Goal: Task Accomplishment & Management: Manage account settings

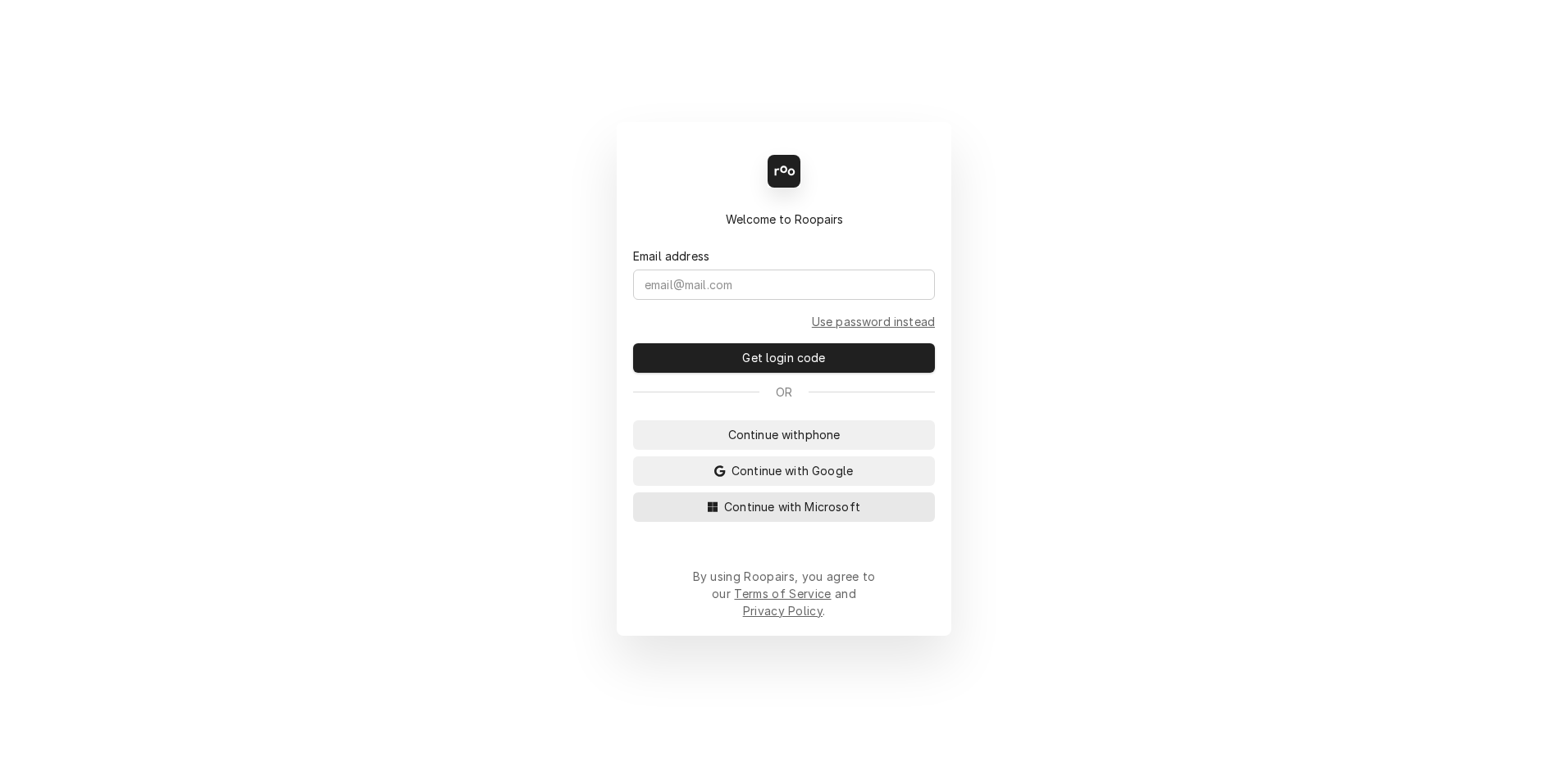
click at [744, 515] on span "Continue with Microsoft" at bounding box center [792, 508] width 142 height 18
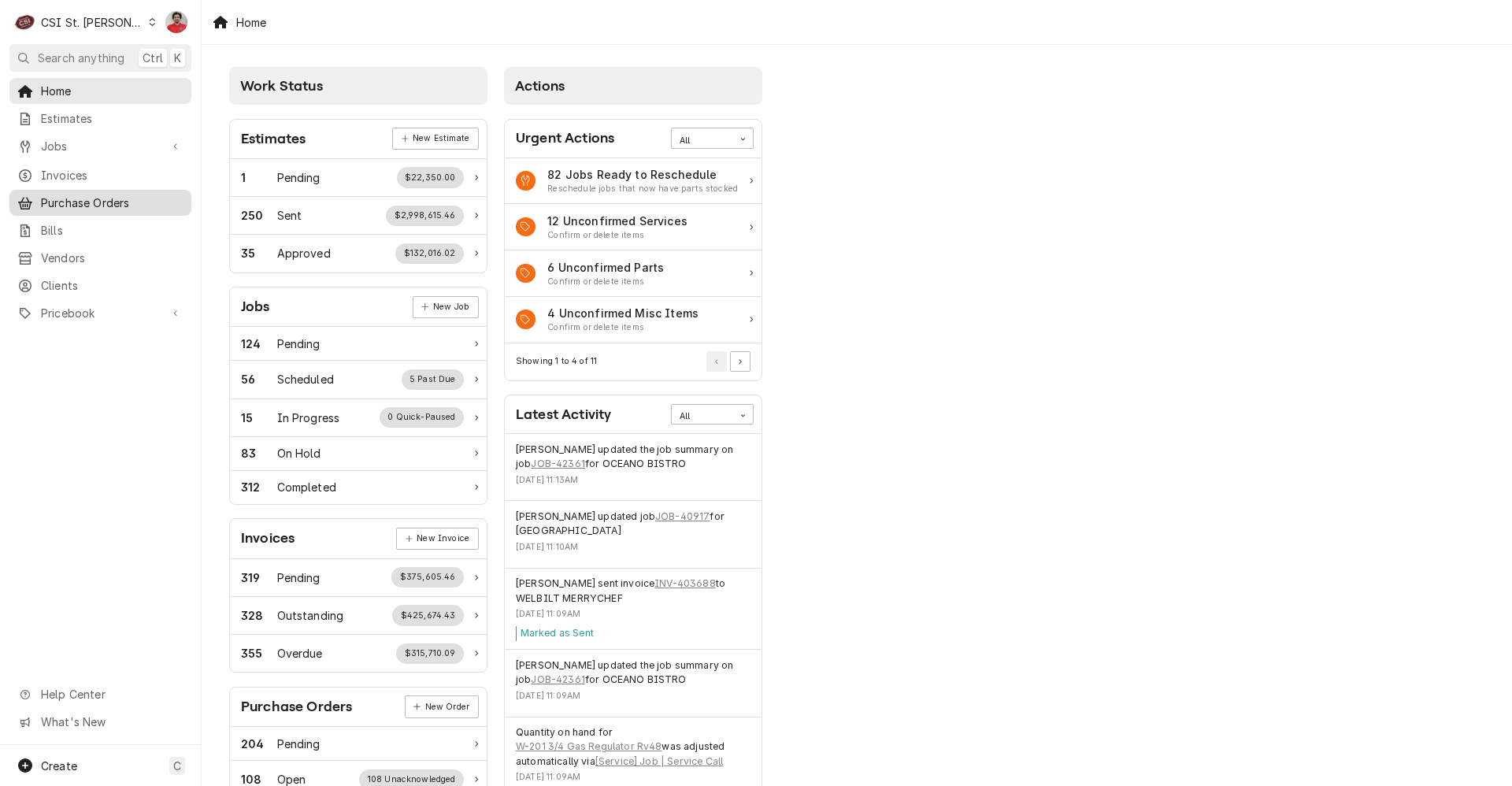
click at [104, 202] on span "Purchase Orders" at bounding box center [112, 203] width 142 height 17
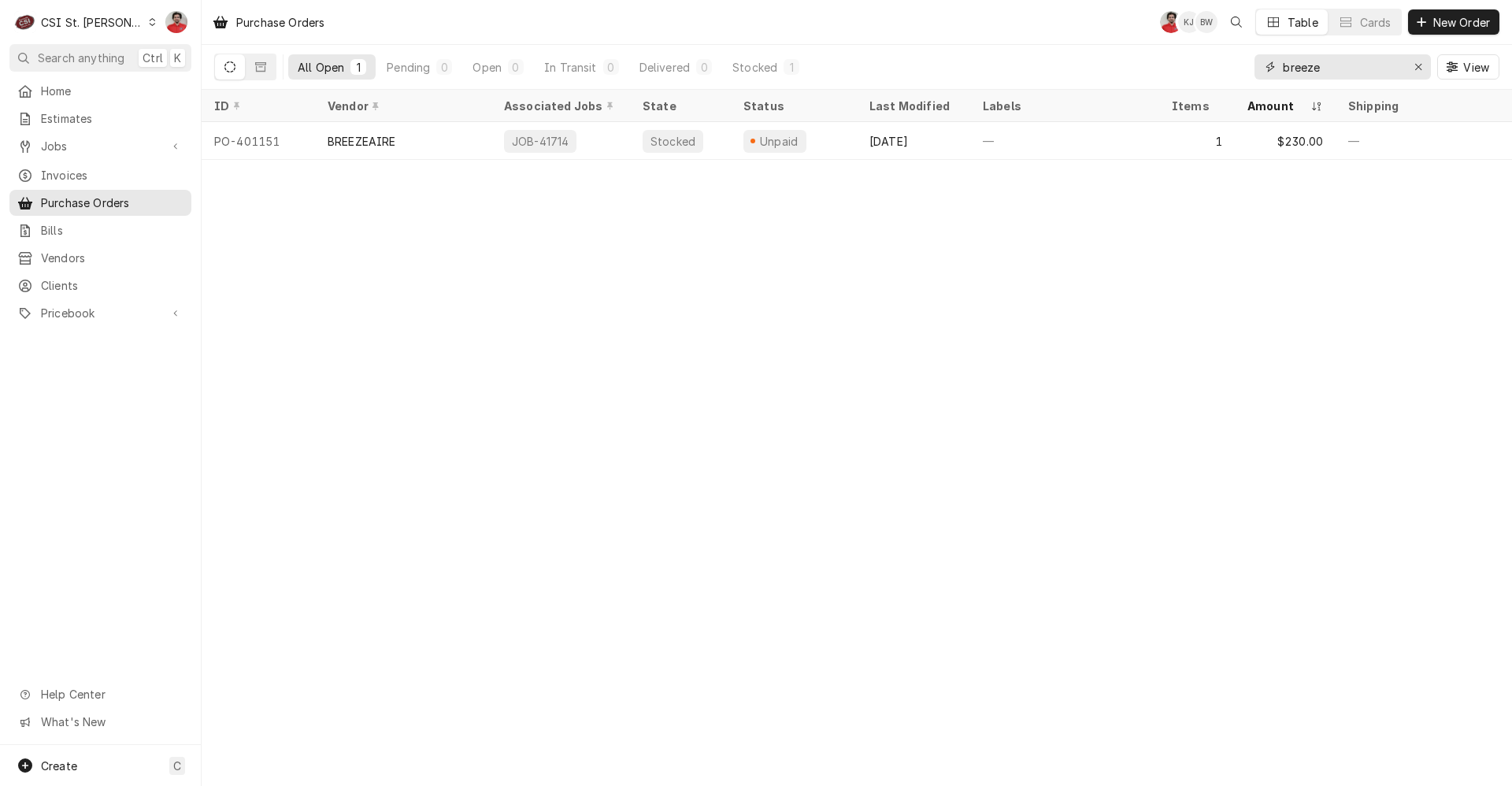
click at [1378, 66] on input "breeze" at bounding box center [1342, 66] width 118 height 25
type input "401196"
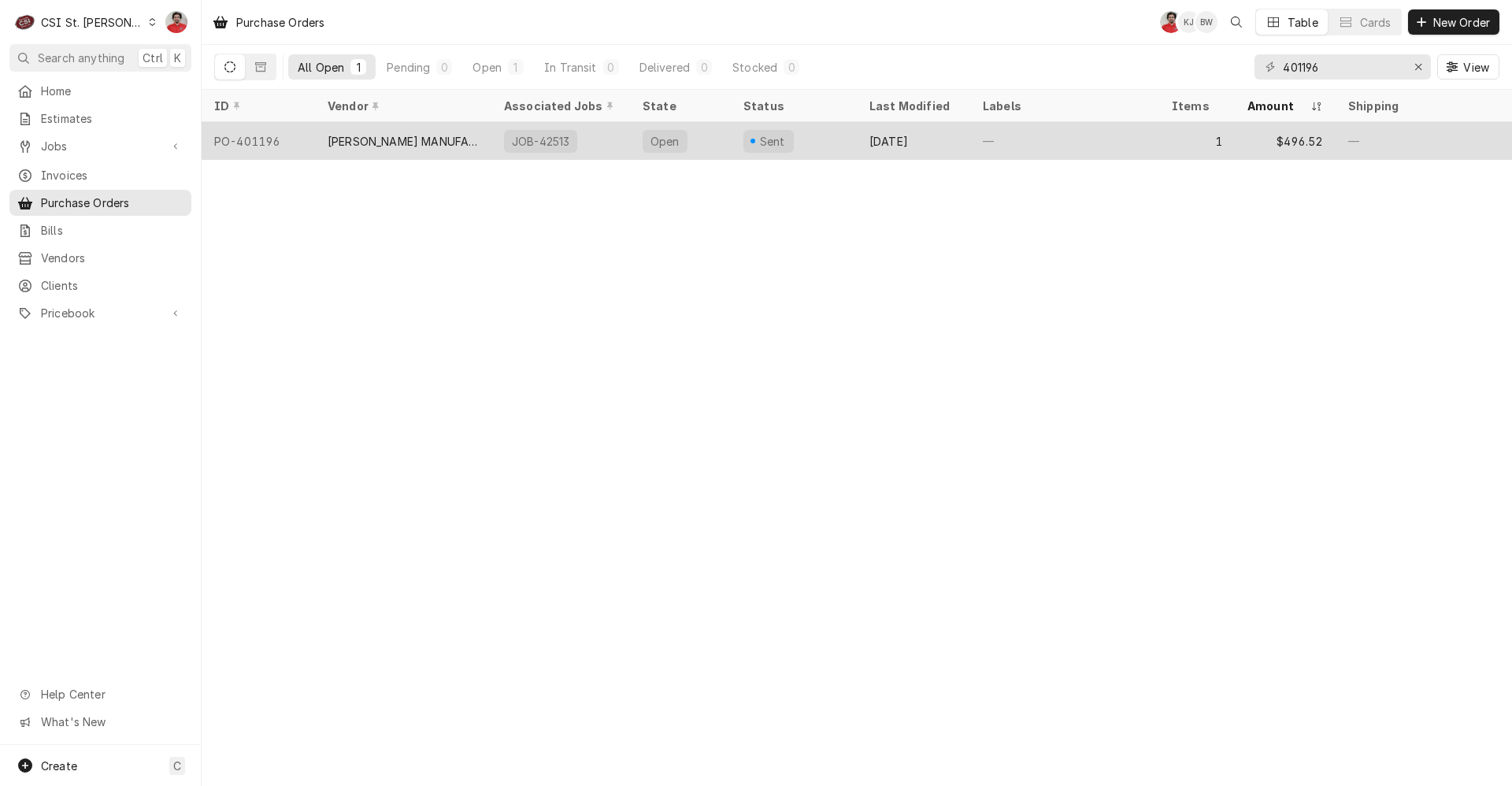
click at [356, 141] on div "HARDT MANUFACTURING" at bounding box center [403, 141] width 152 height 17
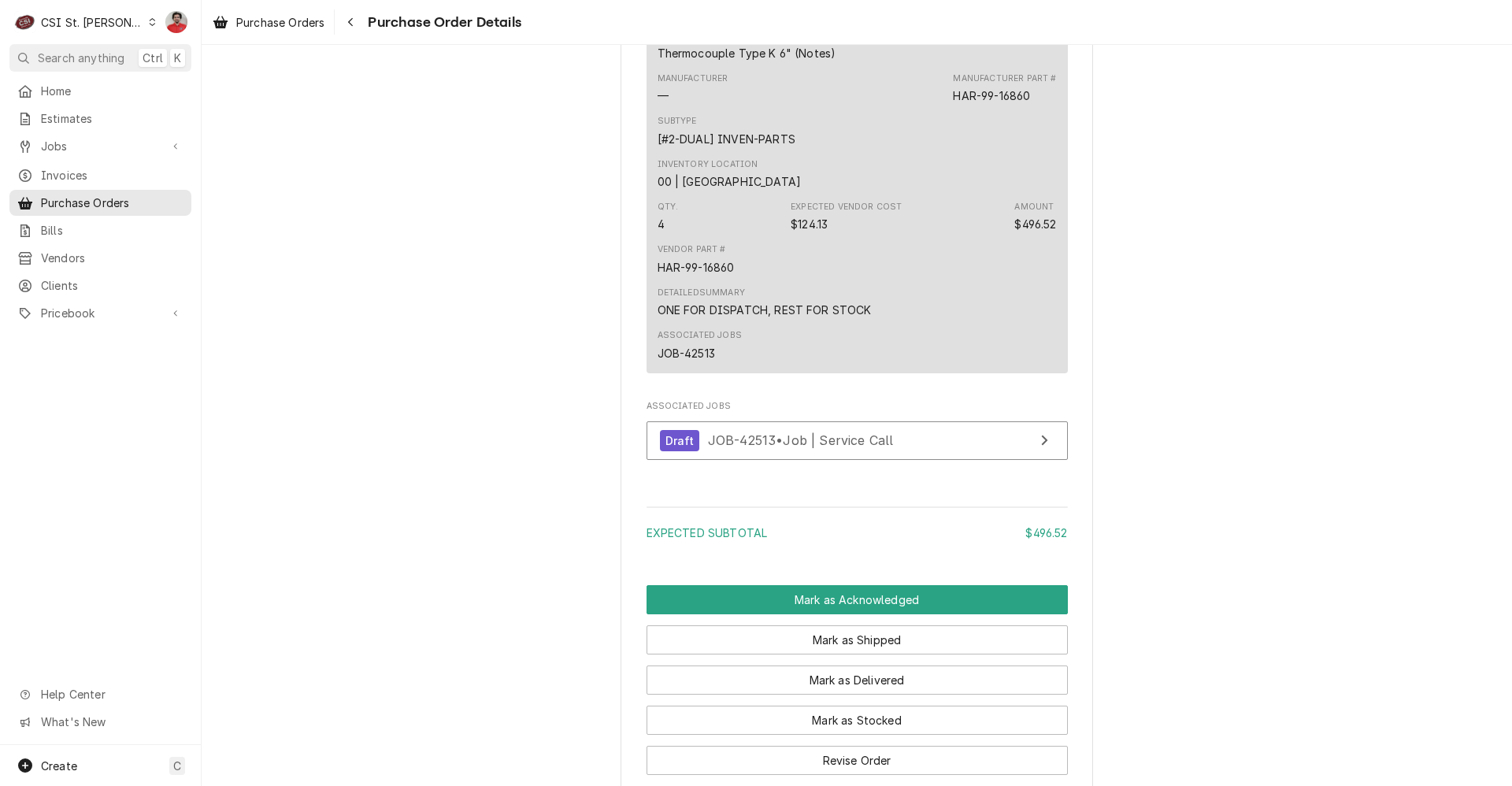
scroll to position [1024, 0]
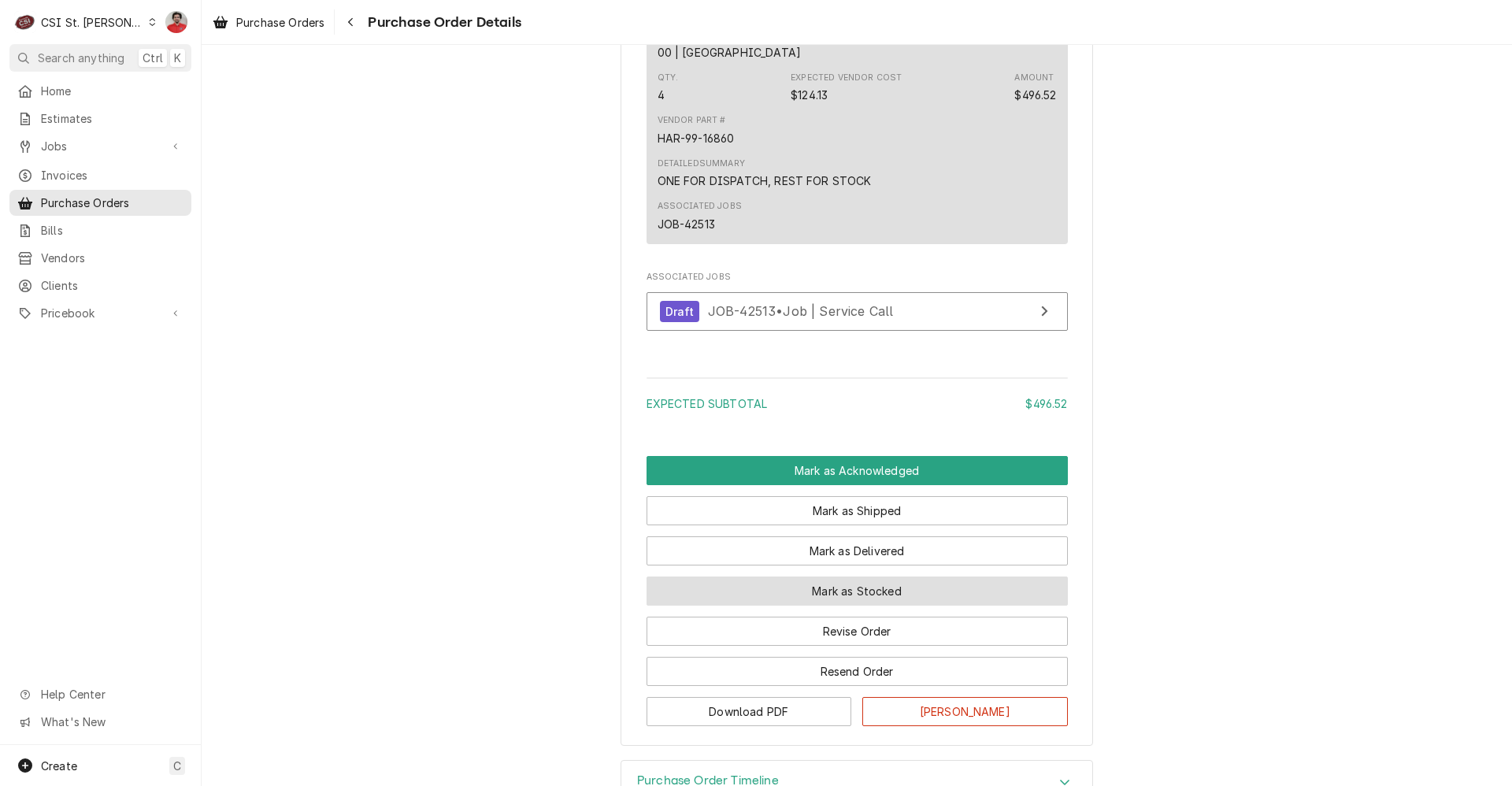
click at [817, 605] on button "Mark as Stocked" at bounding box center [857, 590] width 421 height 29
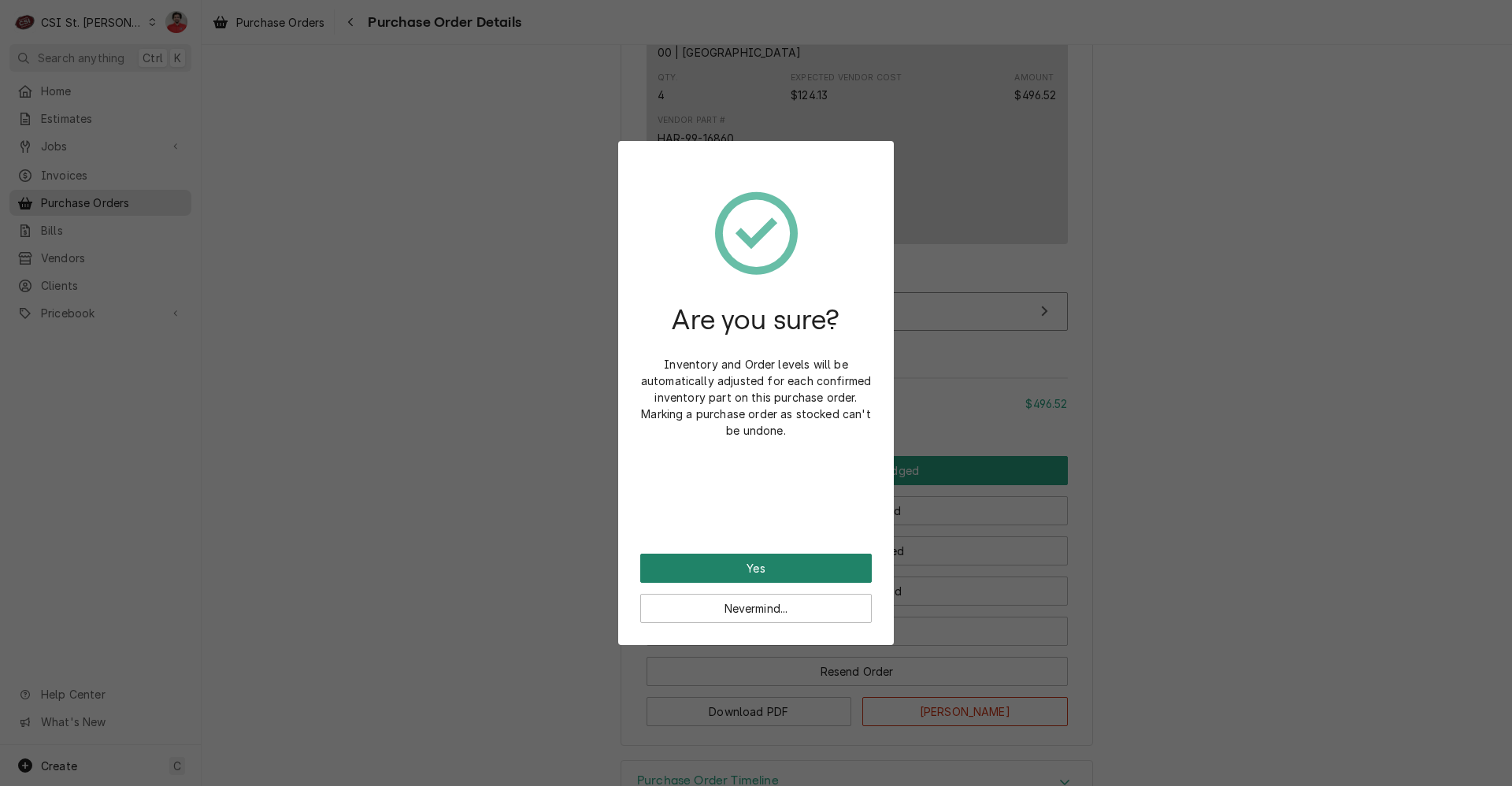
click at [766, 569] on button "Yes" at bounding box center [755, 568] width 231 height 29
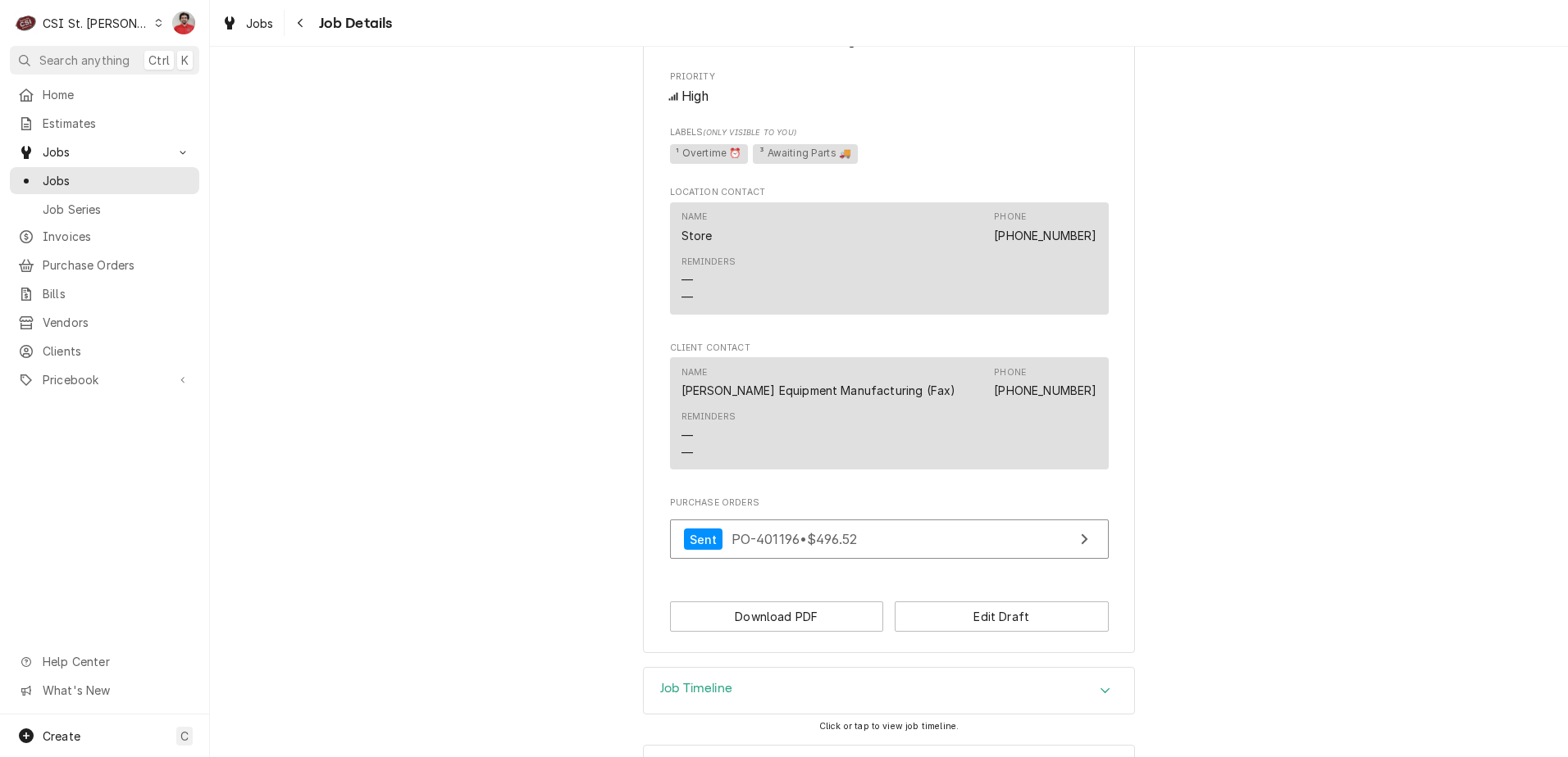
scroll to position [1579, 0]
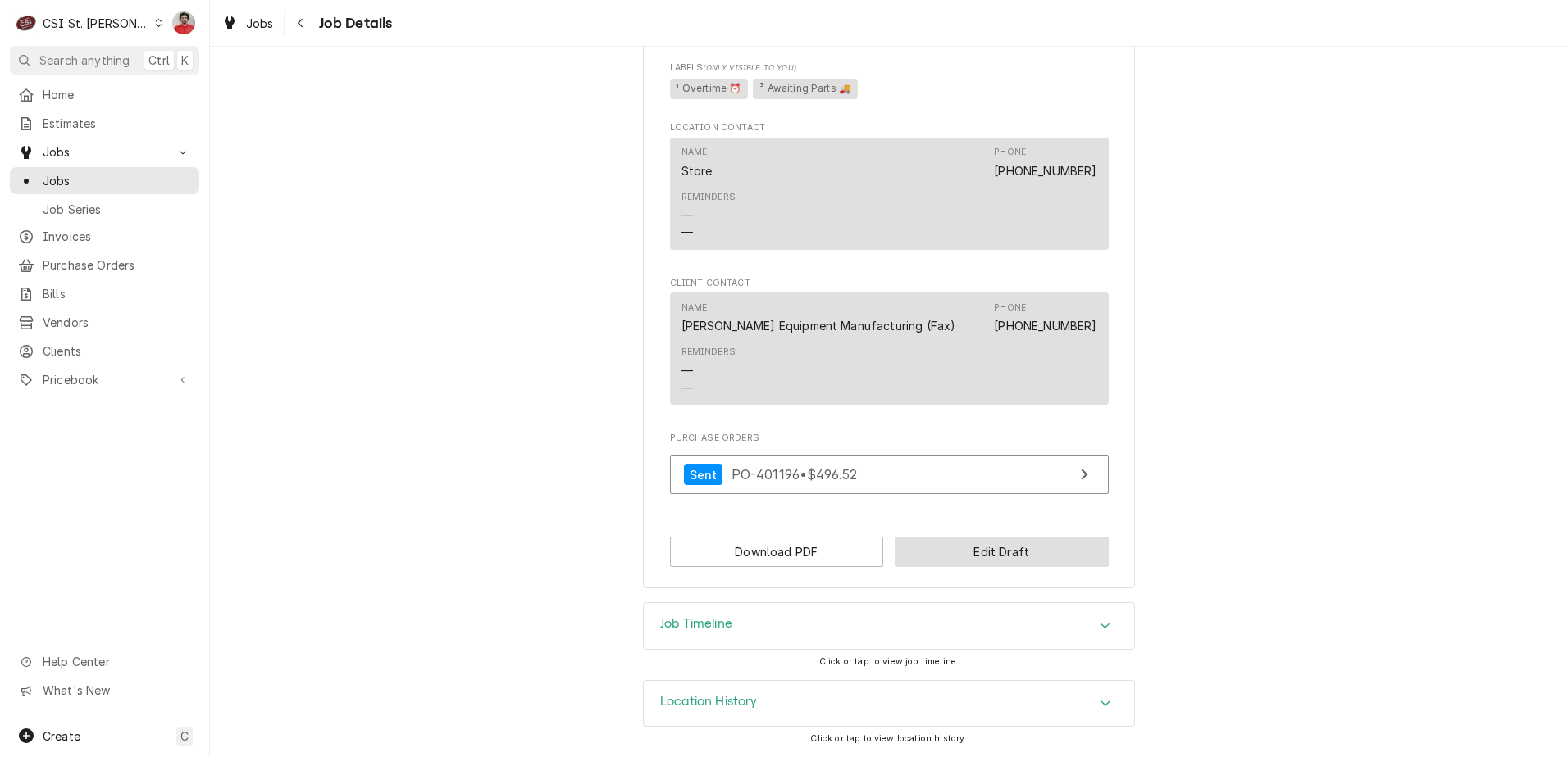
click at [996, 565] on button "Edit Draft" at bounding box center [1002, 551] width 214 height 30
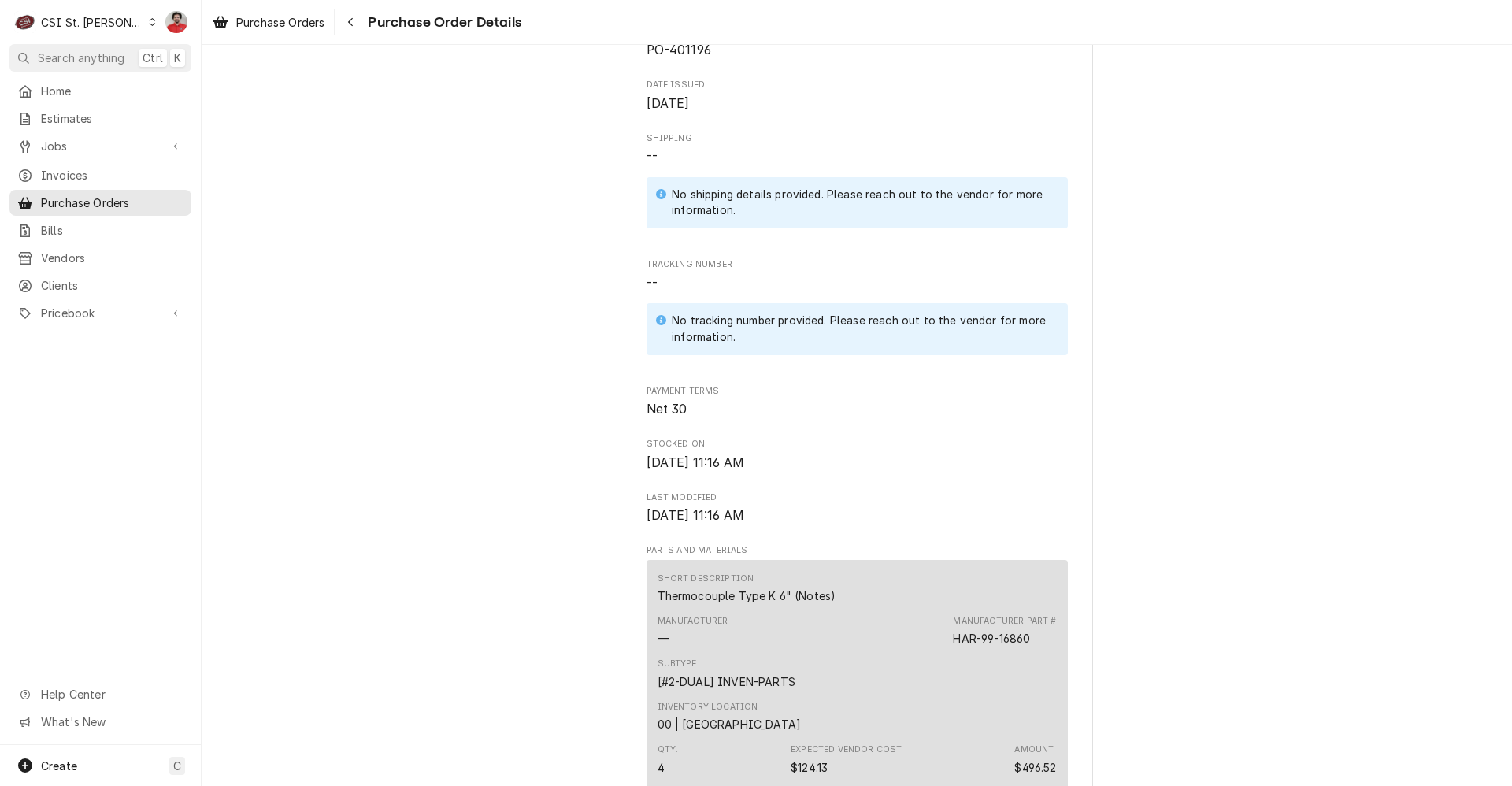
scroll to position [1181, 0]
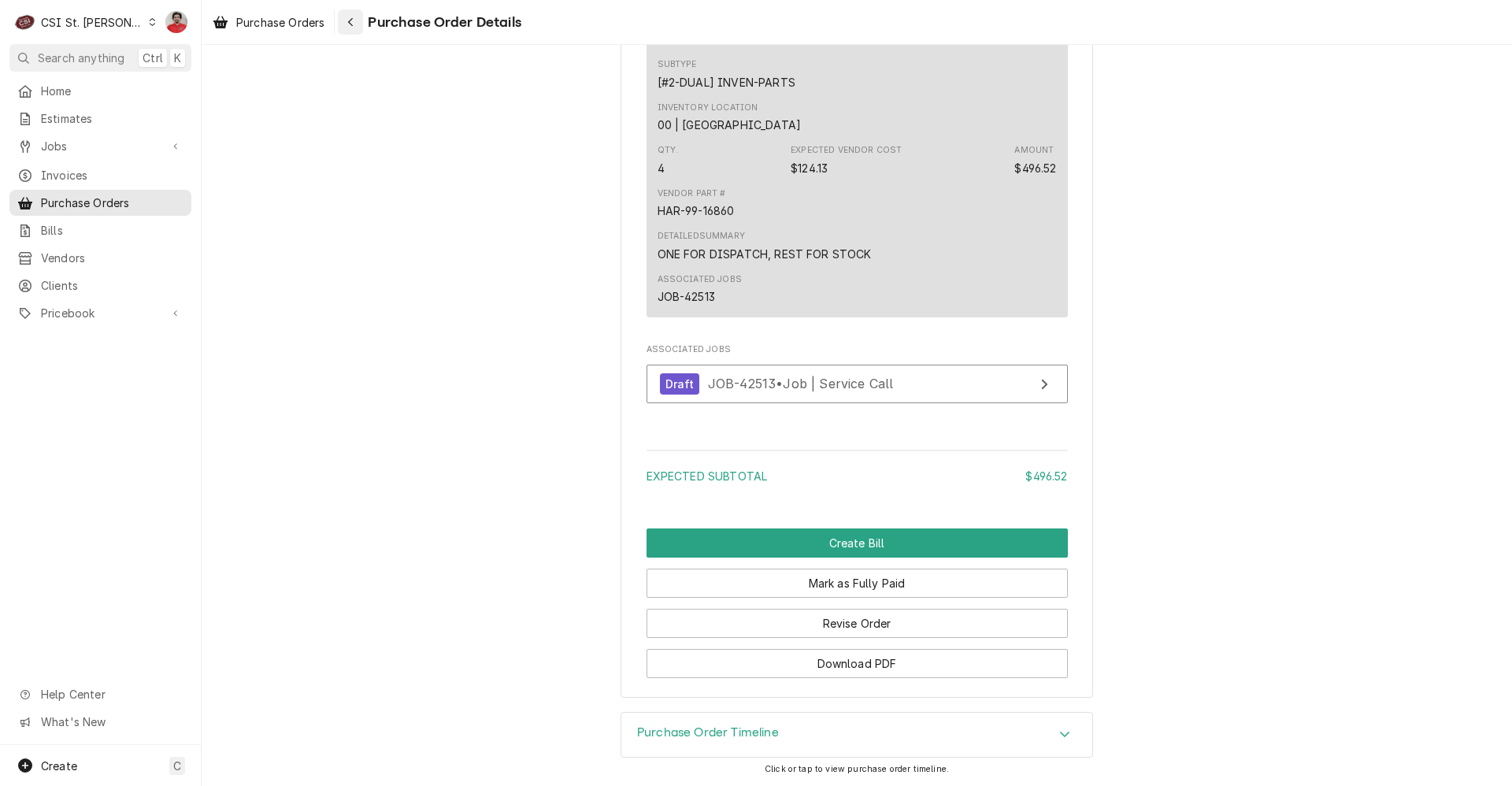
click at [355, 28] on div "Navigate back" at bounding box center [350, 22] width 16 height 16
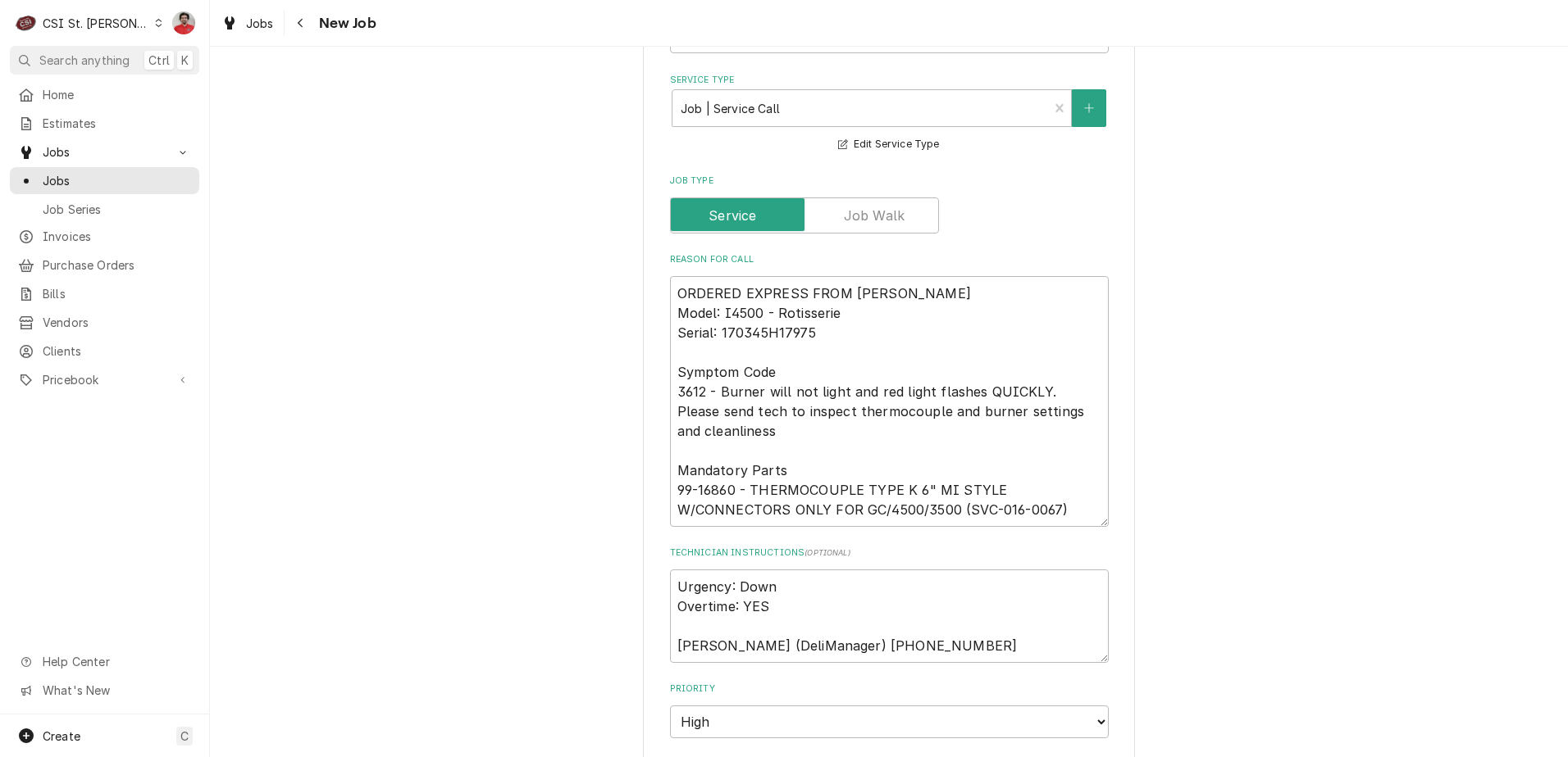
scroll to position [1803, 0]
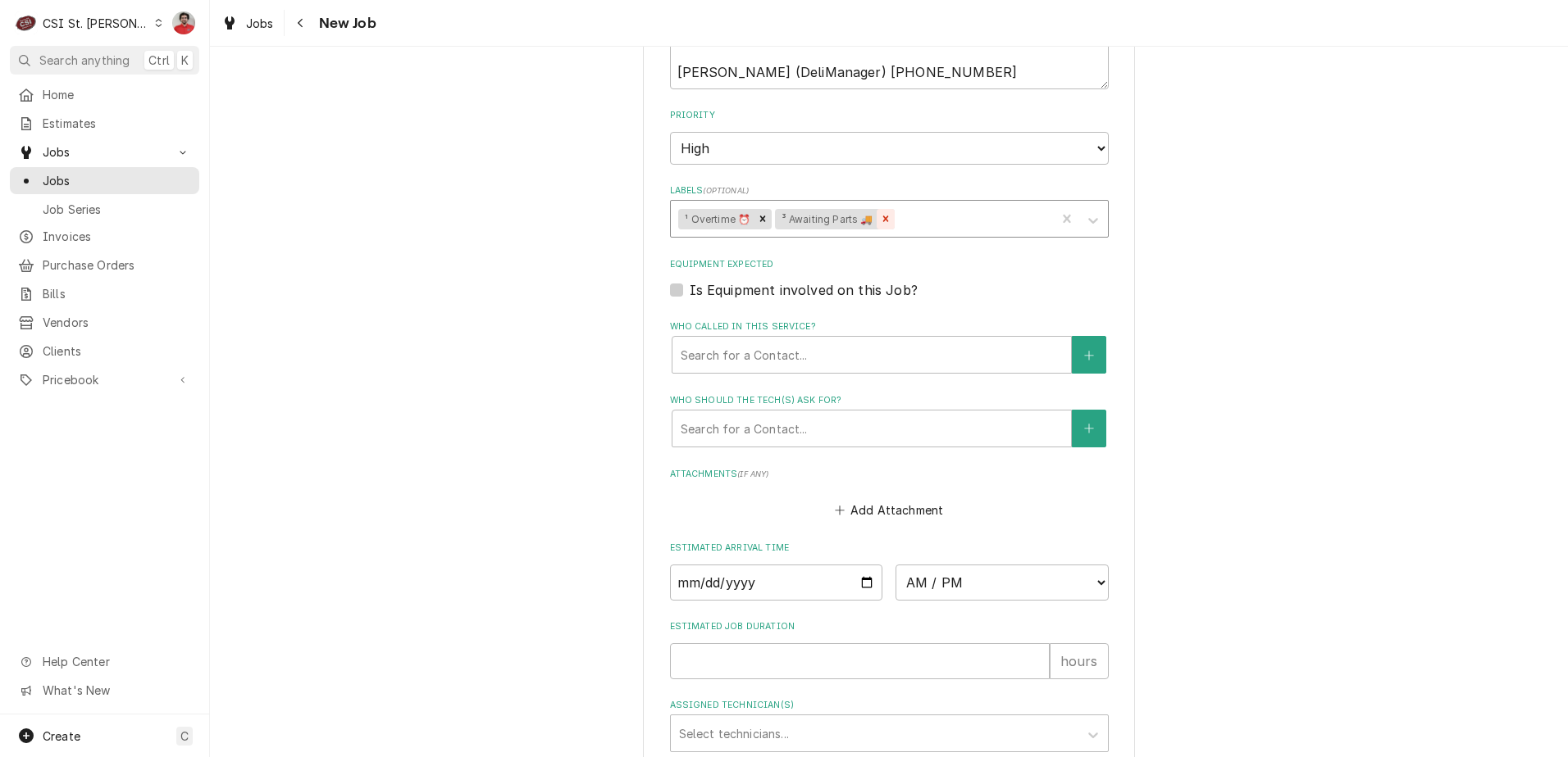
click at [881, 219] on icon "Remove ³ Awaiting Parts 🚚" at bounding box center [886, 219] width 12 height 12
click at [882, 222] on div "Labels" at bounding box center [911, 219] width 273 height 29
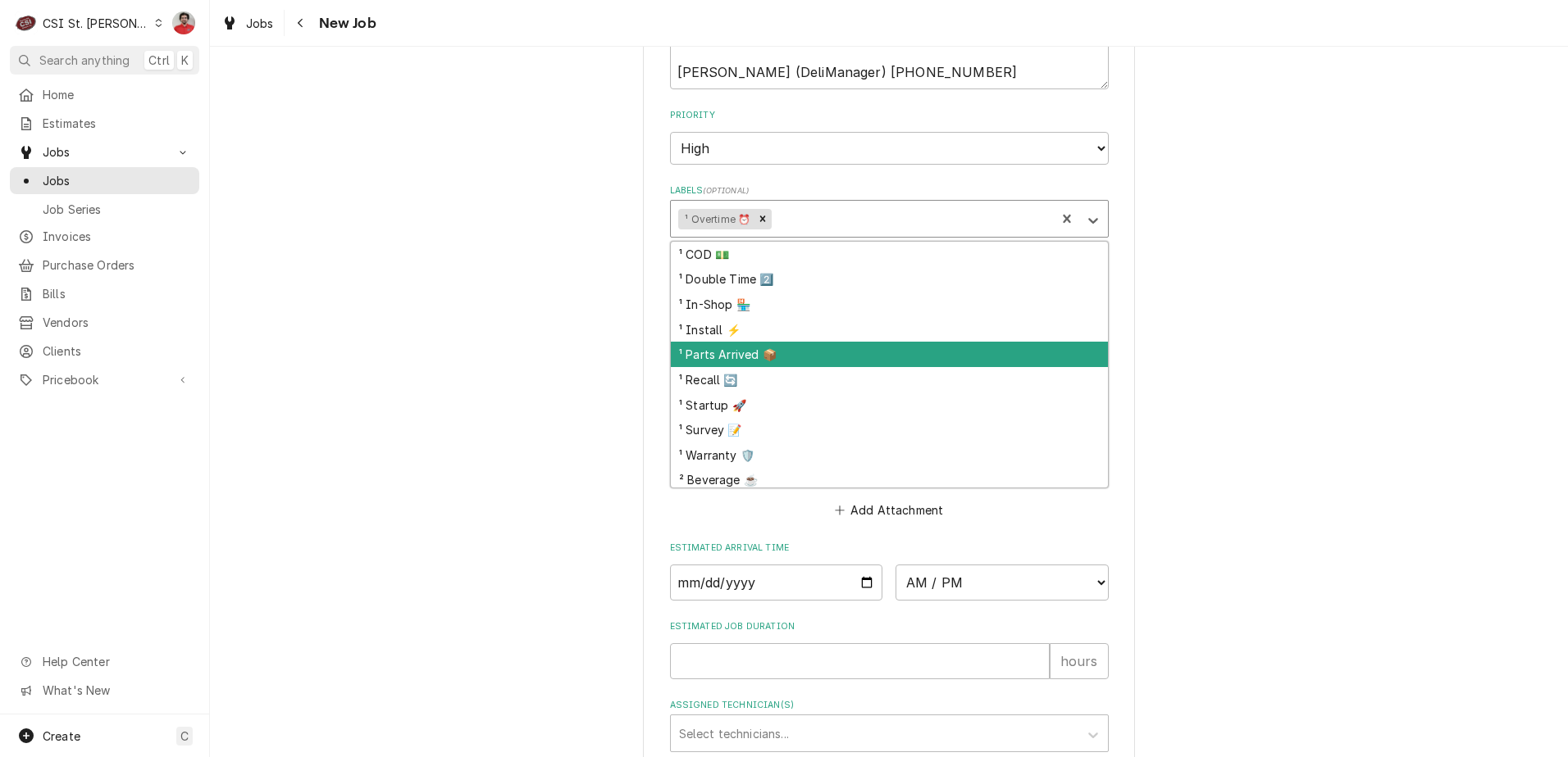
click at [804, 349] on div "¹ Parts Arrived 📦" at bounding box center [889, 355] width 437 height 25
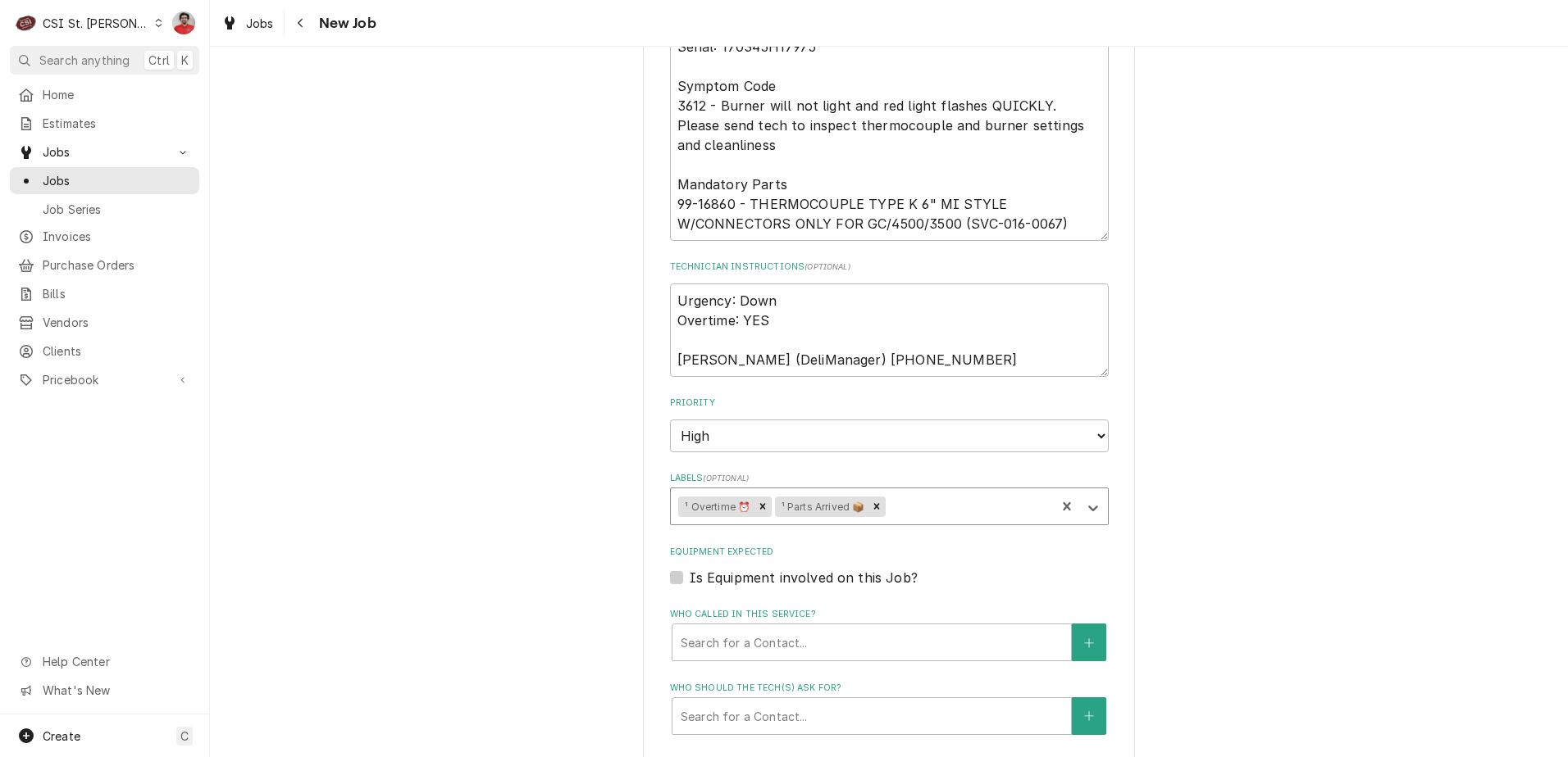
scroll to position [1148, 0]
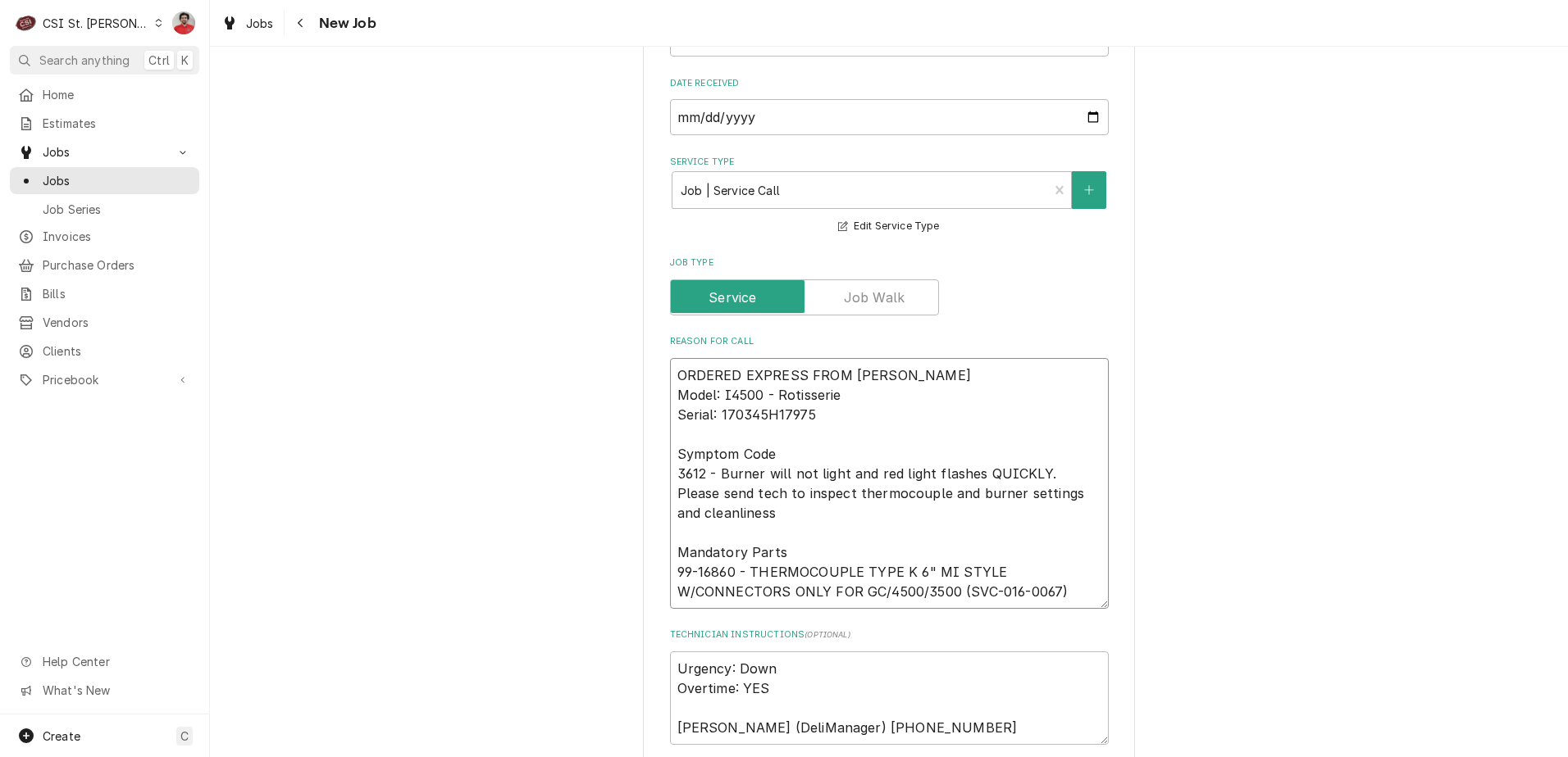
click at [952, 360] on textarea "ORDERED EXPRESS FROM HARDT Model: I4500 - Rotisserie Serial: 170345H17975 Sympt…" at bounding box center [889, 483] width 439 height 250
type textarea "x"
type textarea "ORDERED EXPRESS FROM HARDT Model: I4500 - Rotisserie Serial: 170345H17975 Sympt…"
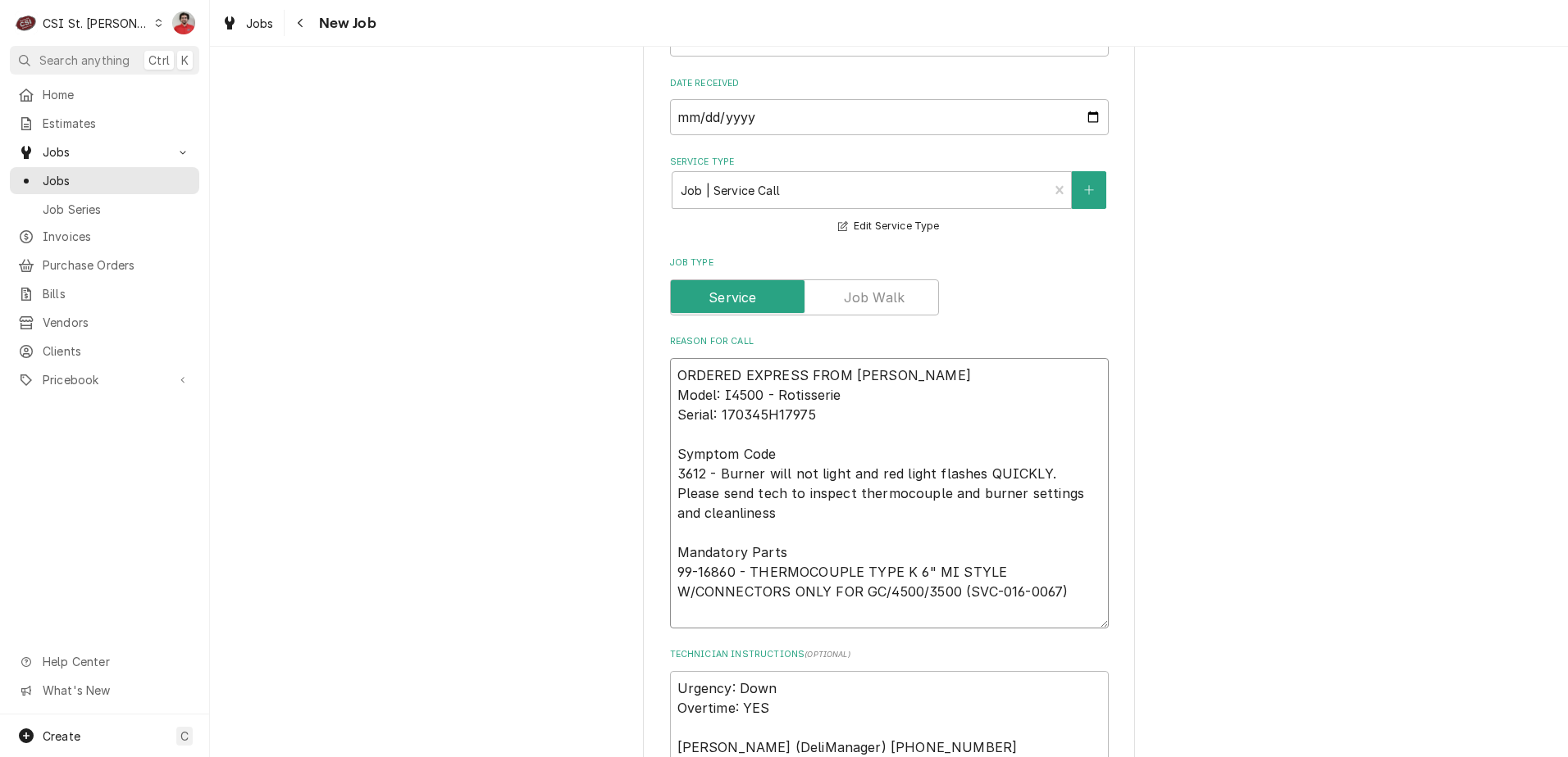
type textarea "x"
type textarea "O ORDERED EXPRESS FROM HARDT Model: I4500 - Rotisserie Serial: 170345H17975 Sym…"
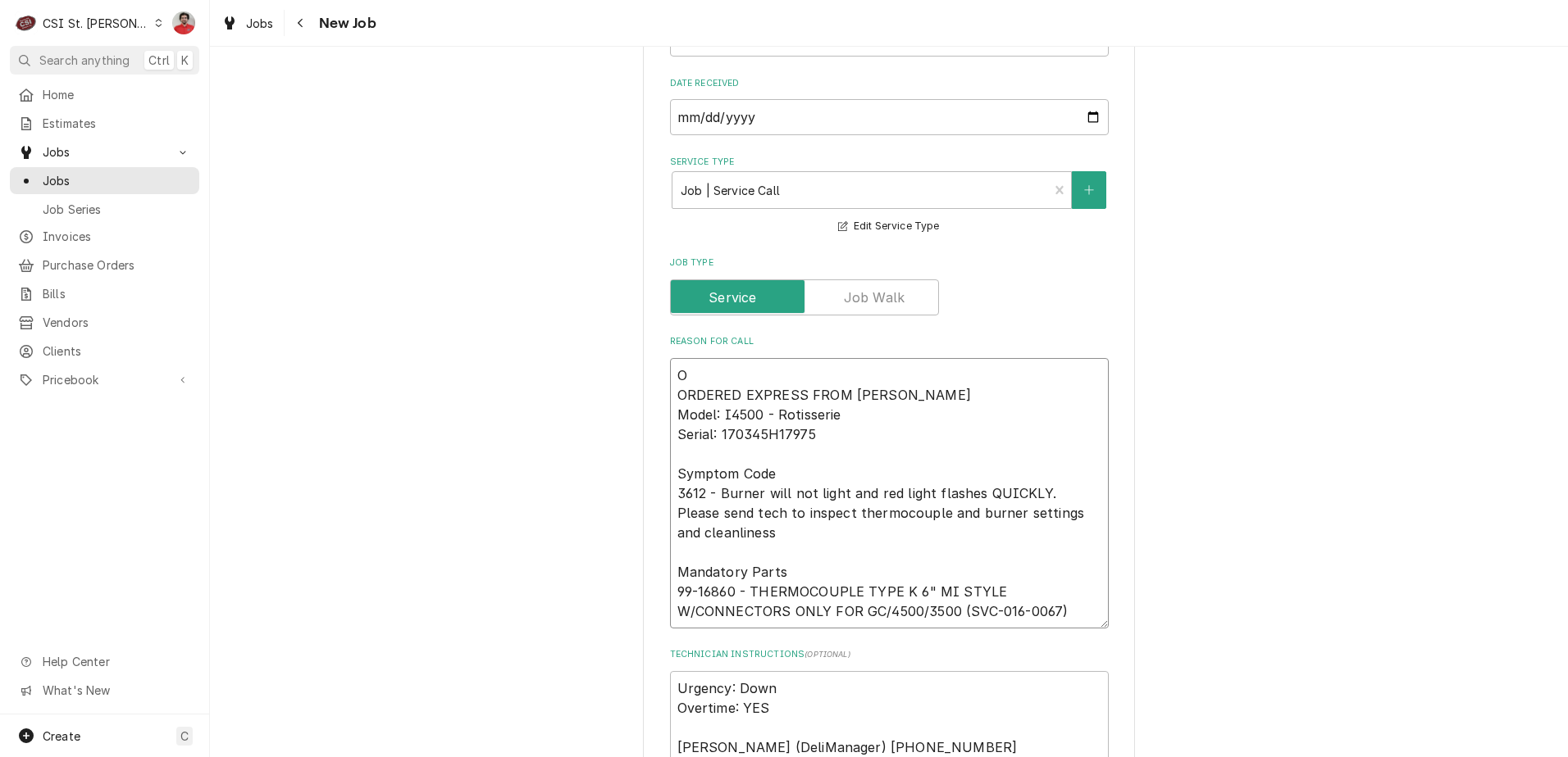
type textarea "x"
type textarea "Or ORDERED EXPRESS FROM HARDT Model: I4500 - Rotisserie Serial: 170345H17975 Sy…"
type textarea "x"
type textarea "Ord ORDERED EXPRESS FROM HARDT Model: I4500 - Rotisserie Serial: 170345H17975 S…"
type textarea "x"
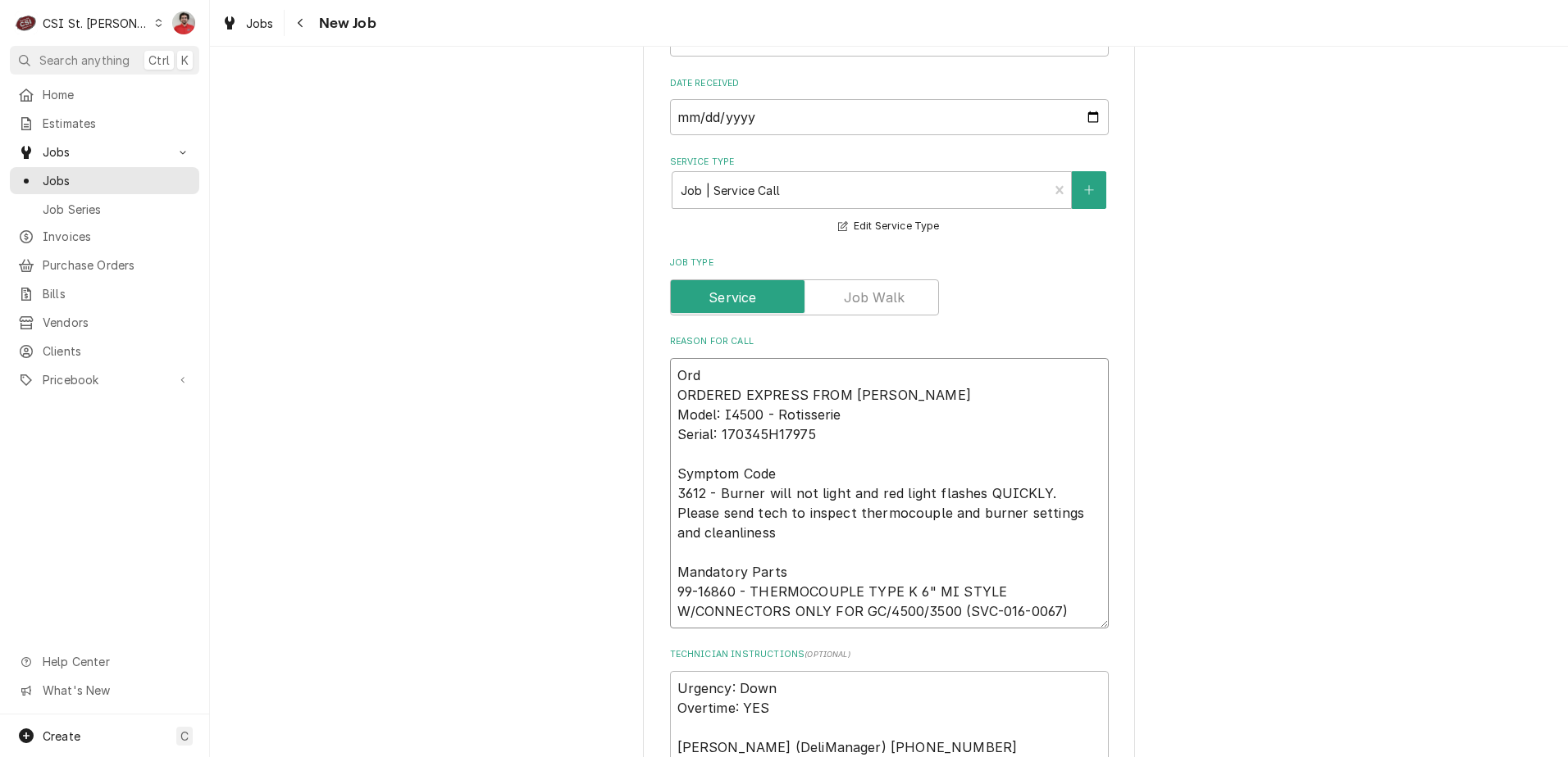
type textarea "Or ORDERED EXPRESS FROM HARDT Model: I4500 - Rotisserie Serial: 170345H17975 Sy…"
type textarea "x"
type textarea "O ORDERED EXPRESS FROM HARDT Model: I4500 - Rotisserie Serial: 170345H17975 Sym…"
type textarea "x"
type textarea "ORDERED EXPRESS FROM HARDT Model: I4500 - Rotisserie Serial: 170345H17975 Sympt…"
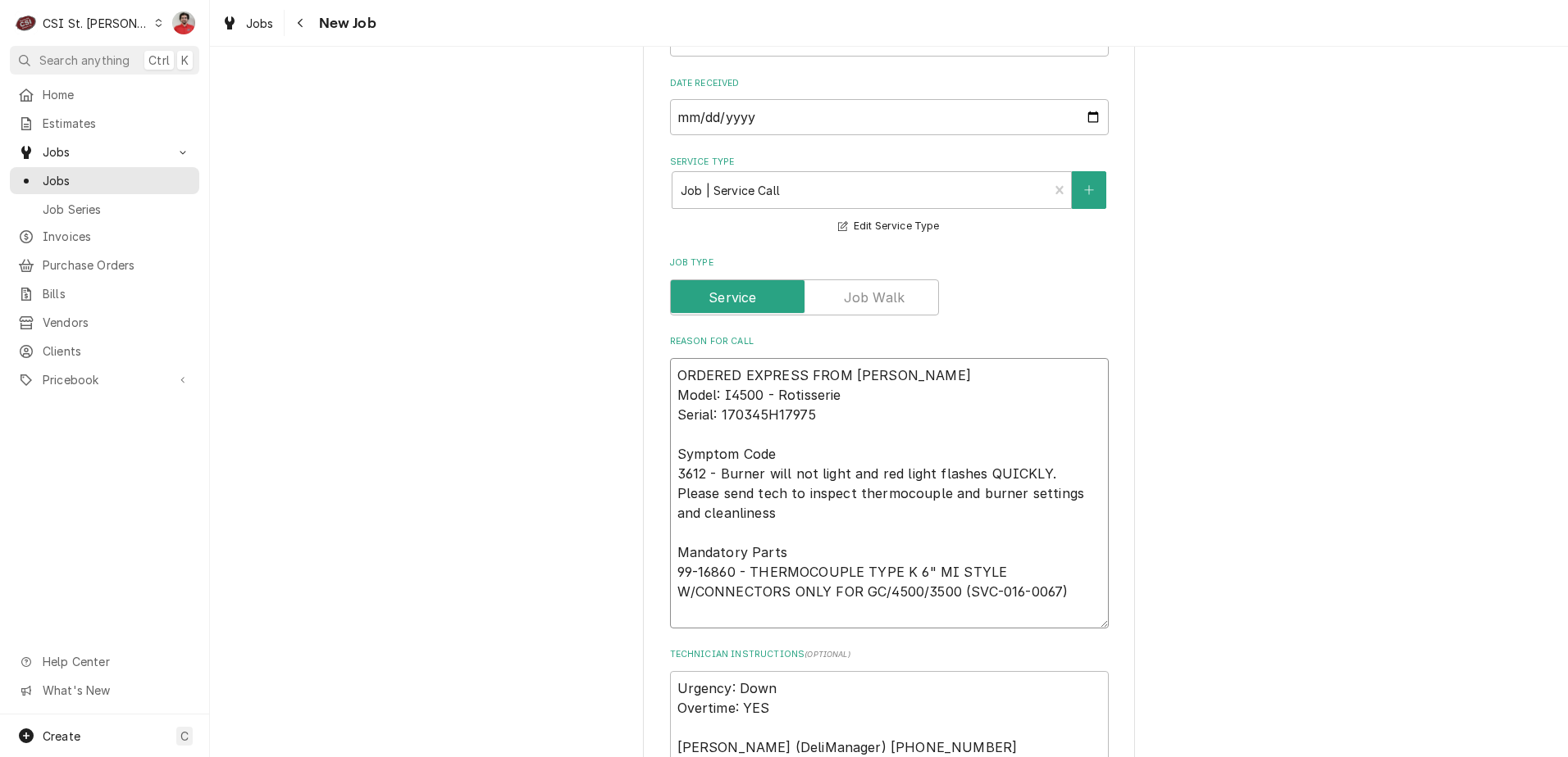
type textarea "x"
type textarea "R ORDERED EXPRESS FROM HARDT Model: I4500 - Rotisserie Serial: 170345H17975 Sym…"
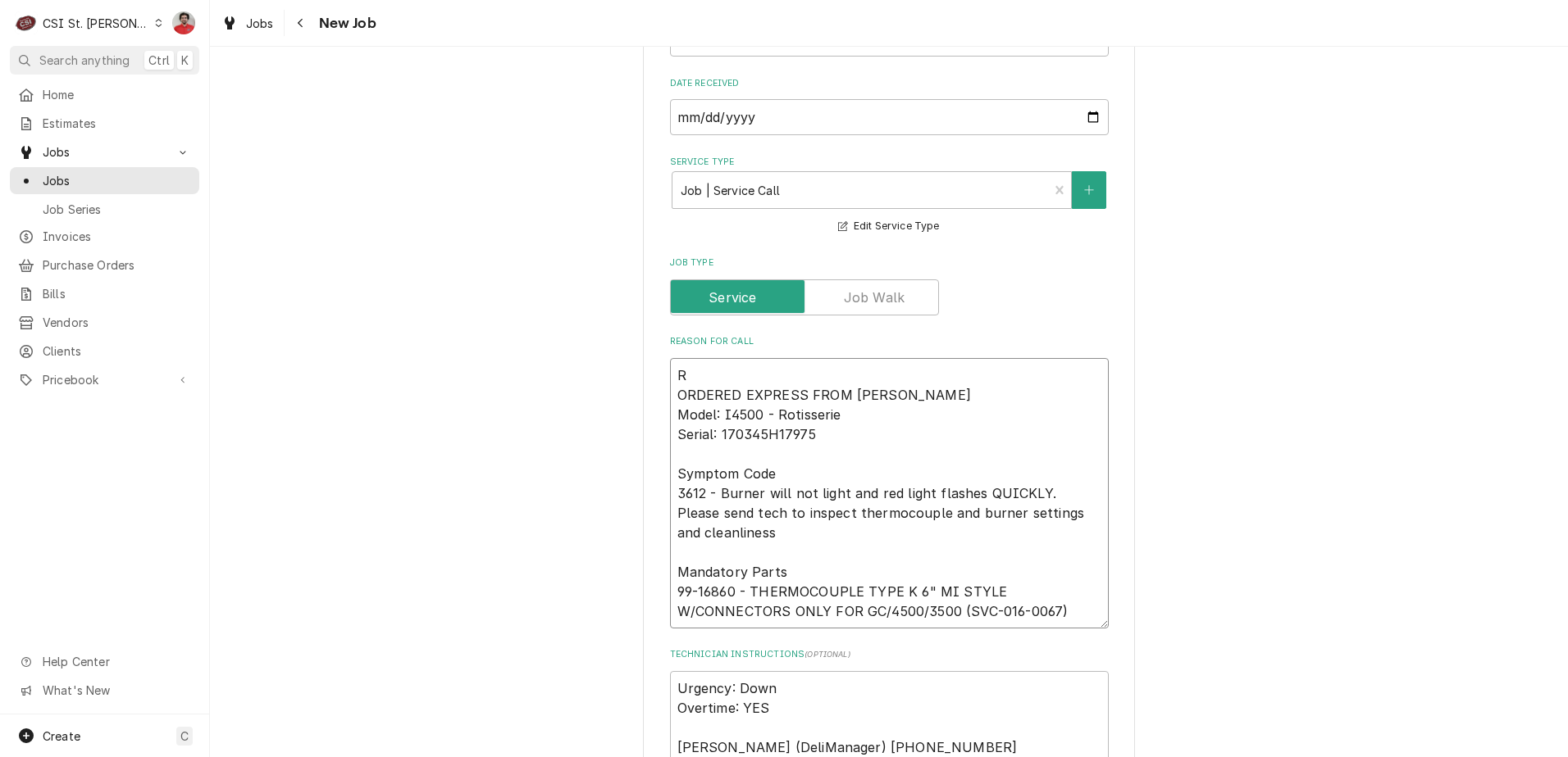
type textarea "x"
type textarea "RE ORDERED EXPRESS FROM HARDT Model: I4500 - Rotisserie Serial: 170345H17975 Sy…"
type textarea "x"
type textarea "REc ORDERED EXPRESS FROM HARDT Model: I4500 - Rotisserie Serial: 170345H17975 S…"
type textarea "x"
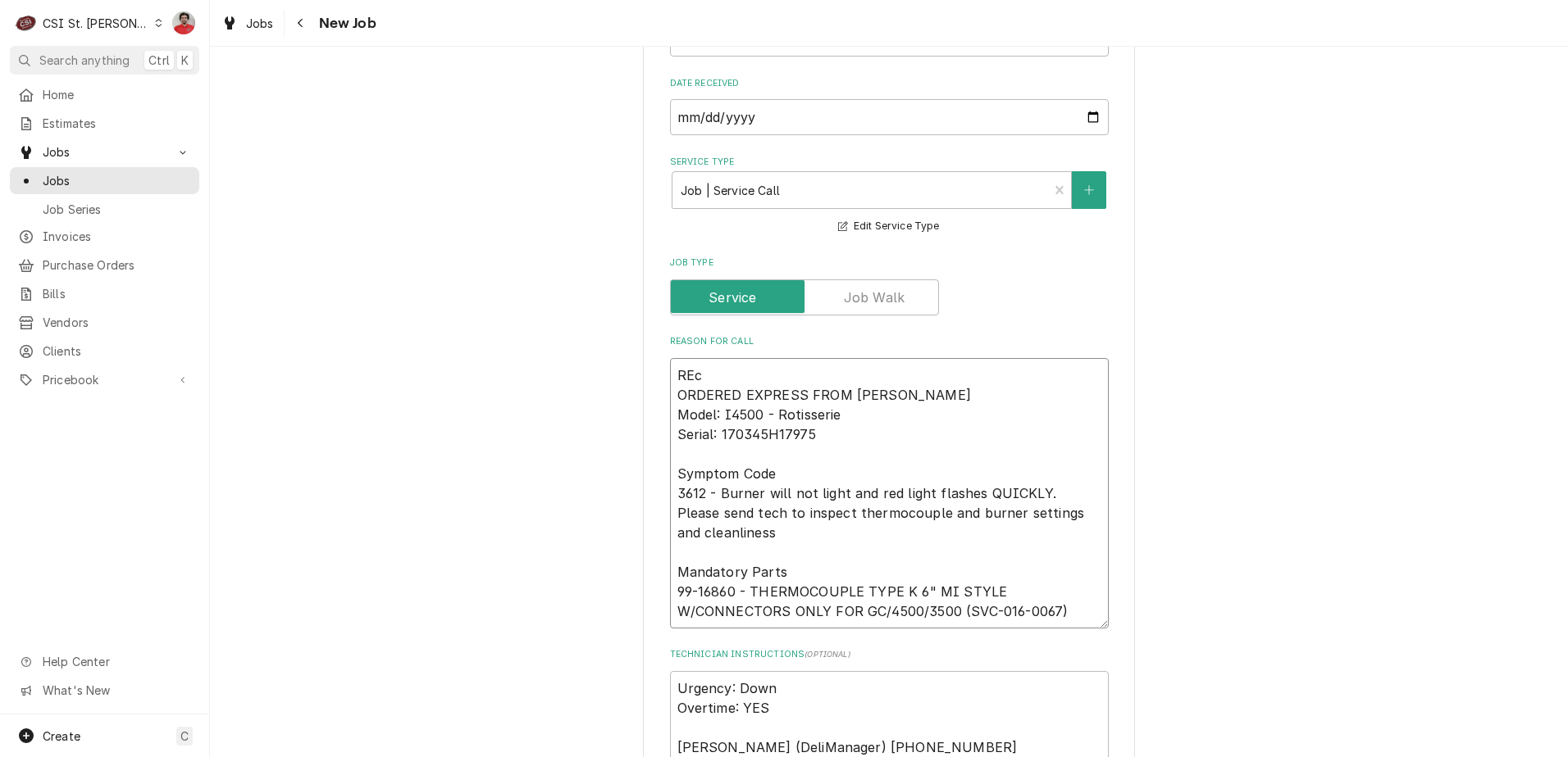
type textarea "REc ORDERED EXPRESS FROM HARDT Model: I4500 - Rotisserie Serial: 170345H17975 S…"
type textarea "x"
type textarea "REc t ORDERED EXPRESS FROM HARDT Model: I4500 - Rotisserie Serial: 170345H17975…"
type textarea "x"
type textarea "REc to ORDERED EXPRESS FROM HARDT Model: I4500 - Rotisserie Serial: 170345H1797…"
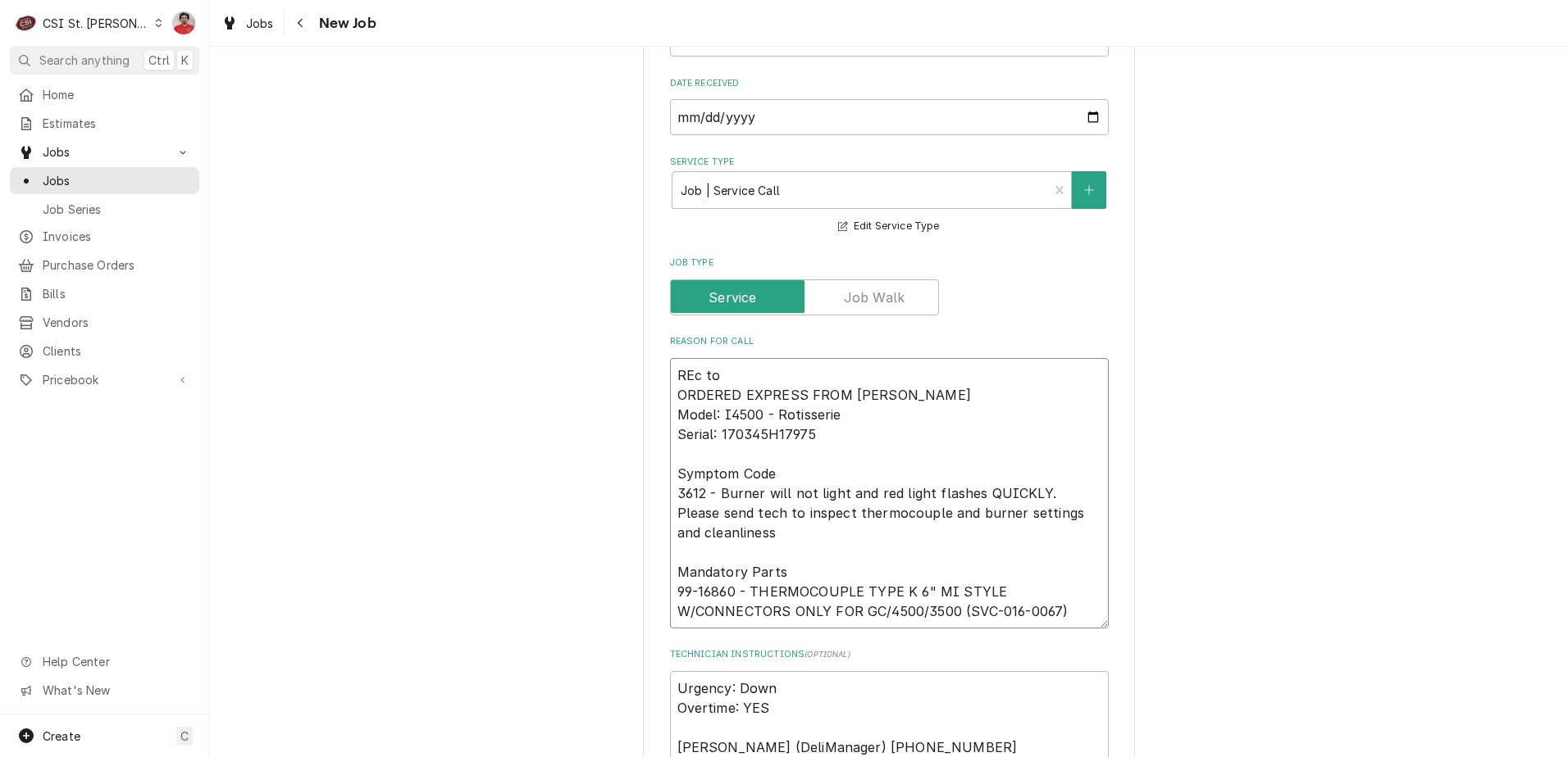
type textarea "x"
type textarea "REc to ORDERED EXPRESS FROM HARDT Model: I4500 - Rotisserie Serial: 170345H1797…"
type textarea "x"
type textarea "REc to ORDERED EXPRESS FROM HARDT Model: I4500 - Rotisserie Serial: 170345H1797…"
type textarea "x"
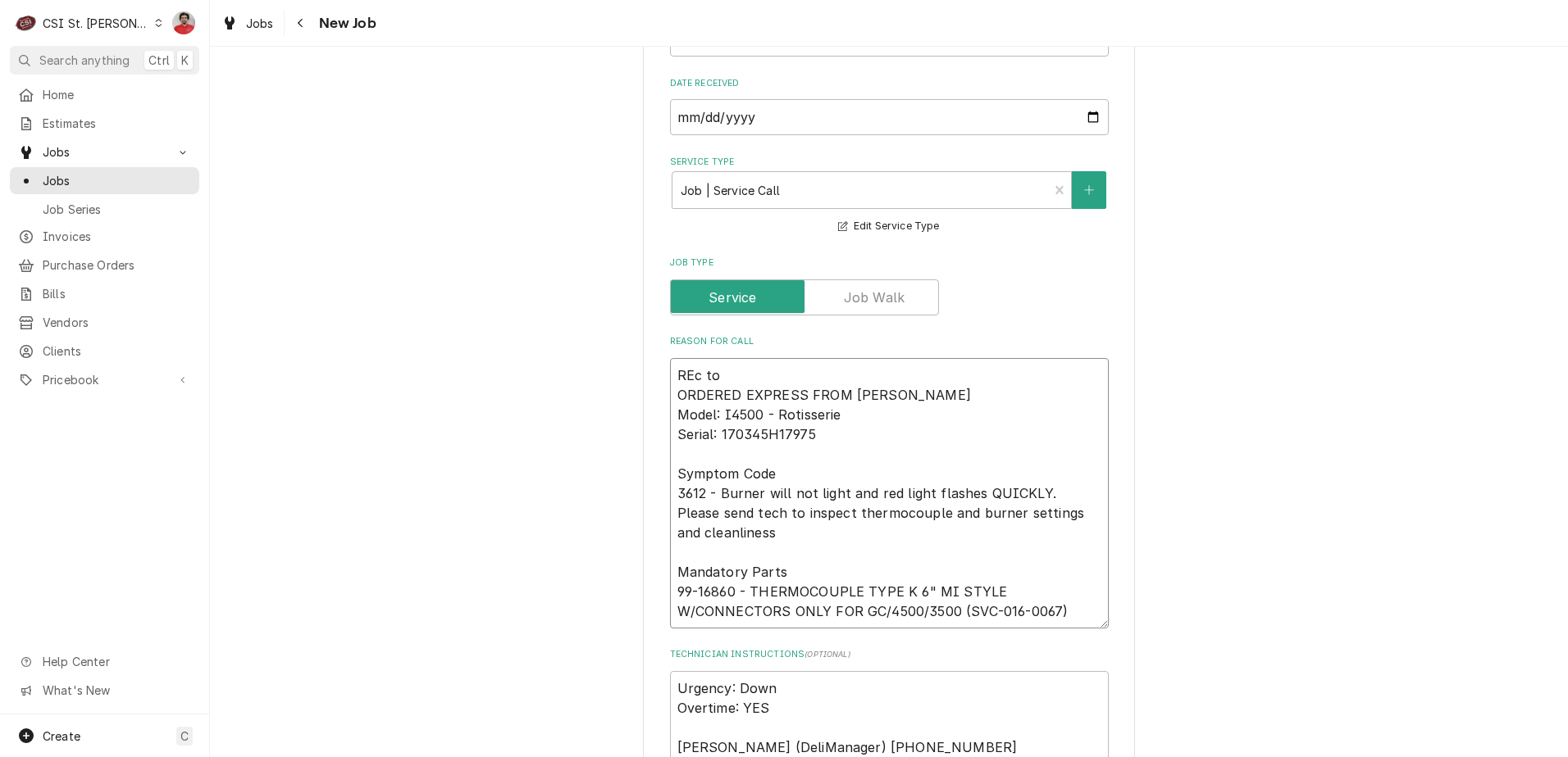
type textarea "REc t ORDERED EXPRESS FROM HARDT Model: I4500 - Rotisserie Serial: 170345H17975…"
type textarea "x"
type textarea "REc ORDERED EXPRESS FROM HARDT Model: I4500 - Rotisserie Serial: 170345H17975 S…"
type textarea "x"
type textarea "REc ORDERED EXPRESS FROM HARDT Model: I4500 - Rotisserie Serial: 170345H17975 S…"
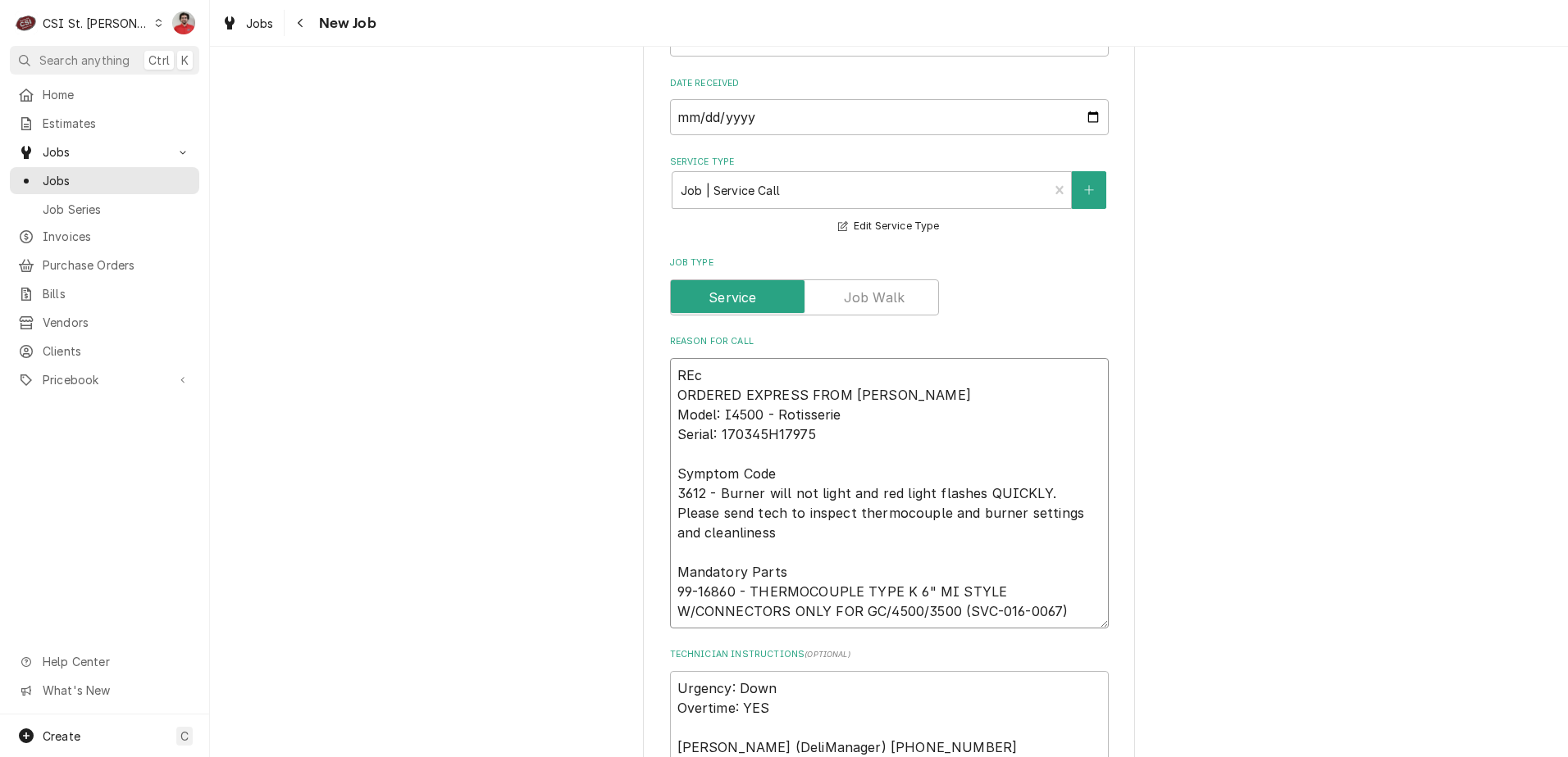
type textarea "x"
type textarea "RE ORDERED EXPRESS FROM HARDT Model: I4500 - Rotisserie Serial: 170345H17975 Sy…"
type textarea "x"
type textarea "R ORDERED EXPRESS FROM HARDT Model: I4500 - Rotisserie Serial: 170345H17975 Sym…"
type textarea "x"
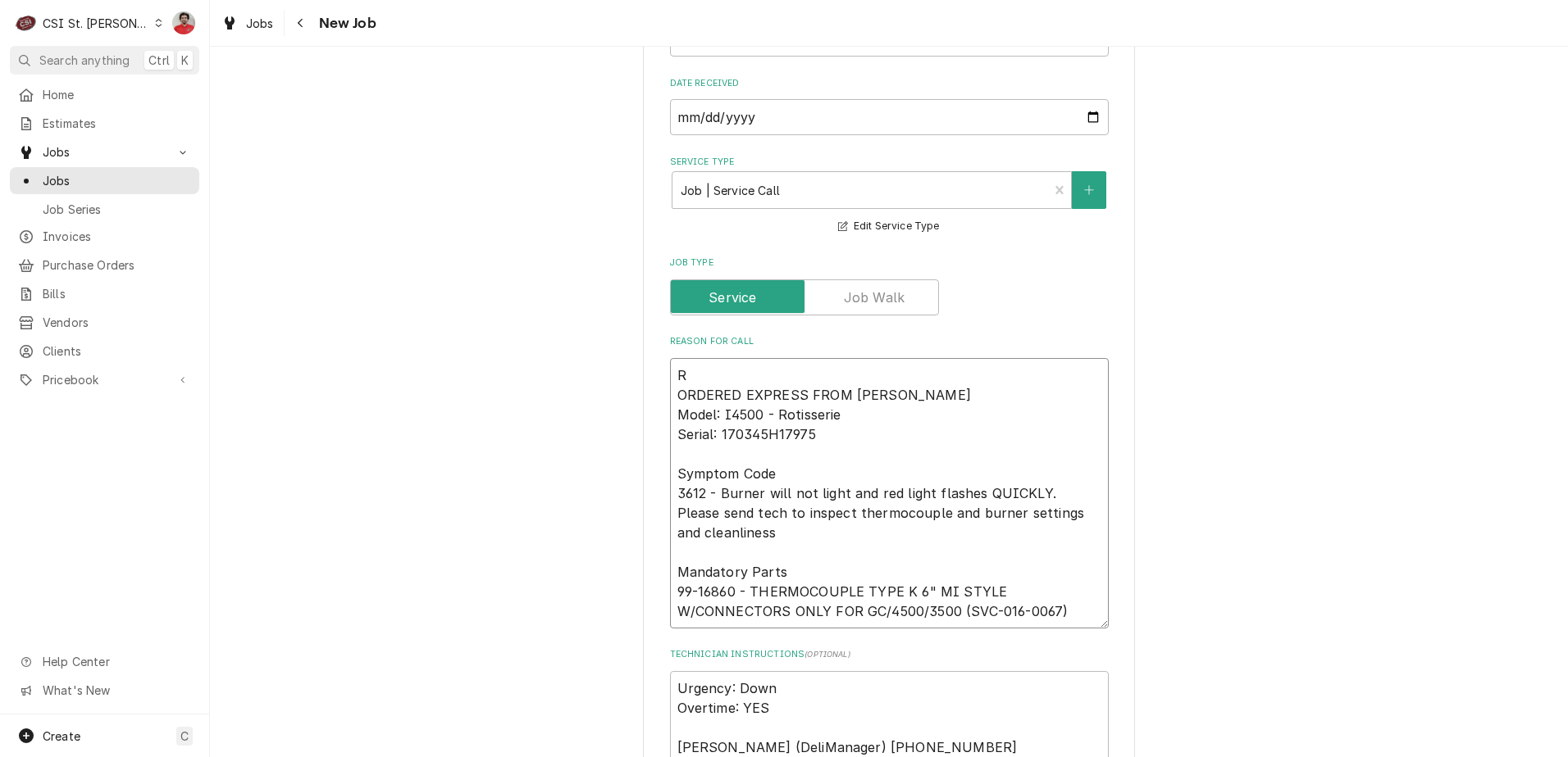
type textarea "Re ORDERED EXPRESS FROM HARDT Model: I4500 - Rotisserie Serial: 170345H17975 Sy…"
type textarea "x"
type textarea "Rec ORDERED EXPRESS FROM HARDT Model: I4500 - Rotisserie Serial: 170345H17975 S…"
type textarea "x"
type textarea "Rec ORDERED EXPRESS FROM HARDT Model: I4500 - Rotisserie Serial: 170345H17975 S…"
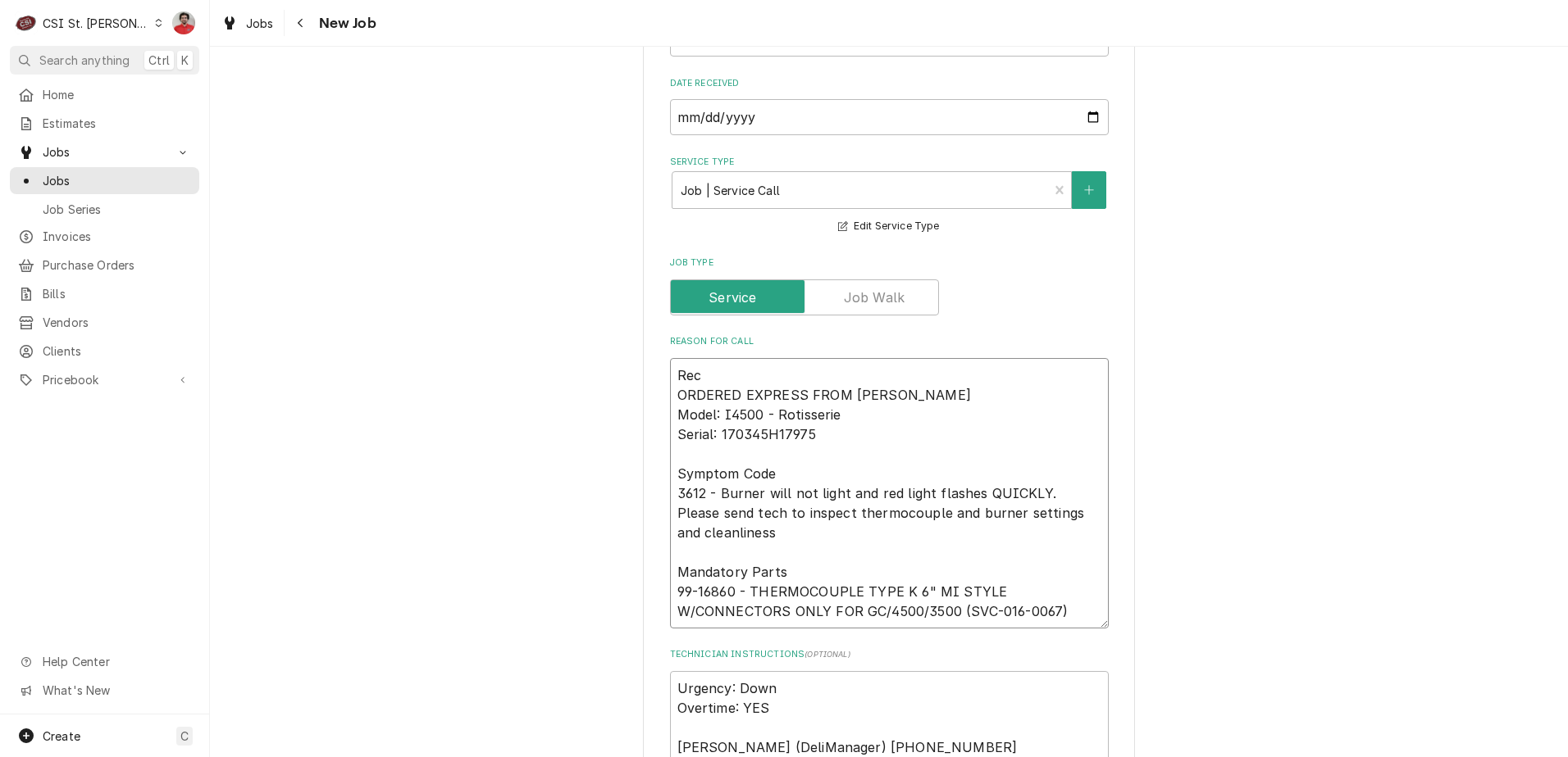
type textarea "x"
type textarea "Rec p ORDERED EXPRESS FROM HARDT Model: I4500 - Rotisserie Serial: 170345H17975…"
type textarea "x"
type textarea "Rec pa ORDERED EXPRESS FROM HARDT Model: I4500 - Rotisserie Serial: 170345H1797…"
type textarea "x"
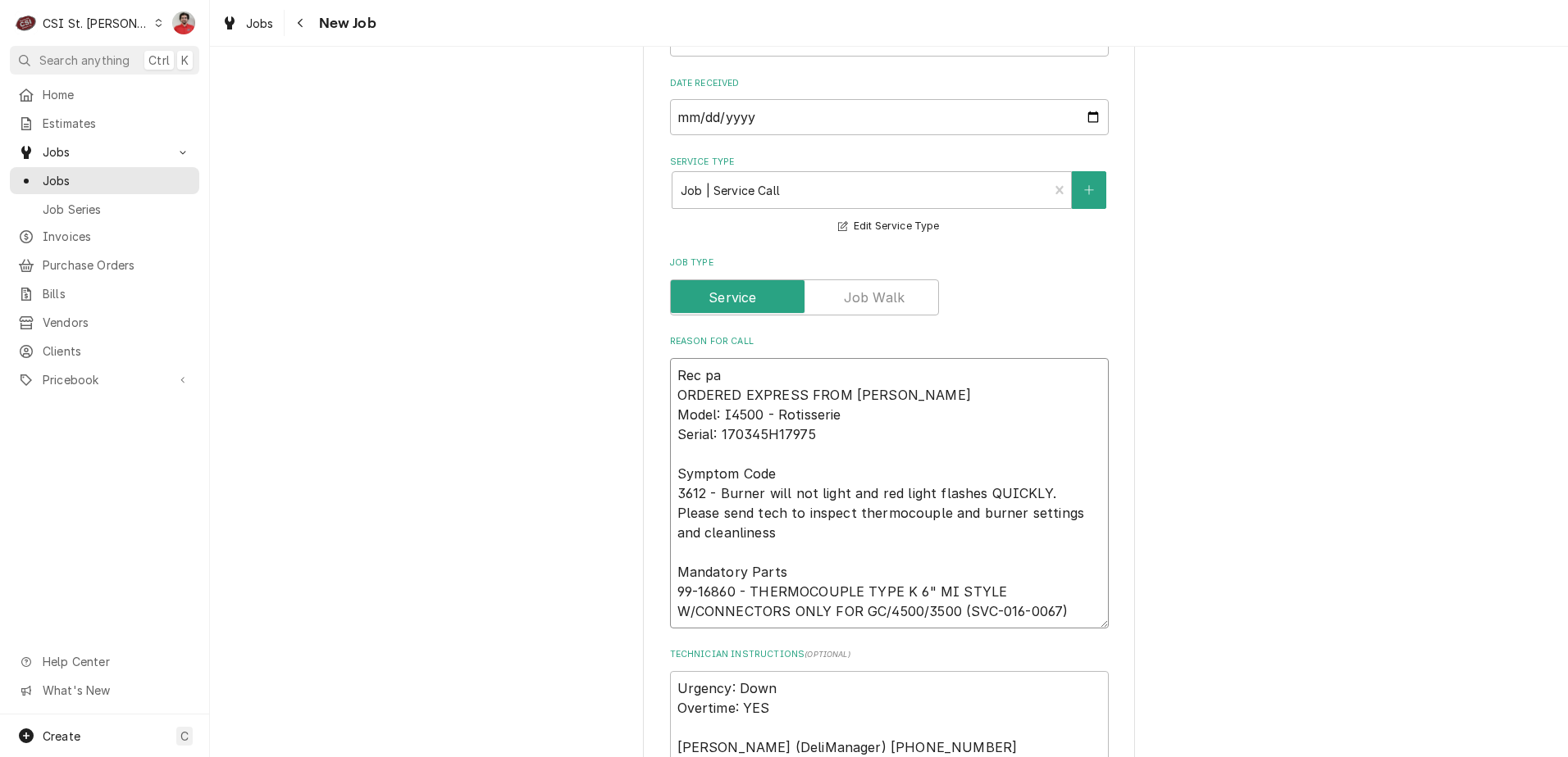
type textarea "Rec par ORDERED EXPRESS FROM HARDT Model: I4500 - Rotisserie Serial: 170345H179…"
type textarea "x"
type textarea "Rec part ORDERED EXPRESS FROM HARDT Model: I4500 - Rotisserie Serial: 170345H17…"
type textarea "x"
type textarea "Rec part t ORDERED EXPRESS FROM HARDT Model: I4500 - Rotisserie Serial: 170345H…"
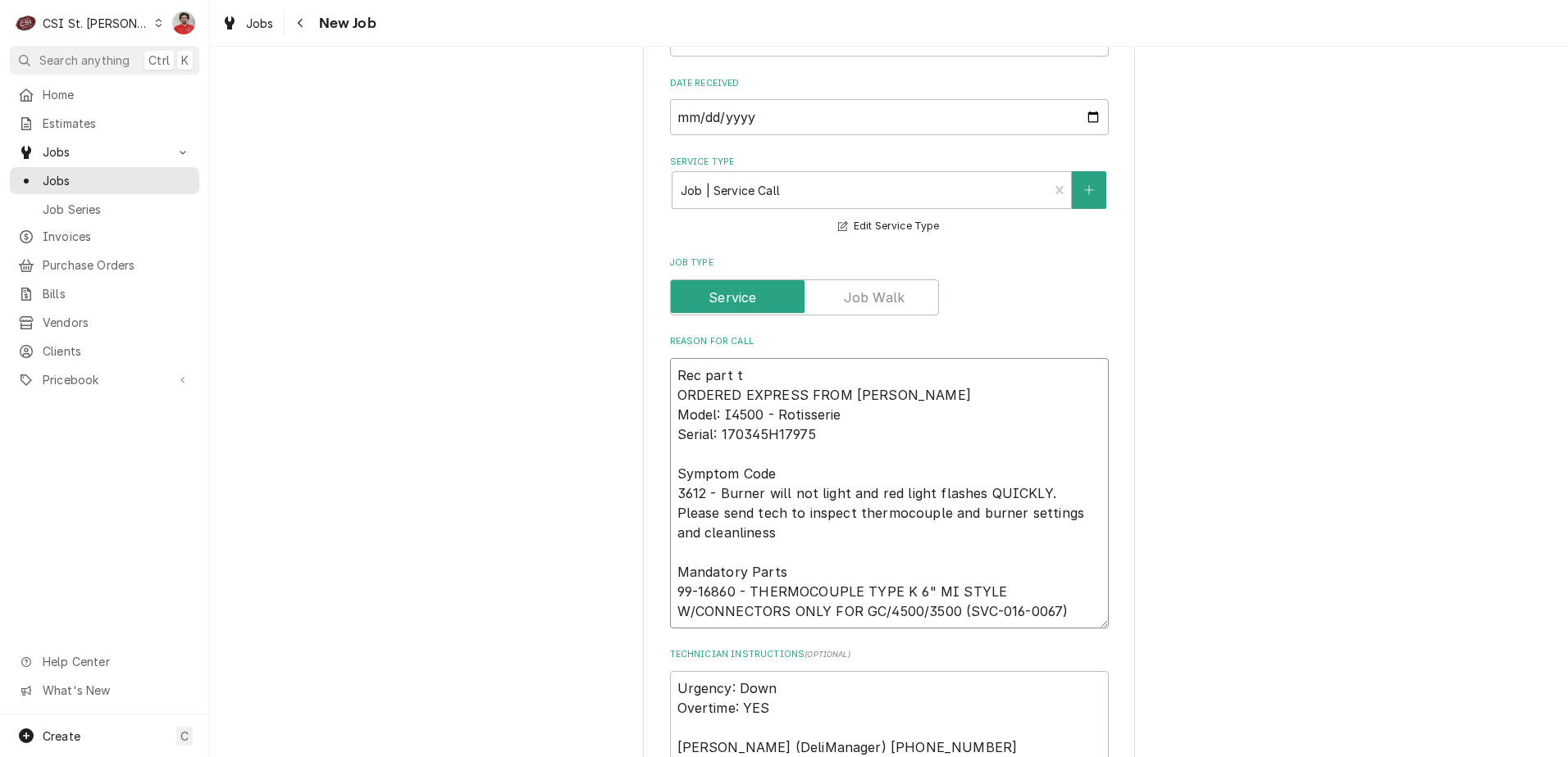
type textarea "x"
type textarea "Rec part to ORDERED EXPRESS FROM HARDT Model: I4500 - Rotisserie Serial: 170345…"
type textarea "x"
type textarea "Rec part to S ORDERED EXPRESS FROM HARDT Model: I4500 - Rotisserie Serial: 1703…"
type textarea "x"
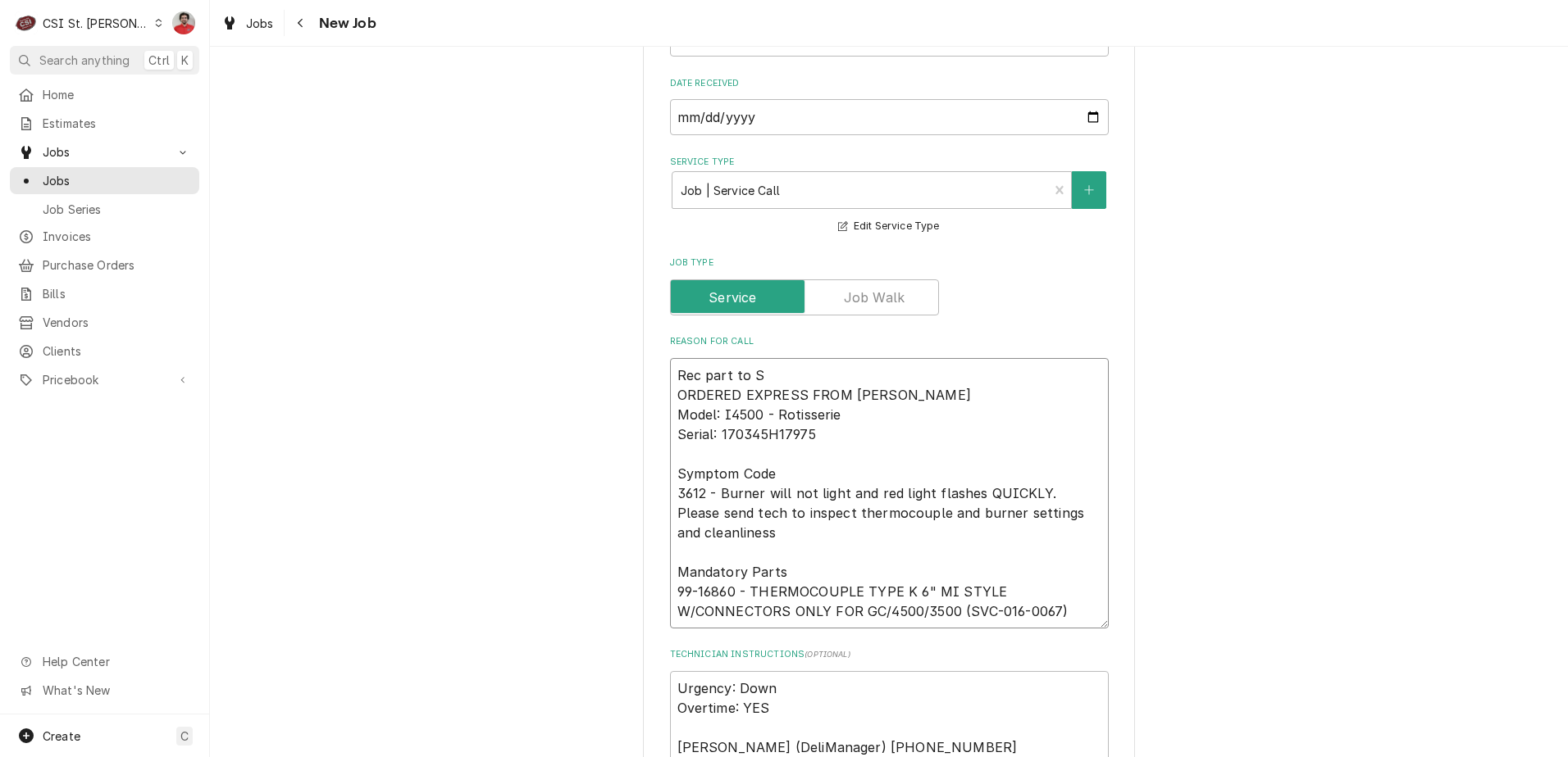
type textarea "Rec part to Se ORDERED EXPRESS FROM HARDT Model: I4500 - Rotisserie Serial: 170…"
type textarea "x"
type textarea "Rec part to Ser ORDERED EXPRESS FROM HARDT Model: I4500 - Rotisserie Serial: 17…"
type textarea "x"
type textarea "Rec part to Se ORDERED EXPRESS FROM HARDT Model: I4500 - Rotisserie Serial: 170…"
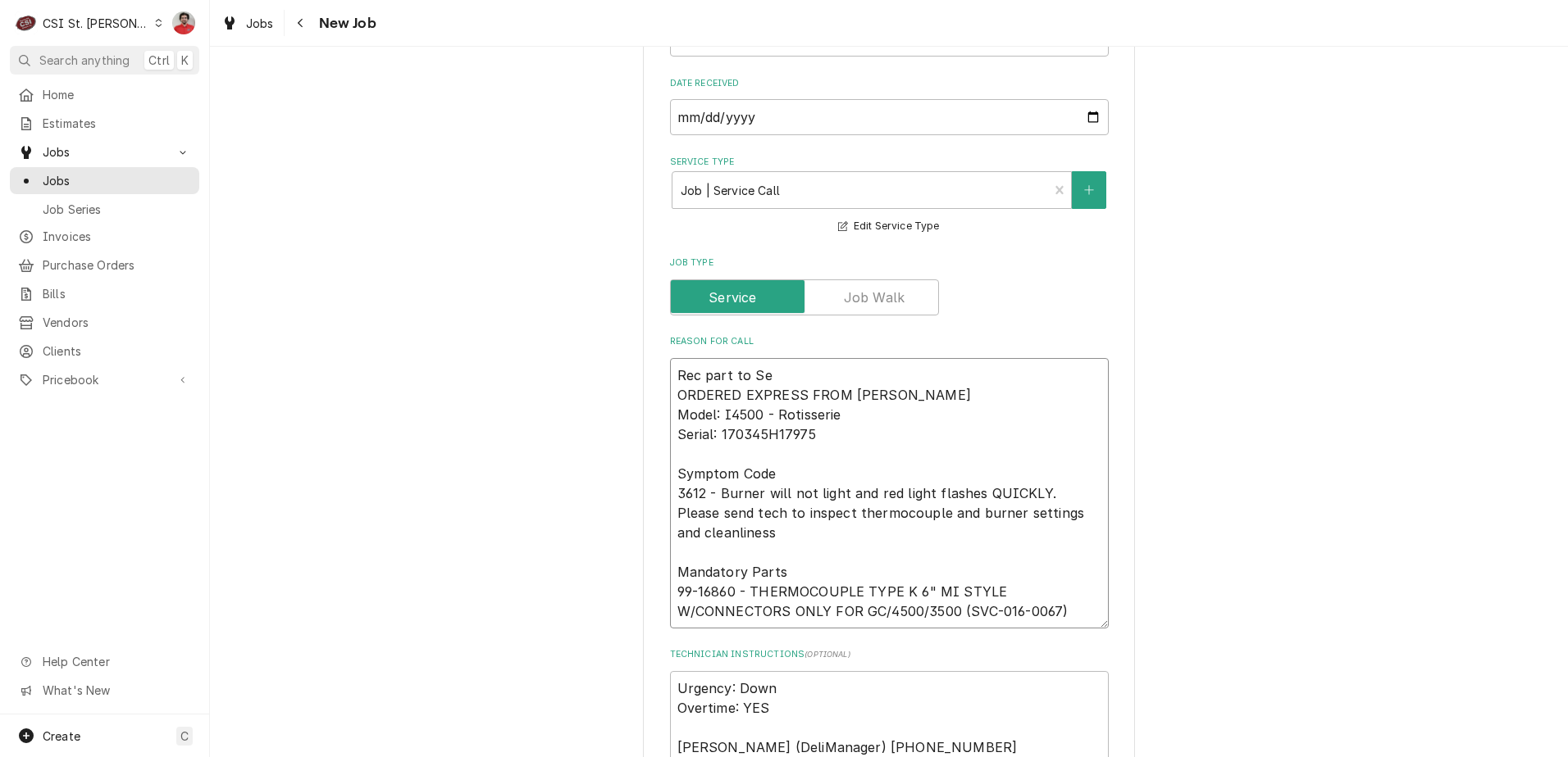
type textarea "x"
type textarea "Rec part to S ORDERED EXPRESS FROM HARDT Model: I4500 - Rotisserie Serial: 1703…"
type textarea "x"
type textarea "Rec part to R ORDERED EXPRESS FROM HARDT Model: I4500 - Rotisserie Serial: 1703…"
type textarea "x"
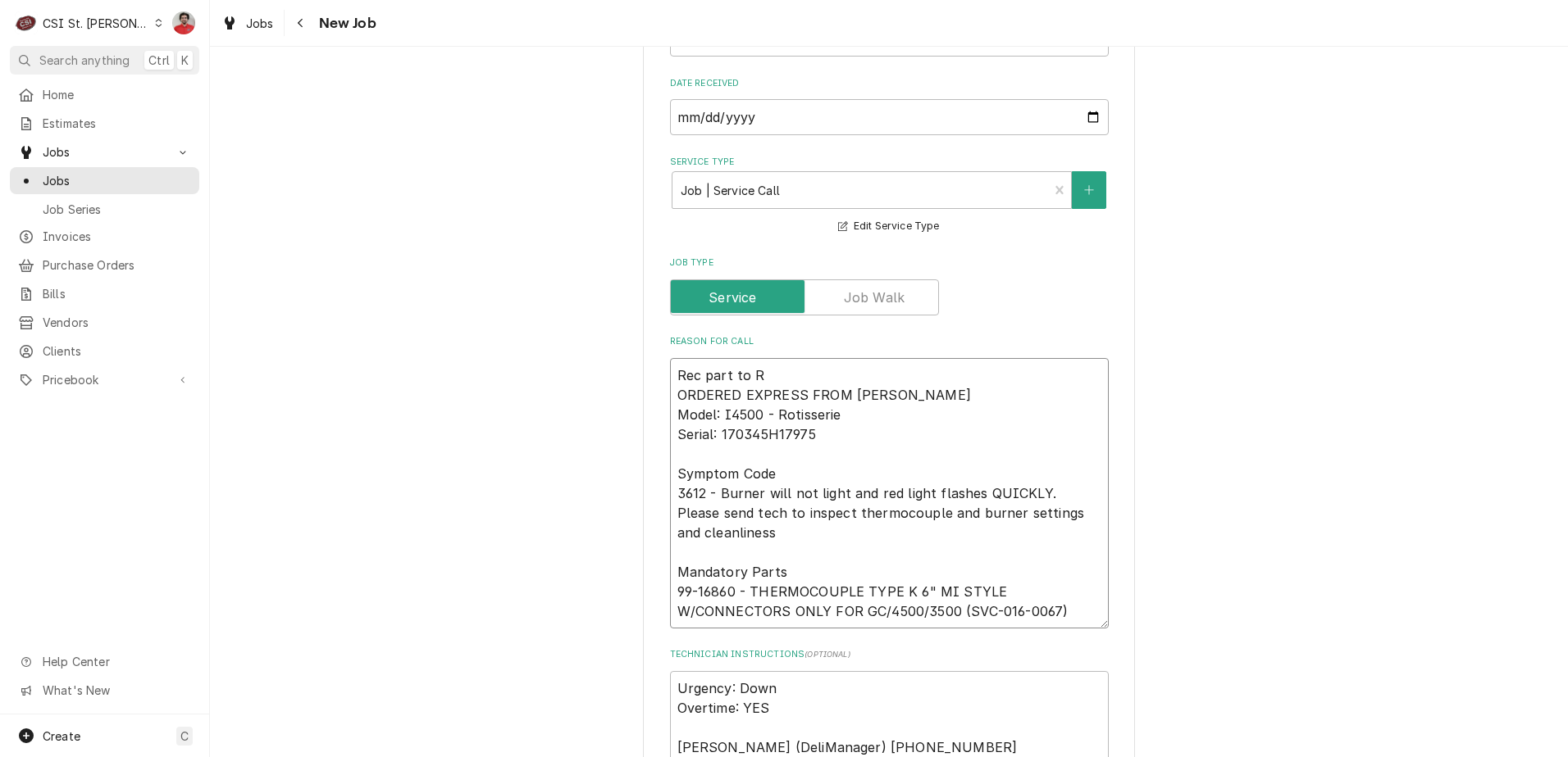
type textarea "Rec part to Re ORDERED EXPRESS FROM HARDT Model: I4500 - Rotisserie Serial: 170…"
type textarea "x"
type textarea "Rec part to Res ORDERED EXPRESS FROM HARDT Model: I4500 - Rotisserie Serial: 17…"
type textarea "x"
type textarea "Rec part to Rese ORDERED EXPRESS FROM HARDT Model: I4500 - Rotisserie Serial: 1…"
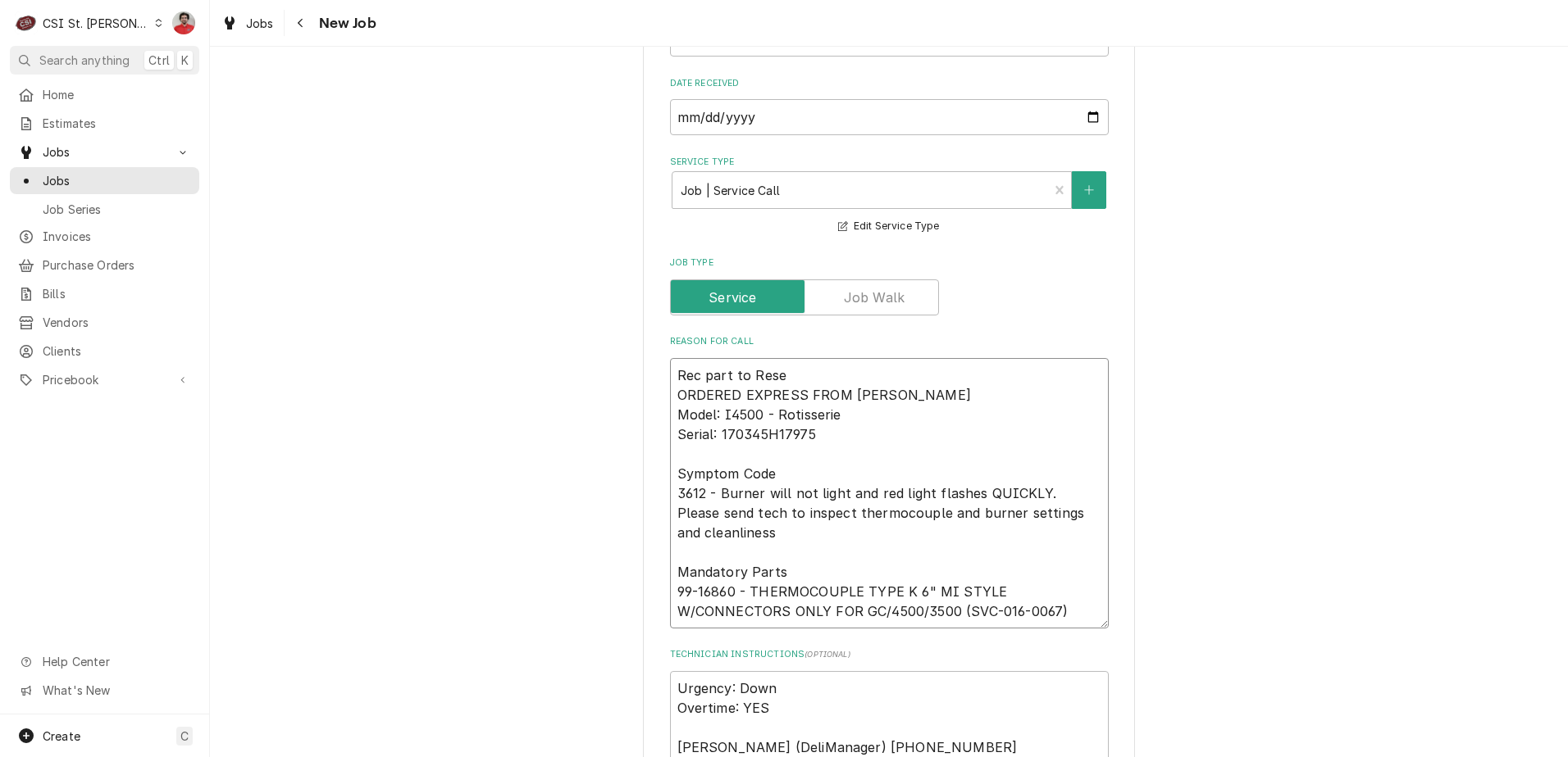
type textarea "x"
type textarea "Rec part to Reser ORDERED EXPRESS FROM HARDT Model: I4500 - Rotisserie Serial: …"
type textarea "x"
type textarea "Rec part to Reserv ORDERED EXPRESS FROM HARDT Model: I4500 - Rotisserie Serial:…"
type textarea "x"
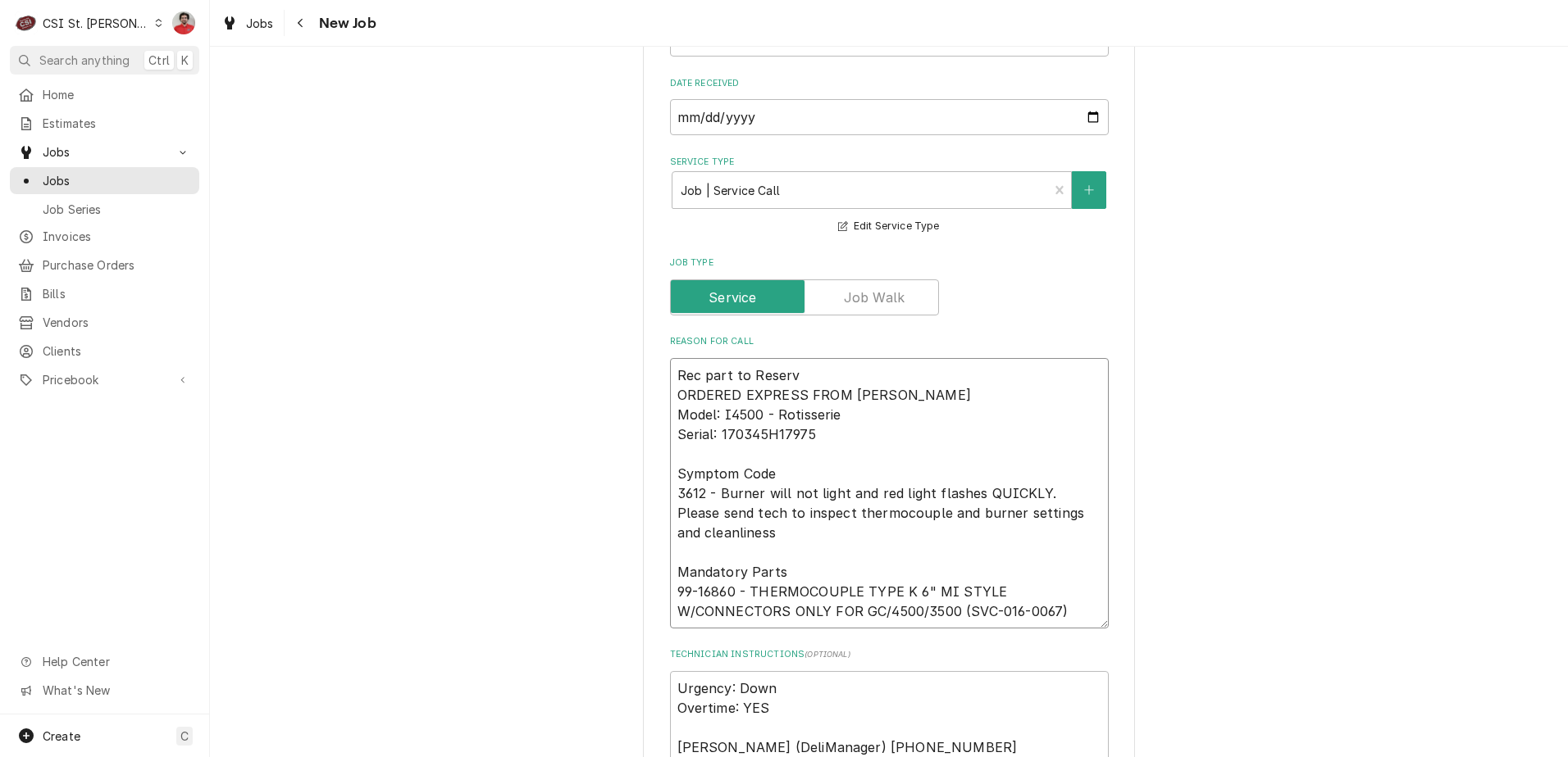
type textarea "Rec part to Reserve ORDERED EXPRESS FROM HARDT Model: I4500 - Rotisserie Serial…"
type textarea "x"
type textarea "Rec part to Reserve ORDERED EXPRESS FROM HARDT Model: I4500 - Rotisserie Serial…"
type textarea "x"
type textarea "Rec part to Reserve S ORDERED EXPRESS FROM HARDT Model: I4500 - Rotisserie Seri…"
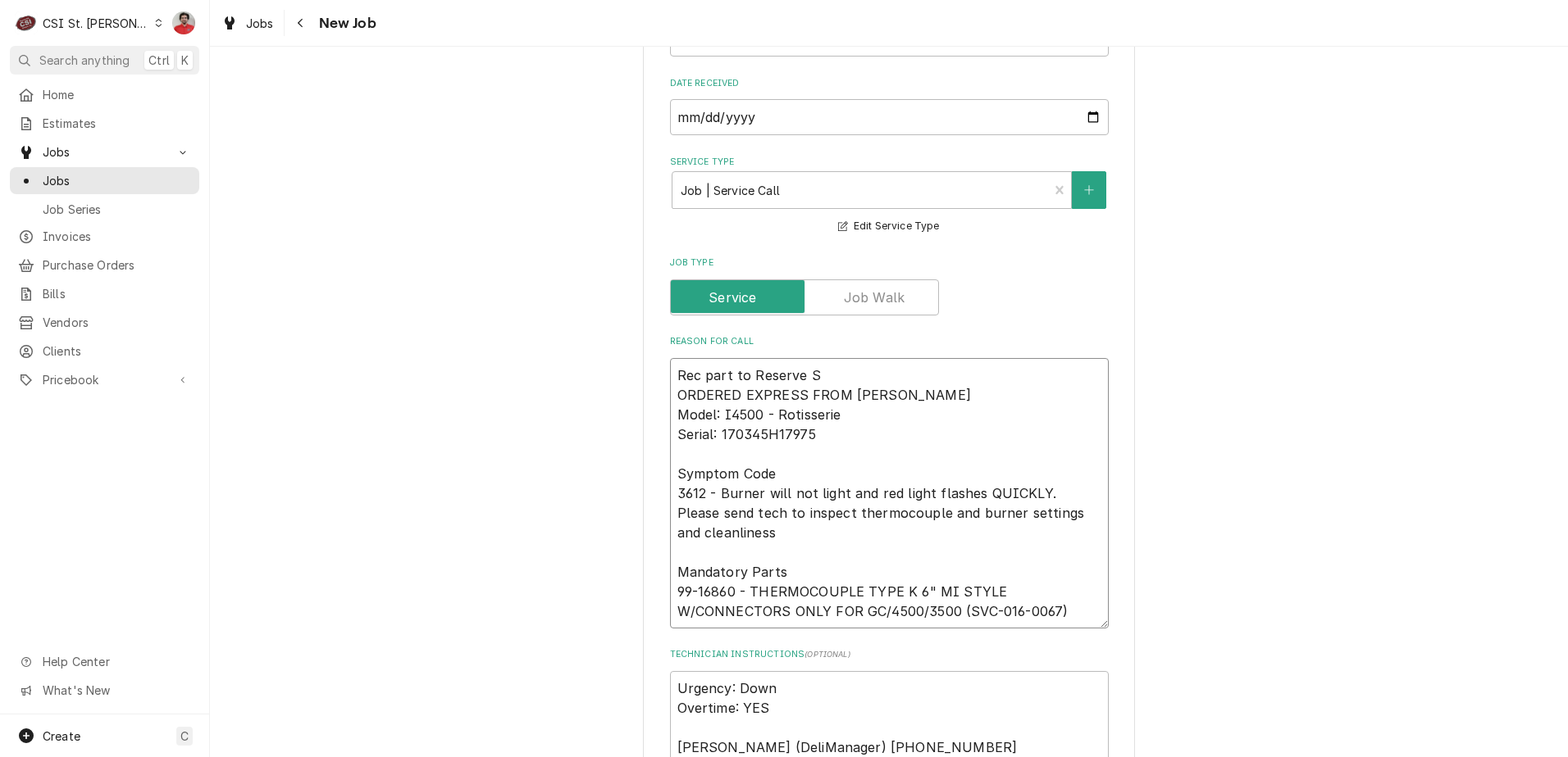
type textarea "x"
type textarea "Rec part to Reserve Sh ORDERED EXPRESS FROM HARDT Model: I4500 - Rotisserie Ser…"
type textarea "x"
type textarea "Rec part to Reserve She ORDERED EXPRESS FROM HARDT Model: I4500 - Rotisserie Se…"
type textarea "x"
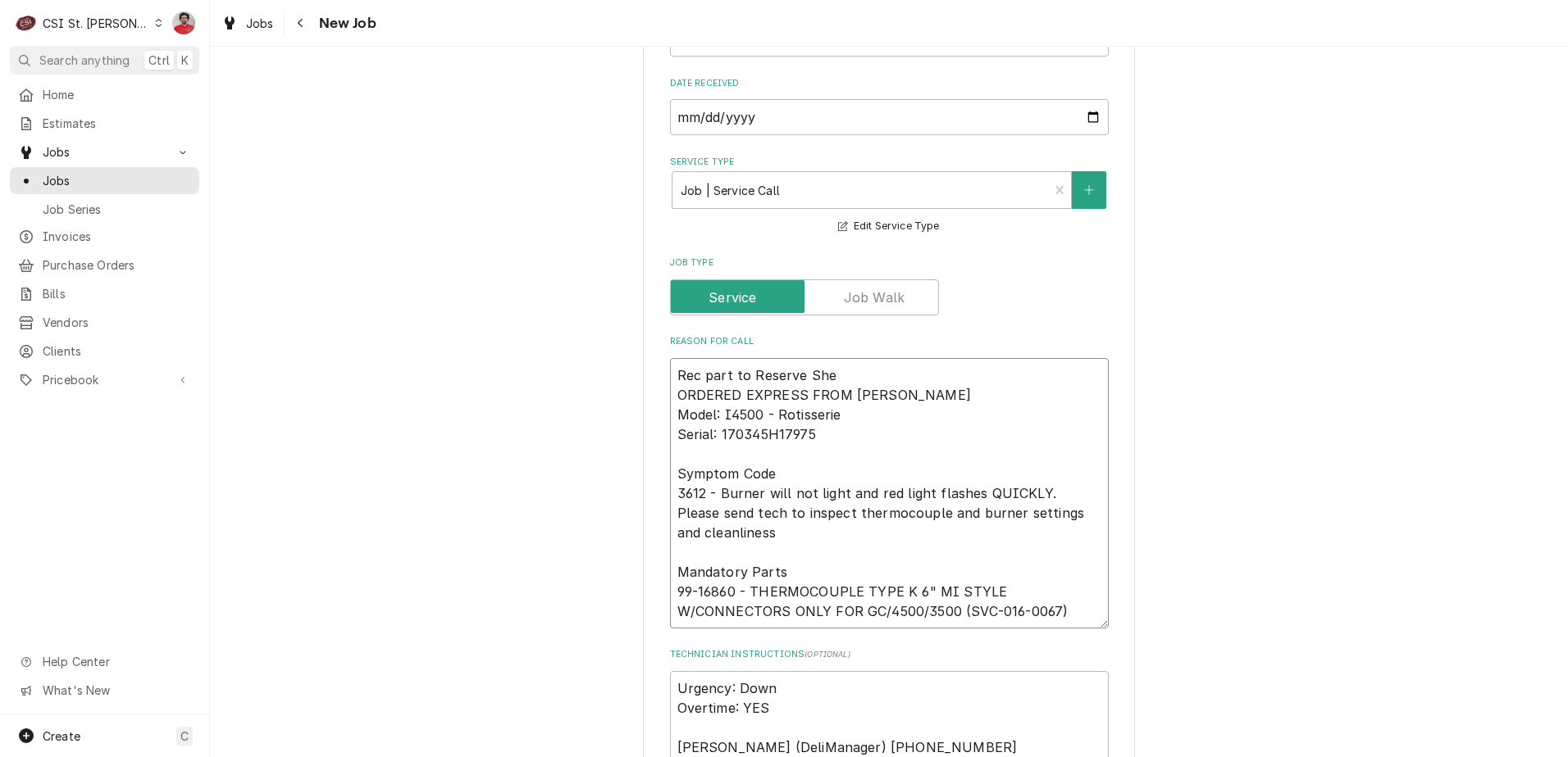
type textarea "Rec part to Reserve Shel ORDERED EXPRESS FROM HARDT Model: I4500 - Rotisserie S…"
type textarea "x"
type textarea "Rec part to Reserve Shelf ORDERED EXPRESS FROM HARDT Model: I4500 - Rotisserie …"
type textarea "x"
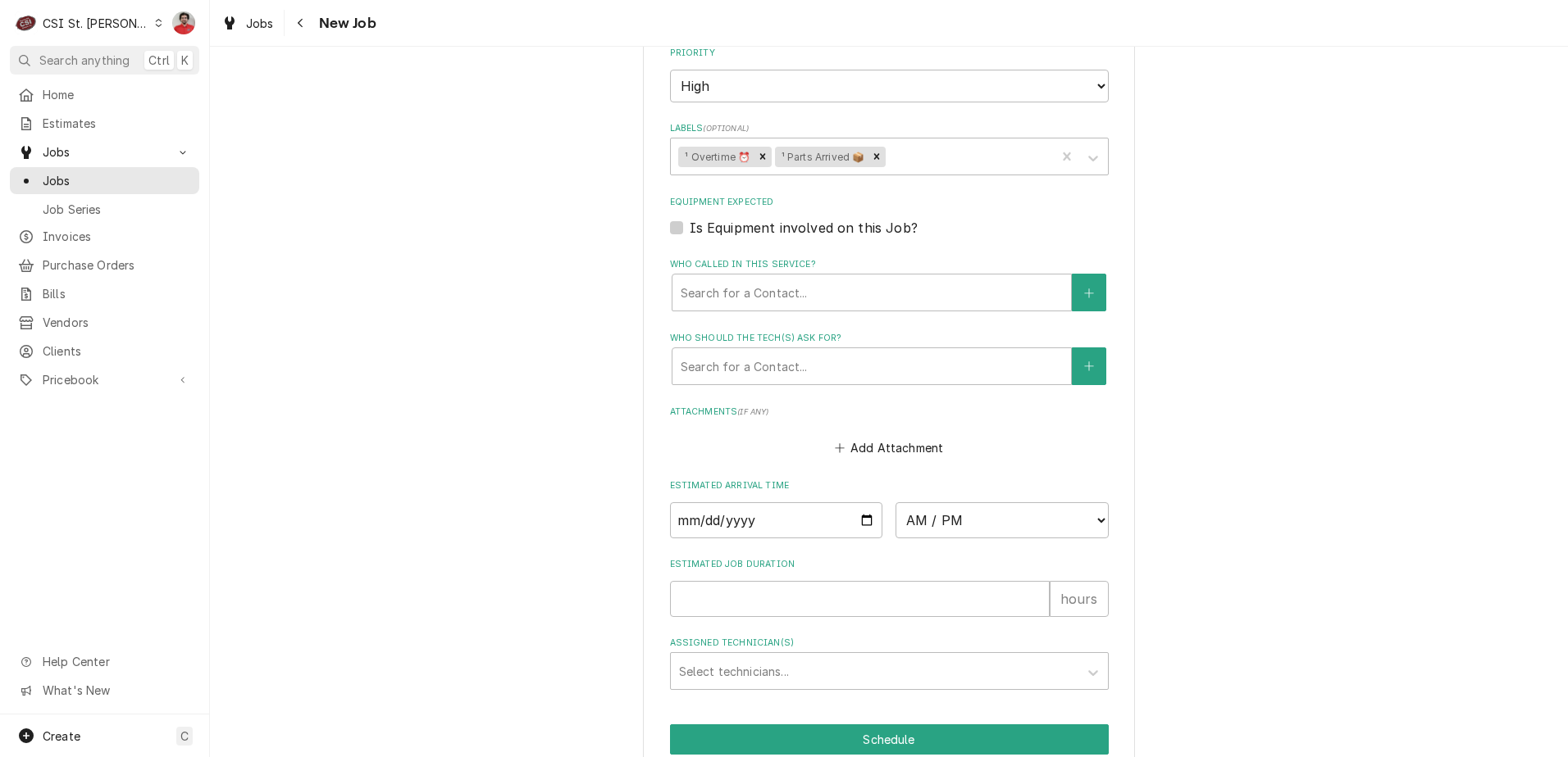
scroll to position [2002, 0]
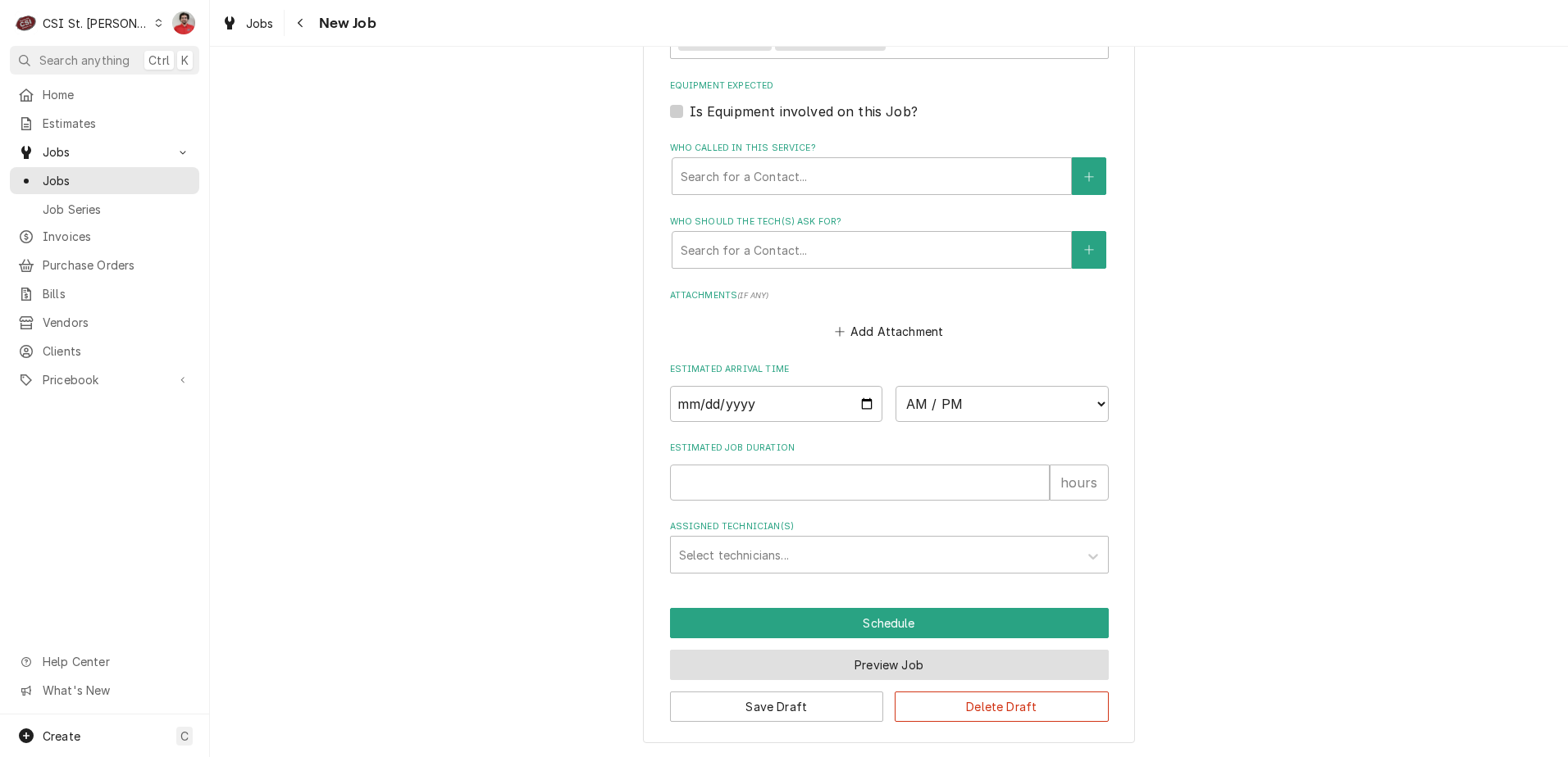
type textarea "Rec part to Reserve Shelf ORDERED EXPRESS FROM HARDT Model: I4500 - Rotisserie …"
click at [876, 668] on button "Preview Job" at bounding box center [889, 664] width 439 height 30
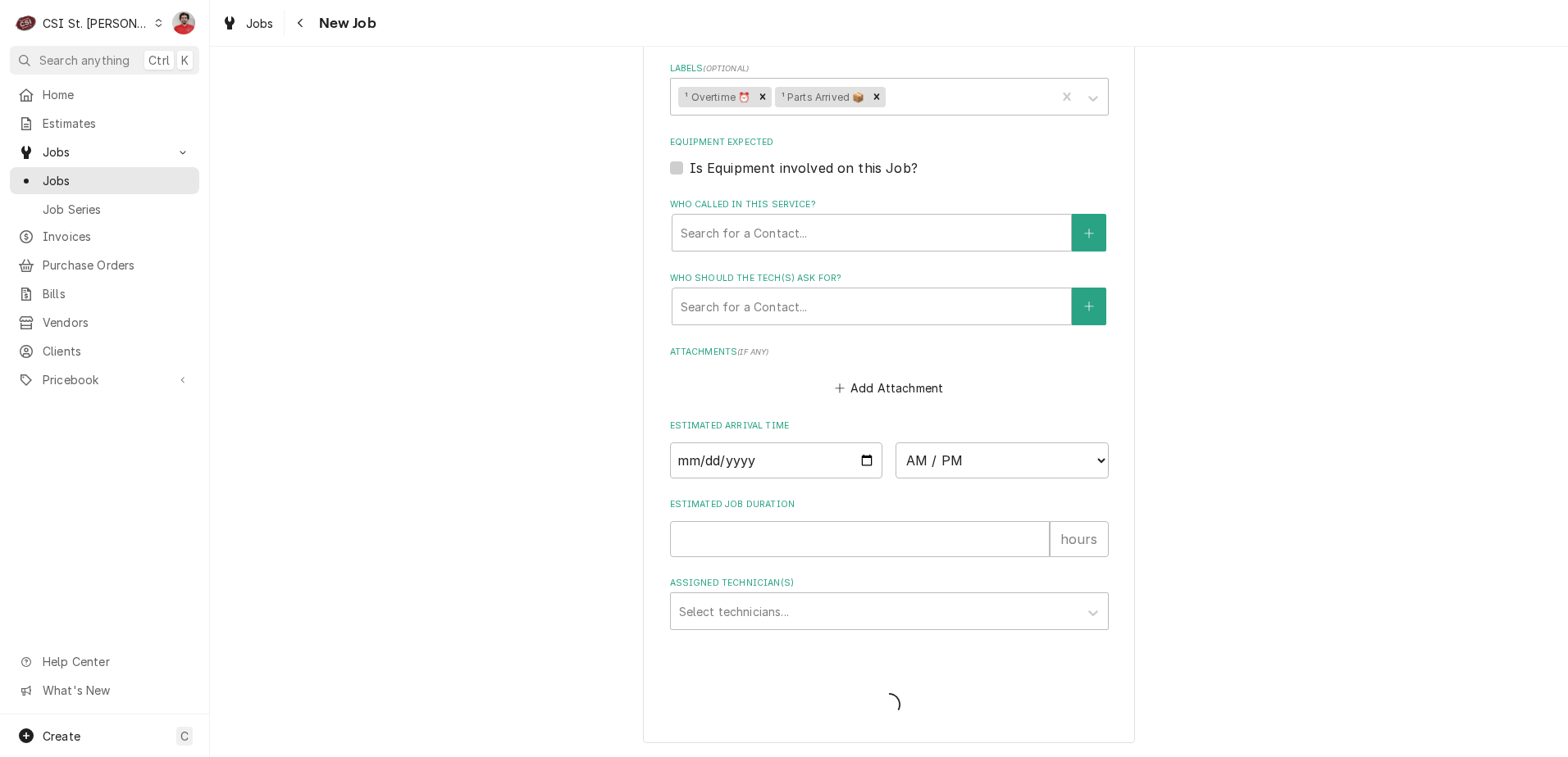
scroll to position [1946, 0]
type textarea "x"
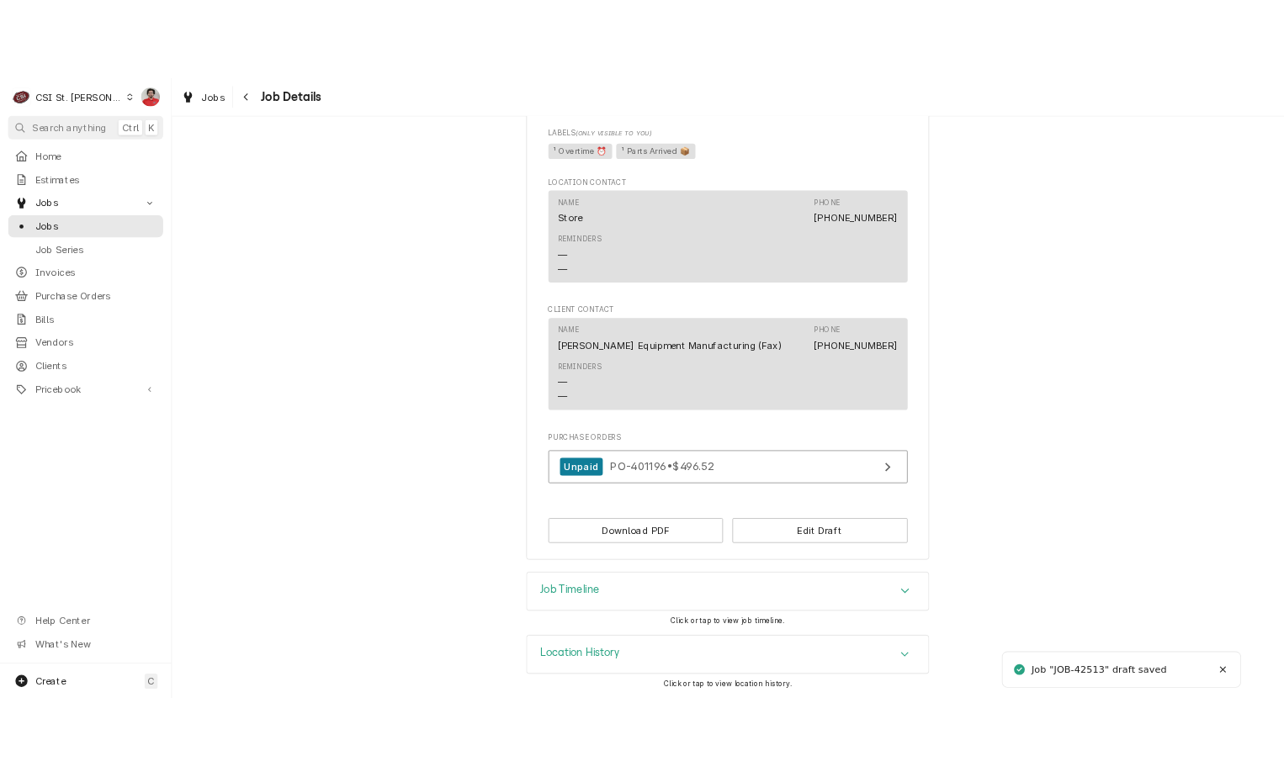
scroll to position [1641, 0]
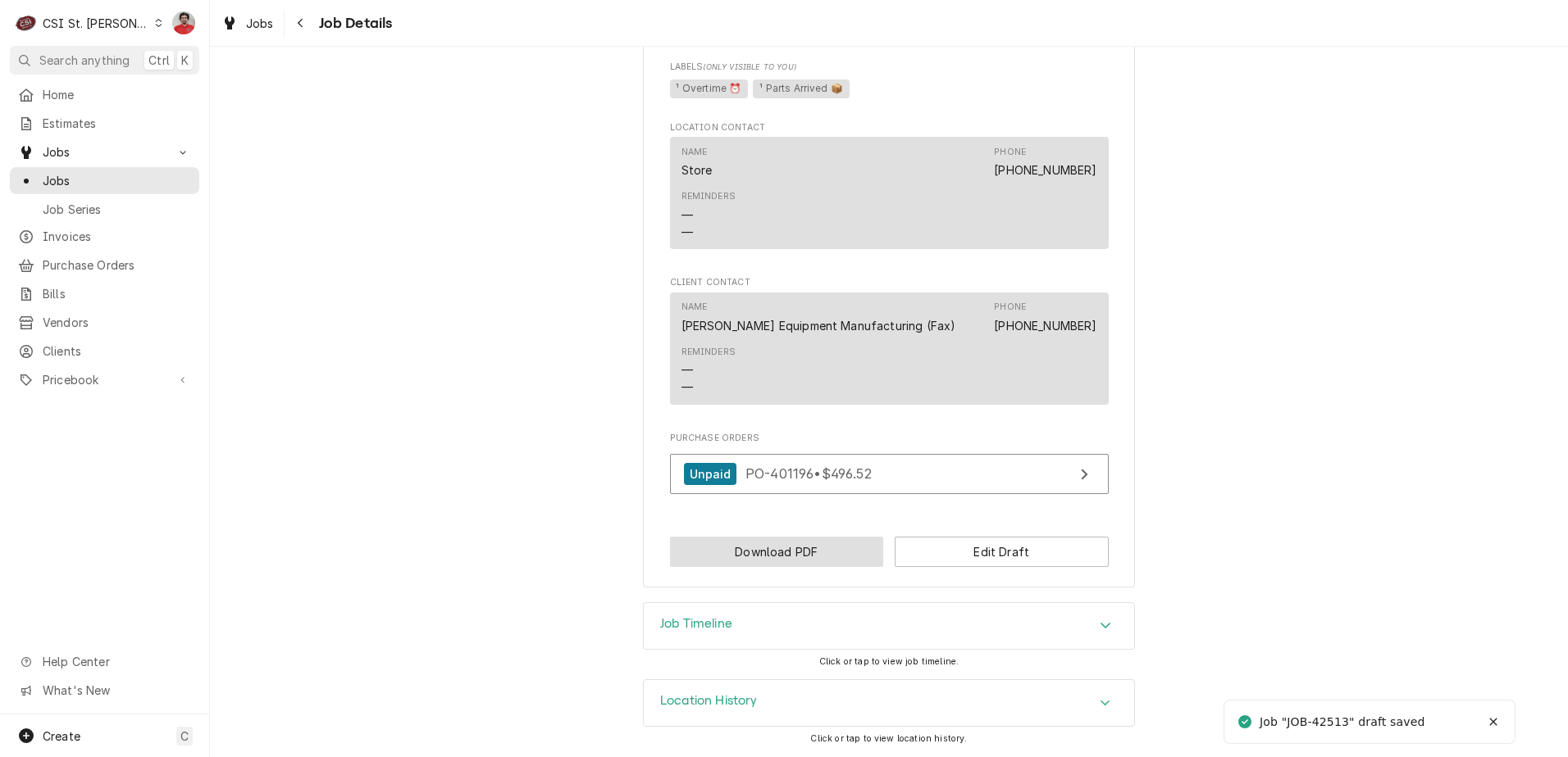
click at [814, 558] on button "Download PDF" at bounding box center [777, 551] width 214 height 30
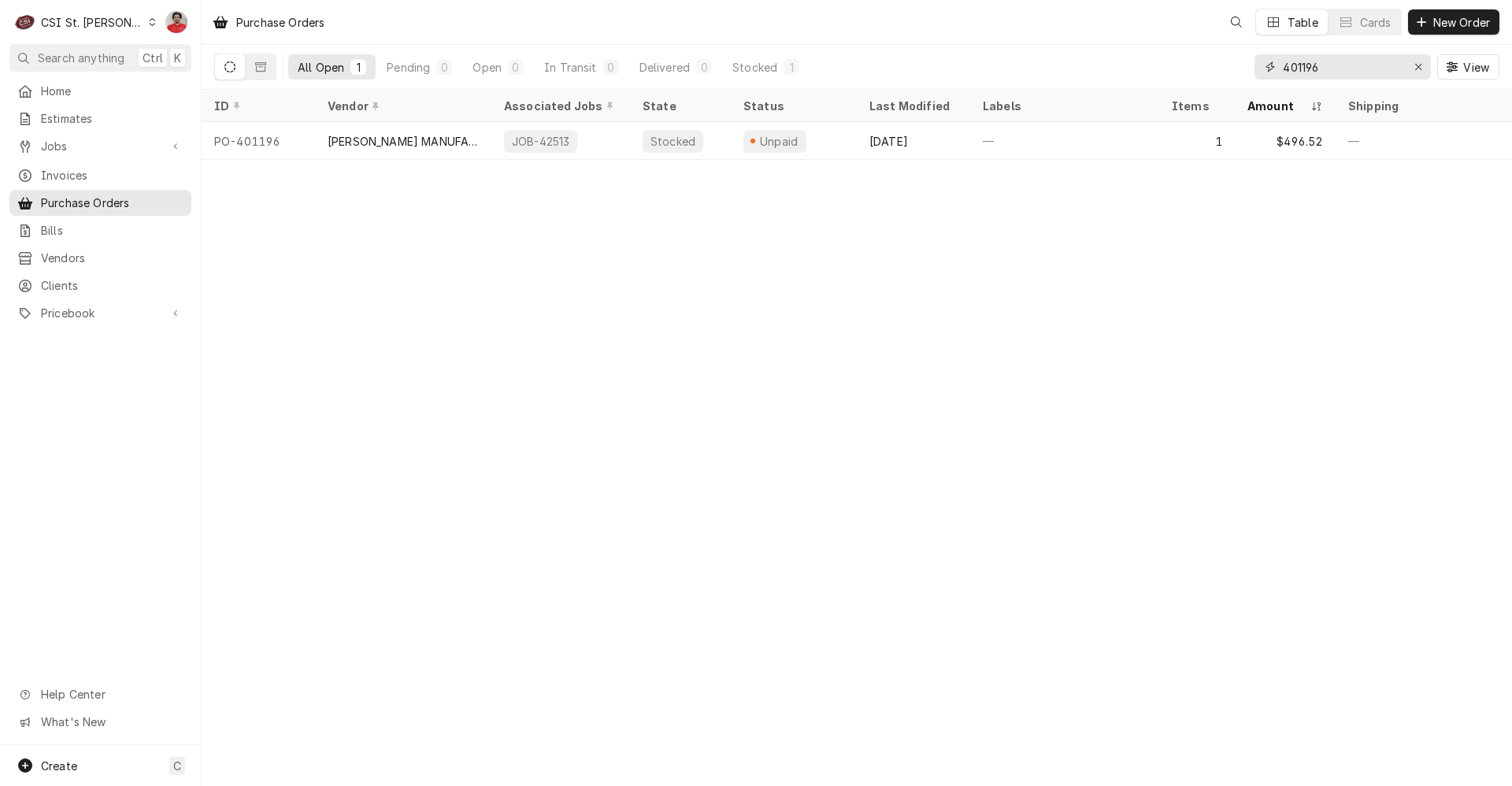
click at [1341, 66] on input "401196" at bounding box center [1342, 66] width 118 height 25
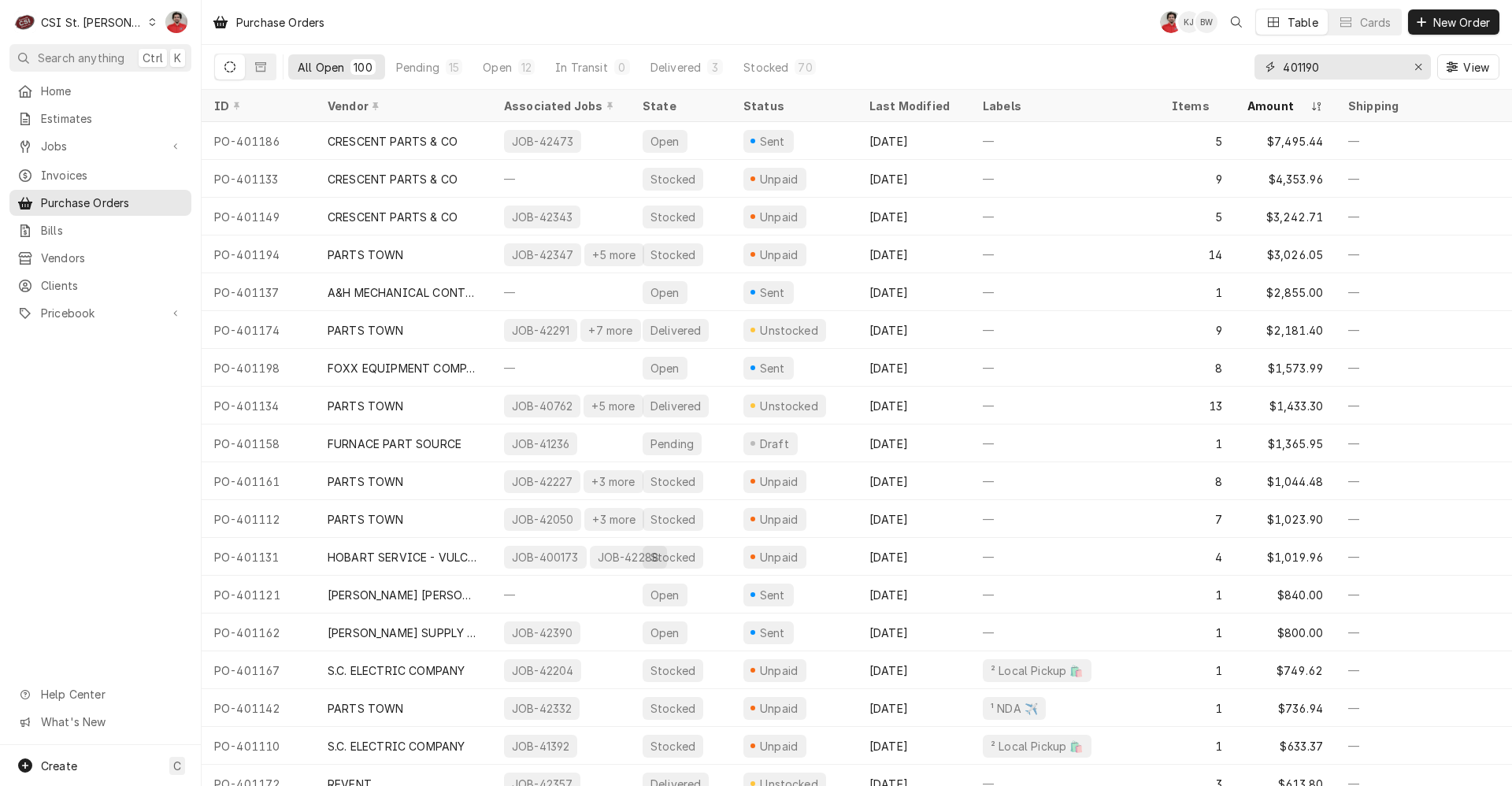
type input "401190"
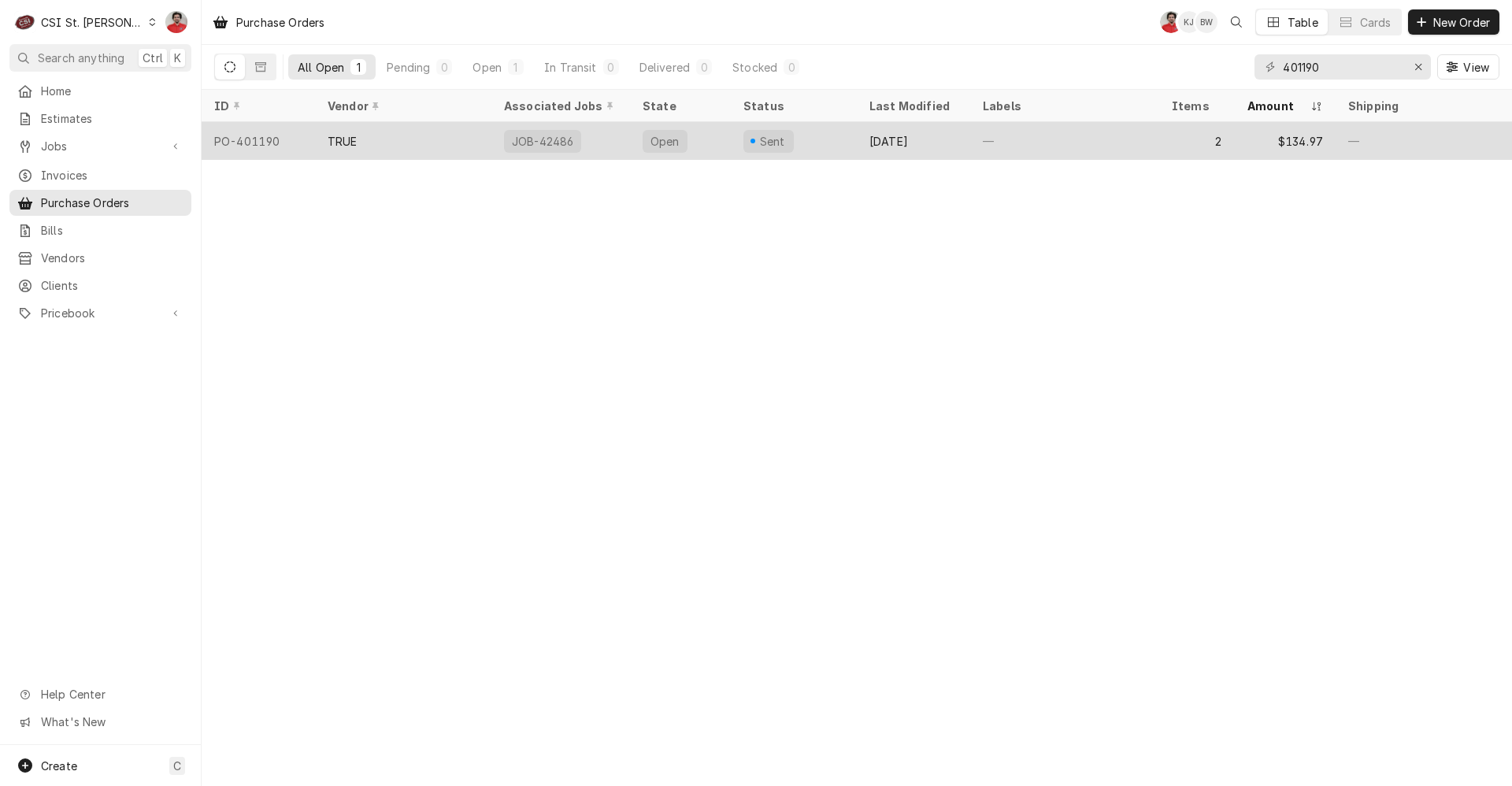
click at [705, 137] on div "Open" at bounding box center [680, 140] width 101 height 37
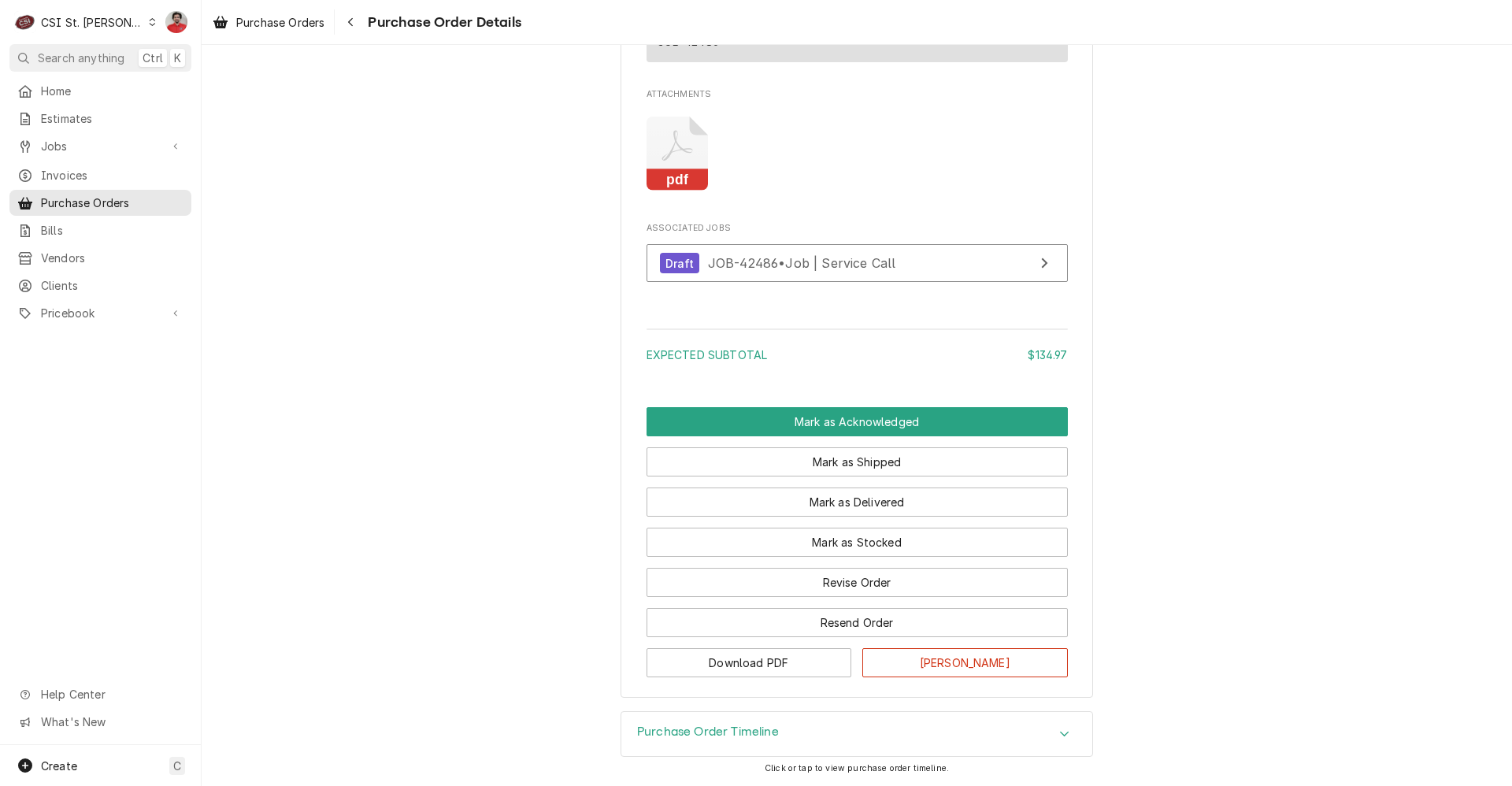
scroll to position [1550, 0]
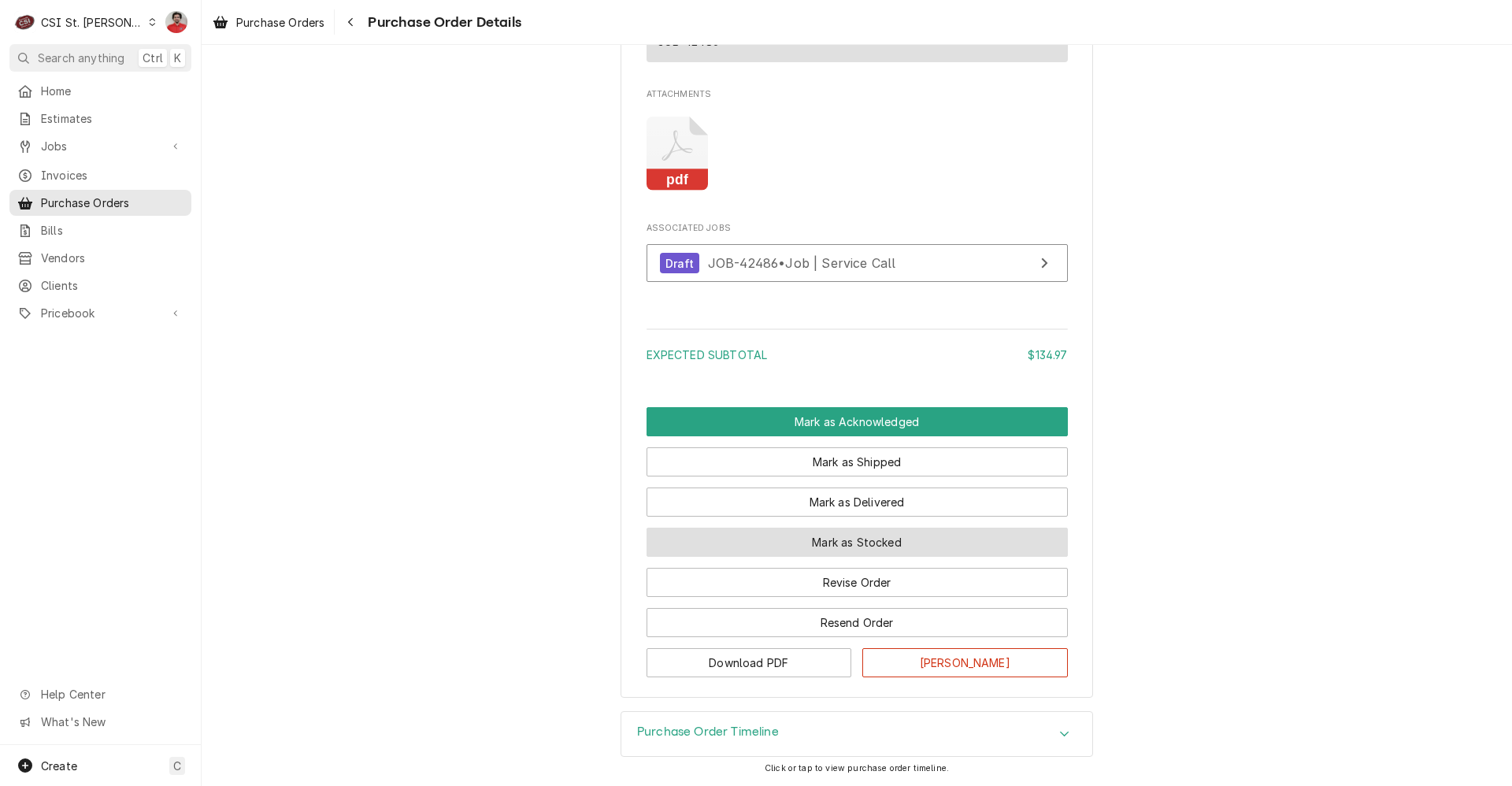
click at [767, 536] on button "Mark as Stocked" at bounding box center [857, 542] width 421 height 29
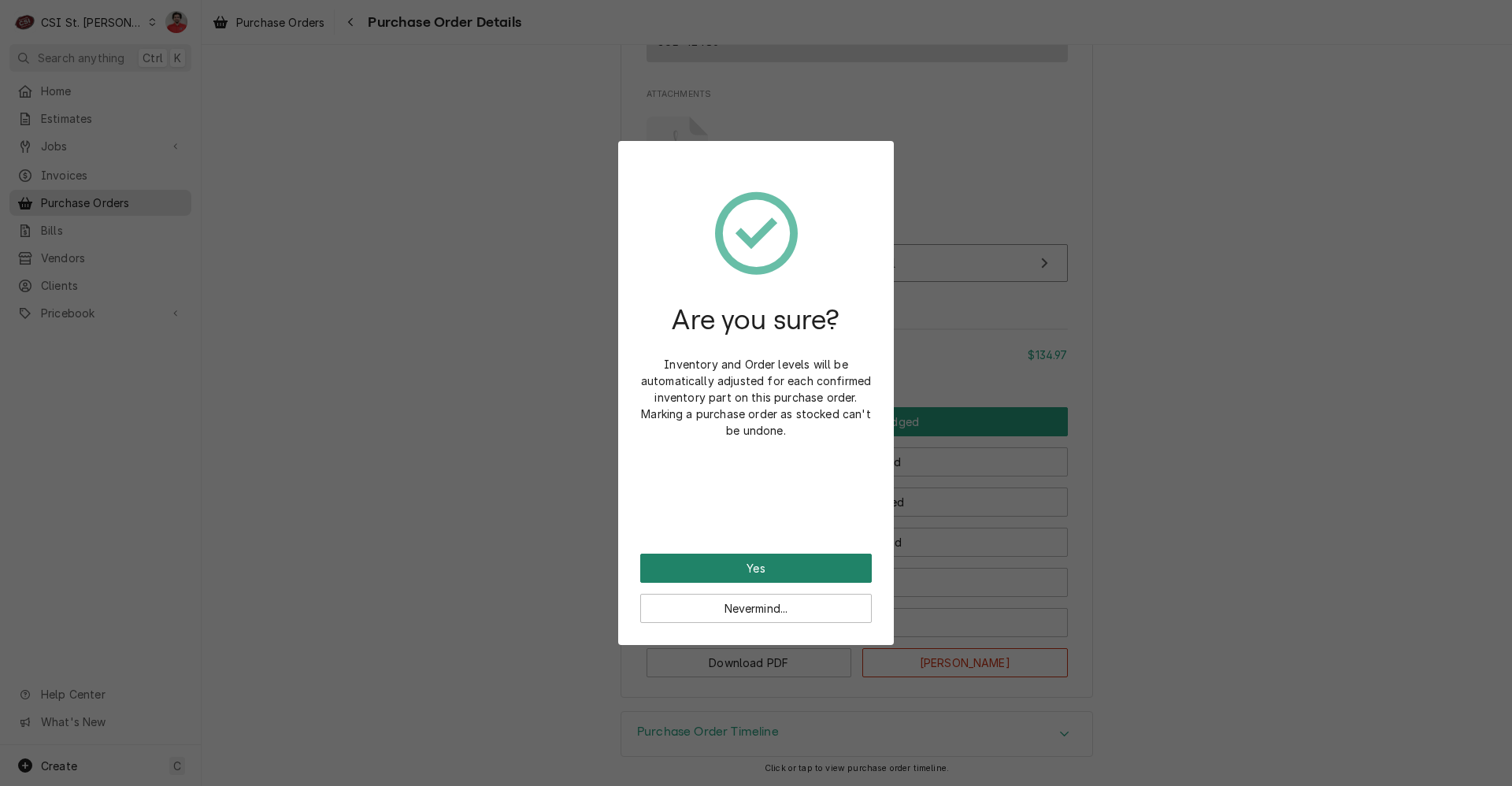
click at [759, 567] on button "Yes" at bounding box center [755, 568] width 231 height 29
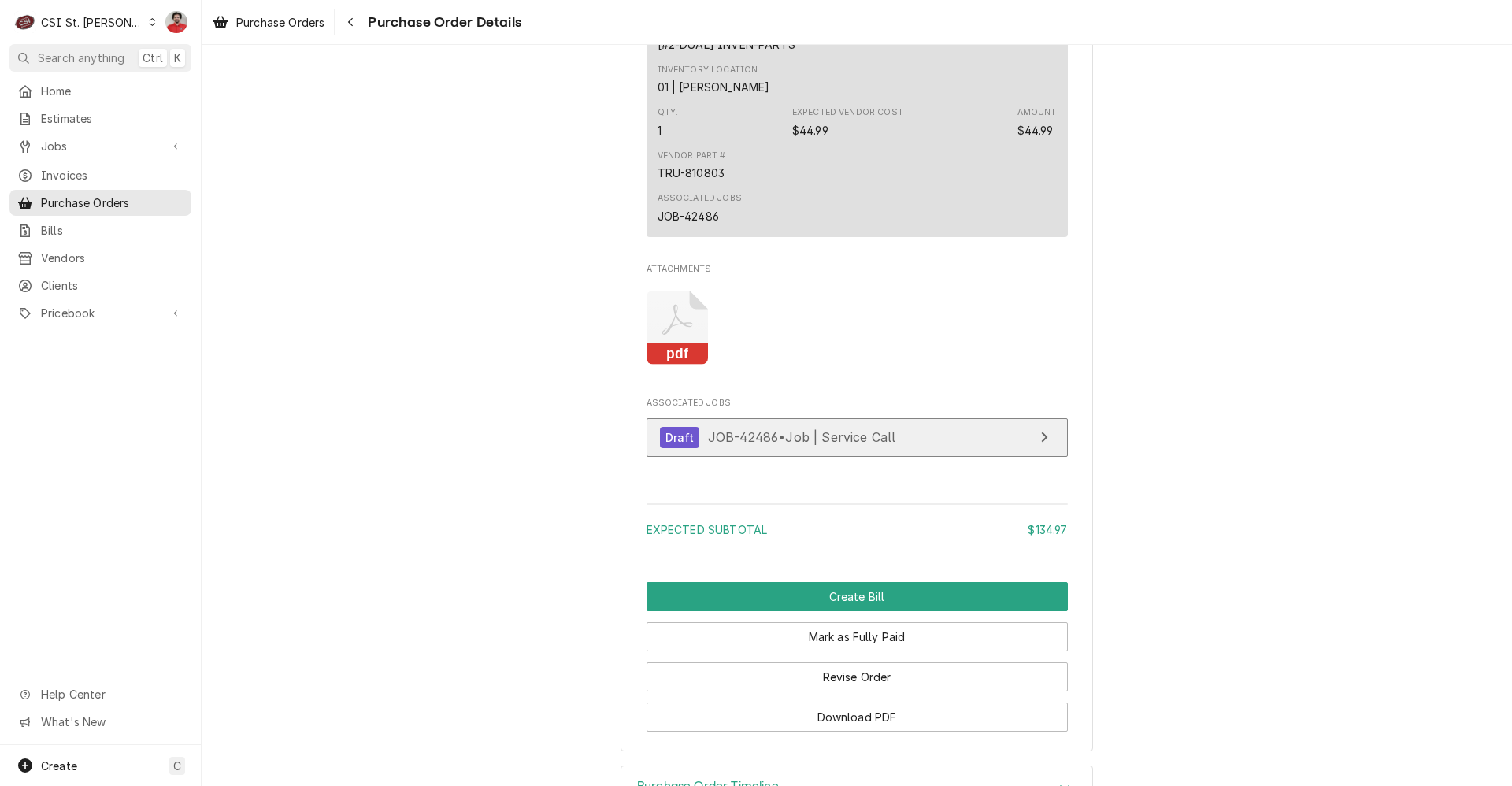
scroll to position [1628, 0]
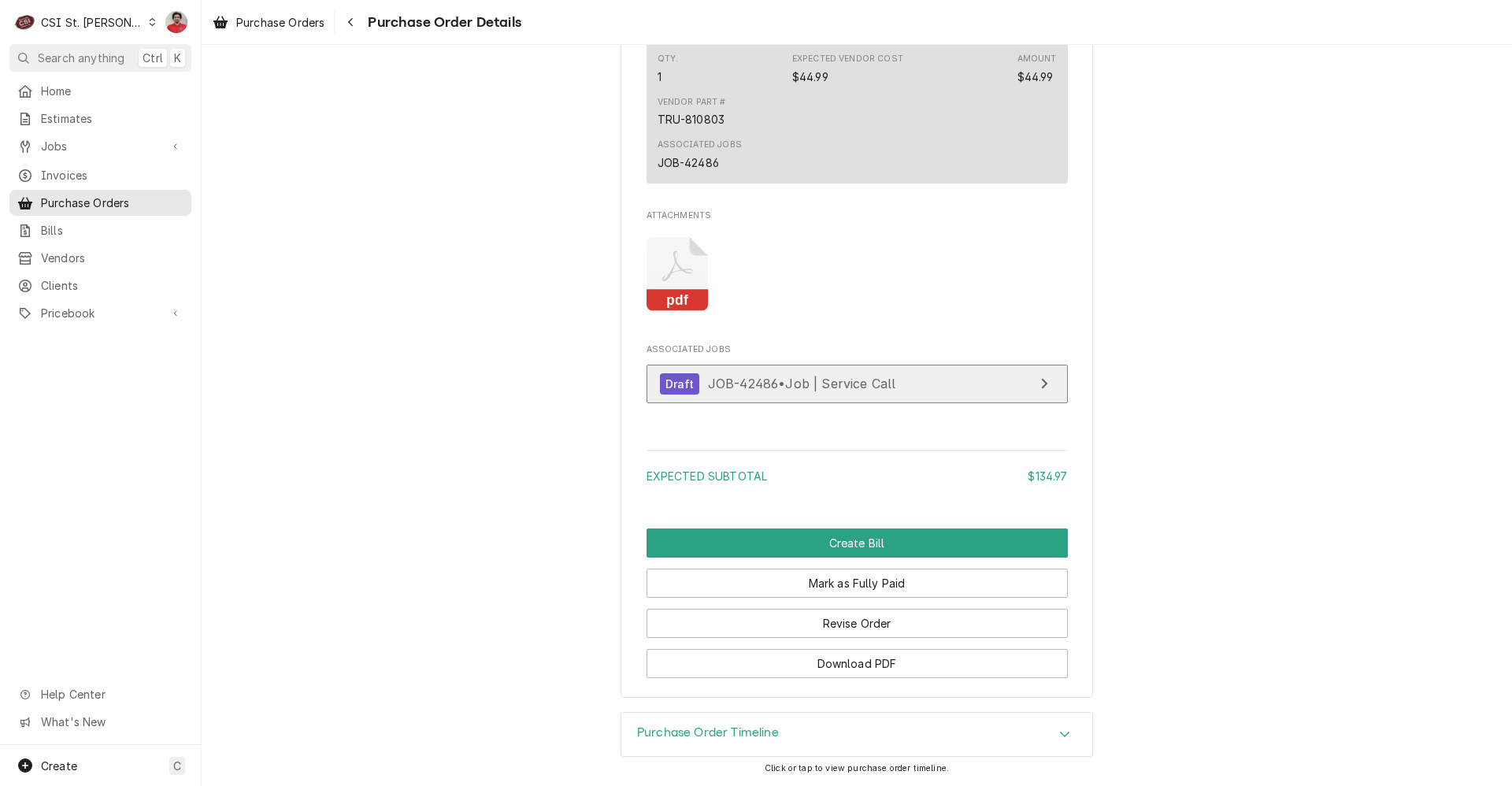
click at [782, 389] on span "JOB-42486 • Job | Service Call" at bounding box center [801, 383] width 188 height 16
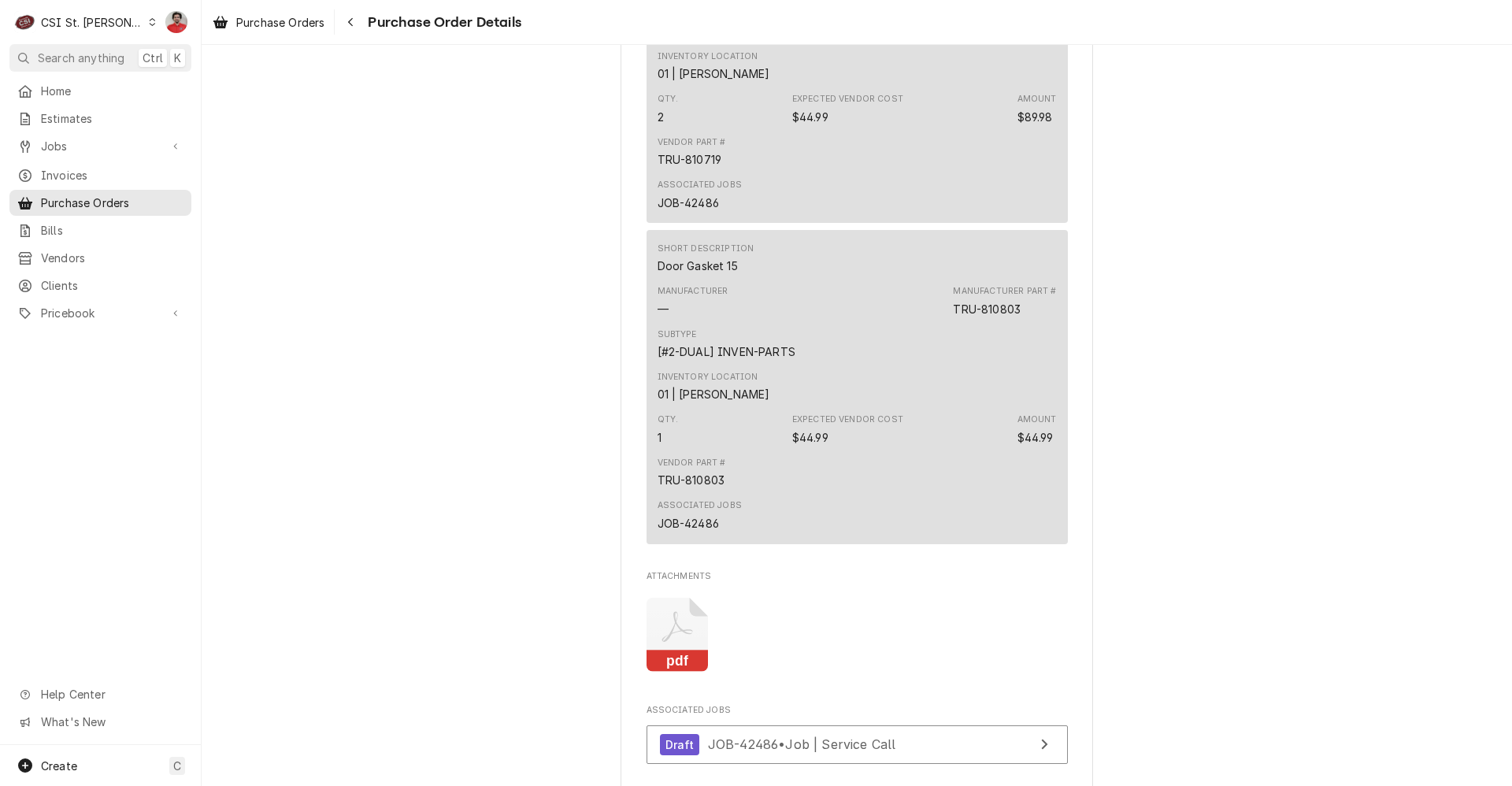
scroll to position [1077, 0]
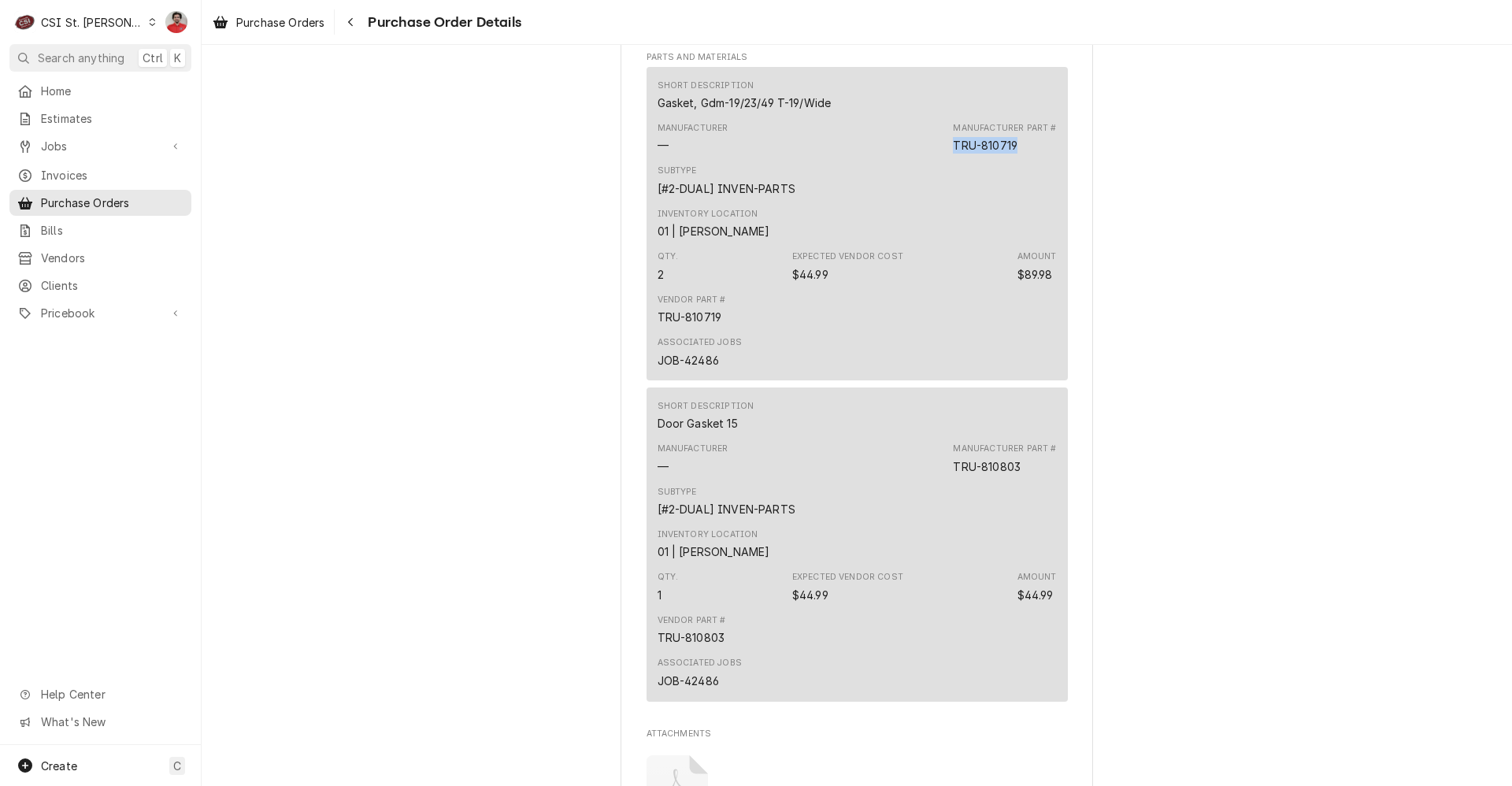
drag, startPoint x: 1021, startPoint y: 182, endPoint x: 937, endPoint y: 191, distance: 84.5
click at [937, 159] on div "Manufacturer — Manufacturer Part # TRU-810719" at bounding box center [857, 138] width 400 height 42
drag, startPoint x: 1021, startPoint y: 503, endPoint x: 919, endPoint y: 508, distance: 102.1
click at [919, 479] on div "Manufacturer — Manufacturer Part # TRU-810803" at bounding box center [857, 458] width 400 height 42
copy div "TRU-810803"
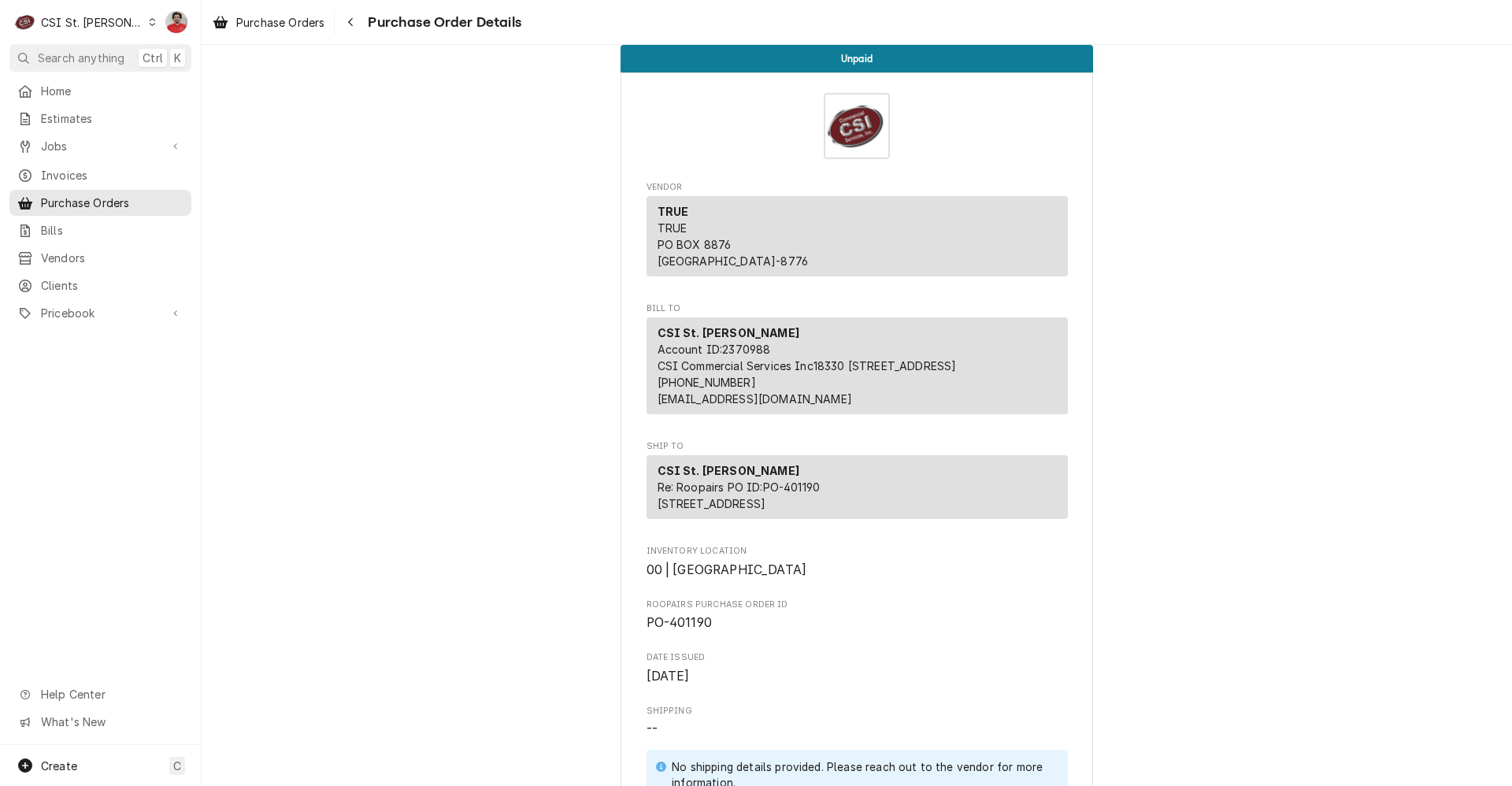
scroll to position [0, 0]
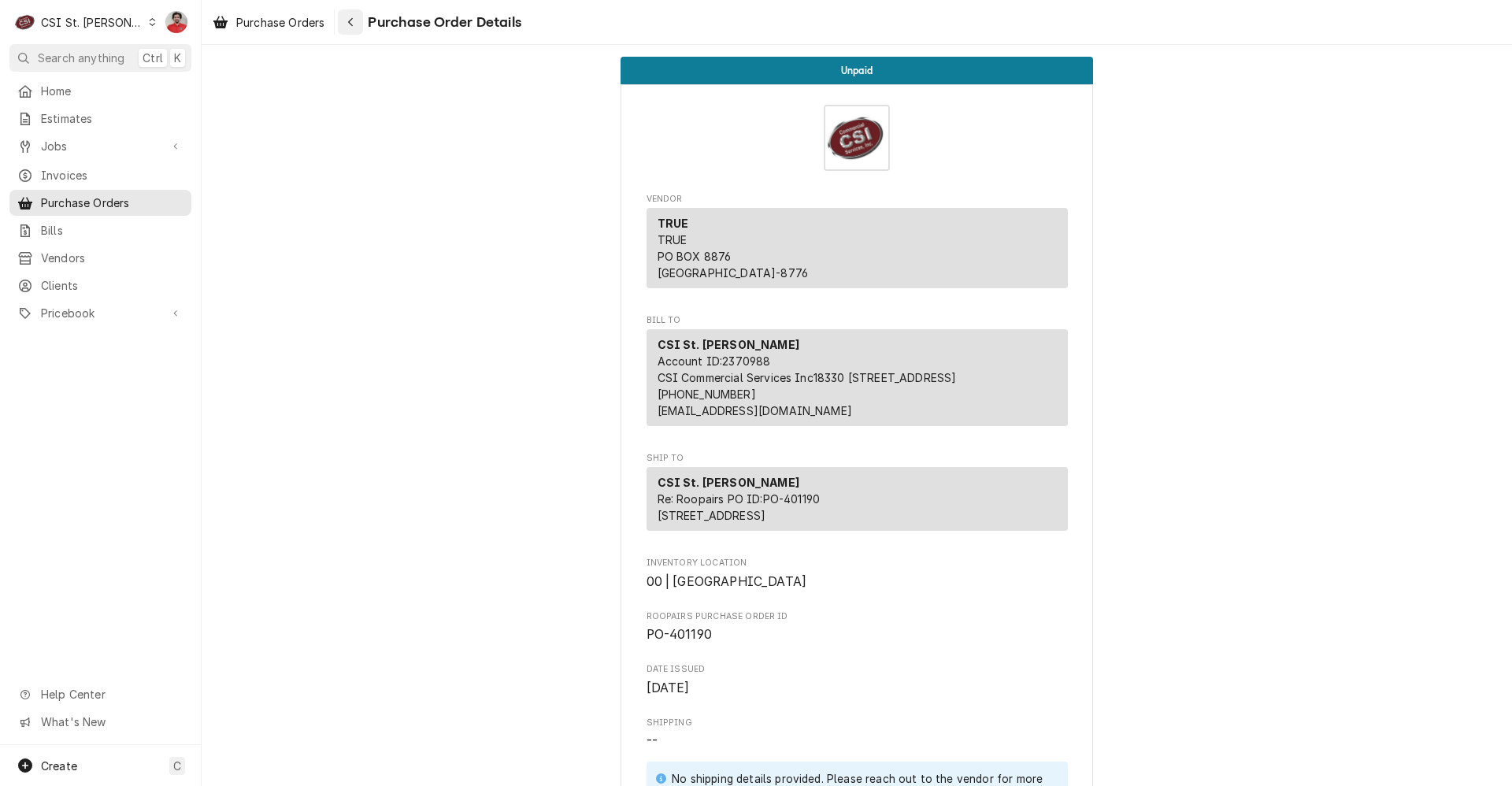
click at [345, 20] on div "Navigate back" at bounding box center [350, 22] width 16 height 16
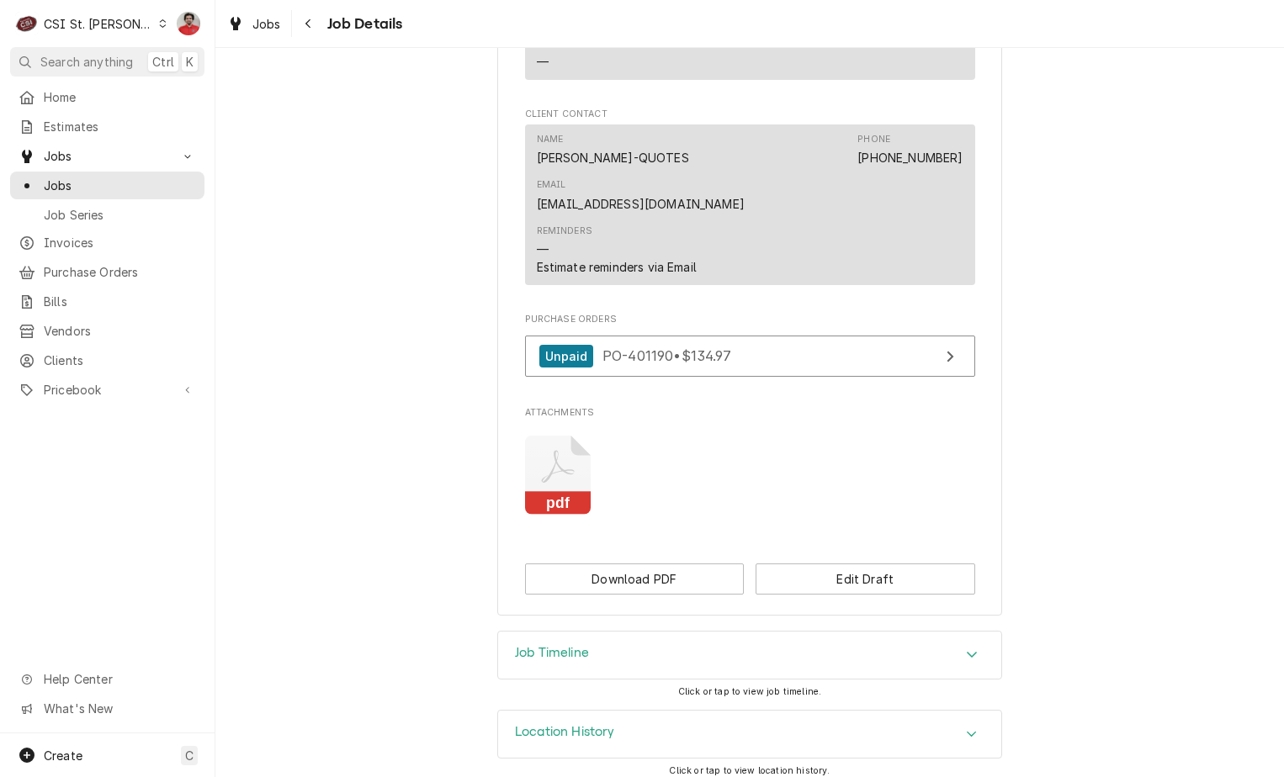
scroll to position [1813, 0]
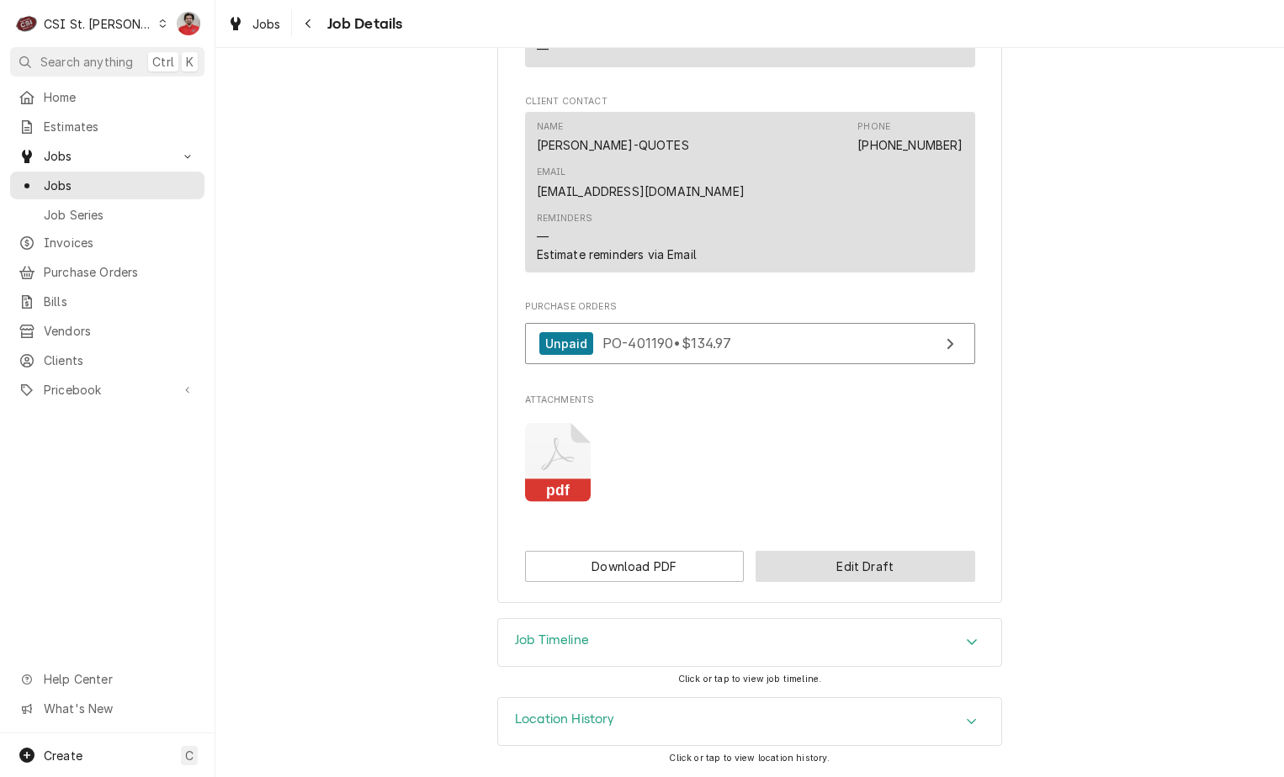
click at [857, 567] on button "Edit Draft" at bounding box center [866, 566] width 220 height 31
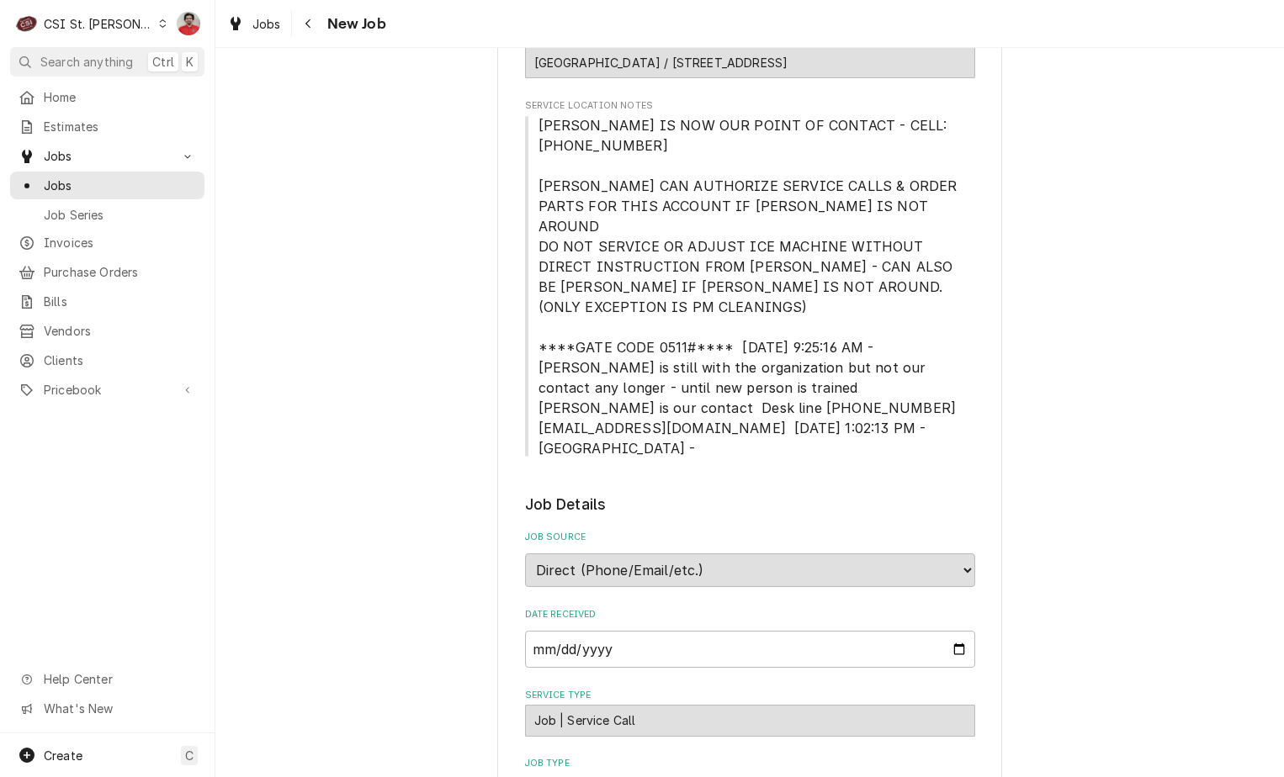
scroll to position [841, 0]
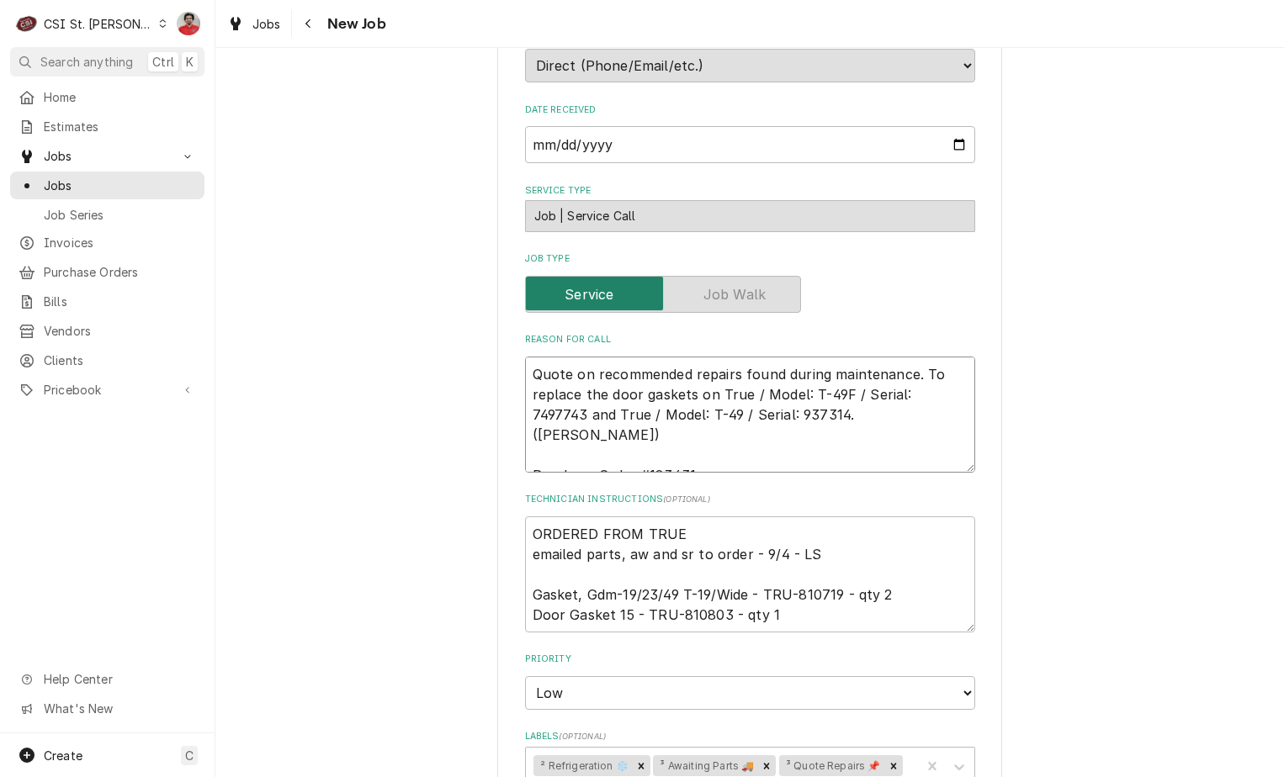
click at [728, 395] on textarea "Quote on recommended repairs found during maintenance. To replace the door gask…" at bounding box center [750, 415] width 450 height 116
type textarea "x"
type textarea "Quote on recommended repairs found during maintenance. To replace the door gask…"
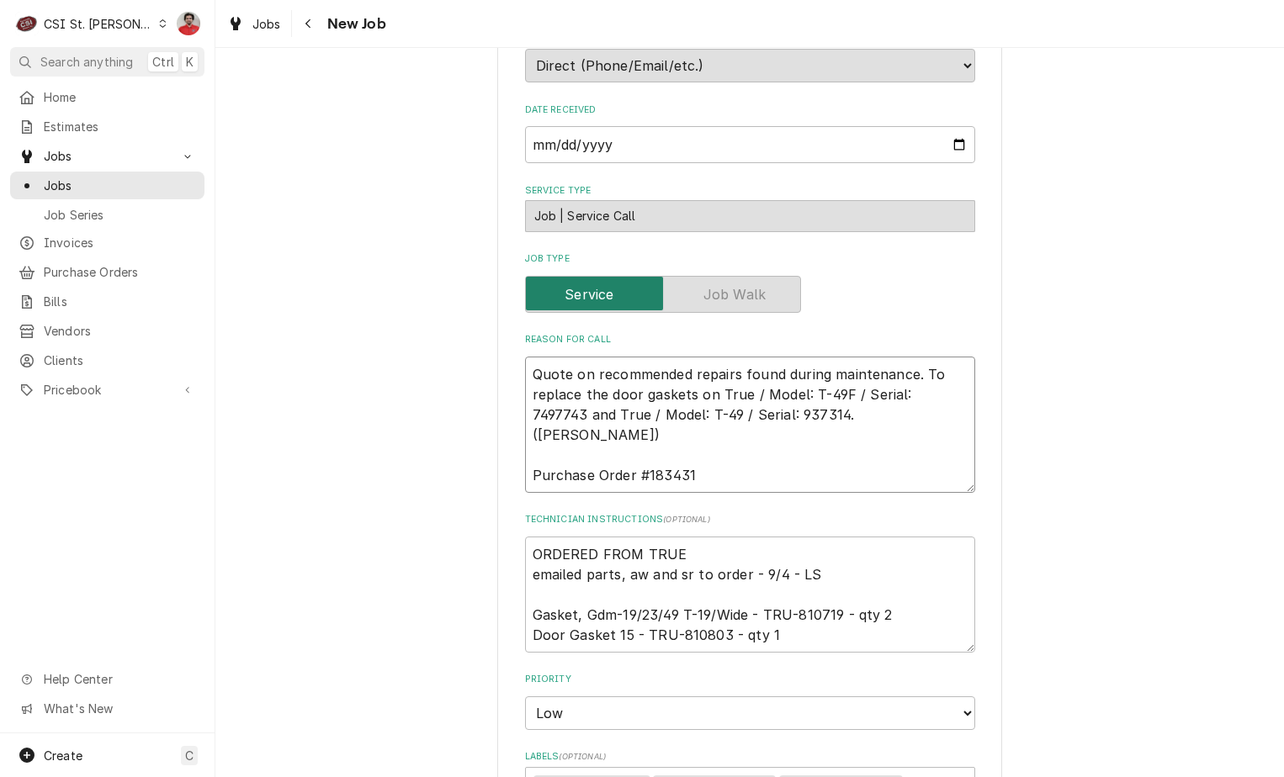
type textarea "x"
type textarea "R Quote on recommended repairs found during maintenance. To replace the door ga…"
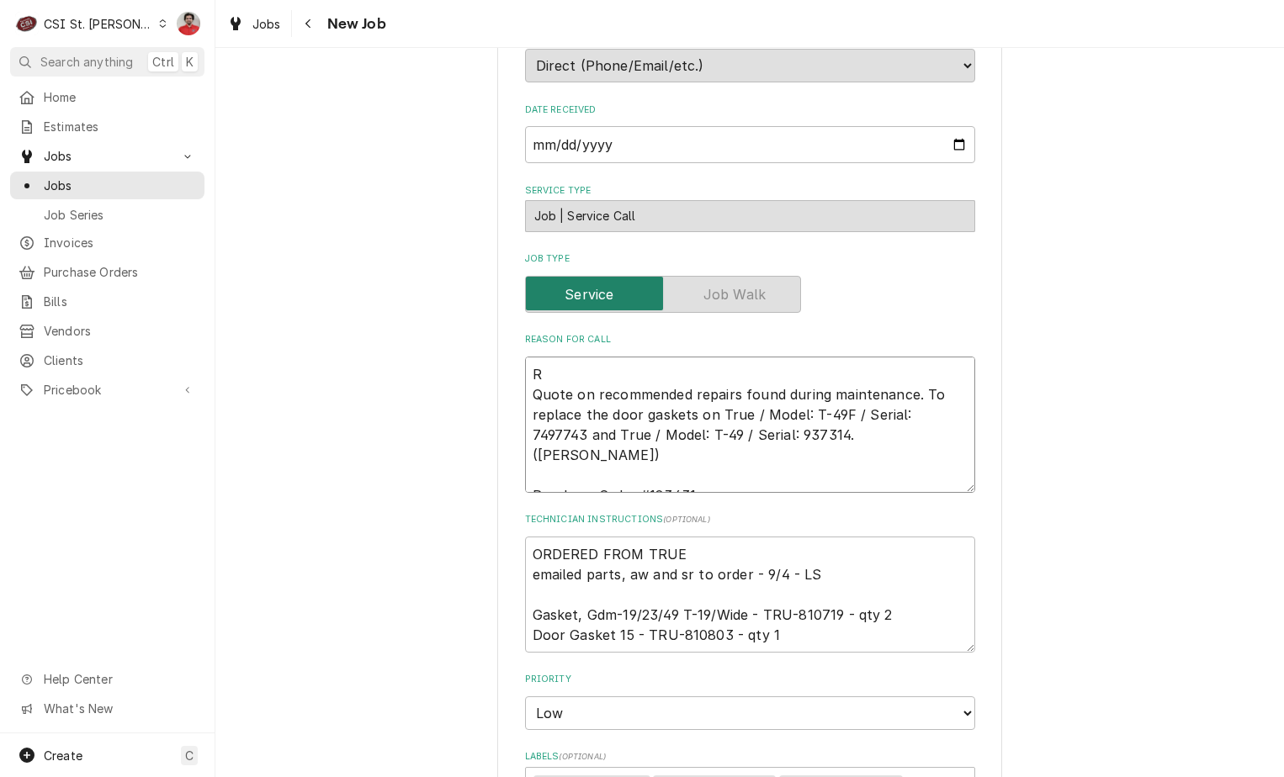
type textarea "x"
type textarea "Re Quote on recommended repairs found during maintenance. To replace the door g…"
type textarea "x"
type textarea "Re Quote on recommended repairs found during maintenance. To replace the door g…"
type textarea "x"
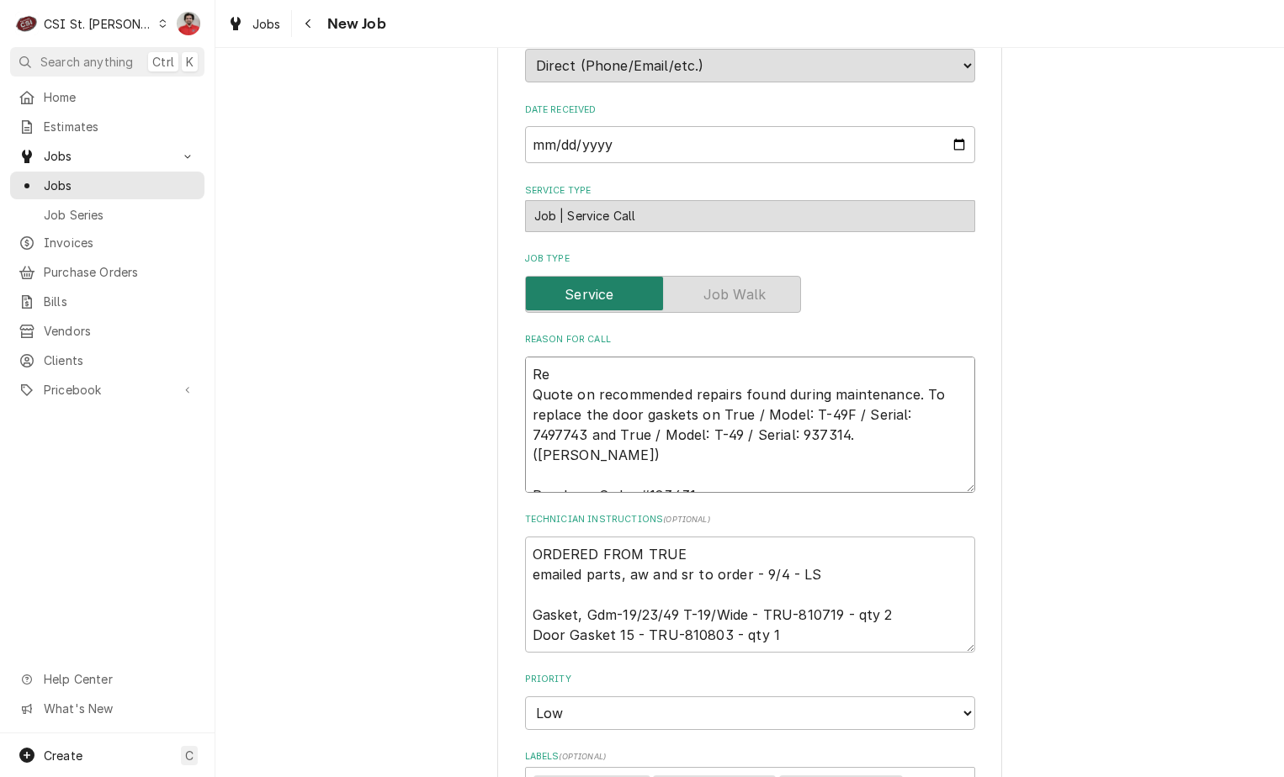
type textarea "Re Quote on recommended repairs found during maintenance. To replace the door g…"
type textarea "x"
type textarea "Rec Quote on recommended repairs found during maintenance. To replace the door …"
type textarea "x"
type textarea "Rec Quote on recommended repairs found during maintenance. To replace the door …"
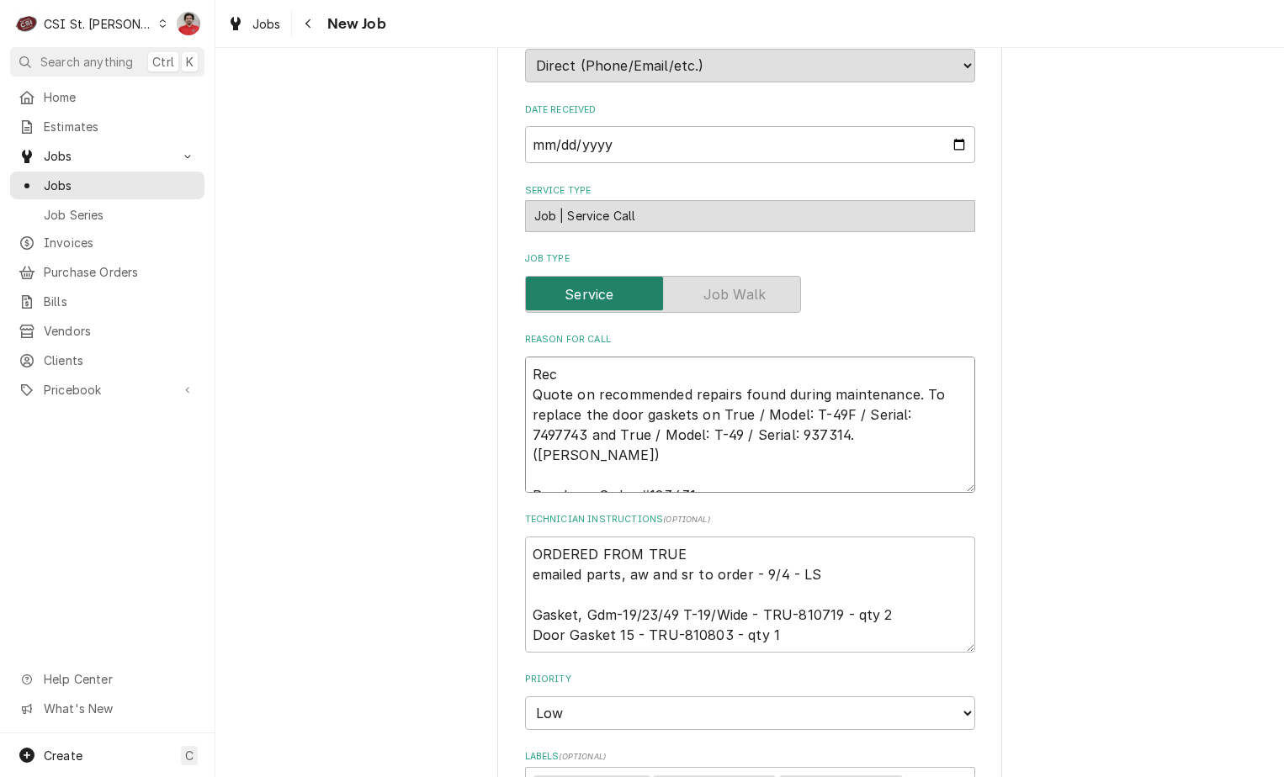
type textarea "x"
type textarea "Rec G Quote on recommended repairs found during maintenance. To replace the doo…"
type textarea "x"
type textarea "Rec Ga Quote on recommended repairs found during maintenance. To replace the do…"
type textarea "x"
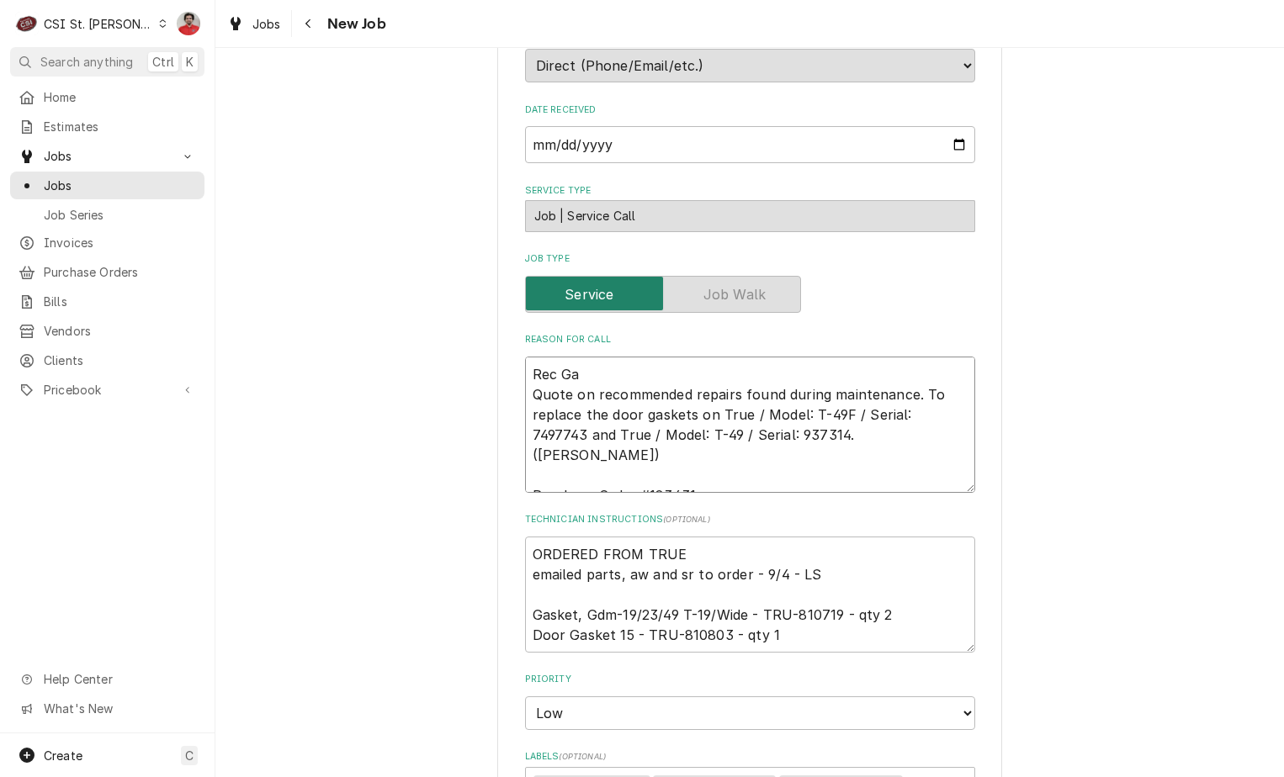
type textarea "Rec Gas Quote on recommended repairs found during maintenance. To replace the d…"
type textarea "x"
type textarea "Rec Gask Quote on recommended repairs found during maintenance. To replace the …"
type textarea "x"
type textarea "Rec Gaske Quote on recommended repairs found during maintenance. To replace the…"
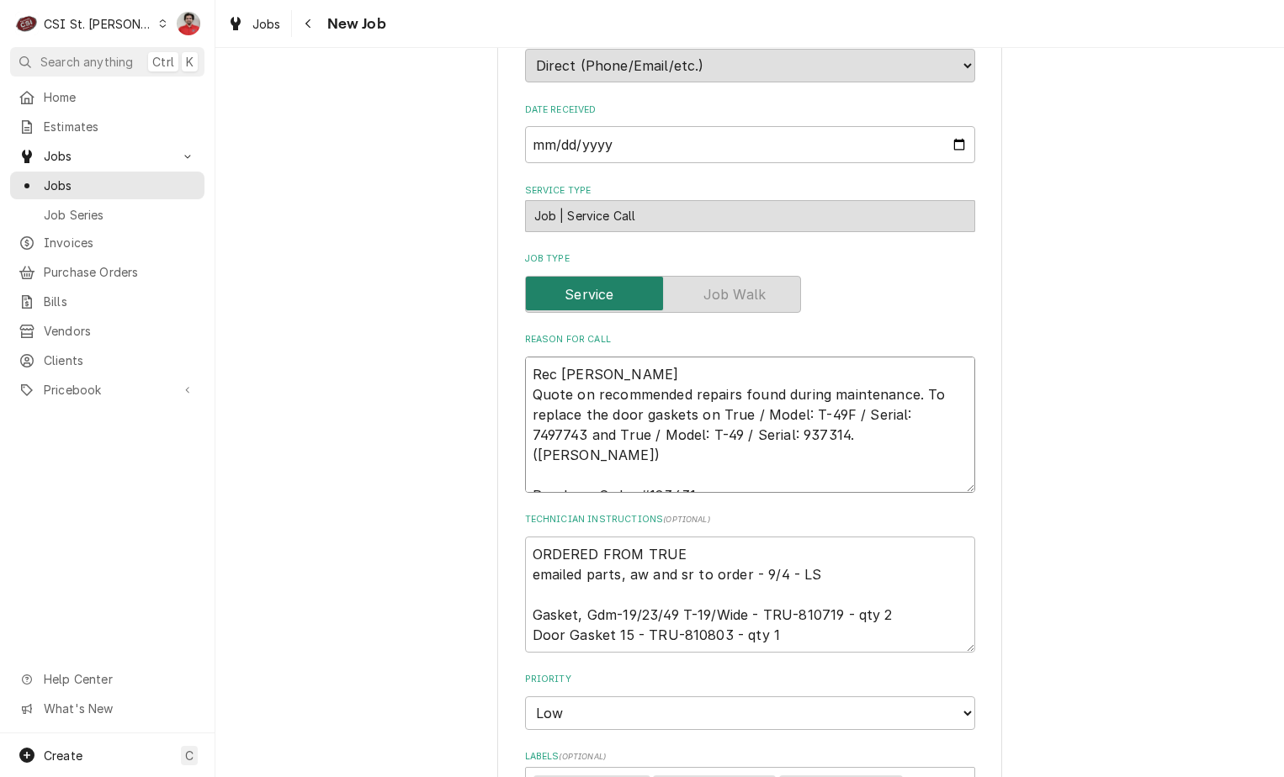
type textarea "x"
type textarea "Rec Gasket Quote on recommended repairs found during maintenance. To replace th…"
type textarea "x"
type textarea "Rec Gaskets Quote on recommended repairs found during maintenance. To replace t…"
type textarea "x"
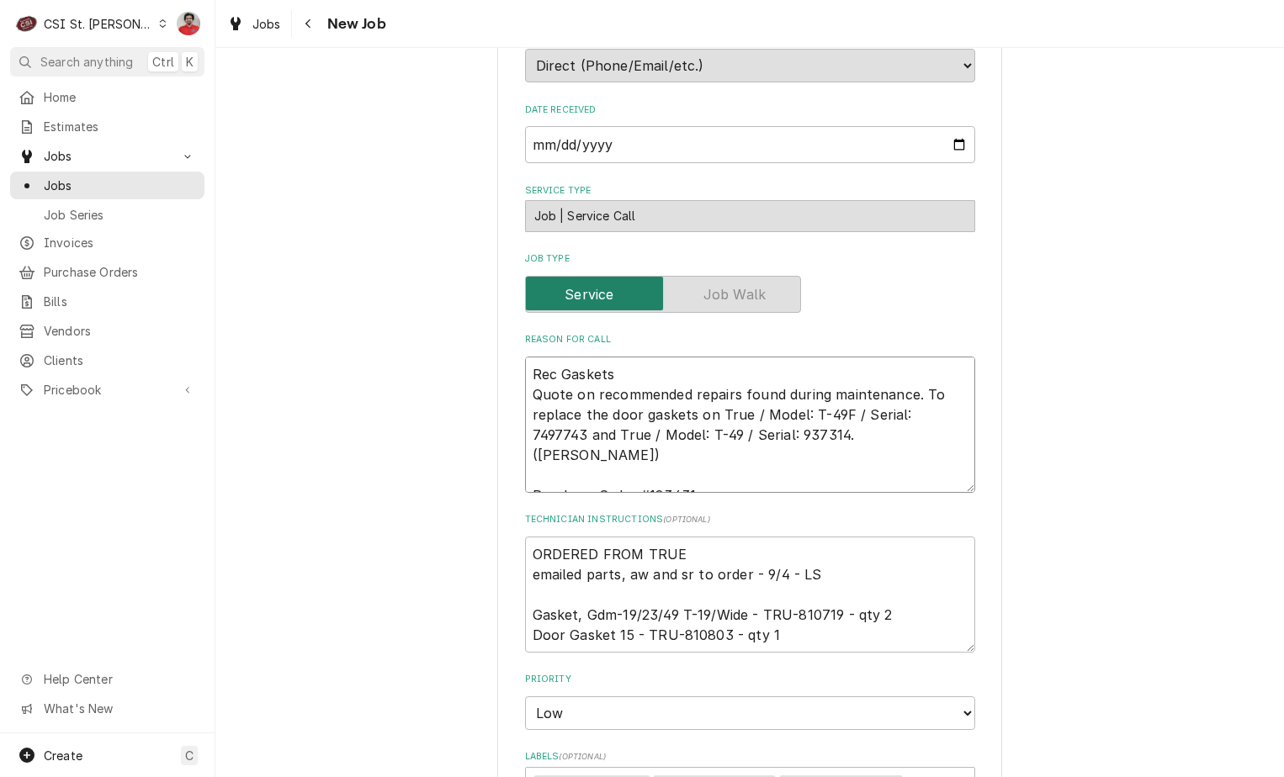
type textarea "Rec Gaskets Quote on recommended repairs found during maintenance. To replace t…"
type textarea "x"
type textarea "Rec Gaskets t Quote on recommended repairs found during maintenance. To replace…"
type textarea "x"
type textarea "Rec Gaskets to Quote on recommended repairs found during maintenance. To replac…"
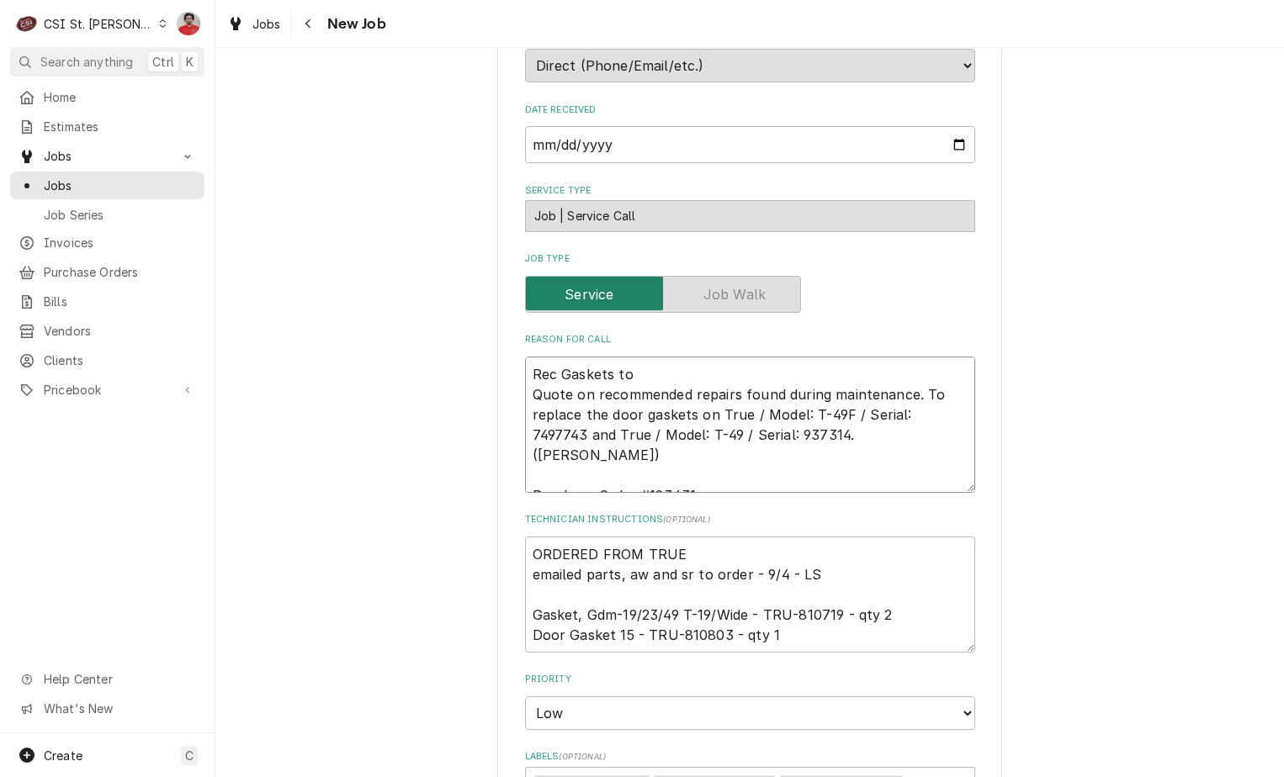
type textarea "x"
type textarea "Rec Gaskets to T Quote on recommended repairs found during maintenance. To repl…"
type textarea "x"
type textarea "Rec Gaskets to TO Quote on recommended repairs found during maintenance. To rep…"
type textarea "x"
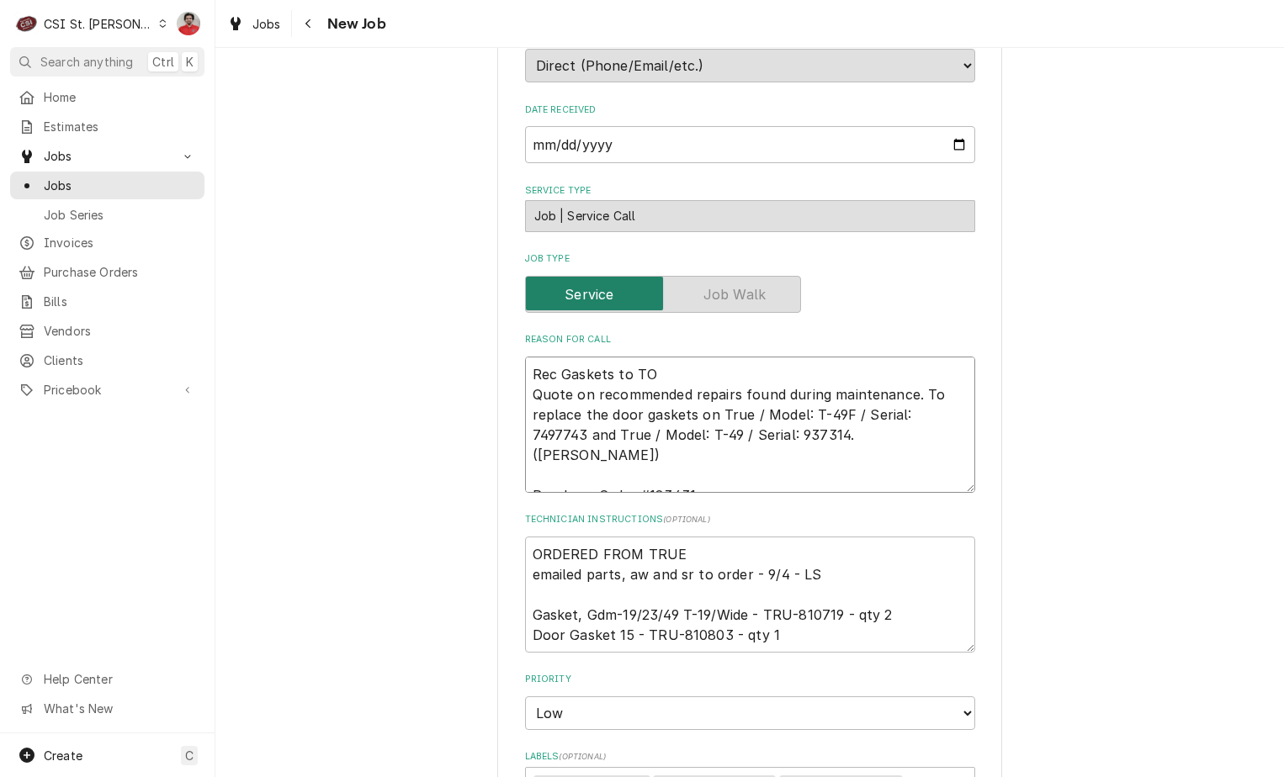
type textarea "Rec Gaskets to TOM Quote on recommended repairs found during maintenance. To re…"
type textarea "x"
type textarea "Rec Gaskets to TO Quote on recommended repairs found during maintenance. To rep…"
type textarea "x"
type textarea "Rec Gaskets to T Quote on recommended repairs found during maintenance. To repl…"
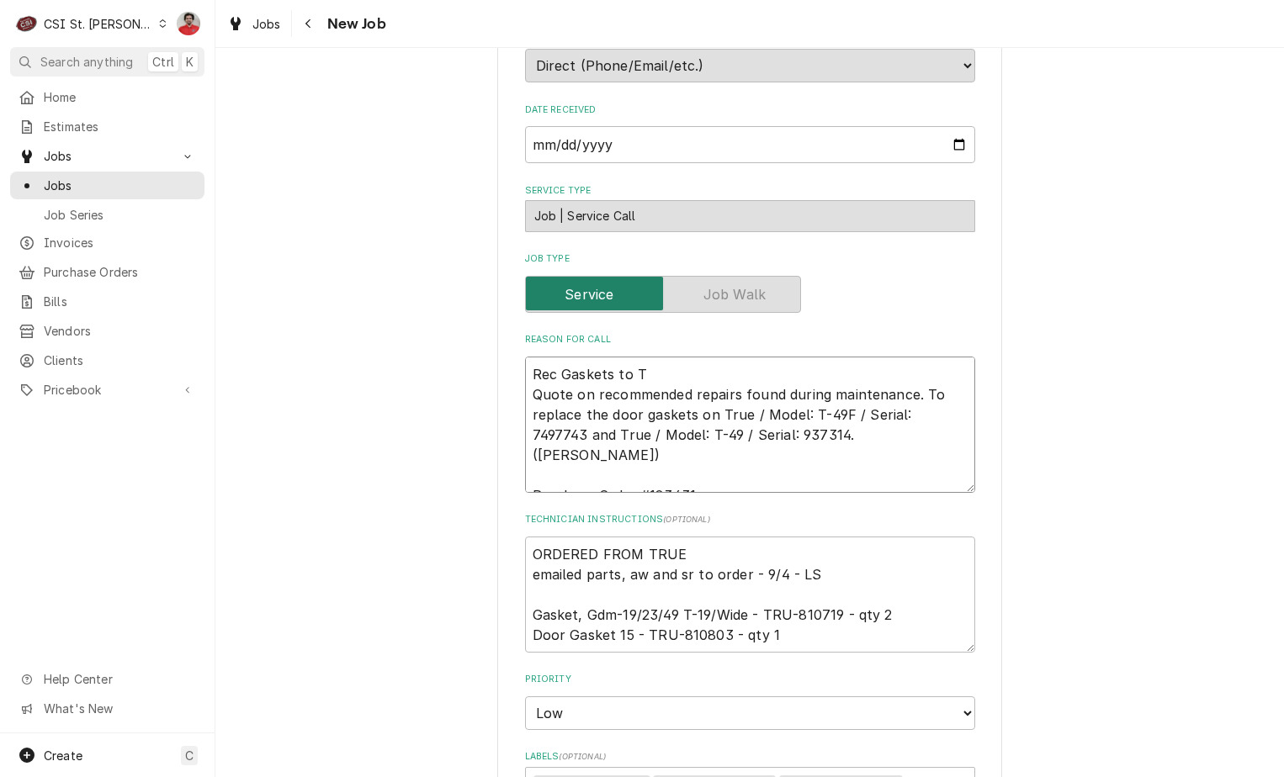
type textarea "x"
type textarea "Rec Gaskets to To Quote on recommended repairs found during maintenance. To rep…"
type textarea "x"
type textarea "Rec Gaskets to T Quote on recommended repairs found during maintenance. To repl…"
type textarea "x"
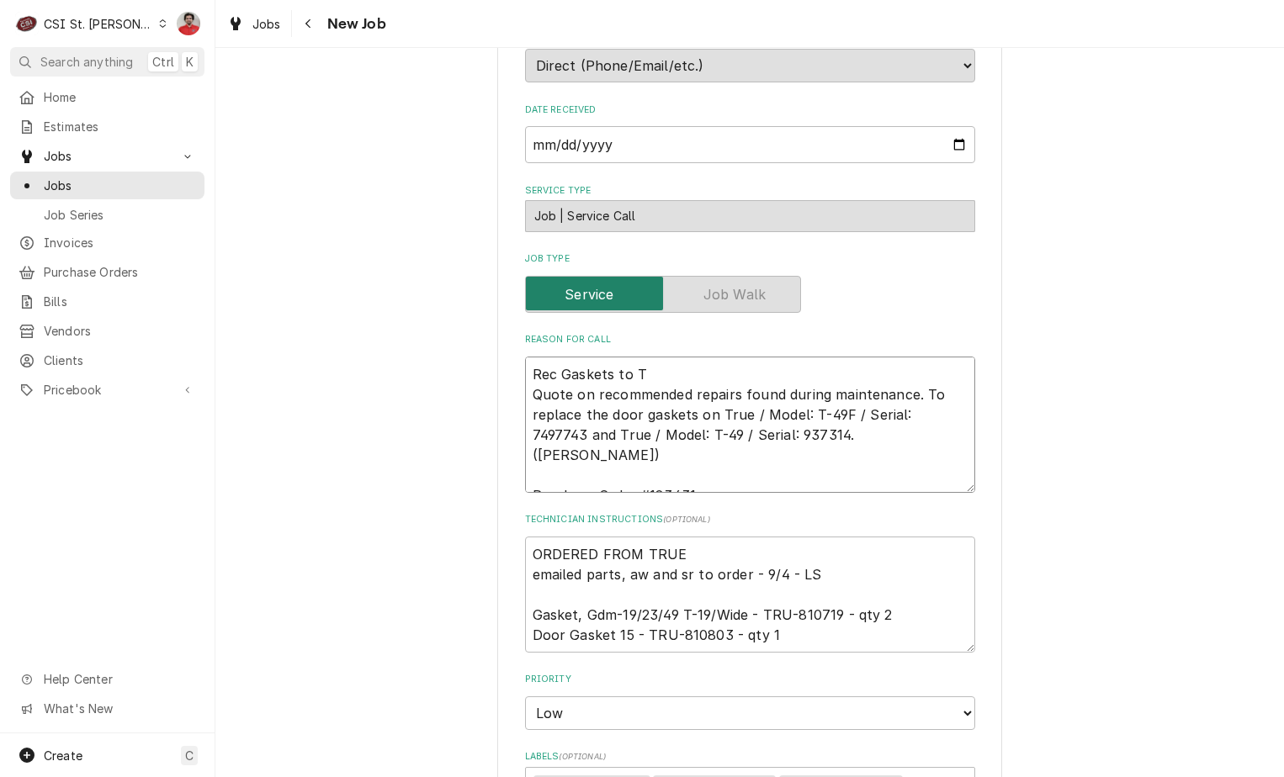
type textarea "Rec Gaskets to Quote on recommended repairs found during maintenance. To replac…"
type textarea "x"
type textarea "Rec Gaskets to Quote on recommended repairs found during maintenance. To replac…"
type textarea "x"
type textarea "Rec Gaskets t Quote on recommended repairs found during maintenance. To replace…"
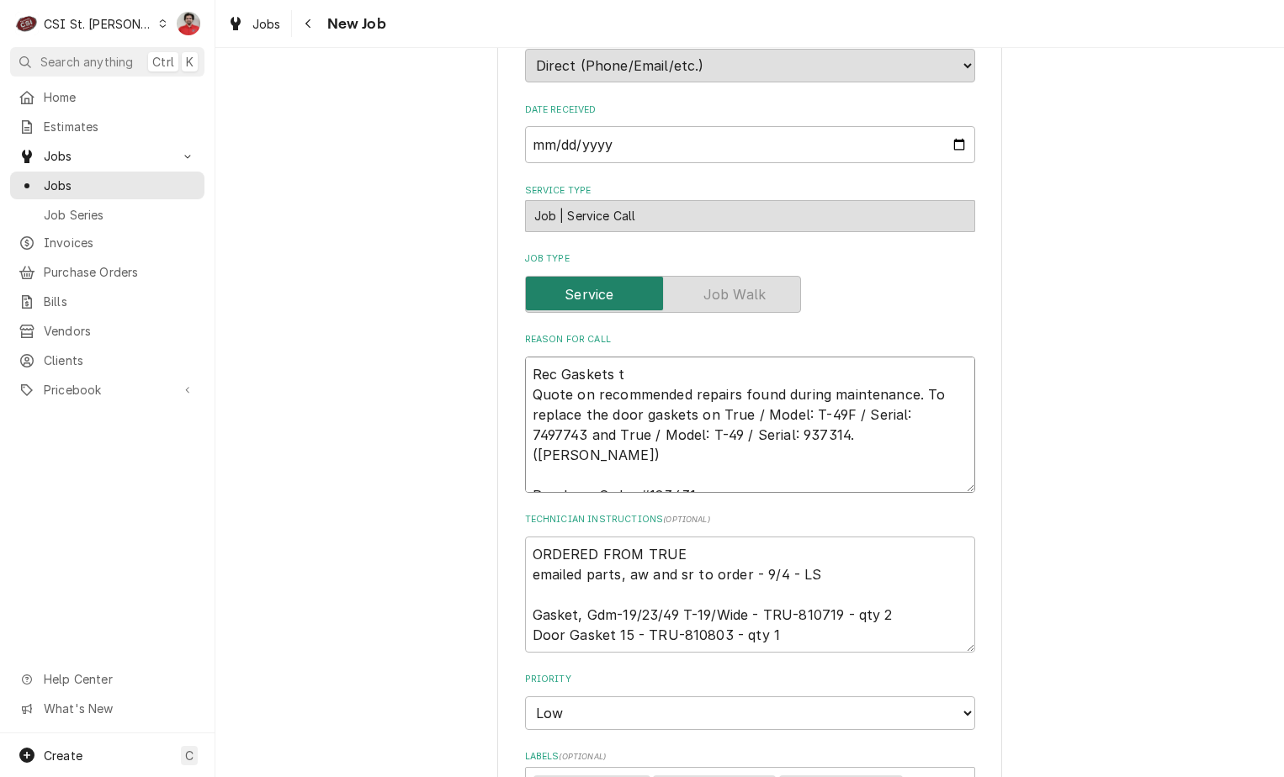
type textarea "x"
type textarea "Rec Gaskets Quote on recommended repairs found during maintenance. To replace t…"
type textarea "x"
type textarea "Rec Gaskets Quote on recommended repairs found during maintenance. To replace t…"
type textarea "x"
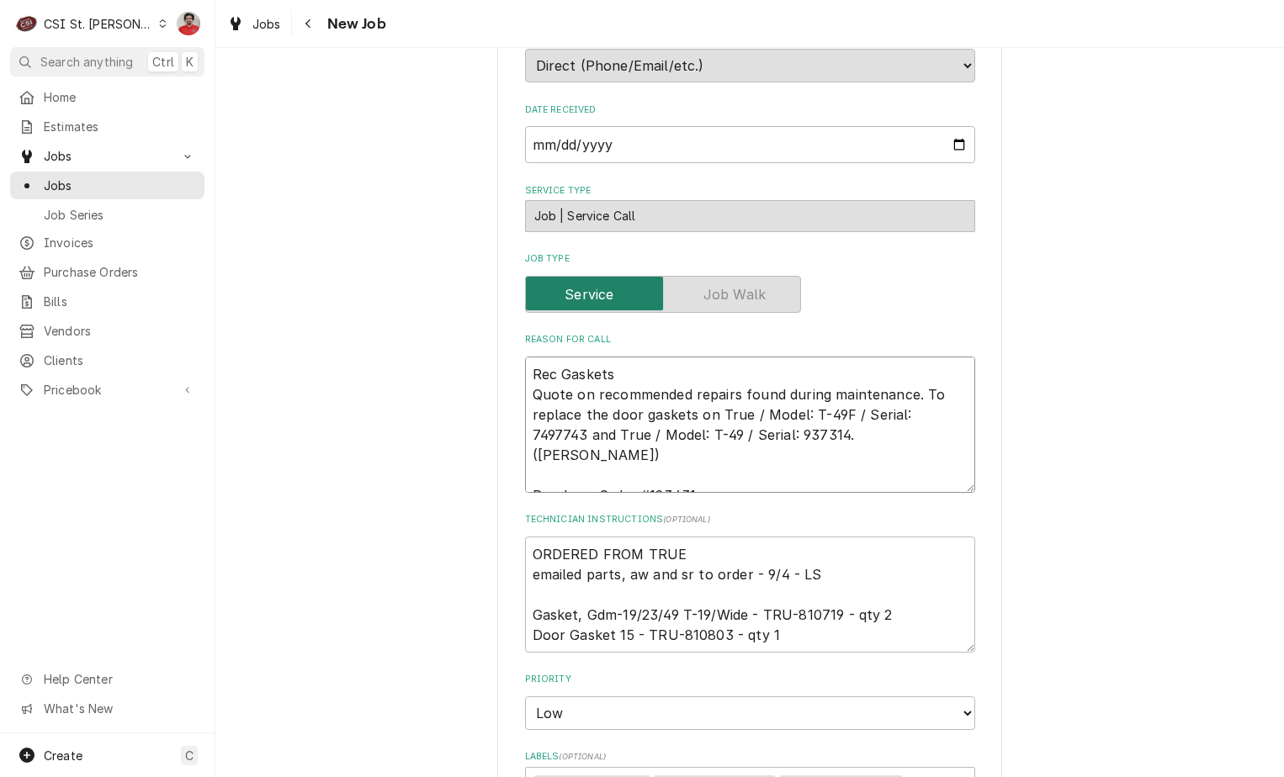
type textarea "Rec Gasket Quote on recommended repairs found during maintenance. To replace th…"
type textarea "x"
type textarea "Rec Gaske Quote on recommended repairs found during maintenance. To replace the…"
type textarea "x"
type textarea "Rec Gask Quote on recommended repairs found during maintenance. To replace the …"
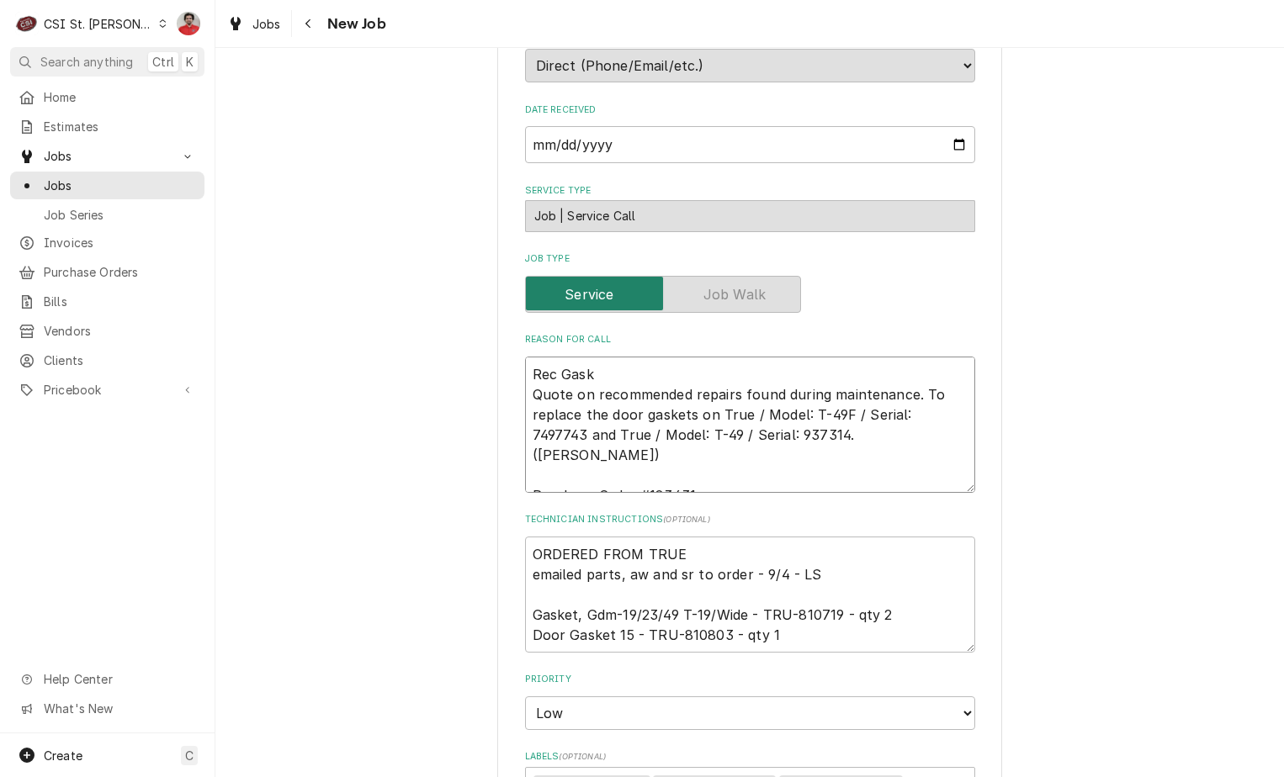
type textarea "x"
type textarea "Rec Ga Quote on recommended repairs found during maintenance. To replace the do…"
type textarea "x"
type textarea "Rec G Quote on recommended repairs found during maintenance. To replace the doo…"
type textarea "x"
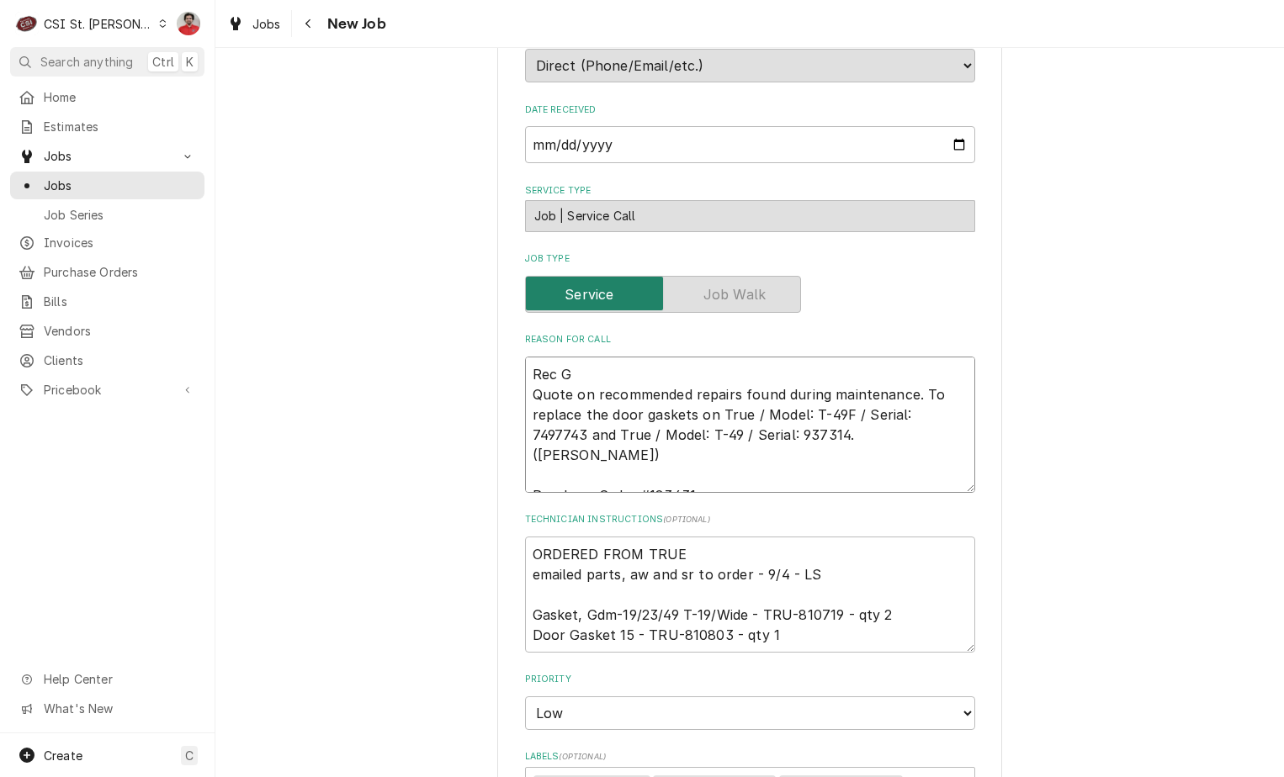
type textarea "Rec Quote on recommended repairs found during maintenance. To replace the door …"
type textarea "x"
type textarea "Rec t Quote on recommended repairs found during maintenance. To replace the doo…"
type textarea "x"
type textarea "Rec tw Quote on recommended repairs found during maintenance. To replace the do…"
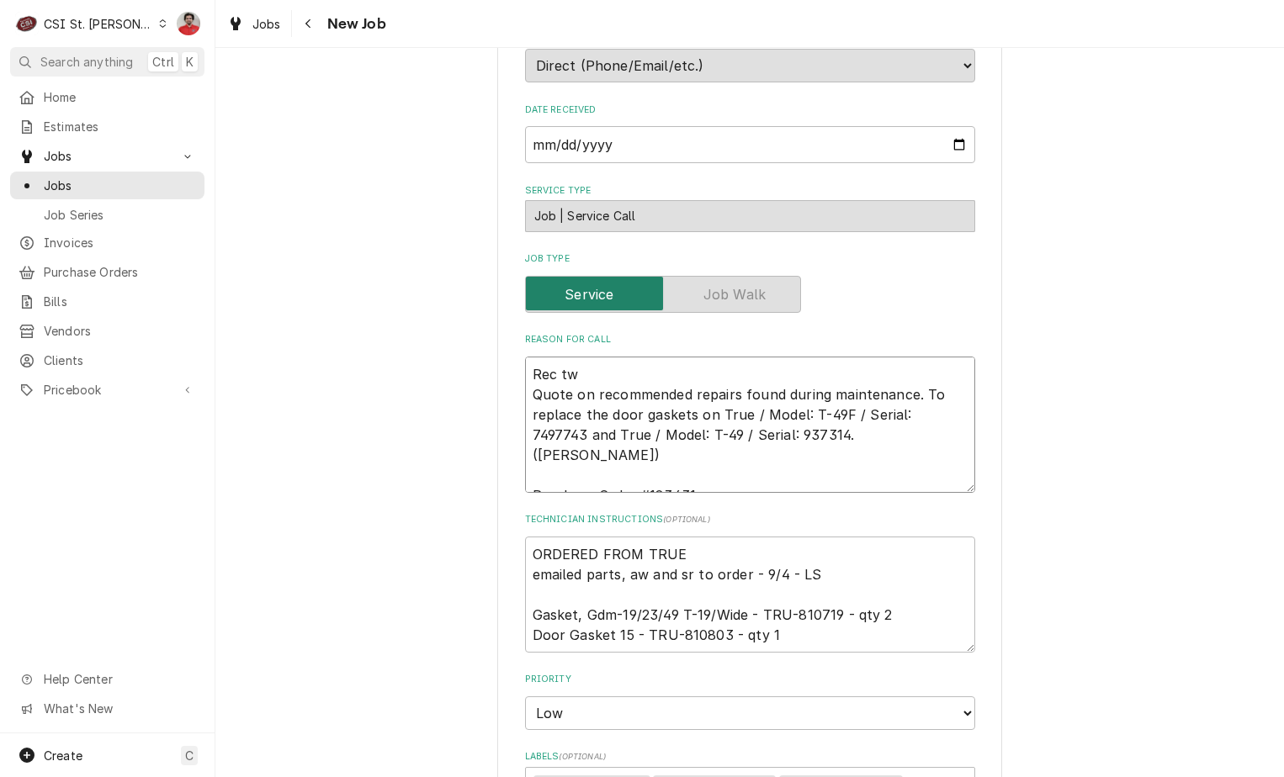
type textarea "x"
type textarea "Rec two Quote on recommended repairs found during maintenance. To replace the d…"
type textarea "x"
type textarea "Rec two Quote on recommended repairs found during maintenance. To replace the d…"
type textarea "x"
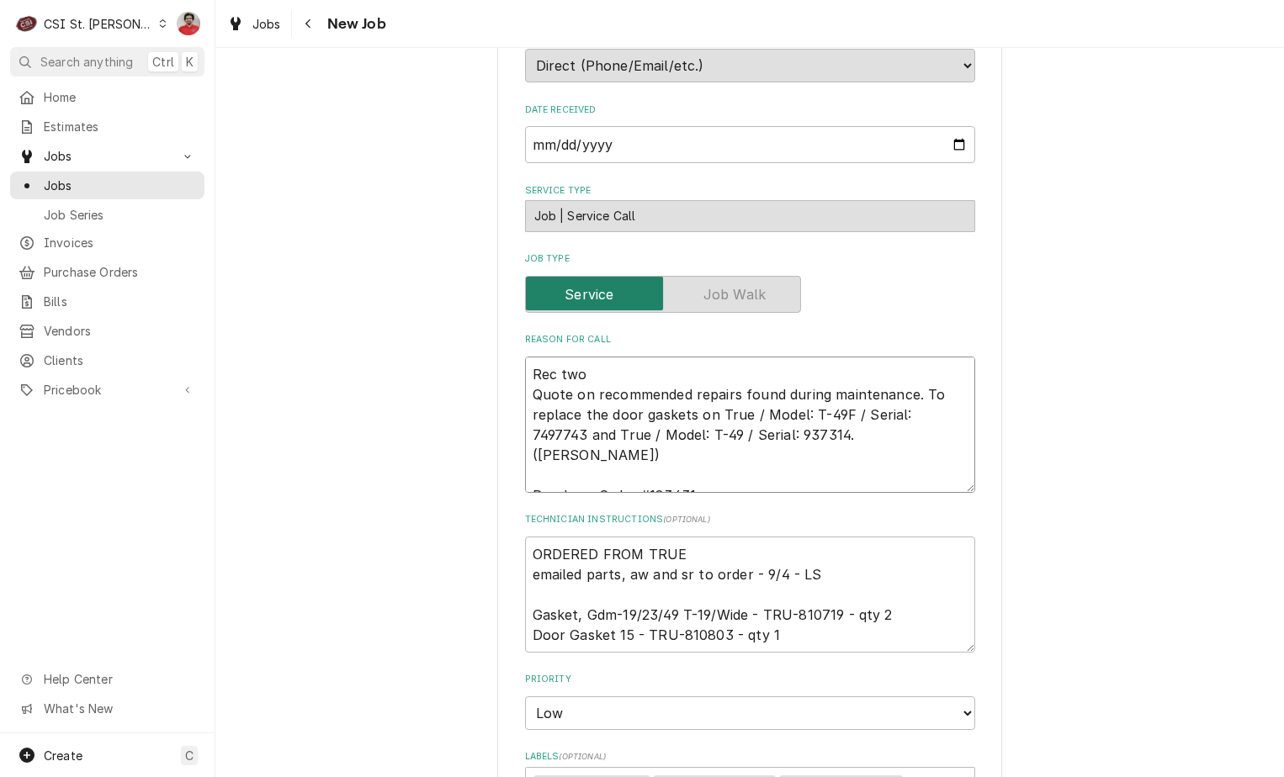
type textarea "Rec two Quote on recommended repairs found during maintenance. To replace the d…"
click at [883, 395] on textarea "Rec two Quote on recommended repairs found during maintenance. To replace the d…" at bounding box center [750, 425] width 450 height 136
paste textarea "TRU-810719"
type textarea "x"
type textarea "Rec two TRU-810719 Quote on recommended repairs found during maintenance. To re…"
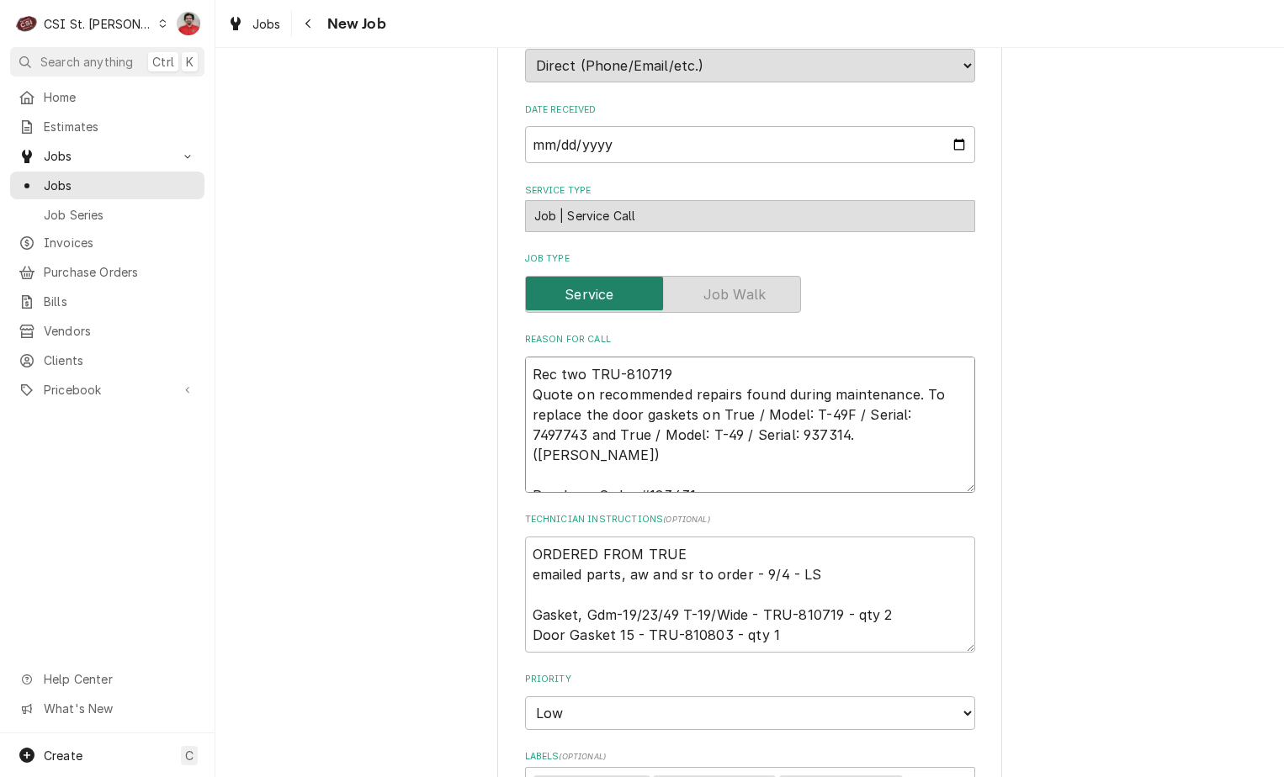
type textarea "x"
type textarea "Rec two TRU-810719 Quote on recommended repairs found during maintenance. To re…"
type textarea "x"
type textarea "Rec two TRU-810719 a Quote on recommended repairs found during maintenance. To …"
type textarea "x"
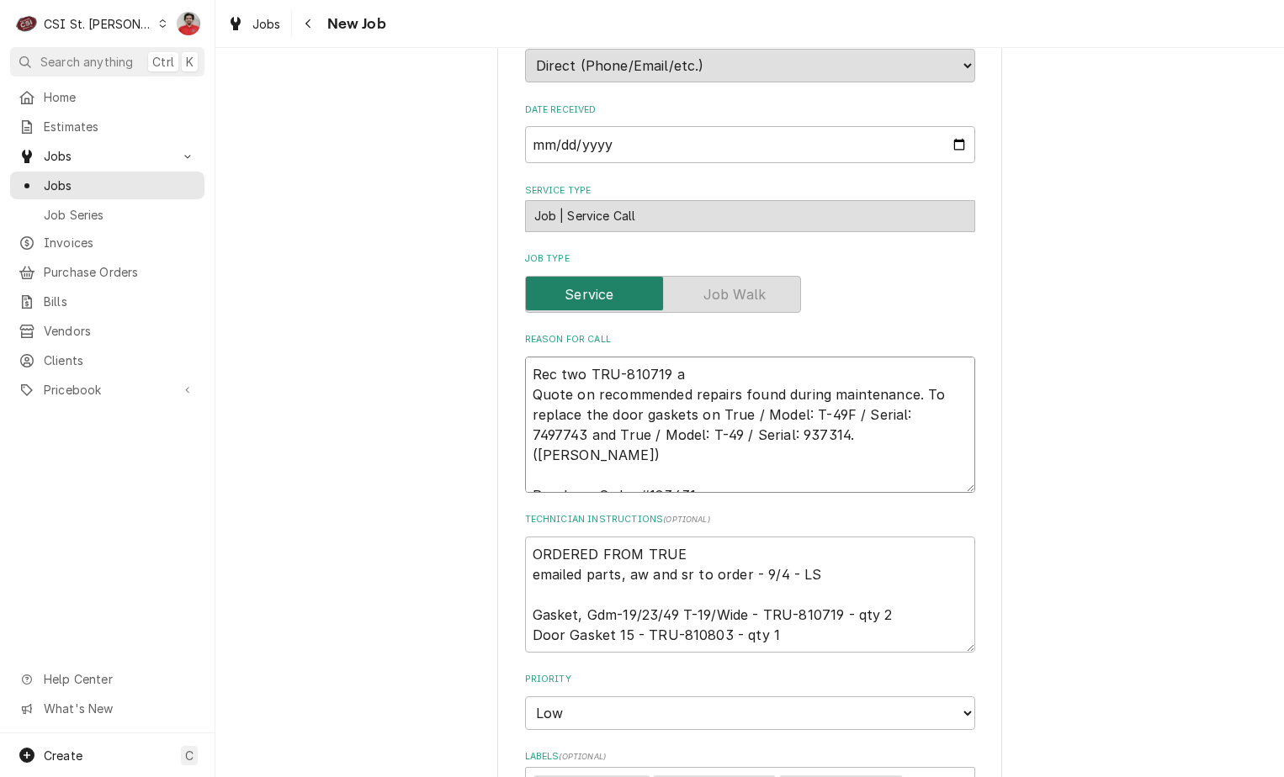
type textarea "Rec two TRU-810719 an Quote on recommended repairs found during maintenance. To…"
type textarea "x"
type textarea "Rec two TRU-810719 and Quote on recommended repairs found during maintenance. T…"
type textarea "x"
type textarea "Rec two TRU-810719 and Quote on recommended repairs found during maintenance. T…"
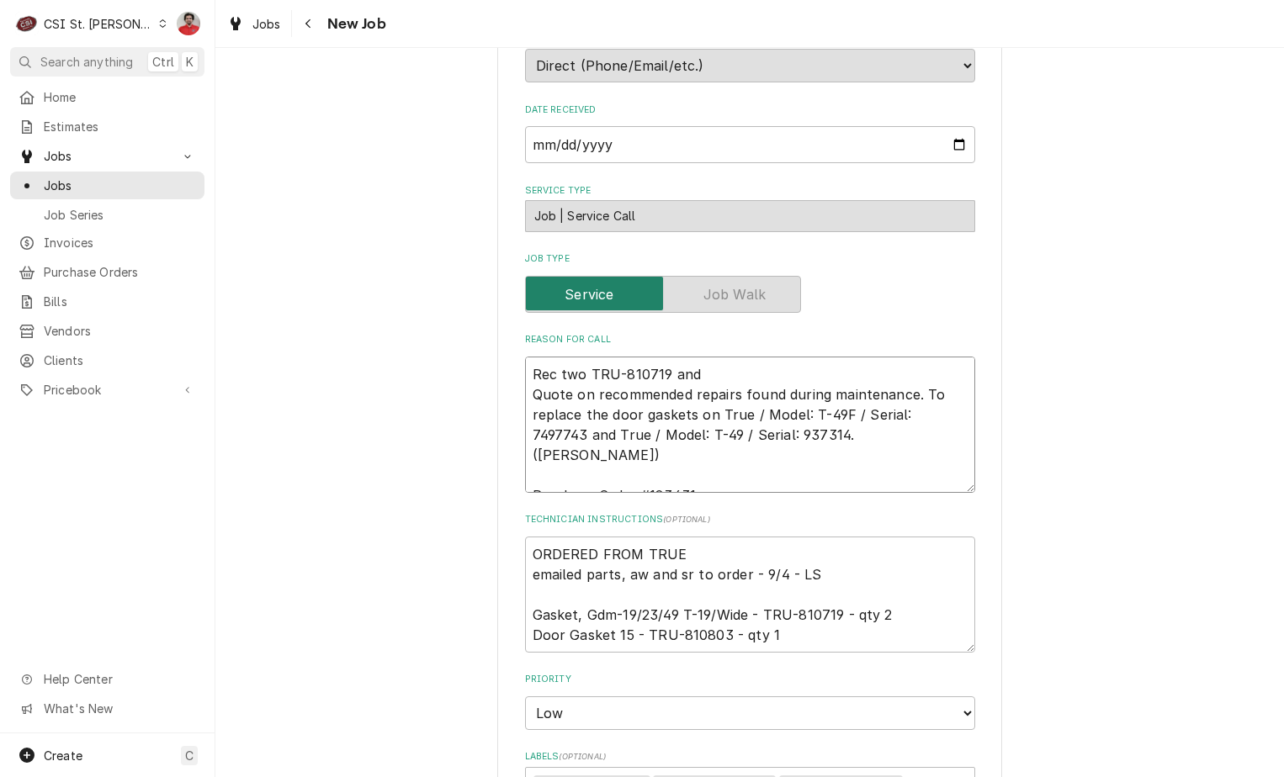
type textarea "x"
type textarea "Rec two TRU-810719 and a Quote on recommended repairs found during maintenance.…"
type textarea "x"
type textarea "Rec two TRU-810719 and a Quote on recommended repairs found during maintenance.…"
type textarea "x"
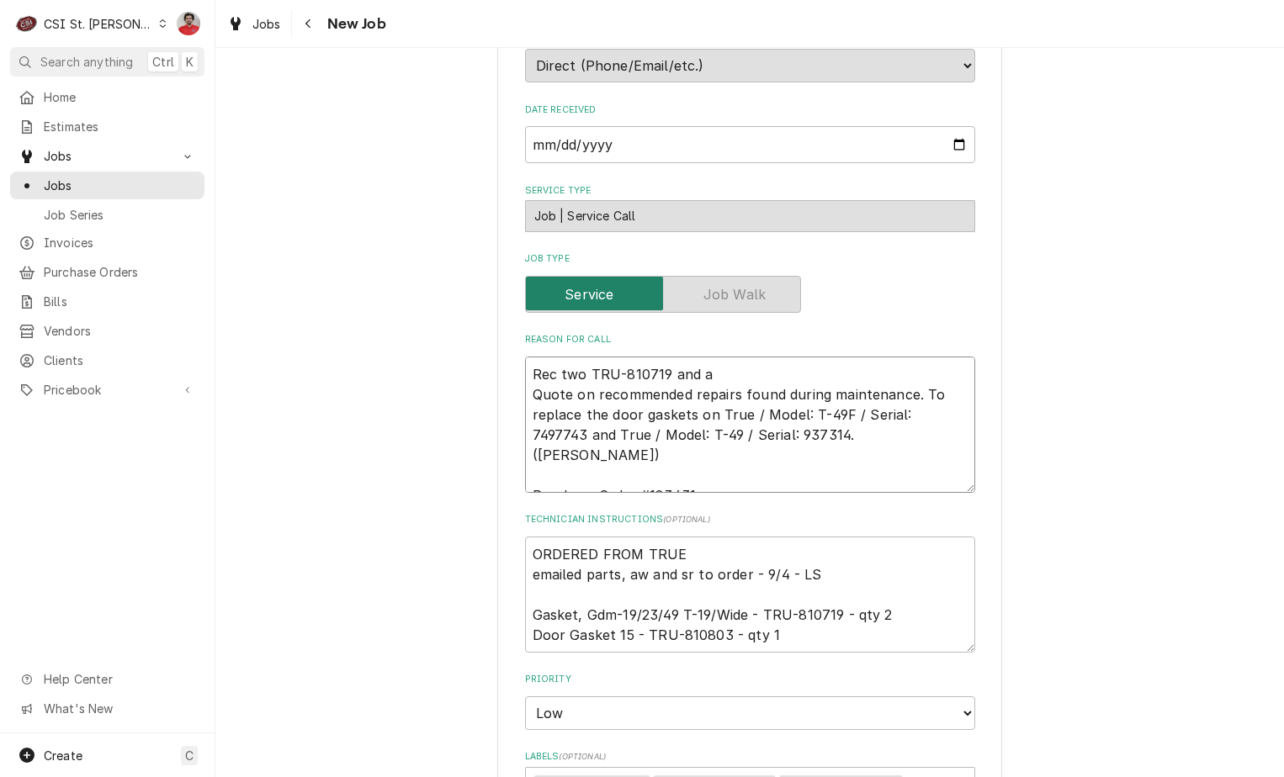
type textarea "Rec two TRU-810719 and a Quote on recommended repairs found during maintenance.…"
click at [783, 394] on textarea "Rec two TRU-810719 and a Quote on recommended repairs found during maintenance.…" at bounding box center [750, 425] width 450 height 136
paste textarea "TRU-810803"
type textarea "x"
type textarea "Rec two TRU-810719 and a TRU-810803 Quote on recommended repairs found during m…"
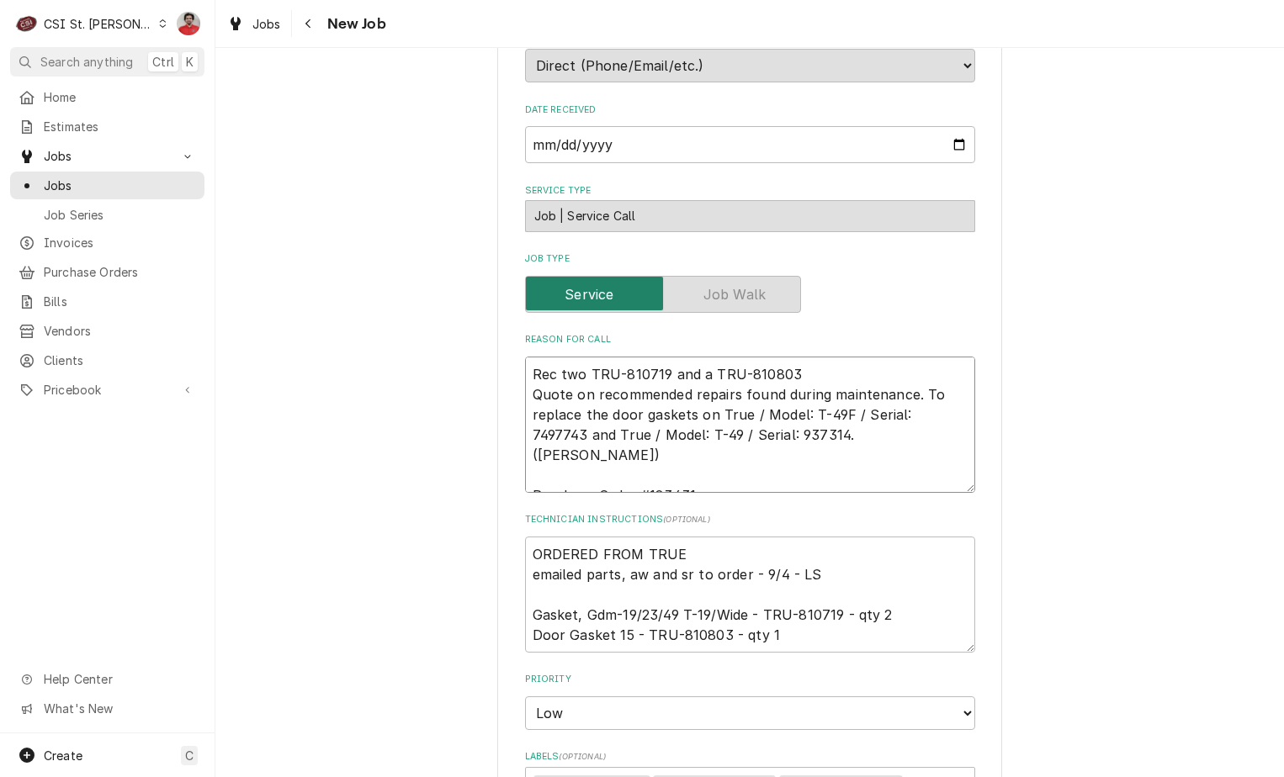
type textarea "x"
type textarea "Rec two TRU-810719 and a TRU-810803 Quote on recommended repairs found during m…"
type textarea "x"
type textarea "Rec two TRU-810719 and a TRU-810803 g Quote on recommended repairs found during…"
type textarea "x"
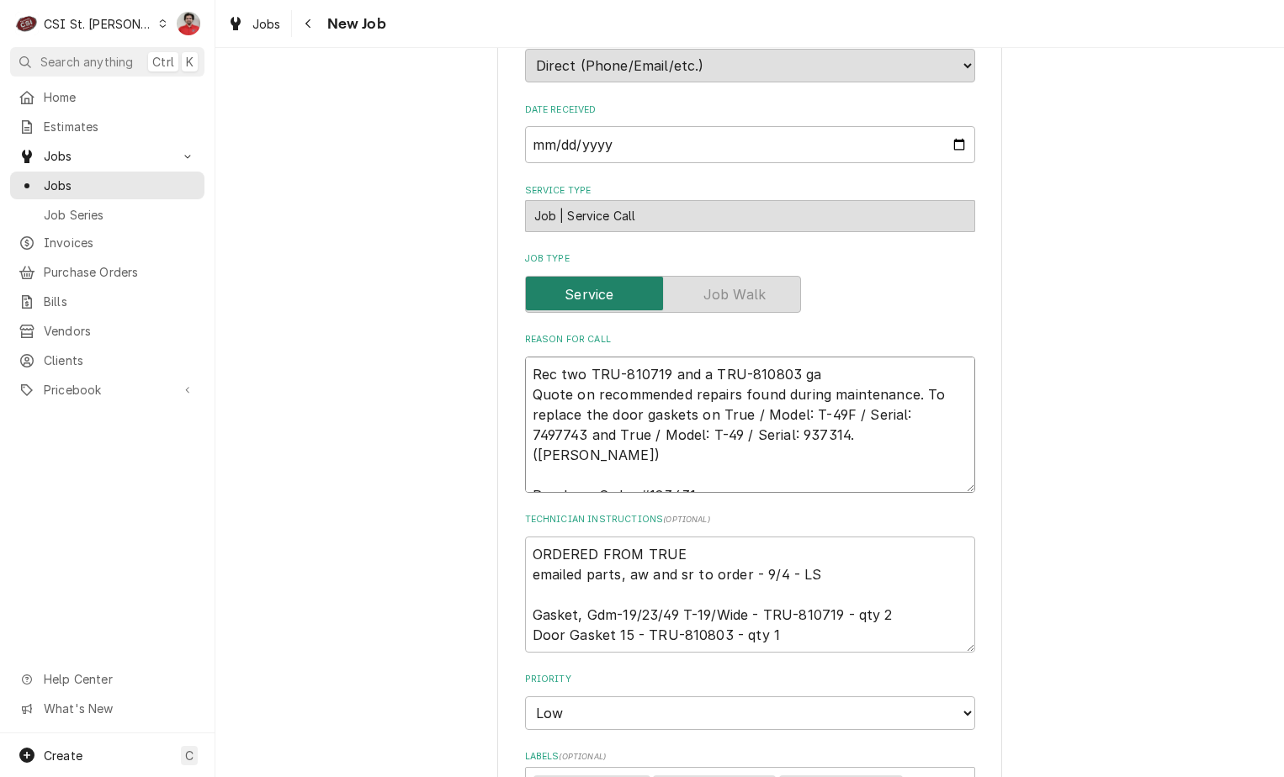
type textarea "Rec two TRU-810719 and a TRU-810803 gas Quote on recommended repairs found duri…"
type textarea "x"
type textarea "Rec two TRU-810719 and a TRU-810803 gask Quote on recommended repairs found dur…"
type textarea "x"
type textarea "Rec two TRU-810719 and a TRU-810803 gaske Quote on recommended repairs found du…"
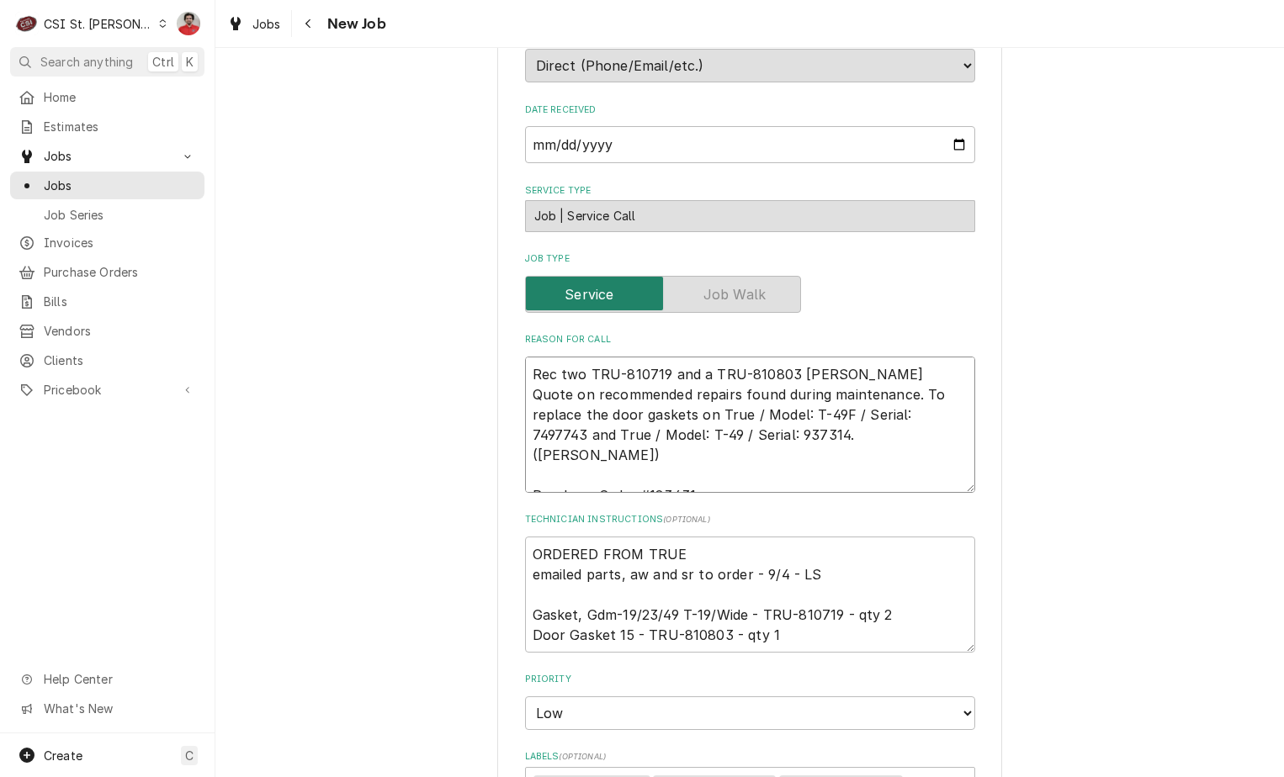
type textarea "x"
type textarea "Rec two TRU-810719 and a TRU-810803 gasket Quote on recommended repairs found d…"
type textarea "x"
type textarea "Rec two TRU-810719 and a TRU-810803 gasket Quote on recommended repairs found d…"
type textarea "x"
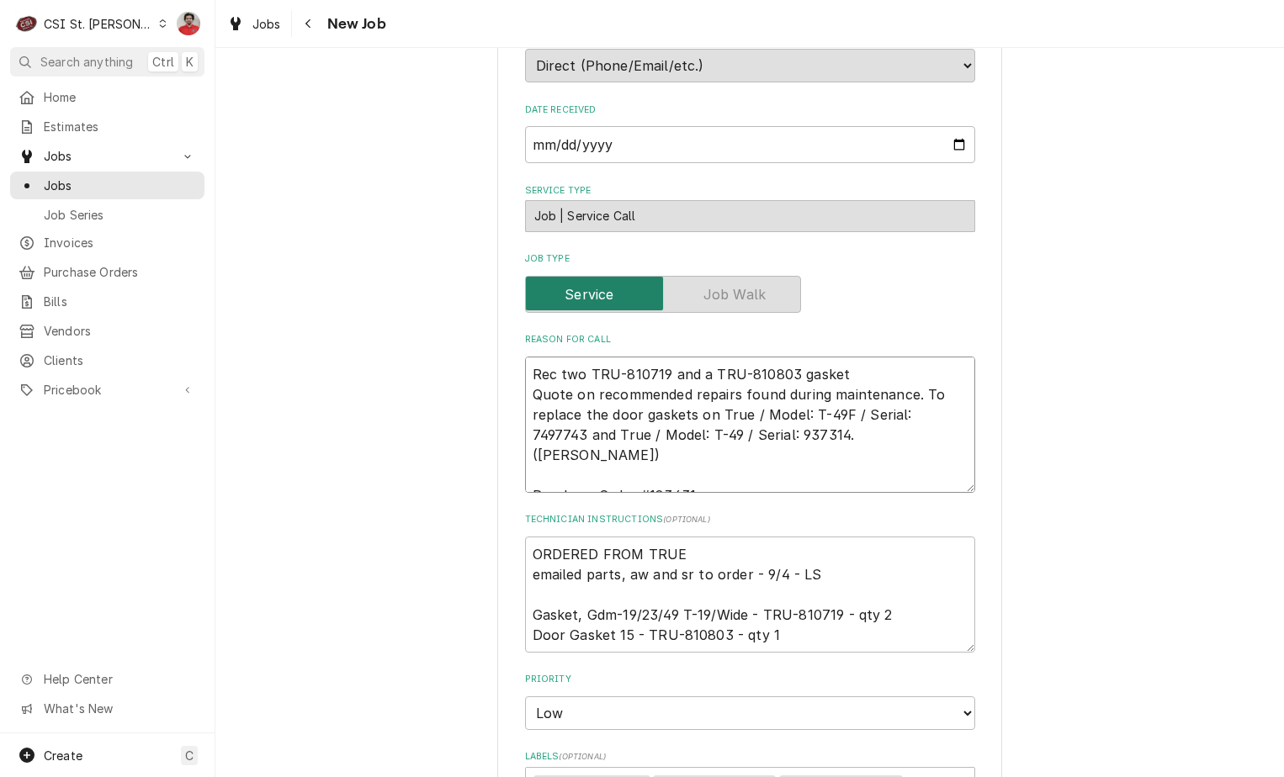
type textarea "Rec two TRU-810719 and a TRU-810803 gasket t Quote on recommended repairs found…"
type textarea "x"
type textarea "Rec two TRU-810719 and a TRU-810803 gasket to Quote on recommended repairs foun…"
type textarea "x"
type textarea "Rec two TRU-810719 and a TRU-810803 gasket to Quote on recommended repairs foun…"
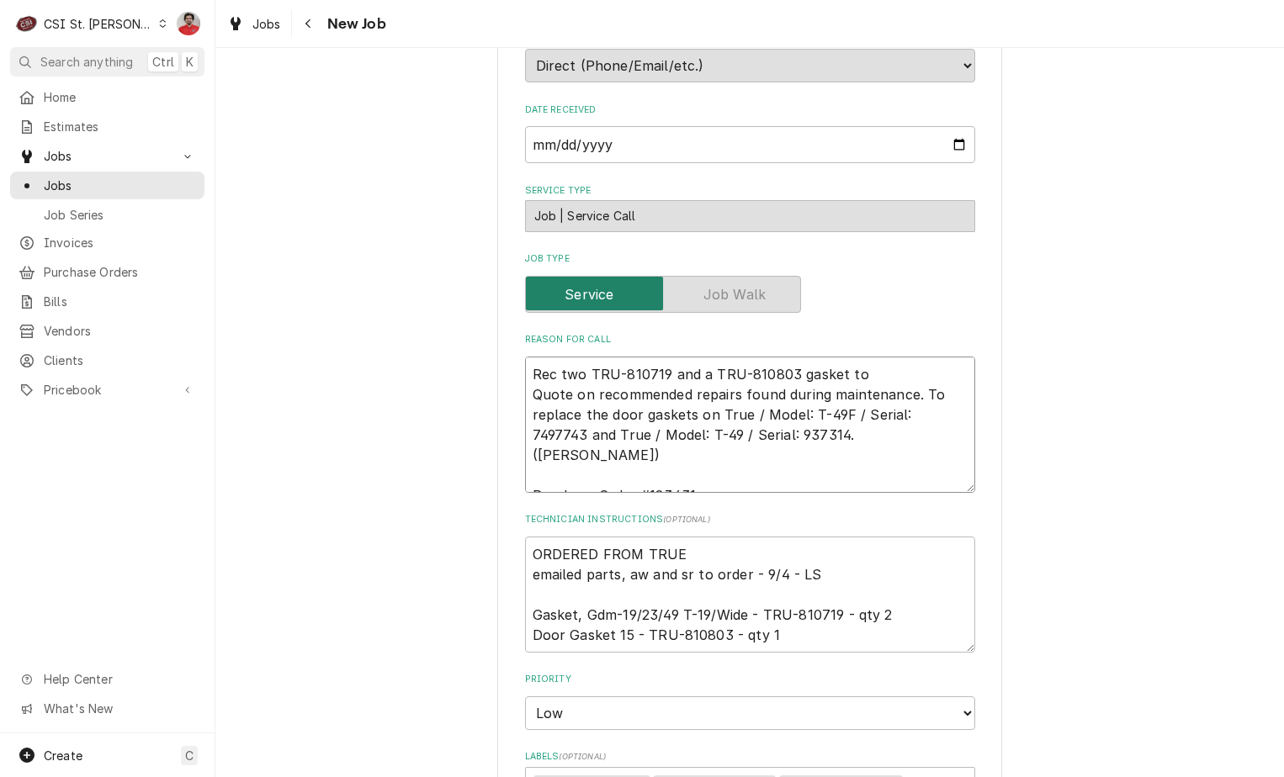
type textarea "x"
type textarea "Rec two TRU-810719 and a TRU-810803 gasket to T Quote on recommended repairs fo…"
type textarea "x"
type textarea "Rec two TRU-810719 and a TRU-810803 gasket to To Quote on recommended repairs f…"
type textarea "x"
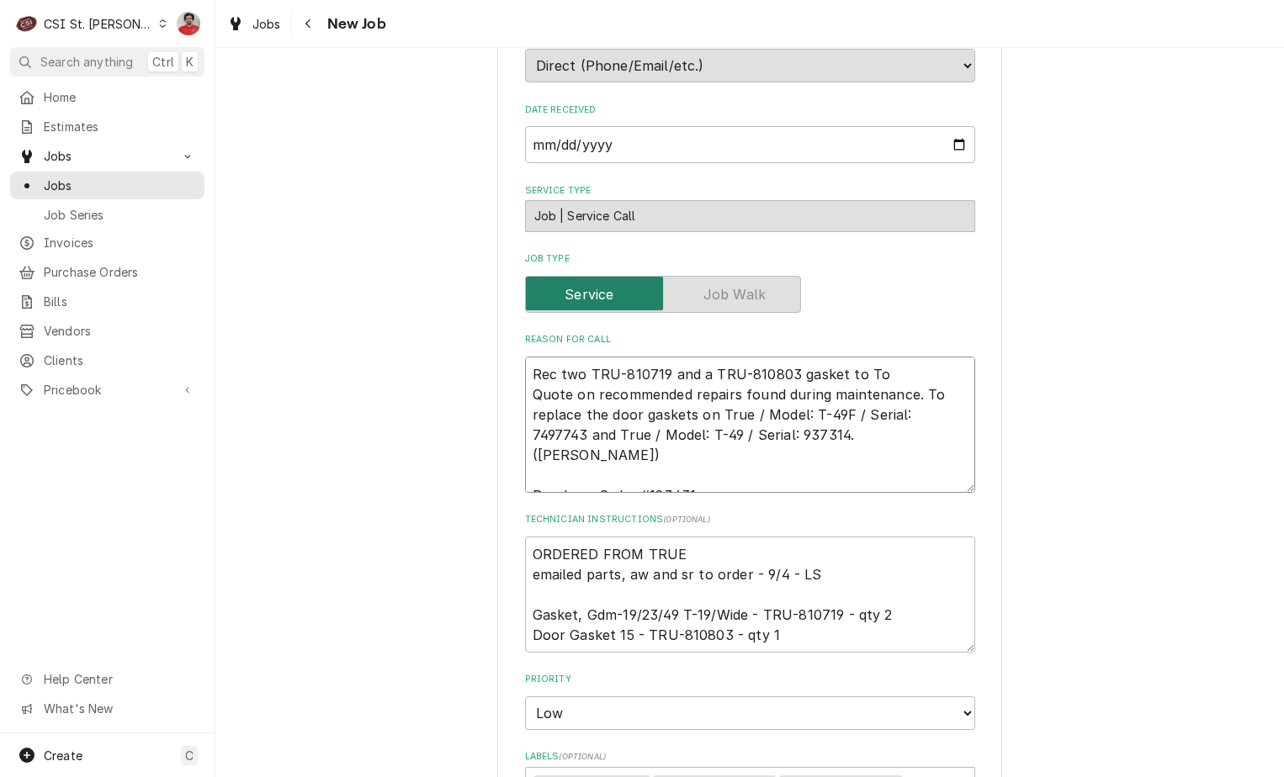
type textarea "Rec two TRU-810719 and a TRU-810803 gasket to Tom Quote on recommended repairs …"
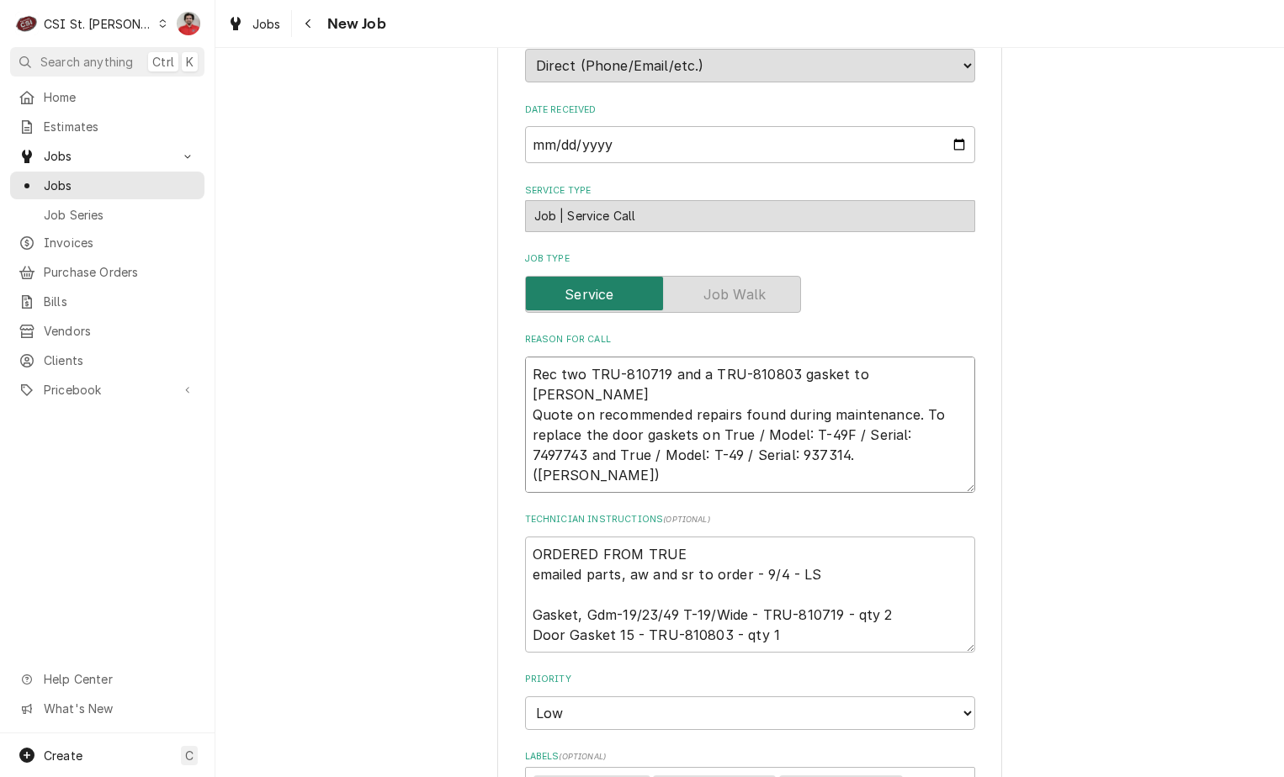
type textarea "x"
type textarea "Rec two TRU-810719 and a TRU-810803 gasket to Tom Quote on recommended repairs …"
type textarea "x"
type textarea "Rec two TRU-810719 and a TRU-810803 gasket to Tom L Quote on recommended repair…"
type textarea "x"
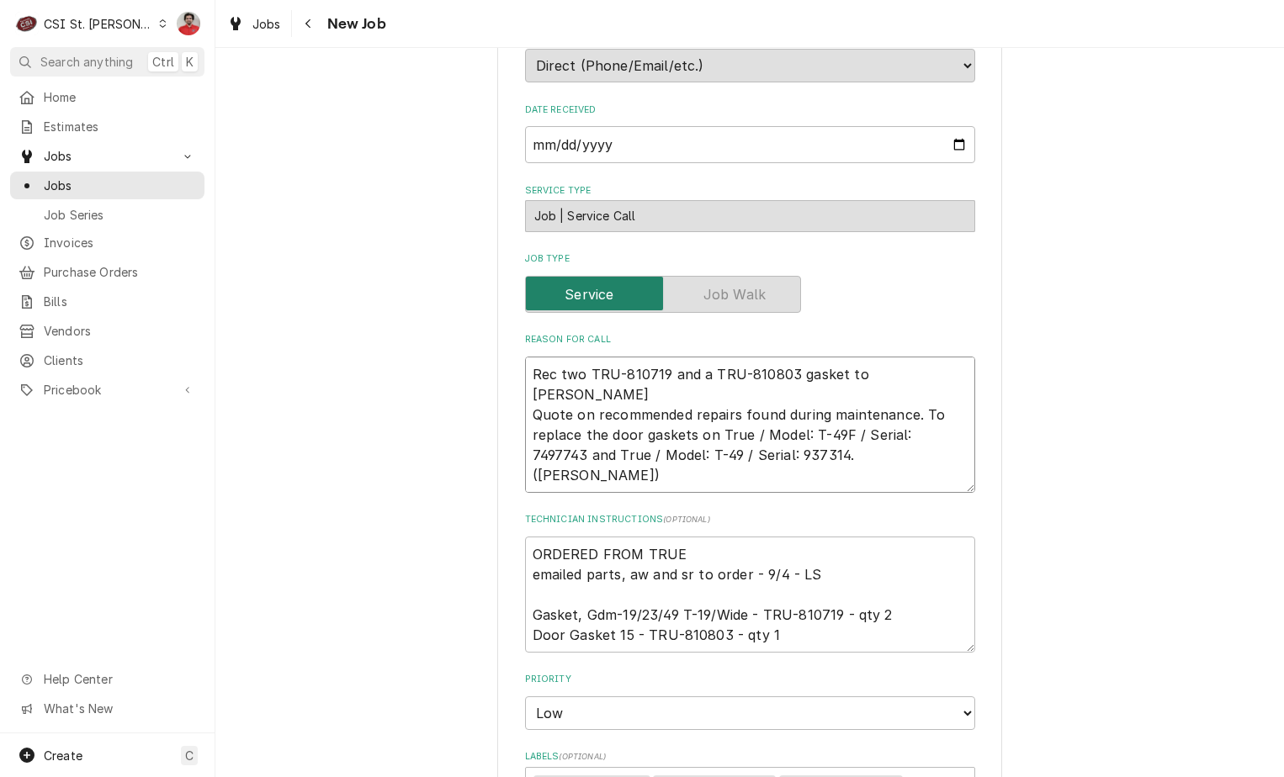
type textarea "Rec two TRU-810719 and a TRU-810803 gasket to Tom L' Quote on recommended repai…"
type textarea "x"
type textarea "Rec two TRU-810719 and a TRU-810803 gasket to Tom L's Quote on recommended repa…"
type textarea "x"
type textarea "Rec two TRU-810719 and a TRU-810803 gasket to Tom L's Quote on recommended repa…"
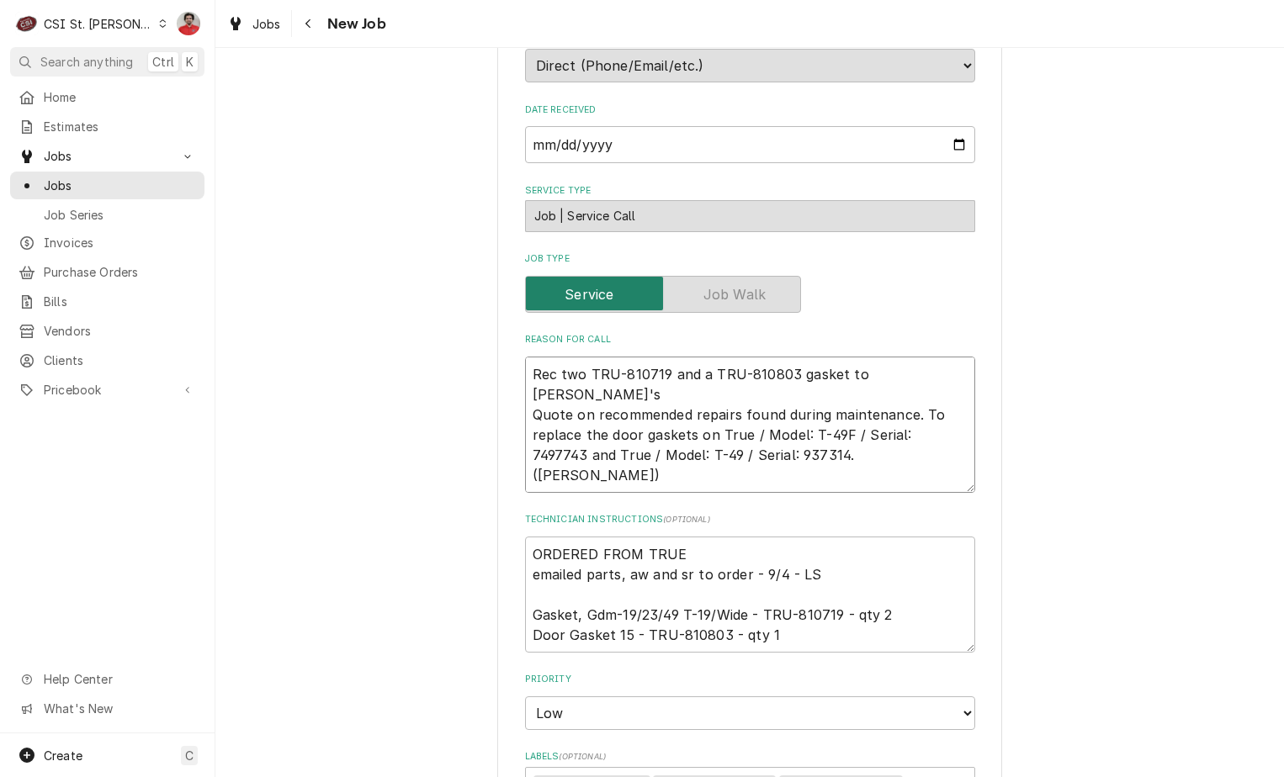
type textarea "x"
type textarea "Rec two TRU-810719 and a TRU-810803 gasket to Tom L's sh Quote on recommended r…"
type textarea "x"
type textarea "Rec two TRU-810719 and a TRU-810803 gasket to Tom L's she Quote on recommended …"
type textarea "x"
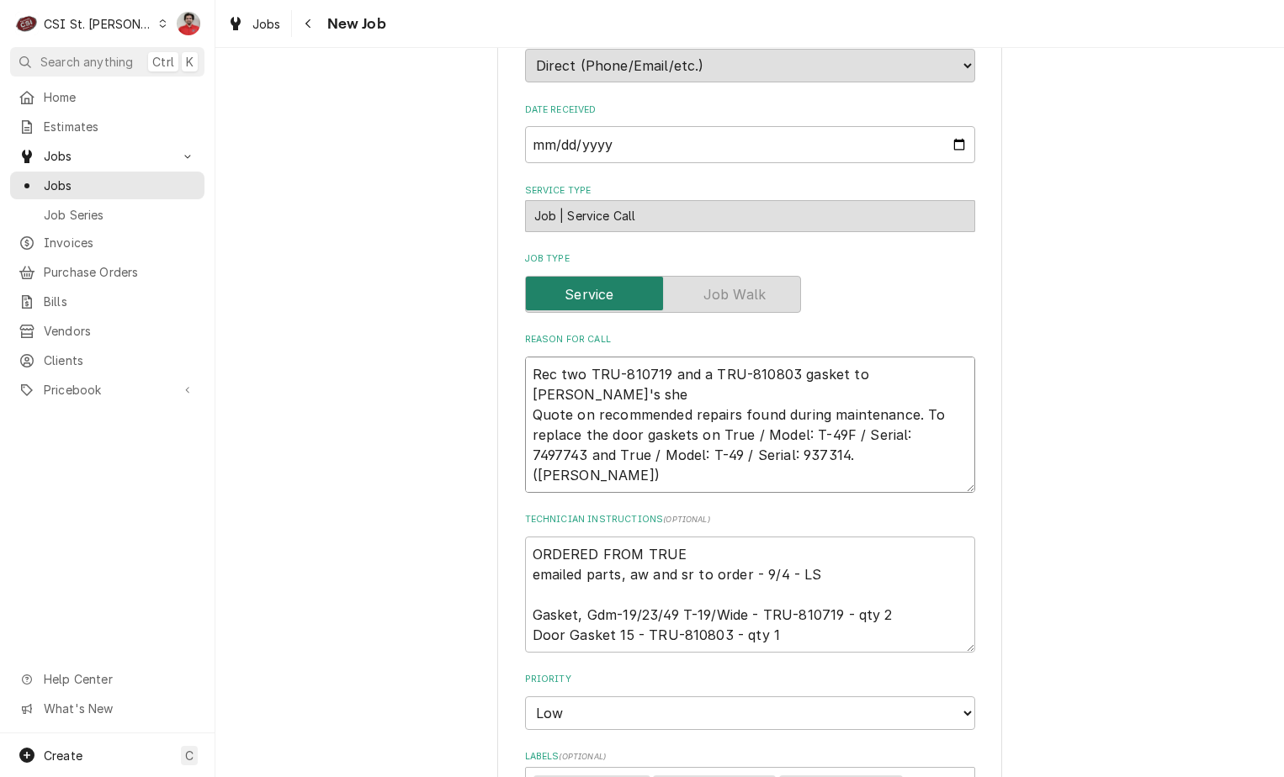
type textarea "Rec two TRU-810719 and a TRU-810803 gasket to Tom L's shel Quote on recommended…"
type textarea "x"
type textarea "Rec two TRU-810719 and a TRU-810803 gasket to Tom L's shelf Quote on recommende…"
type textarea "x"
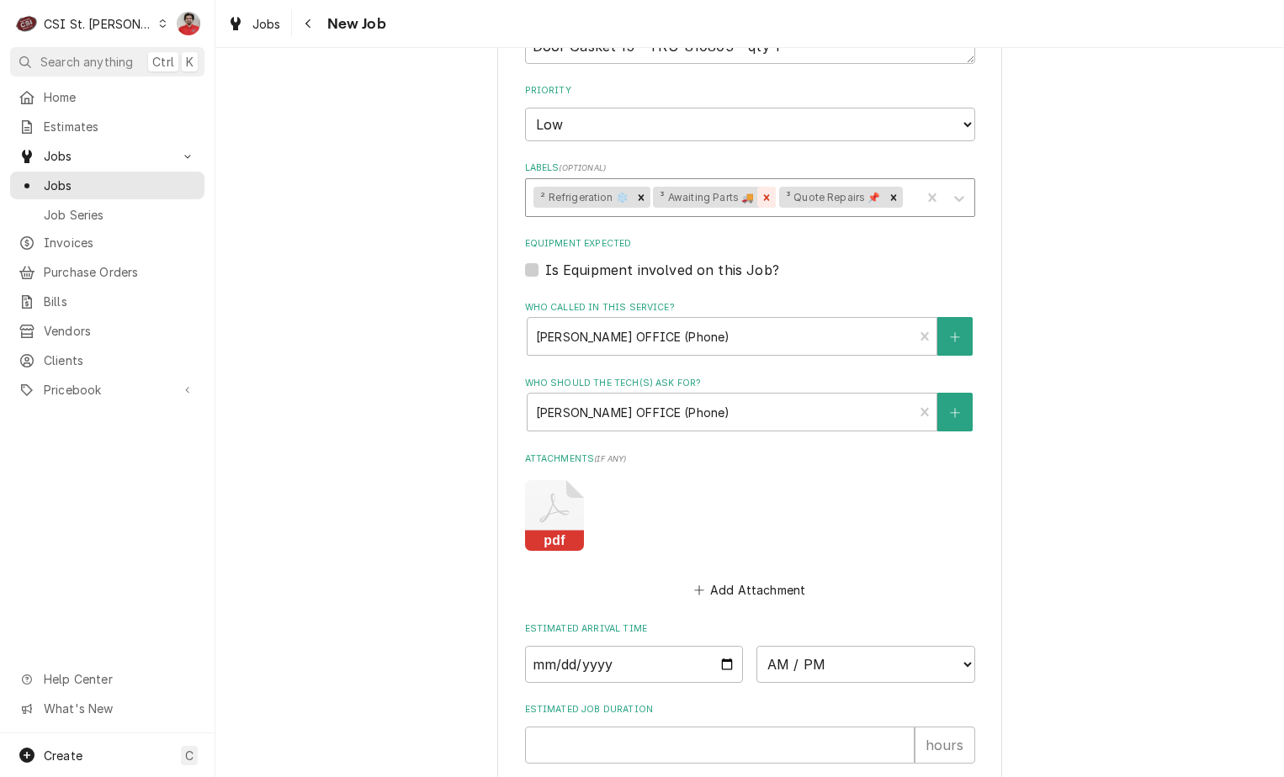
click at [766, 209] on div "Remove ³ Awaiting Parts 🚚" at bounding box center [766, 198] width 19 height 22
type textarea "Rec two TRU-810719 and a TRU-810803 gasket to Tom L's shelf Quote on recommende…"
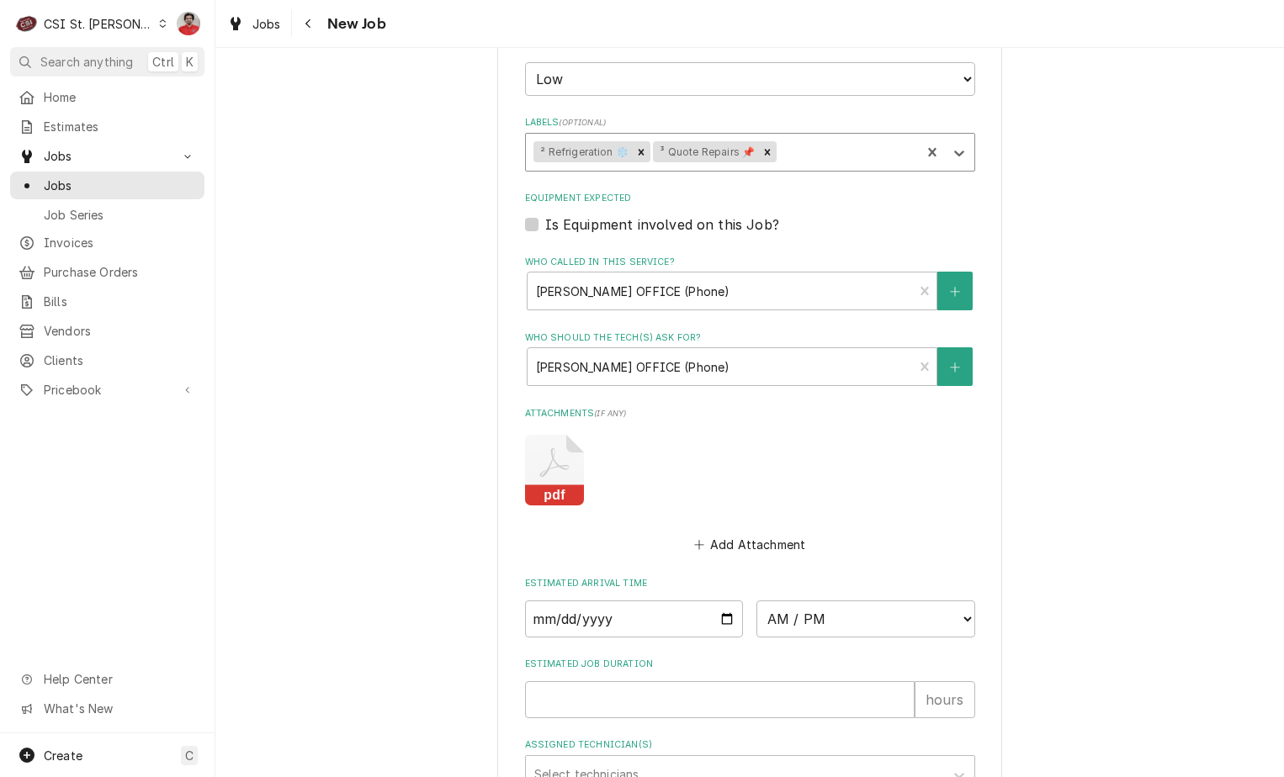
scroll to position [1197, 0]
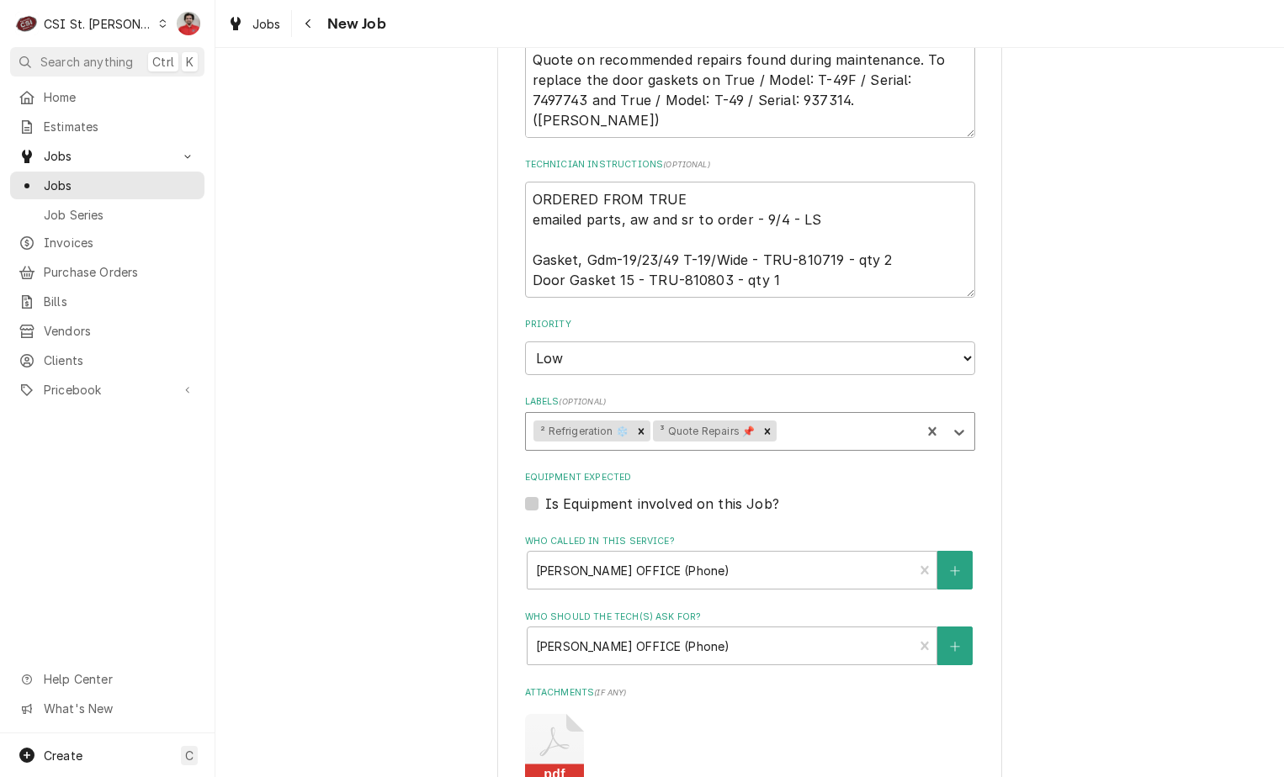
click at [799, 442] on div "Labels" at bounding box center [846, 432] width 133 height 30
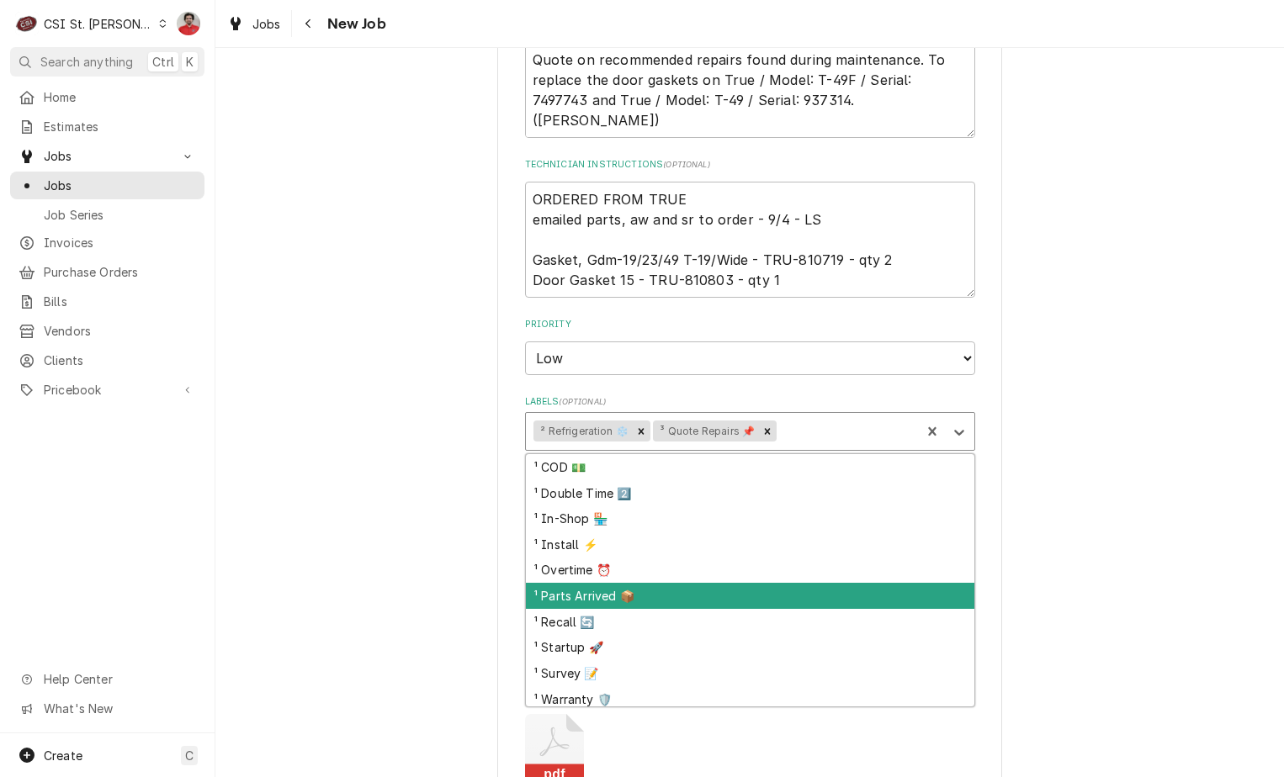
click at [753, 609] on div "¹ Parts Arrived 📦" at bounding box center [750, 596] width 448 height 26
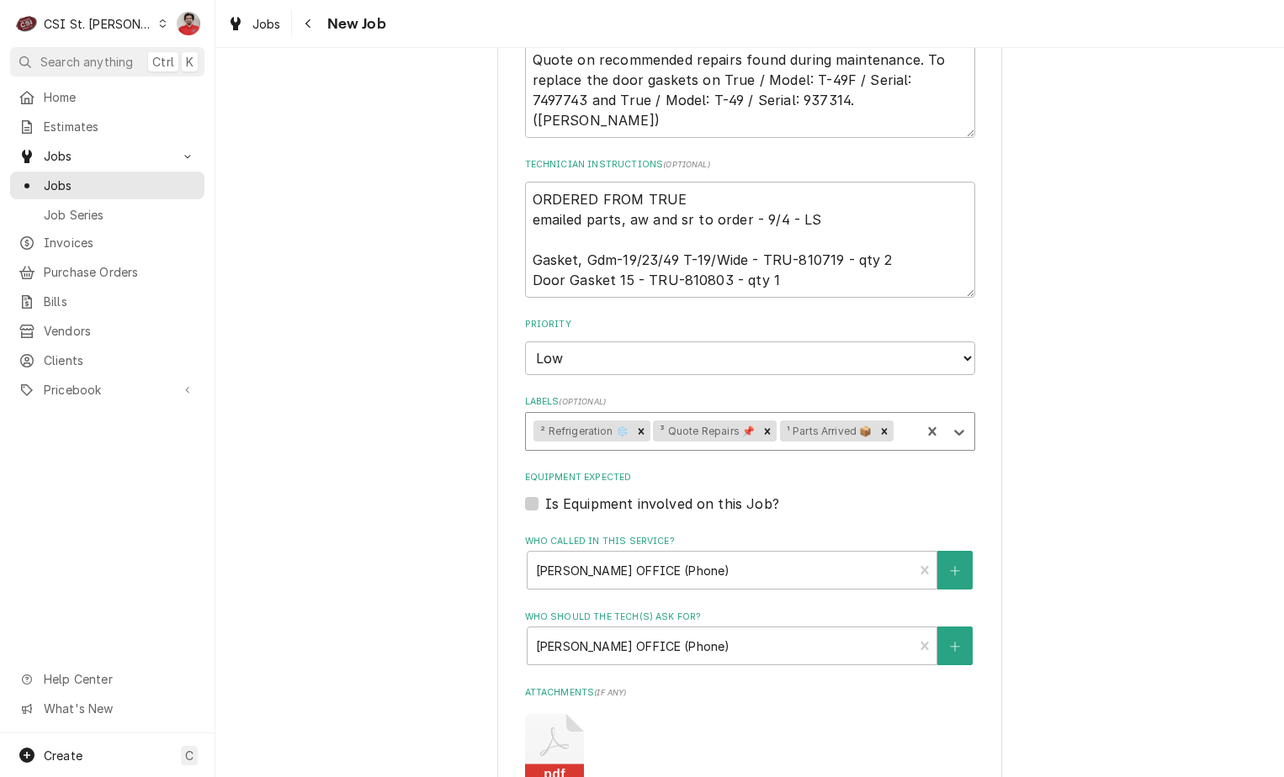
scroll to position [1701, 0]
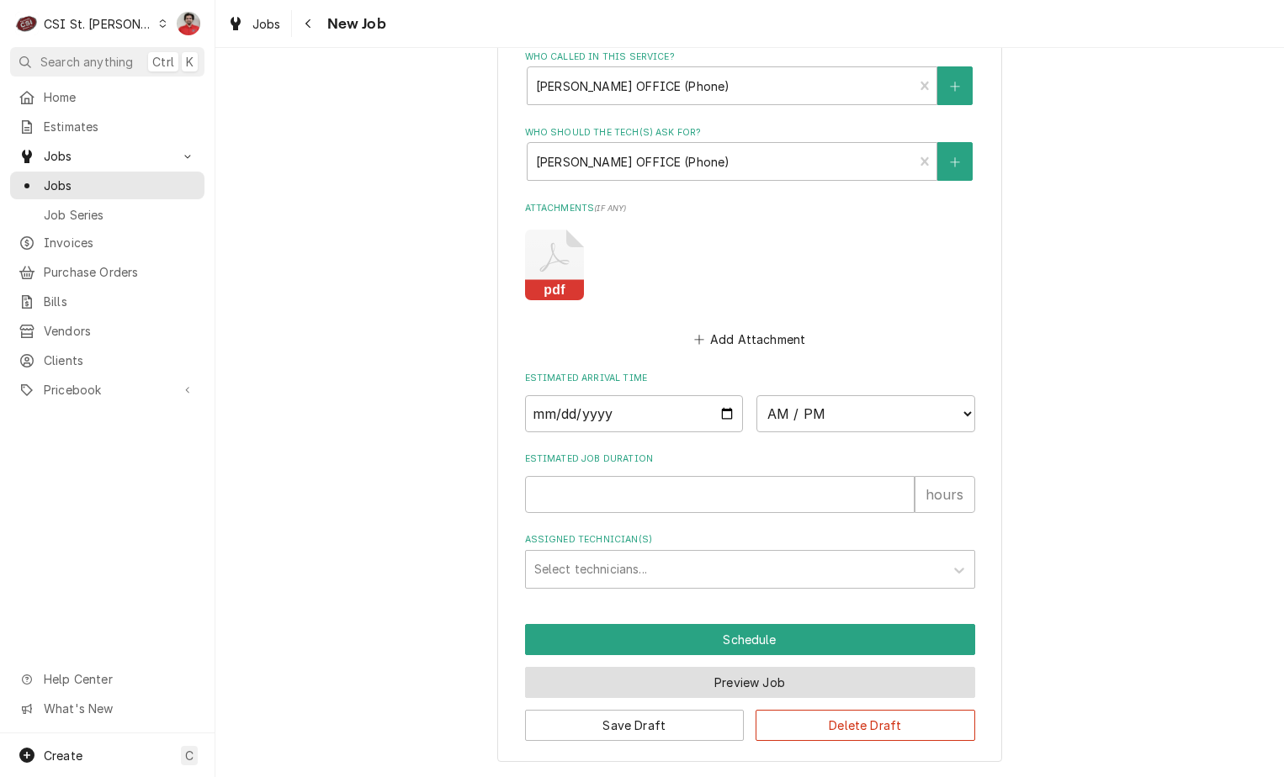
click at [740, 688] on button "Preview Job" at bounding box center [750, 682] width 450 height 31
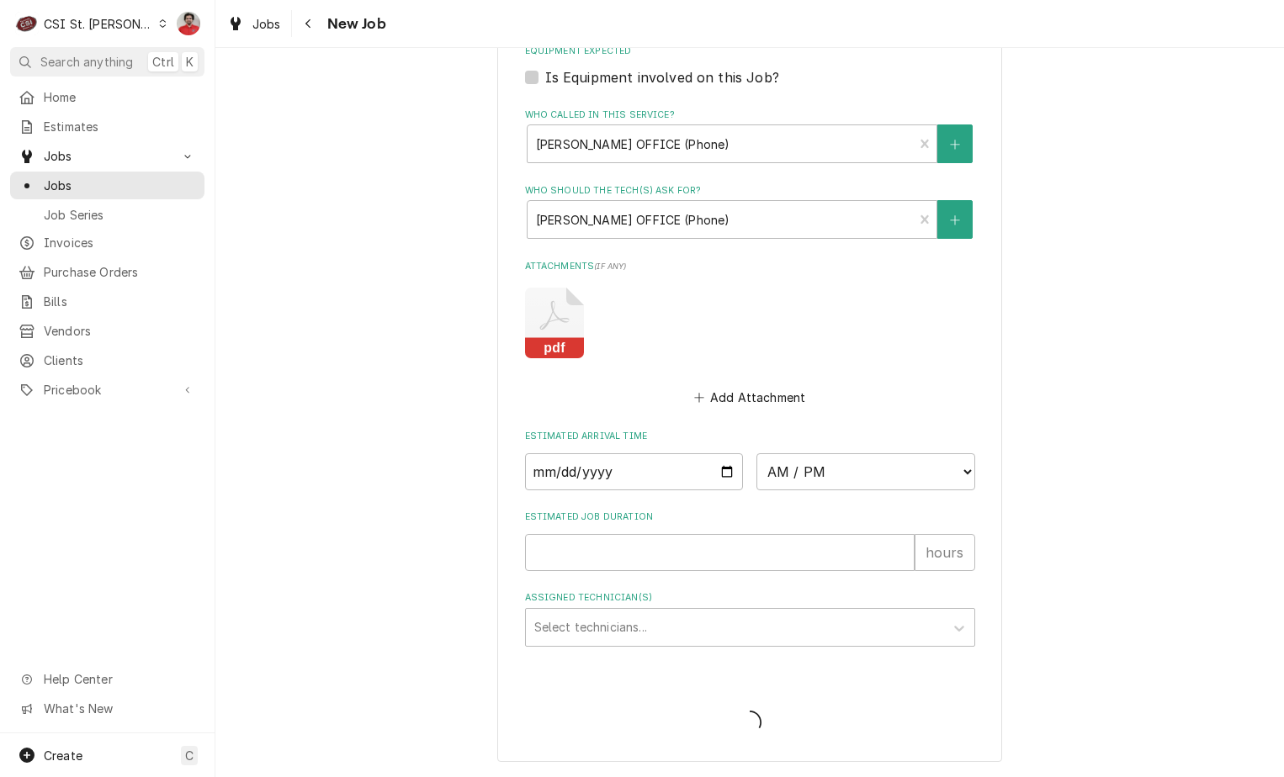
scroll to position [1643, 0]
type textarea "x"
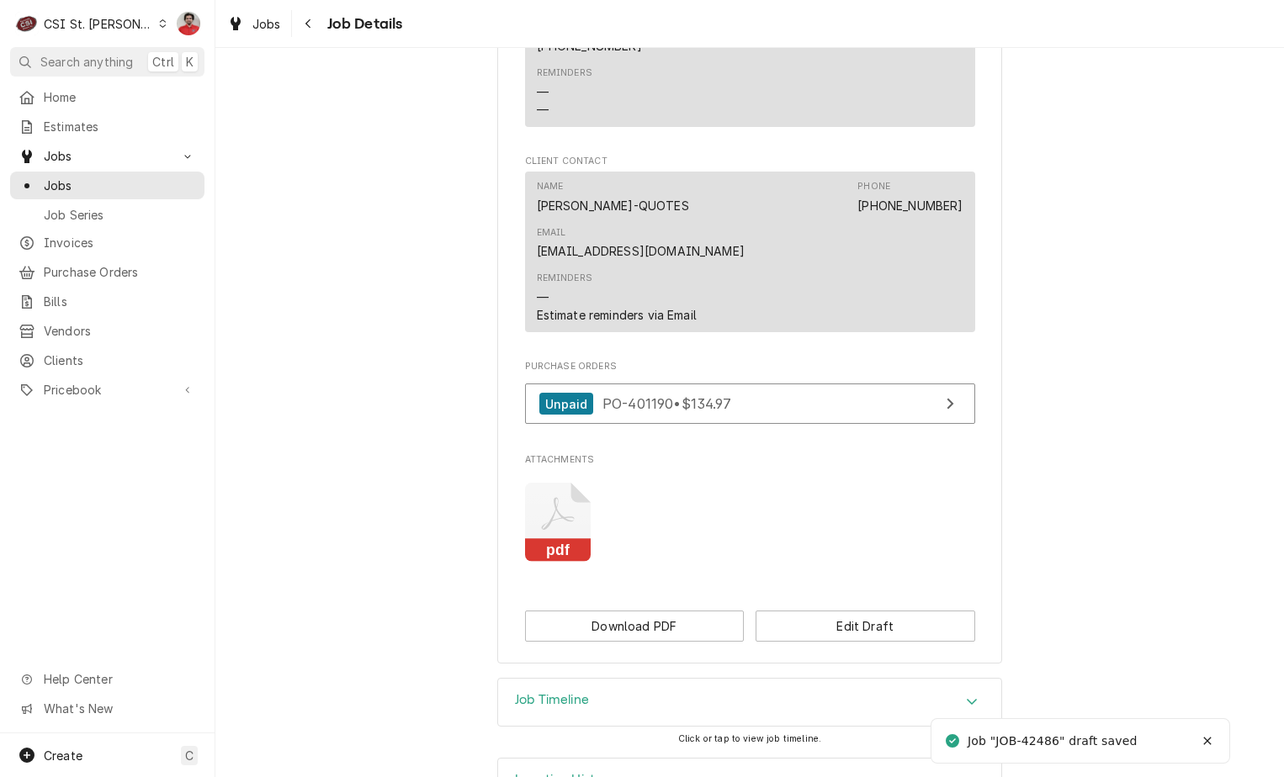
scroll to position [1833, 0]
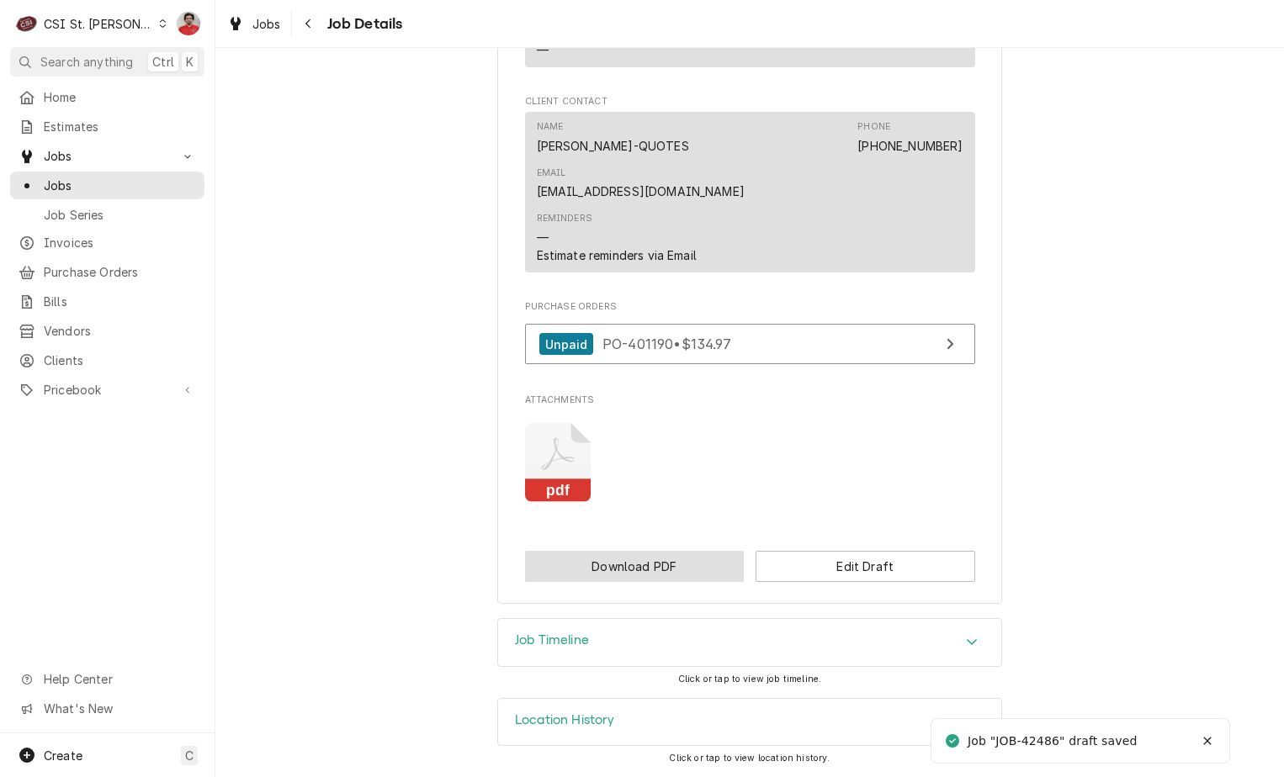
click at [695, 574] on button "Download PDF" at bounding box center [635, 566] width 220 height 31
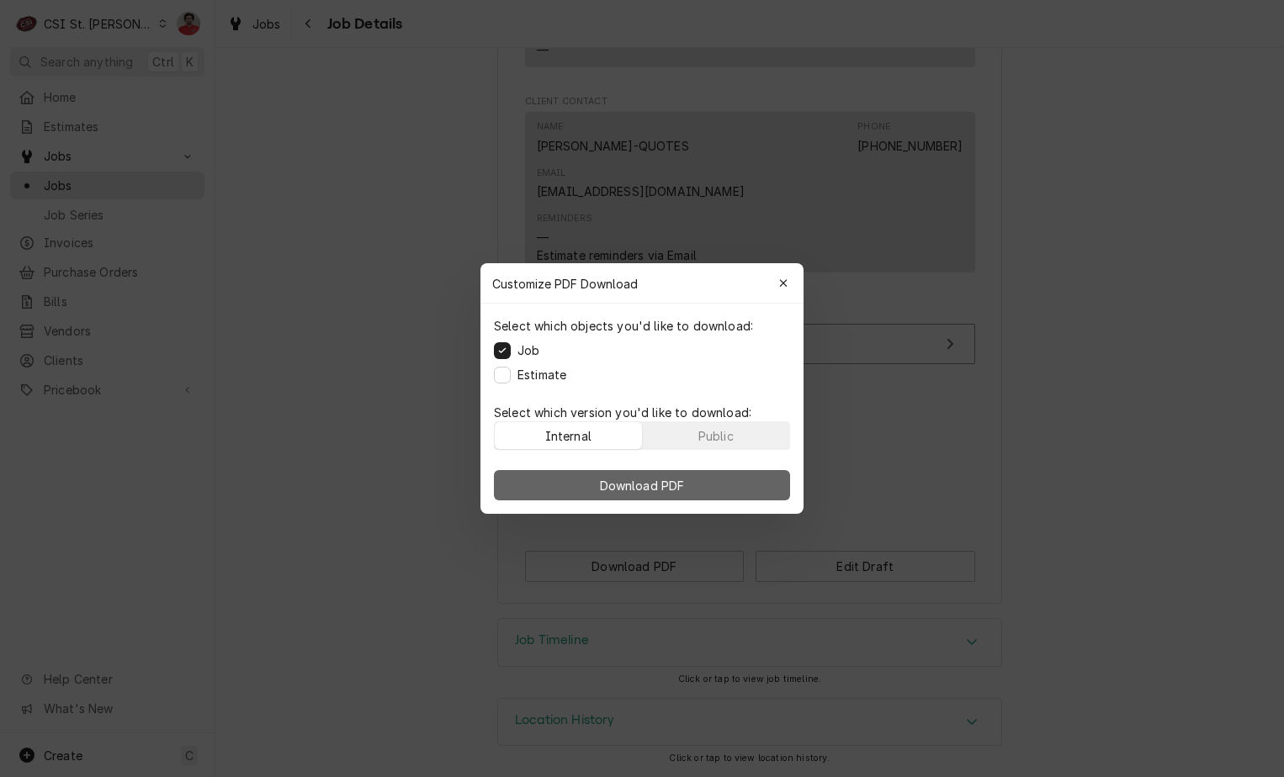
click at [698, 487] on button "Download PDF" at bounding box center [642, 485] width 296 height 30
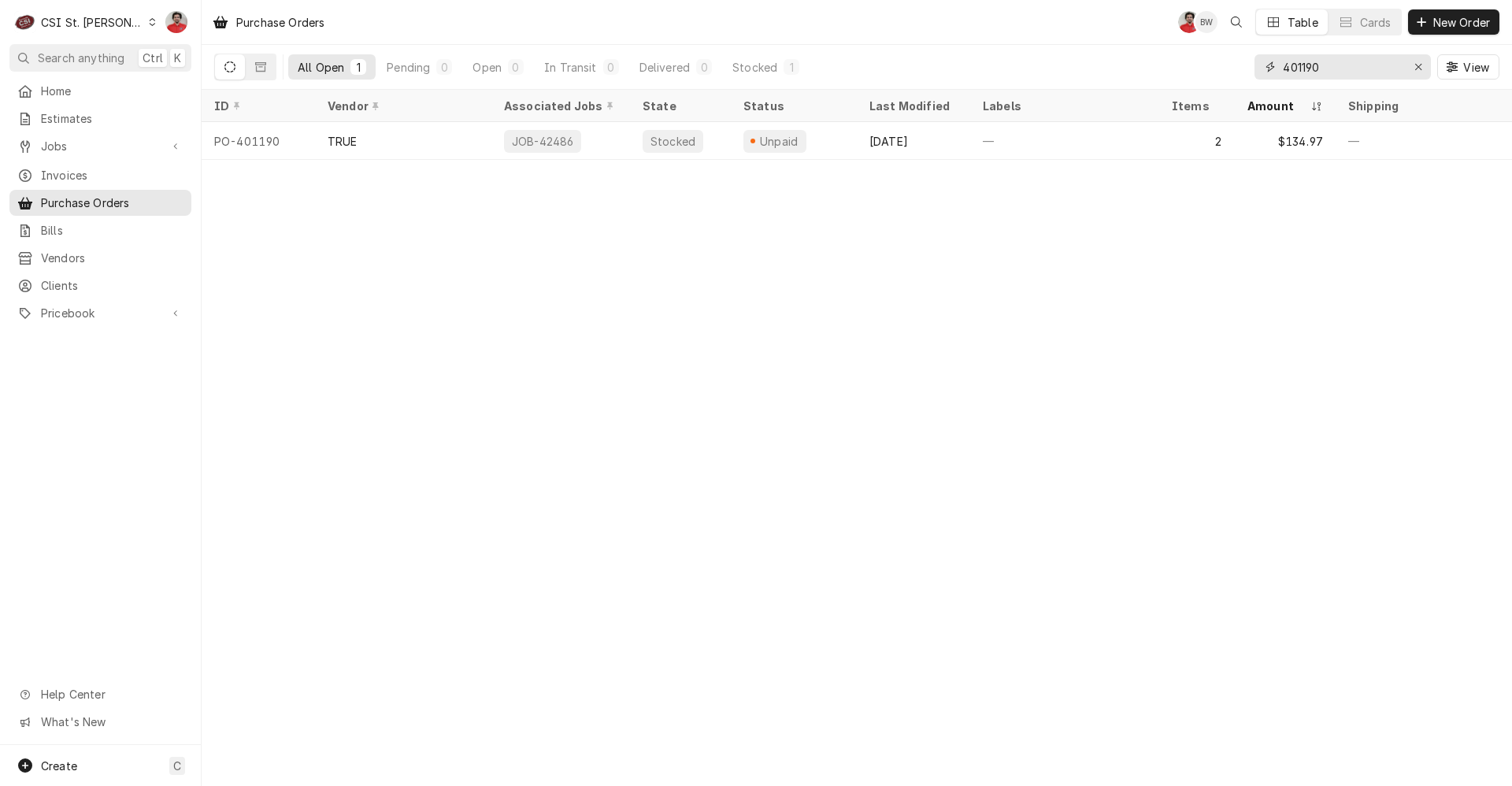
click at [1331, 66] on input "401190" at bounding box center [1342, 66] width 118 height 25
click at [1331, 65] on input "401190" at bounding box center [1342, 66] width 118 height 25
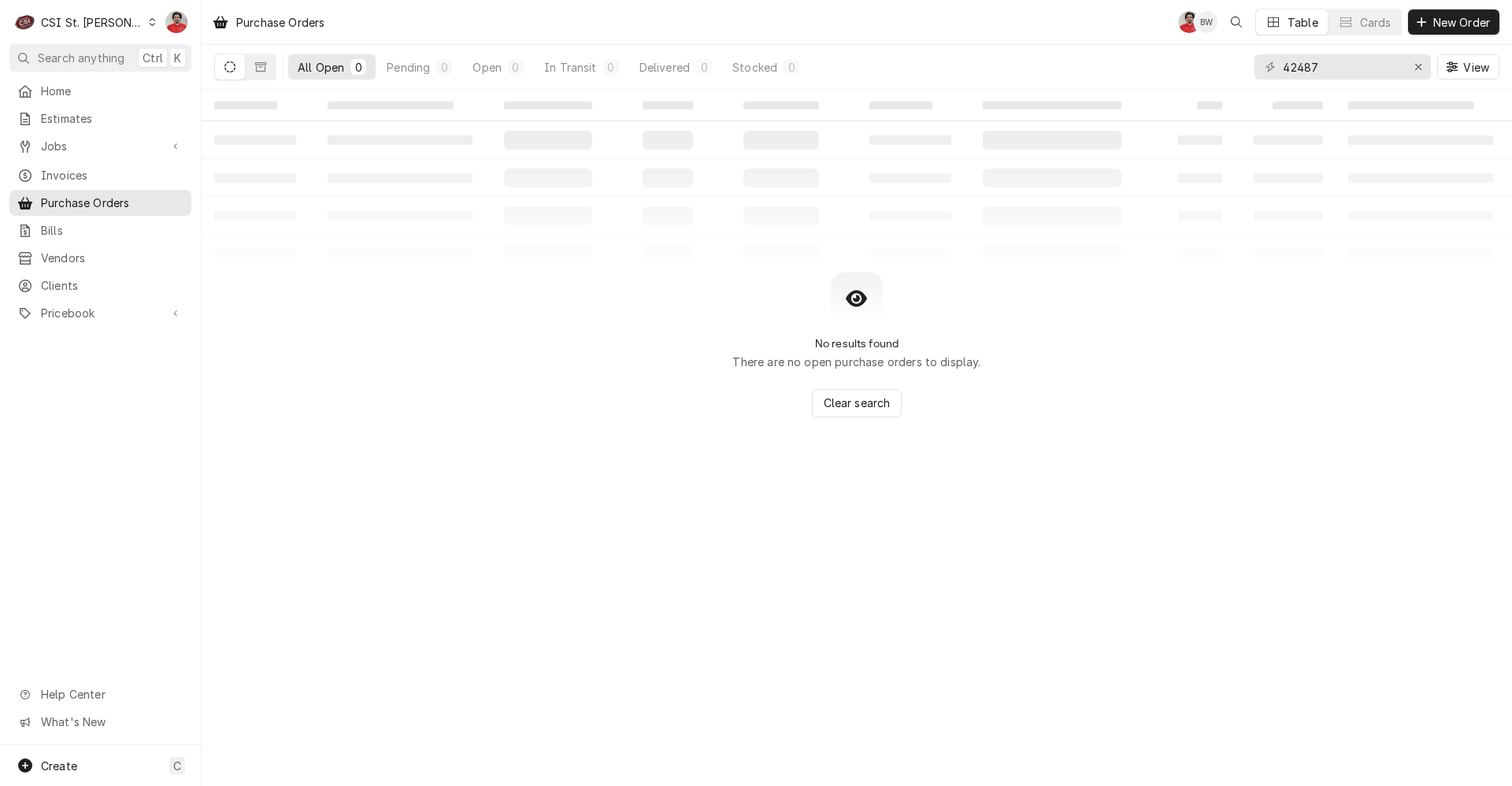
click at [1318, 80] on div "42487 View" at bounding box center [1376, 66] width 245 height 44
click at [1319, 73] on input "42487" at bounding box center [1342, 66] width 118 height 25
type input "401184"
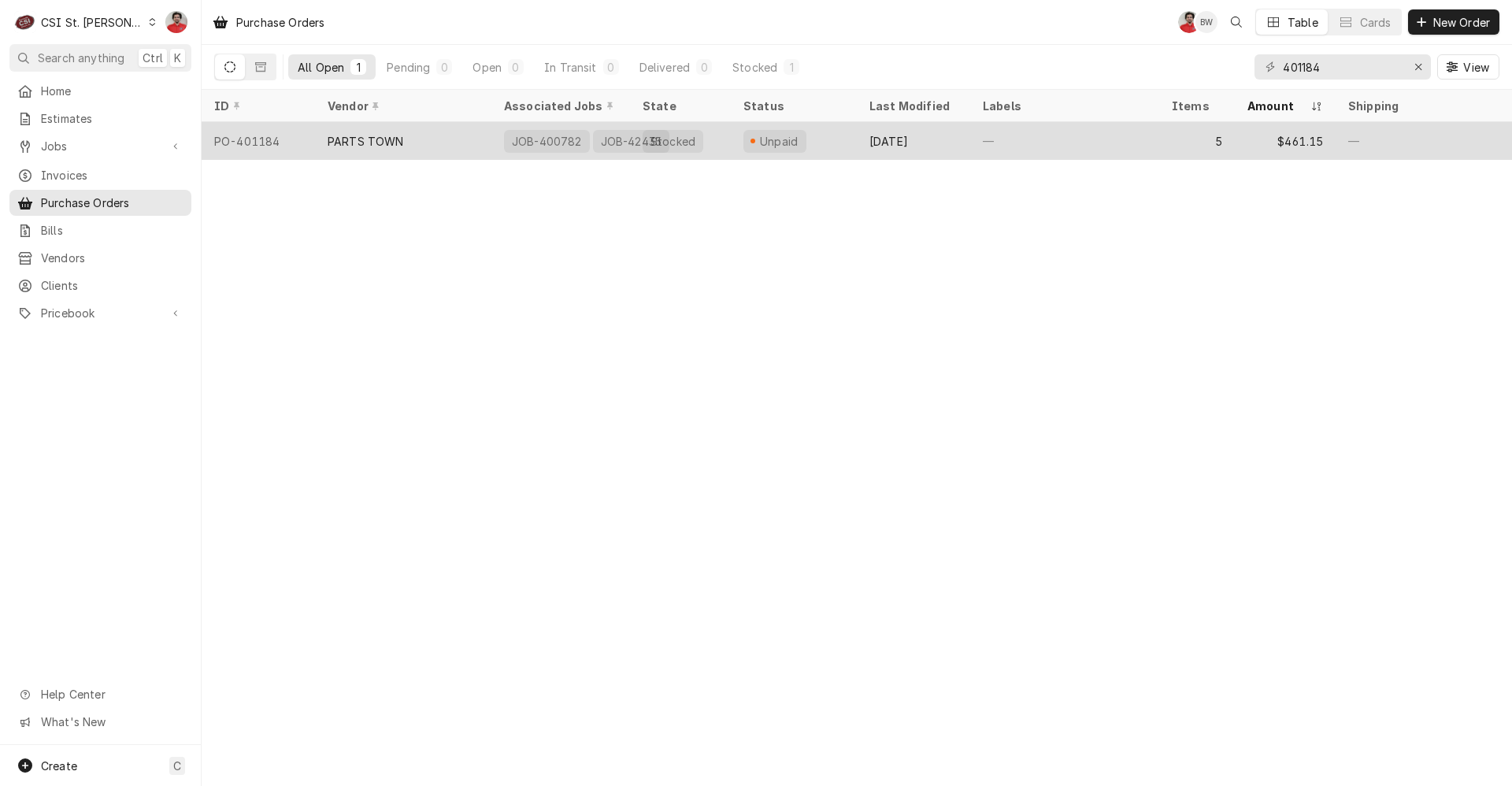
click at [1044, 145] on div "—" at bounding box center [1065, 140] width 189 height 37
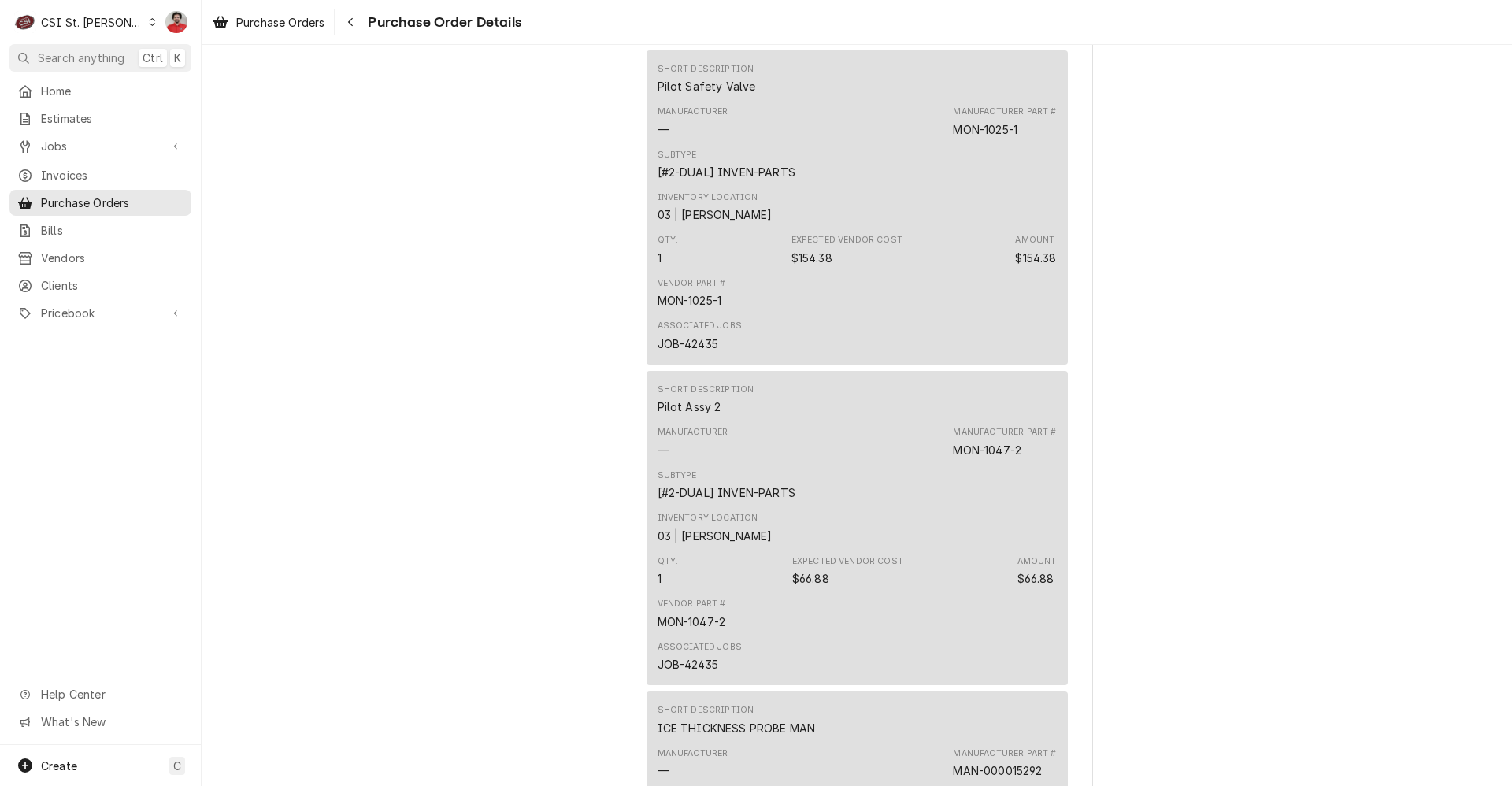
scroll to position [1259, 0]
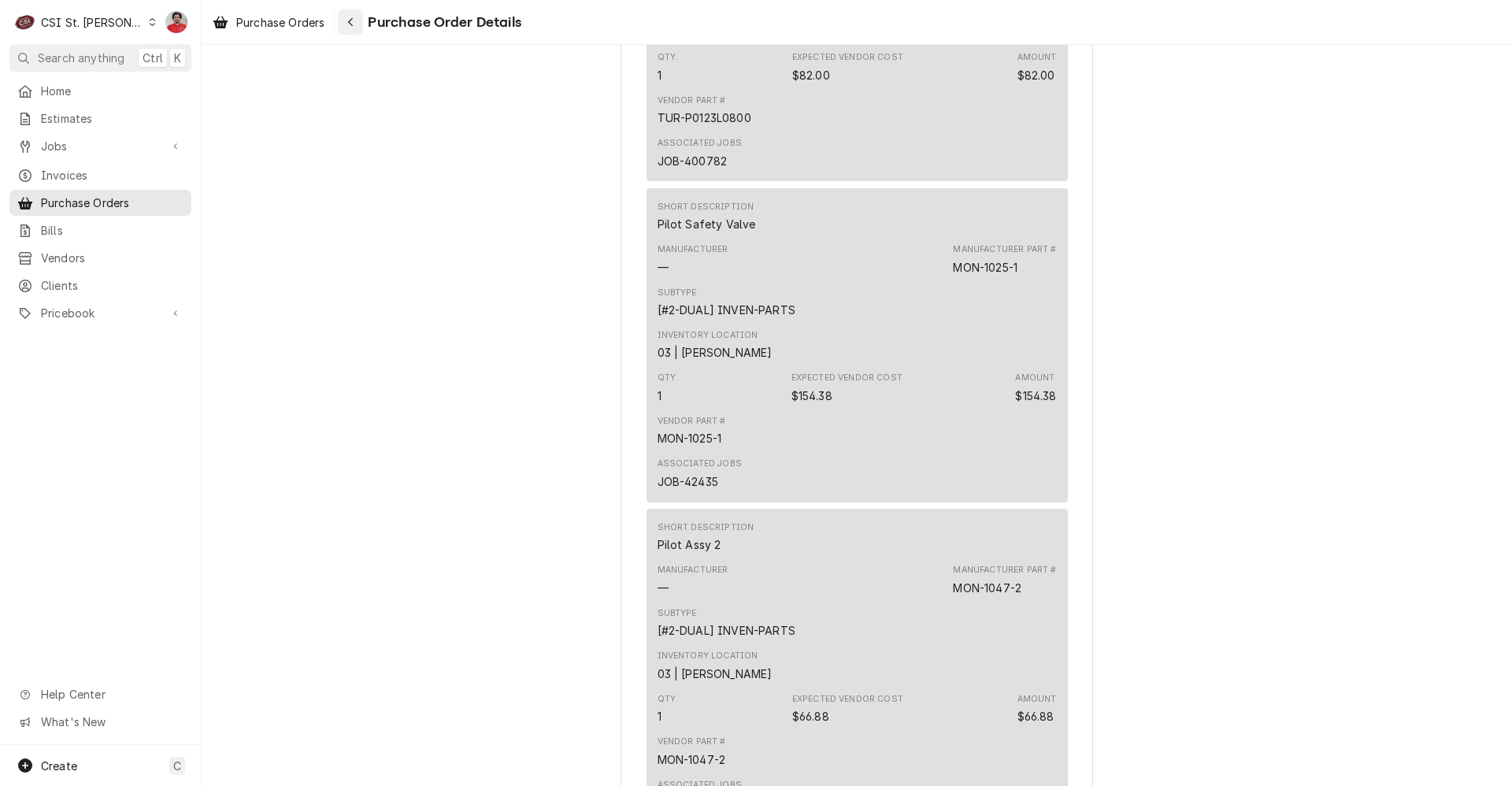
click at [352, 33] on button "Navigate back" at bounding box center [350, 22] width 25 height 25
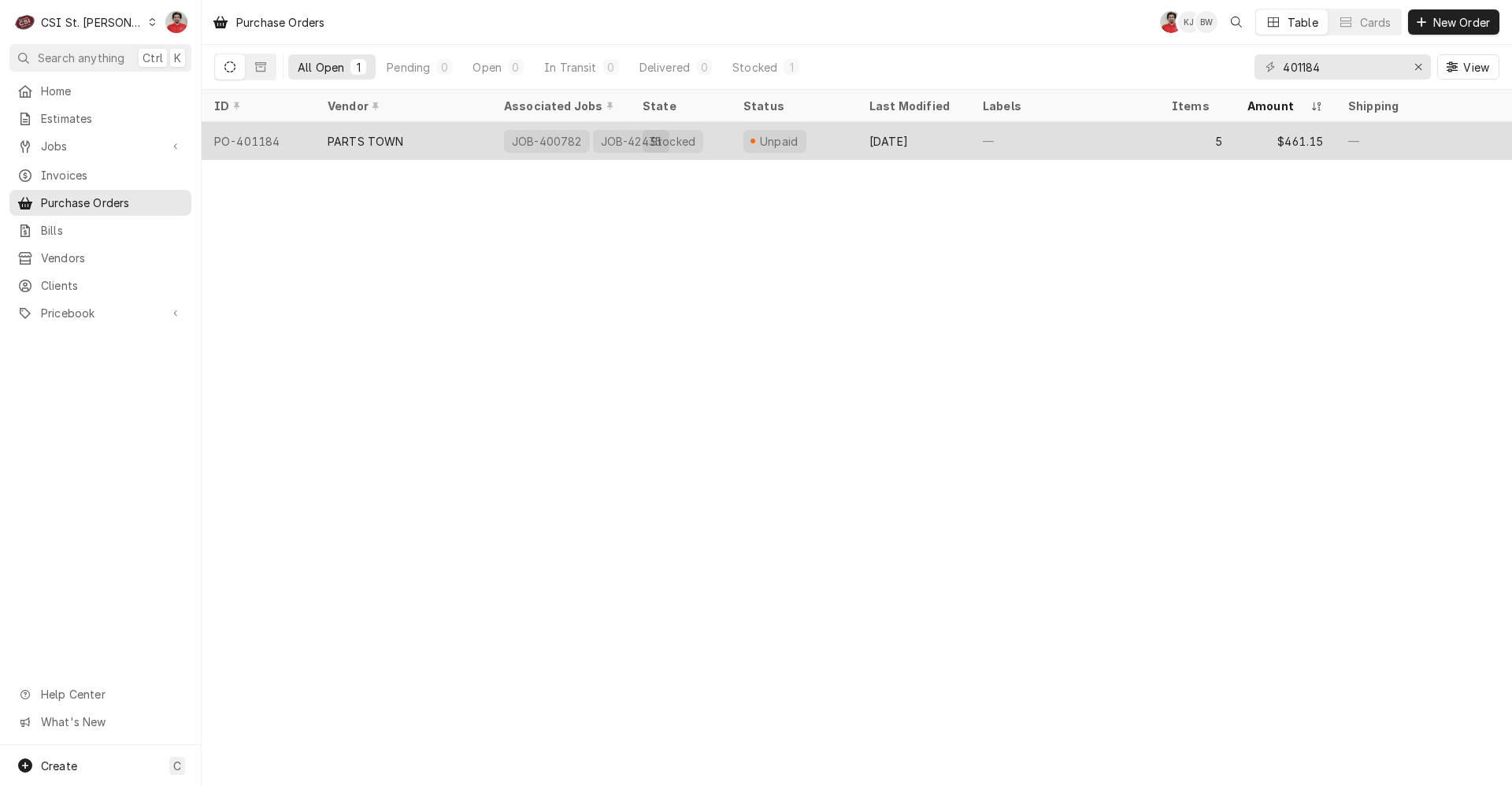
click at [852, 138] on div "Unpaid" at bounding box center [793, 140] width 126 height 37
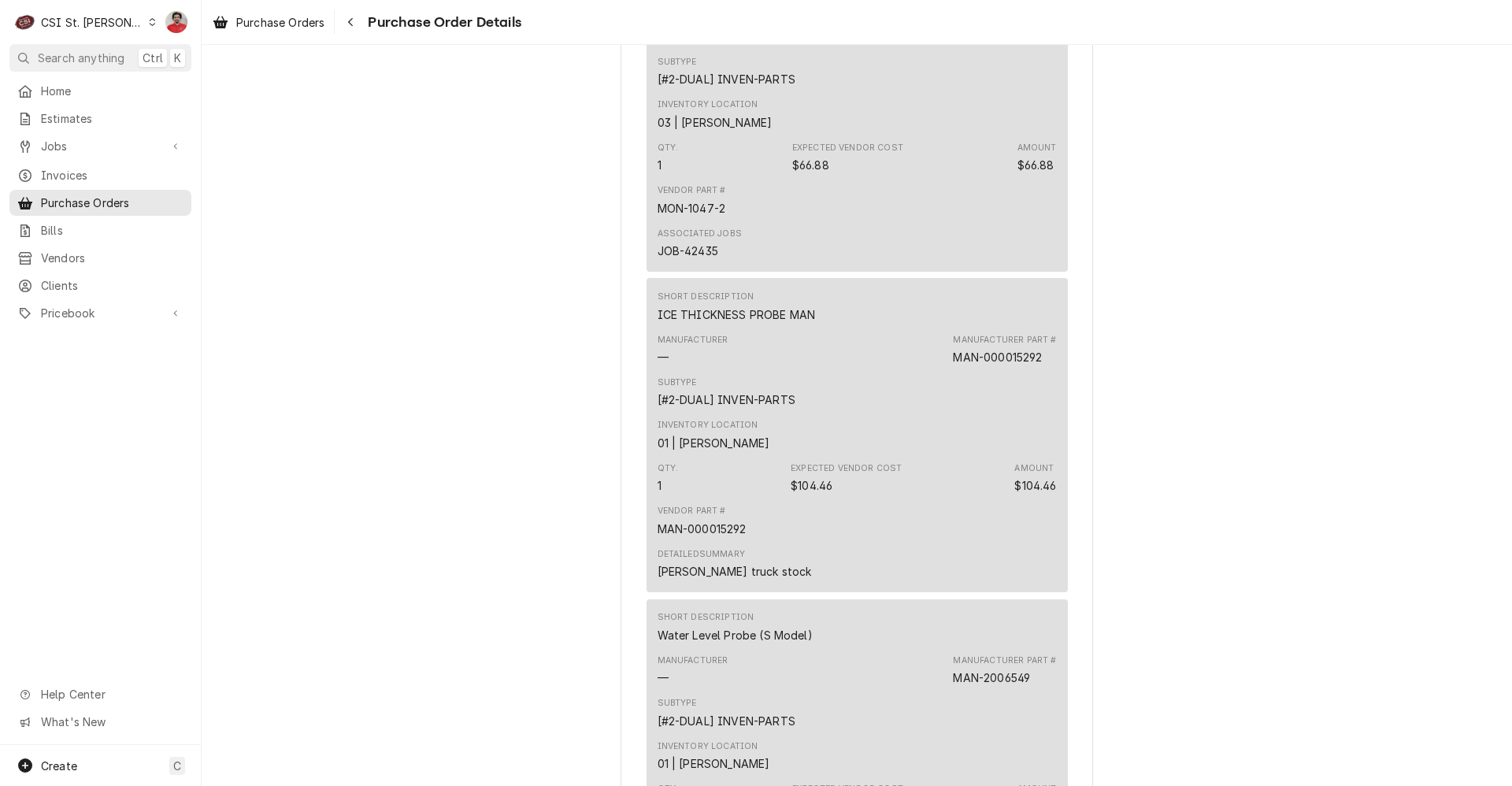
scroll to position [2440, 0]
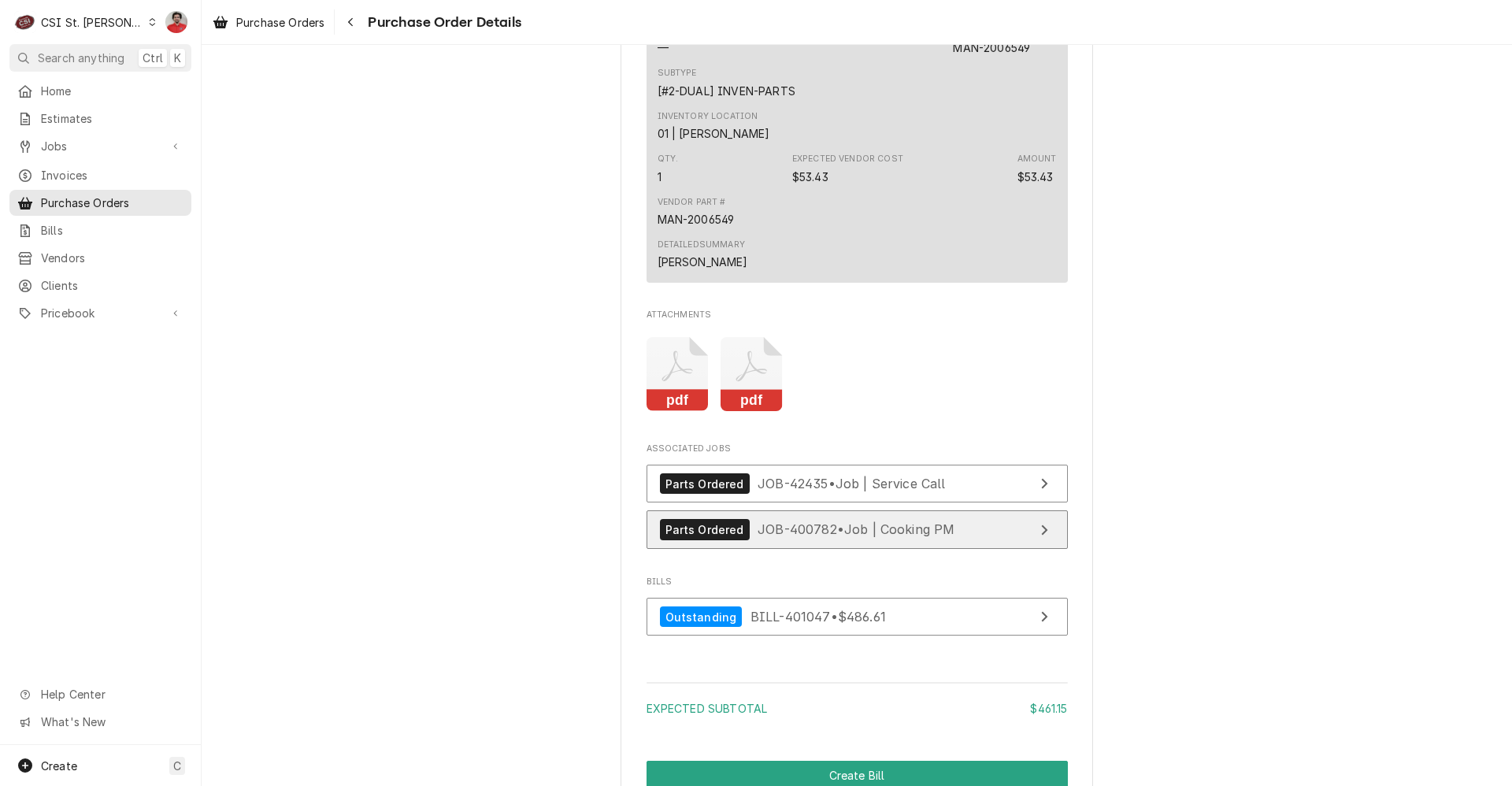
click at [757, 537] on span "JOB-400782 • Job | Cooking PM" at bounding box center [855, 529] width 196 height 16
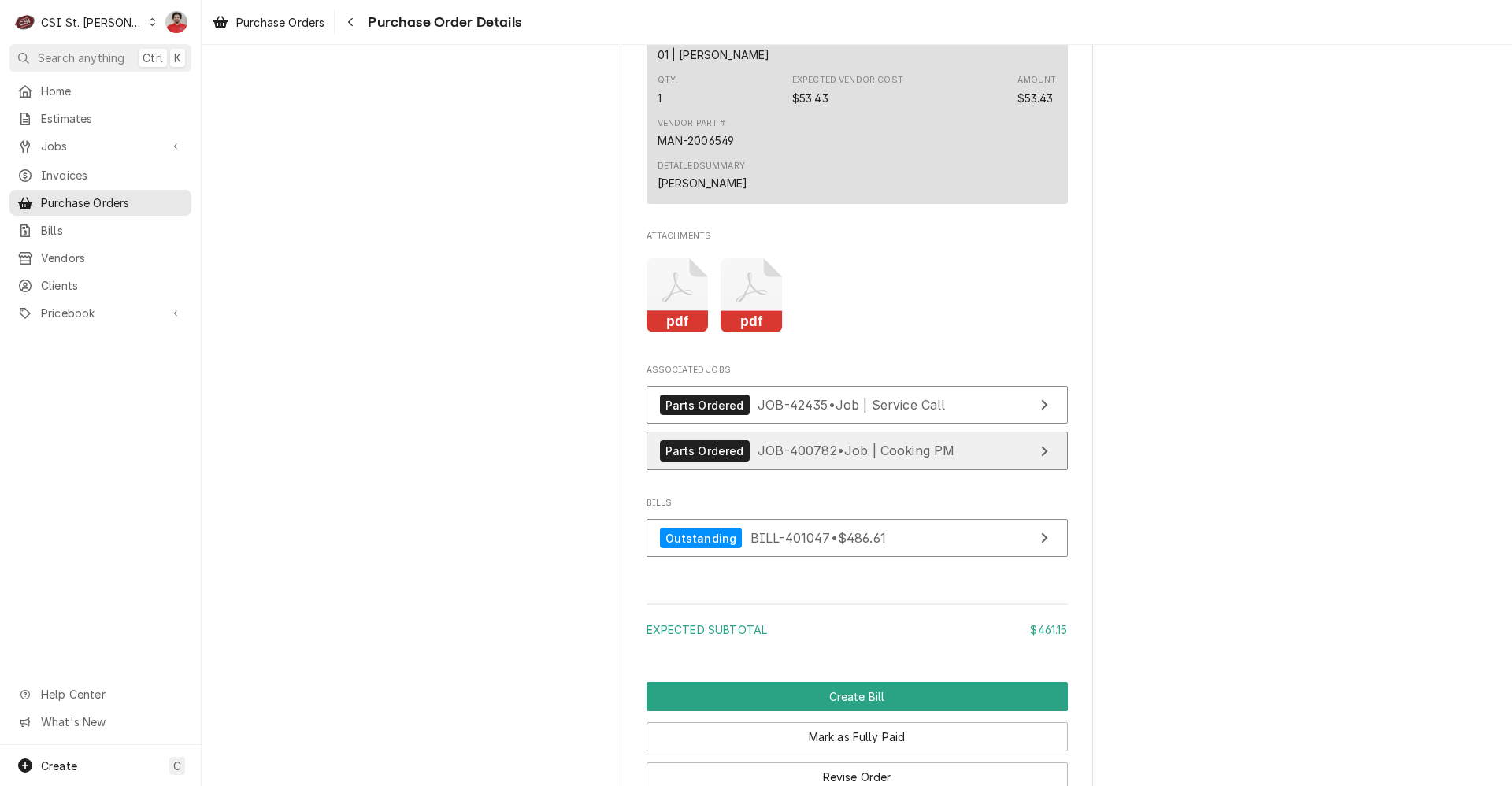
scroll to position [2724, 0]
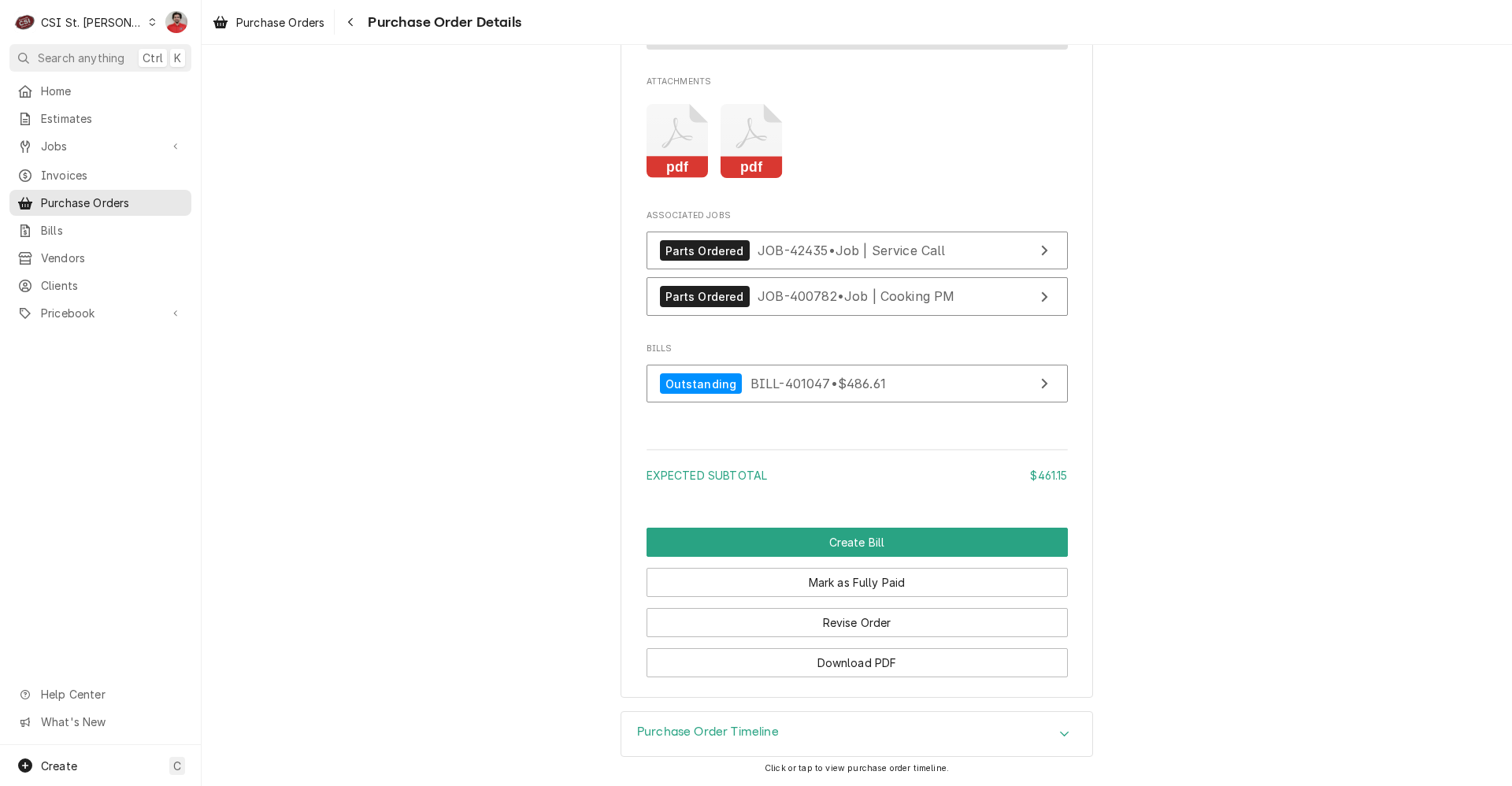
click at [787, 733] on div "Purchase Order Timeline" at bounding box center [856, 734] width 471 height 44
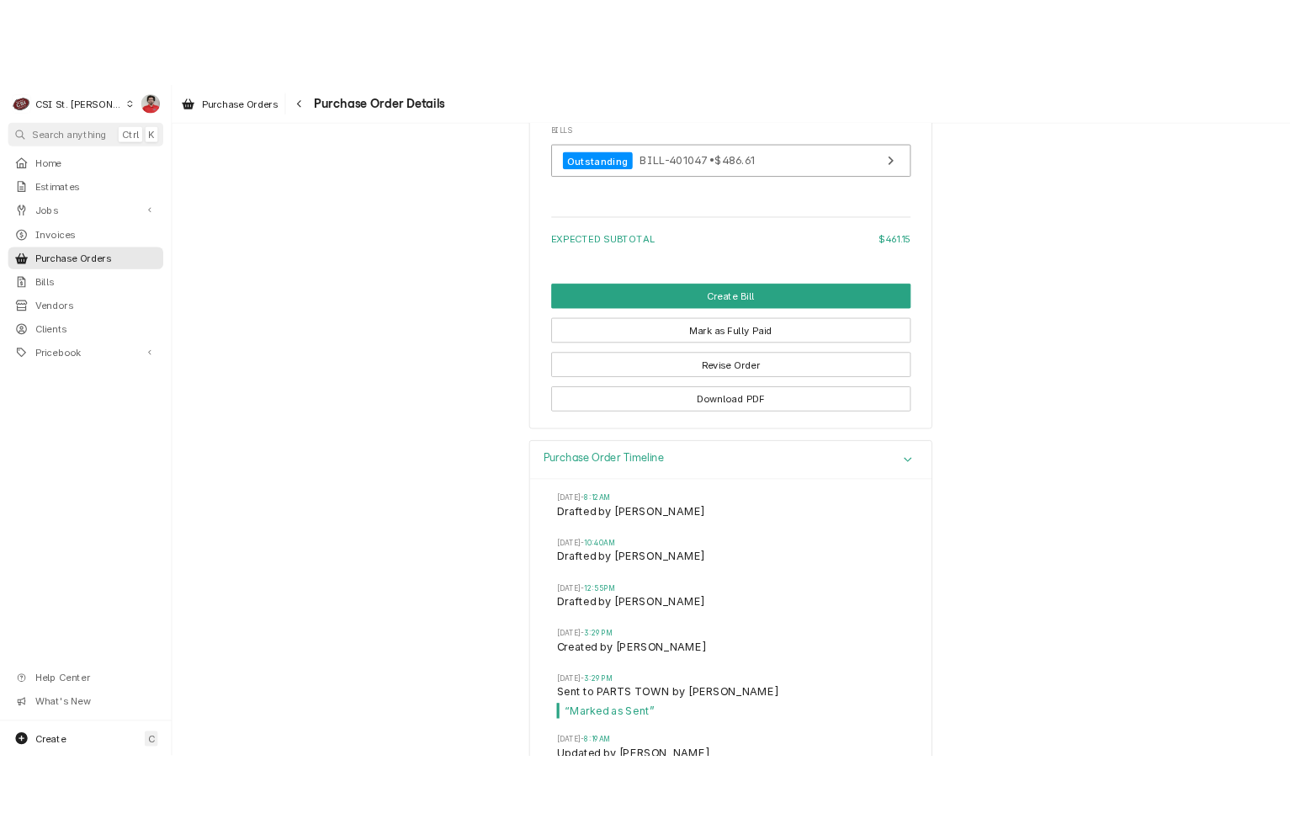
scroll to position [3360, 0]
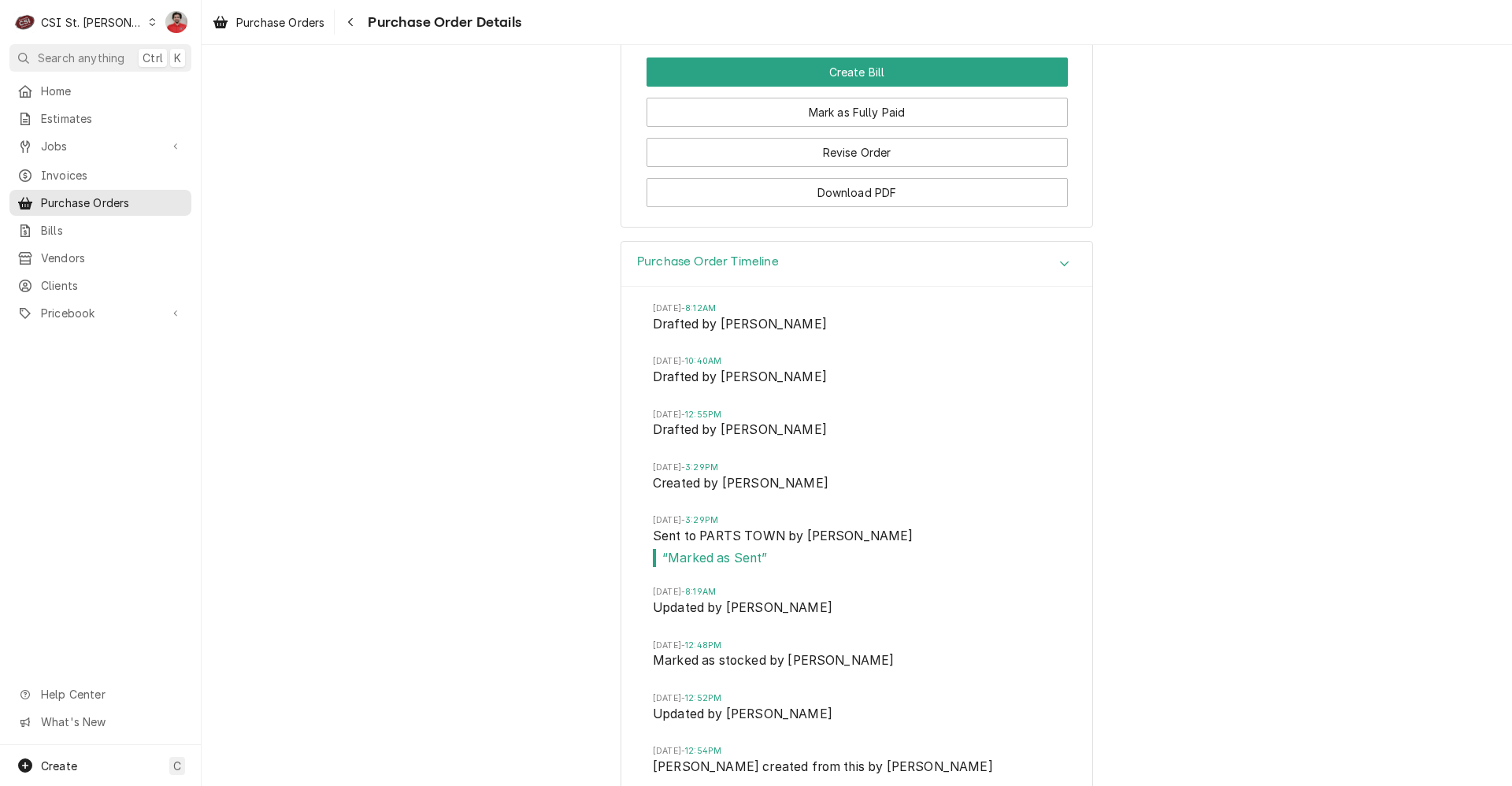
click at [762, 207] on button "Download PDF" at bounding box center [857, 192] width 421 height 29
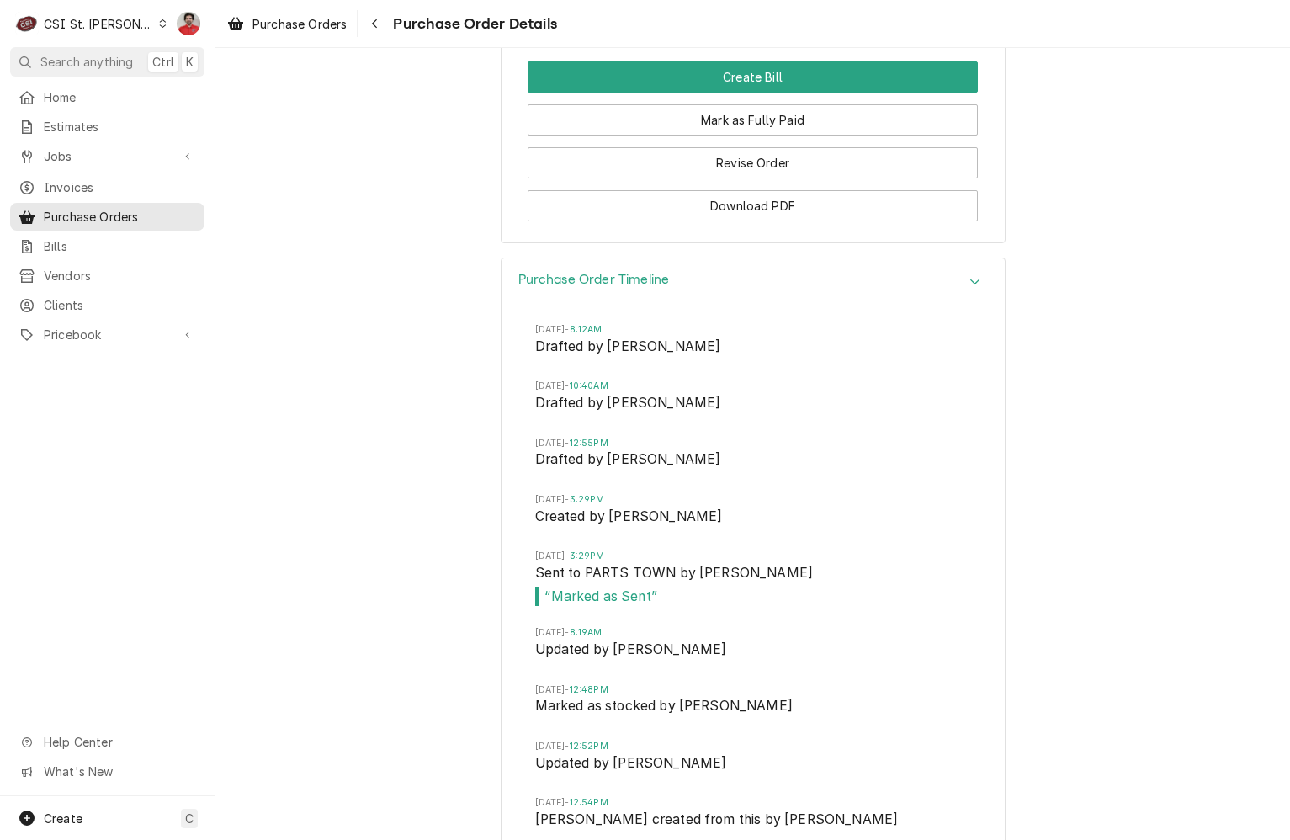
click at [1211, 411] on div "Purchase Order Timeline Wed, Sep 3, 2025 - 8:12AM Drafted by Nicholas Faubert W…" at bounding box center [752, 563] width 1075 height 613
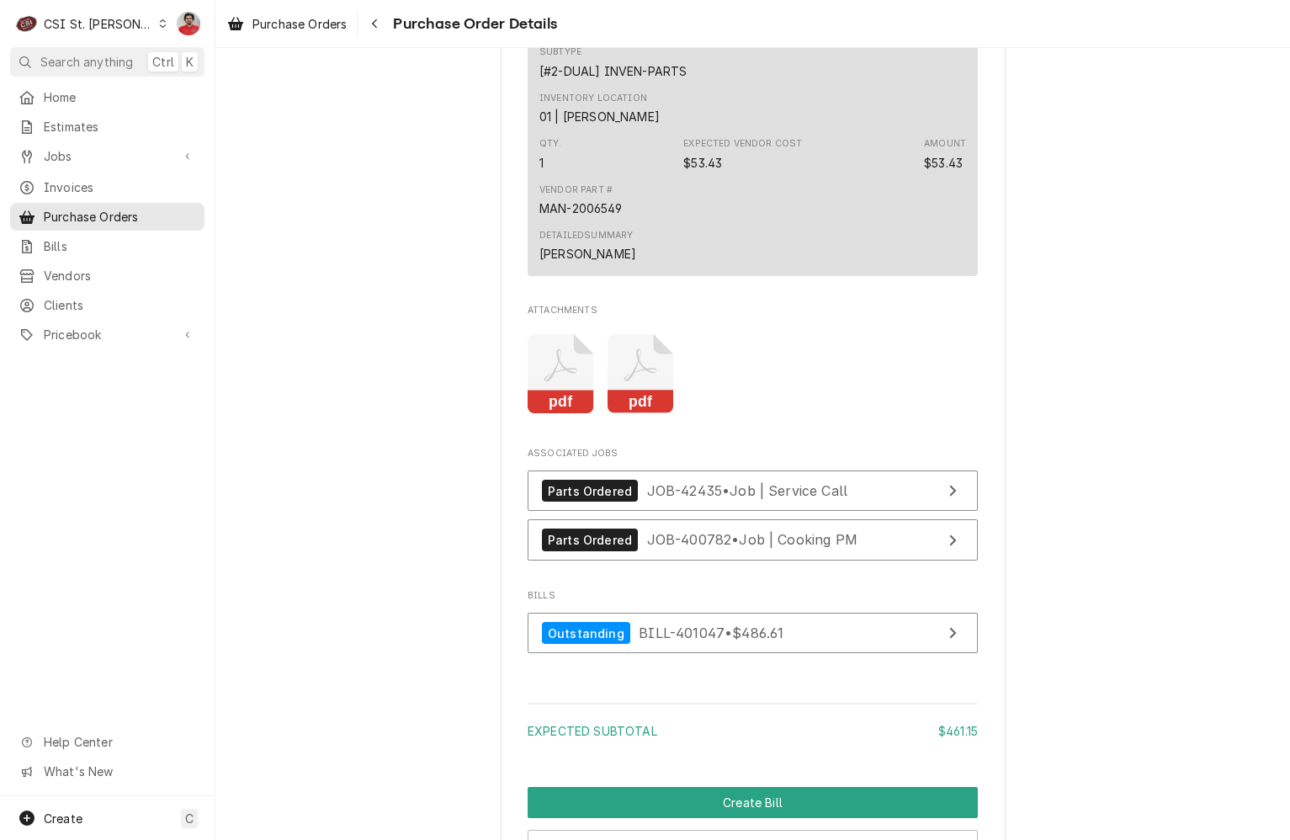
scroll to position [2777, 0]
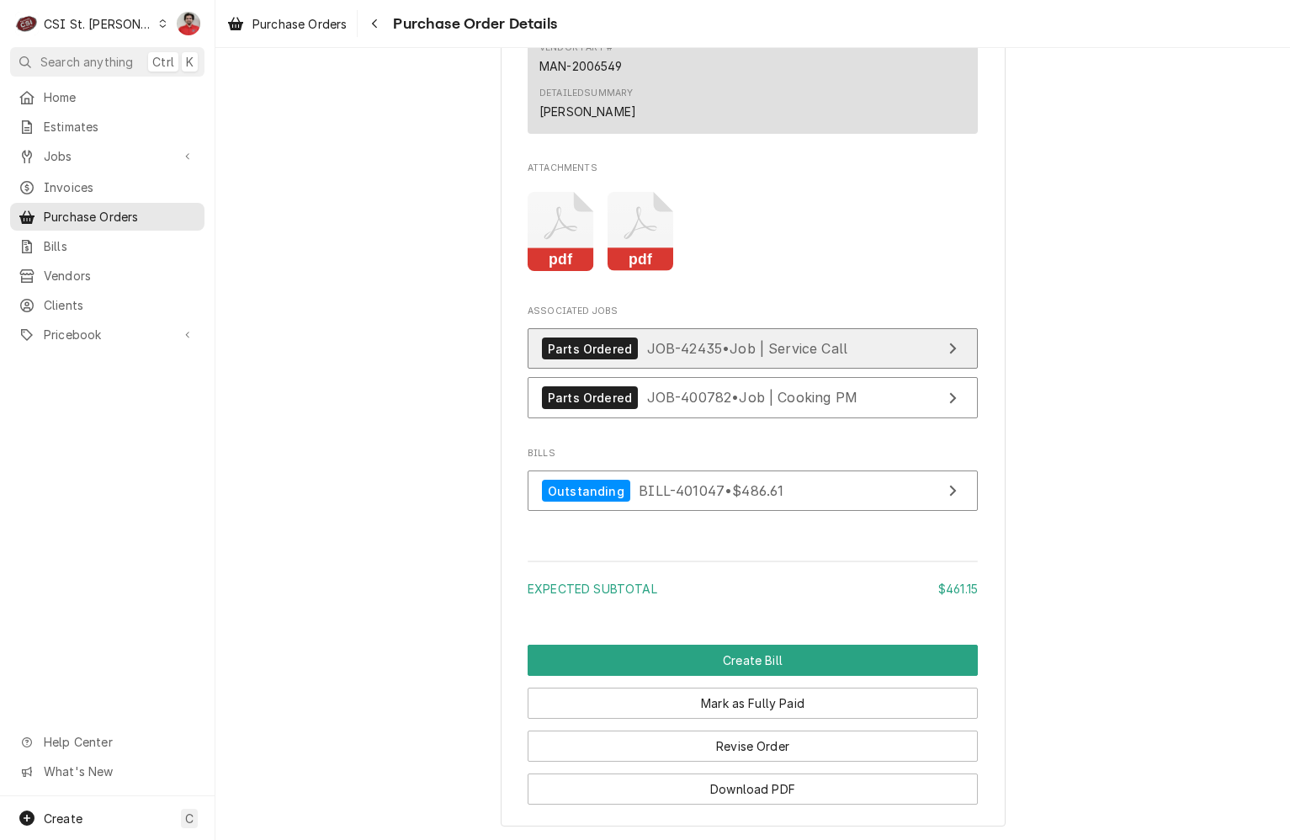
click at [655, 360] on div "Parts Ordered JOB-42435 • Job | Service Call" at bounding box center [694, 348] width 305 height 23
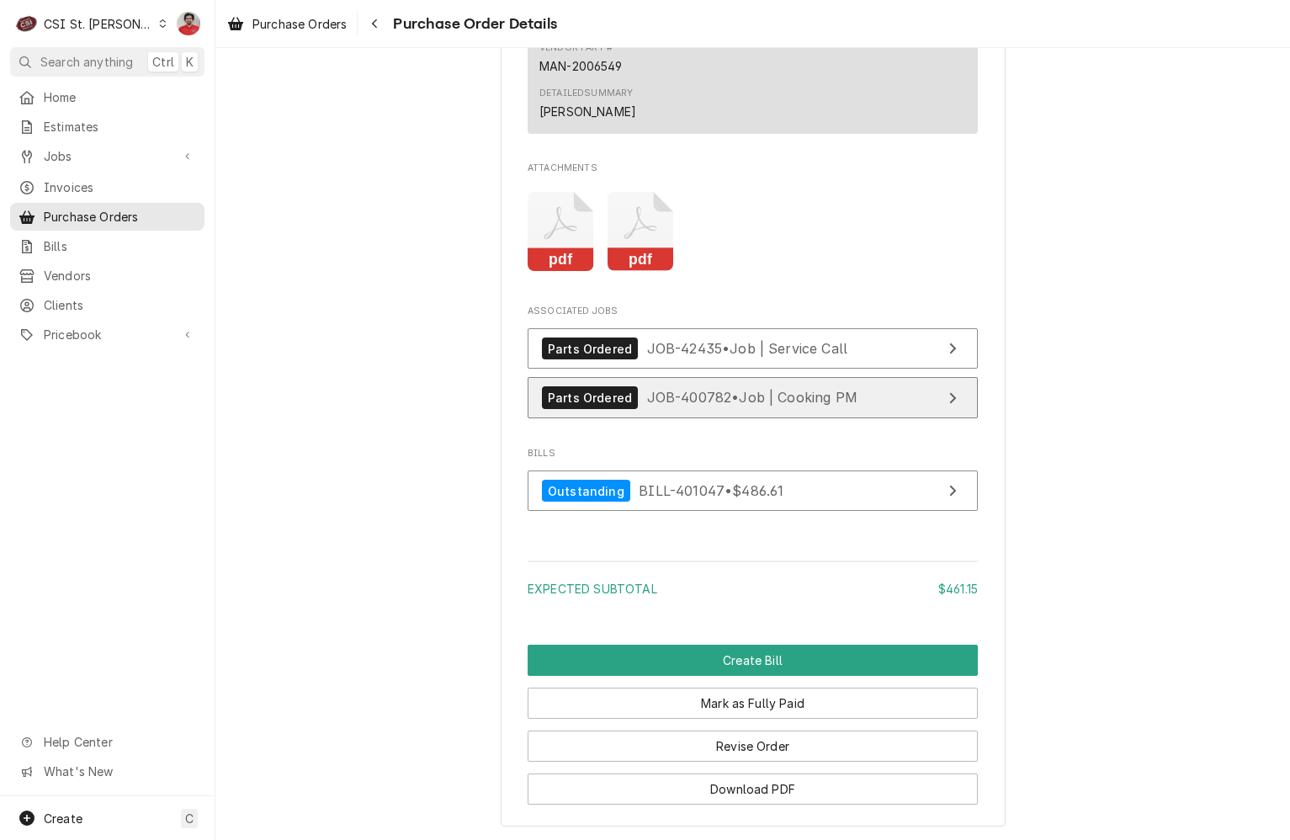
click at [658, 406] on span "JOB-400782 • Job | Cooking PM" at bounding box center [752, 397] width 210 height 17
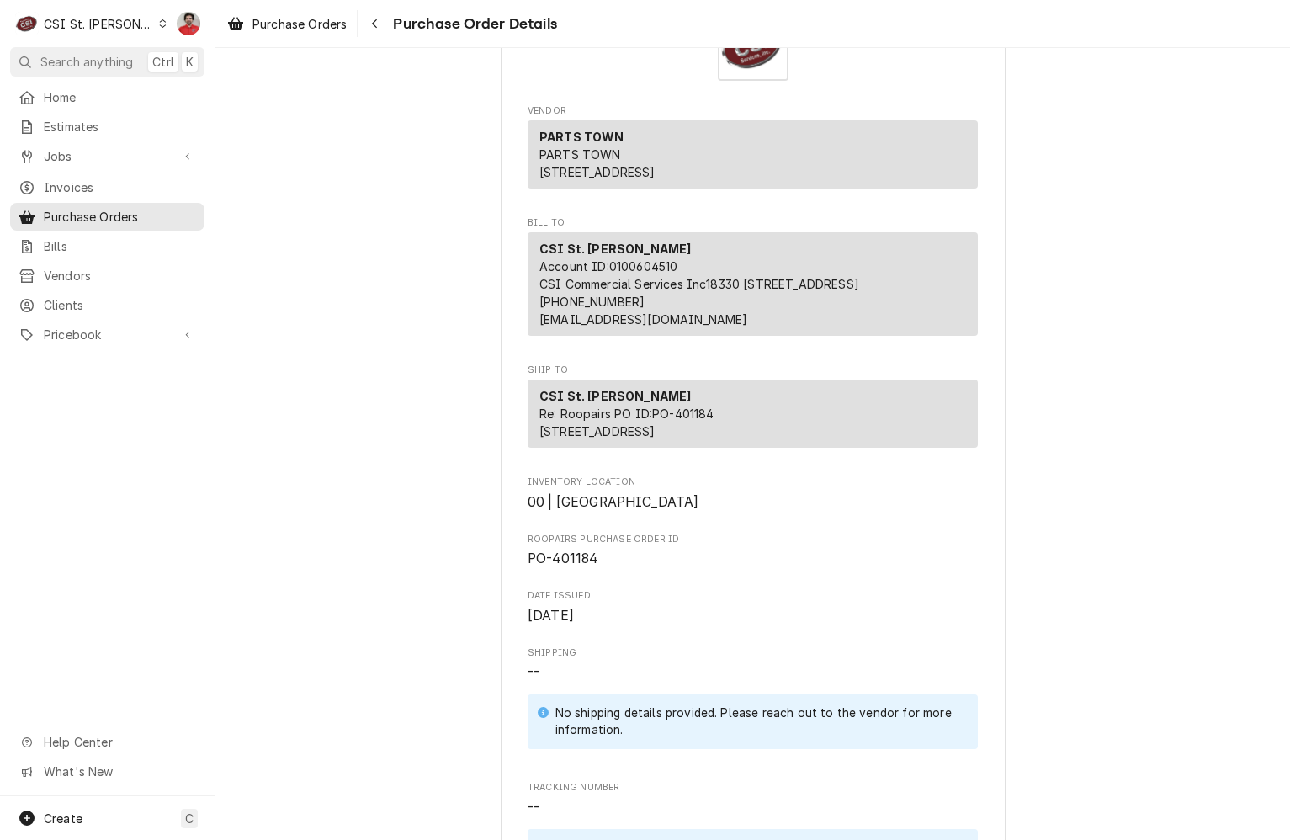
scroll to position [0, 0]
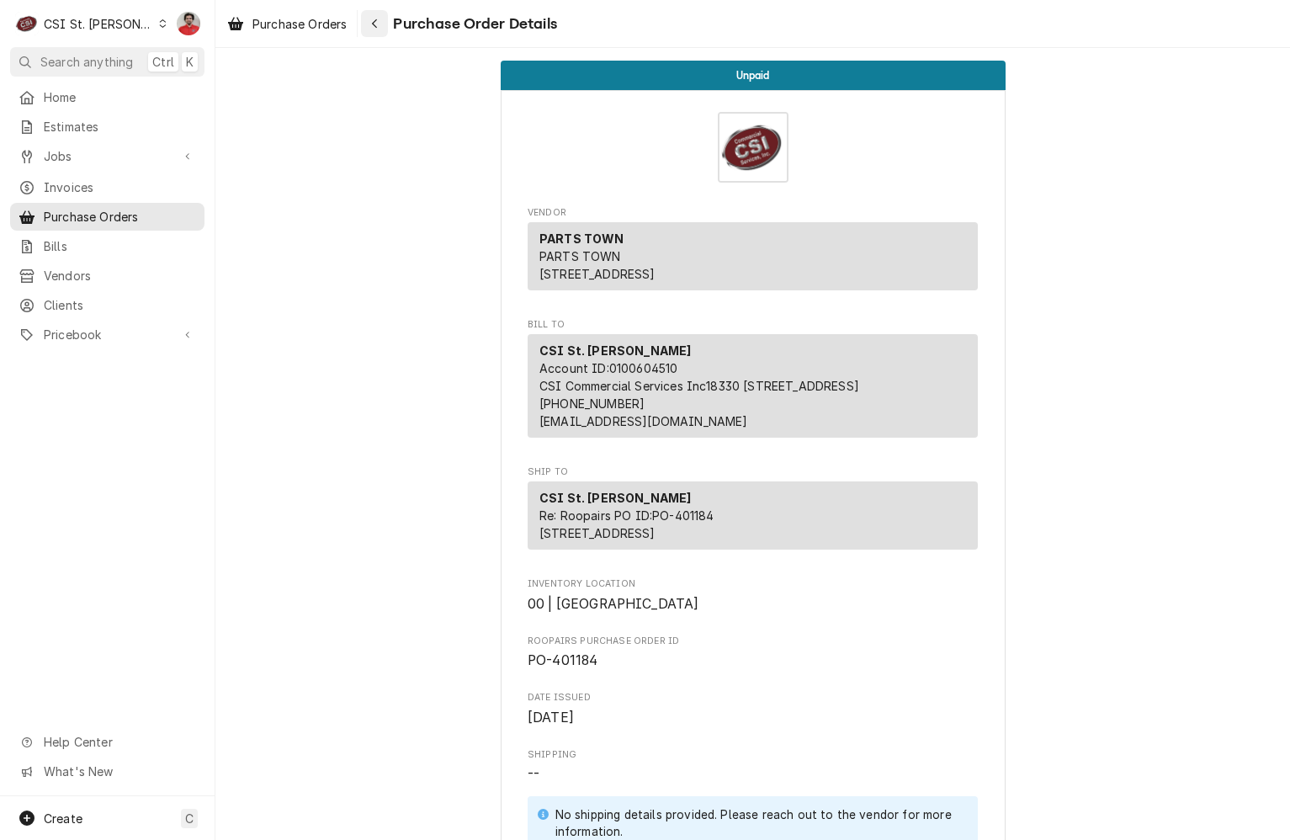
click at [365, 32] on button "Navigate back" at bounding box center [374, 23] width 27 height 27
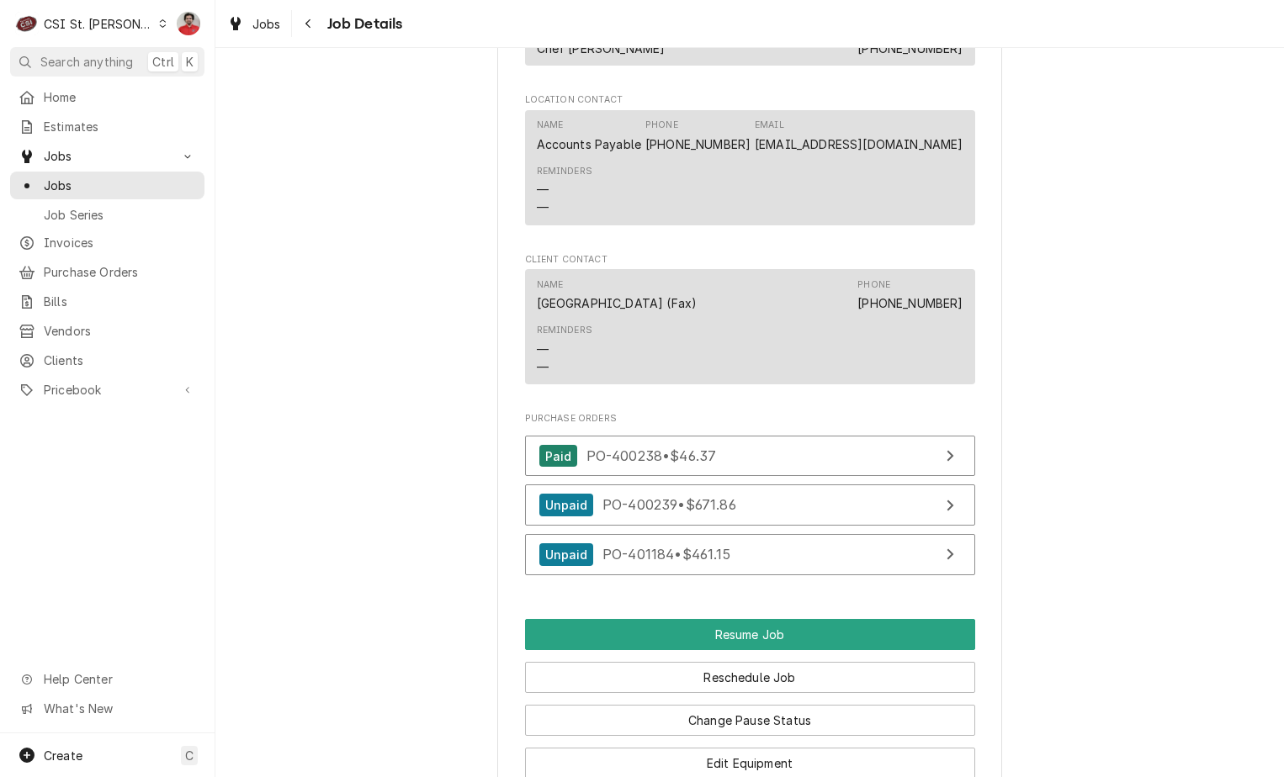
scroll to position [2272, 0]
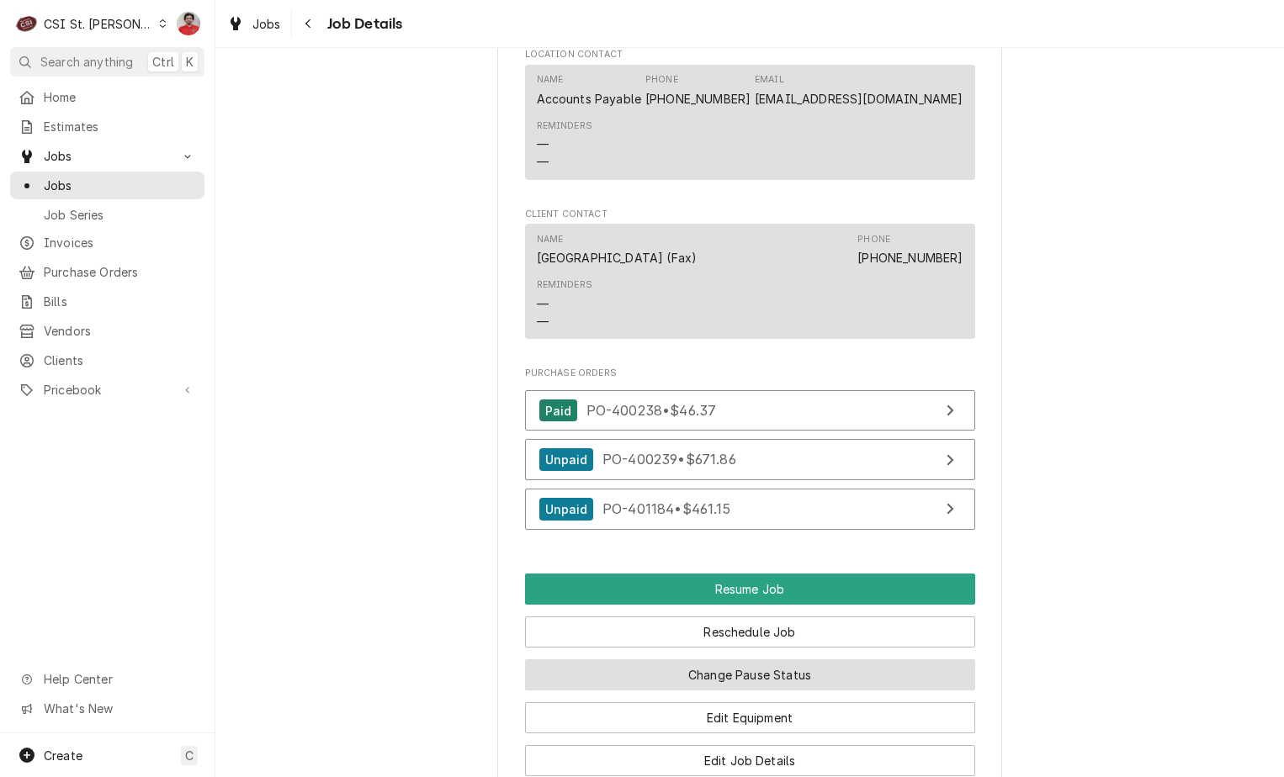
click at [811, 660] on button "Change Pause Status" at bounding box center [750, 675] width 450 height 31
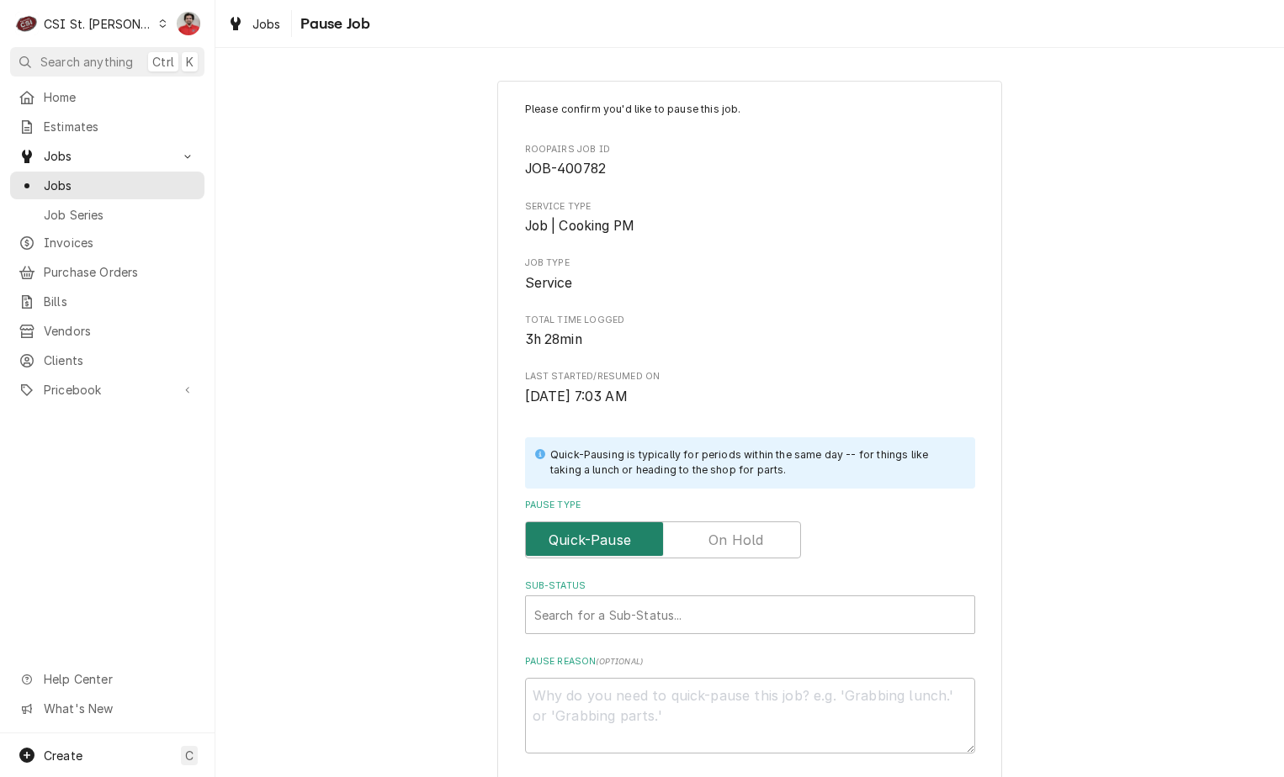
click at [762, 536] on input "Pause Type" at bounding box center [663, 540] width 261 height 37
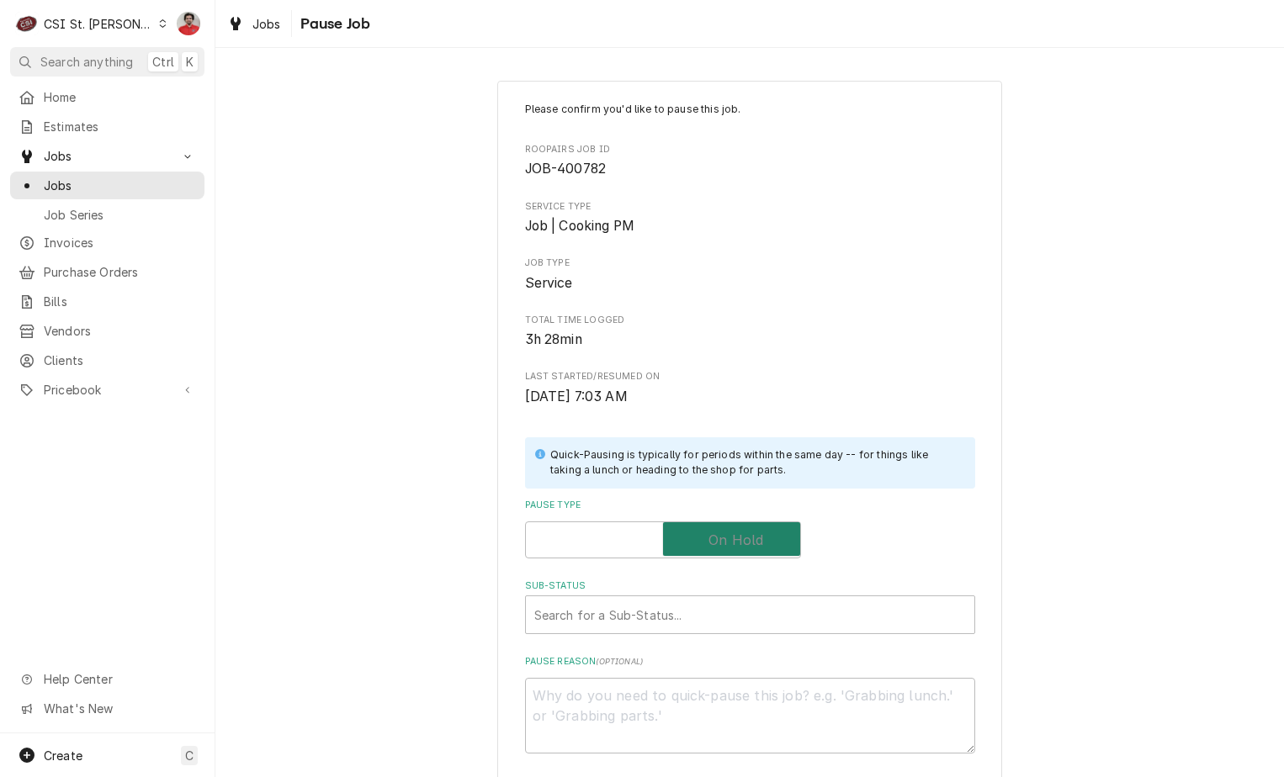
checkbox input "true"
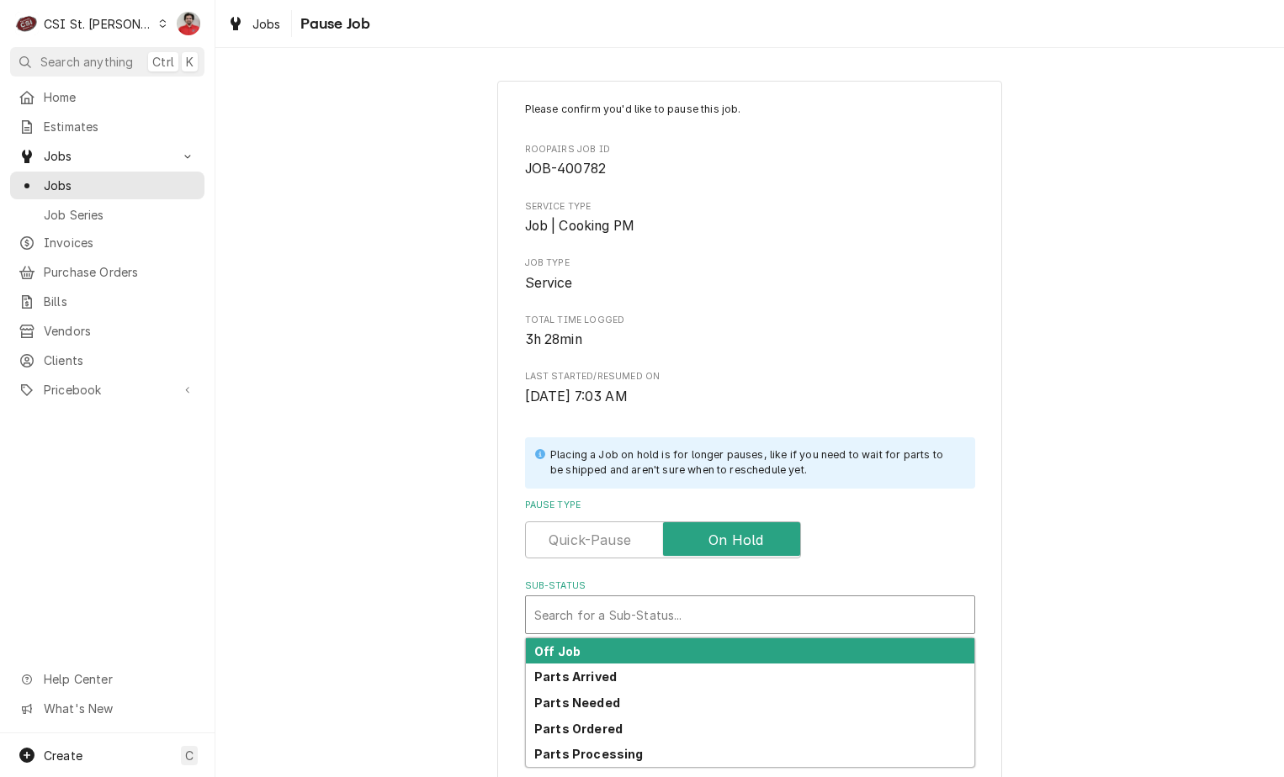
click at [746, 617] on div "Sub-Status" at bounding box center [750, 615] width 432 height 30
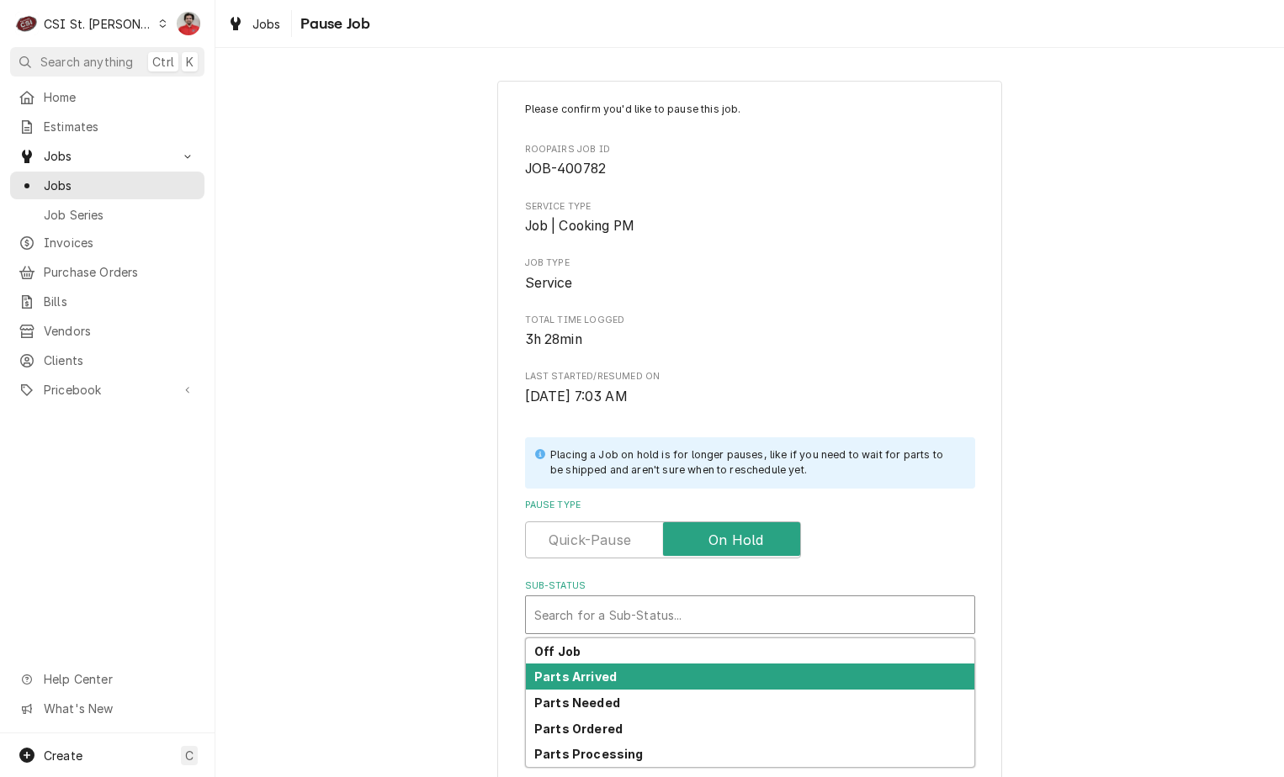
click at [742, 664] on div "Parts Arrived" at bounding box center [750, 677] width 448 height 26
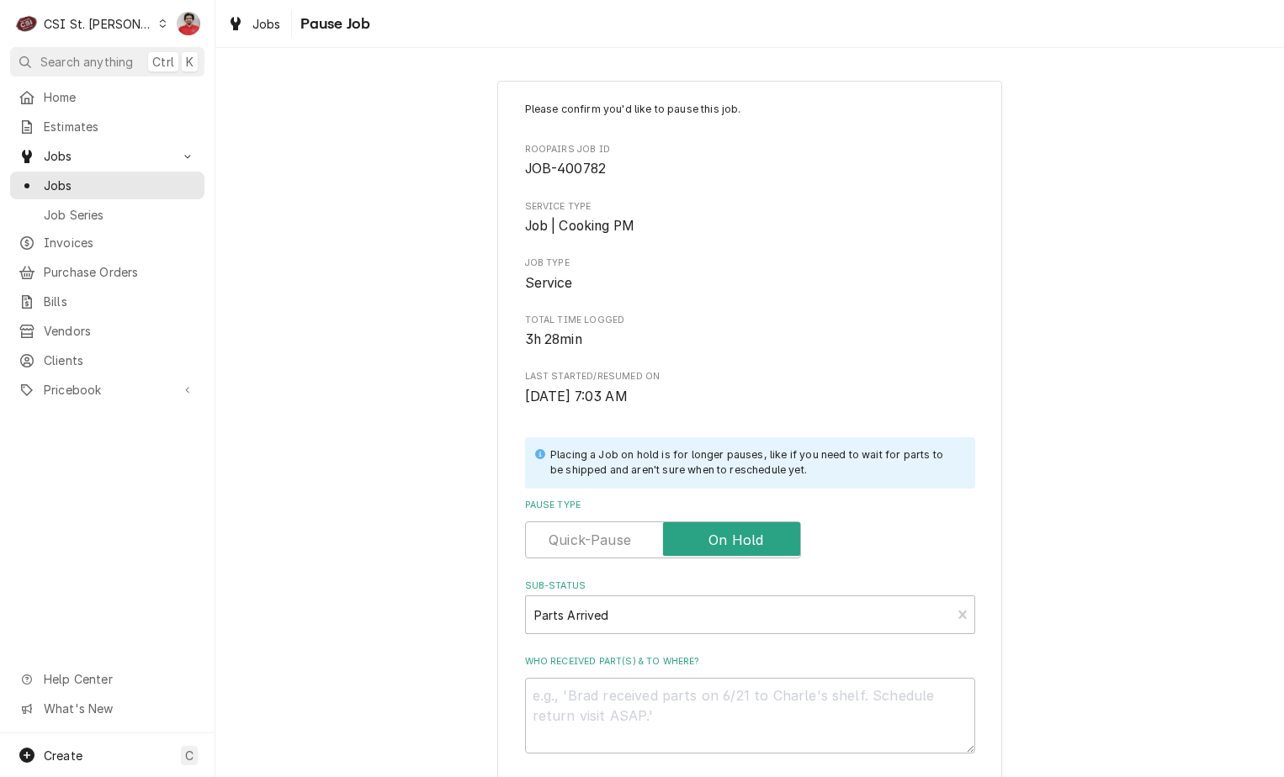
click at [736, 710] on textarea "Who received part(s) & to where?" at bounding box center [750, 716] width 450 height 76
type textarea "x"
type textarea "T"
type textarea "x"
type textarea "TU"
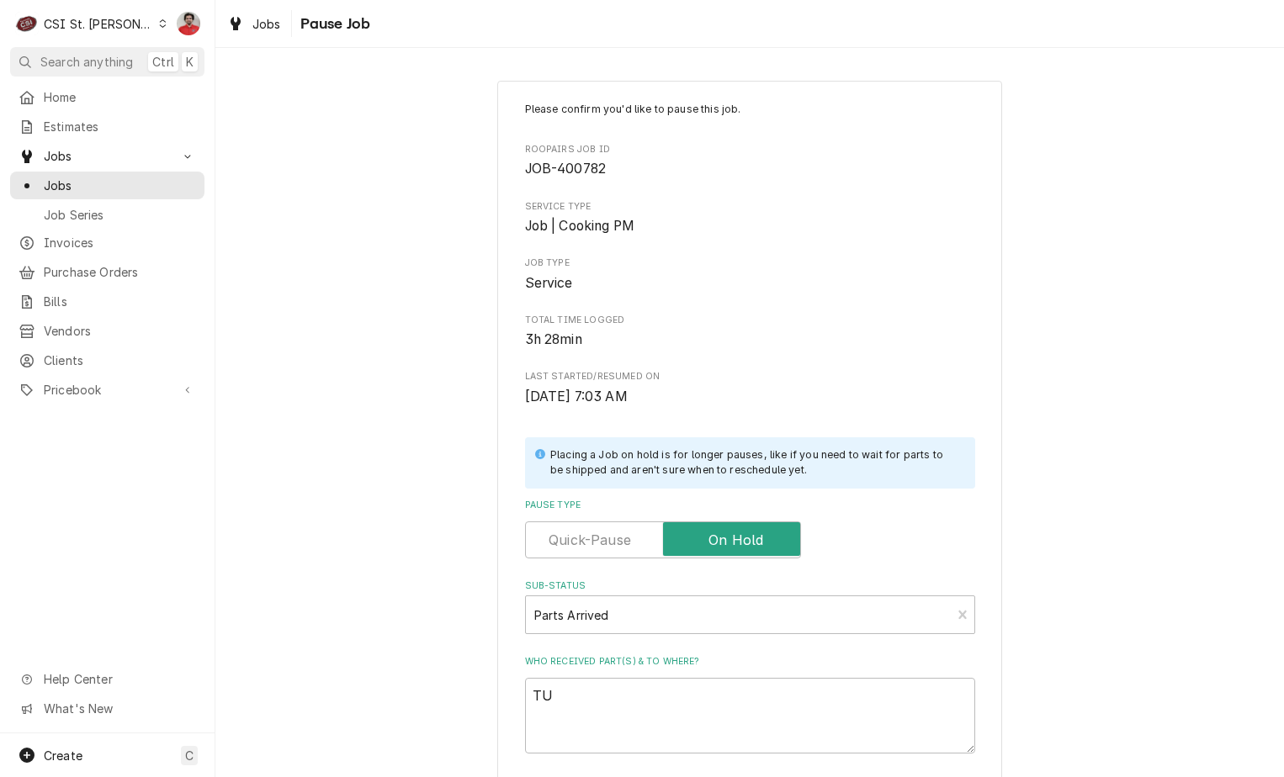
type textarea "x"
type textarea "TUR"
type textarea "x"
type textarea "TUR-"
type textarea "x"
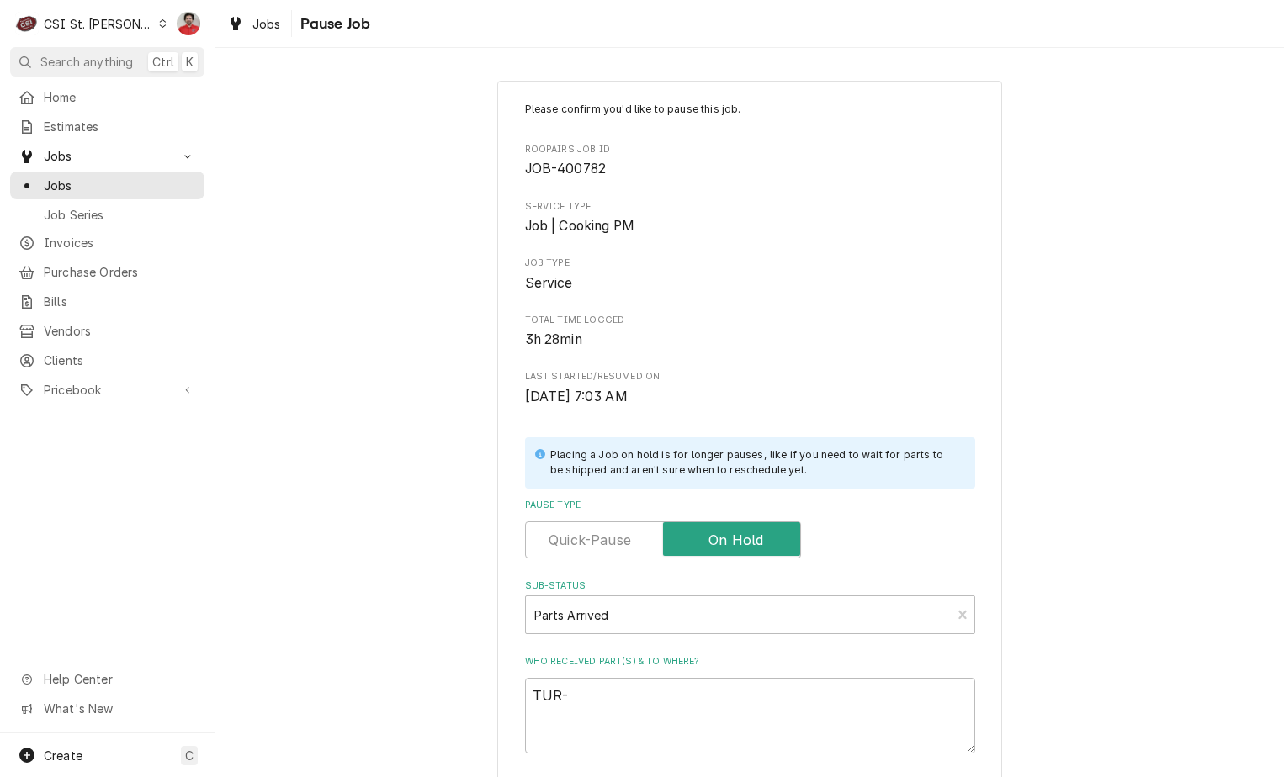
type textarea "TUR-="
type textarea "x"
type textarea "TUR-"
type textarea "x"
type textarea "TUR-P"
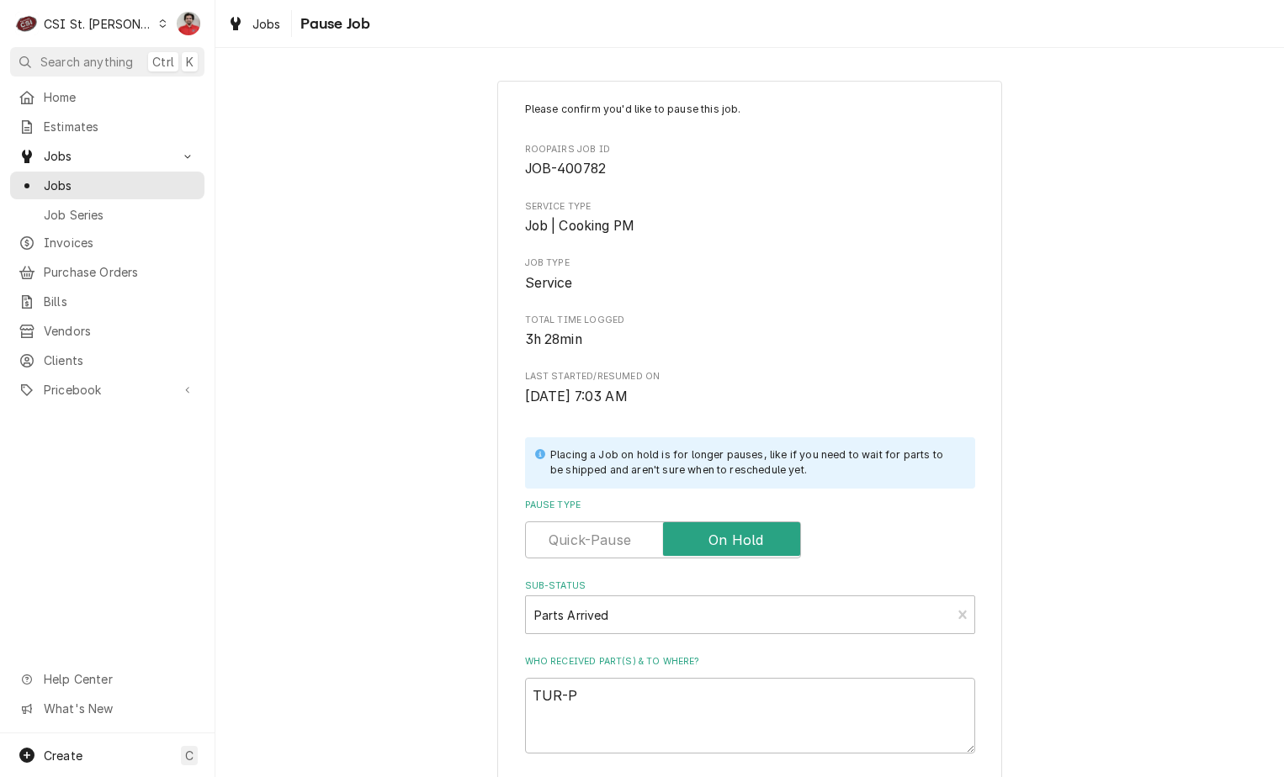
type textarea "x"
type textarea "TUR-P0"
type textarea "x"
type textarea "TUR-P01"
type textarea "x"
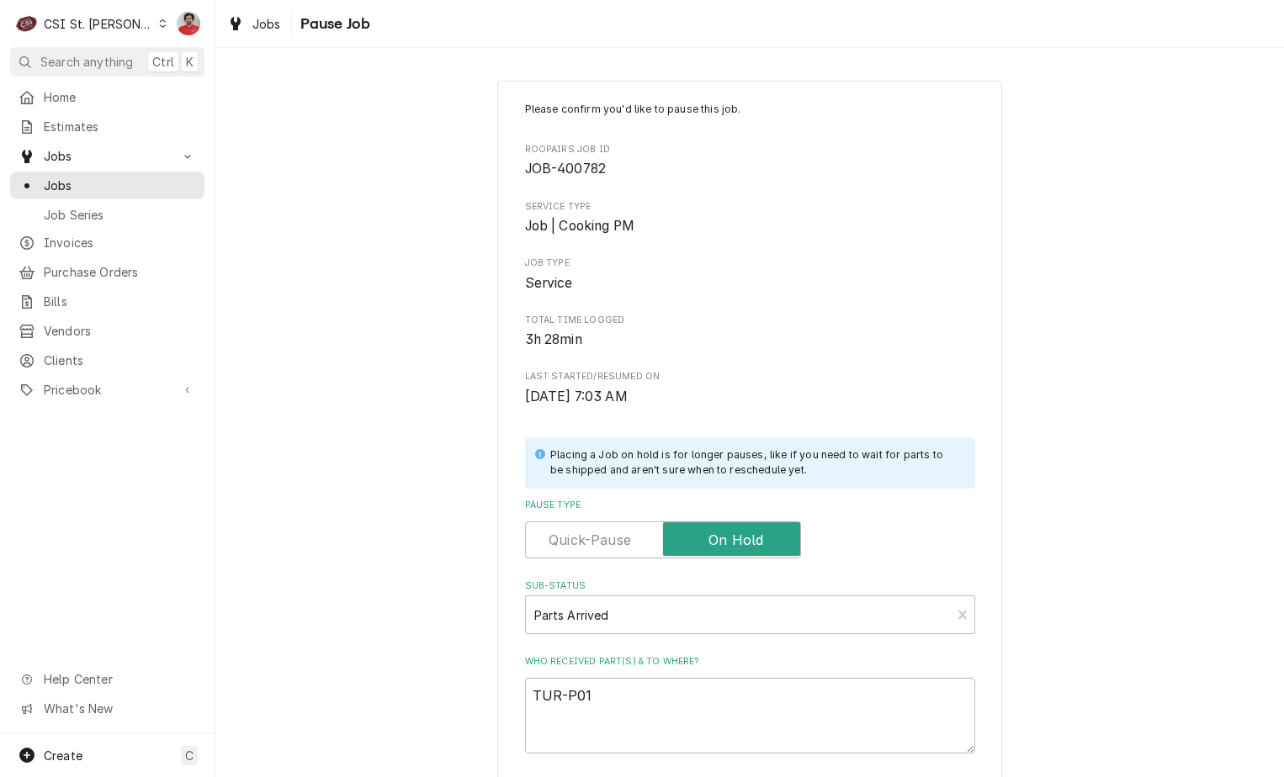
type textarea "TUR-P012"
type textarea "x"
type textarea "TUR-P0123"
type textarea "x"
type textarea "TUR-P0123L"
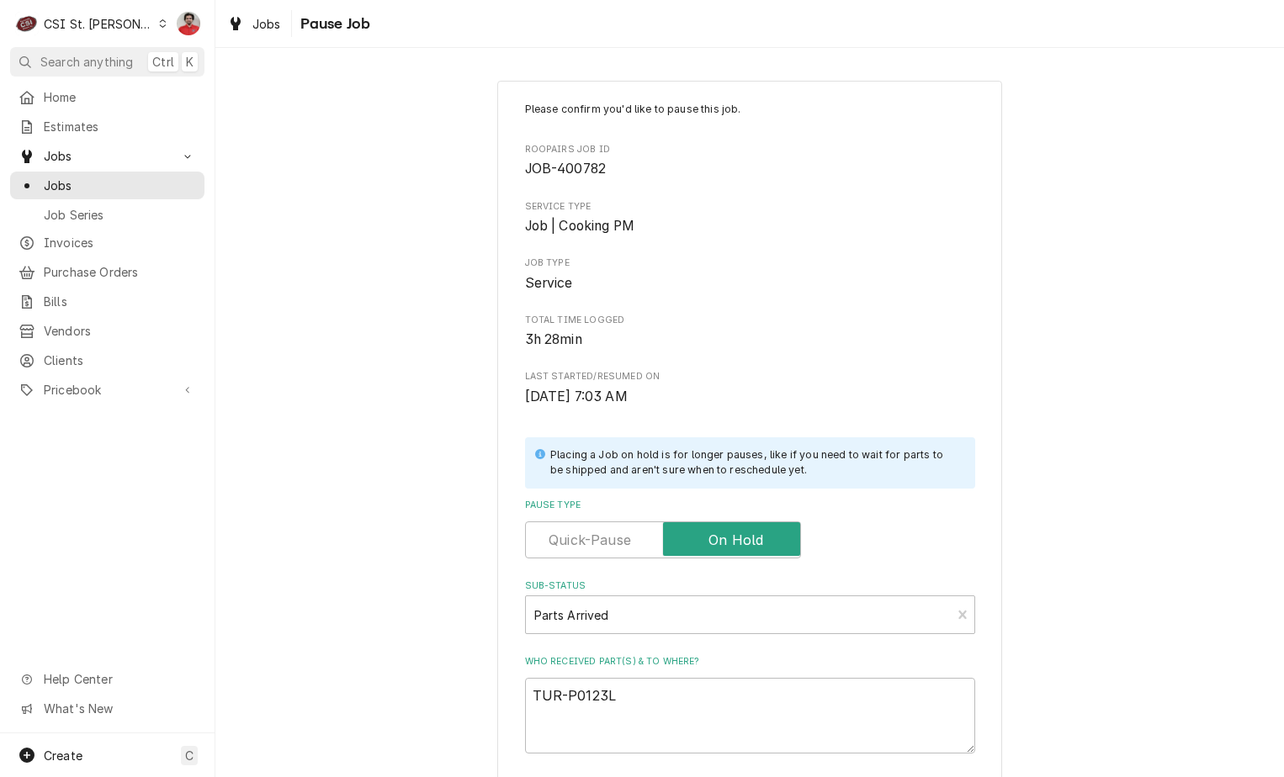
type textarea "x"
type textarea "TUR-P0123L0"
type textarea "x"
type textarea "TUR-P0123L08"
type textarea "x"
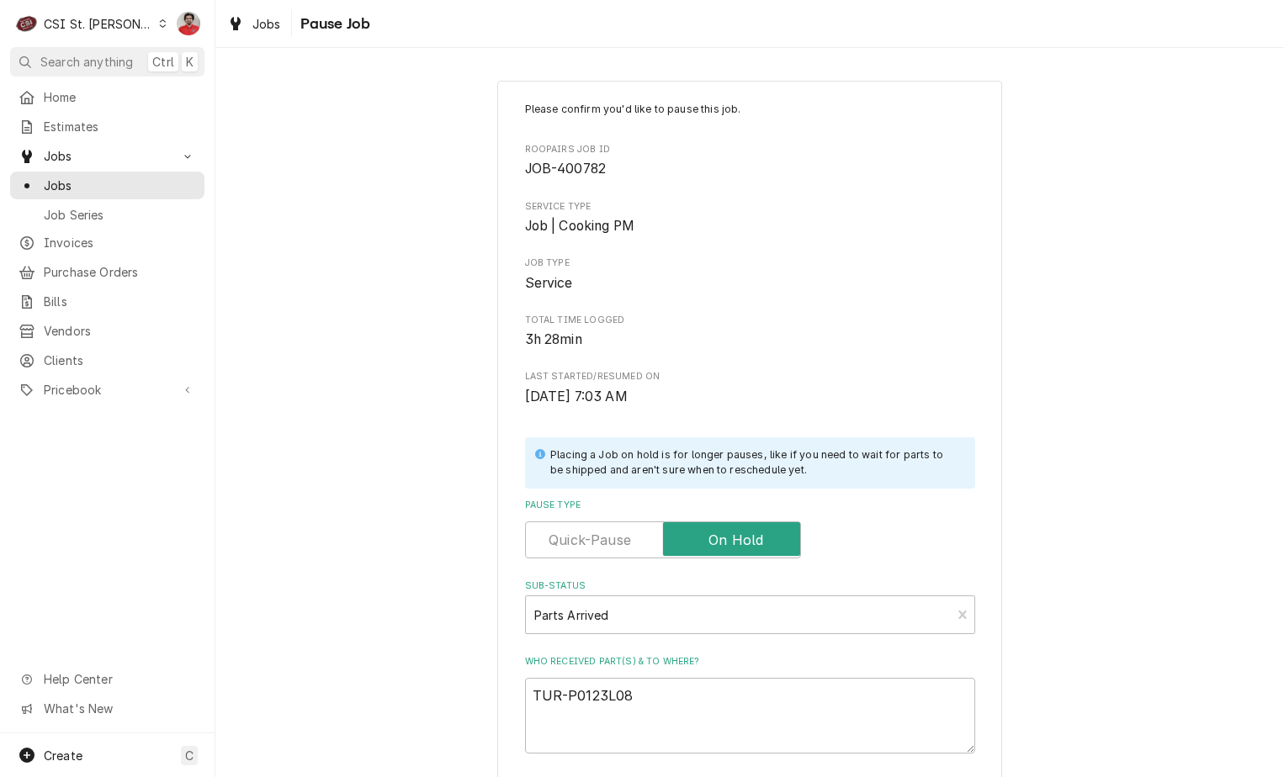
type textarea "TUR-P0123L080"
type textarea "x"
type textarea "TUR-P0123L0800"
type textarea "x"
type textarea "TUR-P0123L0800"
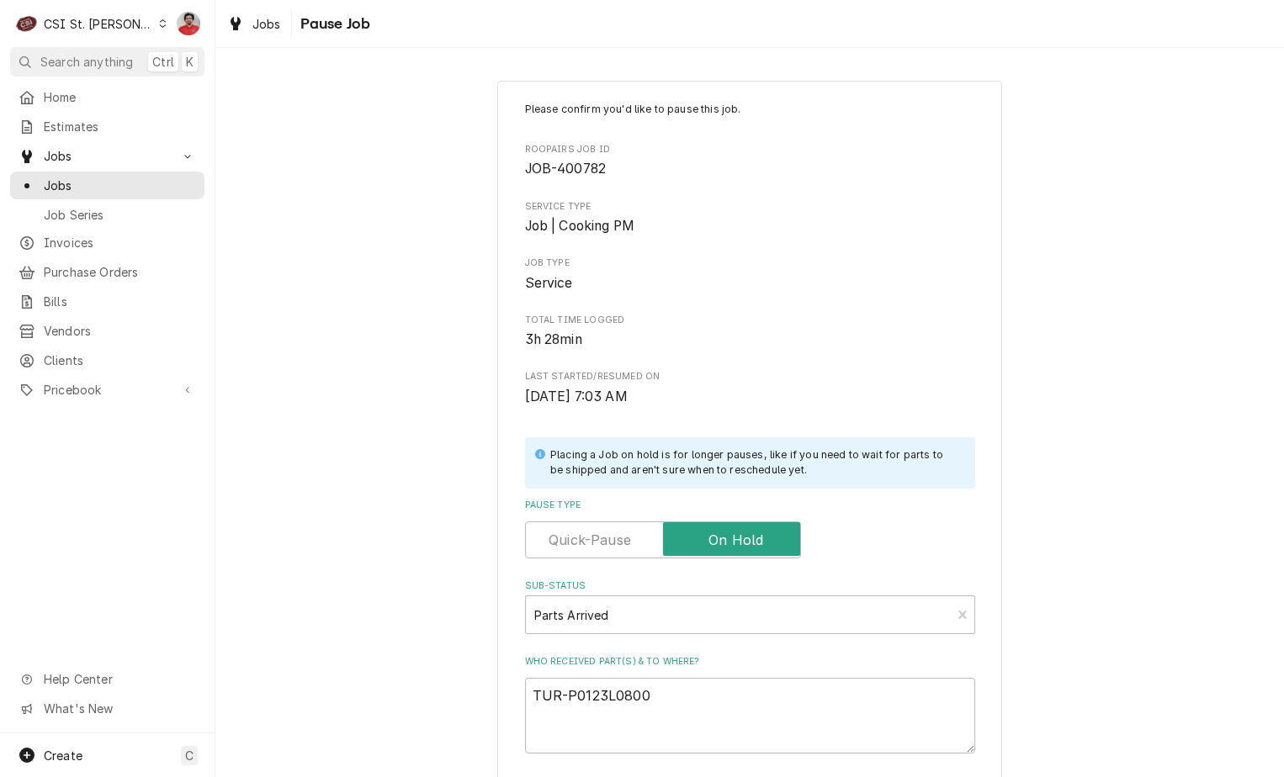
type textarea "x"
type textarea "TUR-P0123L0800 r"
type textarea "x"
type textarea "TUR-P0123L0800 re"
type textarea "x"
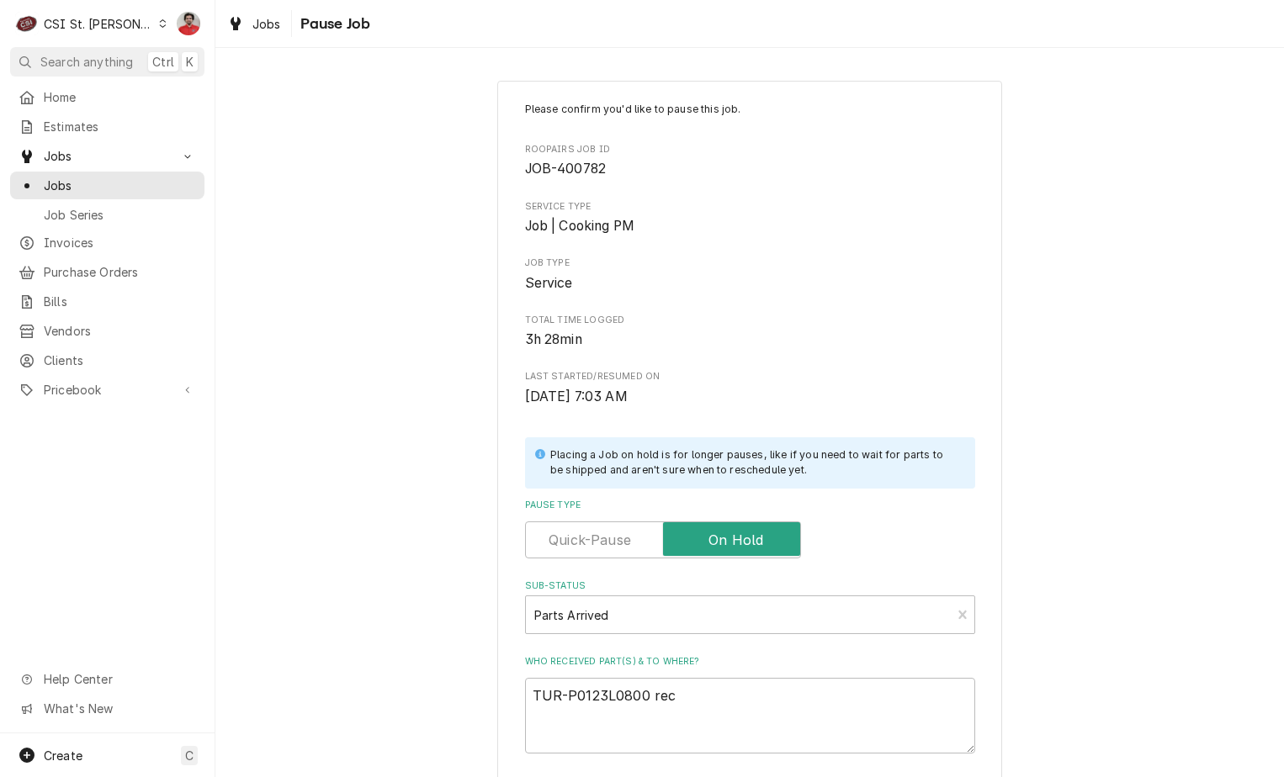
type textarea "TUR-P0123L0800 rec"
type textarea "x"
type textarea "TUR-P0123L0800 rec t"
type textarea "x"
type textarea "TUR-P0123L0800 rec to"
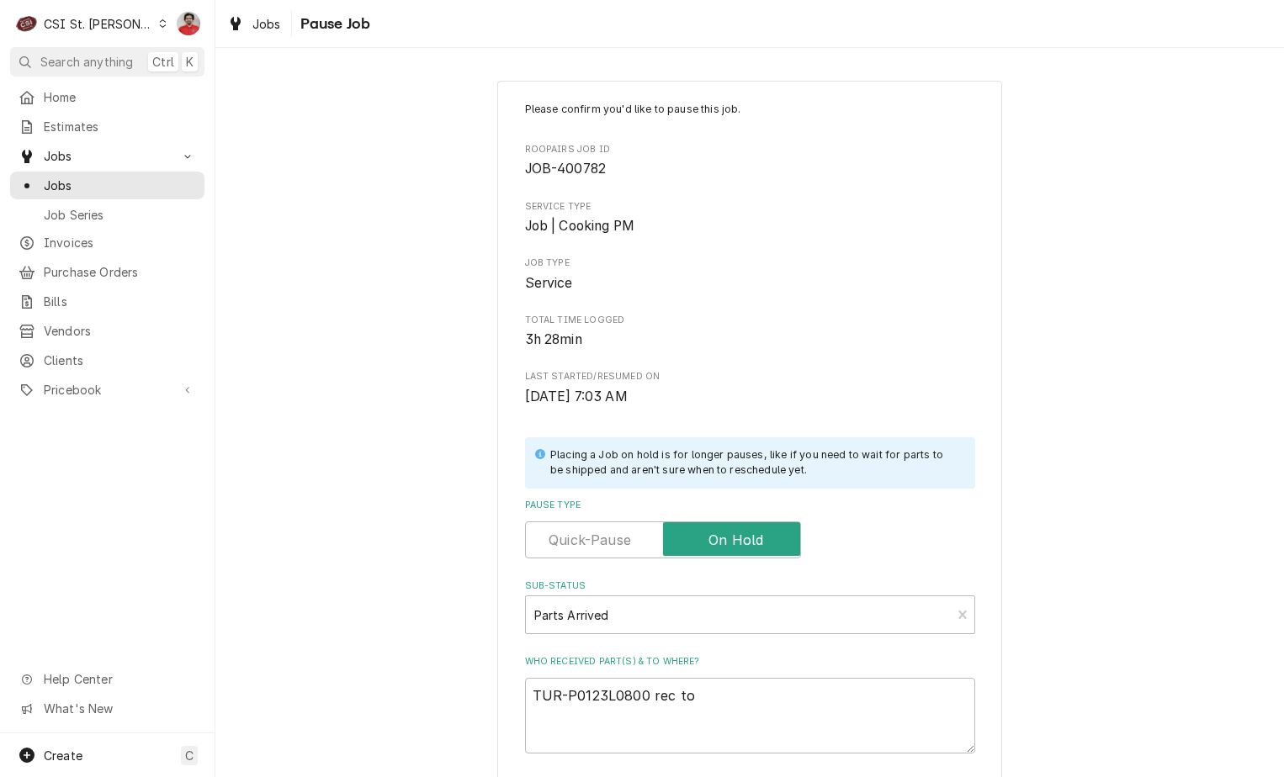
type textarea "x"
type textarea "TUR-P0123L0800 rec to"
type textarea "x"
type textarea "TUR-P0123L0800 rec to C"
type textarea "x"
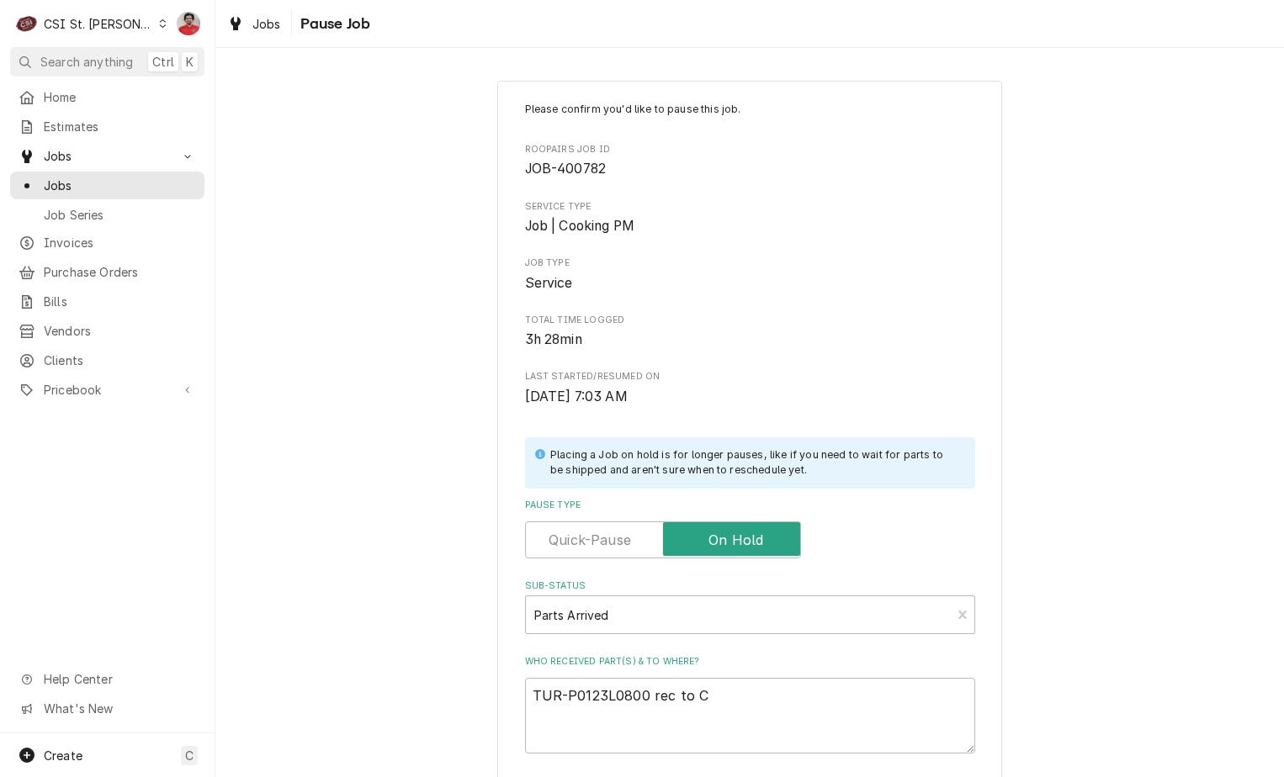
type textarea "TUR-P0123L0800 rec to Co"
type textarea "x"
type textarea "TUR-P0123L0800 rec to Cou"
type textarea "x"
type textarea "TUR-P0123L0800 rec to Cour"
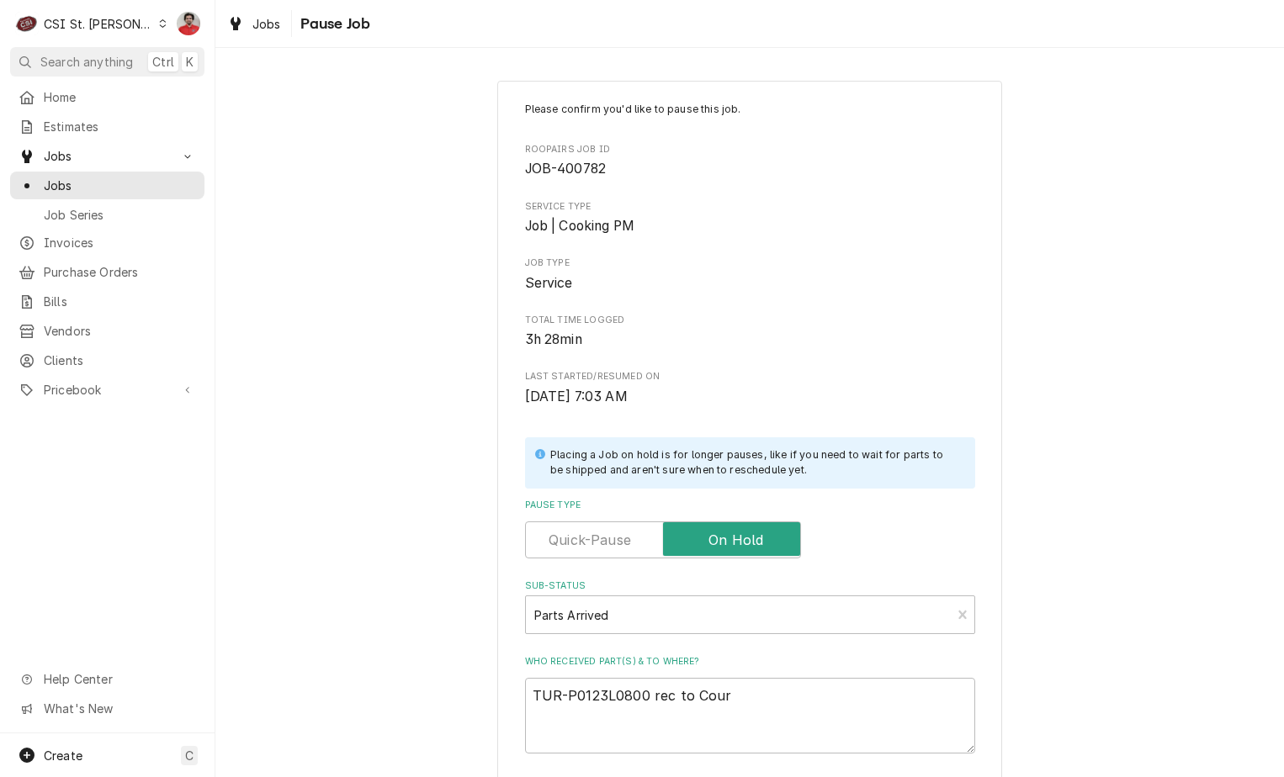
type textarea "x"
type textarea "TUR-P0123L0800 rec to Court"
type textarea "x"
type textarea "TUR-P0123L0800 rec to Courtn"
type textarea "x"
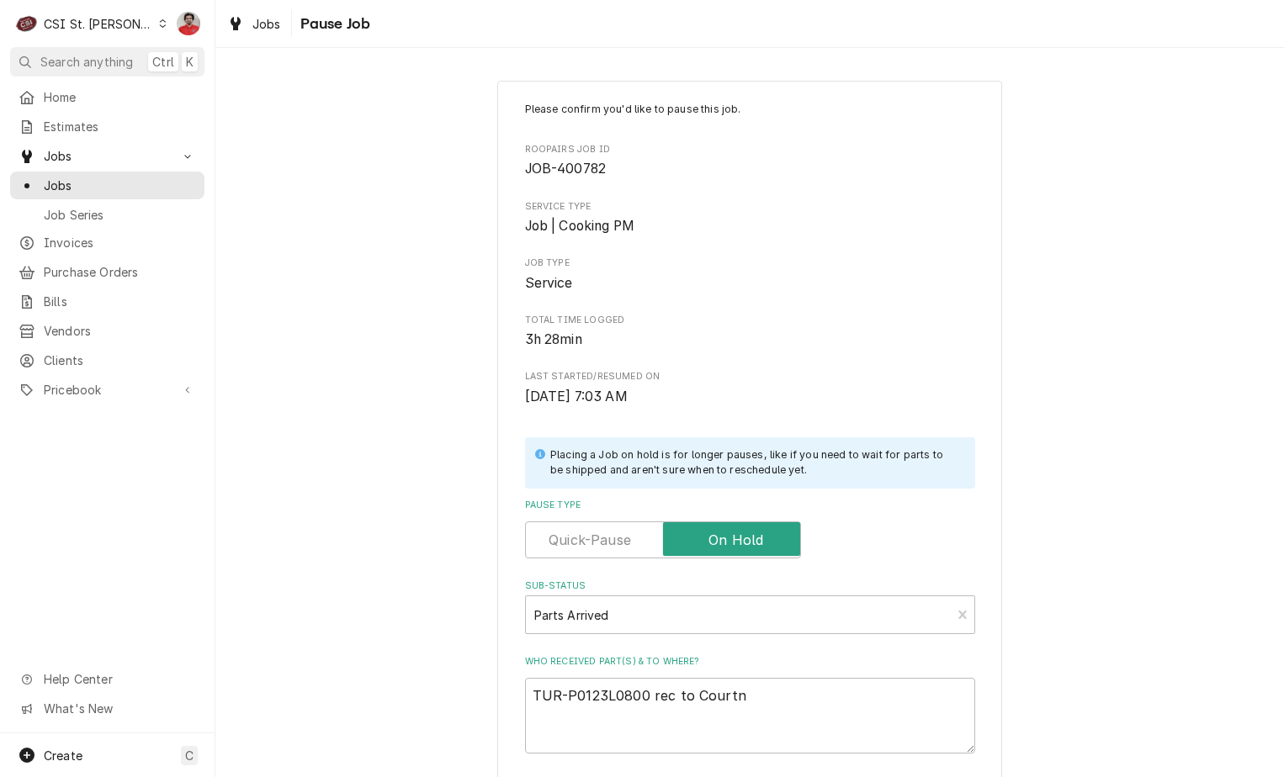
type textarea "TUR-P0123L0800 rec to Courtne"
type textarea "x"
type textarea "TUR-P0123L0800 rec to Courtney"
type textarea "x"
type textarea "TUR-P0123L0800 rec to Courtney"
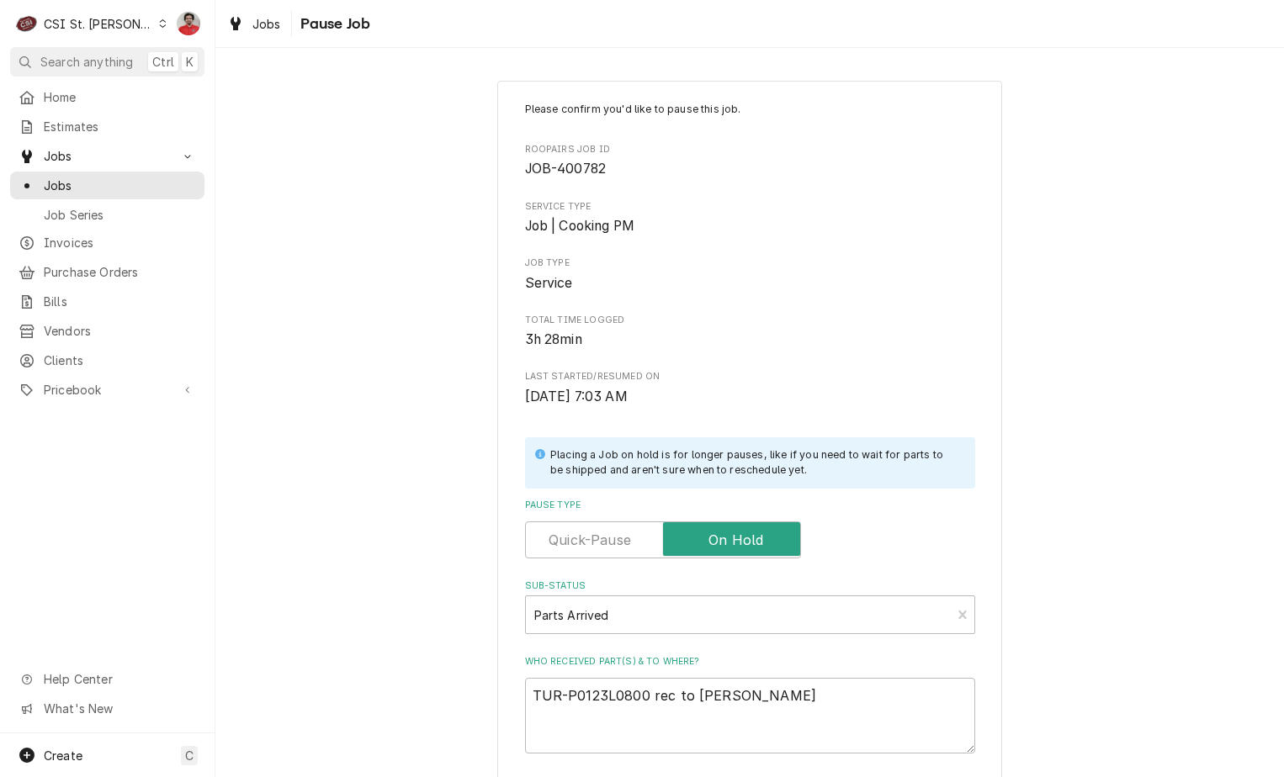
type textarea "x"
type textarea "TUR-P0123L0800 rec to Courtney '"
type textarea "x"
type textarea "TUR-P0123L0800 rec to Courtney 's"
type textarea "x"
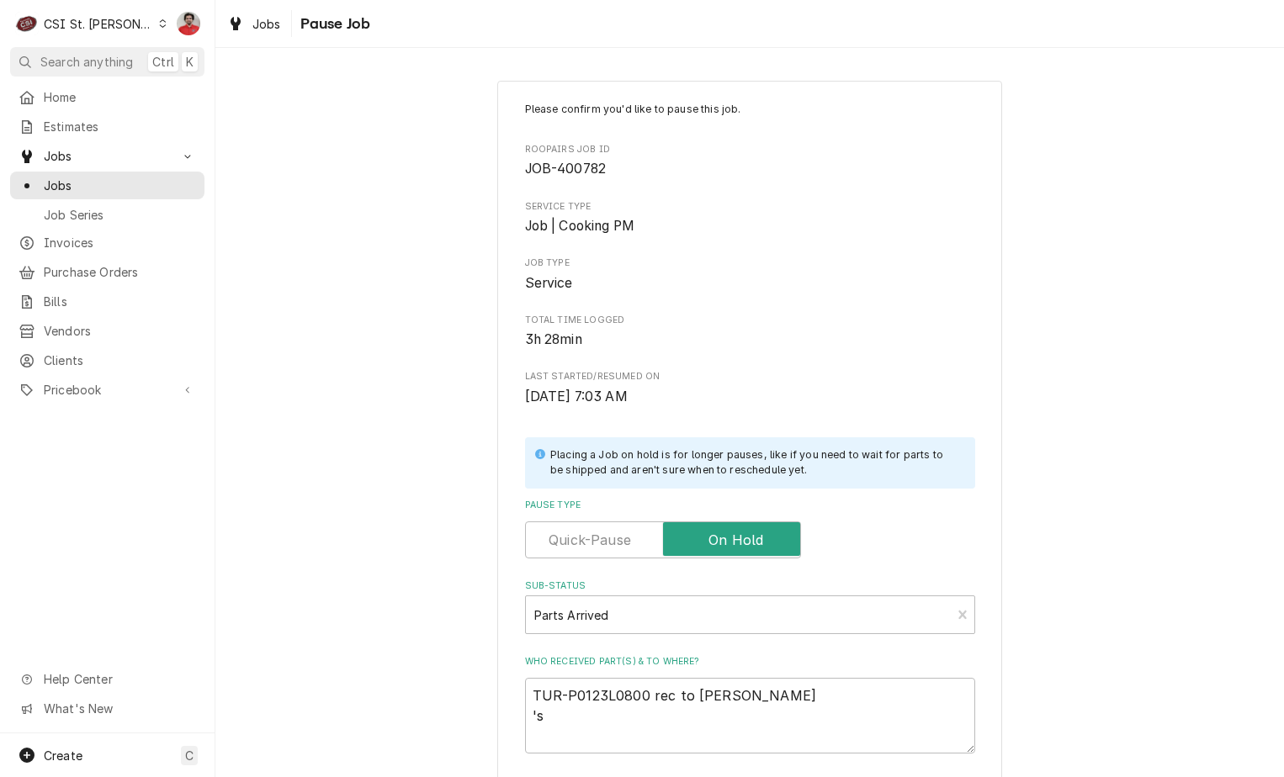
type textarea "TUR-P0123L0800 rec to Courtney '"
type textarea "x"
type textarea "TUR-P0123L0800 rec to Courtney"
type textarea "x"
type textarea "TUR-P0123L0800 rec to Courtney"
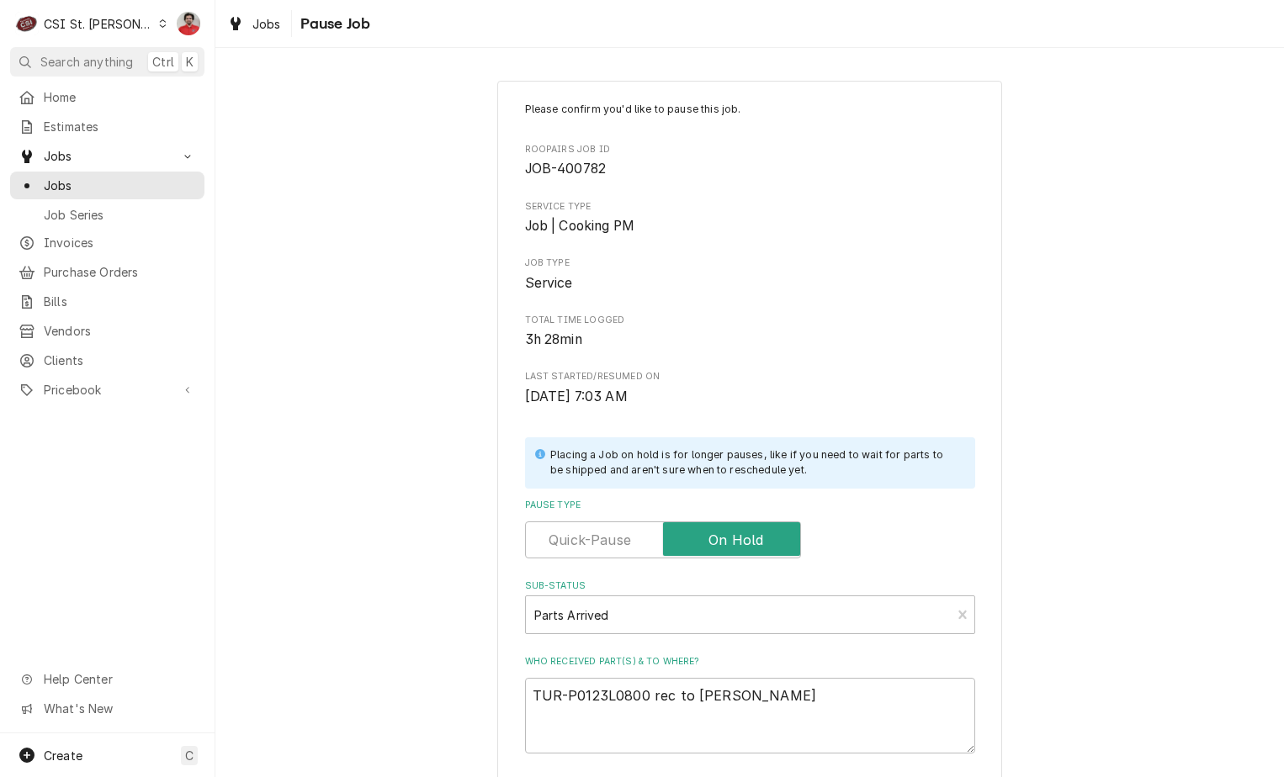
type textarea "x"
type textarea "TUR-P0123L0800 rec to Courtney'"
type textarea "x"
type textarea "TUR-P0123L0800 rec to Courtney's"
type textarea "x"
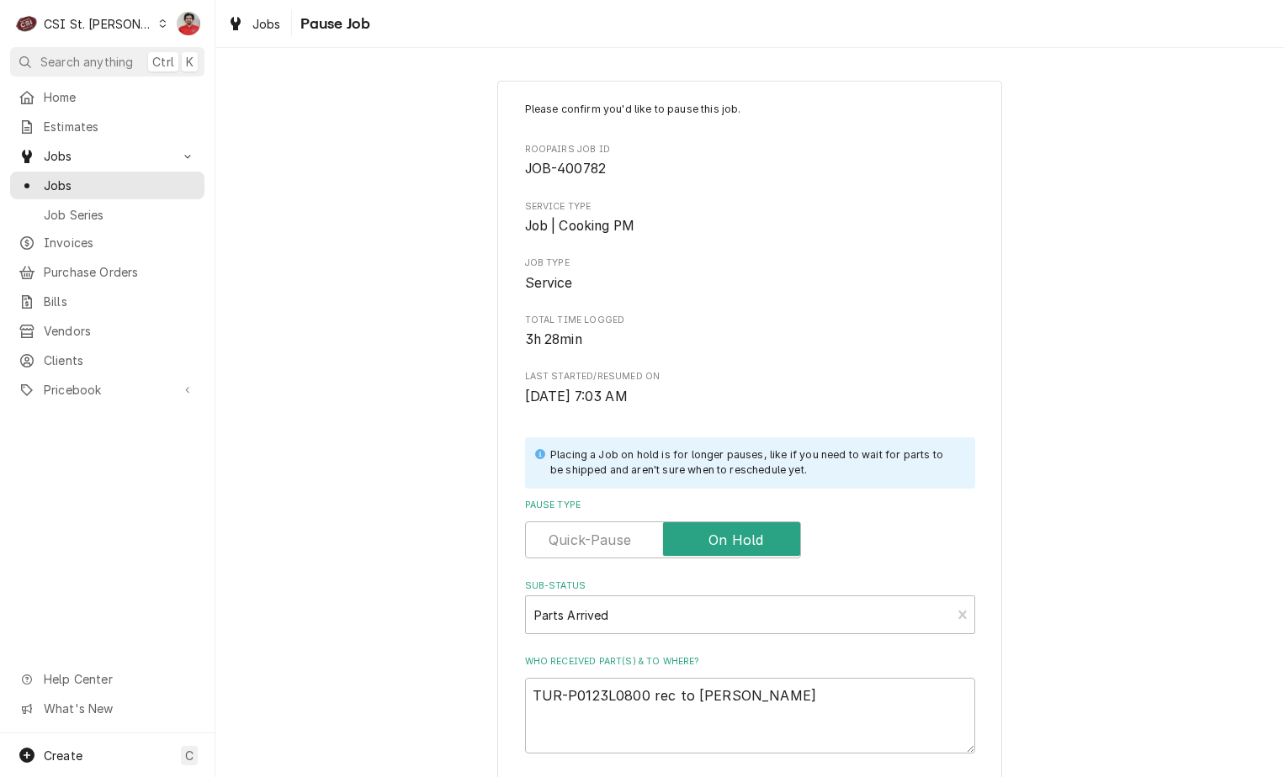
type textarea "TUR-P0123L0800 rec to Courtney's"
type textarea "x"
type textarea "TUR-P0123L0800 rec to Courtney's e"
type textarea "x"
type textarea "TUR-P0123L0800 rec to Courtney's eh"
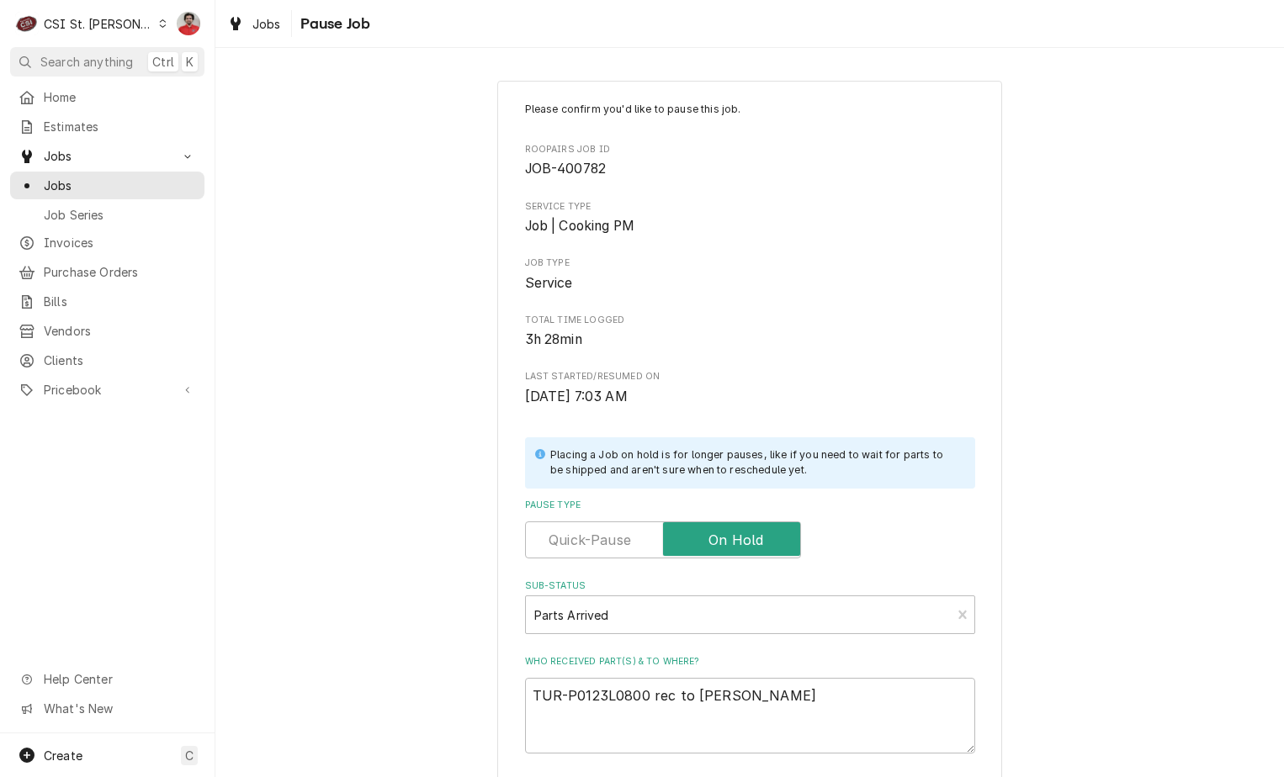
type textarea "x"
type textarea "TUR-P0123L0800 rec to Courtney's e"
type textarea "x"
type textarea "TUR-P0123L0800 rec to Courtney's"
type textarea "x"
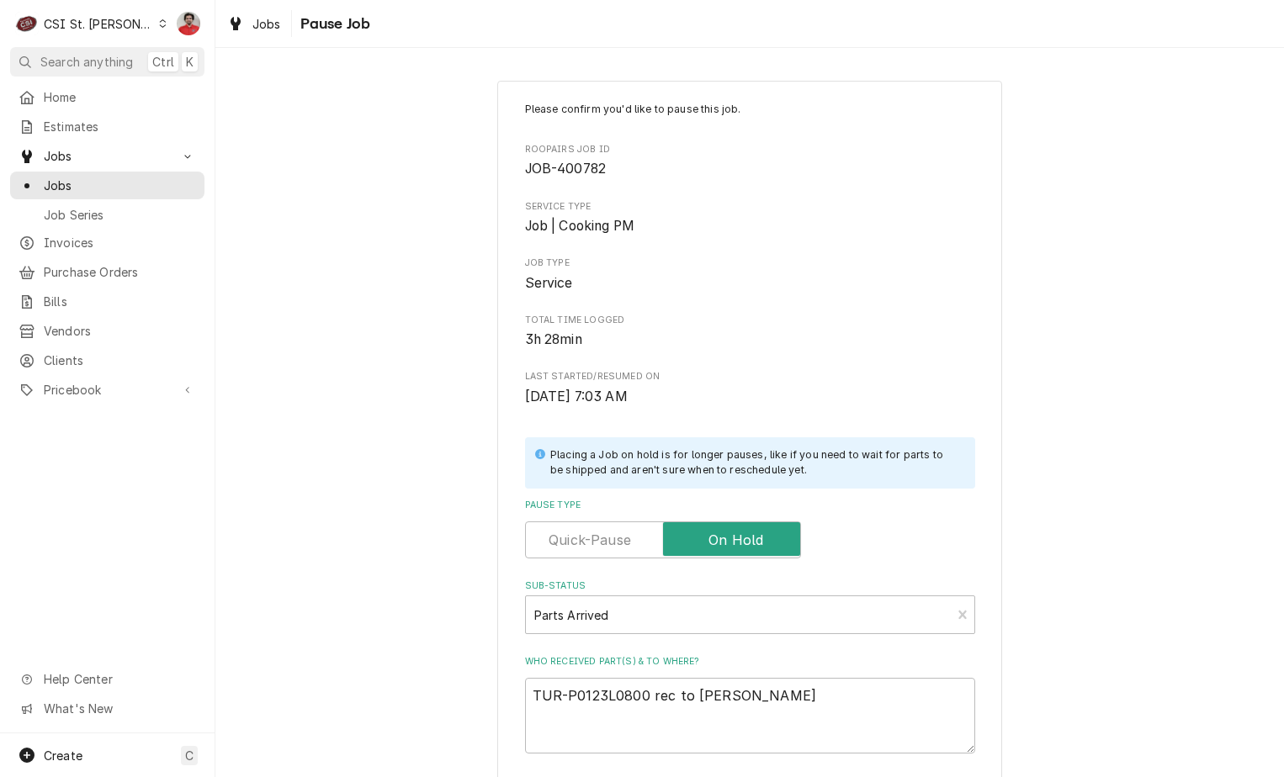
type textarea "TUR-P0123L0800 rec to Courtney's s"
type textarea "x"
type textarea "TUR-P0123L0800 rec to Courtney's sh"
type textarea "x"
type textarea "TUR-P0123L0800 rec to Courtney's she"
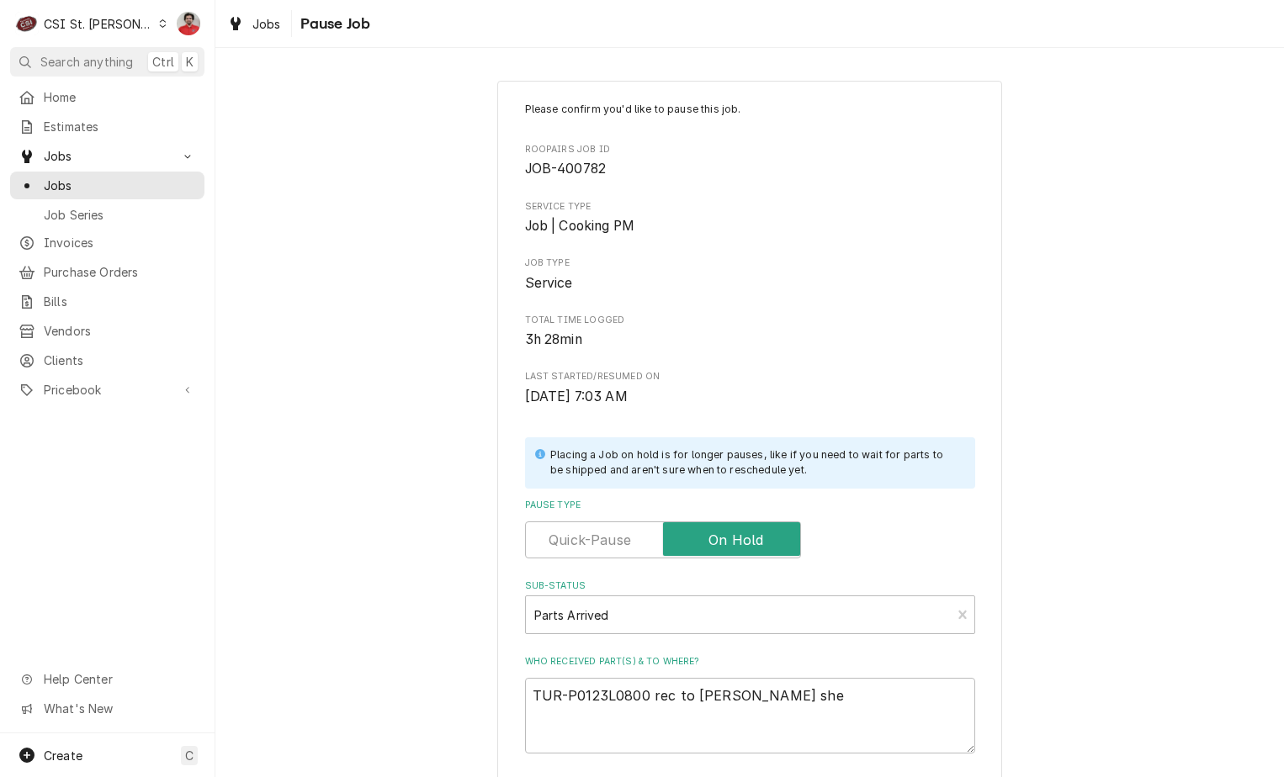
type textarea "x"
type textarea "TUR-P0123L0800 rec to Courtney's shel"
type textarea "x"
type textarea "TUR-P0123L0800 rec to Courtney's shelf"
type textarea "x"
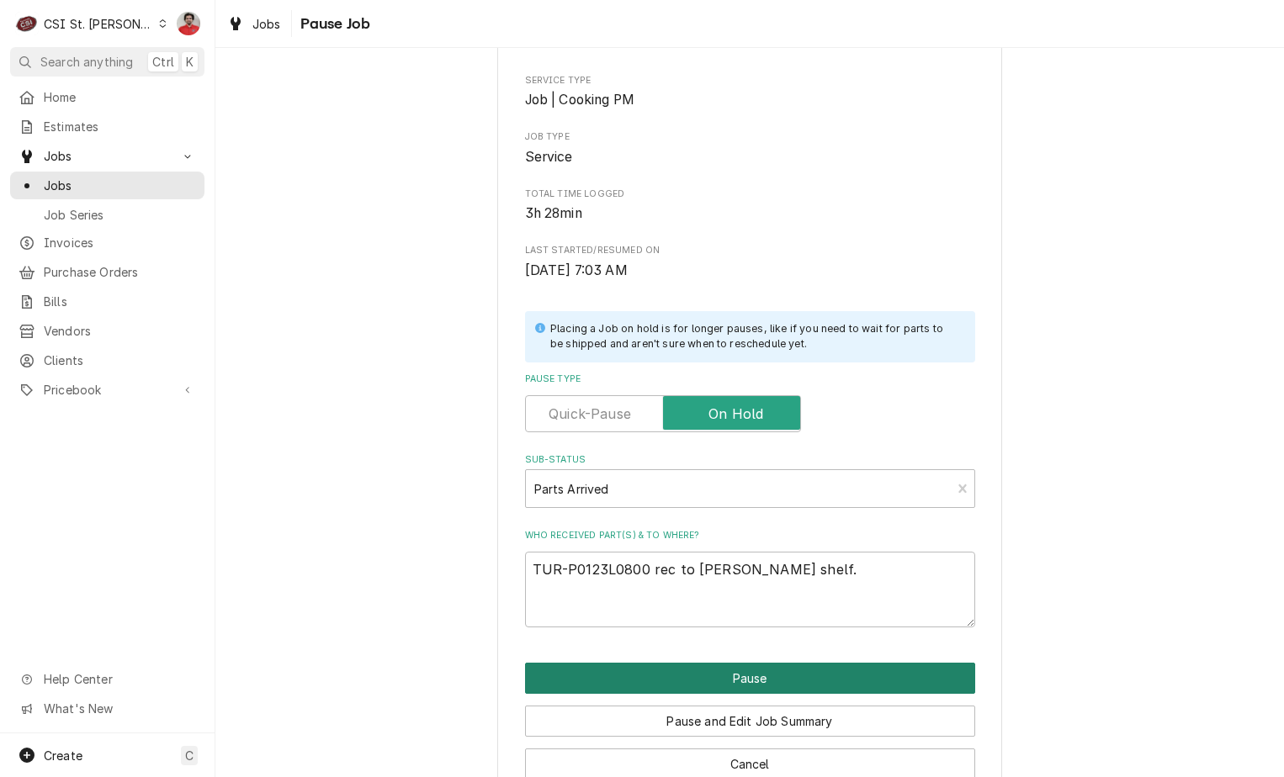
scroll to position [165, 0]
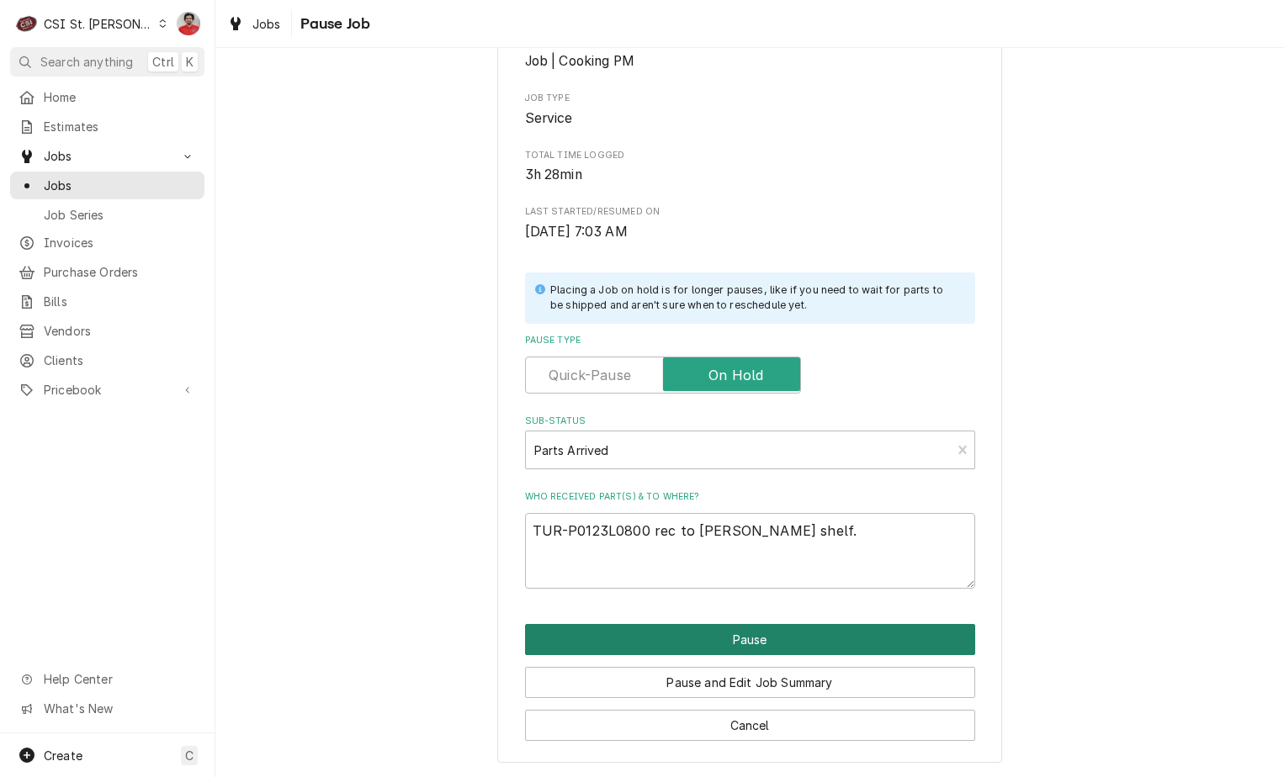
type textarea "TUR-P0123L0800 rec to Courtney's shelf."
click at [710, 644] on button "Pause" at bounding box center [750, 639] width 450 height 31
type textarea "x"
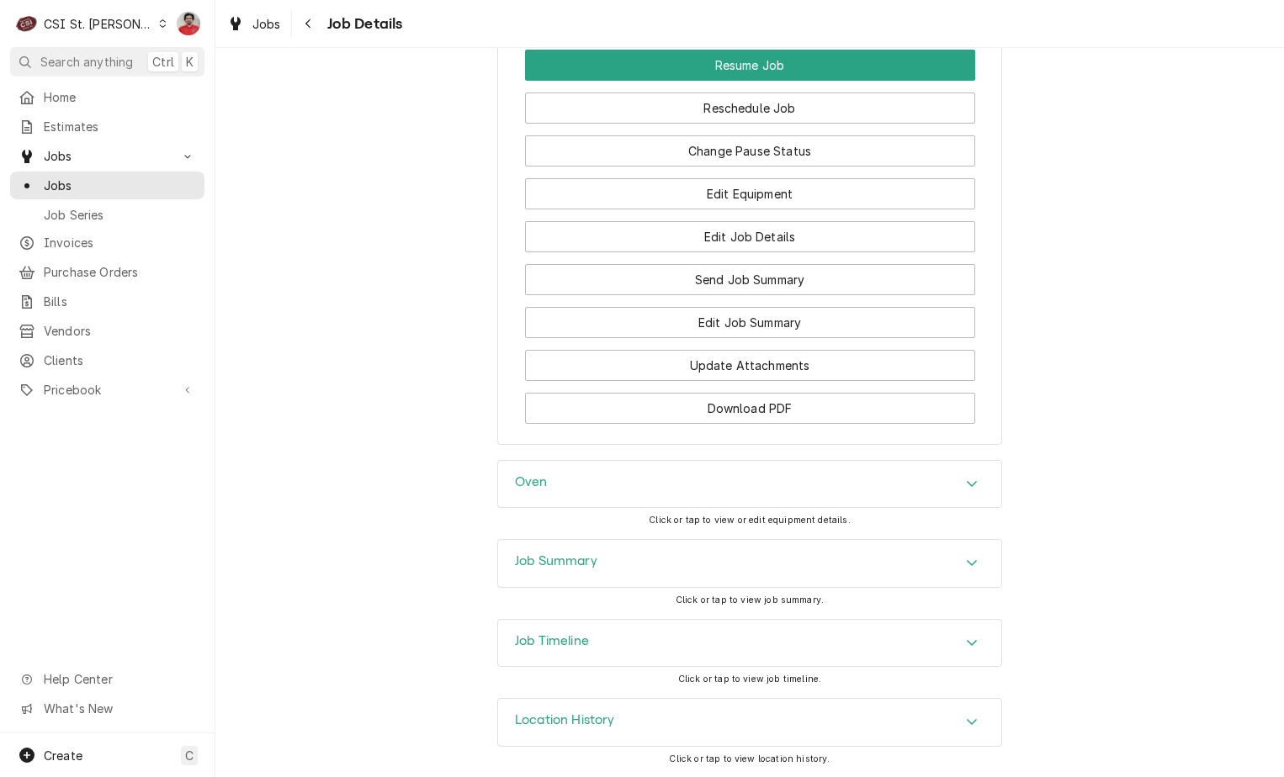
scroll to position [1859, 0]
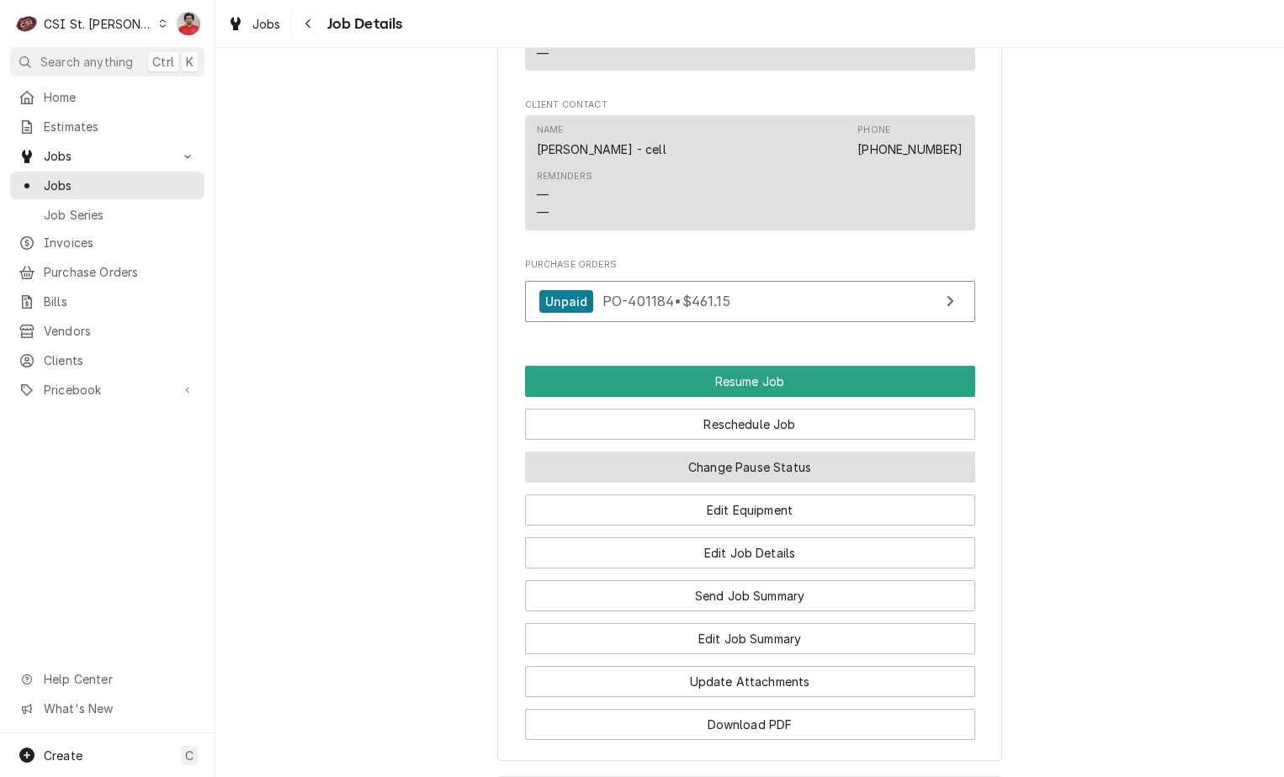
click at [814, 483] on button "Change Pause Status" at bounding box center [750, 467] width 450 height 31
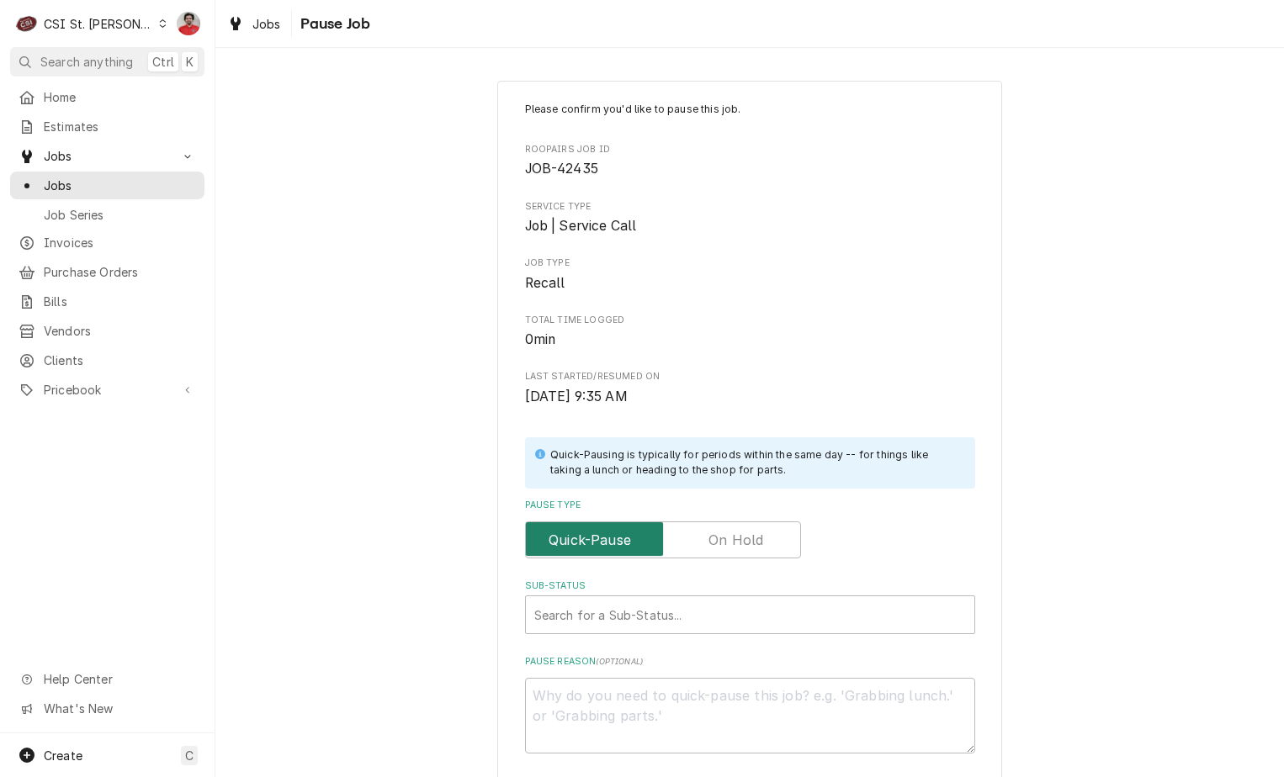
click at [762, 547] on input "Pause Type" at bounding box center [663, 540] width 261 height 37
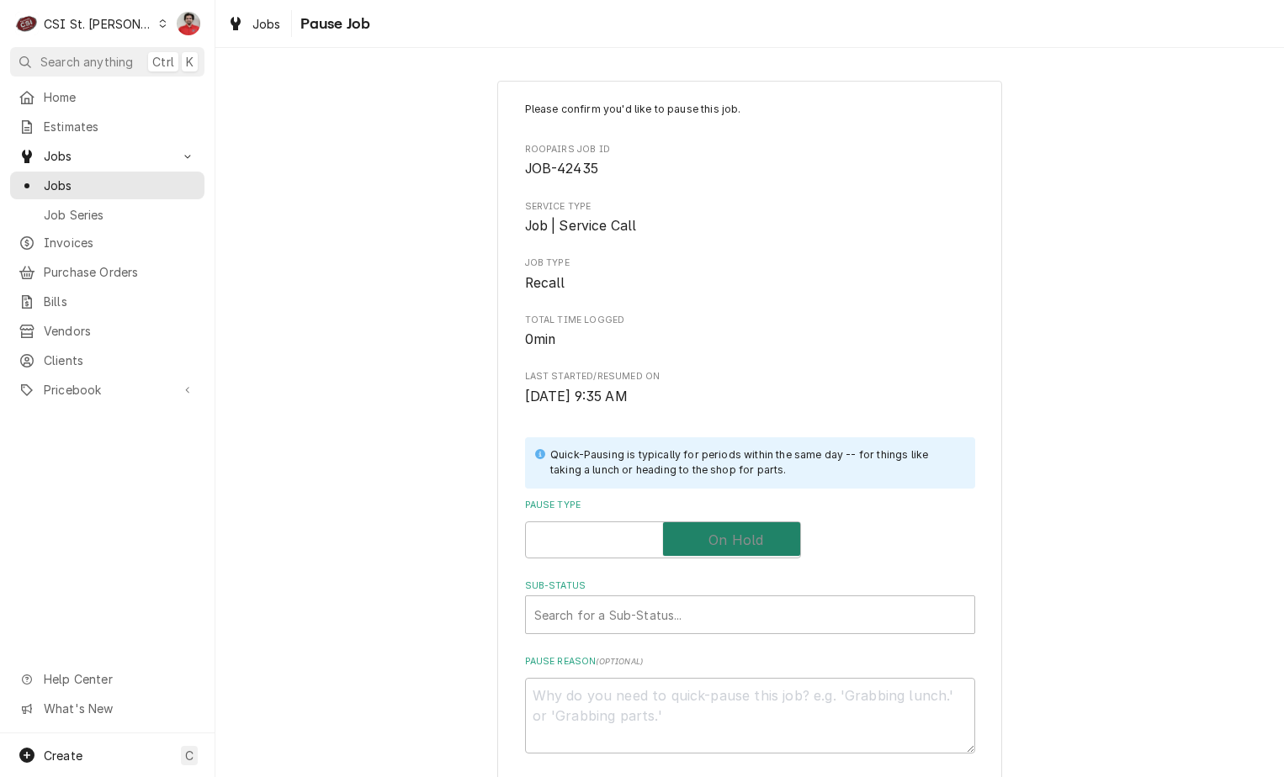
checkbox input "true"
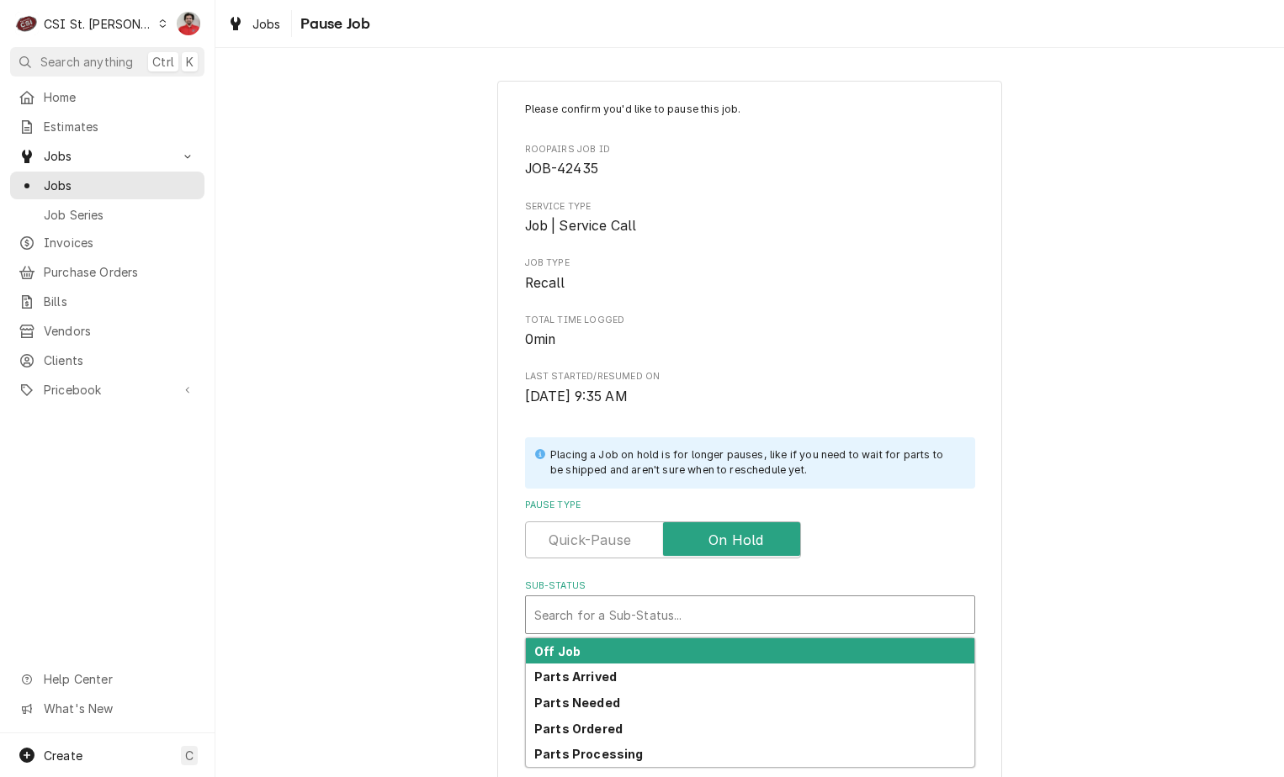
click at [756, 613] on div "Sub-Status" at bounding box center [750, 615] width 432 height 30
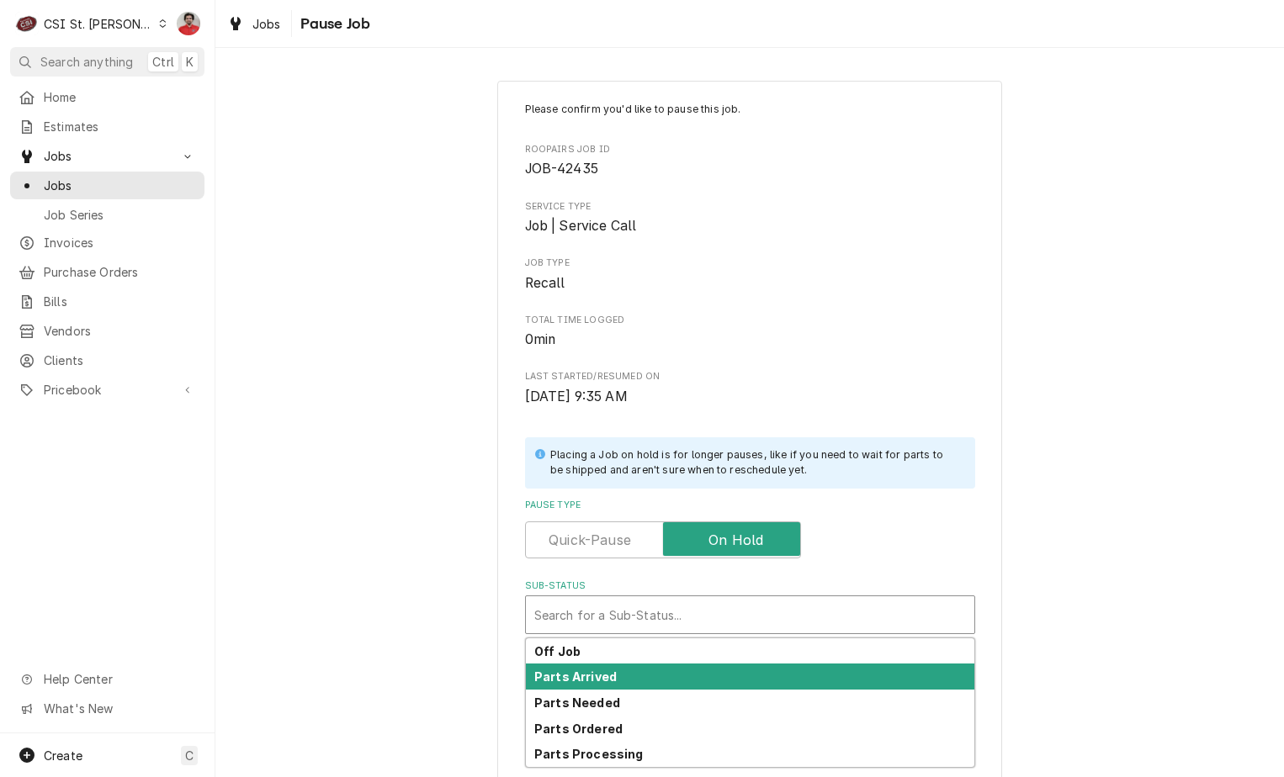
click at [743, 688] on div "Parts Arrived" at bounding box center [750, 677] width 448 height 26
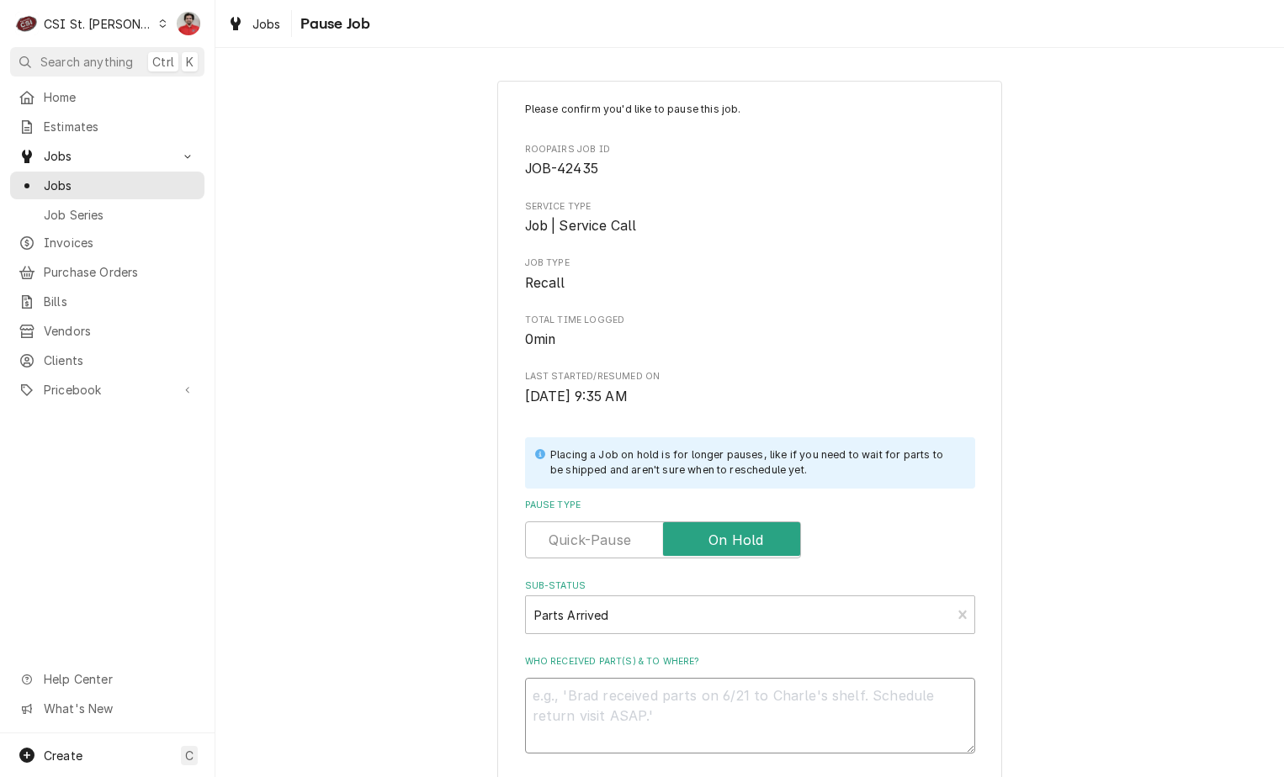
click at [745, 714] on textarea "Who received part(s) & to where?" at bounding box center [750, 716] width 450 height 76
type textarea "x"
type textarea "S"
type textarea "x"
type textarea "St"
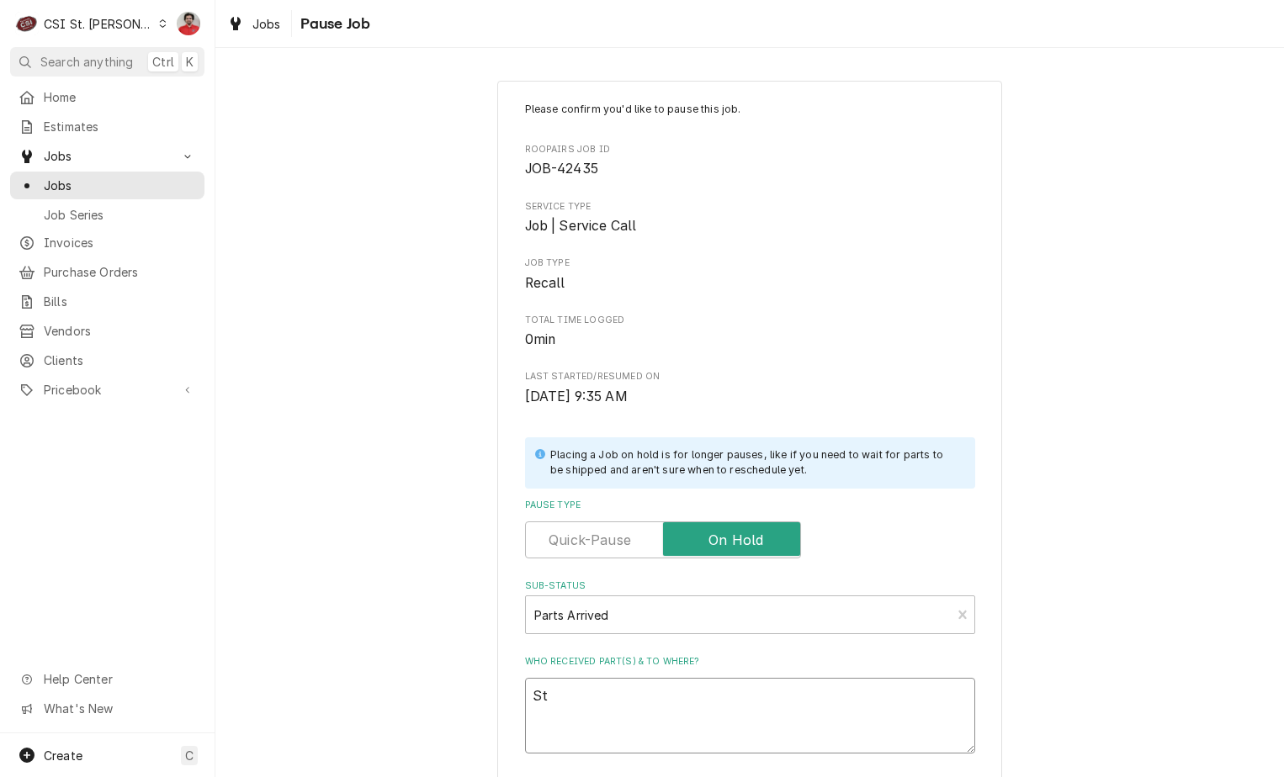
type textarea "x"
type textarea "S"
type textarea "x"
type textarea "Sg"
type textarea "x"
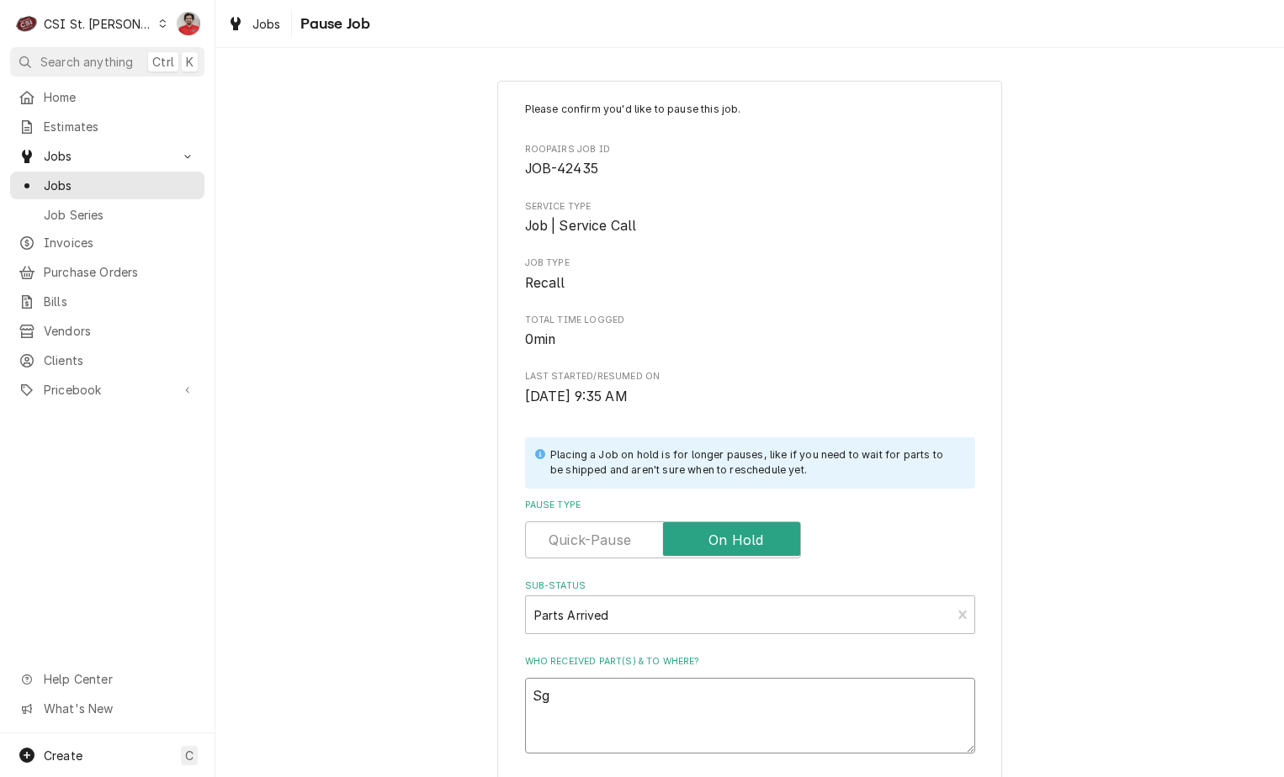
type textarea "Sga"
type textarea "x"
type textarea "Sgat"
type textarea "x"
type textarea "Sga"
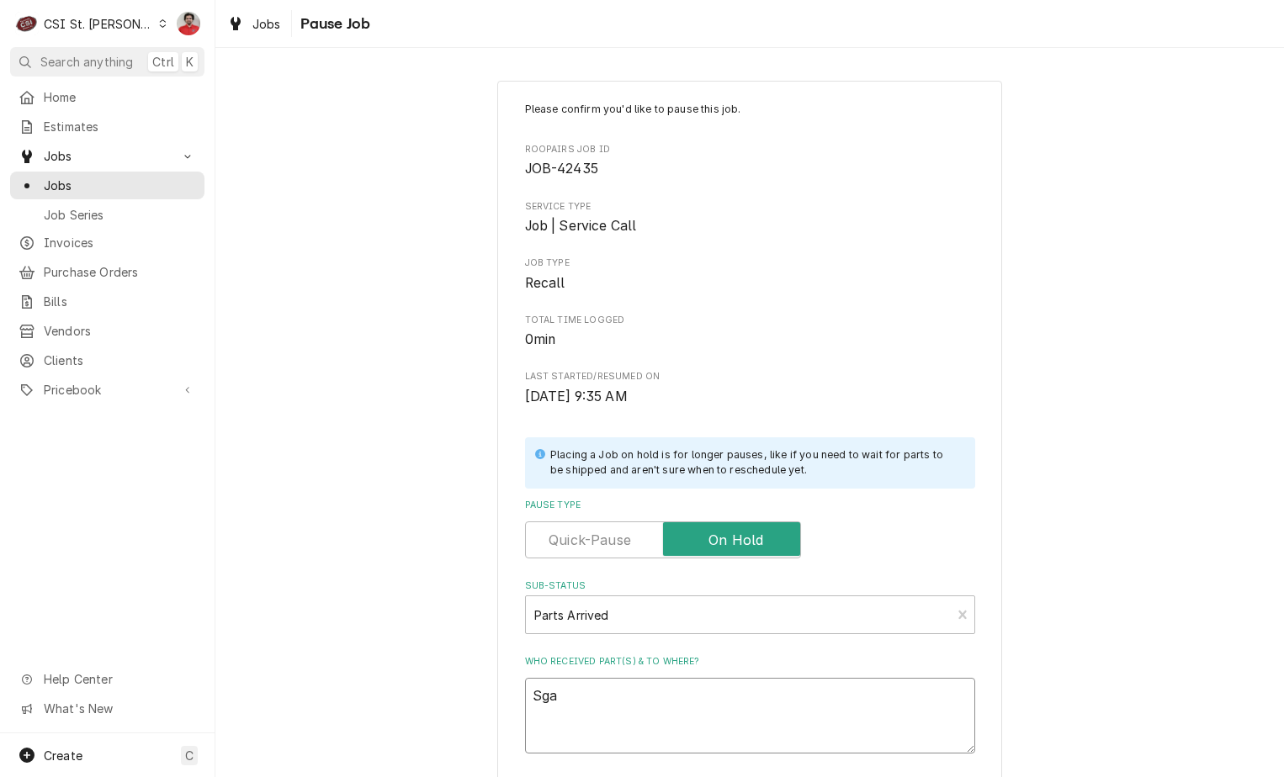
type textarea "x"
type textarea "Sg"
type textarea "x"
type textarea "S"
type textarea "x"
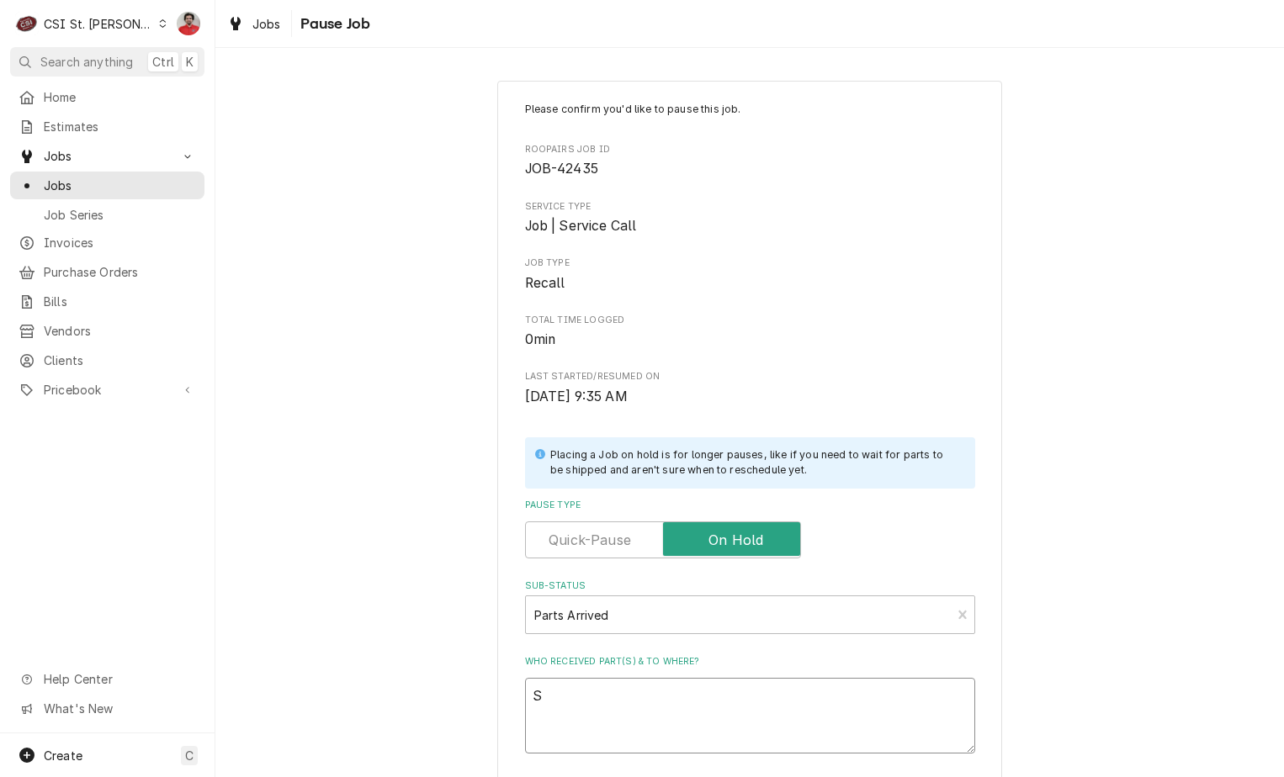
type textarea "St"
type textarea "x"
type textarea "Sta"
type textarea "x"
type textarea "Stag"
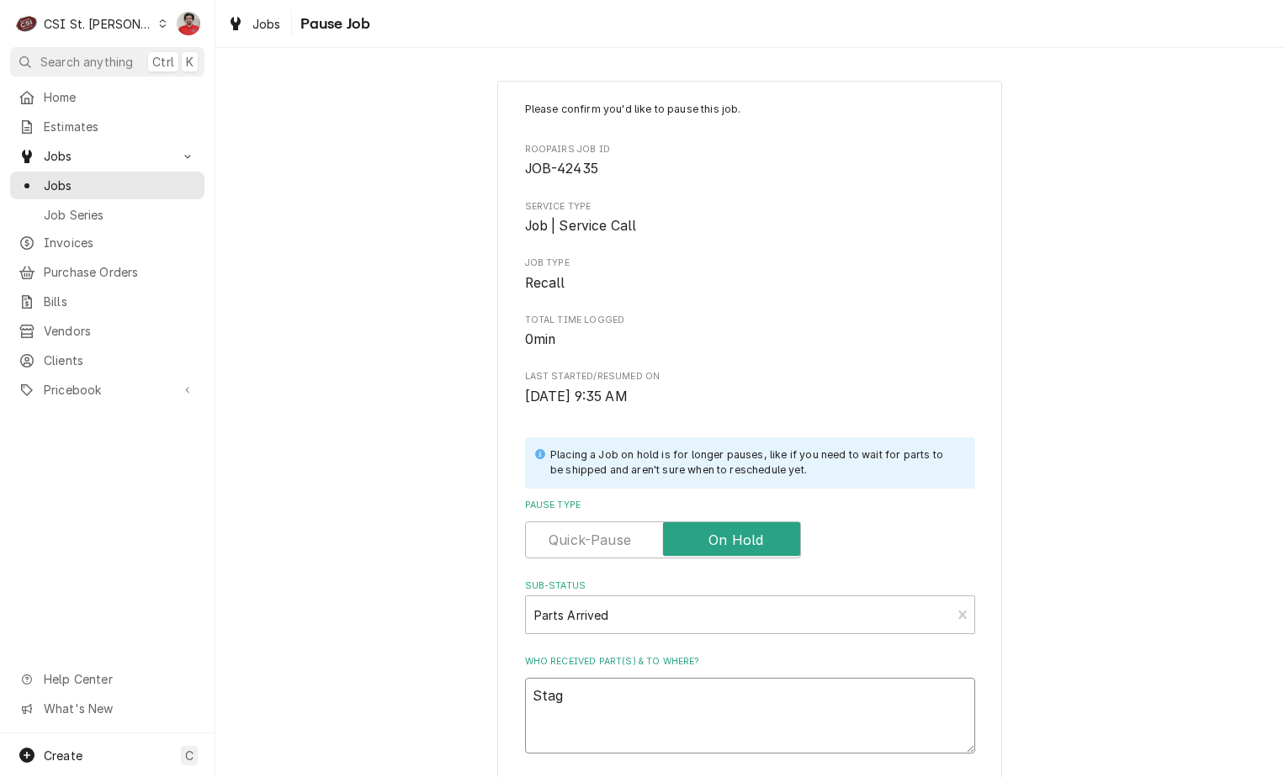
type textarea "x"
type textarea "Stagi"
type textarea "x"
type textarea "Stagin"
type textarea "x"
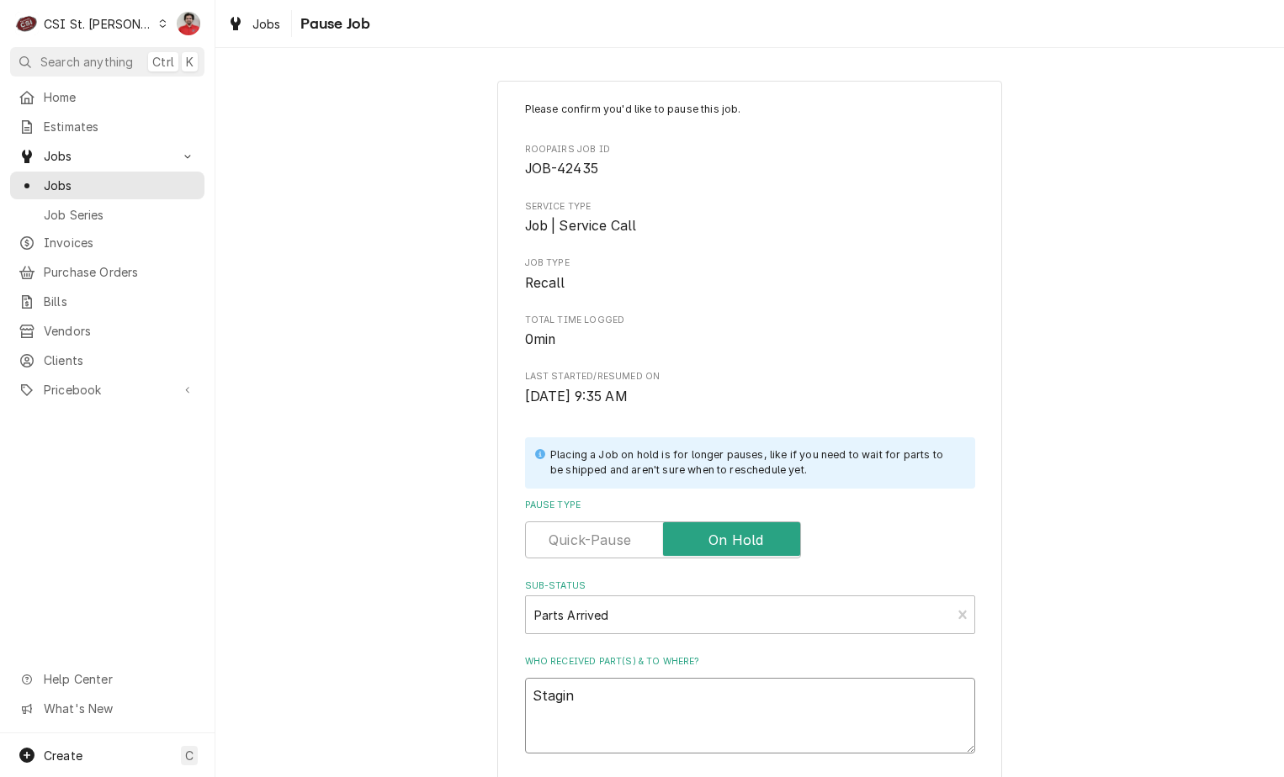
type textarea "Staging"
type textarea "x"
type textarea "Staging"
type textarea "x"
type textarea "Staging p"
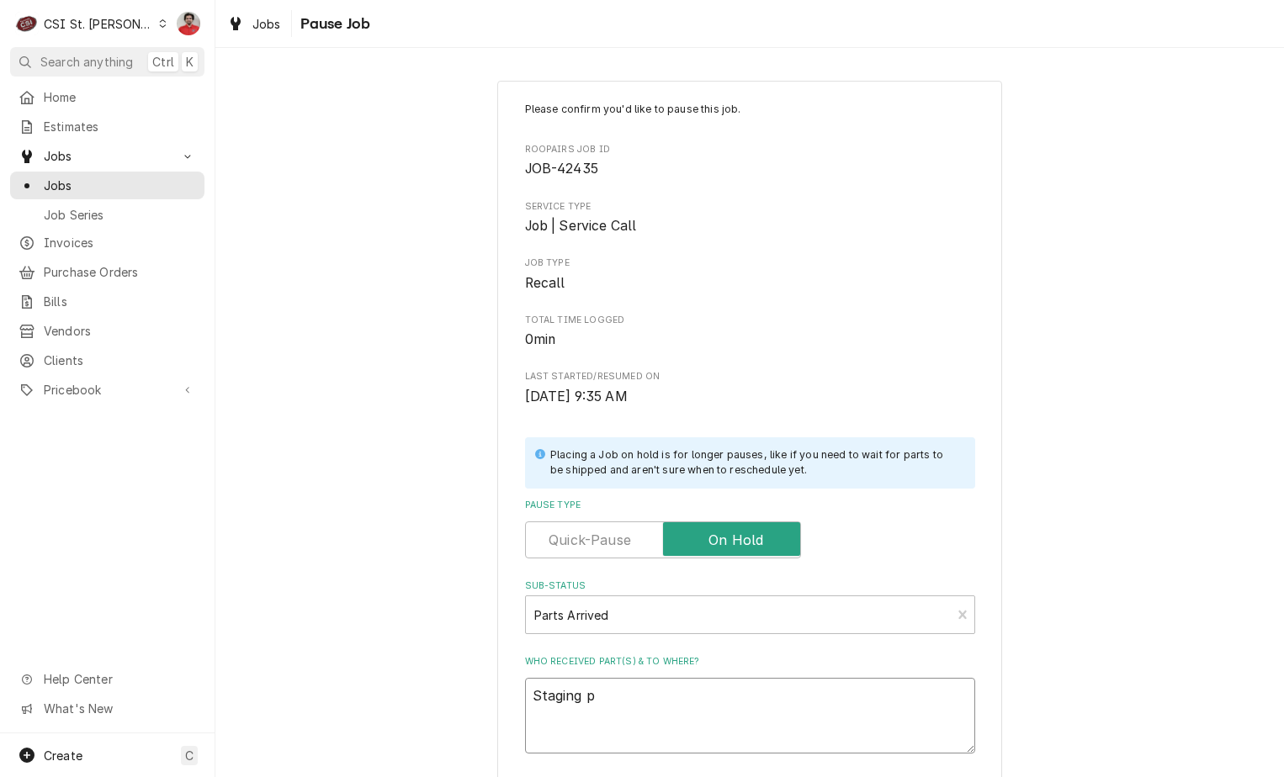
type textarea "x"
type textarea "Staging pa"
type textarea "x"
type textarea "Staging par"
type textarea "x"
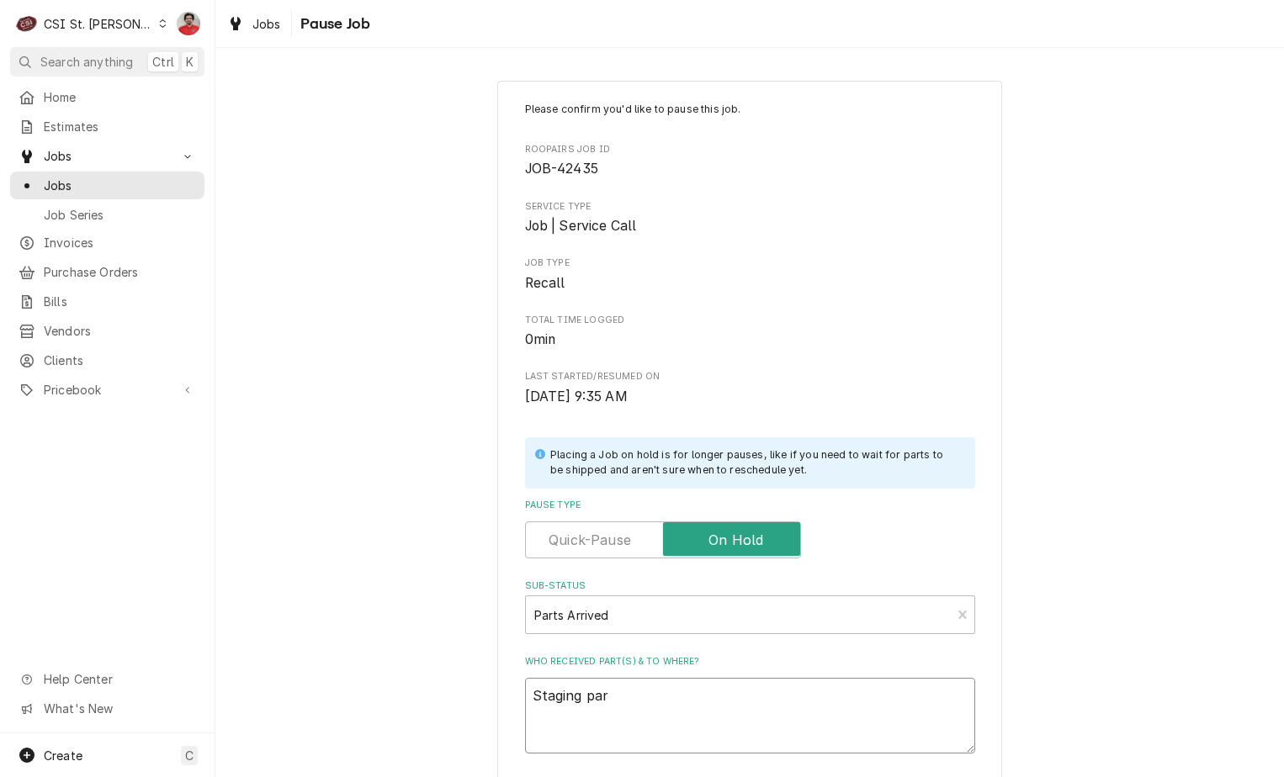
type textarea "Staging part"
type textarea "x"
type textarea "Staging parts"
type textarea "x"
type textarea "Staging parts"
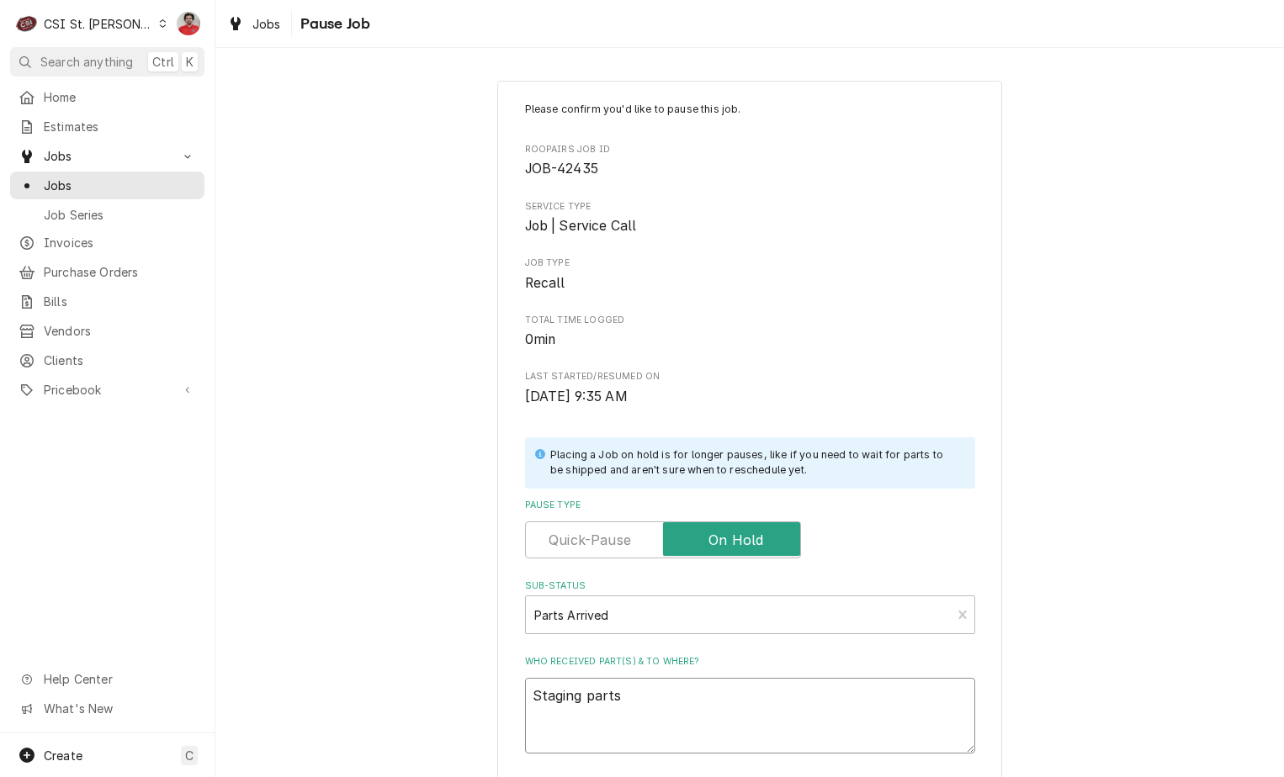
type textarea "x"
type textarea "Staging parts t"
type textarea "x"
type textarea "Staging parts to"
type textarea "x"
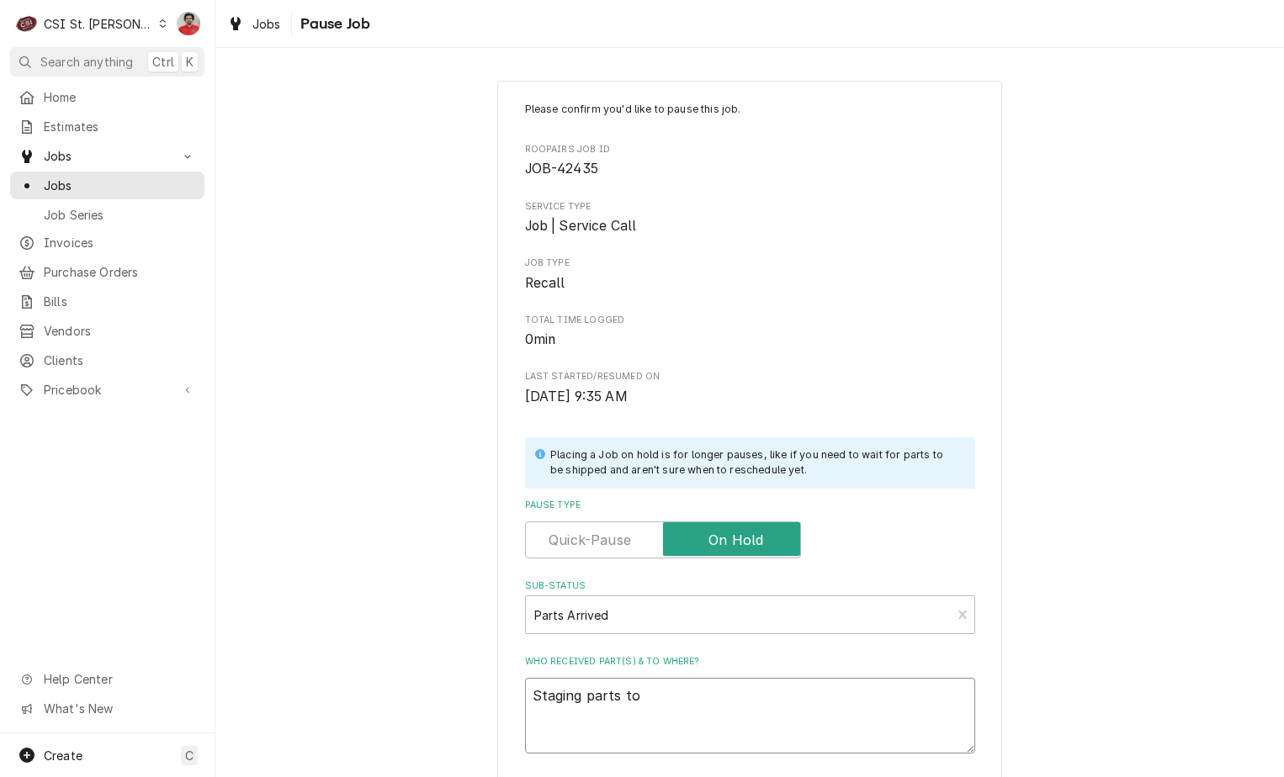
type textarea "Staging parts to"
type textarea "x"
type textarea "Staging parts to M"
type textarea "x"
type textarea "Staging parts to MO"
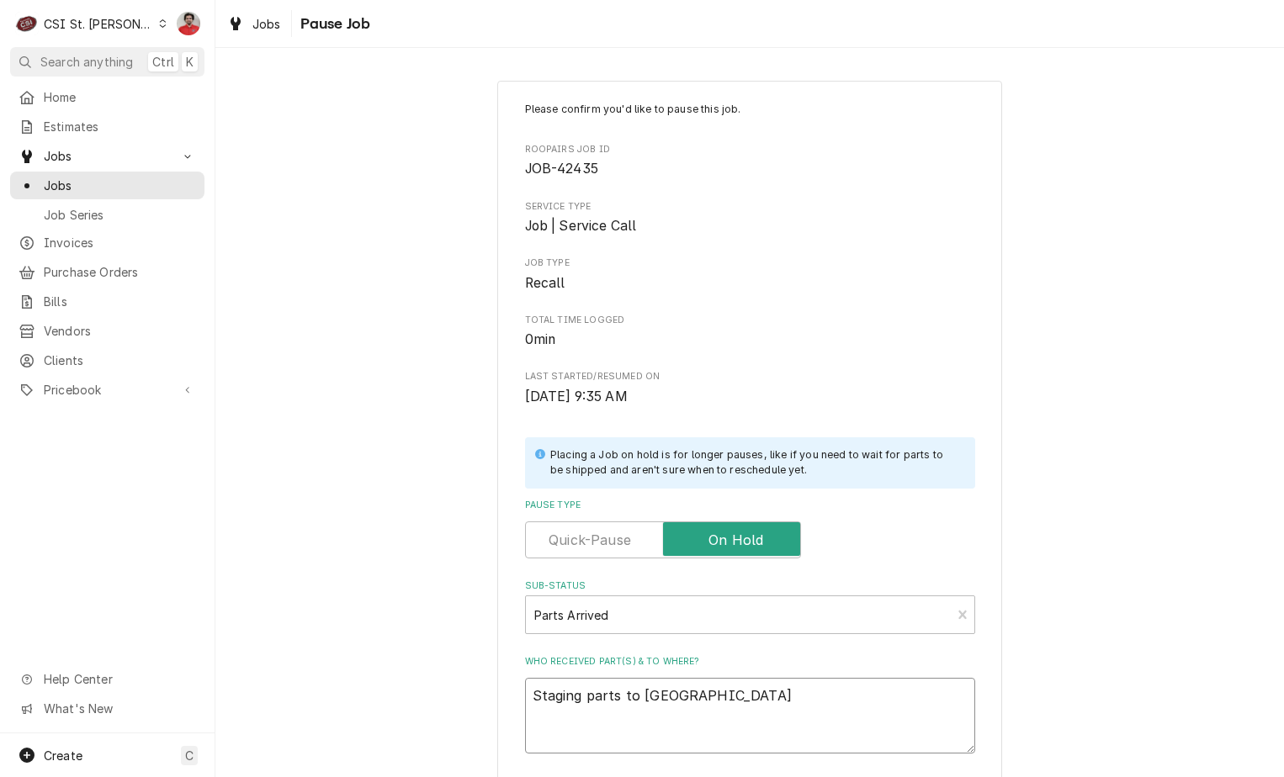
type textarea "x"
type textarea "Staging parts to MON"
type textarea "x"
type textarea "Staging parts to MO"
type textarea "x"
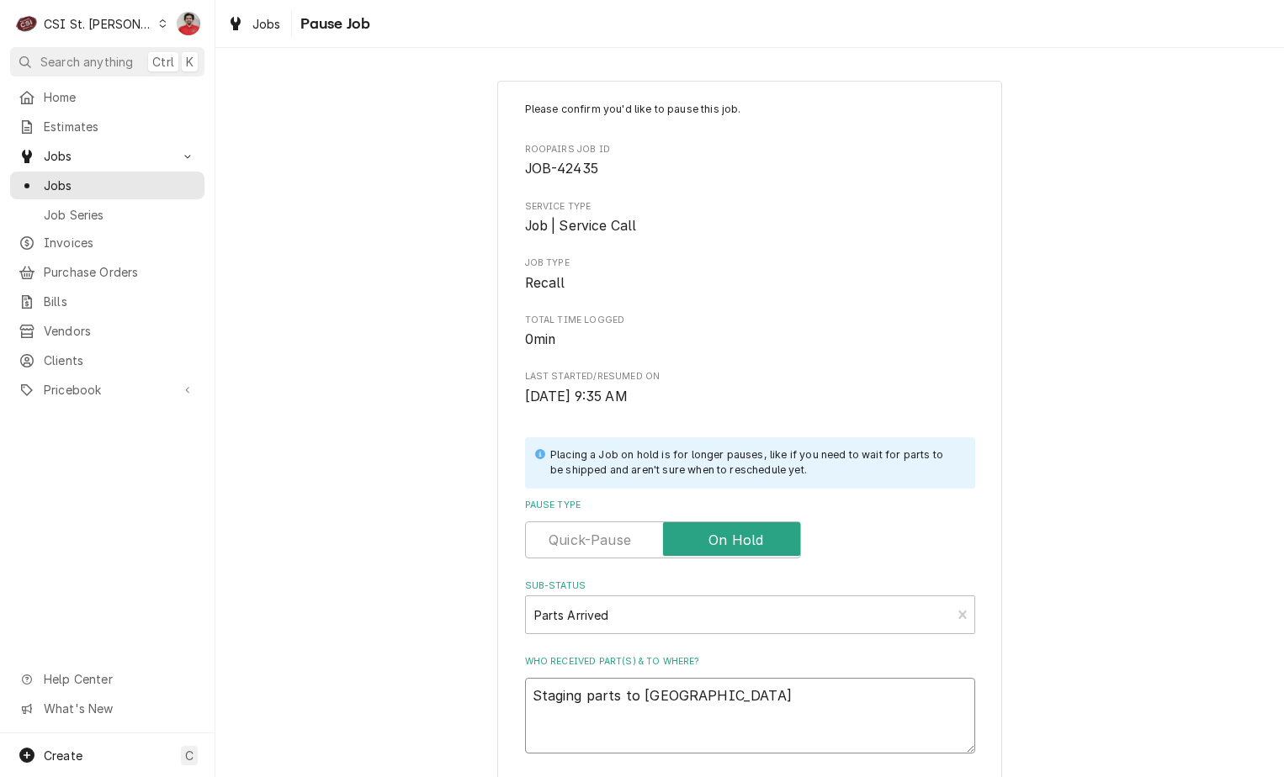
type textarea "Staging parts to M"
type textarea "x"
type textarea "Staging parts to"
type textarea "x"
type textarea "Staging parts to"
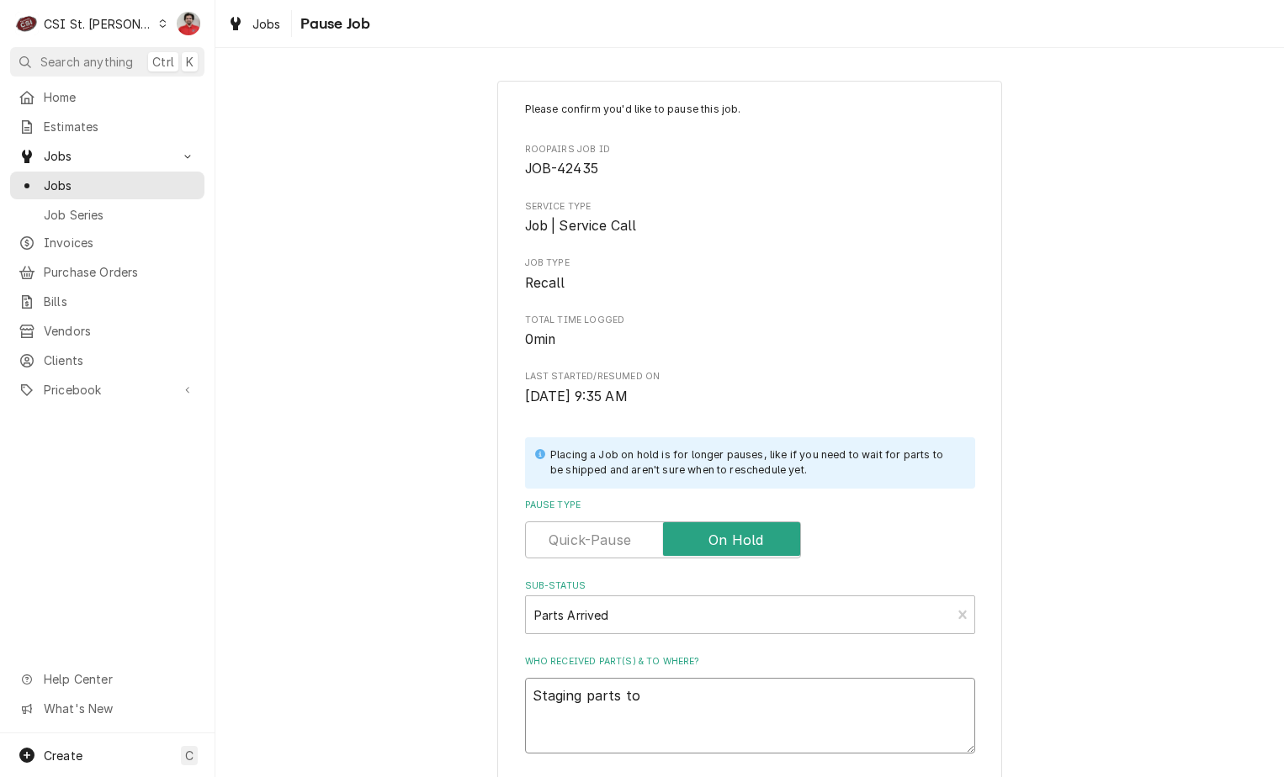
type textarea "x"
type textarea "Staging parts t"
type textarea "x"
type textarea "Staging parts"
type textarea "x"
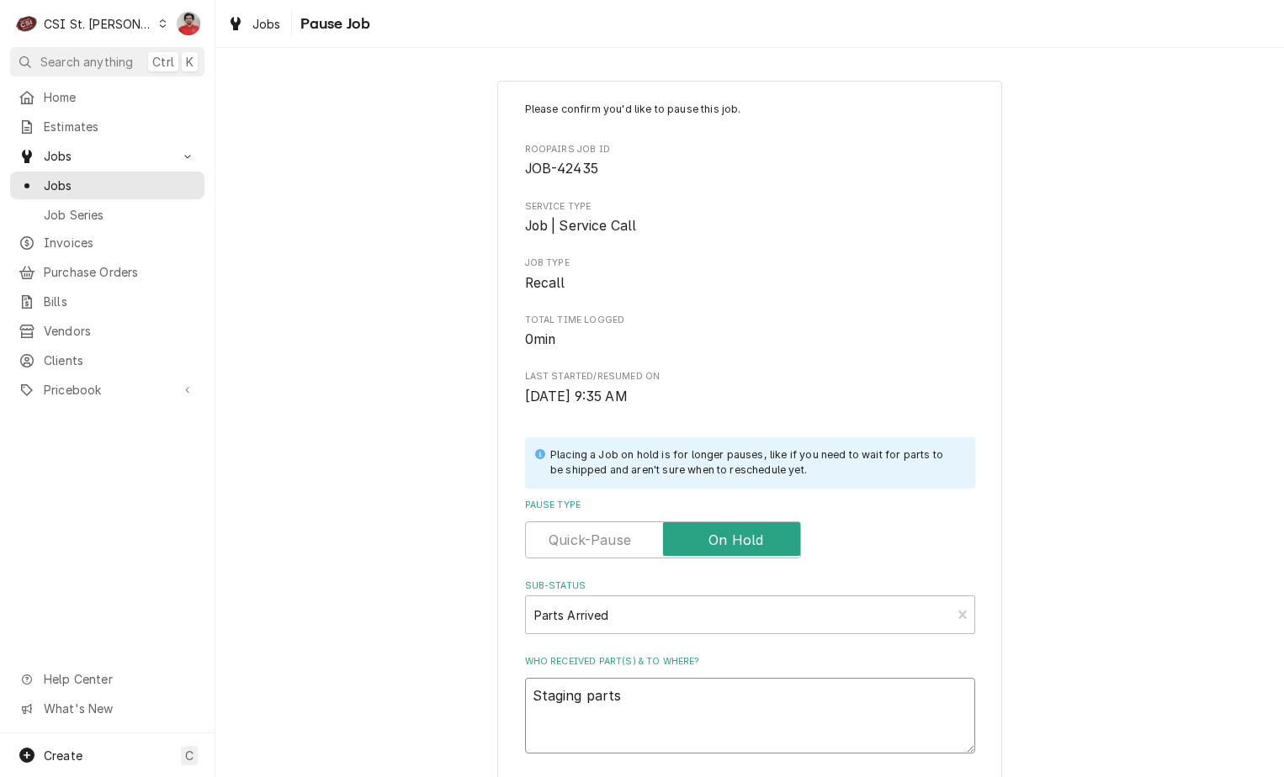
type textarea "Staging parts"
type textarea "x"
type textarea "Staging part"
type textarea "x"
type textarea "Staging par"
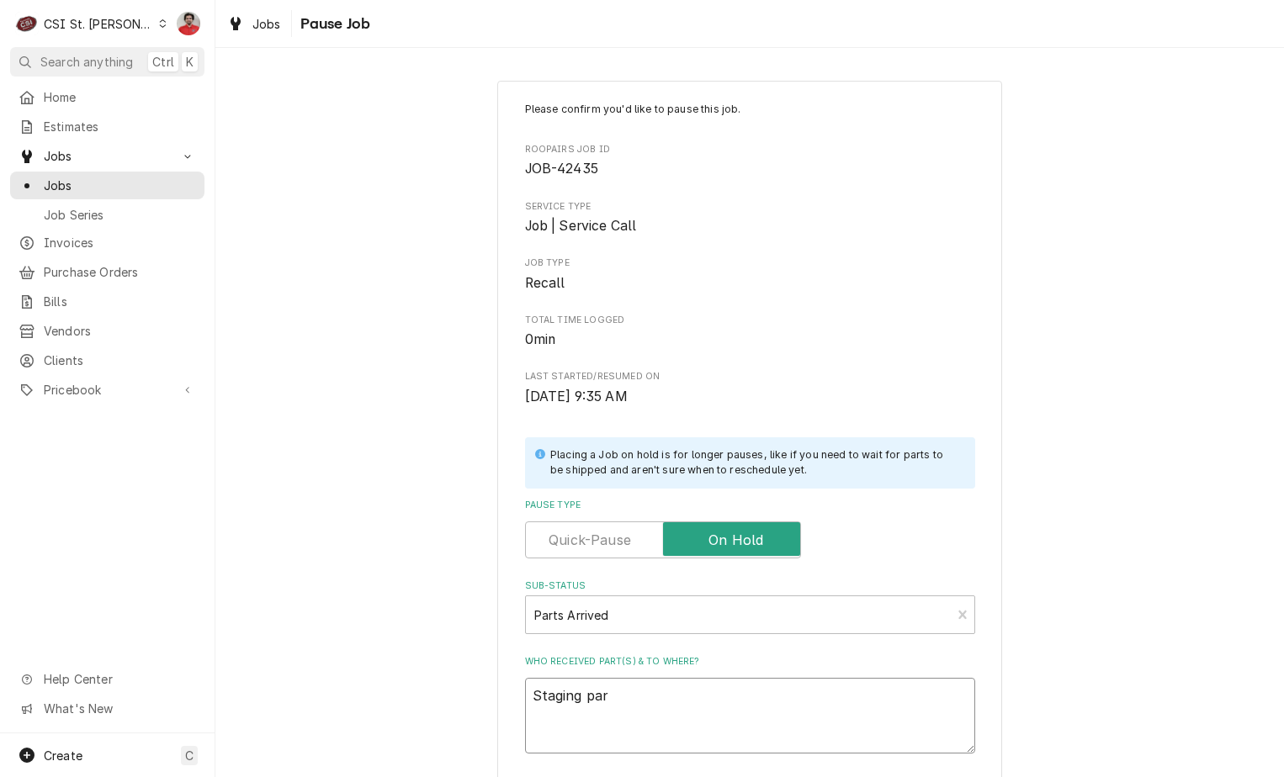
type textarea "x"
type textarea "Staging pa"
type textarea "x"
type textarea "Staging p"
type textarea "x"
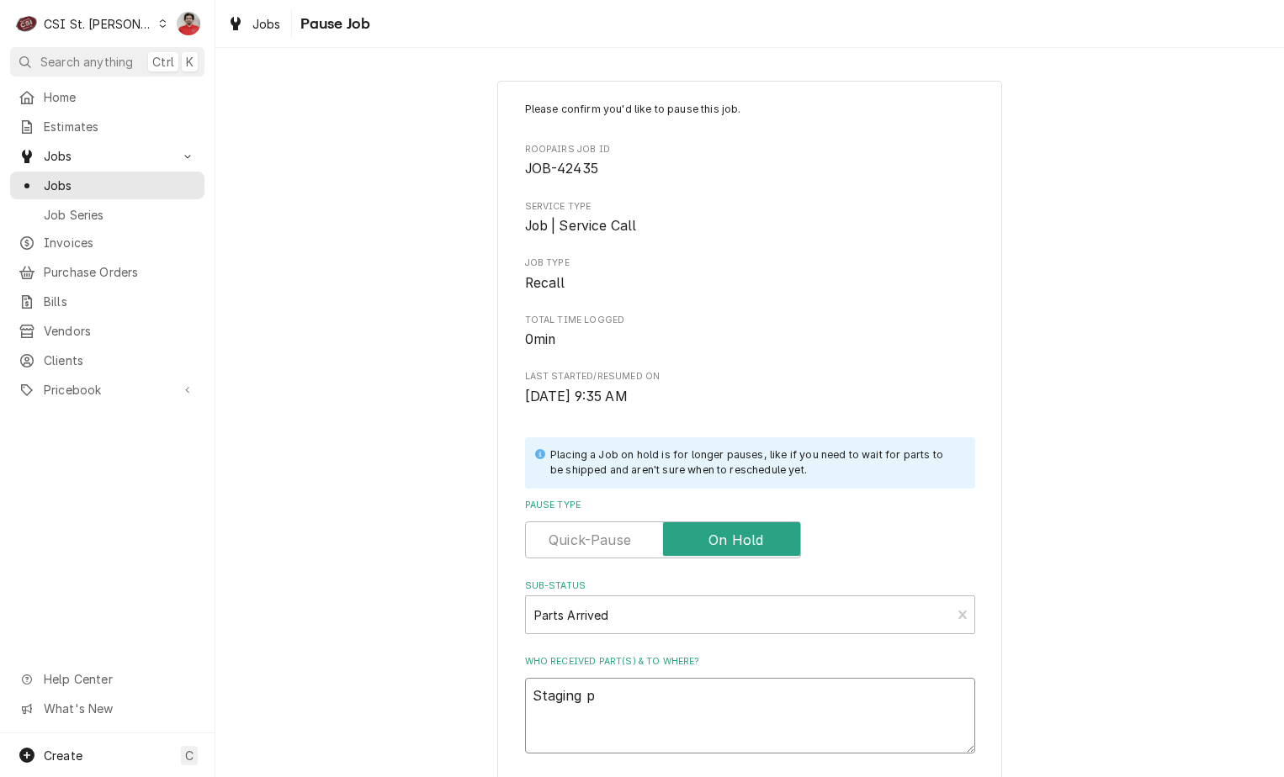
type textarea "Staging"
type textarea "x"
type textarea "Staging M"
type textarea "x"
type textarea "Staging MO"
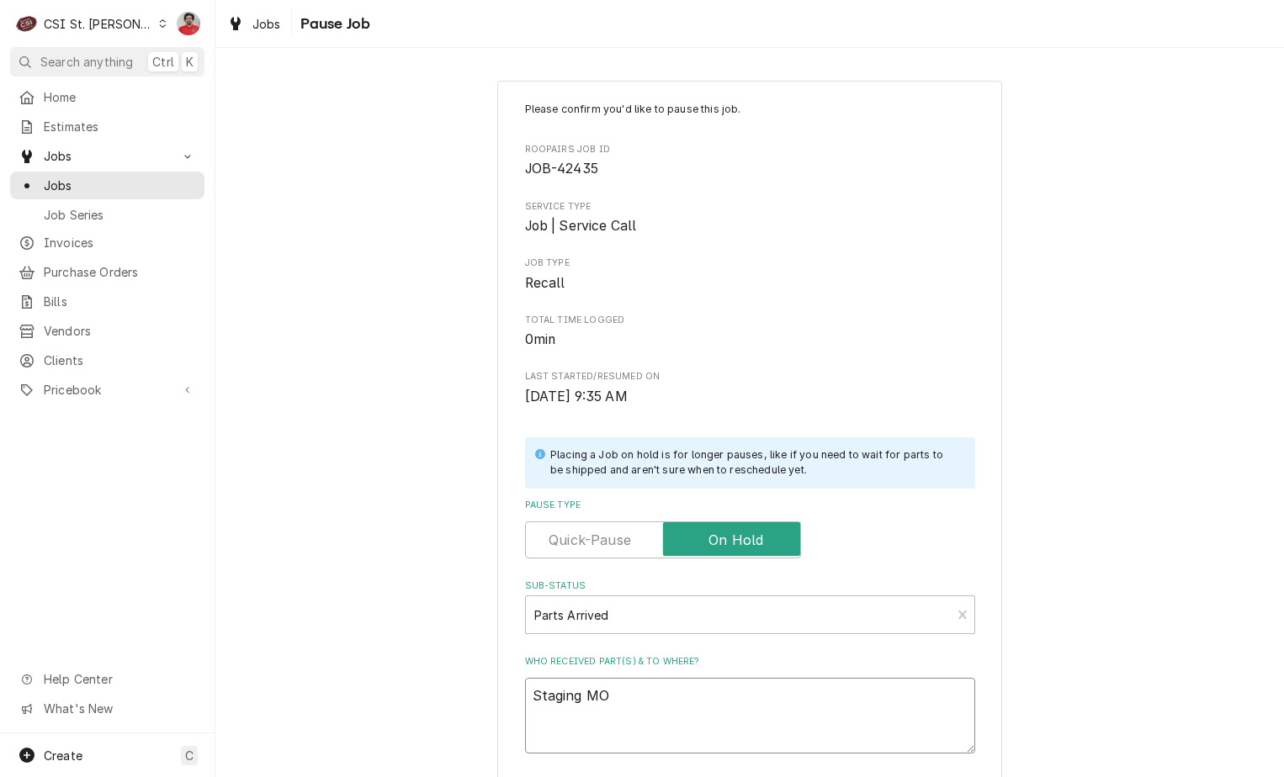
type textarea "x"
type textarea "Staging MON"
type textarea "x"
type textarea "Staging MON-"
type textarea "x"
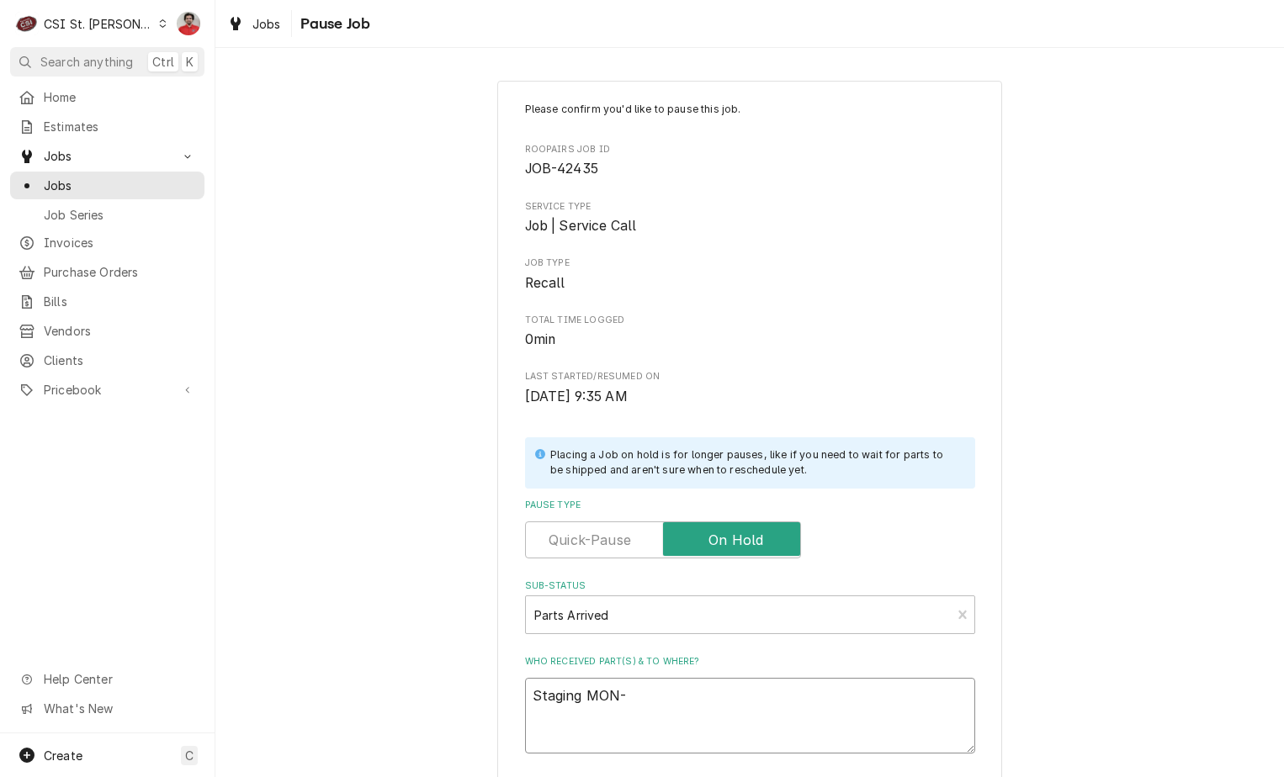
type textarea "Staging MON-1"
type textarea "x"
type textarea "Staging MON-10"
type textarea "x"
type textarea "Staging MON-102"
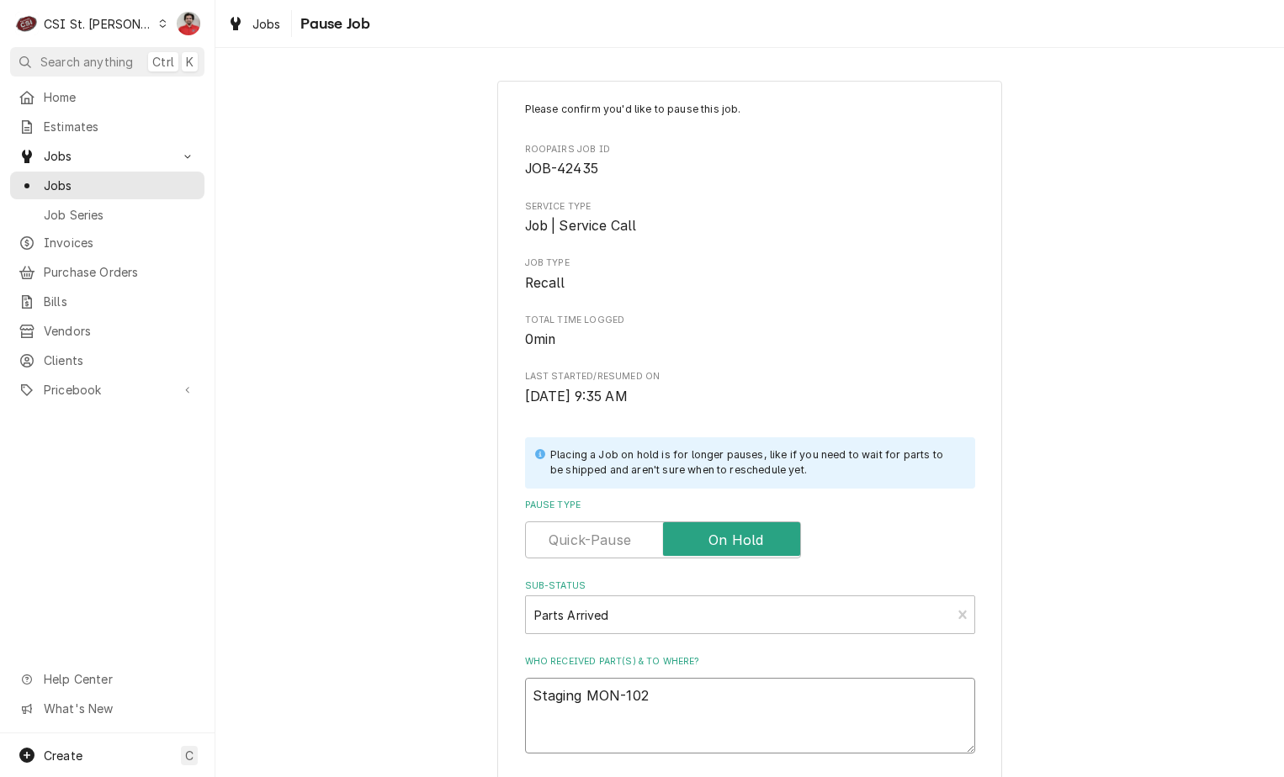
type textarea "x"
type textarea "Staging MON-1025"
type textarea "x"
type textarea "Staging MON-1025-"
type textarea "x"
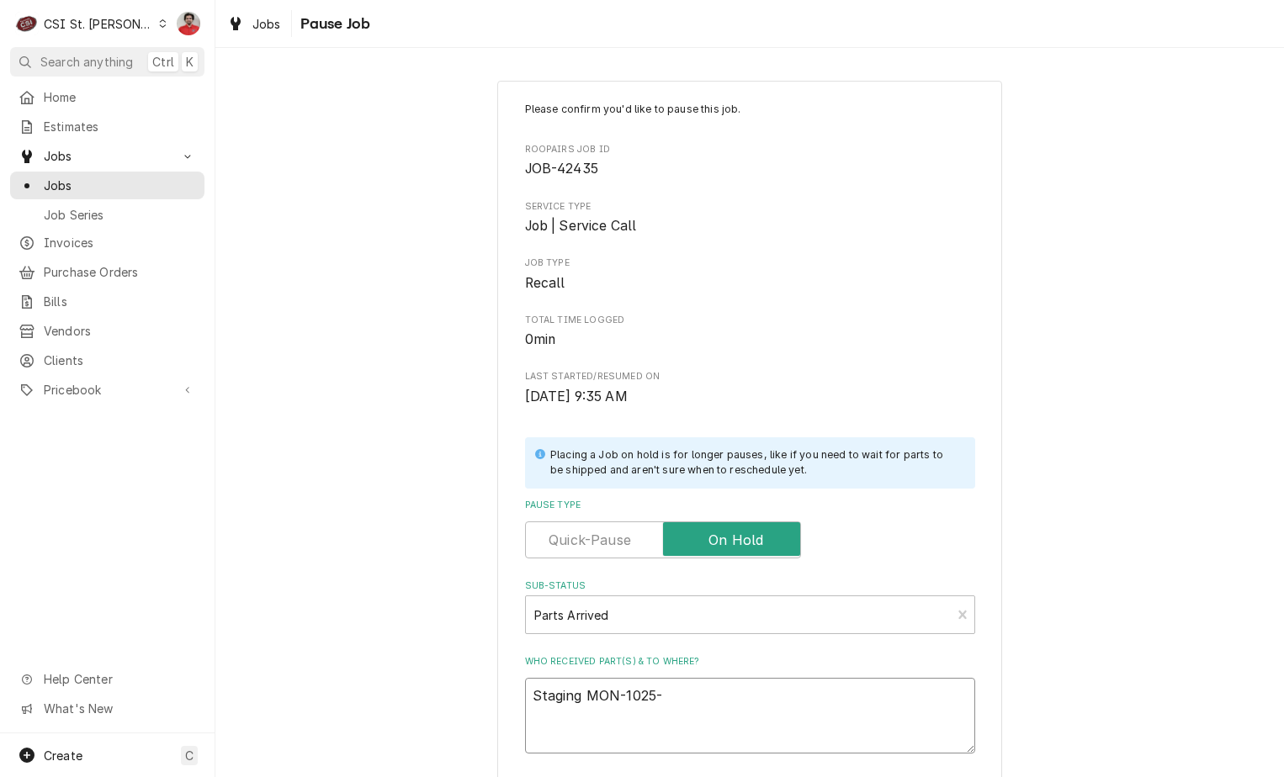
type textarea "Staging MON-1025-1"
type textarea "x"
type textarea "Staging MON-1025-1"
type textarea "x"
type textarea "Staging MON-1025-1 a"
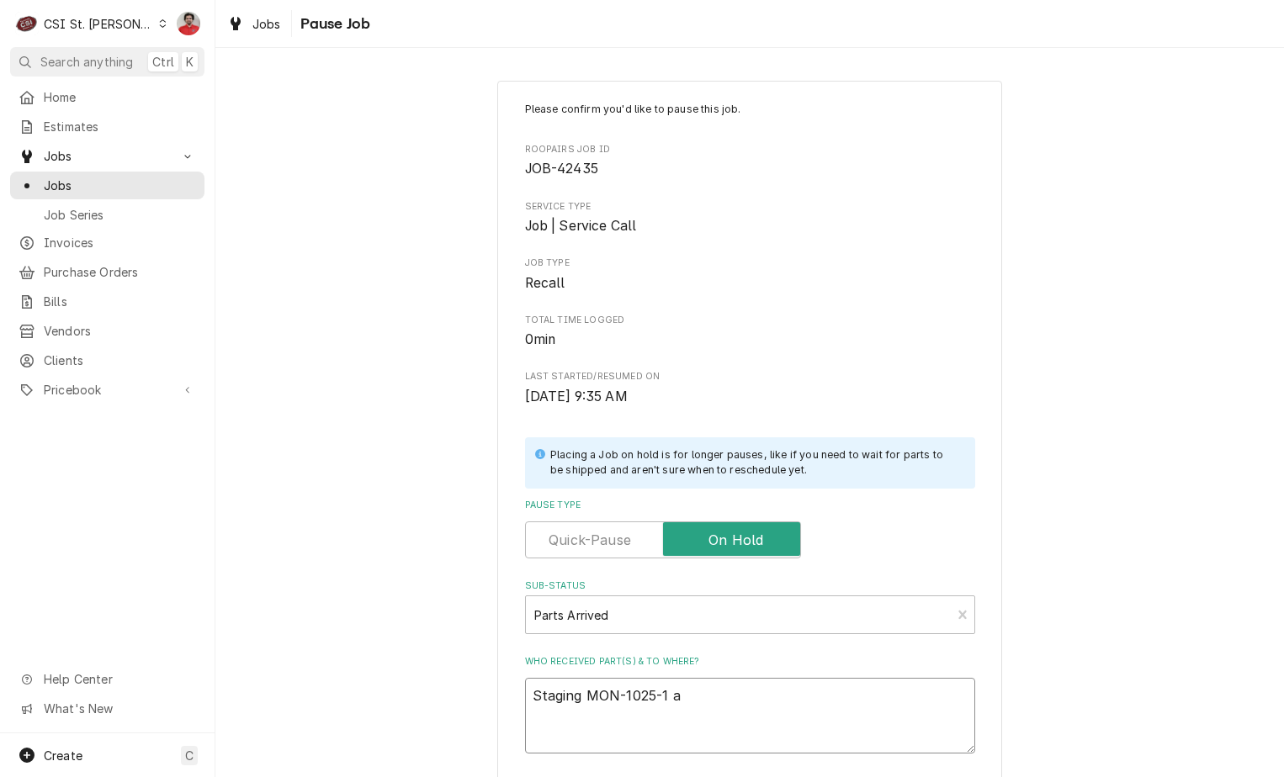
type textarea "x"
type textarea "Staging MON-1025-1 an"
type textarea "x"
type textarea "Staging MON-1025-1 and"
type textarea "x"
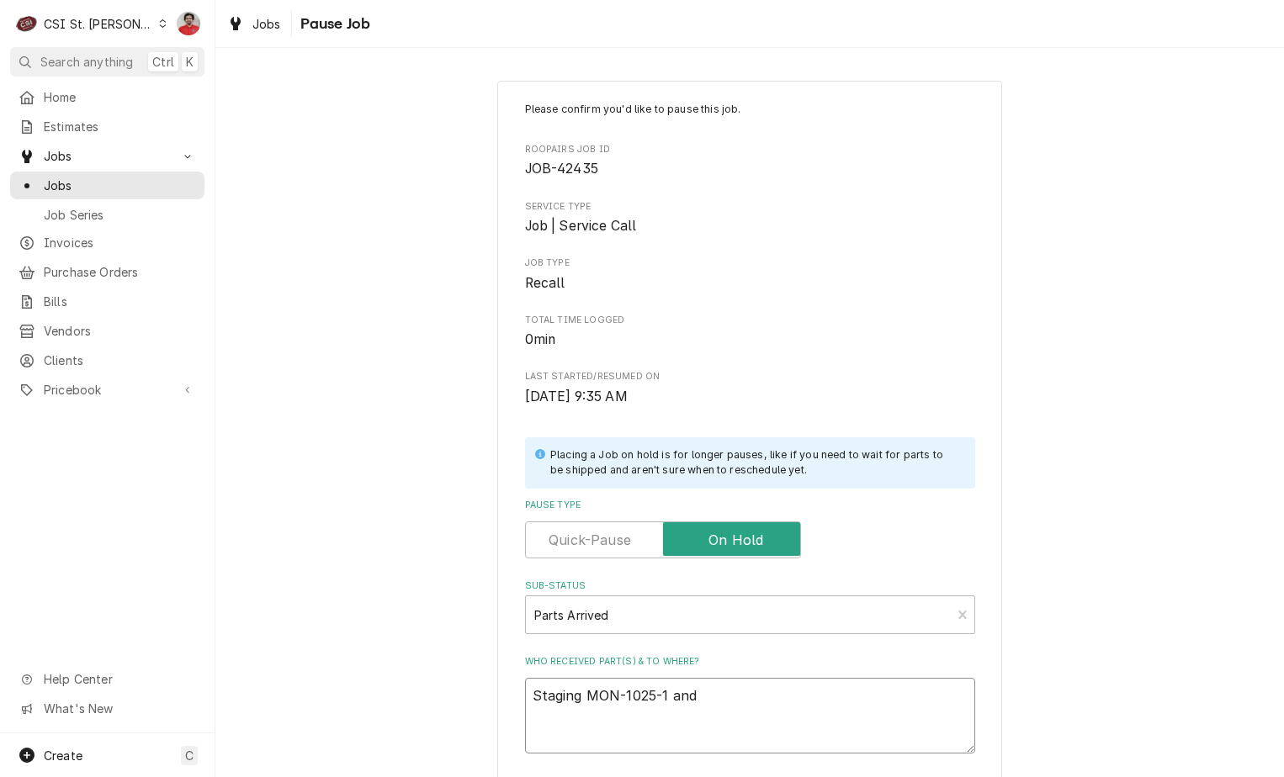
type textarea "Staging MON-1025-1 and M"
type textarea "x"
type textarea "Staging MON-1025-1 and MO"
type textarea "x"
type textarea "Staging MON-1025-1 and MON"
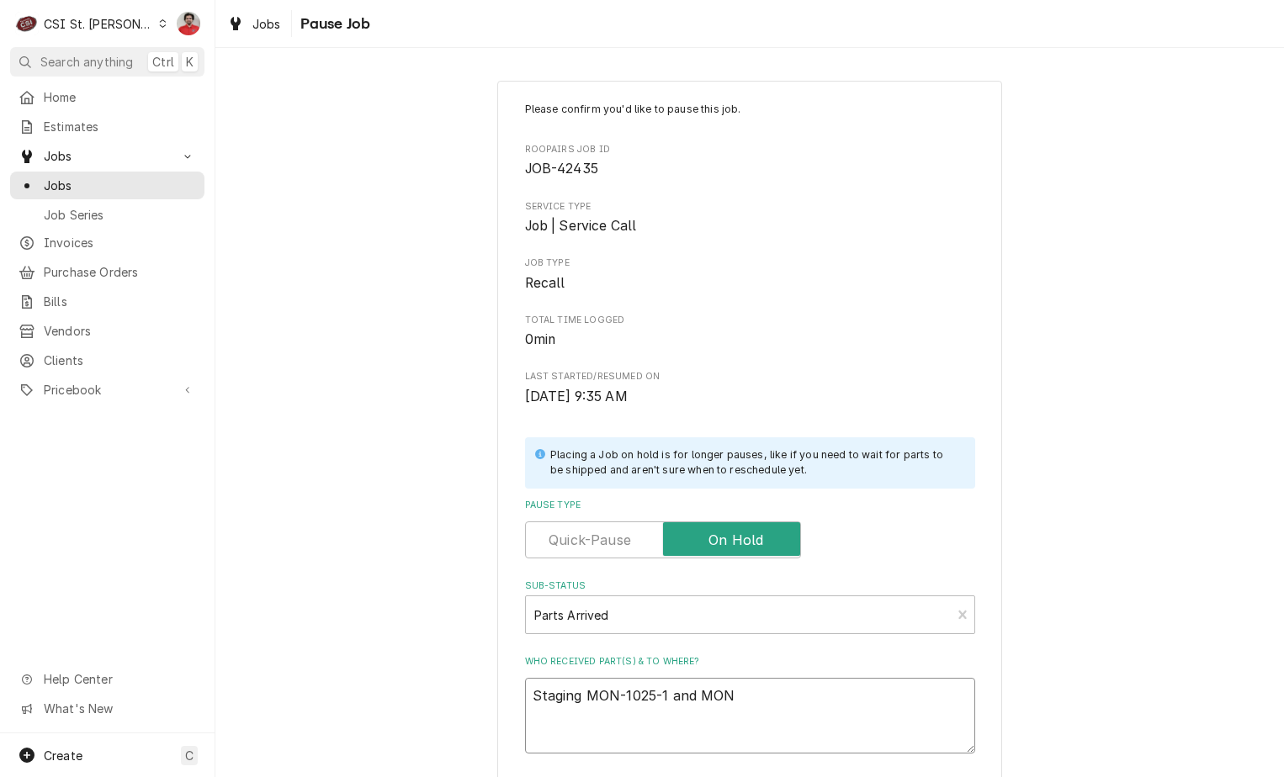
type textarea "x"
type textarea "Staging MON-1025-1 and MON-"
type textarea "x"
type textarea "Staging MON-1025-1 and MON-1"
type textarea "x"
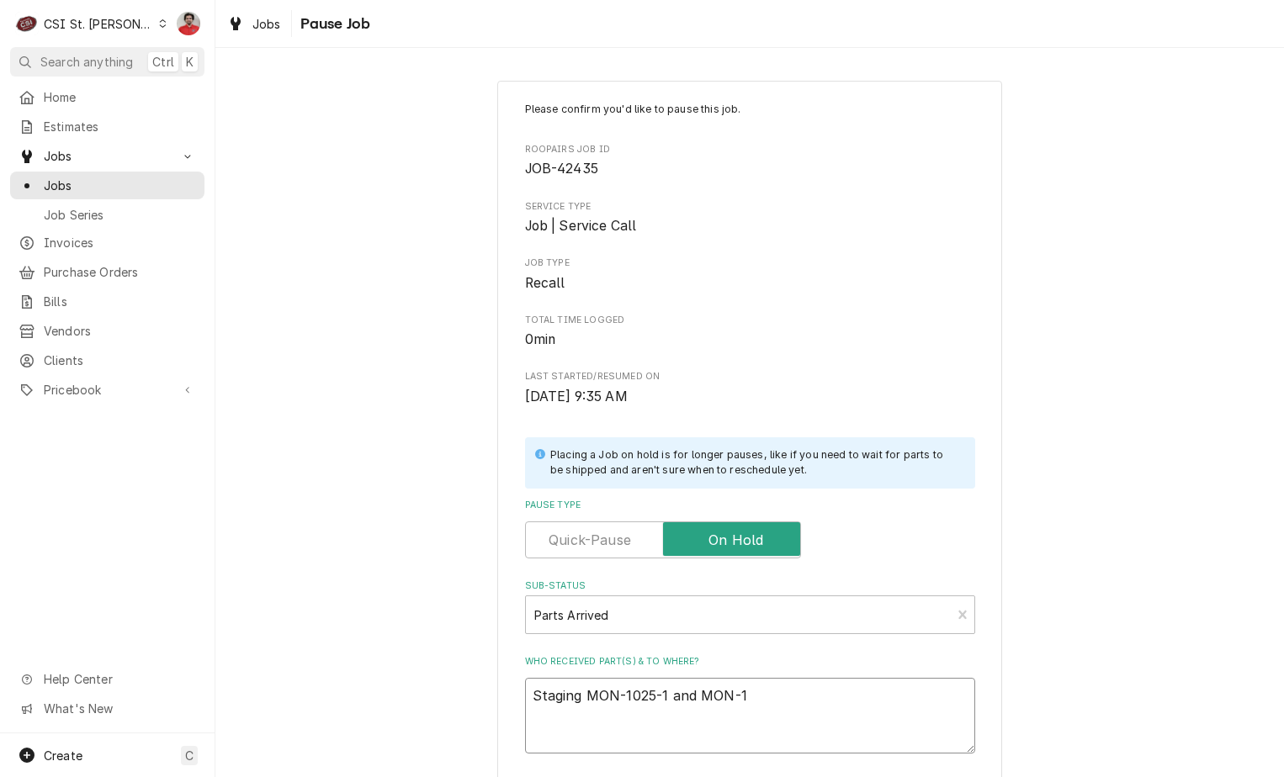
type textarea "Staging MON-1025-1 and MON-10"
type textarea "x"
type textarea "Staging MON-1025-1 and MON-104"
type textarea "x"
type textarea "Staging MON-1025-1 and MON-1047"
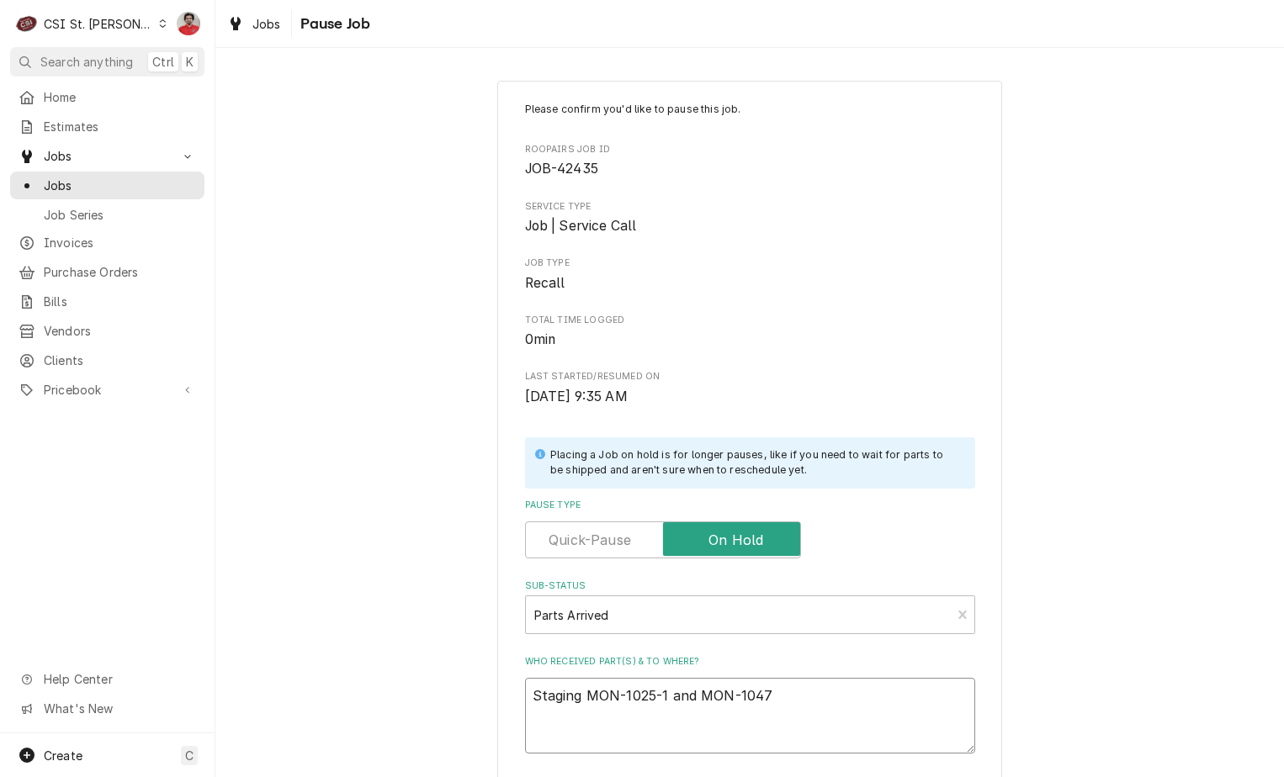
type textarea "x"
type textarea "Staging MON-1025-1 and MON-1047-"
type textarea "x"
type textarea "Staging MON-1025-1 and MON-1047-2"
type textarea "x"
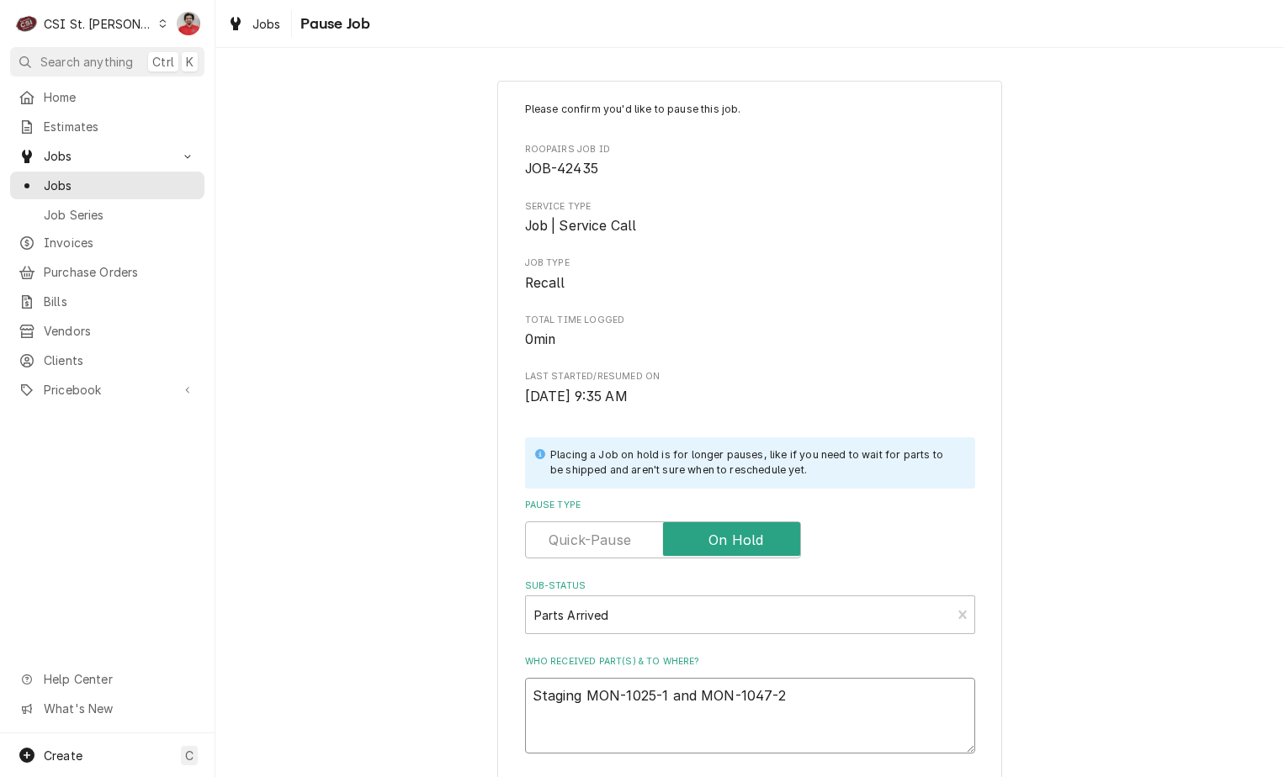
type textarea "Staging MON-1025-1 and MON-1047-2"
type textarea "x"
type textarea "Staging MON-1025-1 and MON-1047-2 t"
type textarea "x"
type textarea "Staging MON-1025-1 and MON-1047-2 to"
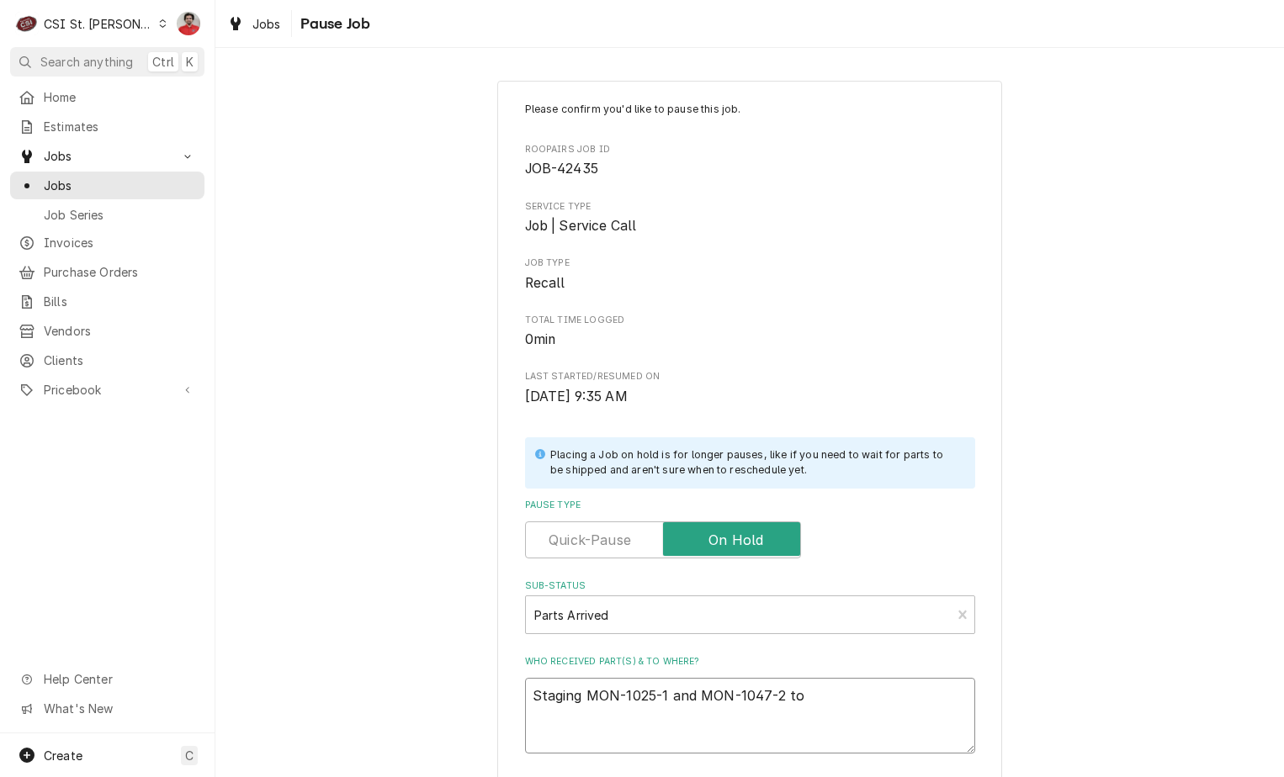
type textarea "x"
type textarea "Staging MON-1025-1 and MON-1047-2 to"
type textarea "x"
type textarea "Staging MON-1025-1 and MON-1047-2 to t"
type textarea "x"
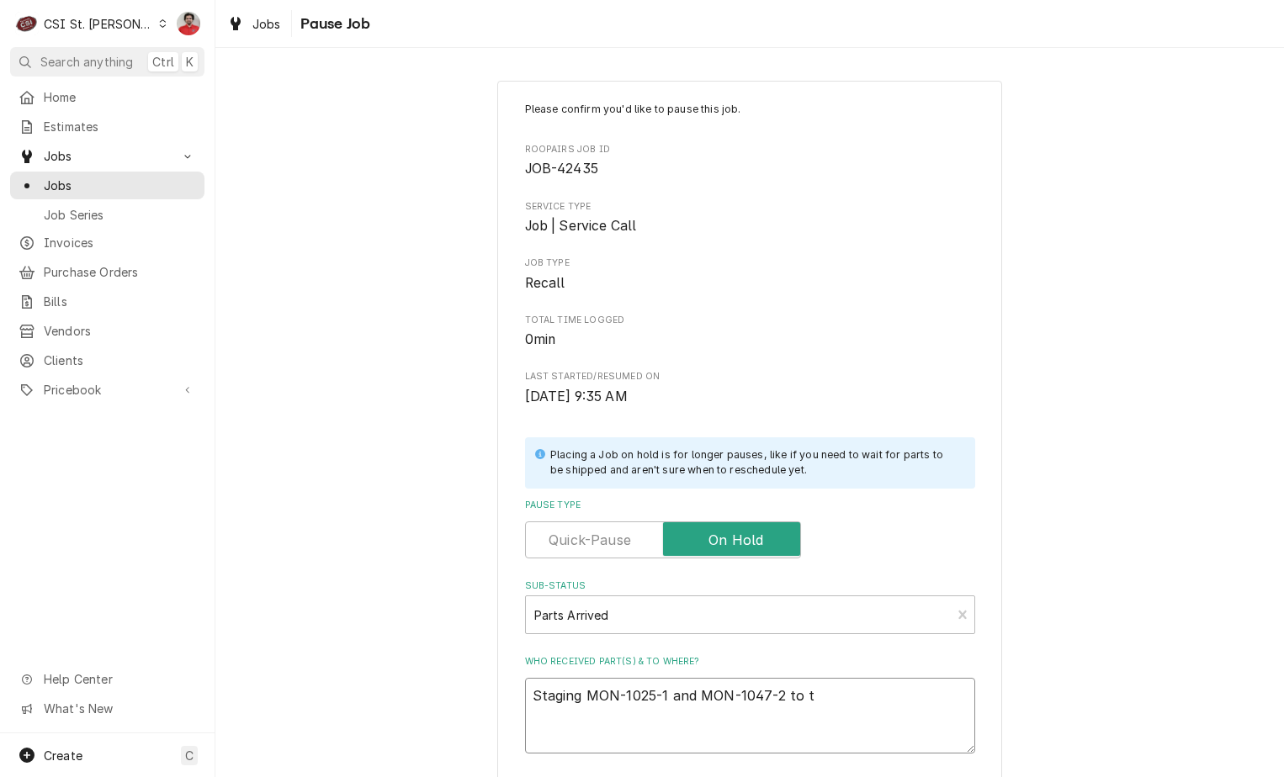
type textarea "Staging MON-1025-1 and MON-1047-2 to th"
type textarea "x"
type textarea "Staging MON-1025-1 and MON-1047-2 to the"
type textarea "x"
type textarea "Staging MON-1025-1 and MON-1047-2 to the"
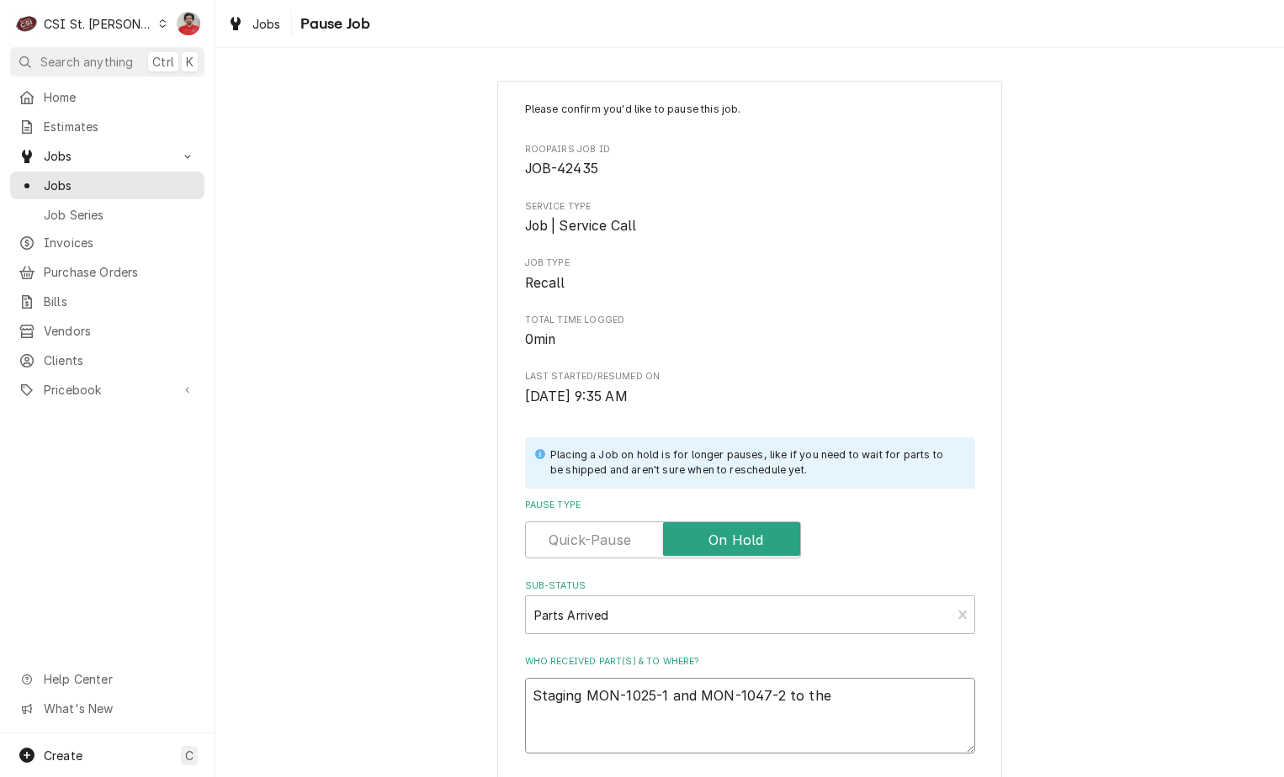
type textarea "x"
type textarea "Staging MON-1025-1 and MON-1047-2 to the r"
type textarea "x"
type textarea "Staging MON-1025-1 and MON-1047-2 to the re"
type textarea "x"
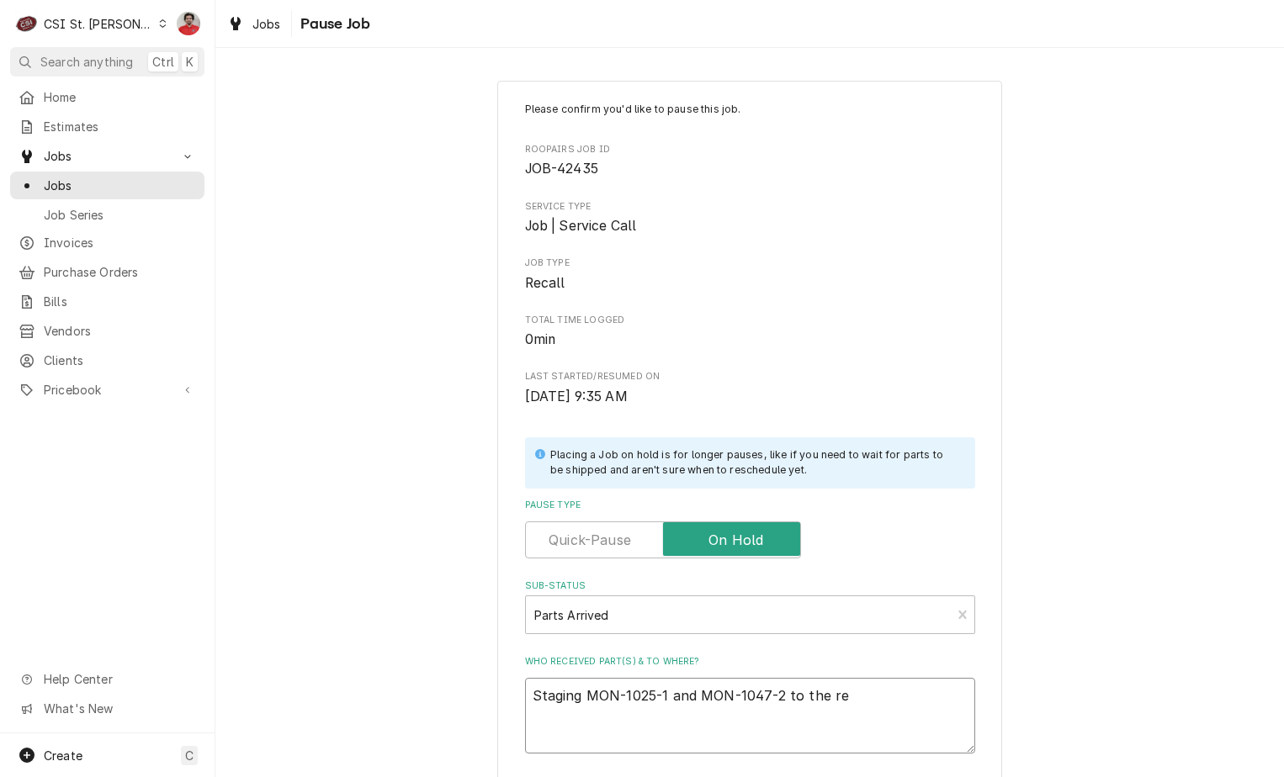
type textarea "Staging MON-1025-1 and MON-1047-2 to the res"
type textarea "x"
type textarea "Staging MON-1025-1 and MON-1047-2 to the re"
type textarea "x"
type textarea "Staging MON-1025-1 and MON-1047-2 to the r"
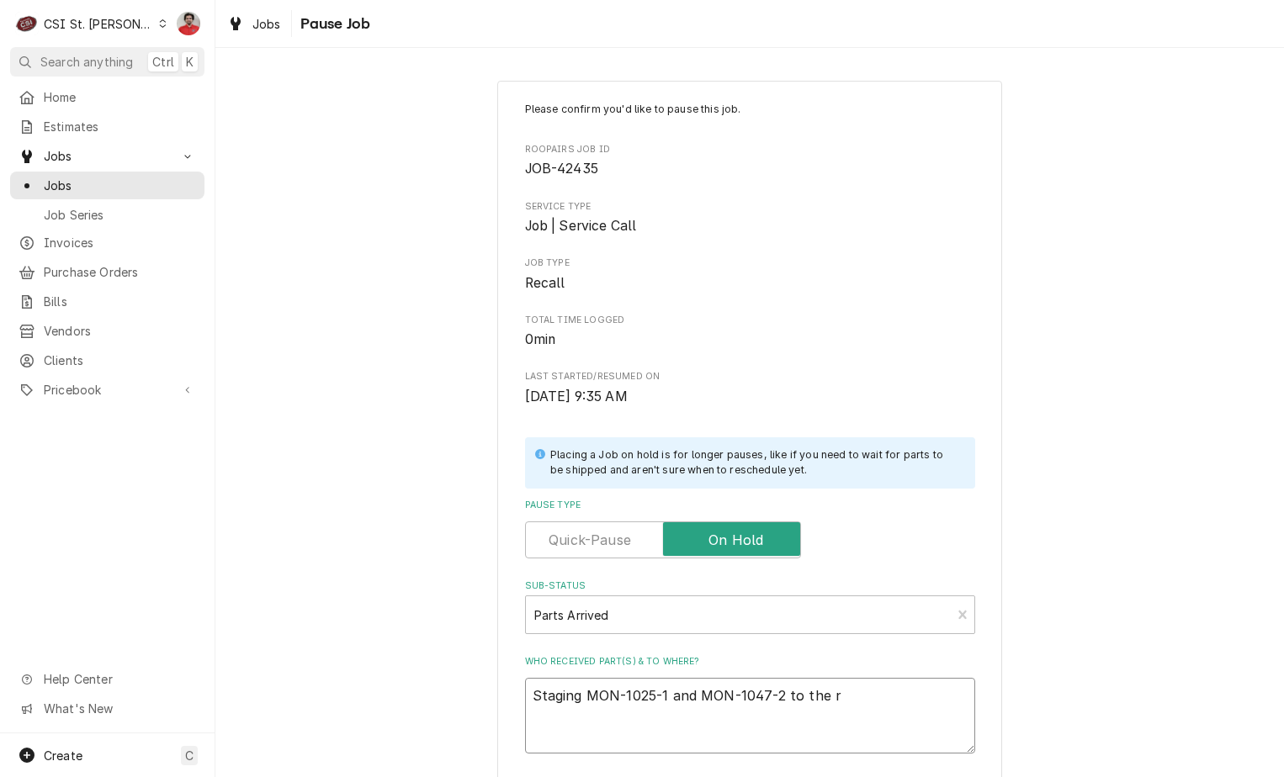
type textarea "x"
type textarea "Staging MON-1025-1 and MON-1047-2 to the"
type textarea "x"
type textarea "Staging MON-1025-1 and MON-1047-2 to the R"
type textarea "x"
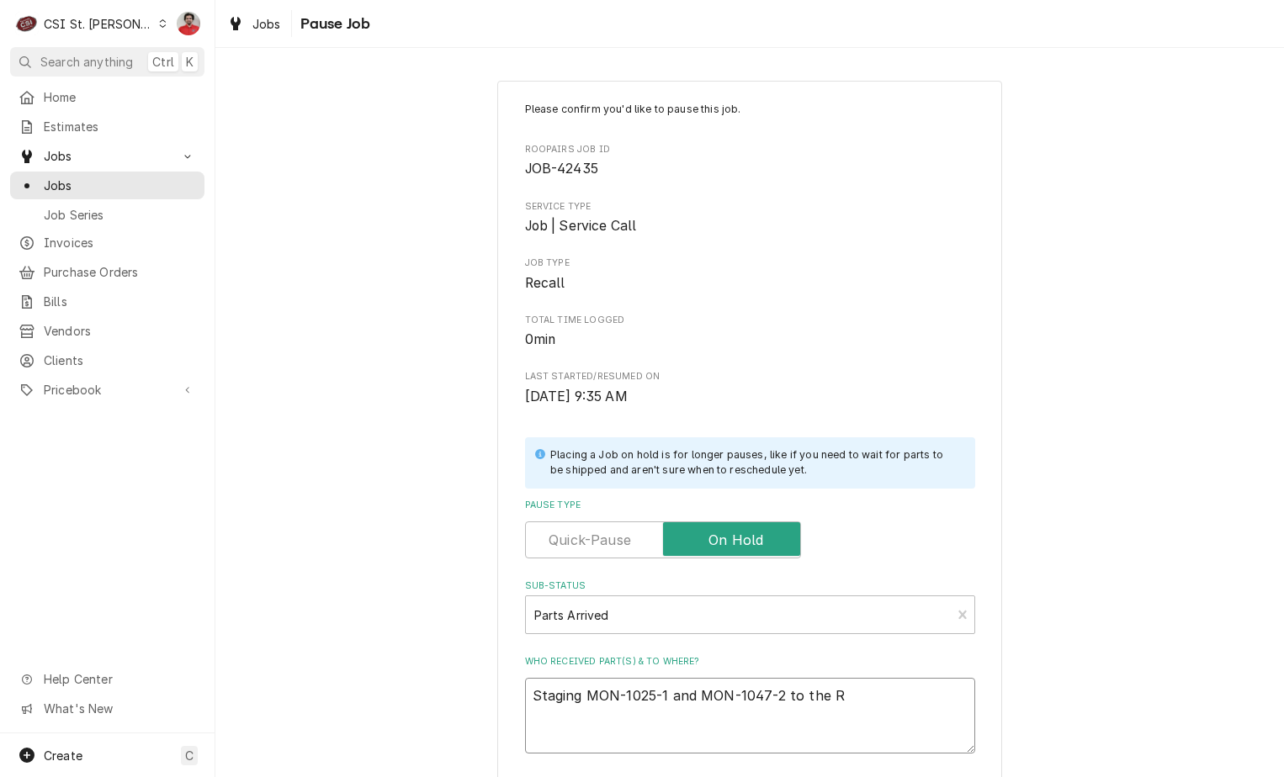
type textarea "Staging MON-1025-1 and MON-1047-2 to the Re"
type textarea "x"
type textarea "Staging MON-1025-1 and MON-1047-2 to the Res"
type textarea "x"
type textarea "Staging MON-1025-1 and MON-1047-2 to the Rese"
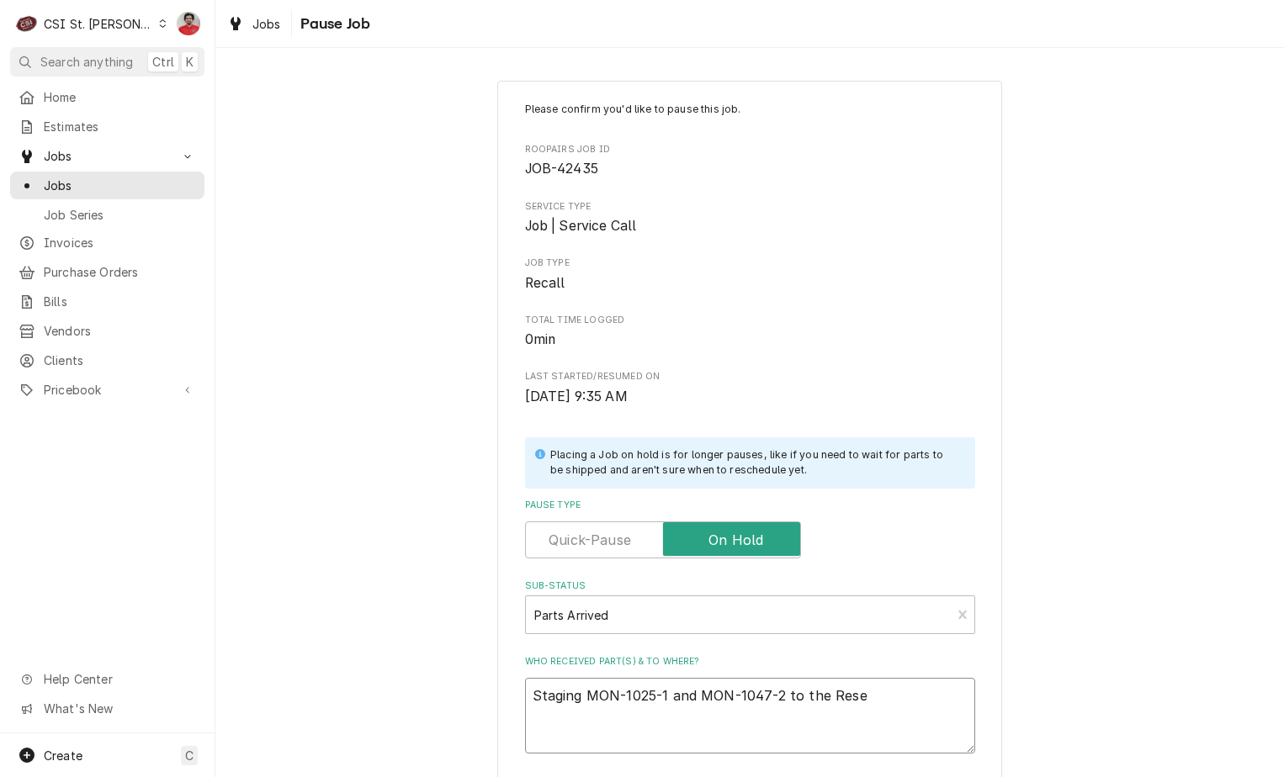
type textarea "x"
type textarea "Staging MON-1025-1 and MON-1047-2 to the Reser"
type textarea "x"
type textarea "Staging MON-1025-1 and MON-1047-2 to the Reserv"
type textarea "x"
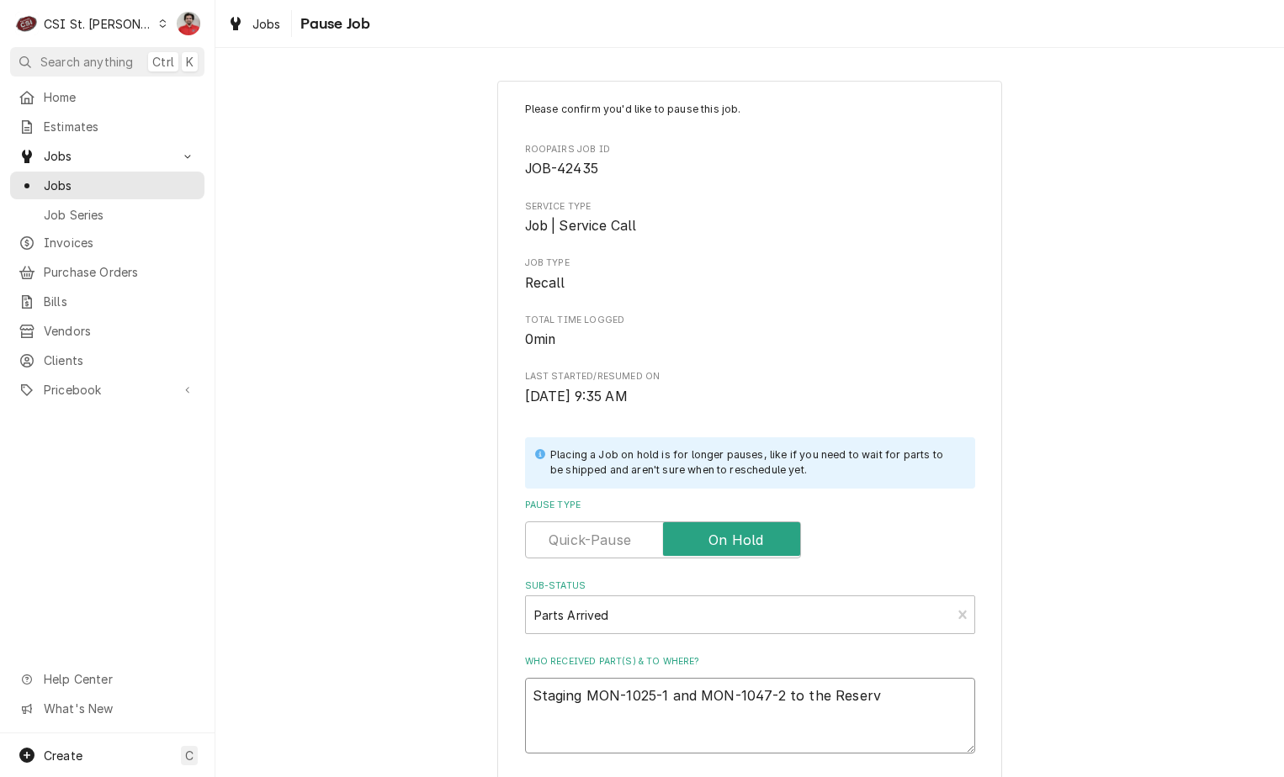
type textarea "Staging MON-1025-1 and MON-1047-2 to the Reserve"
type textarea "x"
type textarea "Staging MON-1025-1 and MON-1047-2 to the Reserve"
type textarea "x"
type textarea "Staging MON-1025-1 and MON-1047-2 to the Reserve S"
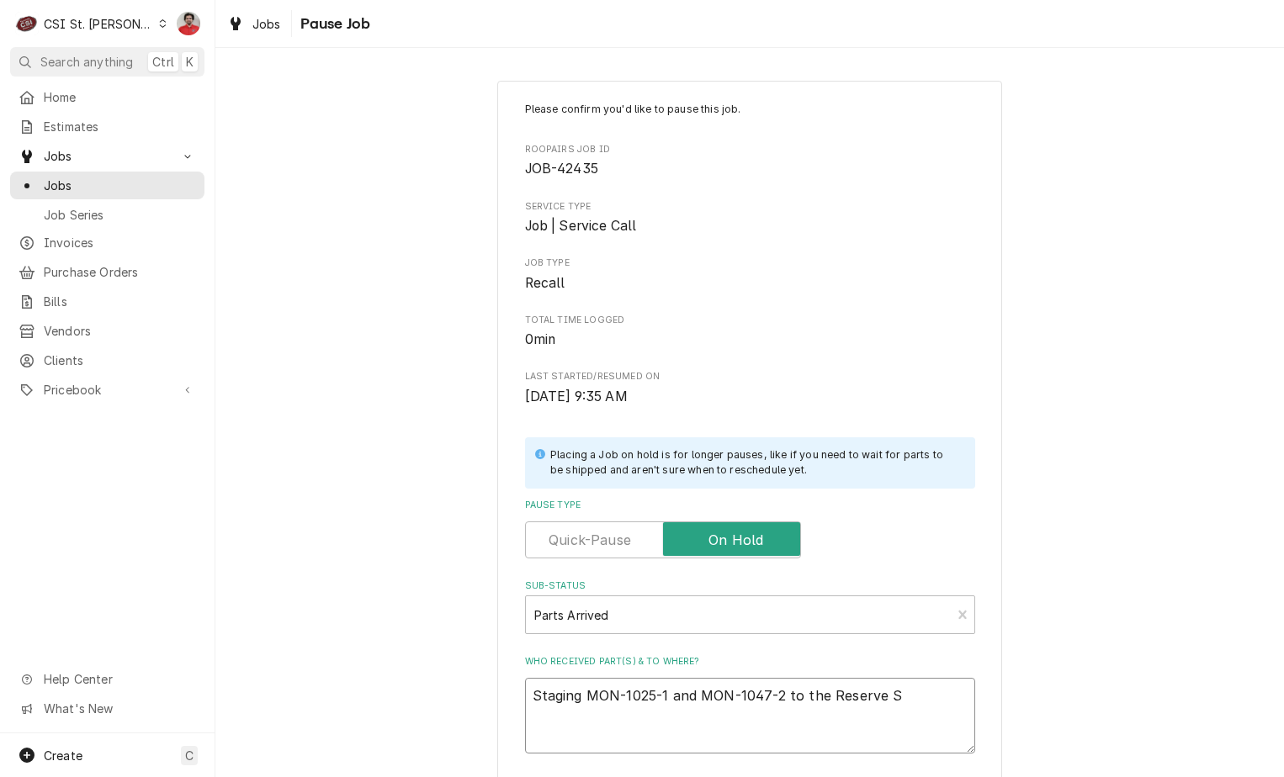
type textarea "x"
type textarea "Staging MON-1025-1 and MON-1047-2 to the Reserve Sh"
type textarea "x"
type textarea "Staging MON-1025-1 and MON-1047-2 to the Reserve She"
type textarea "x"
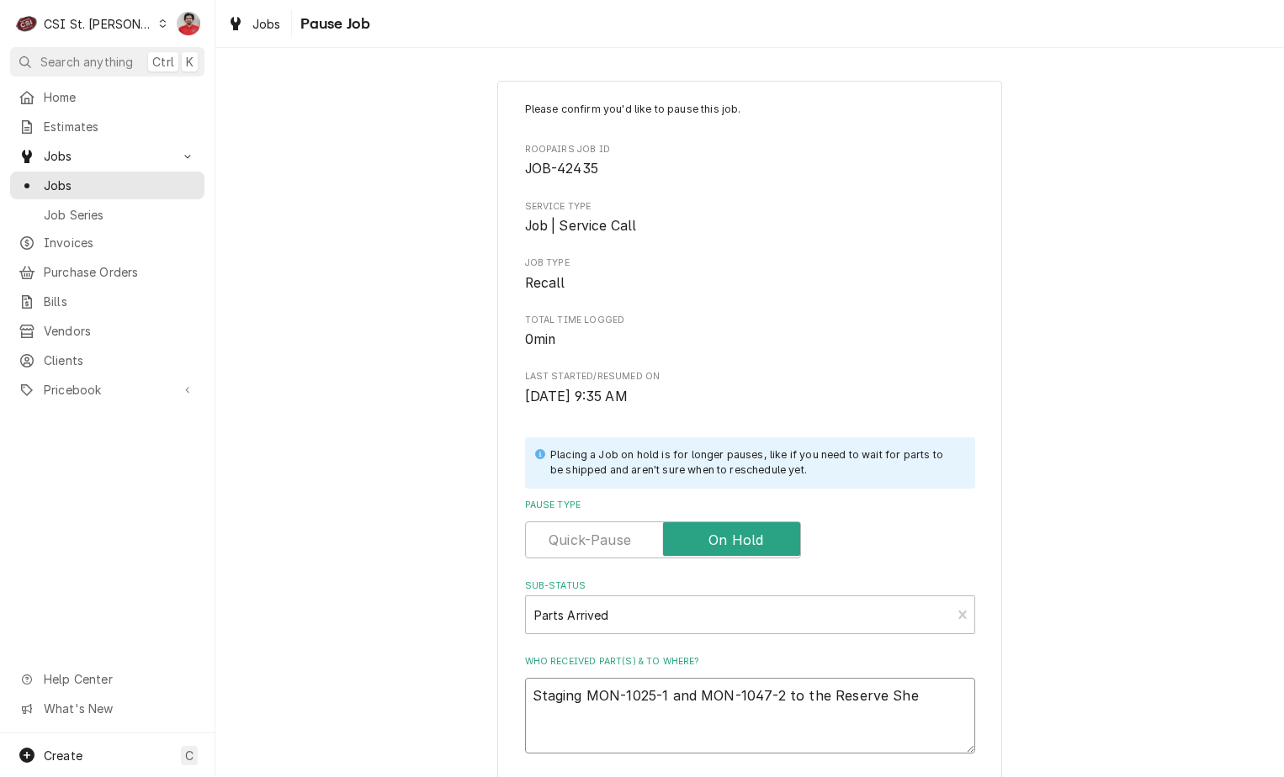
type textarea "Staging MON-1025-1 and MON-1047-2 to the Reserve Shel"
type textarea "x"
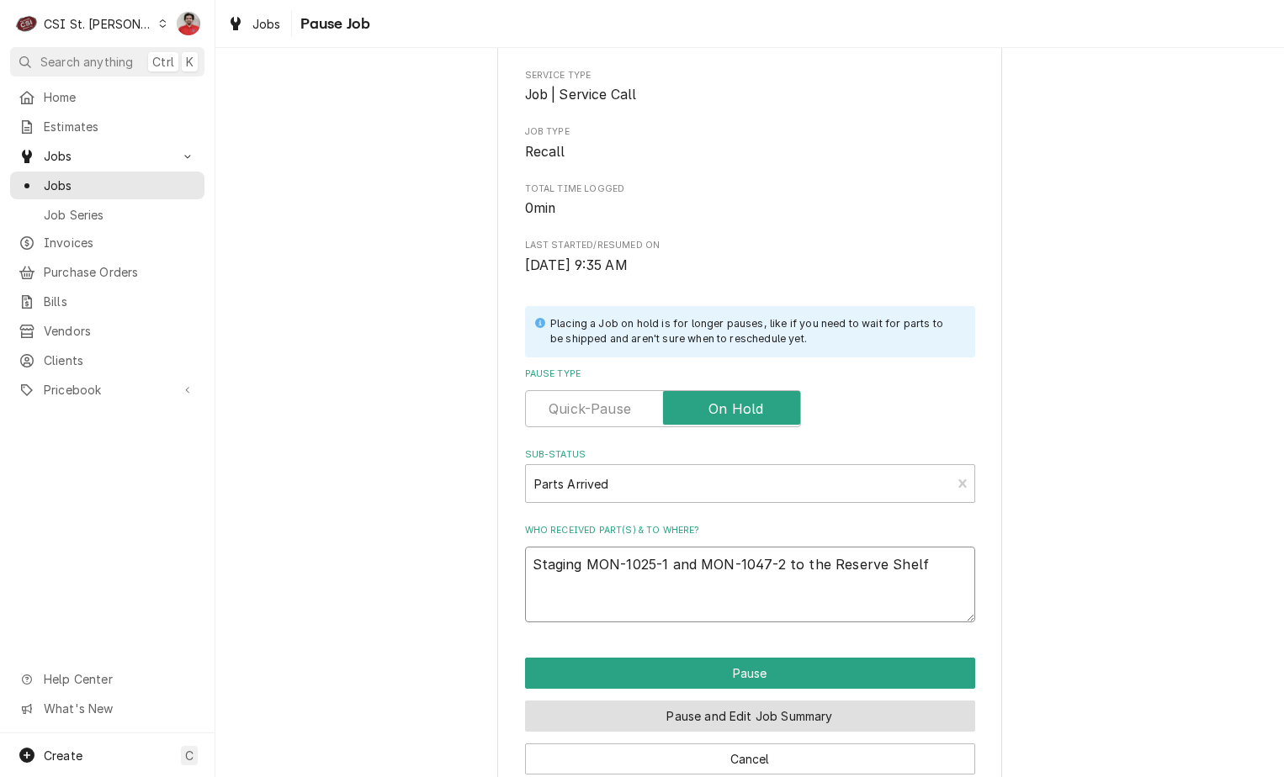
scroll to position [165, 0]
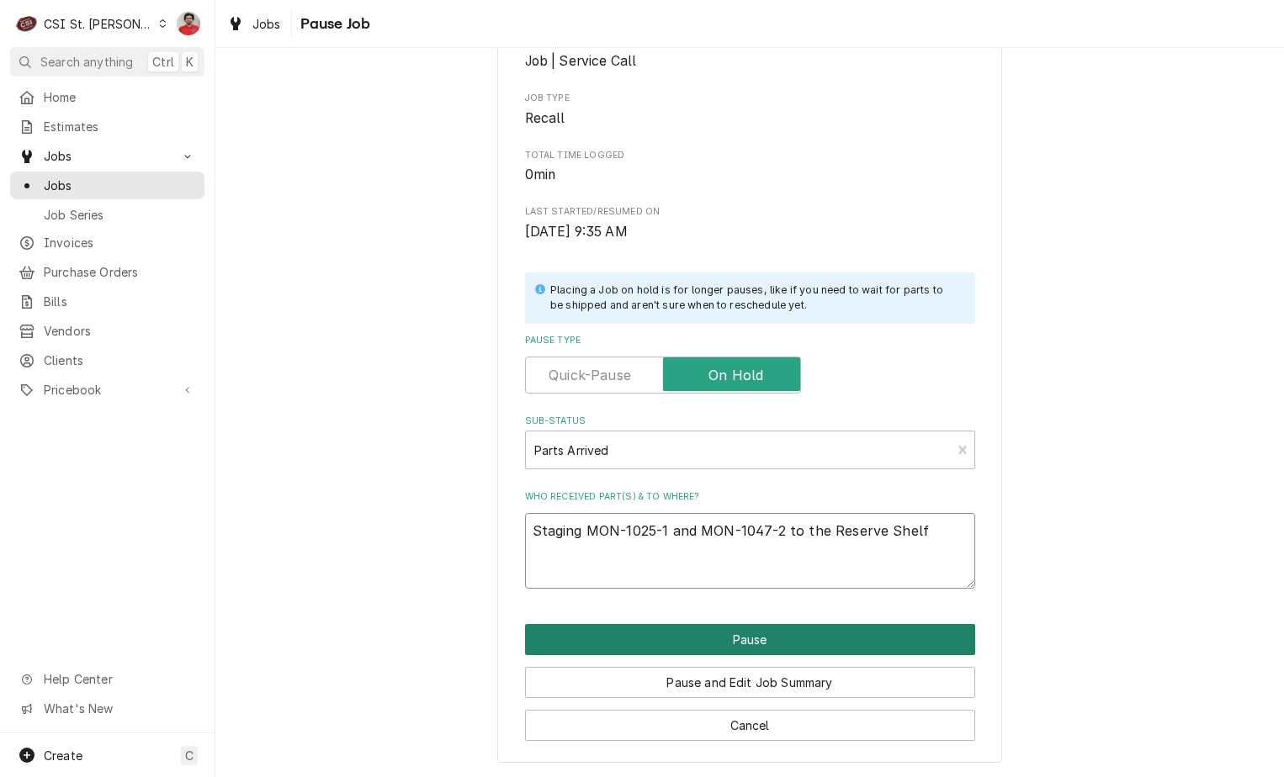
type textarea "Staging MON-1025-1 and MON-1047-2 to the Reserve Shelf"
click at [714, 639] on button "Pause" at bounding box center [750, 639] width 450 height 31
type textarea "x"
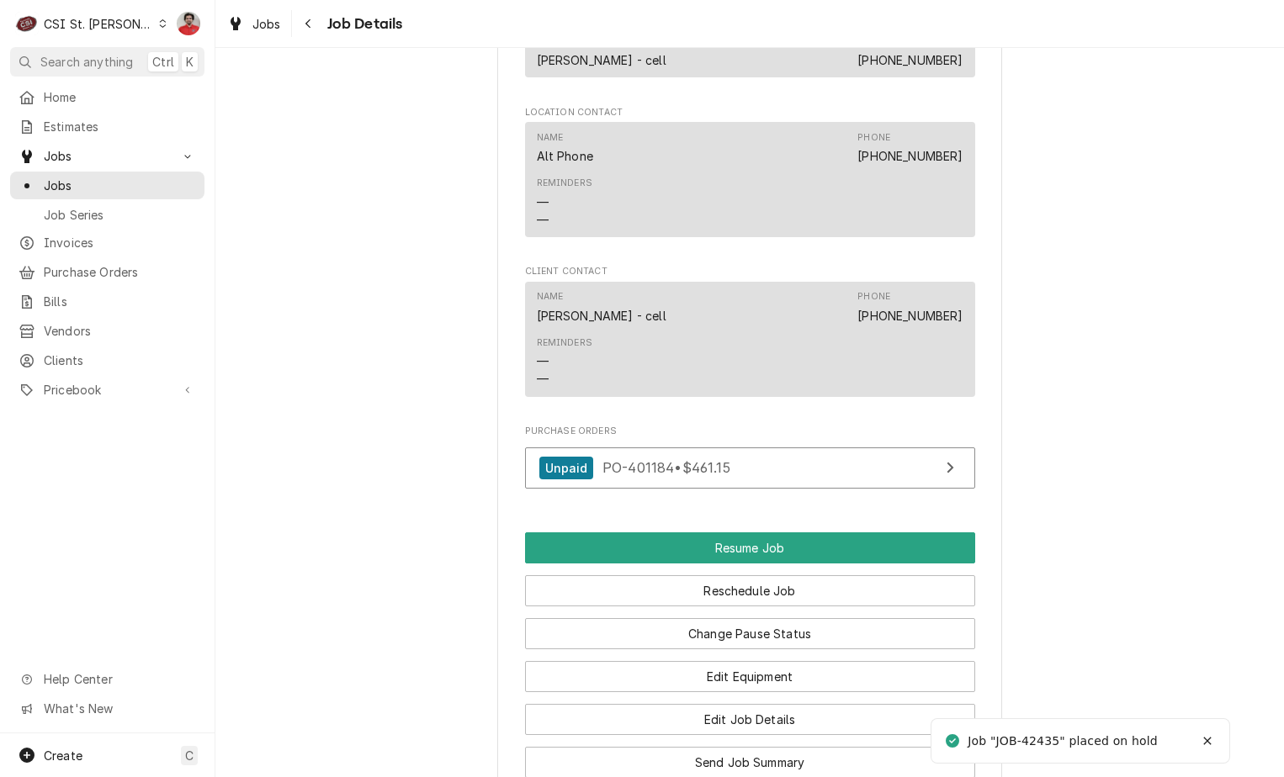
scroll to position [1767, 0]
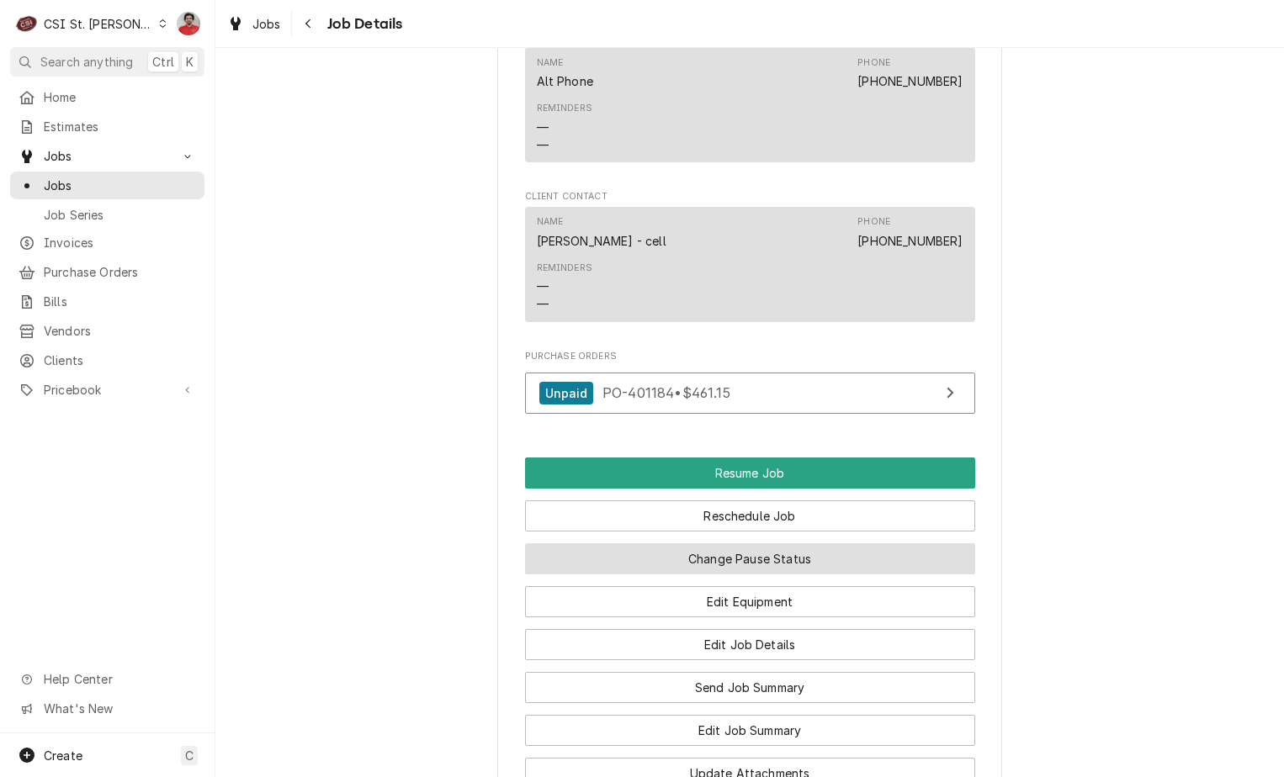
click at [708, 575] on button "Change Pause Status" at bounding box center [750, 559] width 450 height 31
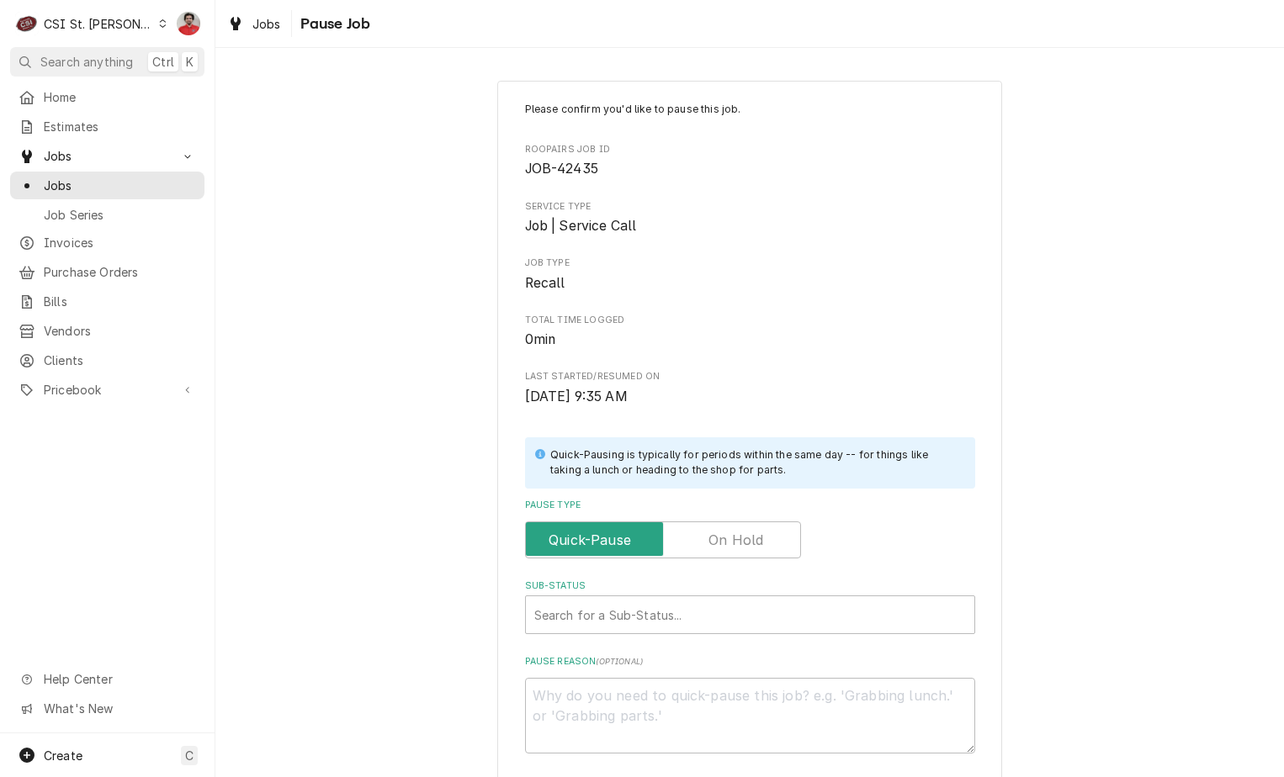
click at [711, 547] on label "Pause Type" at bounding box center [663, 540] width 276 height 37
click at [711, 547] on input "Pause Type" at bounding box center [663, 540] width 261 height 37
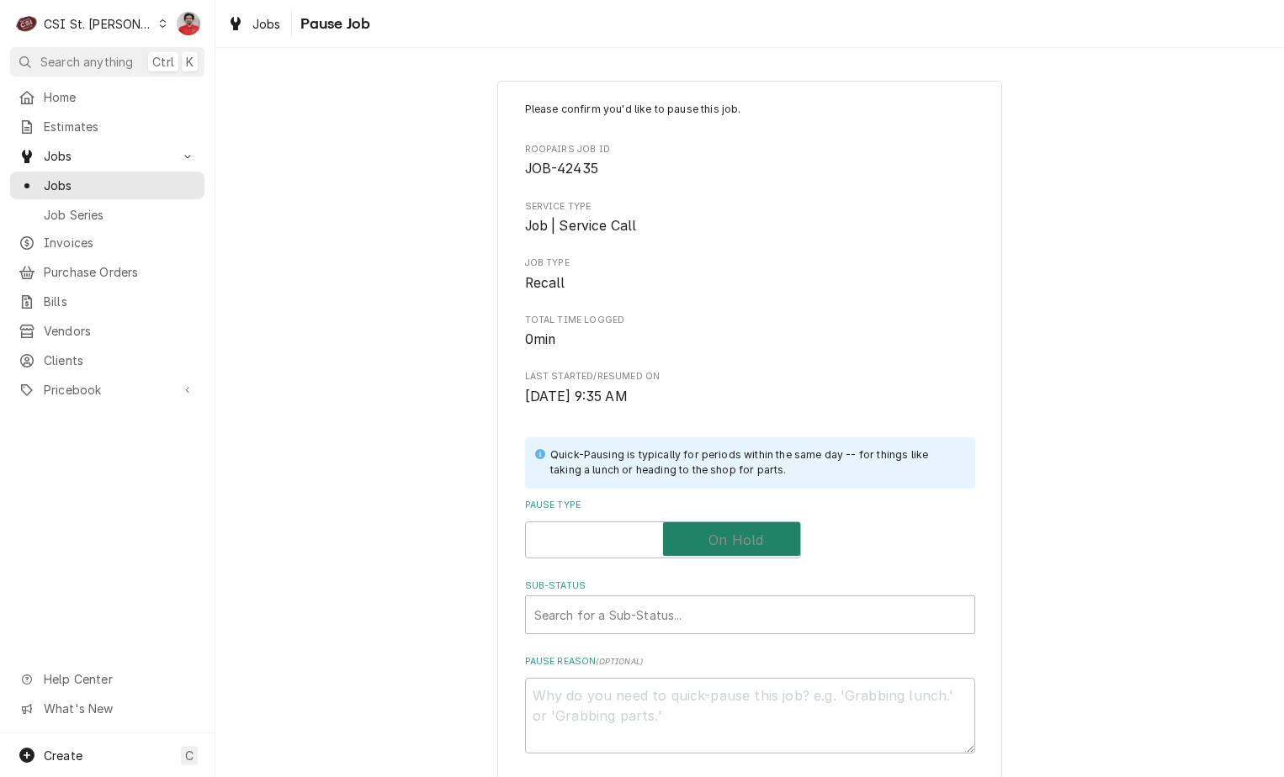
checkbox input "true"
click at [673, 618] on div "Sub-Status" at bounding box center [750, 615] width 432 height 30
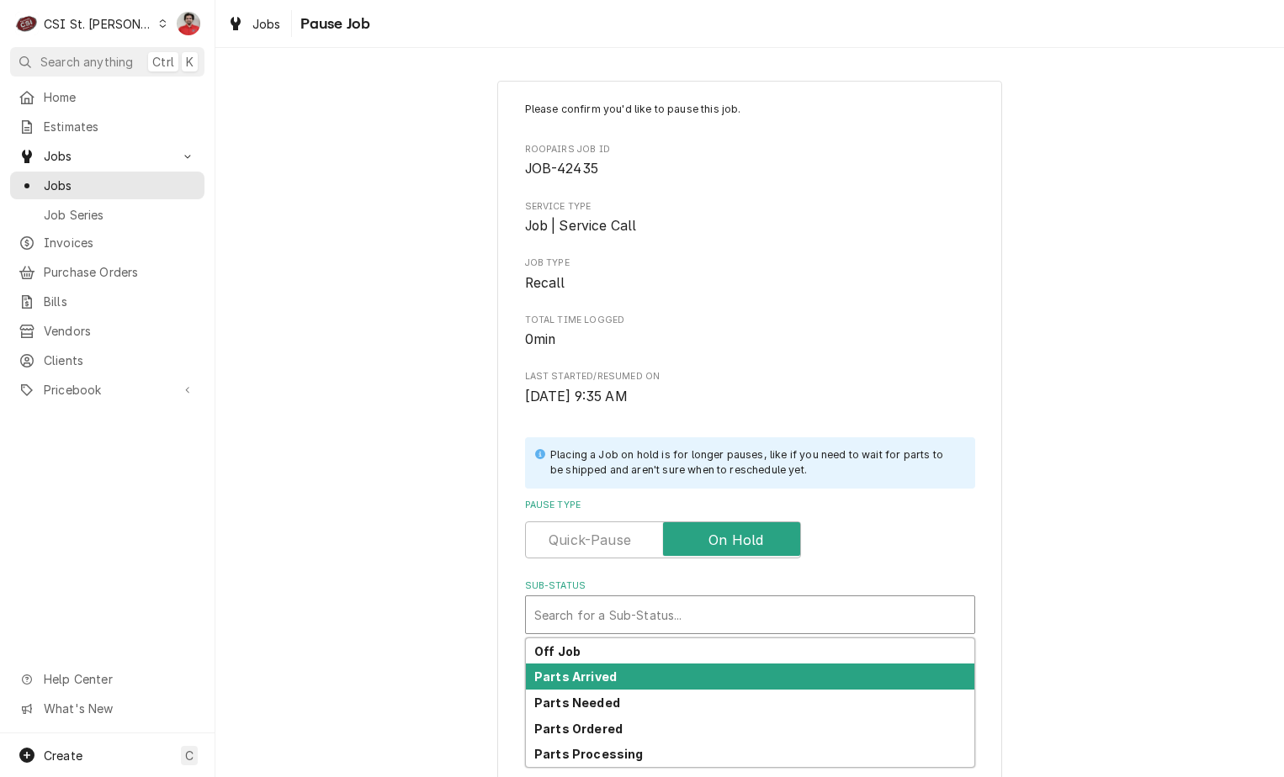
click at [655, 679] on div "Parts Arrived" at bounding box center [750, 677] width 448 height 26
type textarea "x"
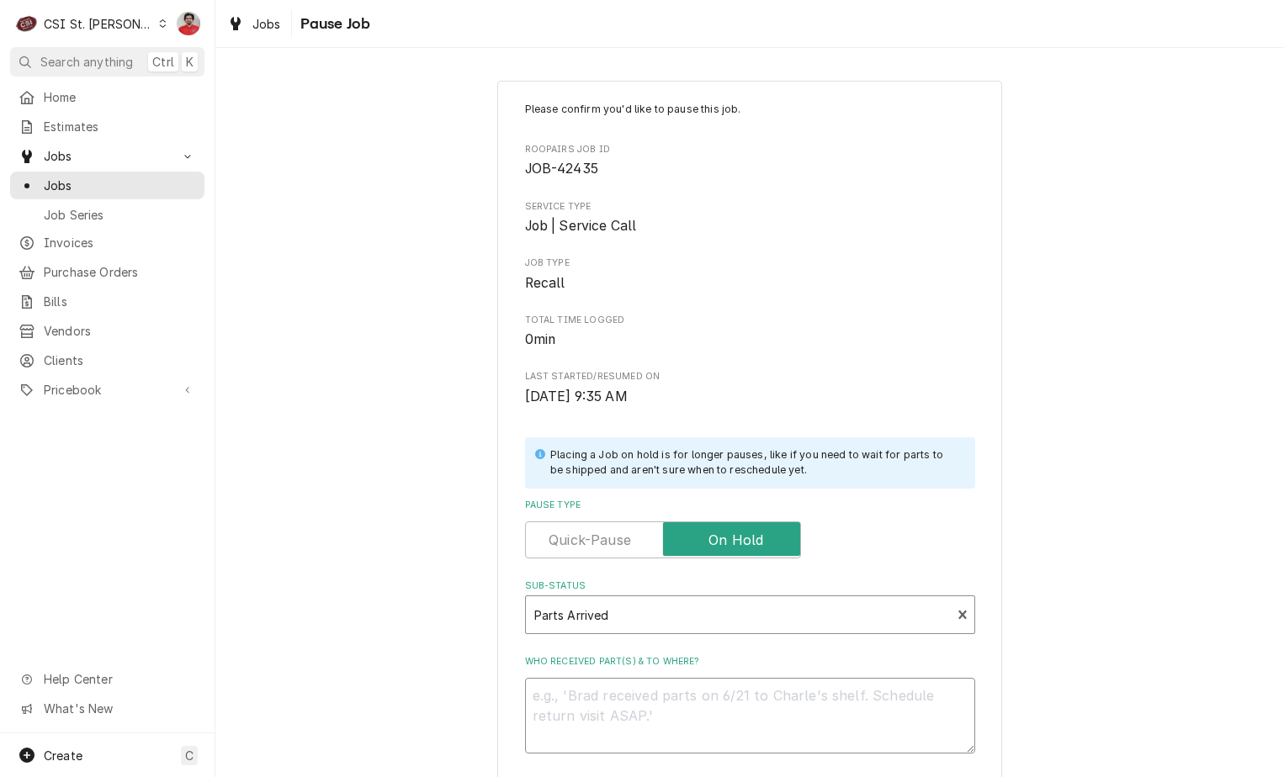
click at [660, 700] on textarea "Who received part(s) & to where?" at bounding box center [750, 716] width 450 height 76
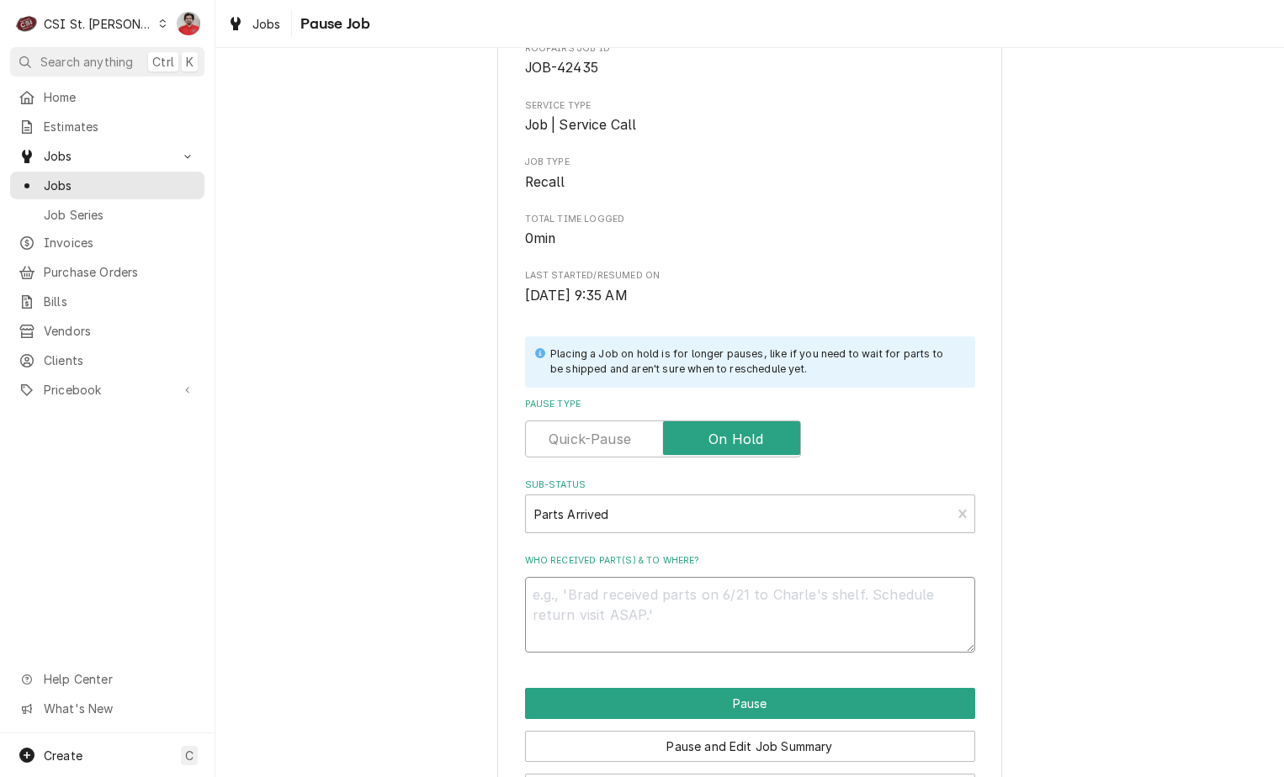
scroll to position [165, 0]
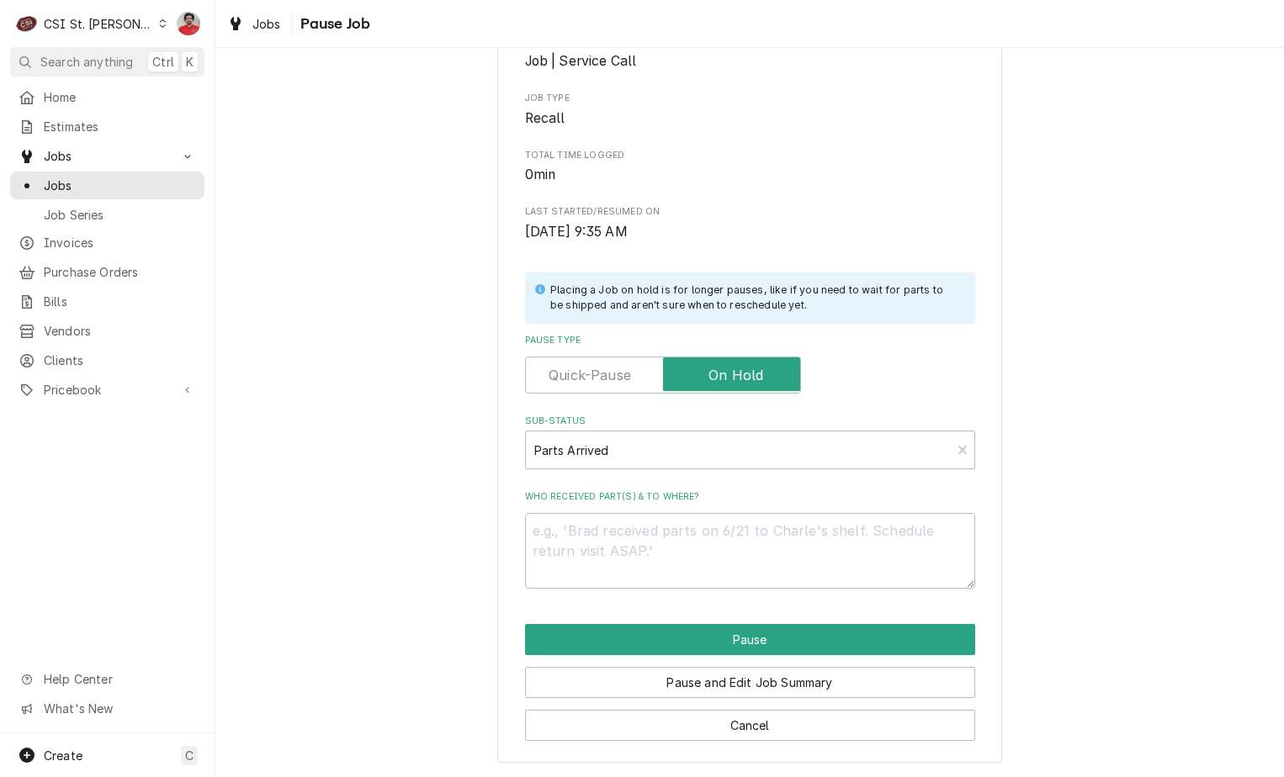
click at [653, 742] on div "Please confirm you'd like to pause this job. Roopairs Job ID JOB-42435 Service …" at bounding box center [749, 339] width 505 height 847
click at [651, 735] on button "Cancel" at bounding box center [750, 725] width 450 height 31
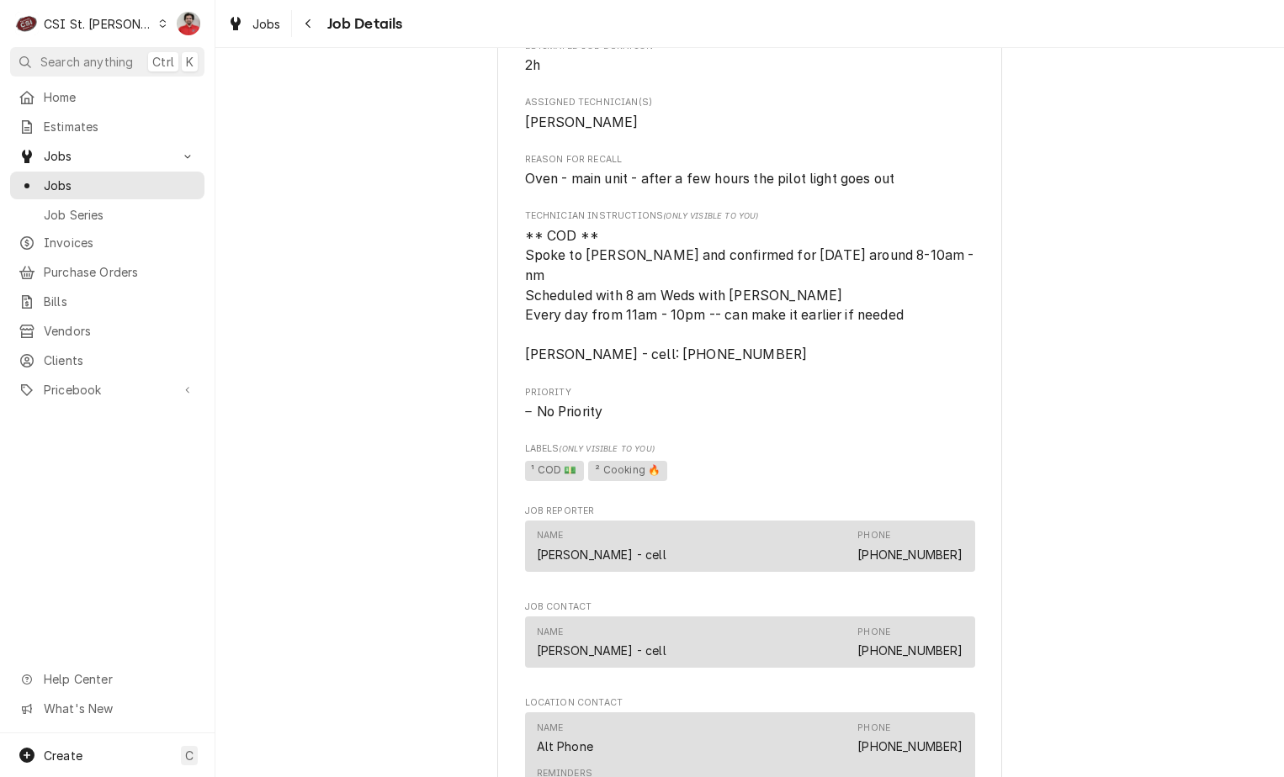
scroll to position [1775, 0]
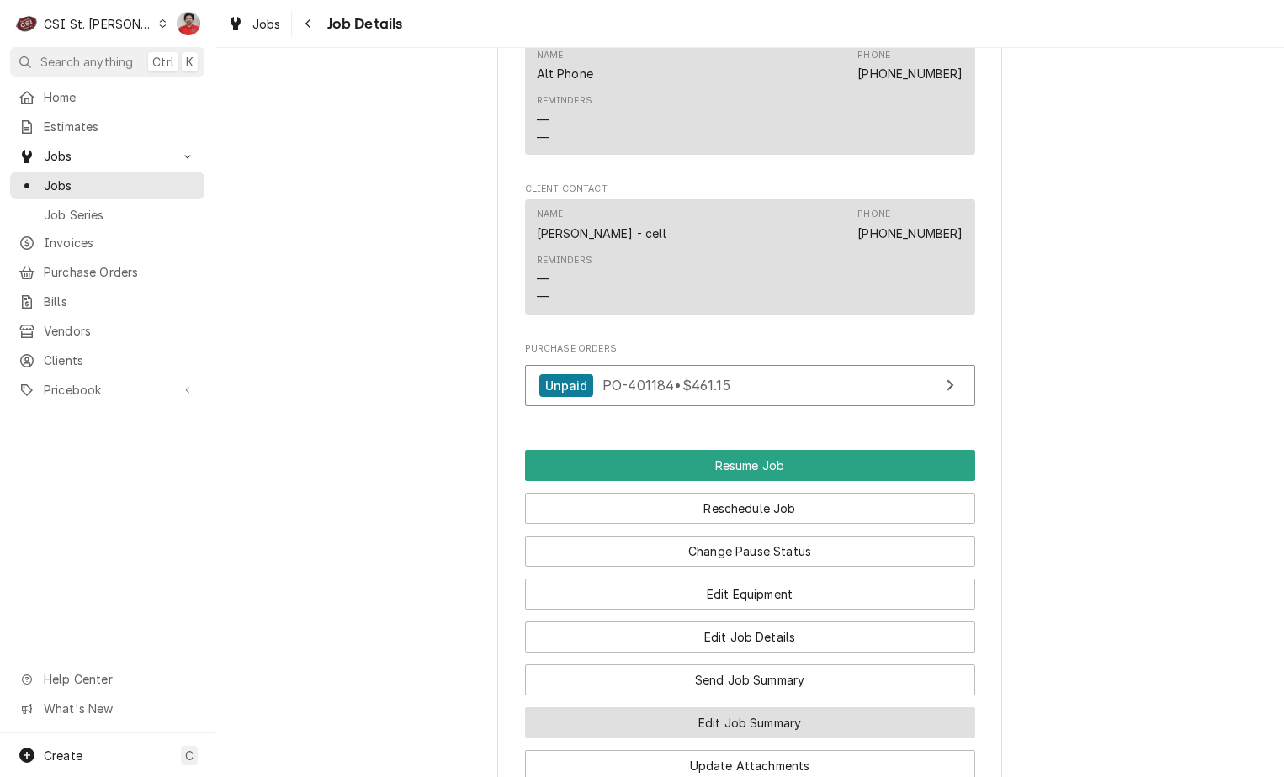
click at [658, 739] on button "Edit Job Summary" at bounding box center [750, 723] width 450 height 31
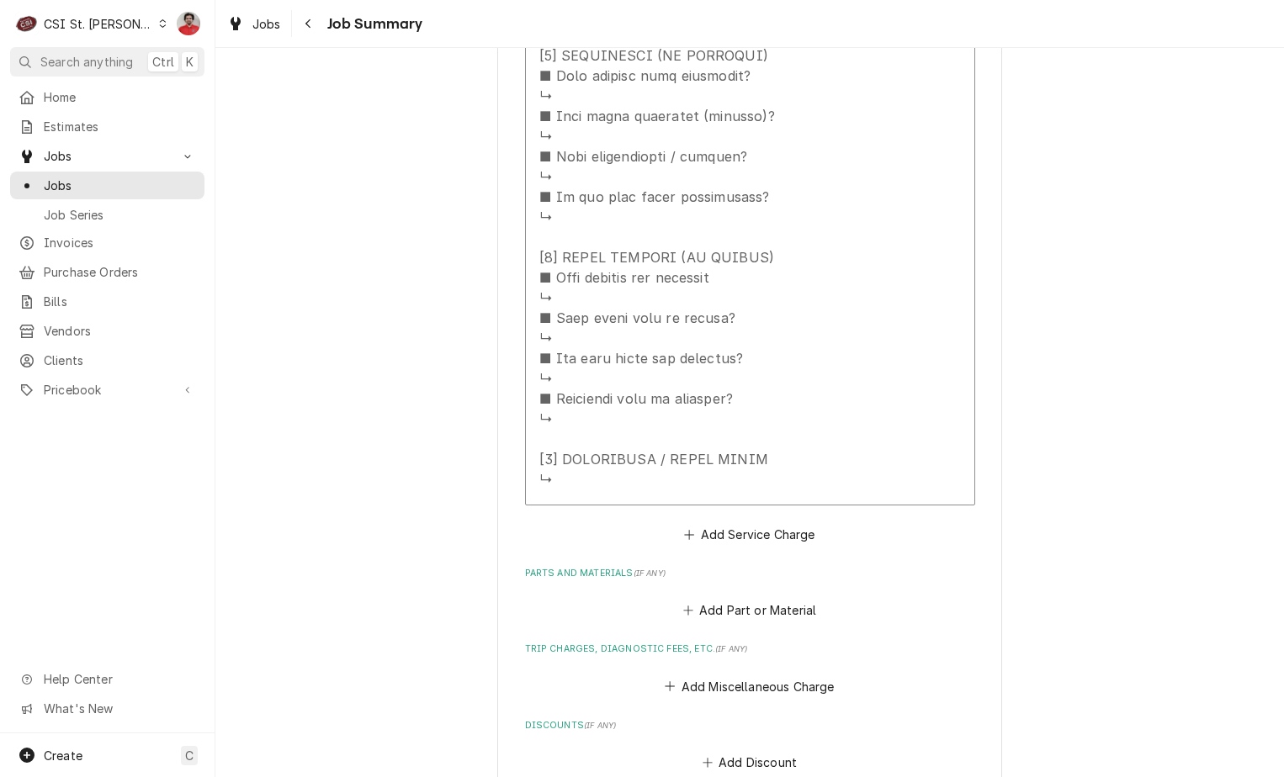
scroll to position [1857, 0]
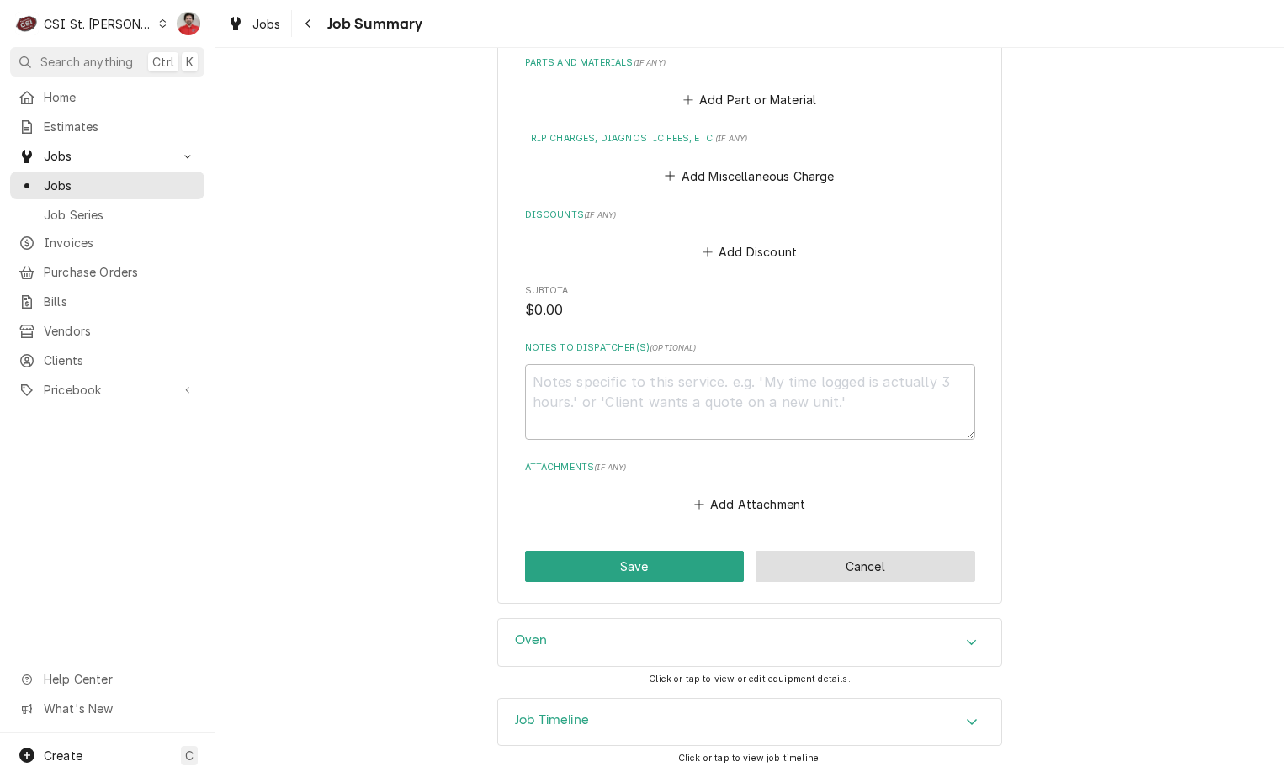
click at [815, 580] on button "Cancel" at bounding box center [866, 566] width 220 height 31
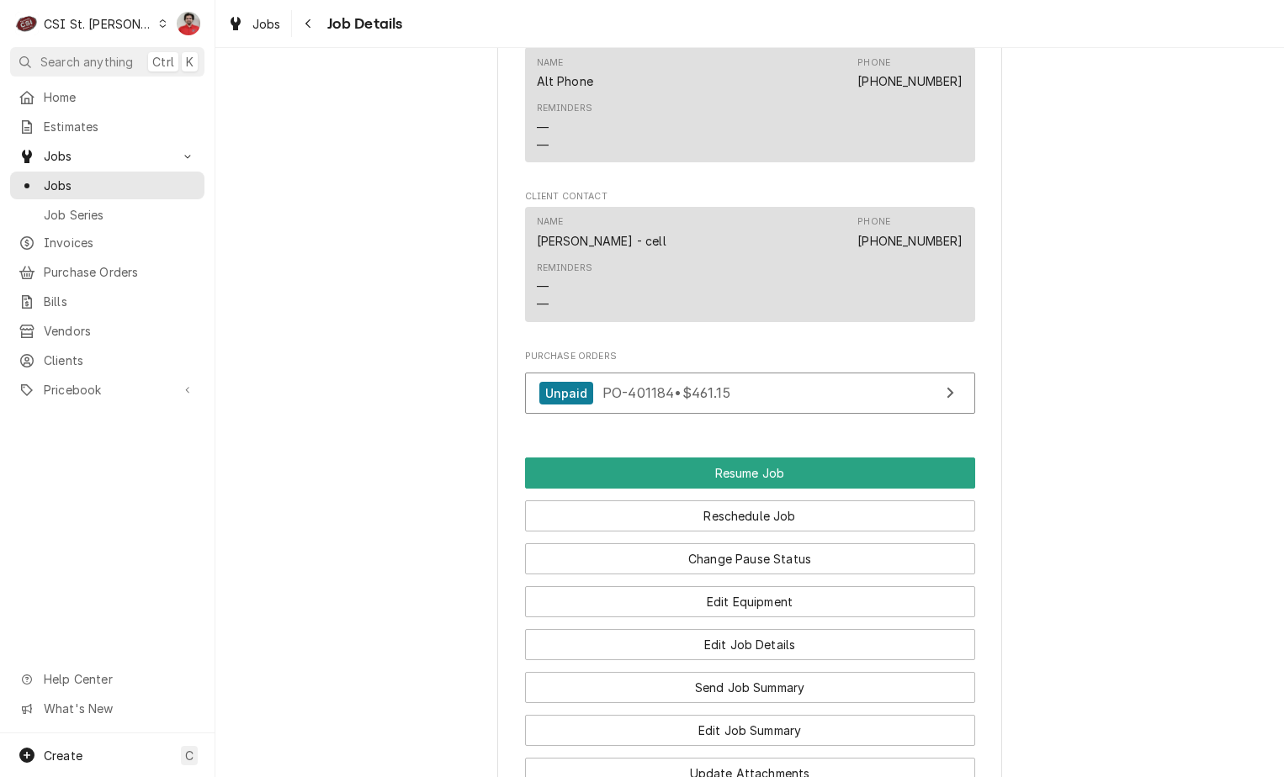
scroll to position [2195, 0]
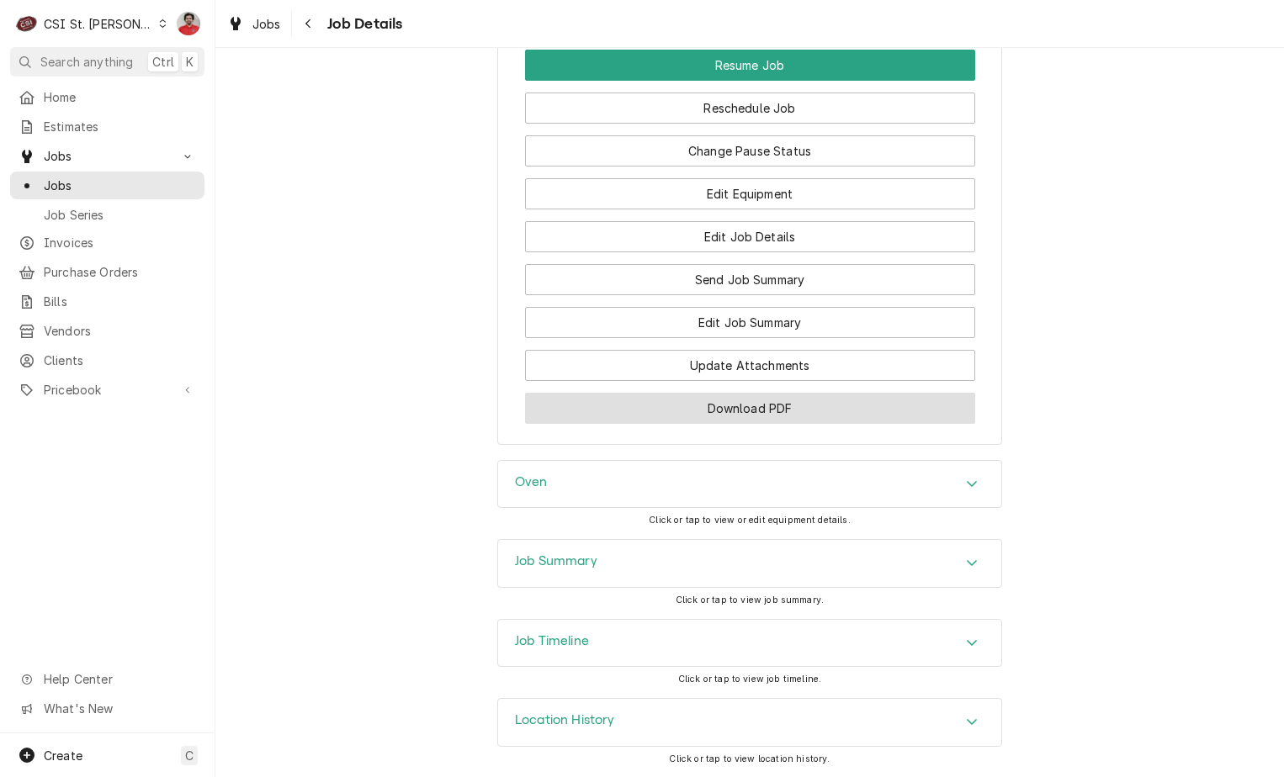
click at [732, 408] on button "Download PDF" at bounding box center [750, 408] width 450 height 31
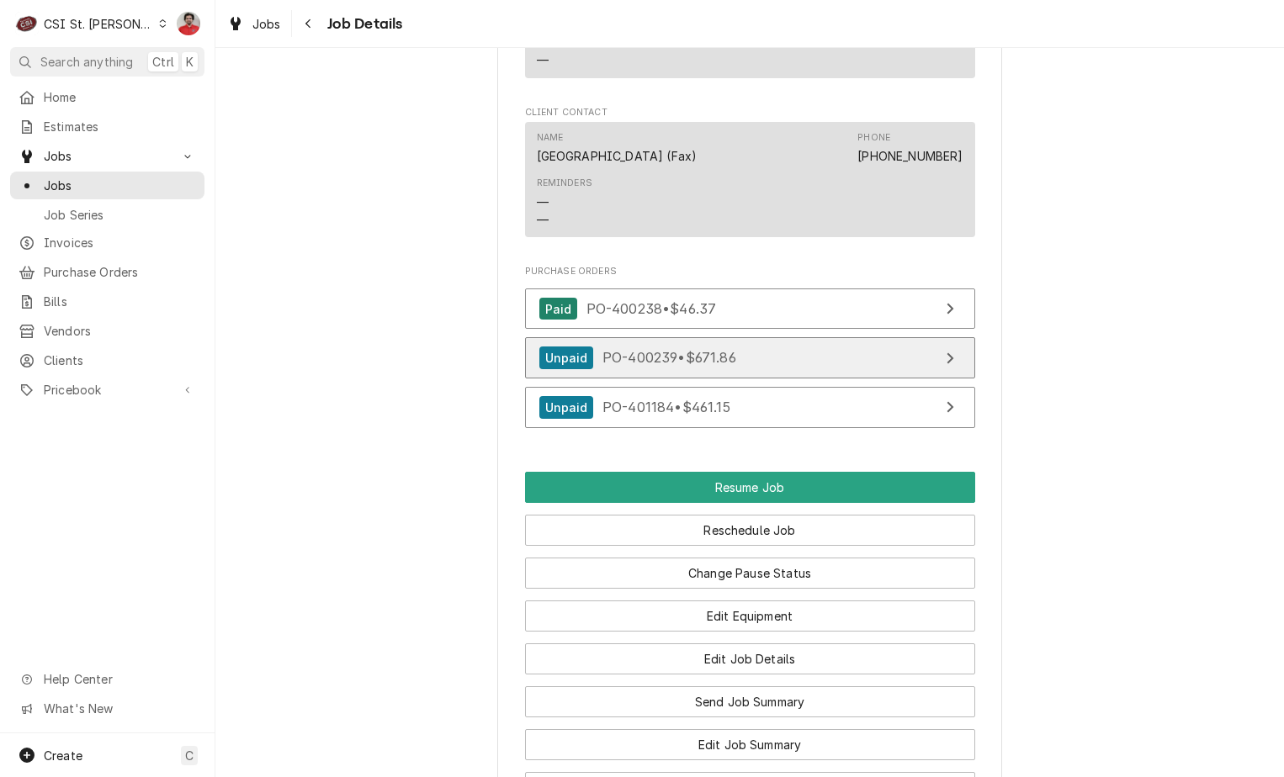
scroll to position [2440, 0]
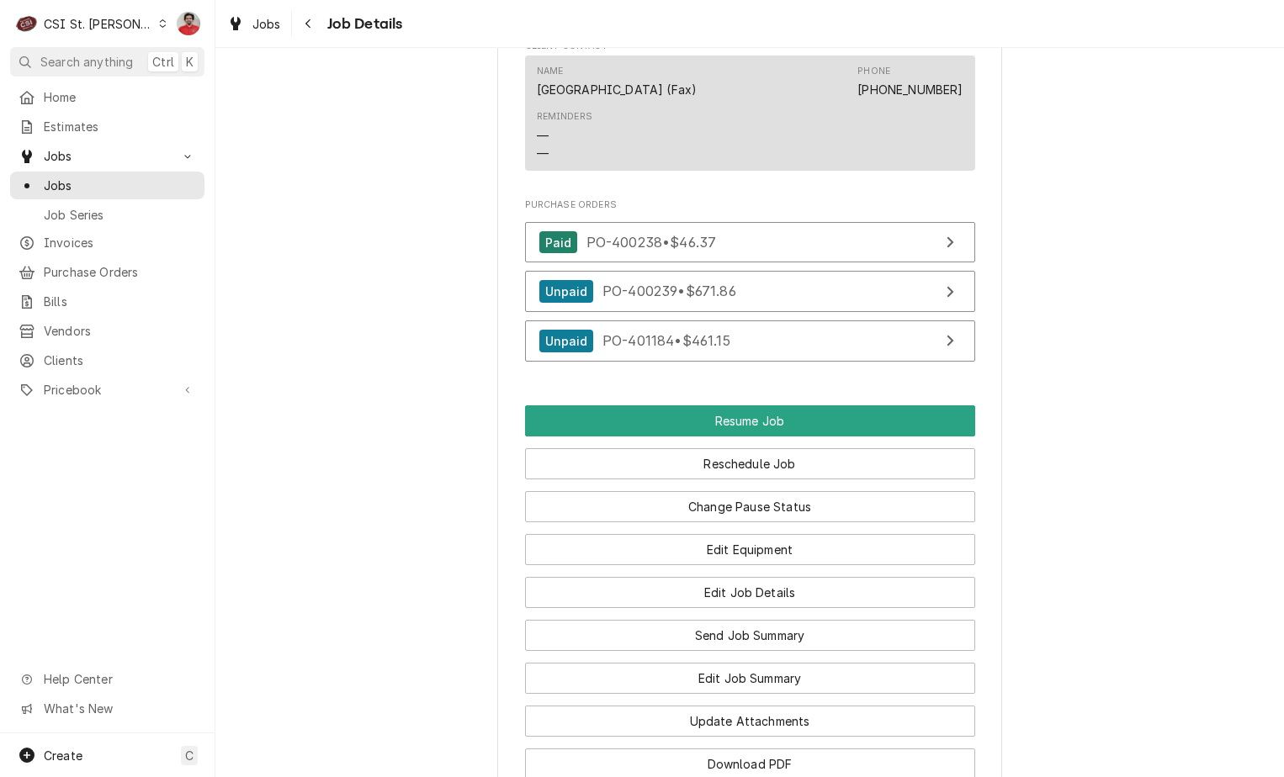
click at [746, 753] on button "Download PDF" at bounding box center [750, 764] width 450 height 31
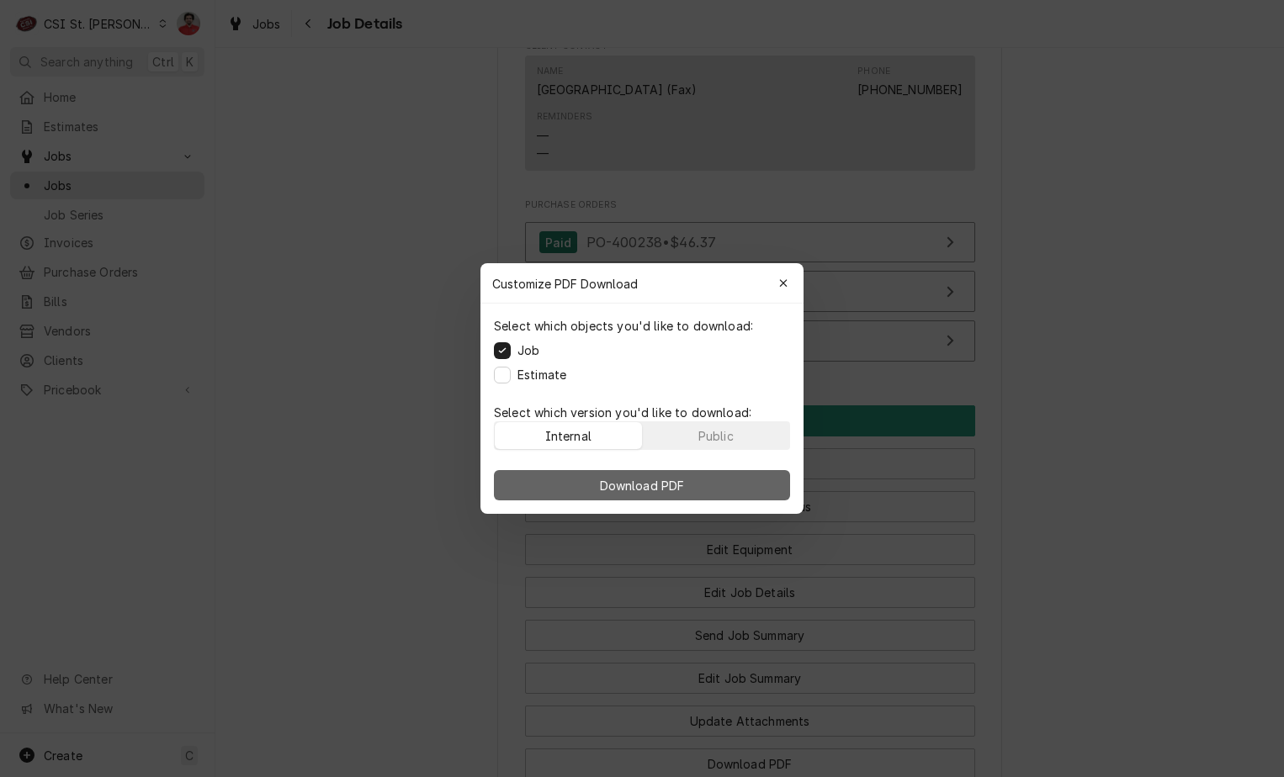
click at [628, 483] on span "Download PDF" at bounding box center [643, 486] width 92 height 18
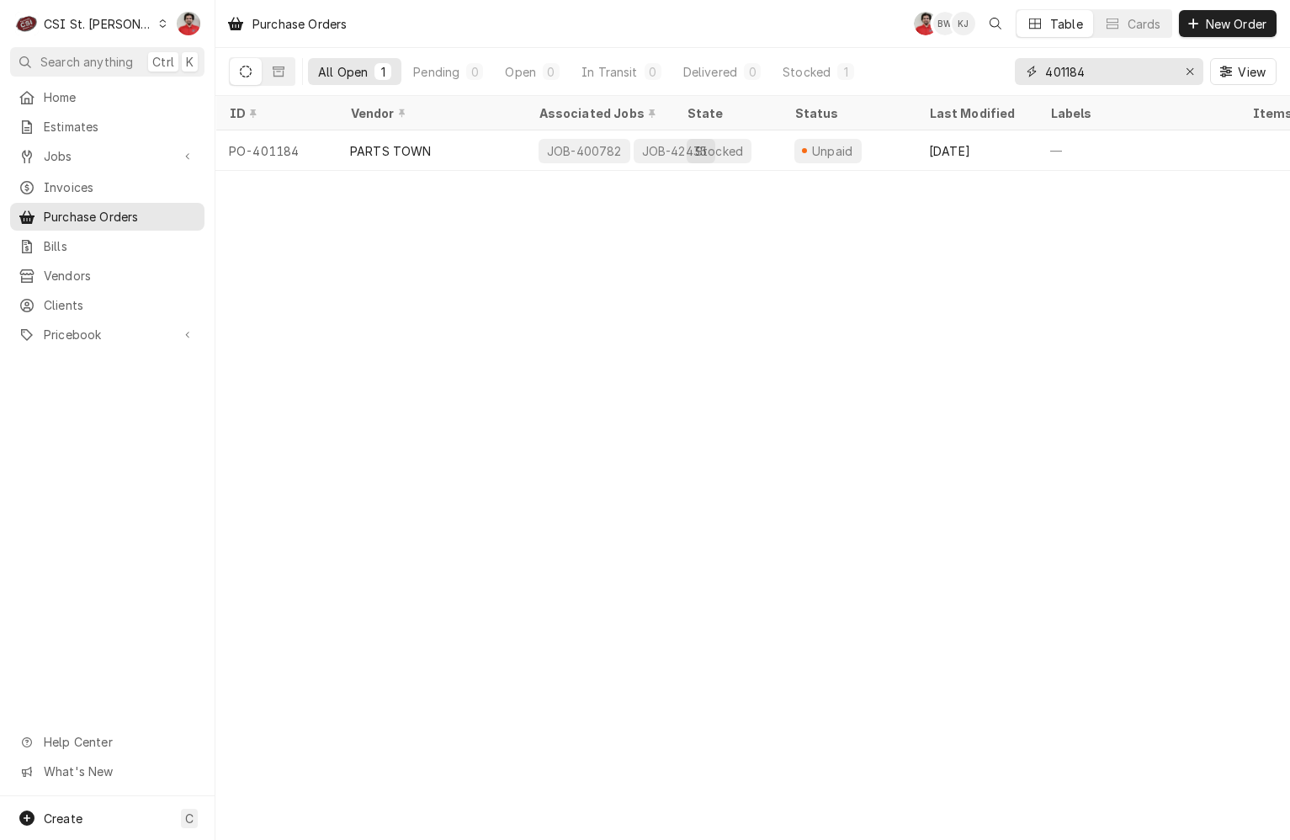
click at [1113, 72] on input "401184" at bounding box center [1108, 71] width 126 height 27
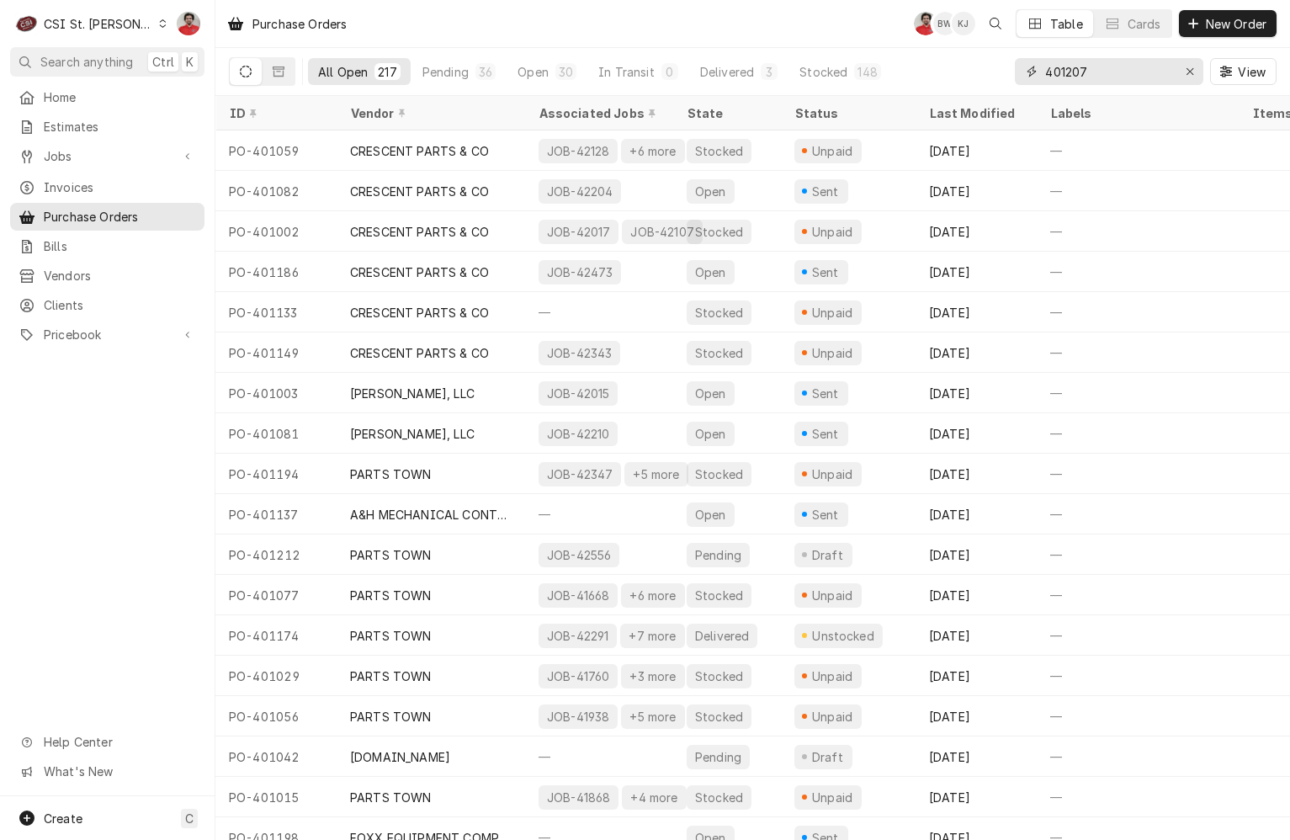
type input "401207"
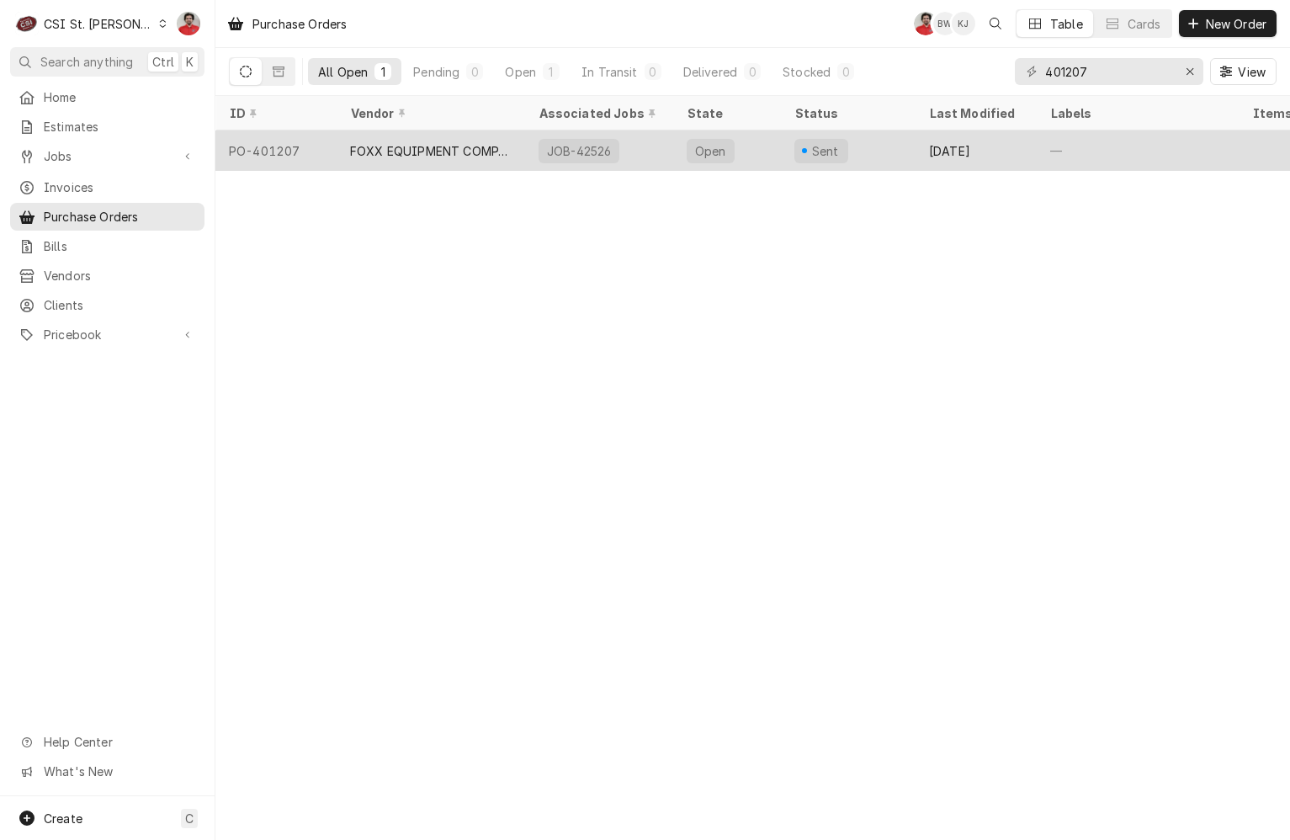
click at [989, 156] on div "[DATE]" at bounding box center [975, 150] width 121 height 40
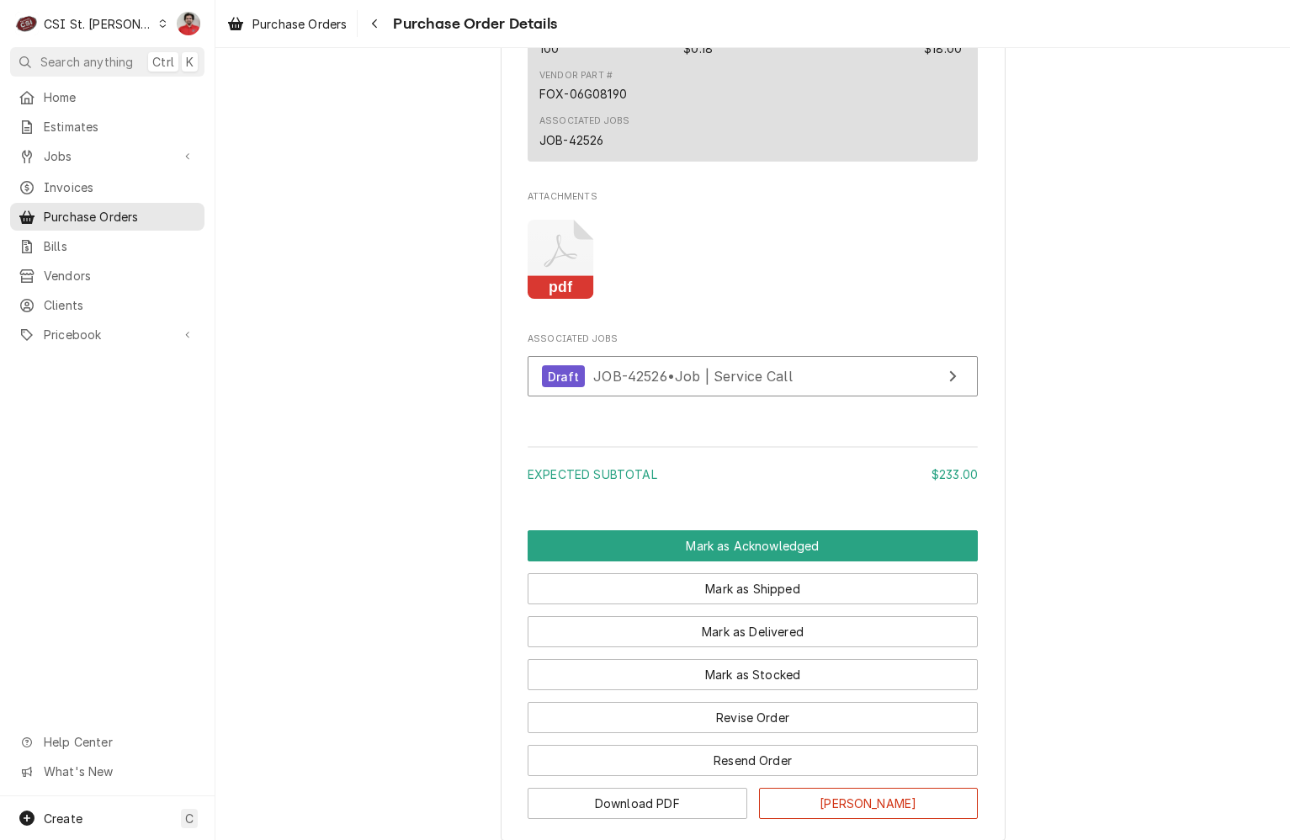
scroll to position [1564, 0]
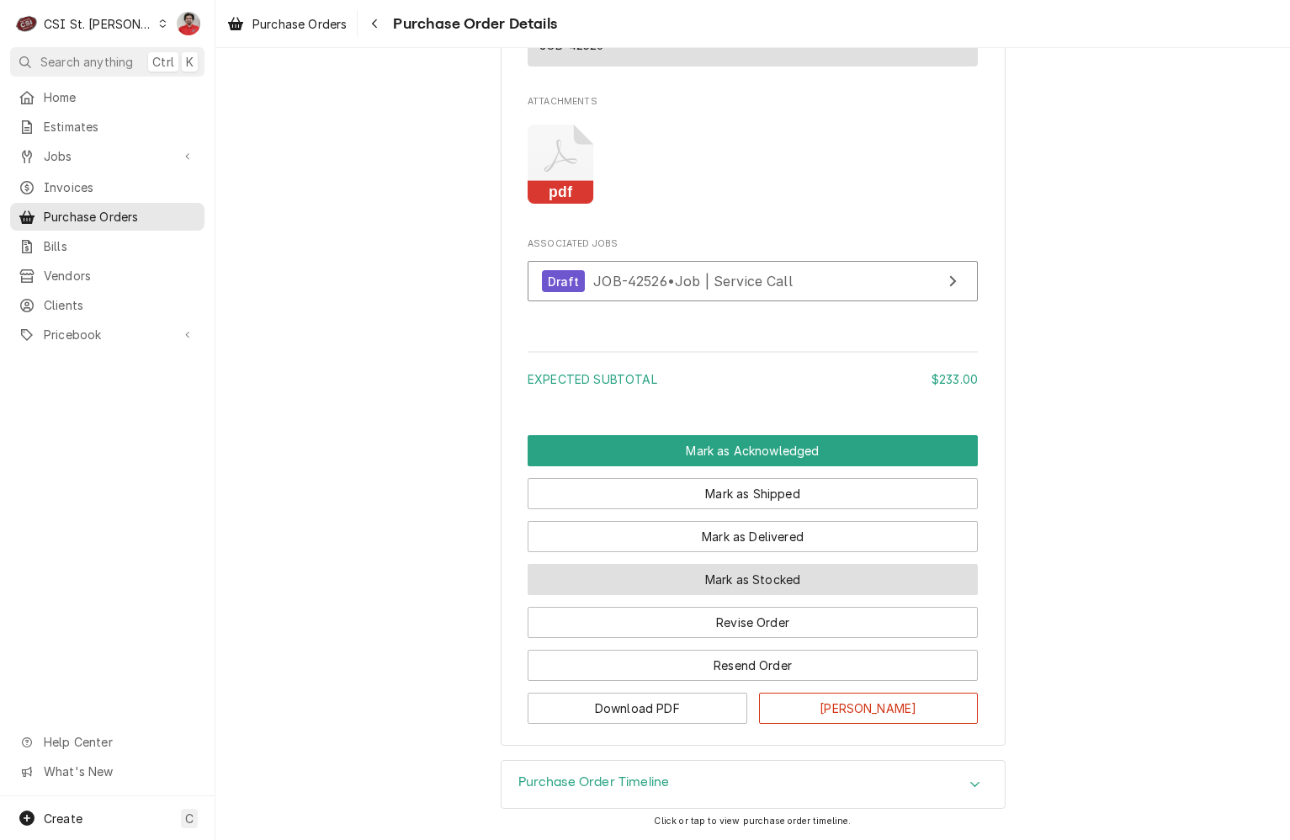
click at [777, 577] on button "Mark as Stocked" at bounding box center [753, 579] width 450 height 31
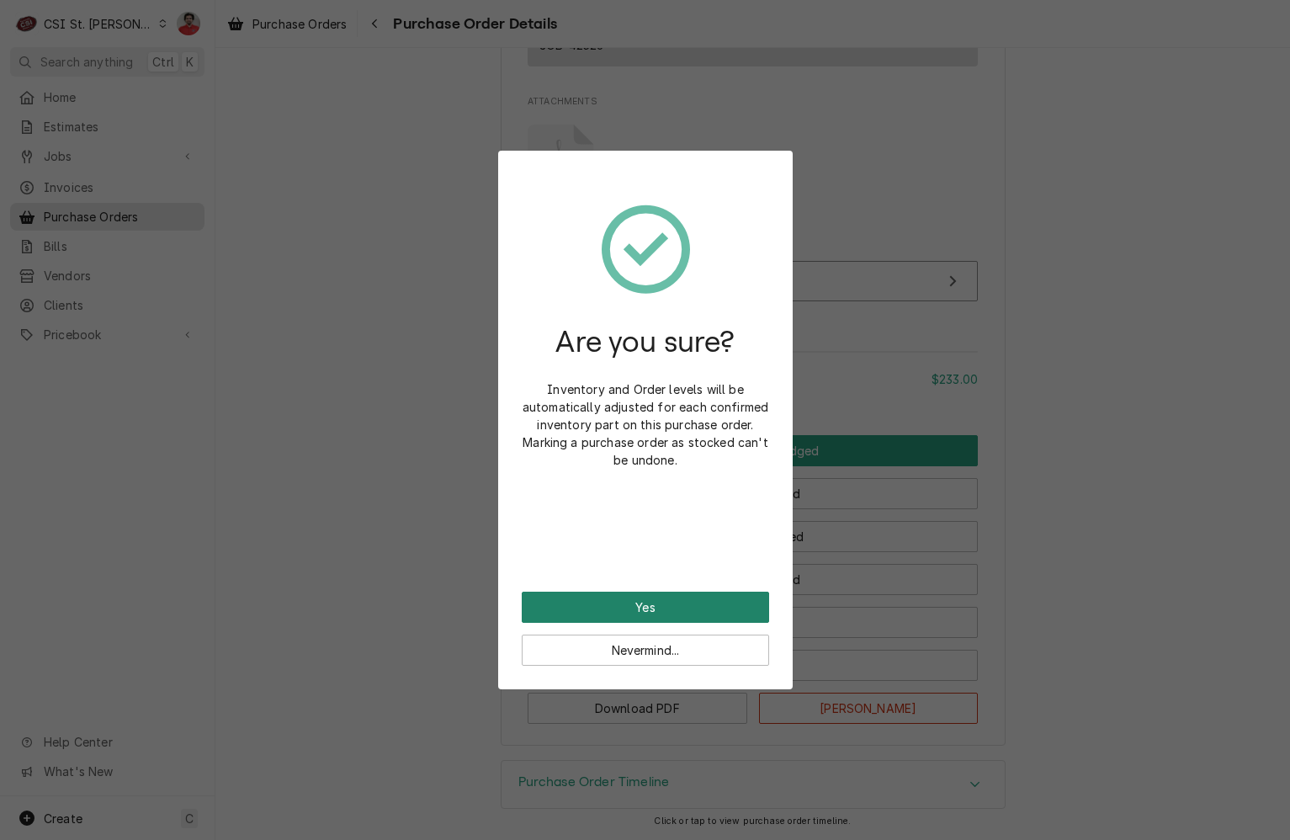
click at [672, 608] on button "Yes" at bounding box center [645, 607] width 247 height 31
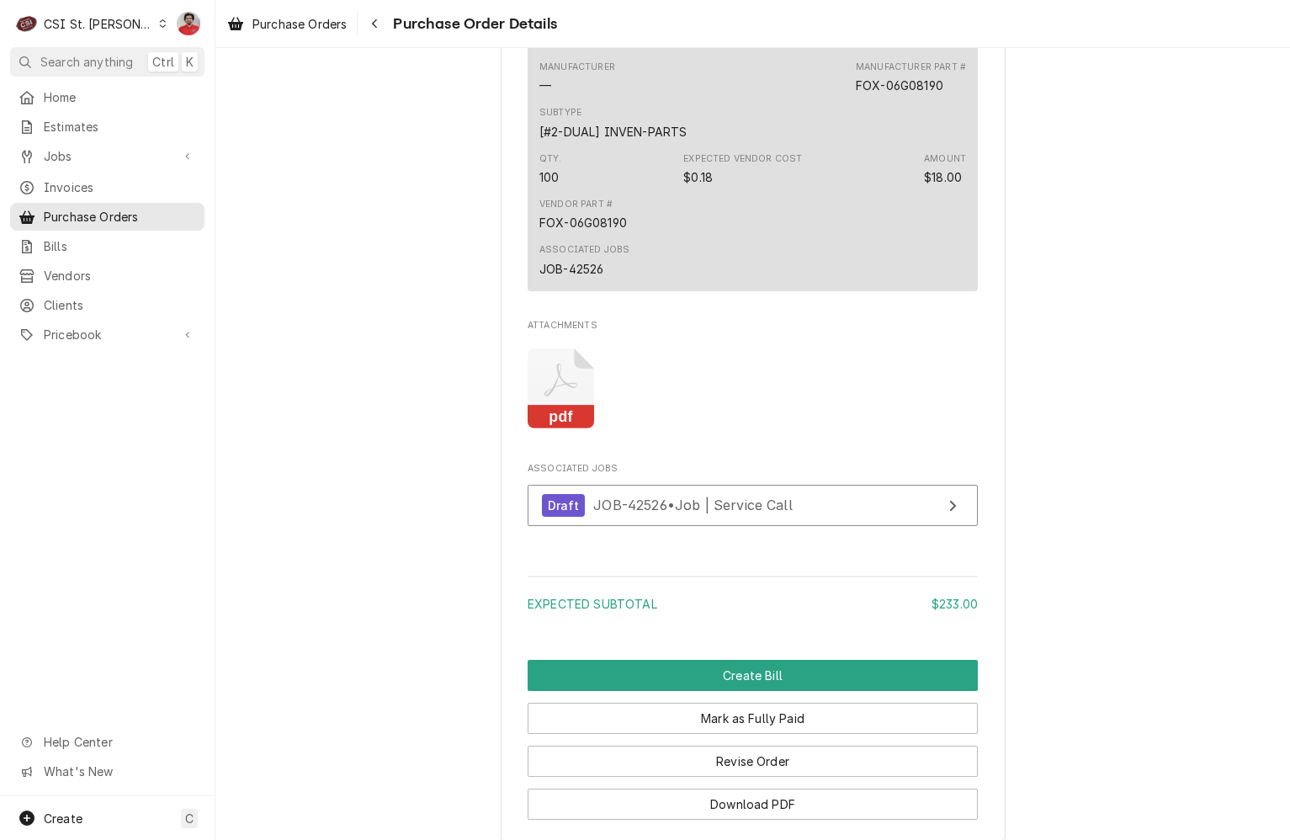
scroll to position [1648, 0]
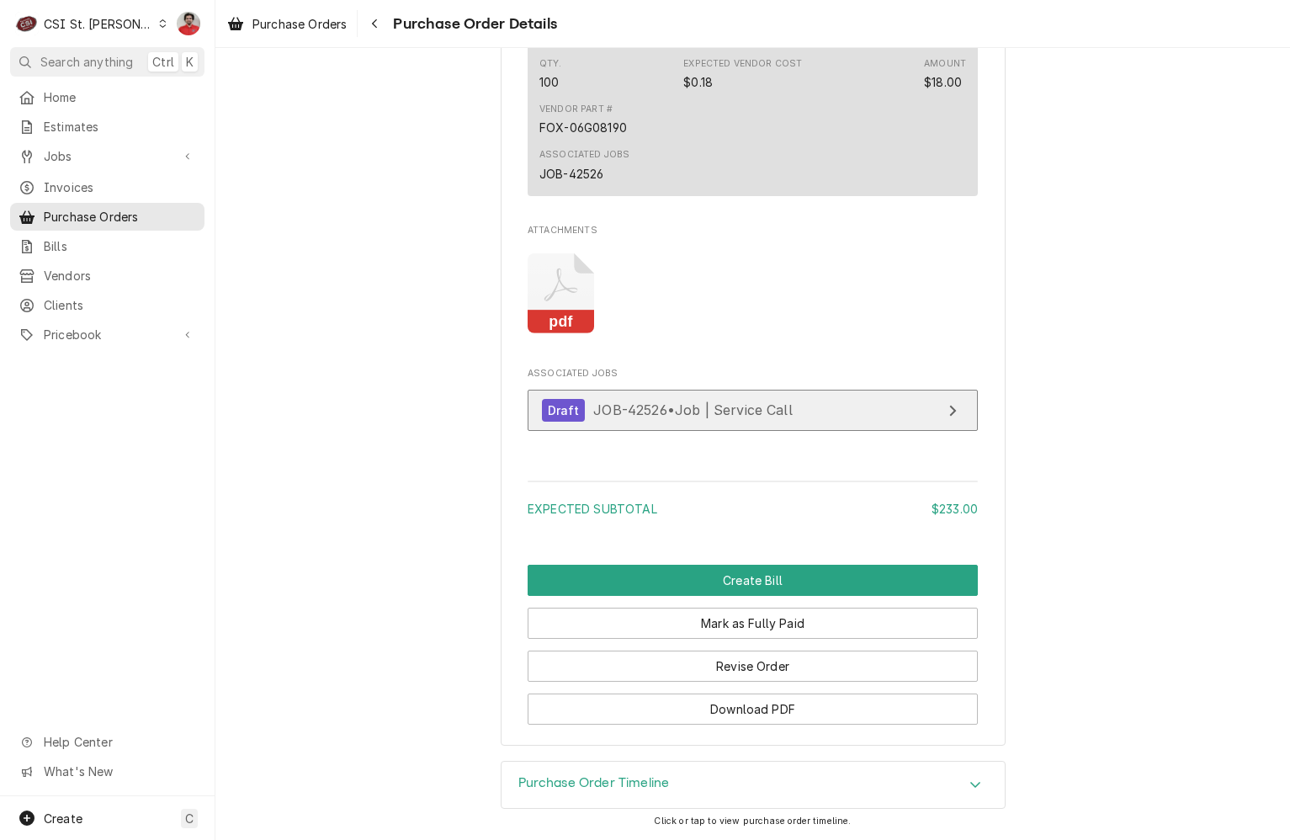
click at [710, 395] on link "Draft JOB-42526 • Job | Service Call" at bounding box center [753, 410] width 450 height 41
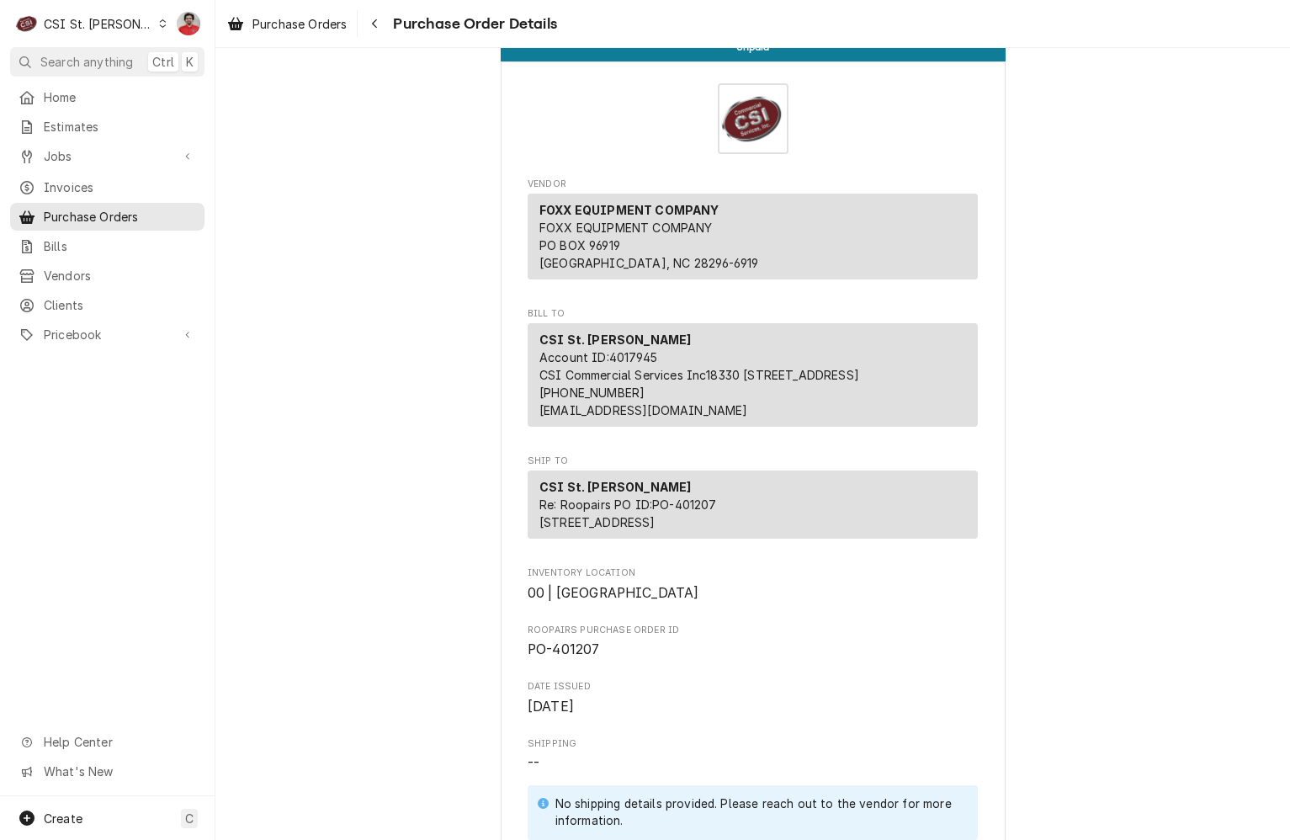
scroll to position [0, 0]
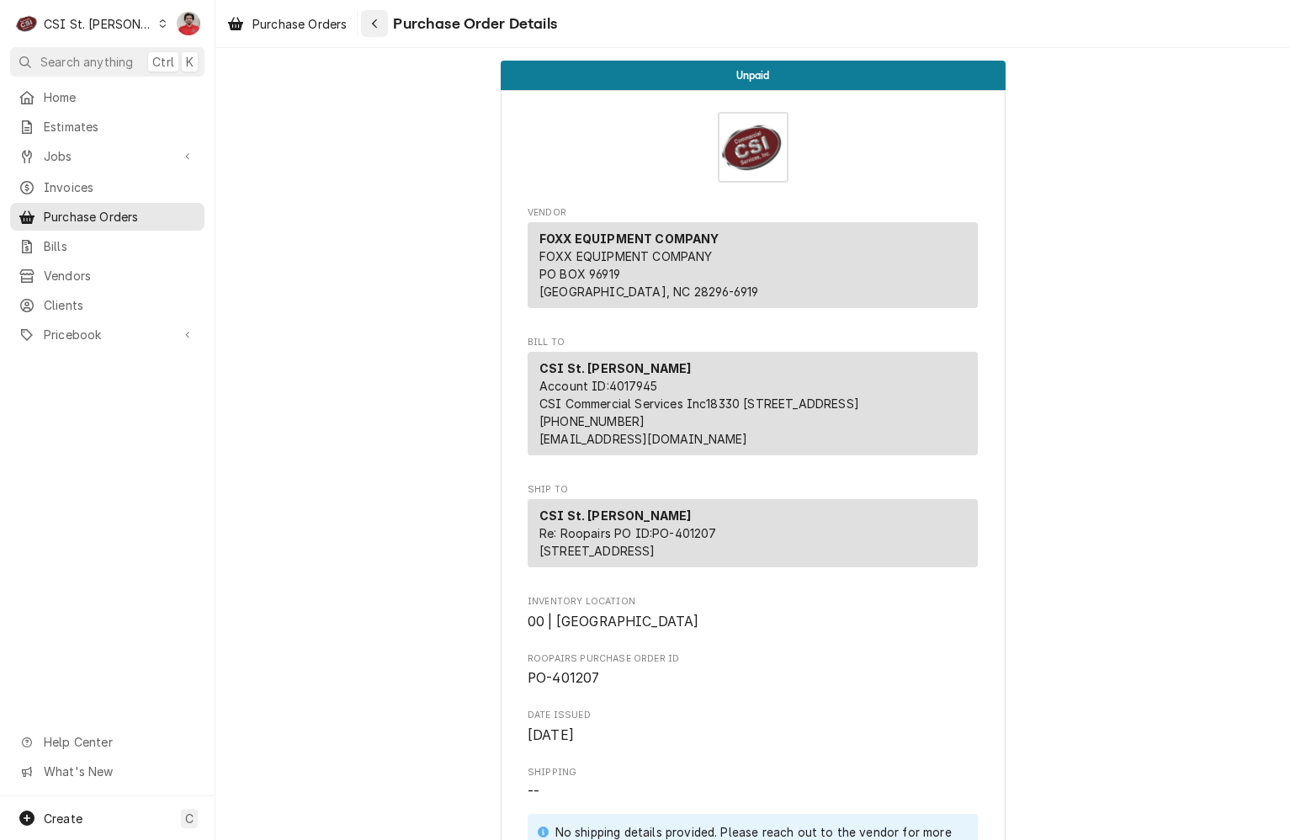
click at [379, 33] on button "Navigate back" at bounding box center [374, 23] width 27 height 27
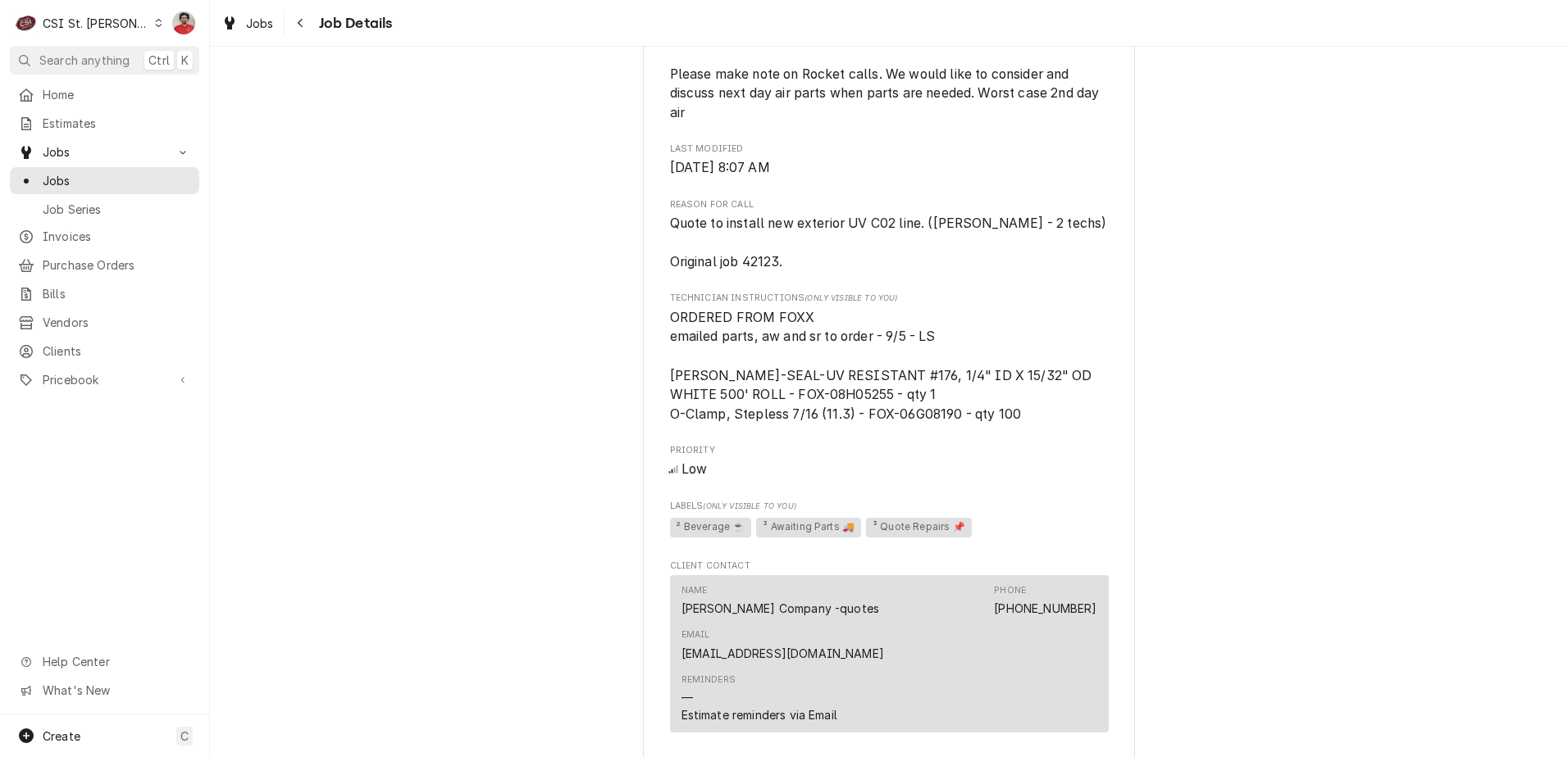
scroll to position [959, 0]
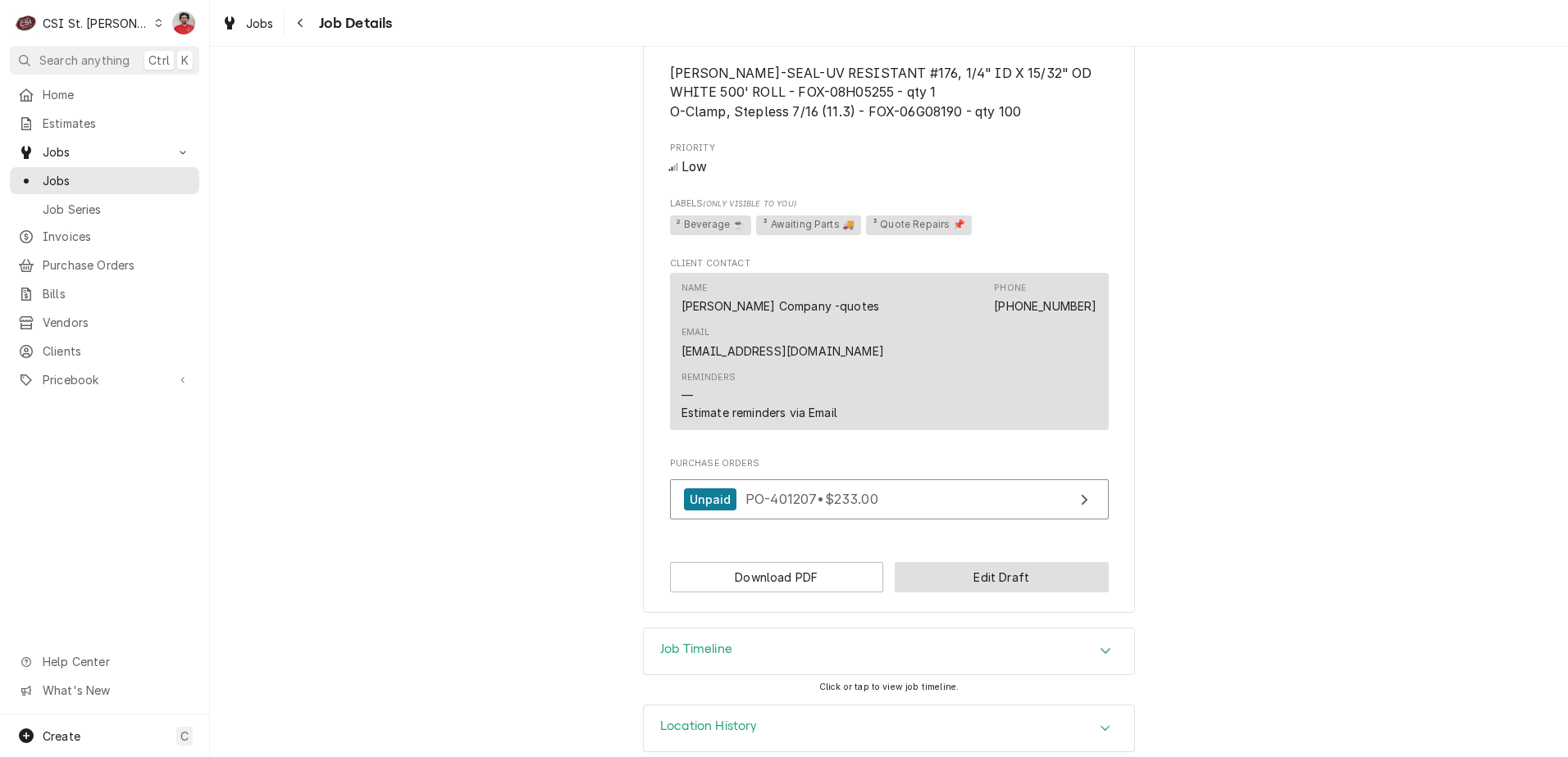
click at [1010, 562] on button "Edit Draft" at bounding box center [1002, 577] width 214 height 30
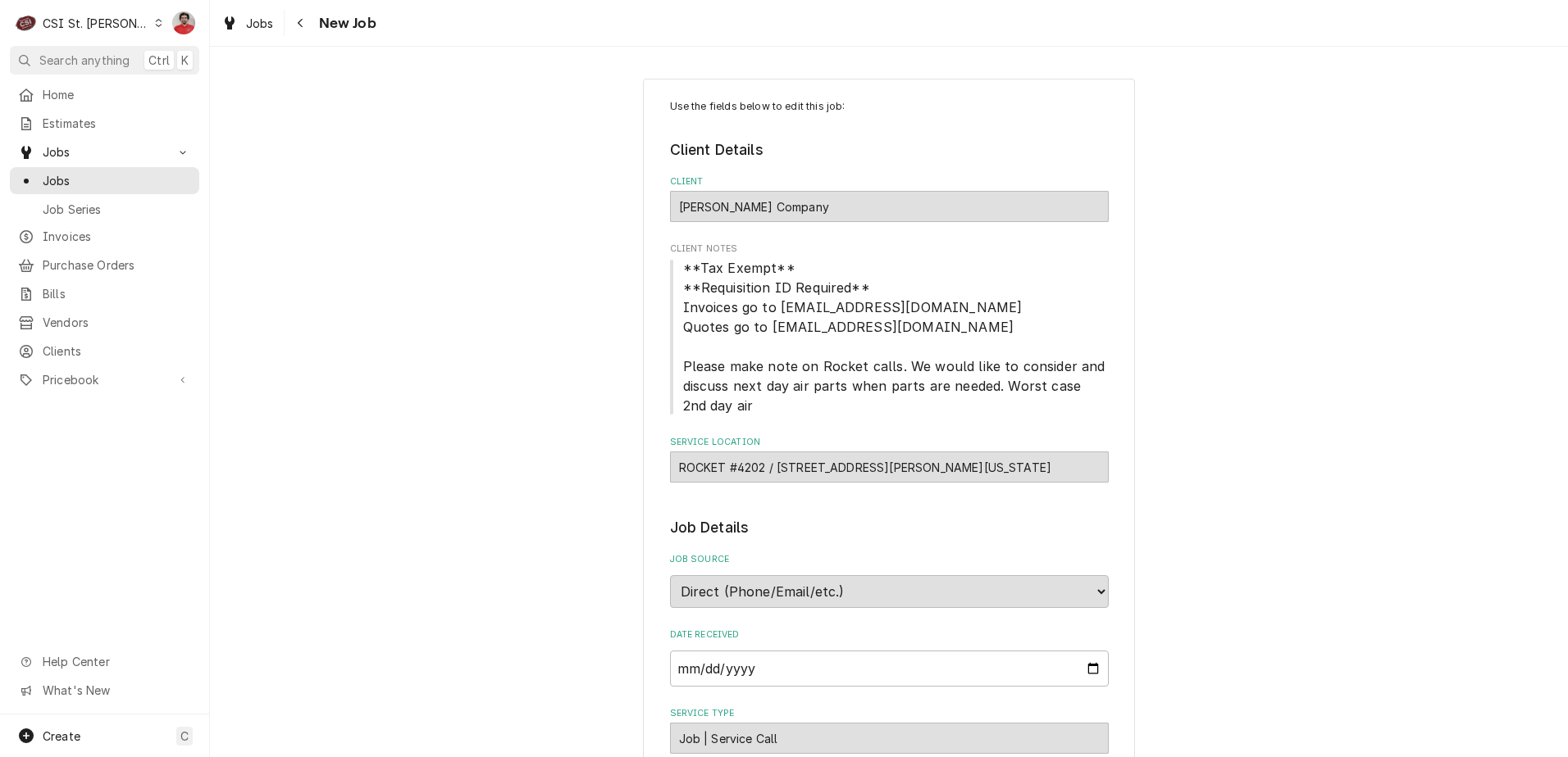
scroll to position [328, 0]
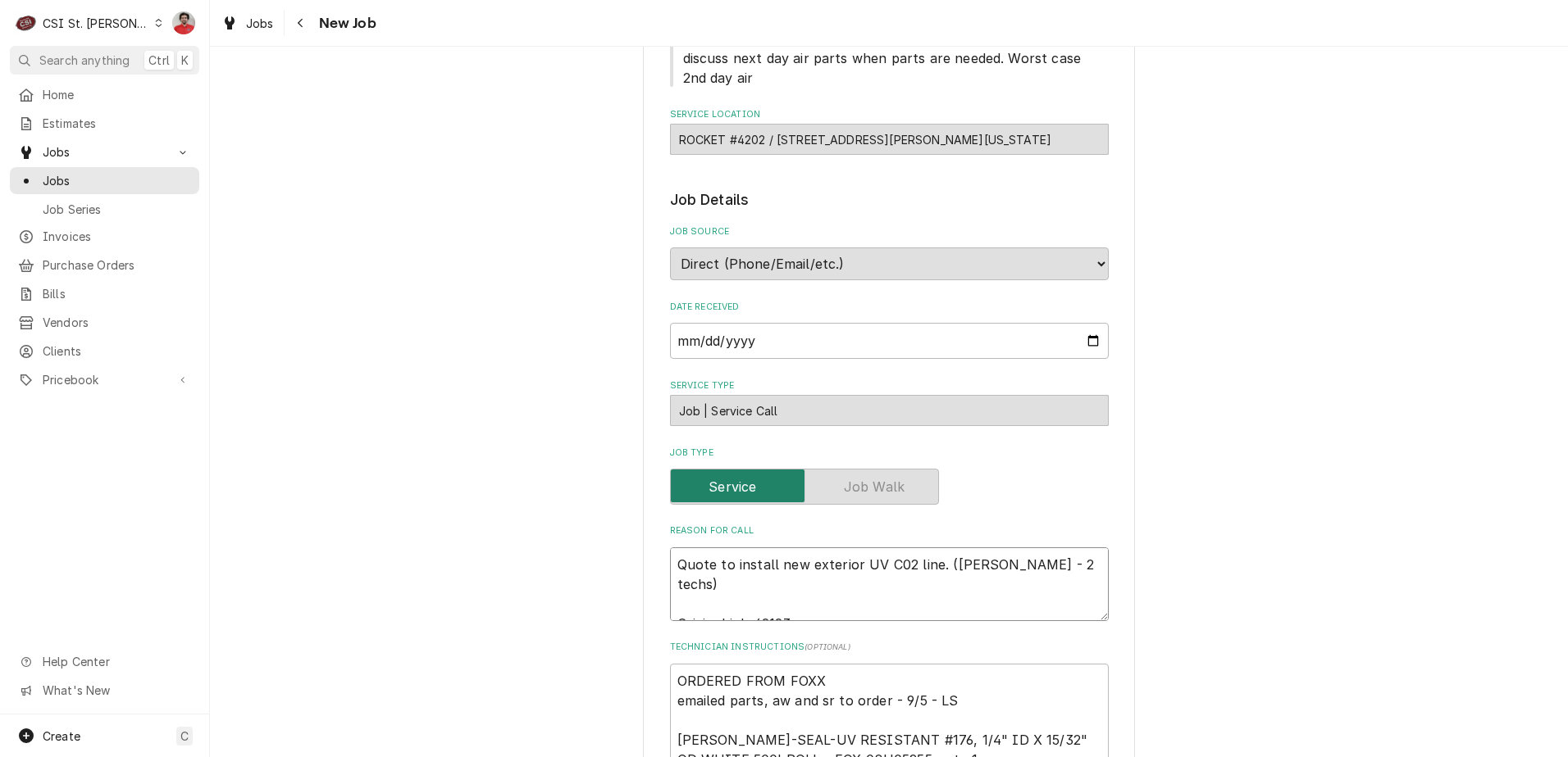
click at [968, 565] on textarea "Quote to install new exterior UV C02 line. ([PERSON_NAME] - 2 techs) Original j…" at bounding box center [889, 585] width 439 height 74
type textarea "x"
type textarea "Quote to install new exterior UV C02 line. ([PERSON_NAME] - 2 techs) Original j…"
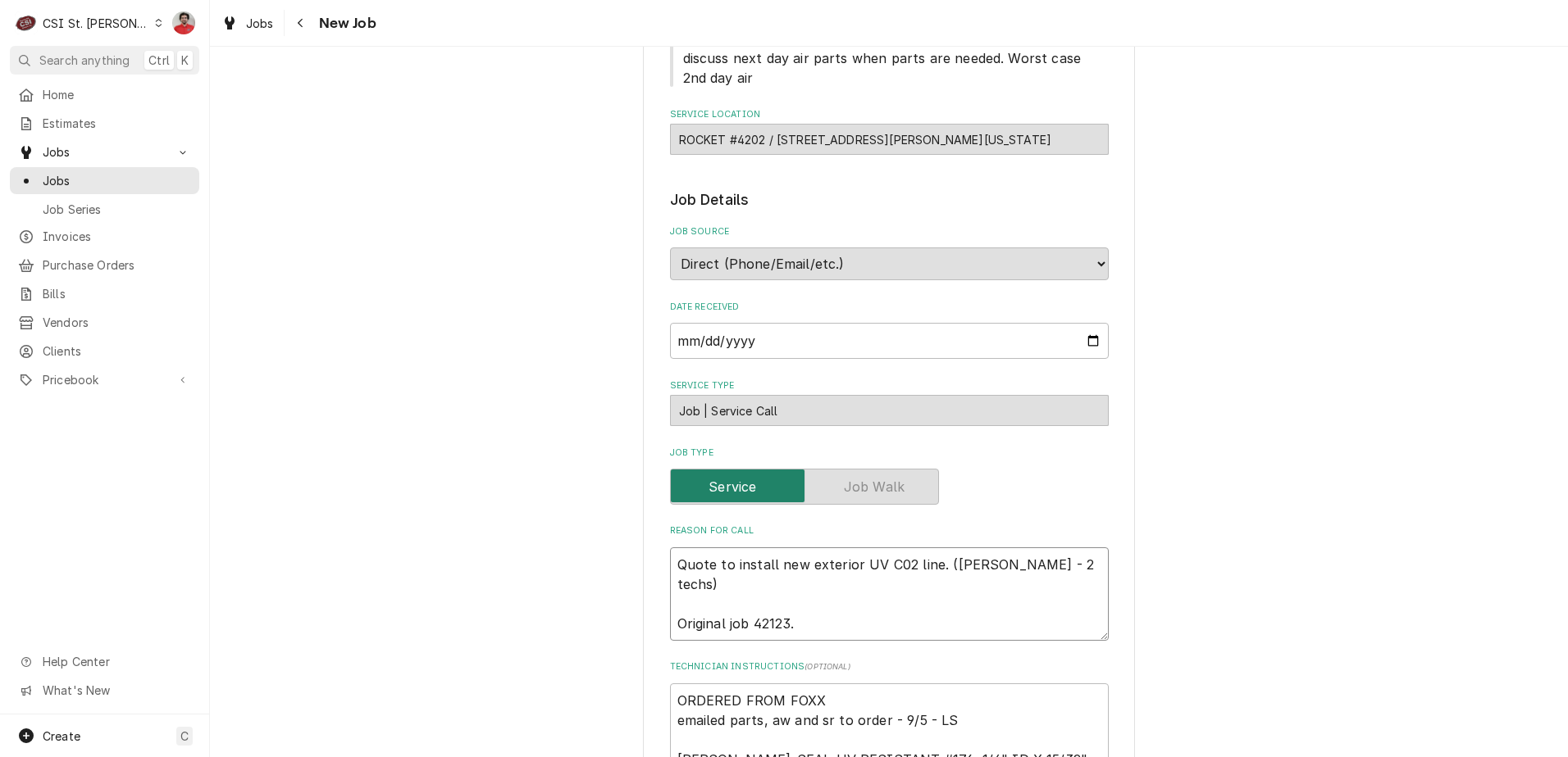
type textarea "x"
type textarea "R Quote to install new exterior UV C02 line. ([PERSON_NAME] - 2 techs) Original…"
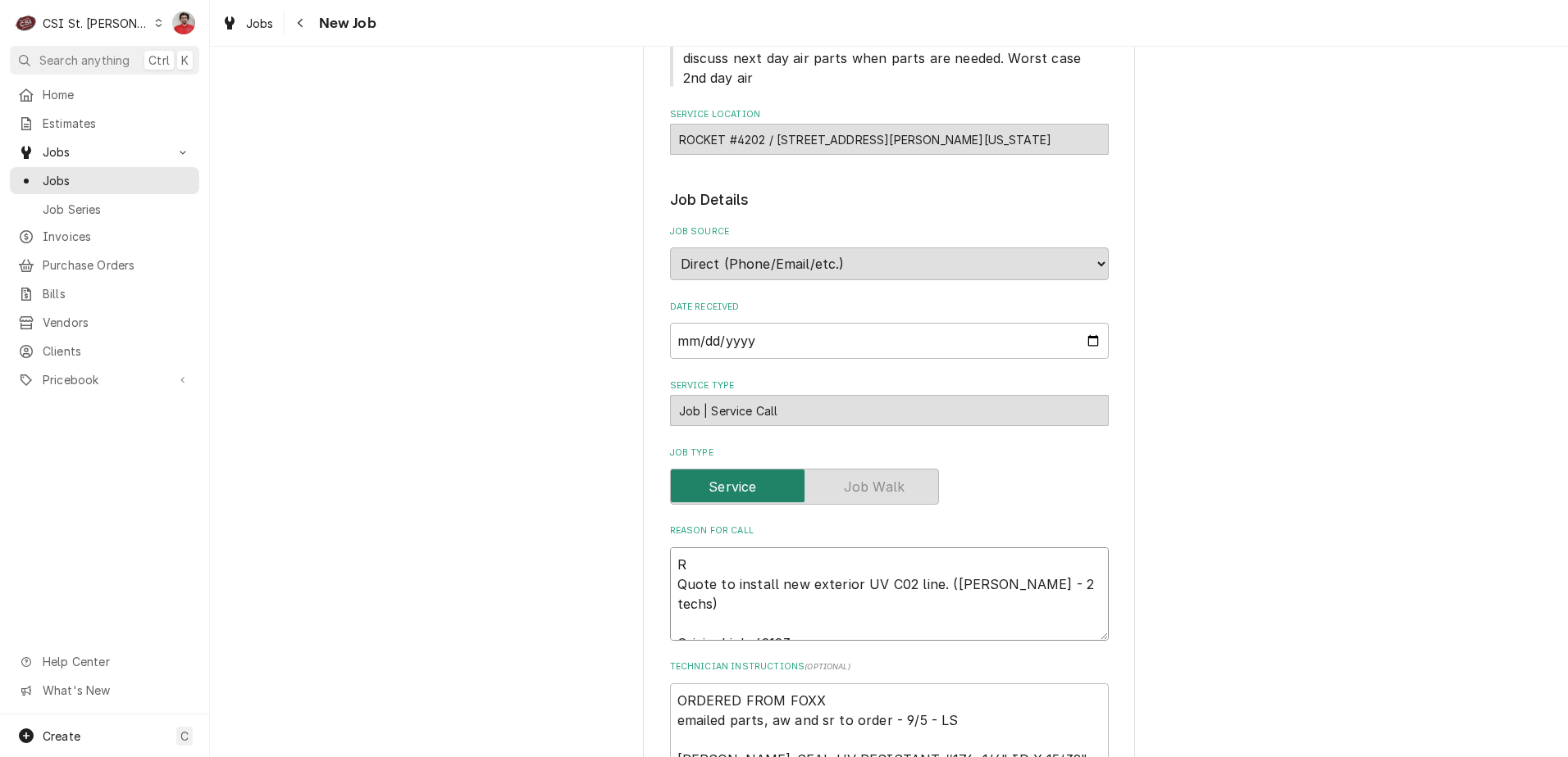
type textarea "x"
type textarea "Re Quote to install new exterior UV C02 line. ([PERSON_NAME] - 2 techs) Origina…"
type textarea "x"
type textarea "Rec Quote to install new exterior UV C02 line. ([PERSON_NAME] - 2 techs) Origin…"
type textarea "x"
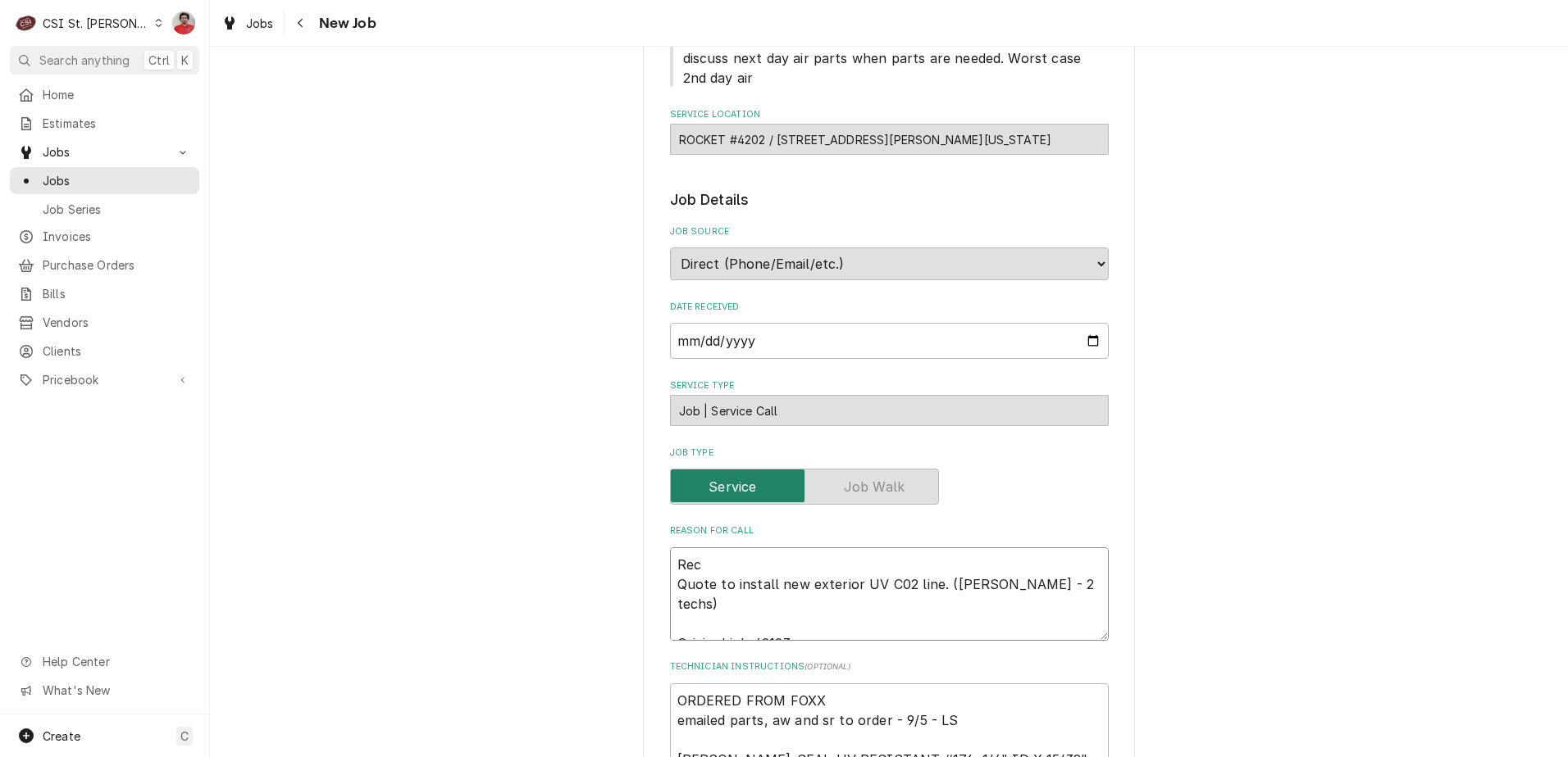
type textarea "Rec Quote to install new exterior UV C02 line. ([PERSON_NAME] - 2 techs) Origin…"
type textarea "x"
type textarea "Rec p Quote to install new exterior UV C02 line. ([PERSON_NAME] - 2 techs) Orig…"
type textarea "x"
type textarea "Rec pa Quote to install new exterior UV C02 line. ([PERSON_NAME] - 2 techs) Ori…"
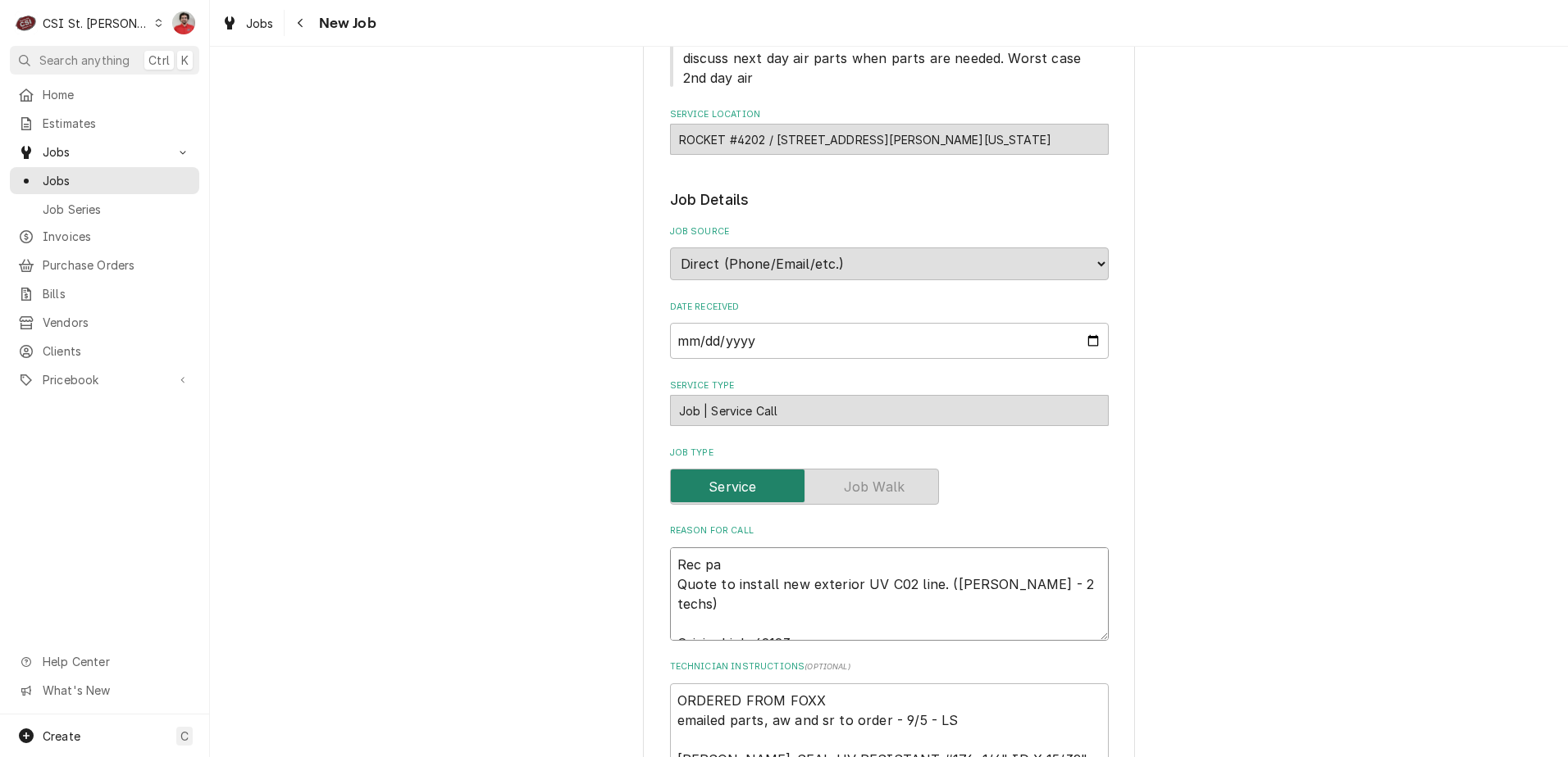
type textarea "x"
type textarea "Rec par Quote to install new exterior UV C02 line. ([PERSON_NAME] - 2 techs) Or…"
type textarea "x"
type textarea "Rec part Quote to install new exterior UV C02 line. ([PERSON_NAME] - 2 techs) O…"
type textarea "x"
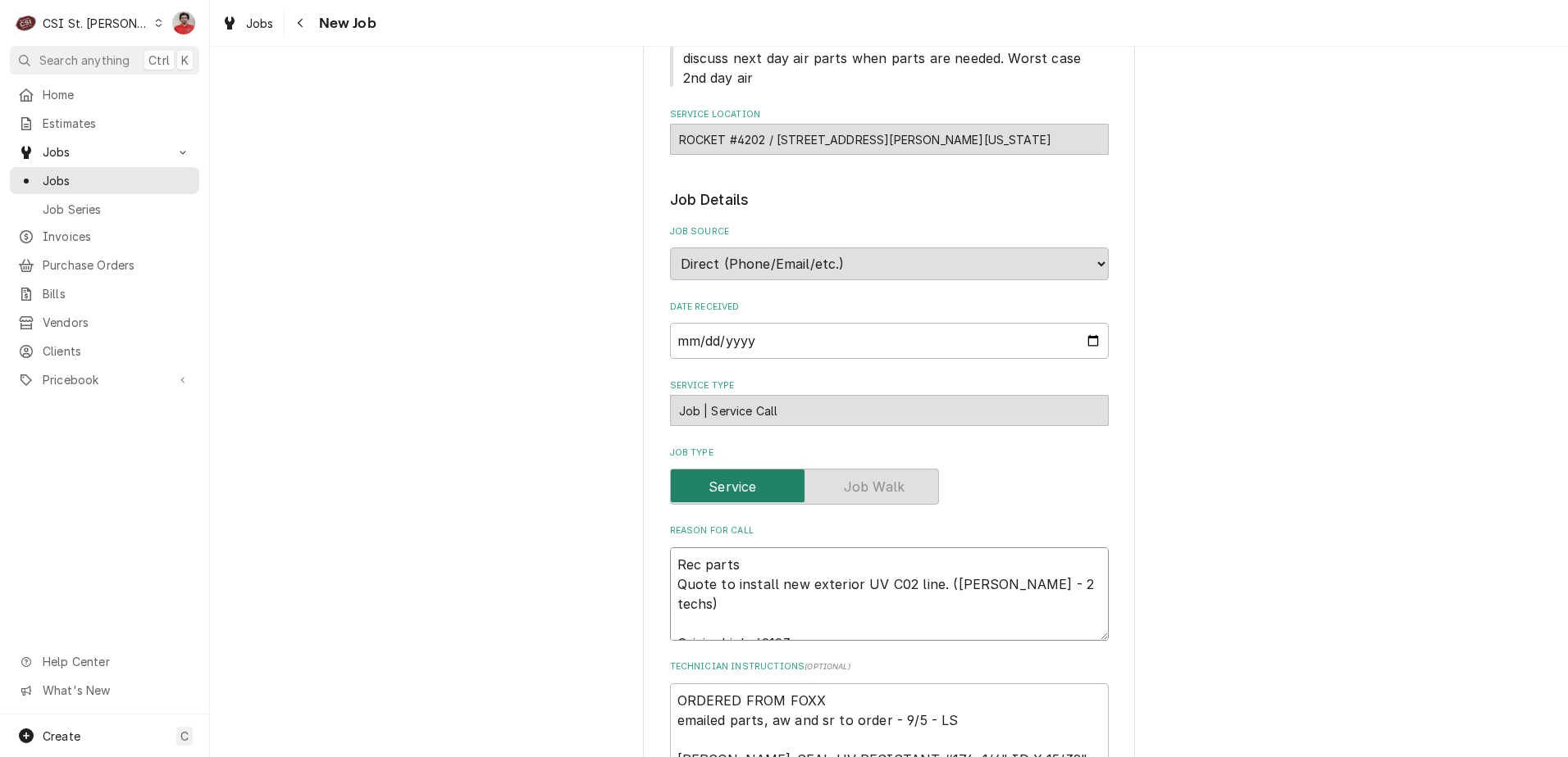
type textarea "Rec parts Quote to install new exterior UV C02 line. ([PERSON_NAME] - 2 techs) …"
type textarea "x"
type textarea "Rec parts to Quote to install new exterior UV C02 line. (Thomas - 2 techs) Orig…"
type textarea "x"
type textarea "Rec parts to Quote to install new exterior UV C02 line. (Thomas - 2 techs) Orig…"
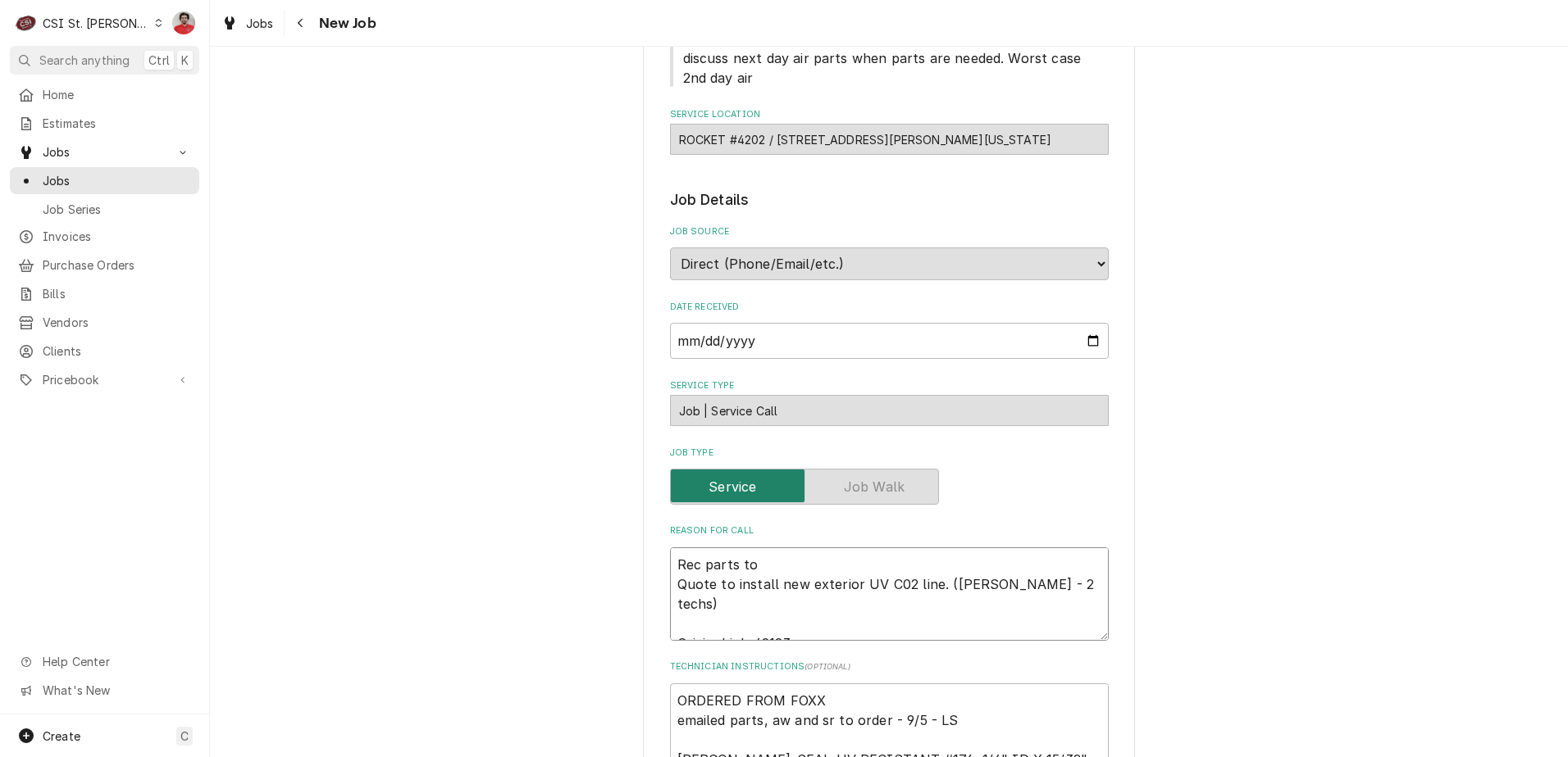
type textarea "x"
type textarea "Rec parts to T Quote to install new exterior UV C02 line. (Thomas - 2 techs) Or…"
type textarea "x"
type textarea "Rec parts to Th Quote to install new exterior UV C02 line. (Thomas - 2 techs) O…"
type textarea "x"
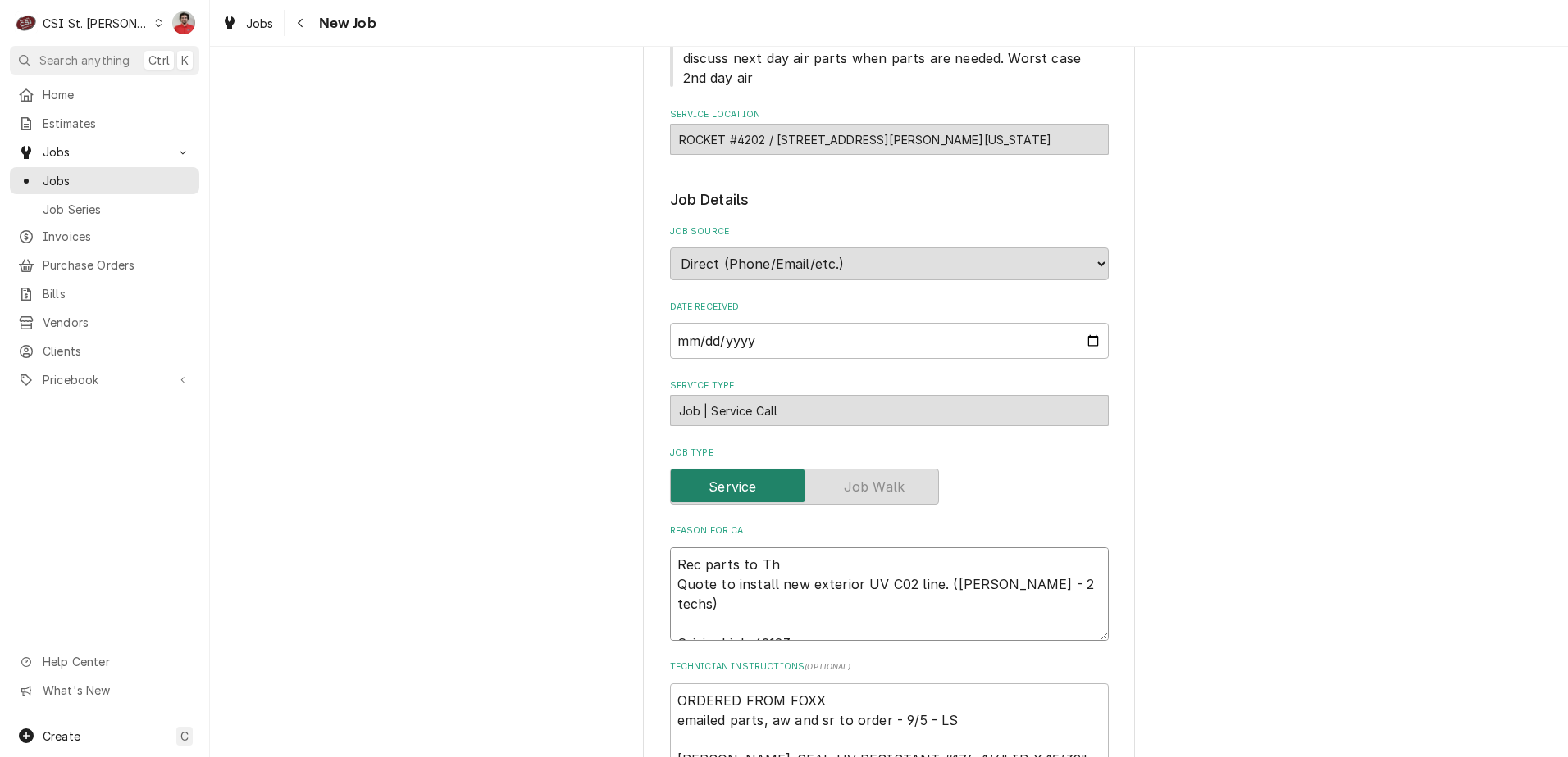
type textarea "Rec parts to Tho Quote to install new exterior UV C02 line. (Thomas - 2 techs) …"
type textarea "x"
type textarea "Rec parts to Thom Quote to install new exterior UV C02 line. (Thomas - 2 techs)…"
type textarea "x"
type textarea "Rec parts to Thoma Quote to install new exterior UV C02 line. (Thomas - 2 techs…"
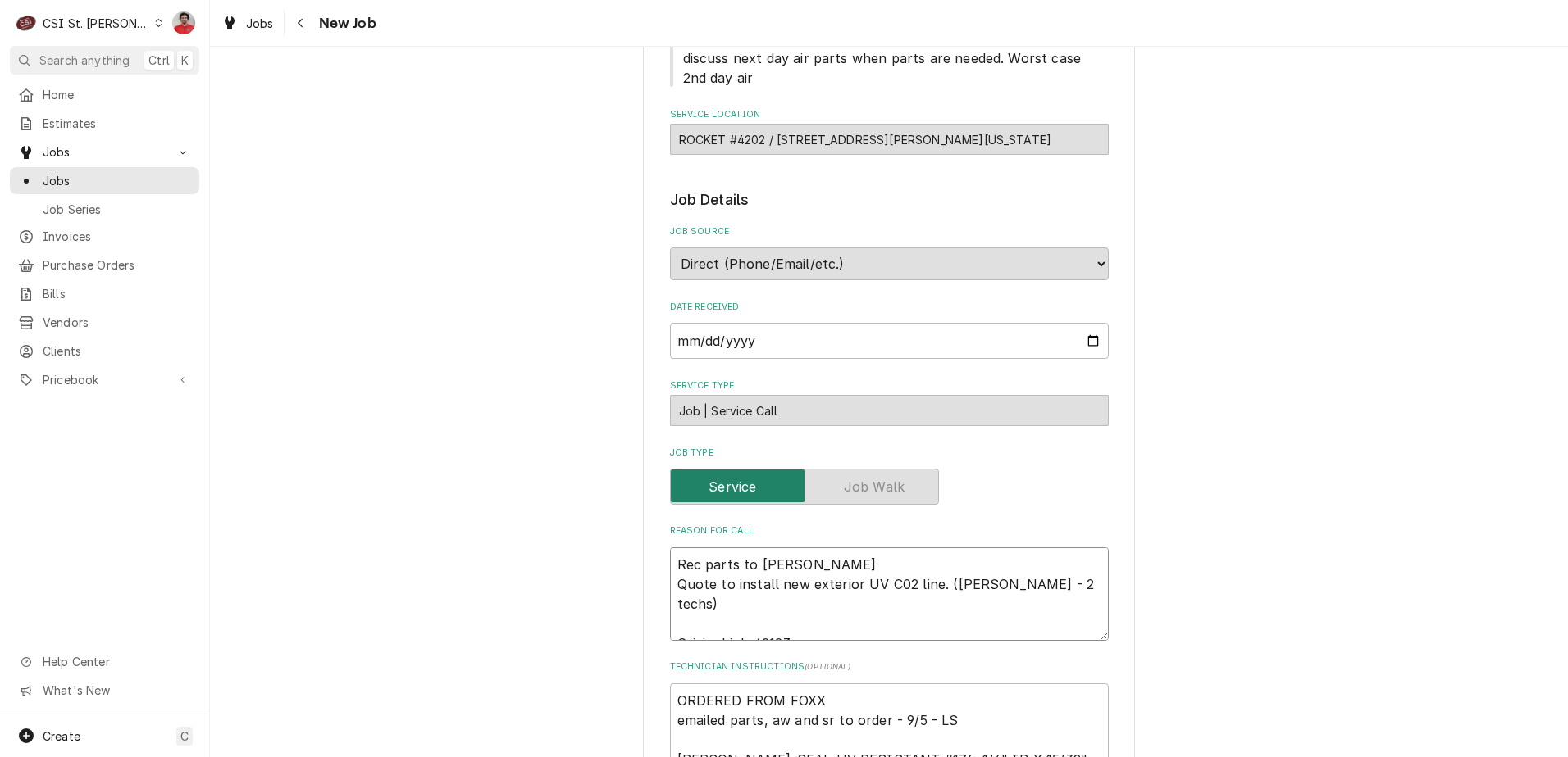
type textarea "x"
type textarea "Rec parts to Thomas Quote to install new exterior UV C02 line. (Thomas - 2 tech…"
type textarea "x"
type textarea "Rec parts to Thomas' Quote to install new exterior UV C02 line. (Thomas - 2 tec…"
type textarea "x"
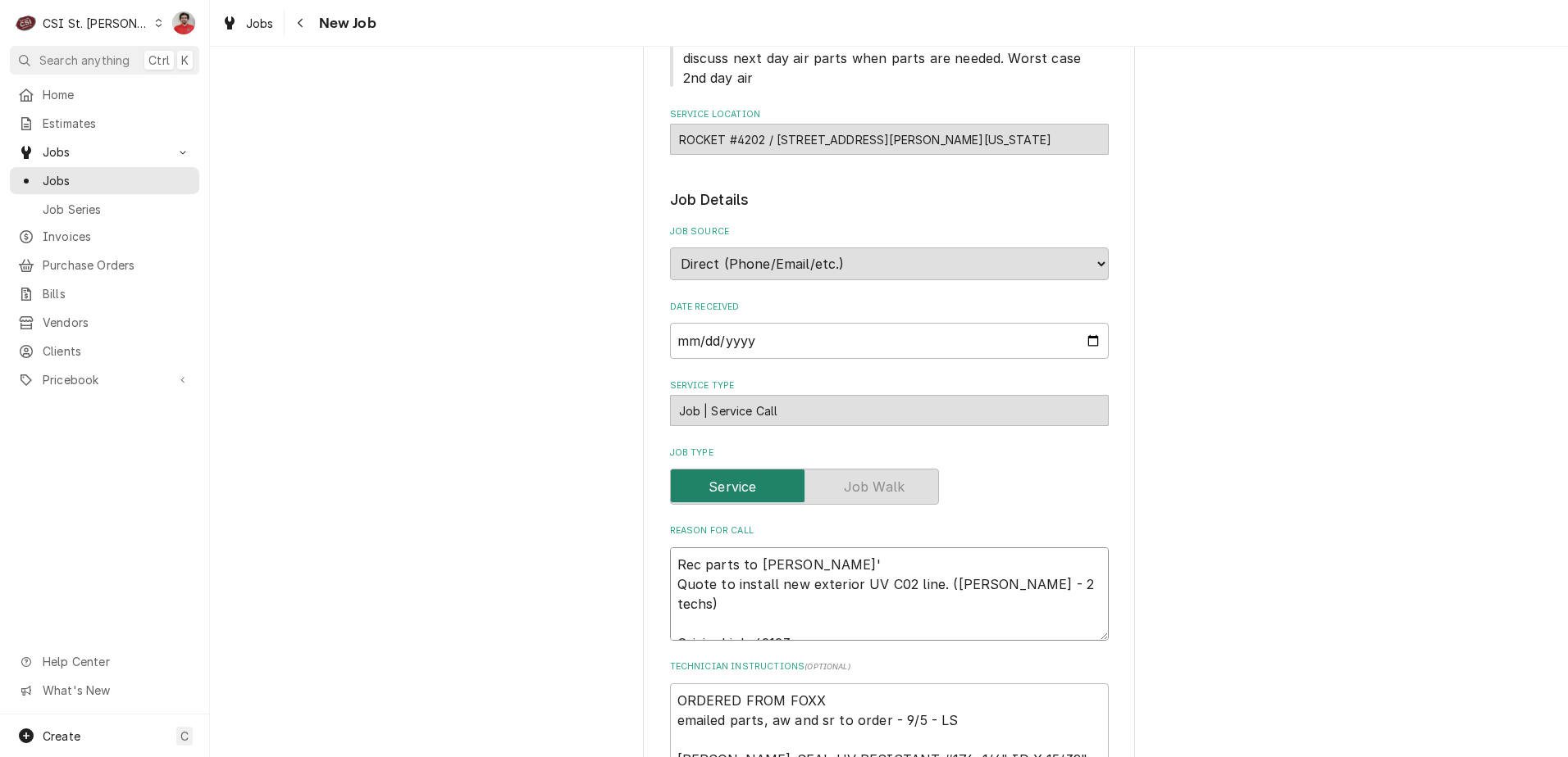
type textarea "Rec parts to Thomas' Quote to install new exterior UV C02 line. (Thomas - 2 tec…"
type textarea "x"
type textarea "Rec parts to Thomas' s Quote to install new exterior UV C02 line. (Thomas - 2 t…"
type textarea "x"
type textarea "Rec parts to Thomas' sh Quote to install new exterior UV C02 line. (Thomas - 2 …"
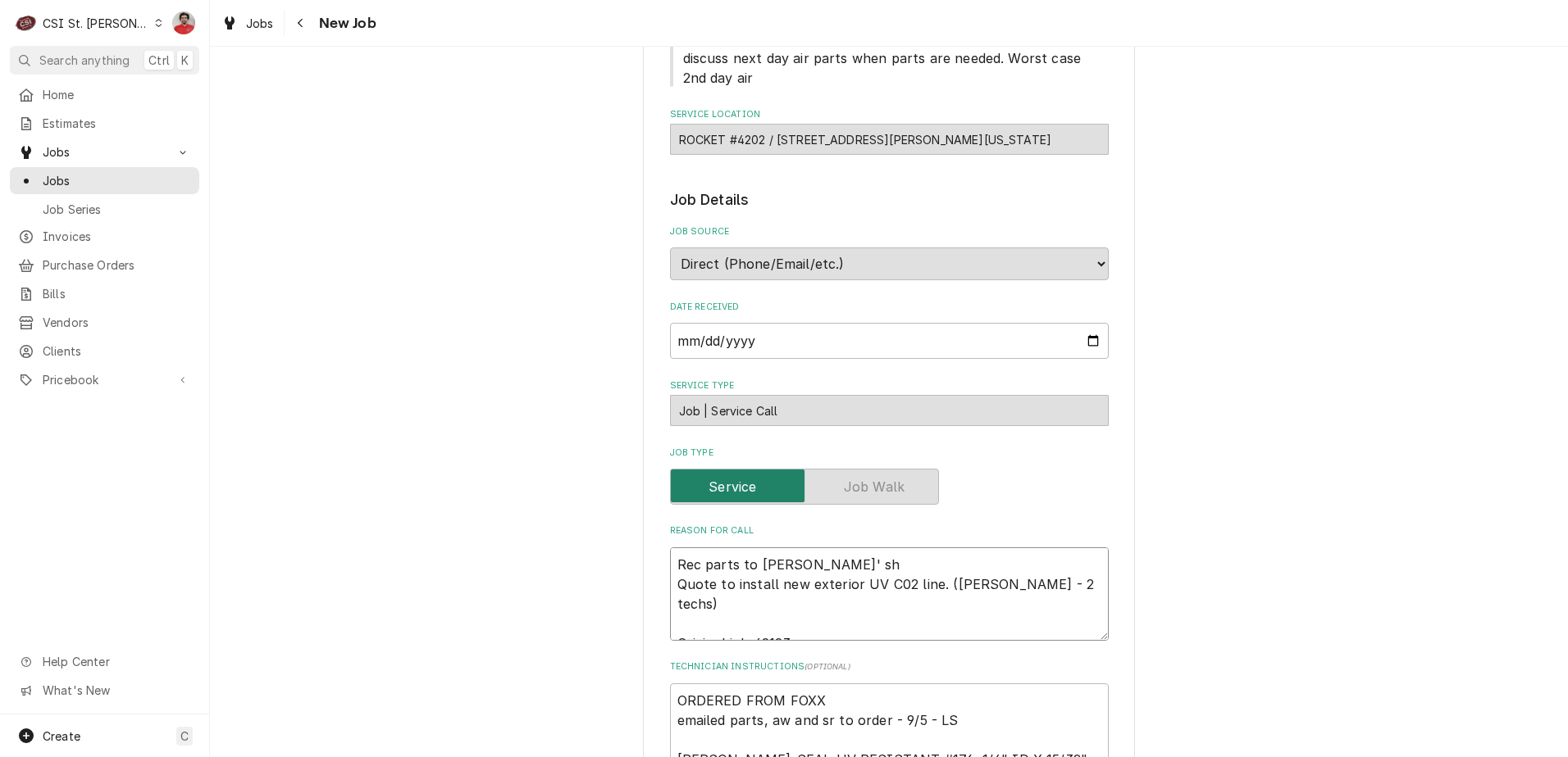
type textarea "x"
type textarea "Rec parts to Thomas' she Quote to install new exterior UV C02 line. (Thomas - 2…"
type textarea "x"
type textarea "Rec parts to Thomas' shel Quote to install new exterior UV C02 line. (Thomas - …"
type textarea "x"
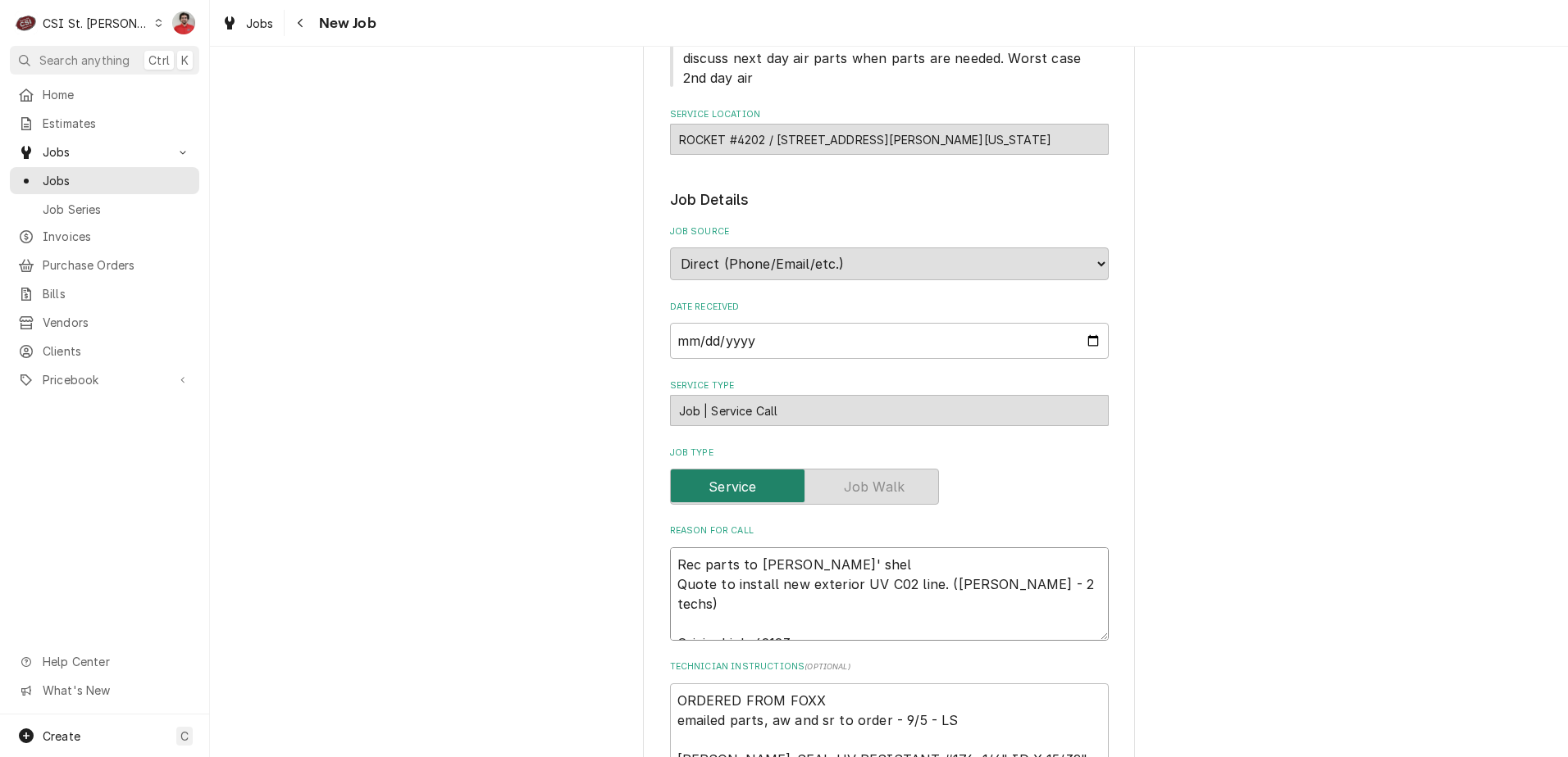
type textarea "Rec parts to Thomas' shelf Quote to install new exterior UV C02 line. (Thomas -…"
type textarea "x"
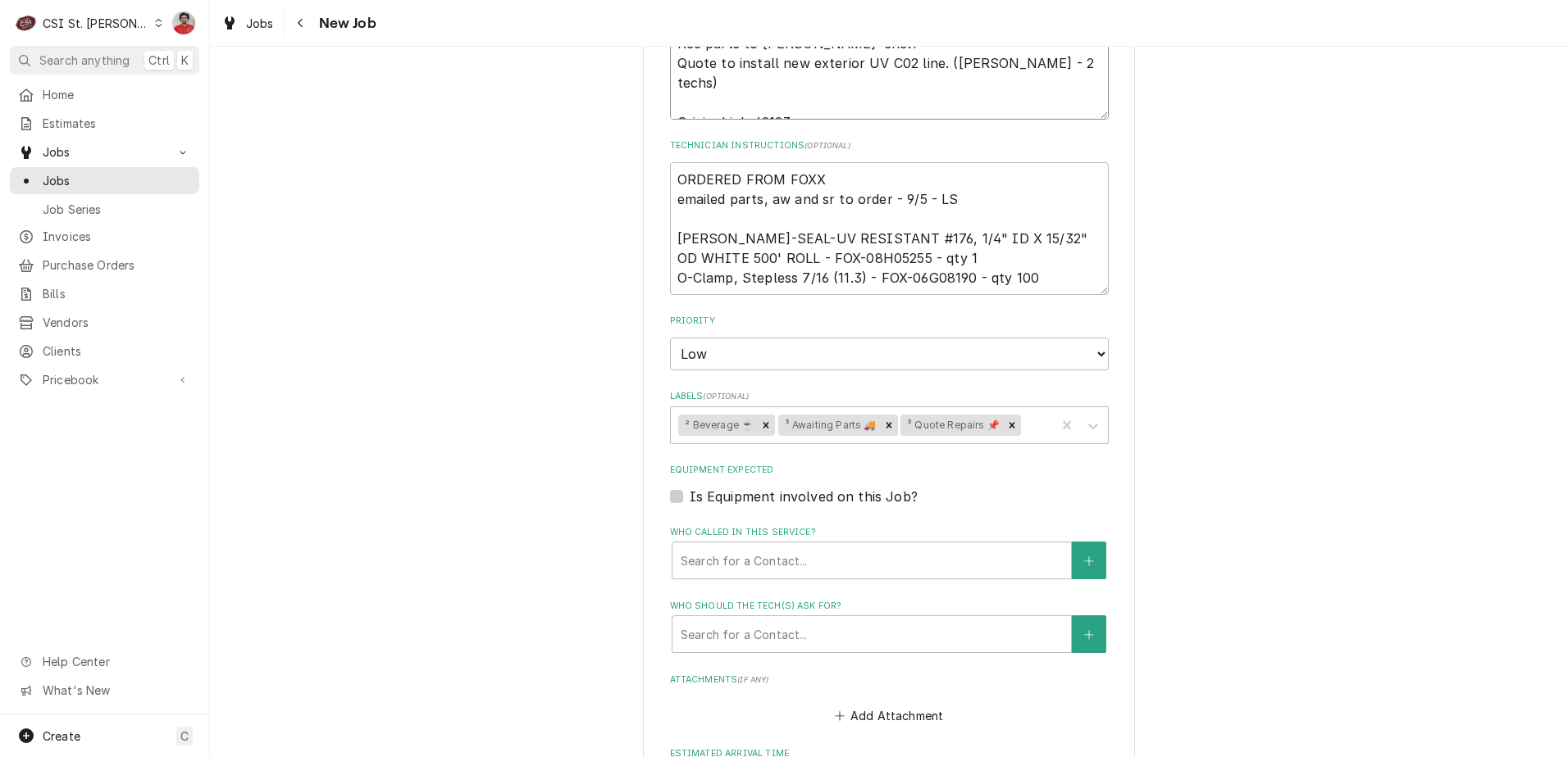
scroll to position [902, 0]
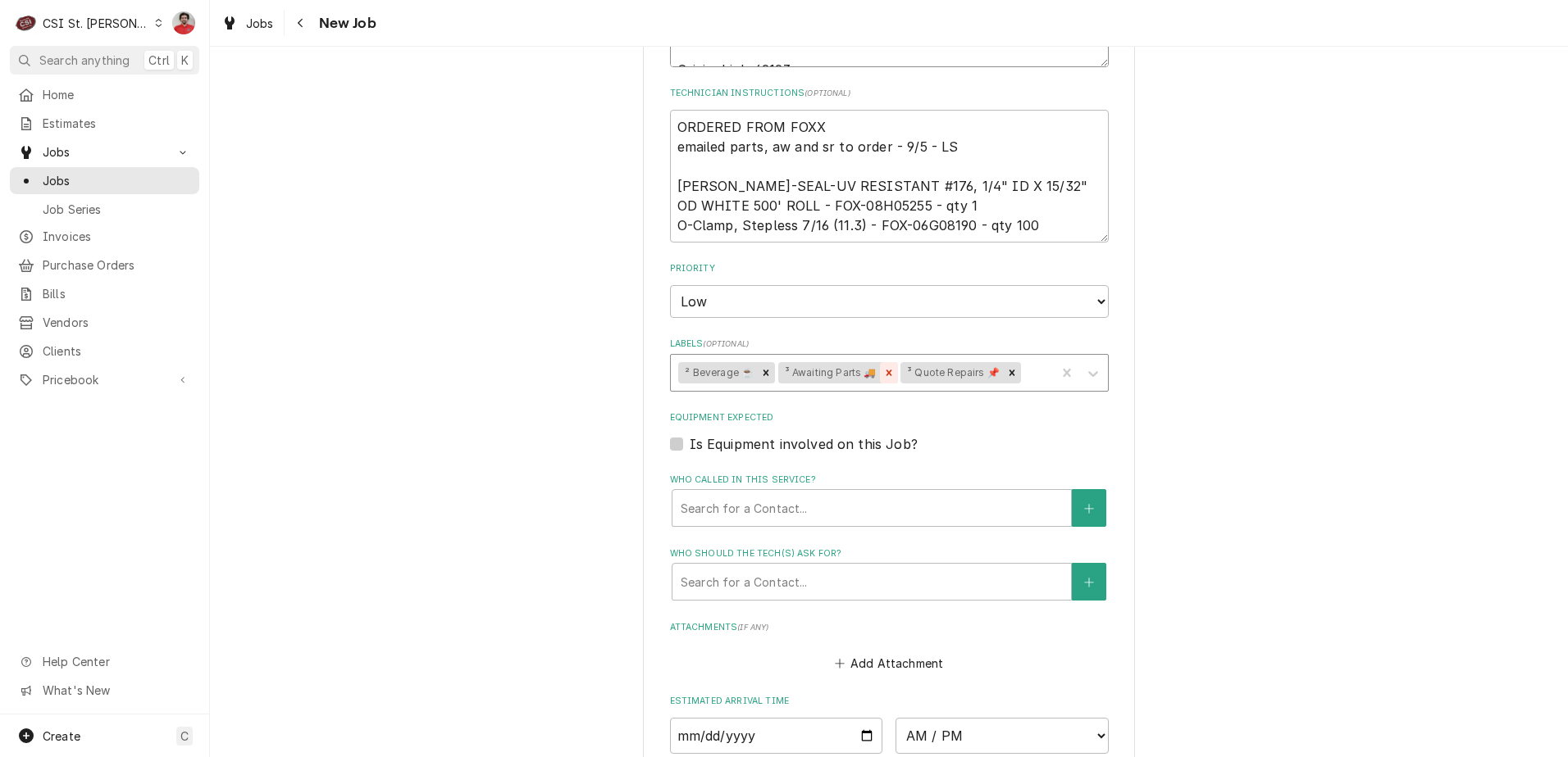
click at [883, 376] on icon "Remove ³ Awaiting Parts 🚚" at bounding box center [889, 373] width 12 height 12
type textarea "Rec parts to Thomas' shelf Quote to install new exterior UV C02 line. (Thomas -…"
click at [928, 378] on div "Labels" at bounding box center [975, 373] width 146 height 29
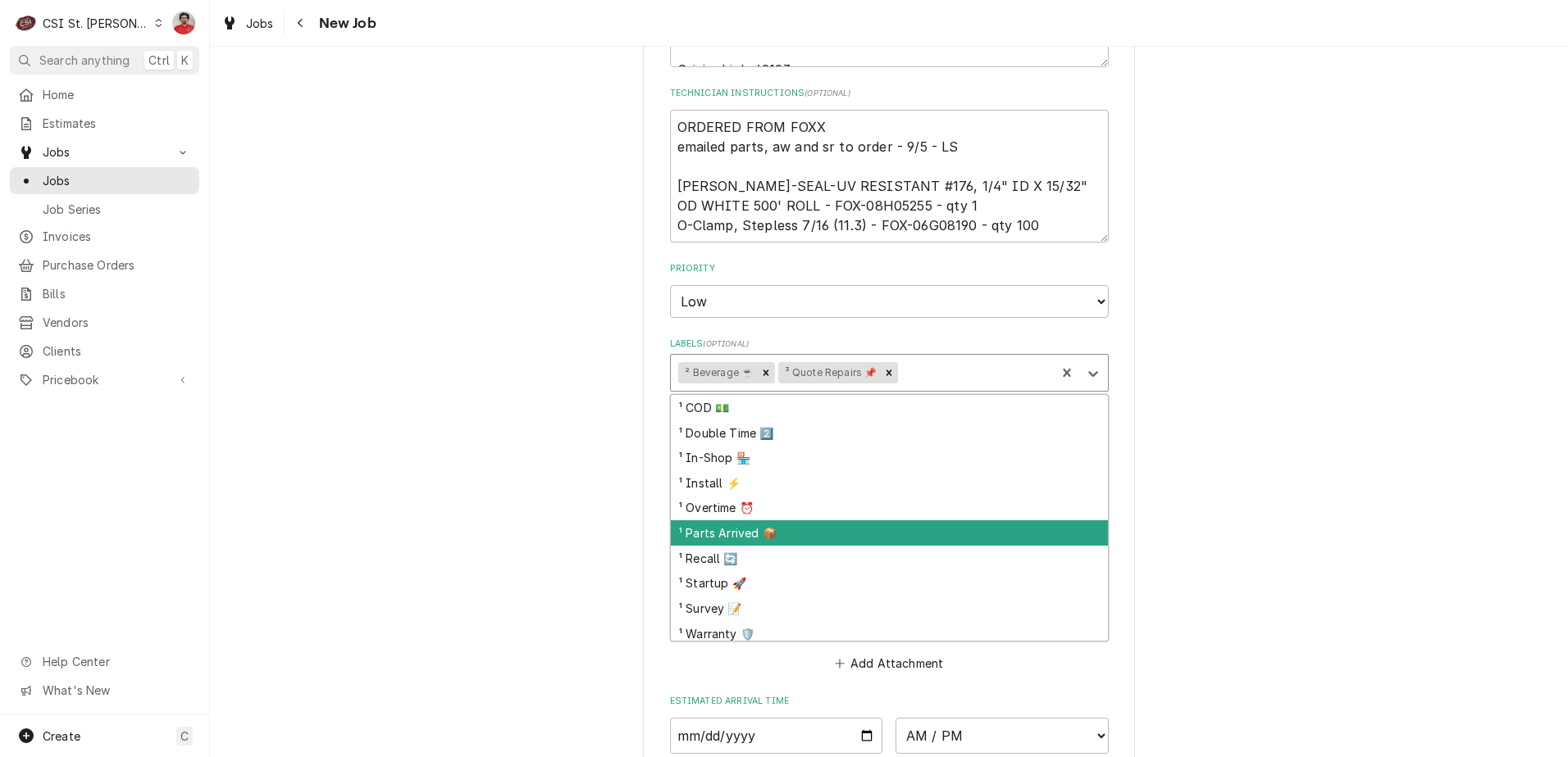
click at [823, 521] on div "¹ Parts Arrived 📦" at bounding box center [889, 533] width 437 height 25
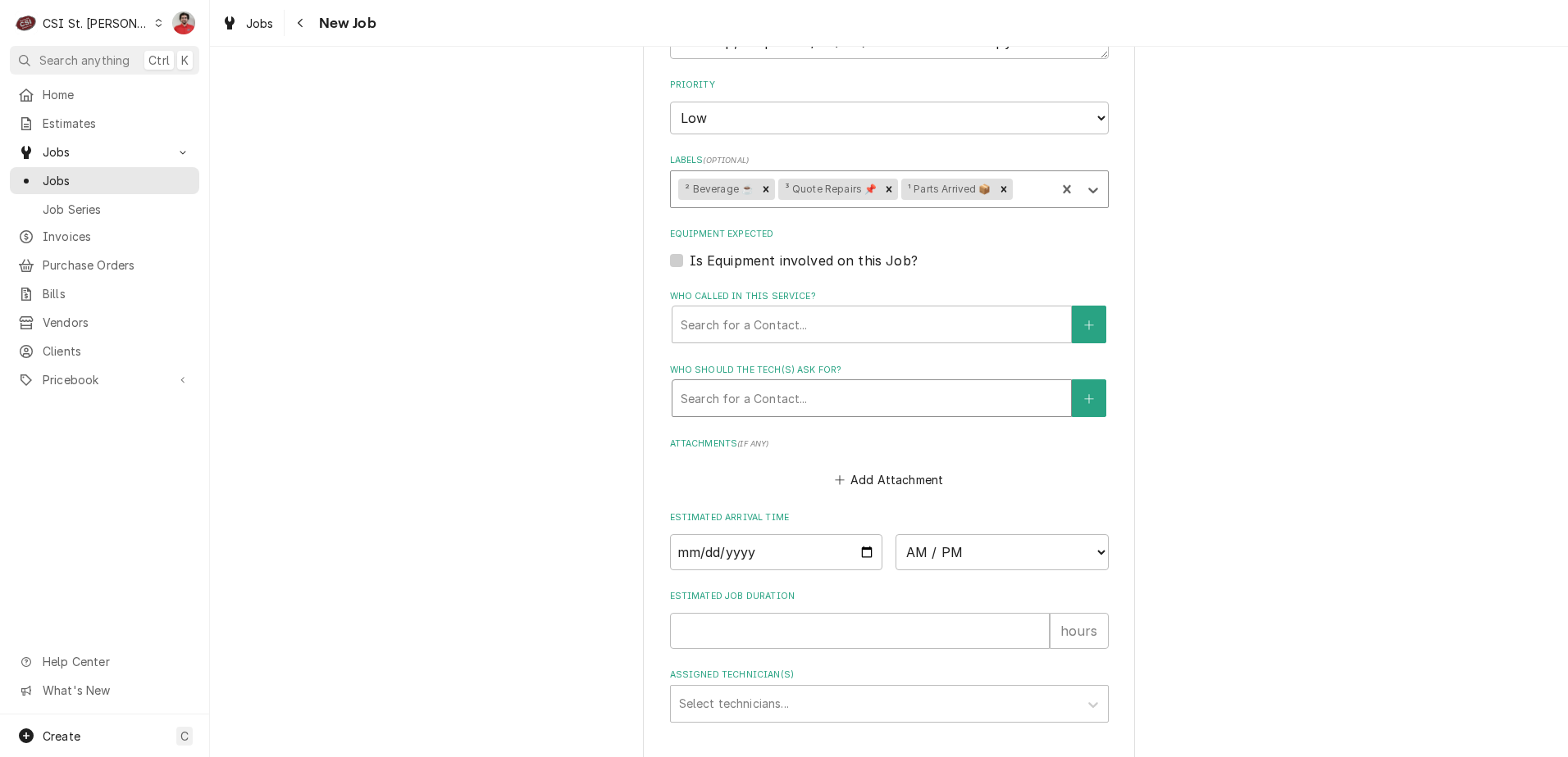
scroll to position [1234, 0]
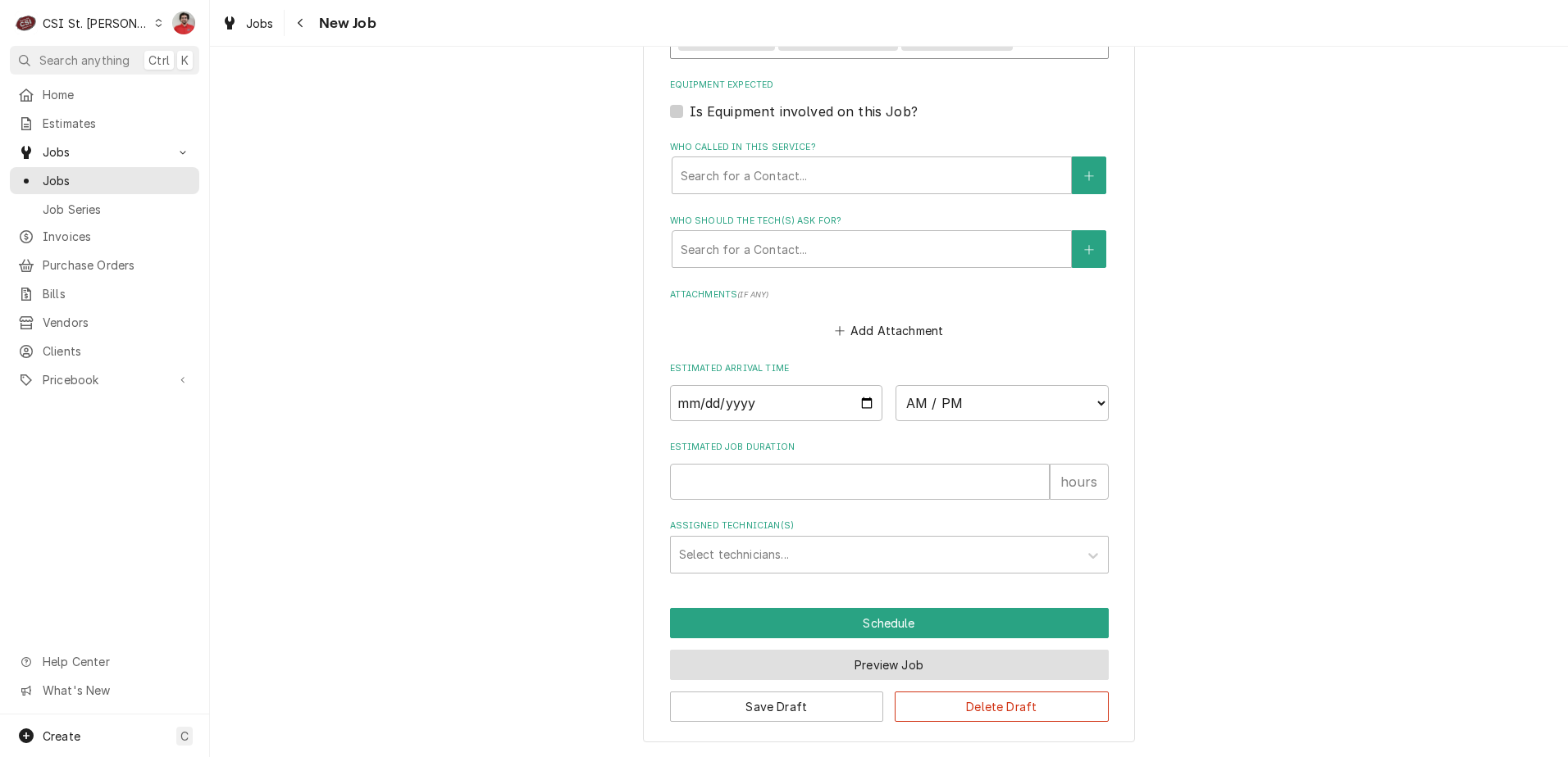
click at [825, 660] on button "Preview Job" at bounding box center [889, 664] width 439 height 30
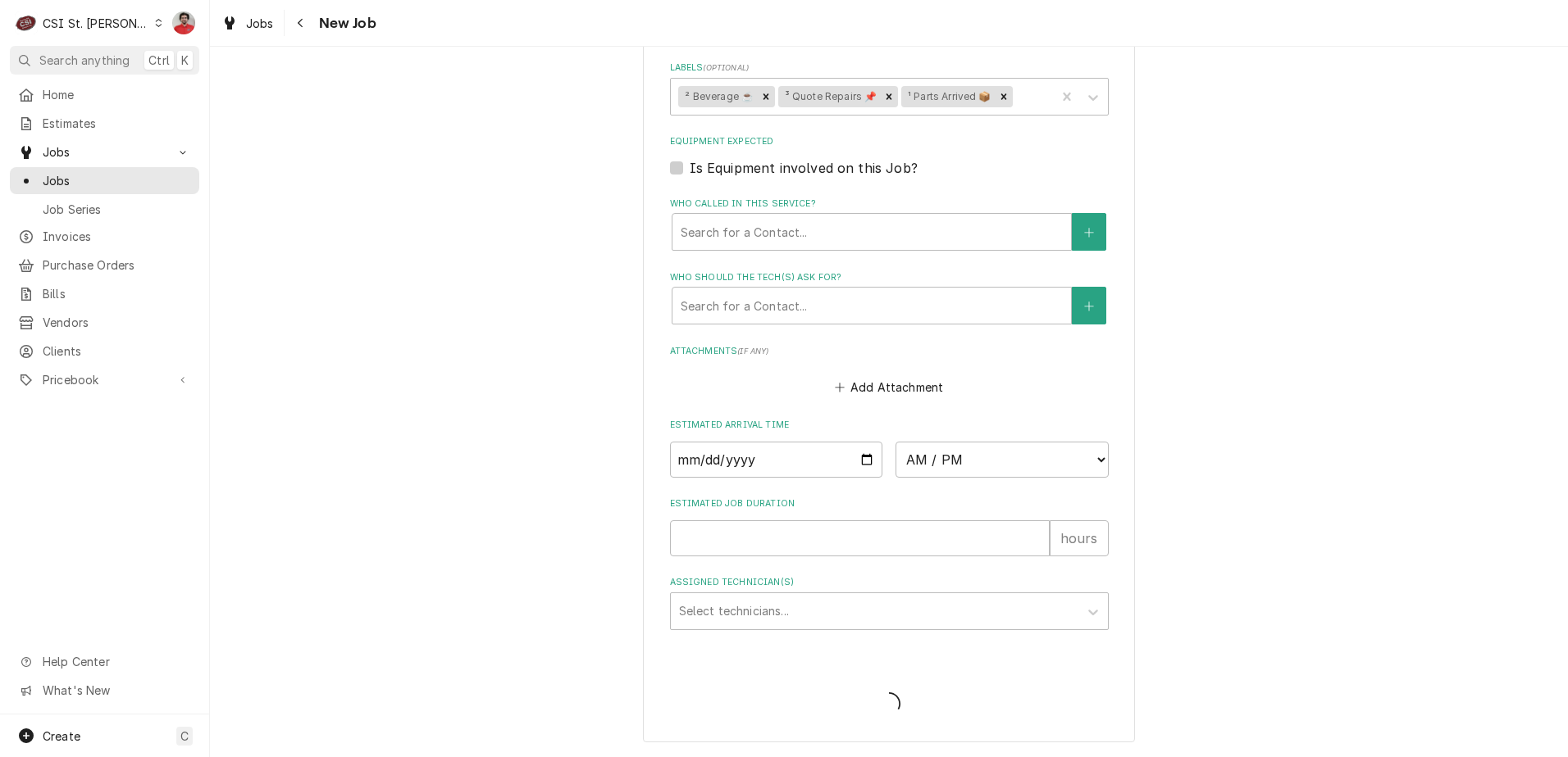
scroll to position [1178, 0]
type textarea "x"
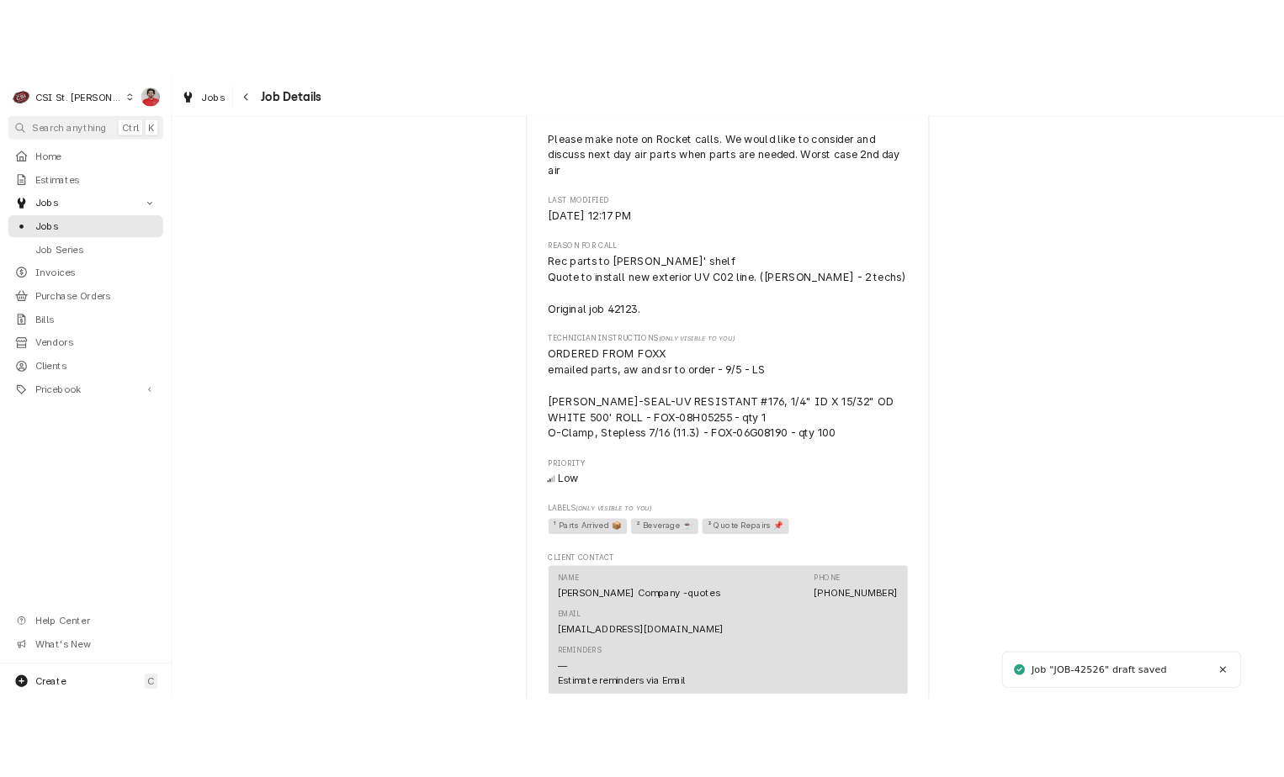
scroll to position [1004, 0]
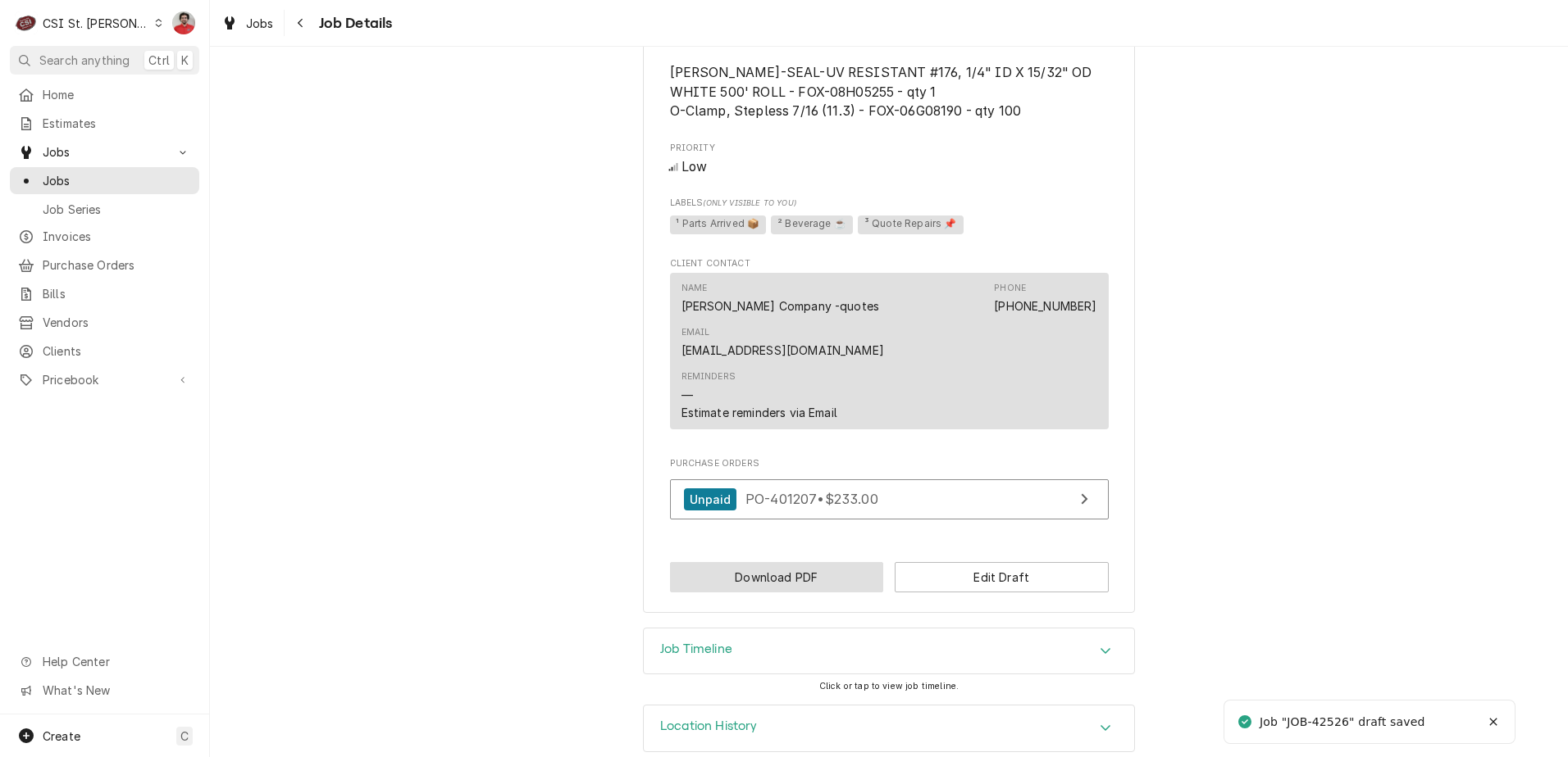
click at [826, 562] on button "Download PDF" at bounding box center [777, 577] width 214 height 30
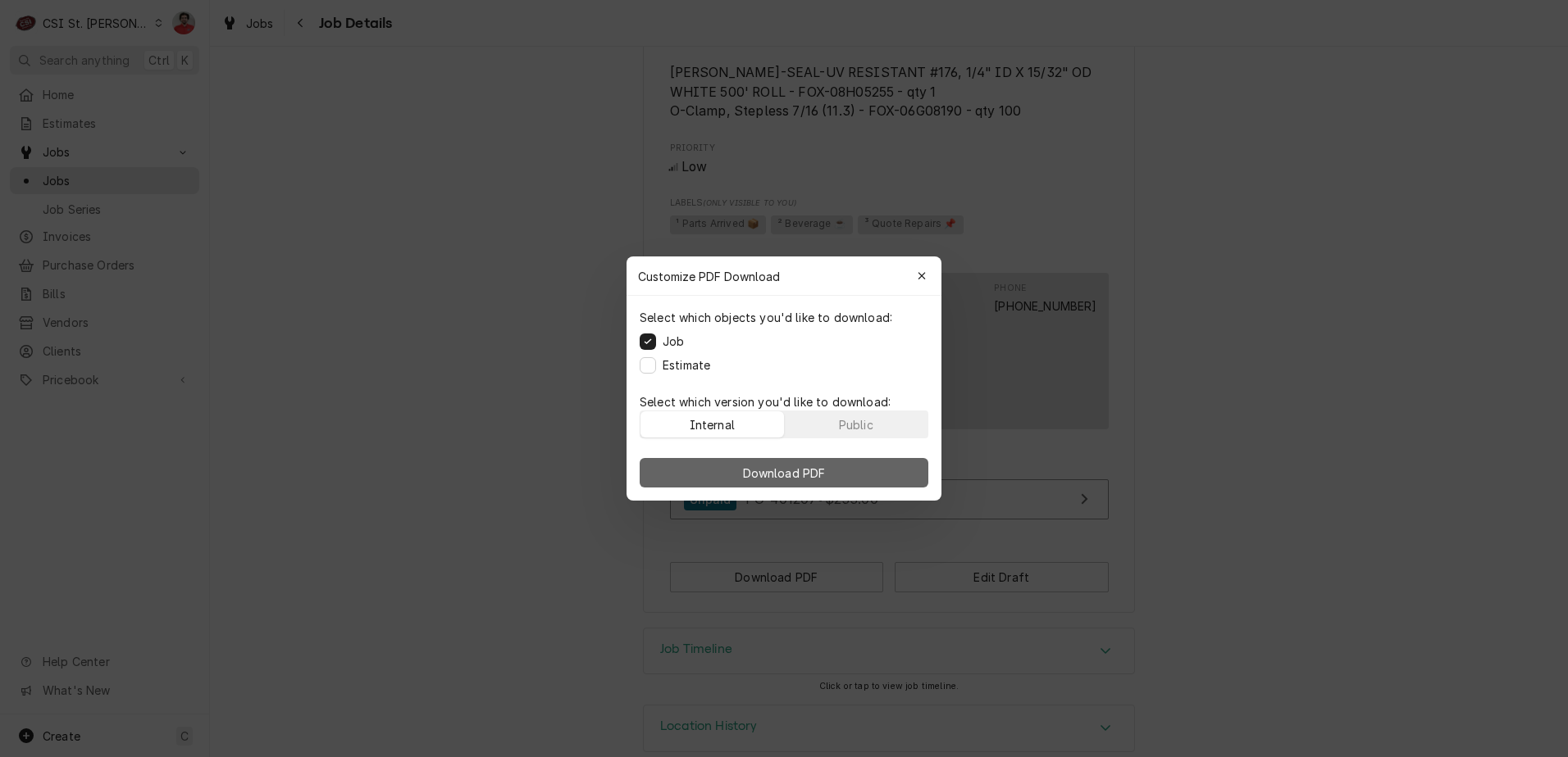
click at [801, 461] on button "Download PDF" at bounding box center [784, 473] width 288 height 29
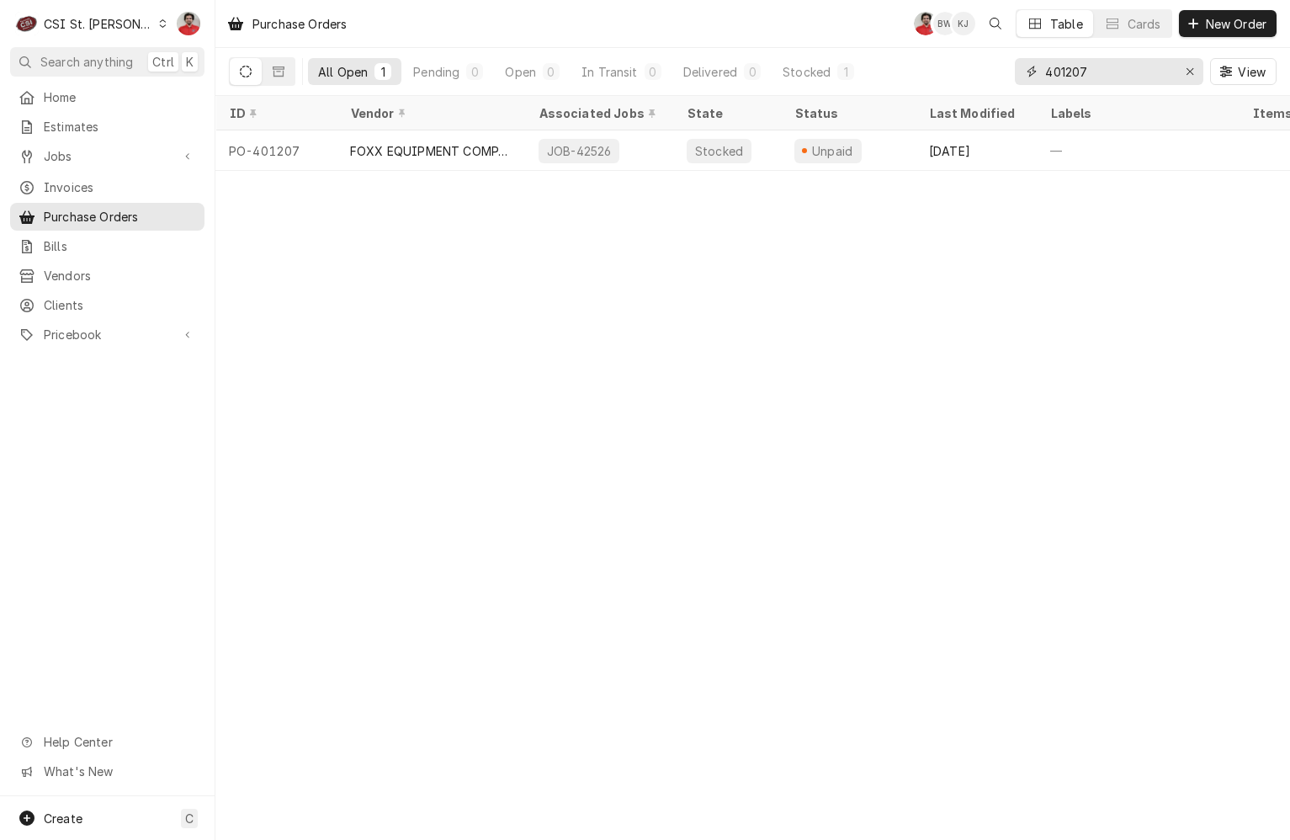
click at [1111, 76] on input "401207" at bounding box center [1108, 71] width 126 height 27
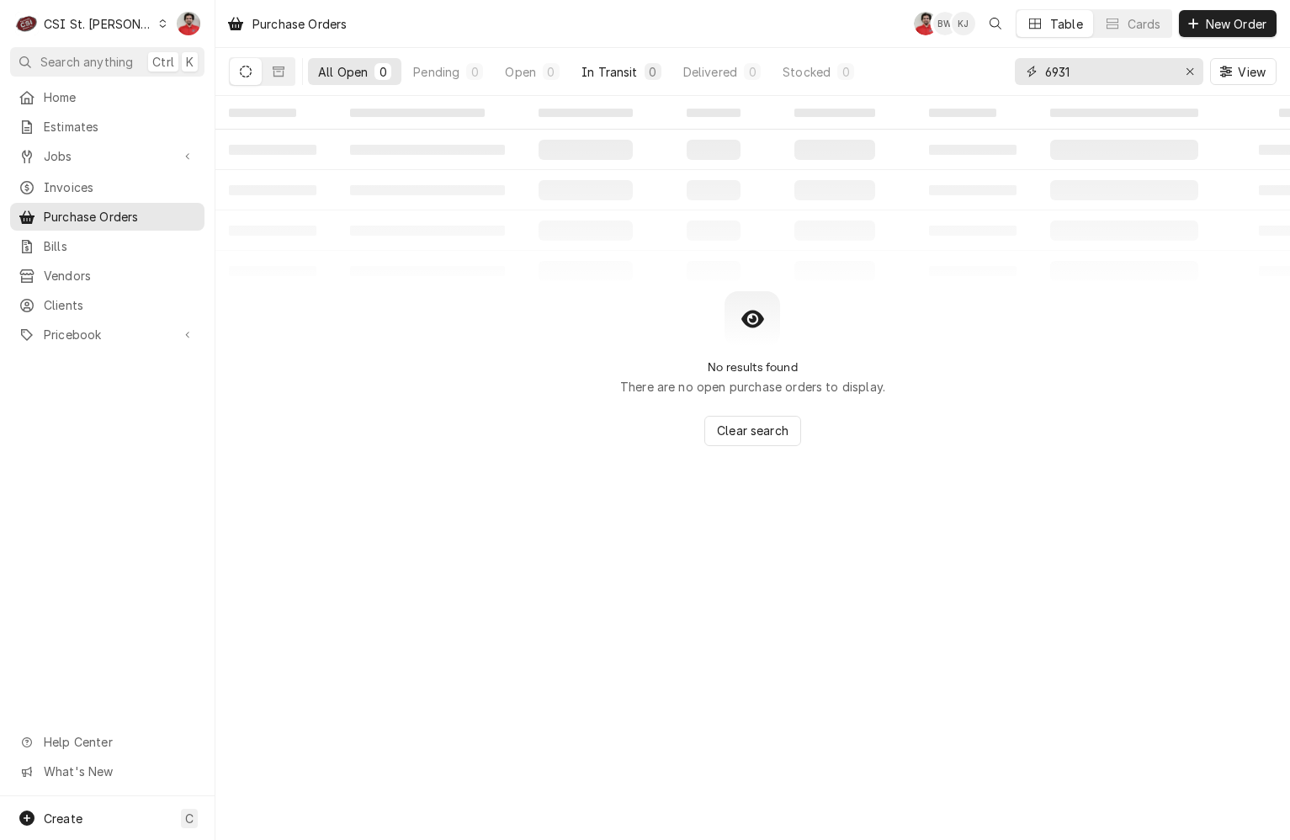
drag, startPoint x: 1135, startPoint y: 72, endPoint x: 573, endPoint y: 72, distance: 562.1
click at [573, 72] on div "All Open 0 Pending 0 Open 0 In Transit 0 Delivered 0 Stocked 0 6931 View" at bounding box center [753, 71] width 1048 height 47
type input "foxx"
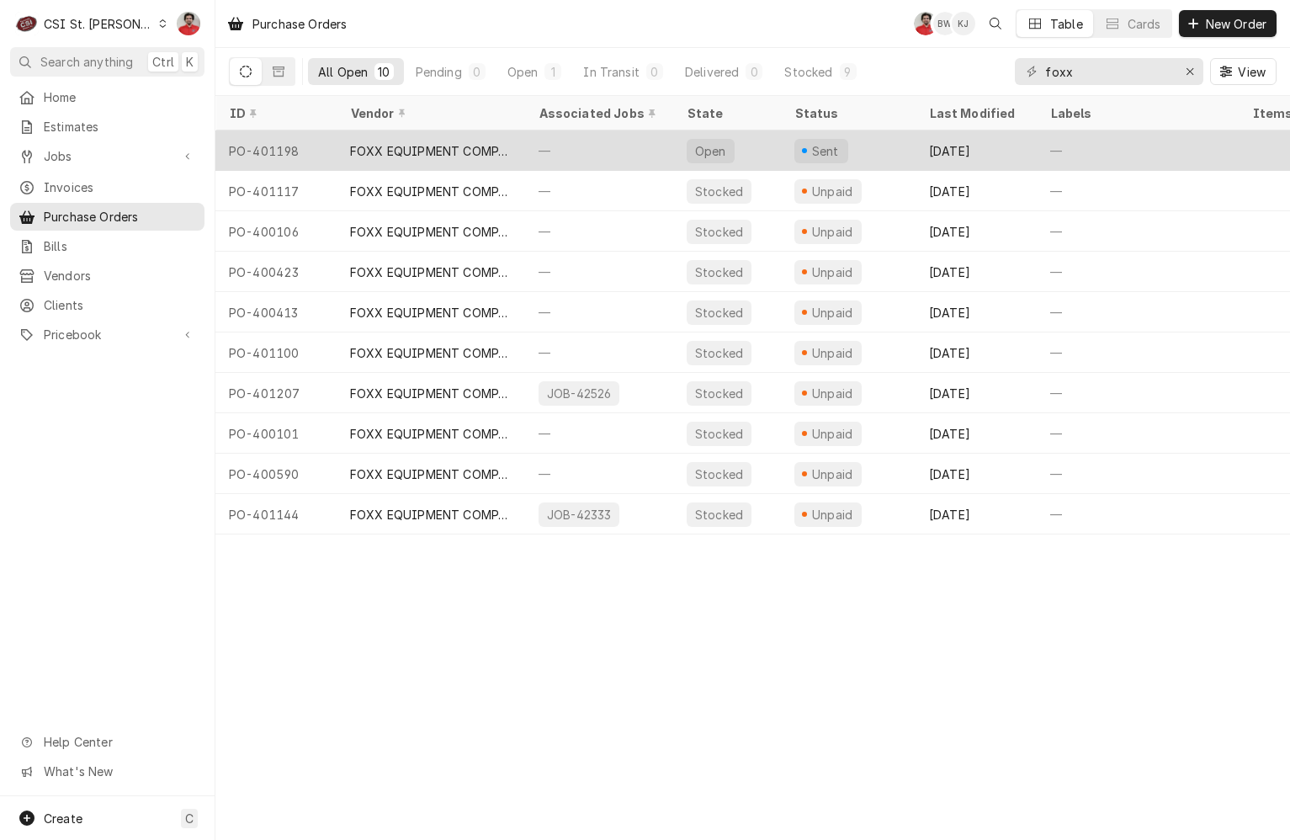
click at [276, 134] on div "PO-401198" at bounding box center [275, 150] width 121 height 40
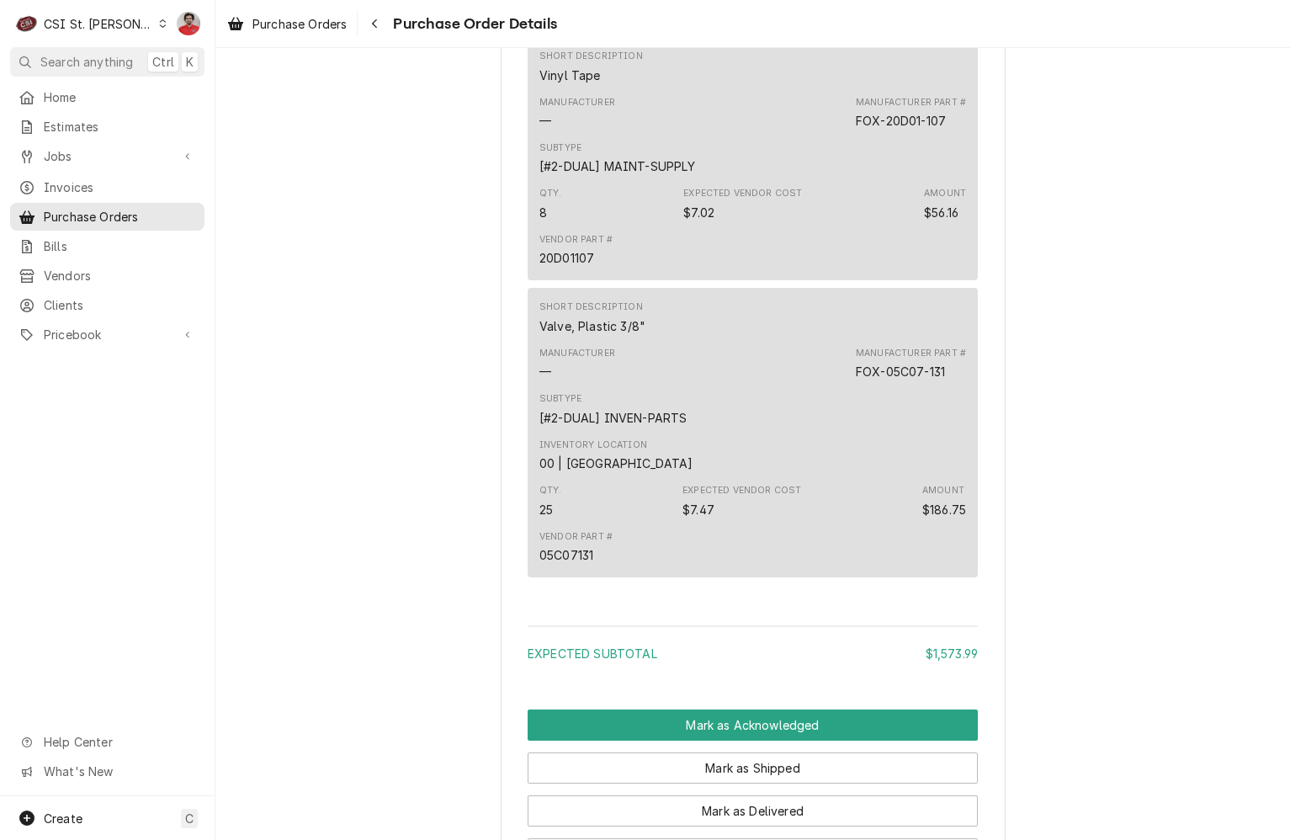
scroll to position [3255, 0]
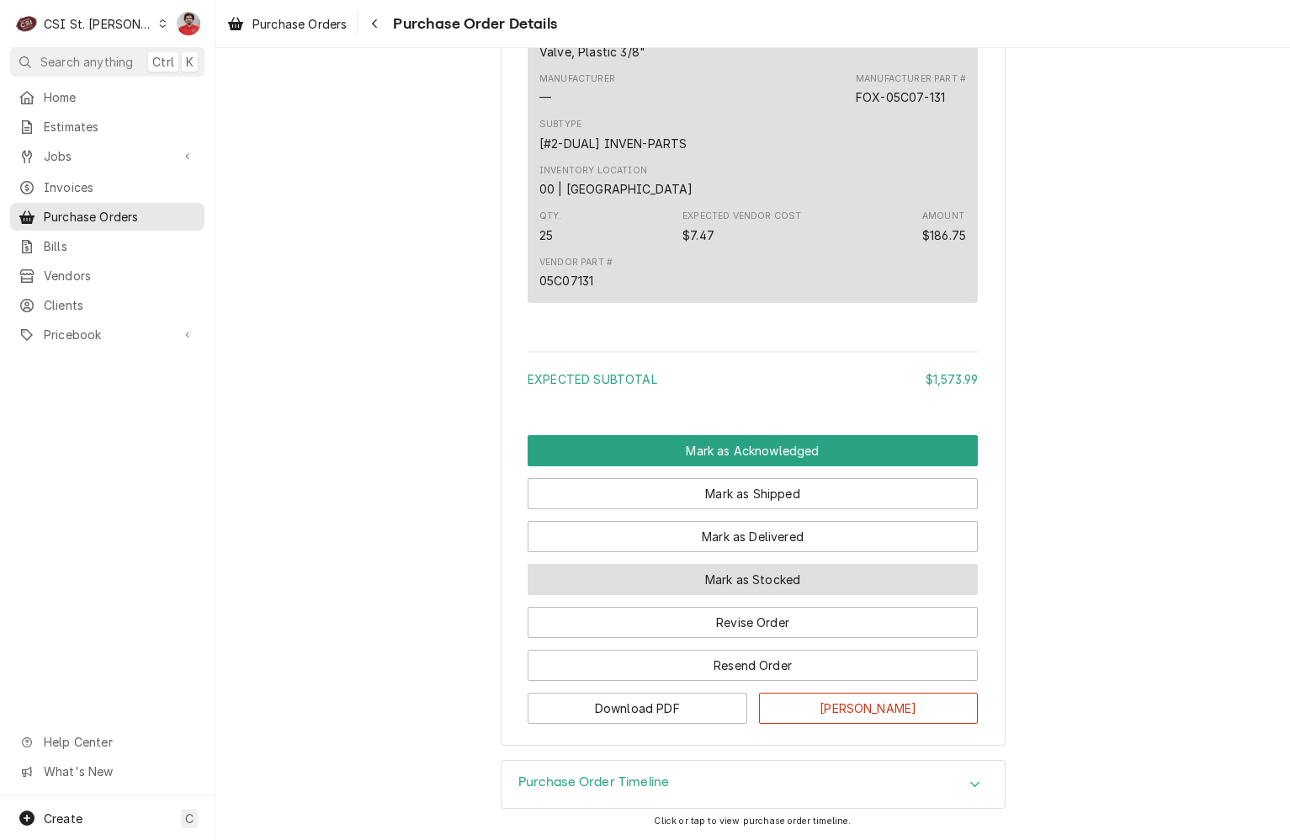
click at [684, 581] on button "Mark as Stocked" at bounding box center [753, 579] width 450 height 31
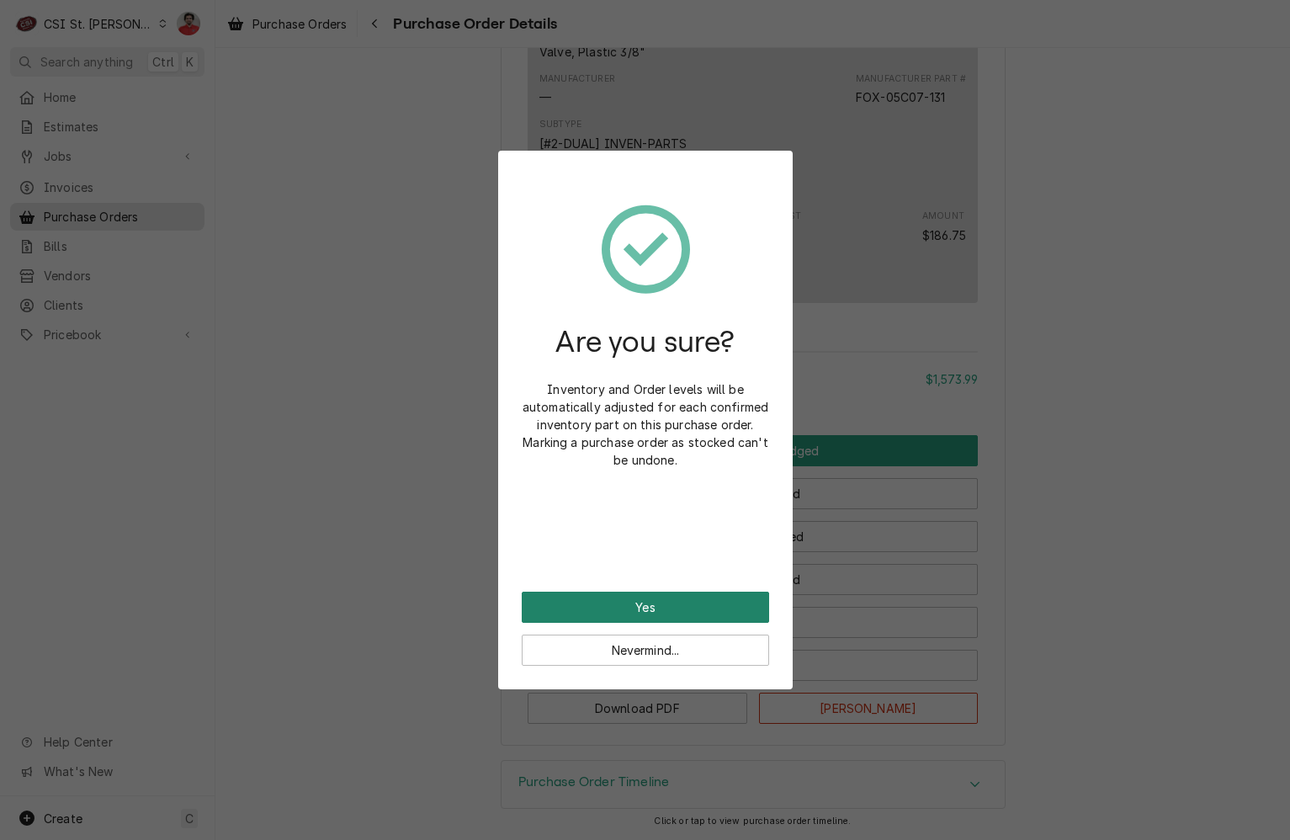
click at [685, 603] on button "Yes" at bounding box center [645, 607] width 247 height 31
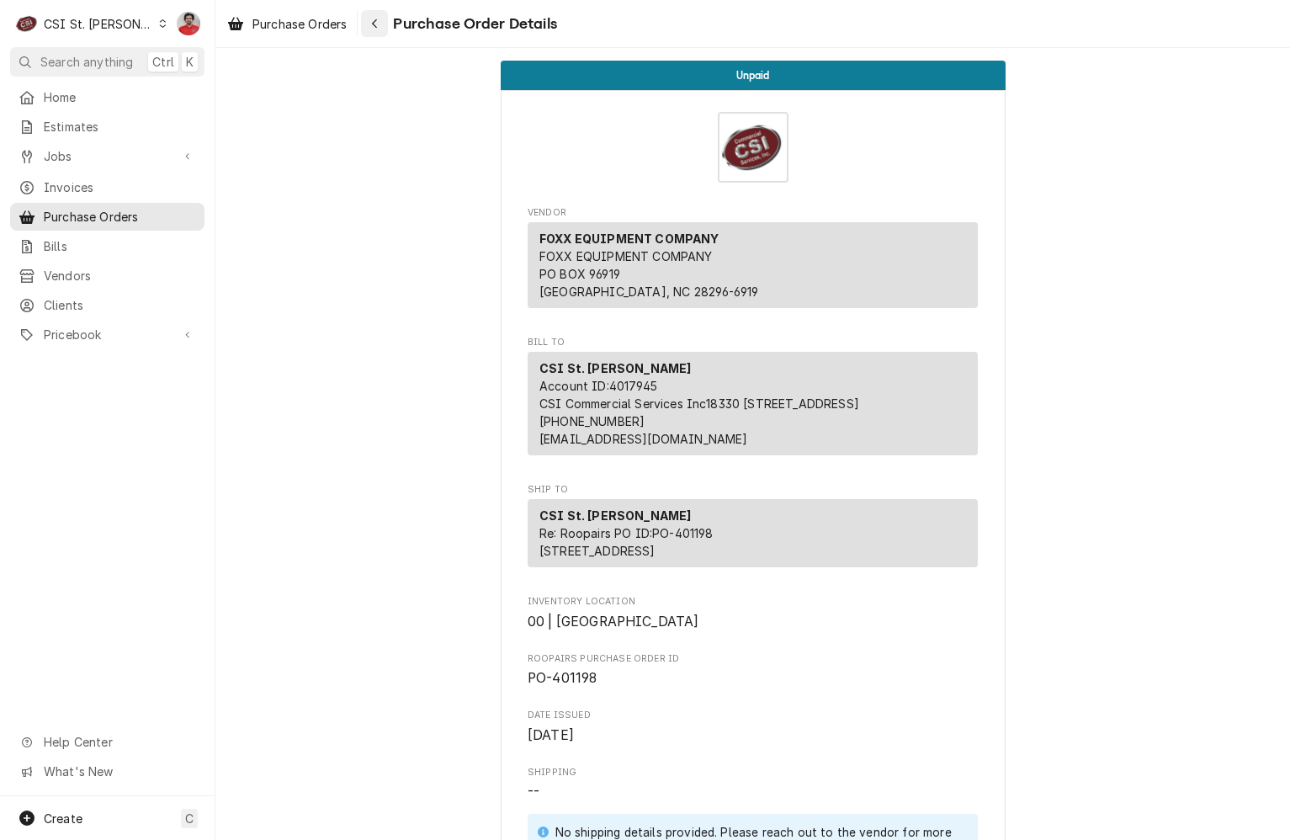
click at [372, 27] on div "Navigate back" at bounding box center [374, 23] width 17 height 17
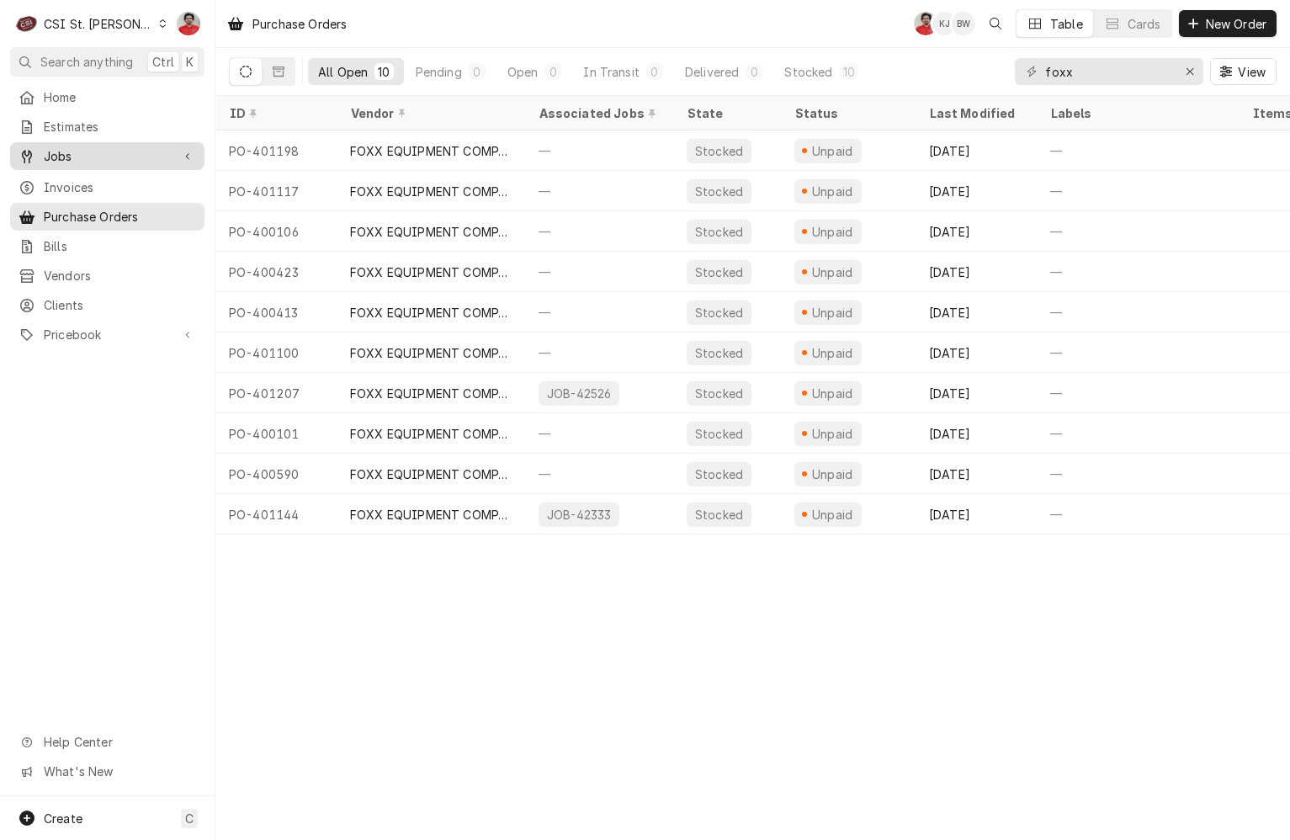
click at [166, 160] on div "Jobs" at bounding box center [107, 156] width 188 height 21
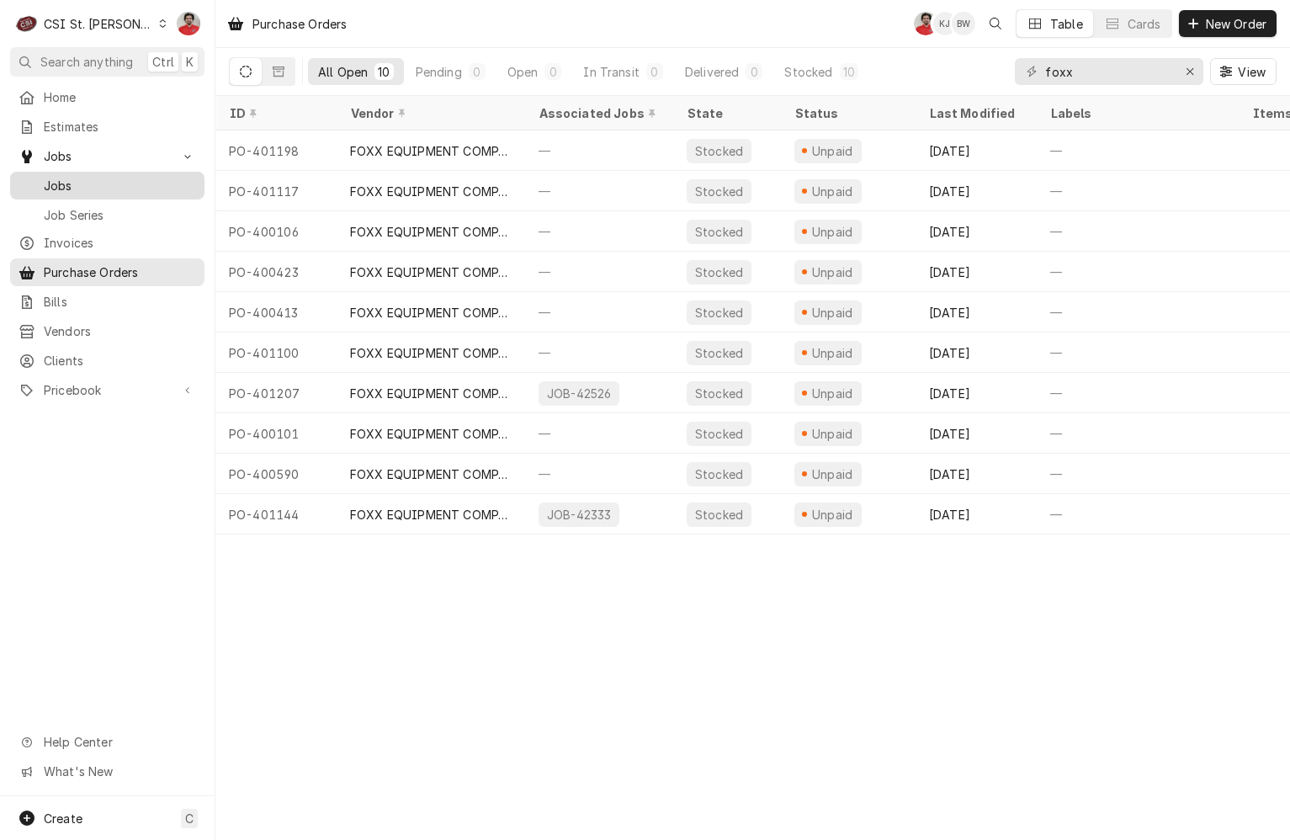
click at [162, 175] on div "Jobs" at bounding box center [107, 185] width 188 height 21
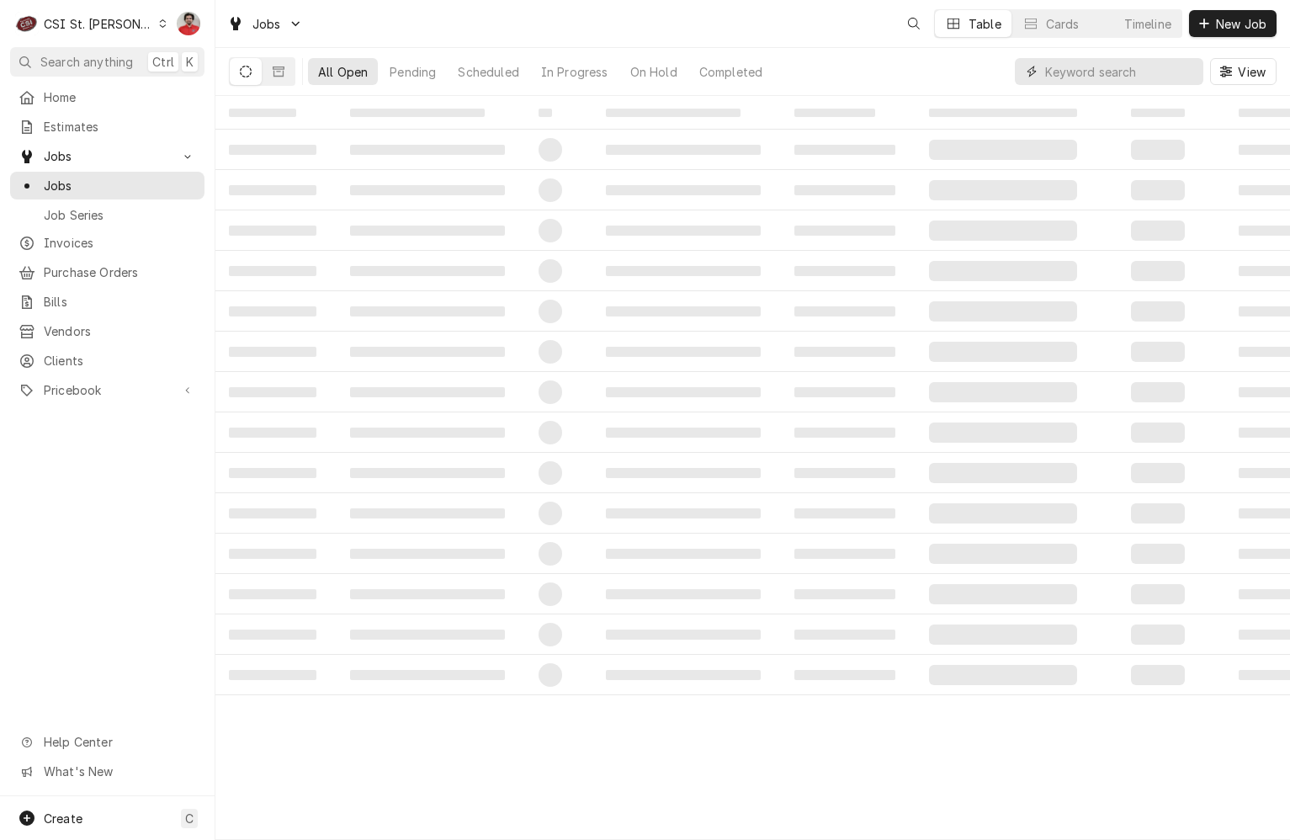
click at [1112, 67] on input "Dynamic Content Wrapper" at bounding box center [1120, 71] width 150 height 27
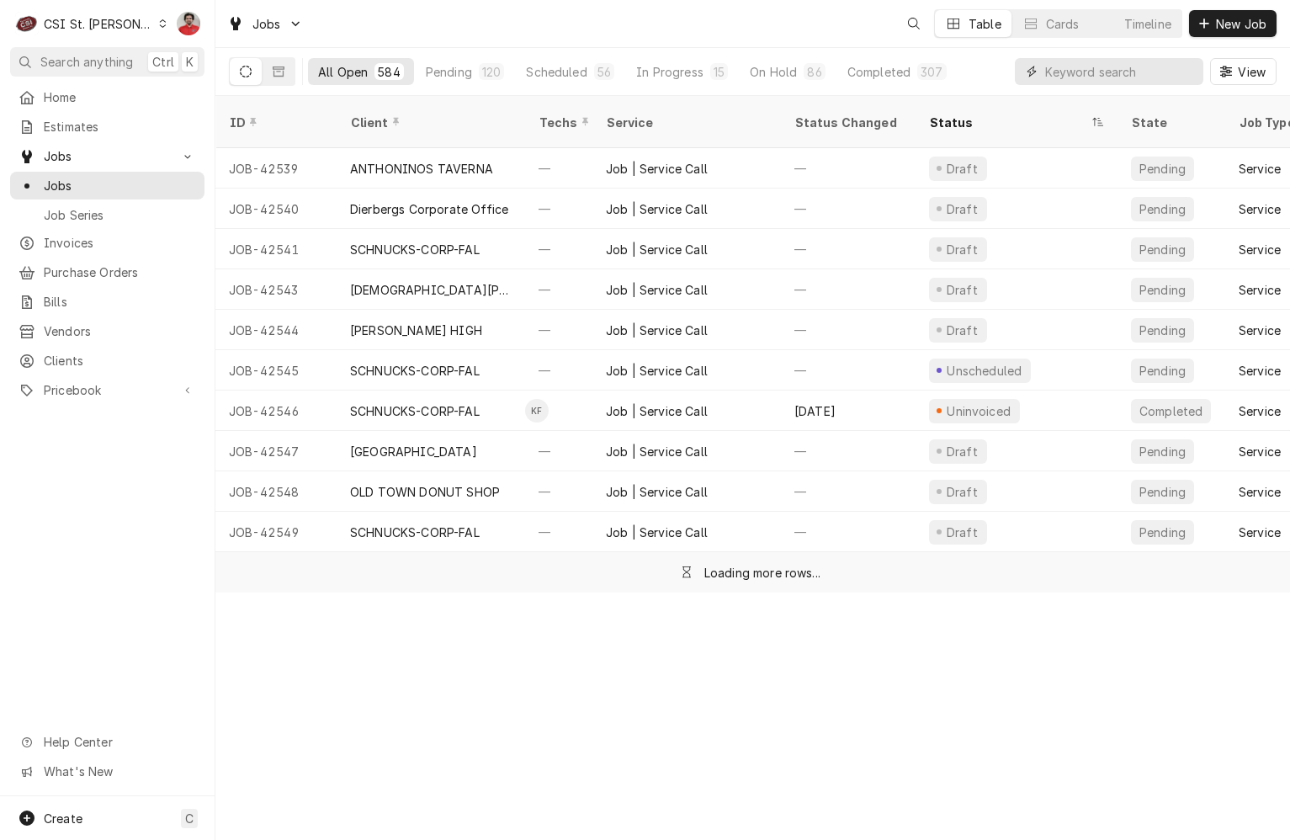
click at [1110, 77] on input "Dynamic Content Wrapper" at bounding box center [1120, 71] width 150 height 27
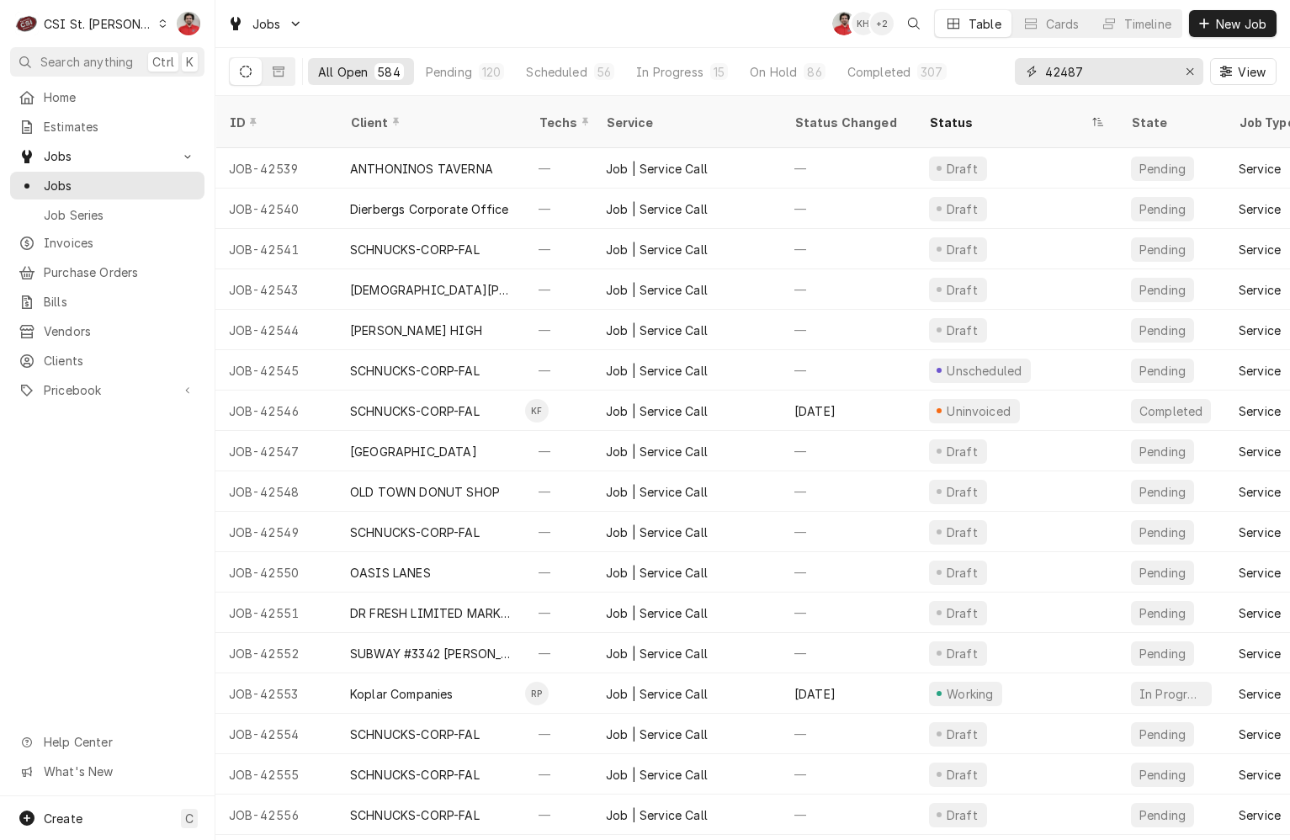
type input "42487"
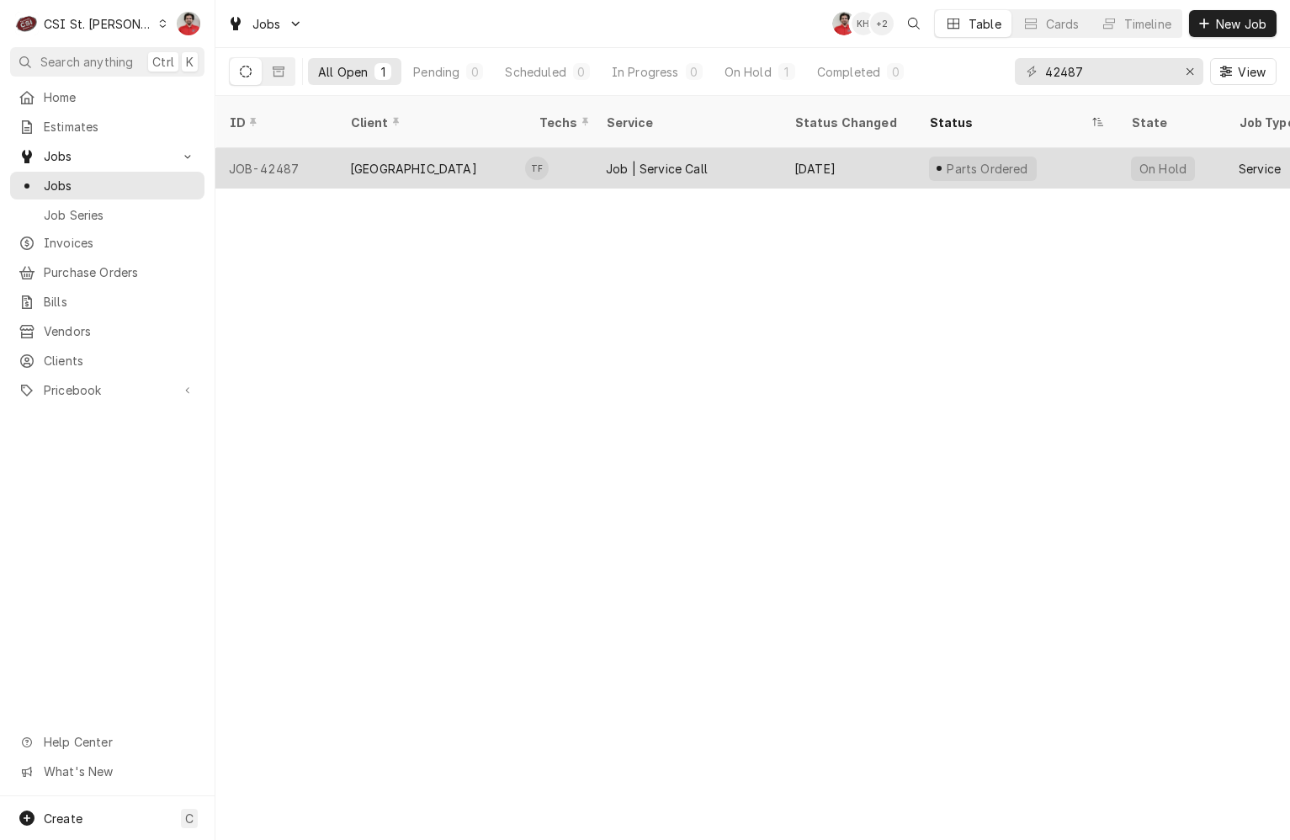
click at [778, 148] on div "Job | Service Call" at bounding box center [686, 168] width 188 height 40
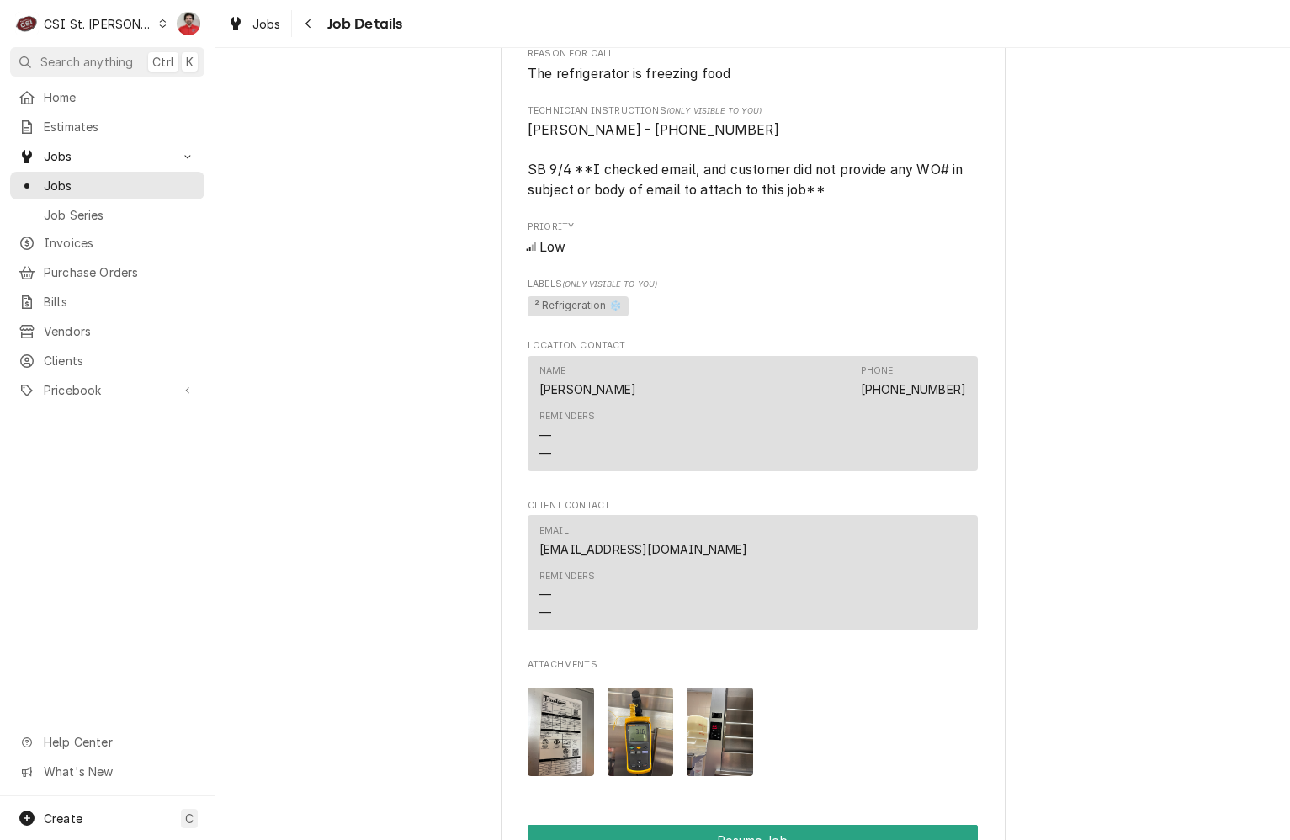
scroll to position [2058, 0]
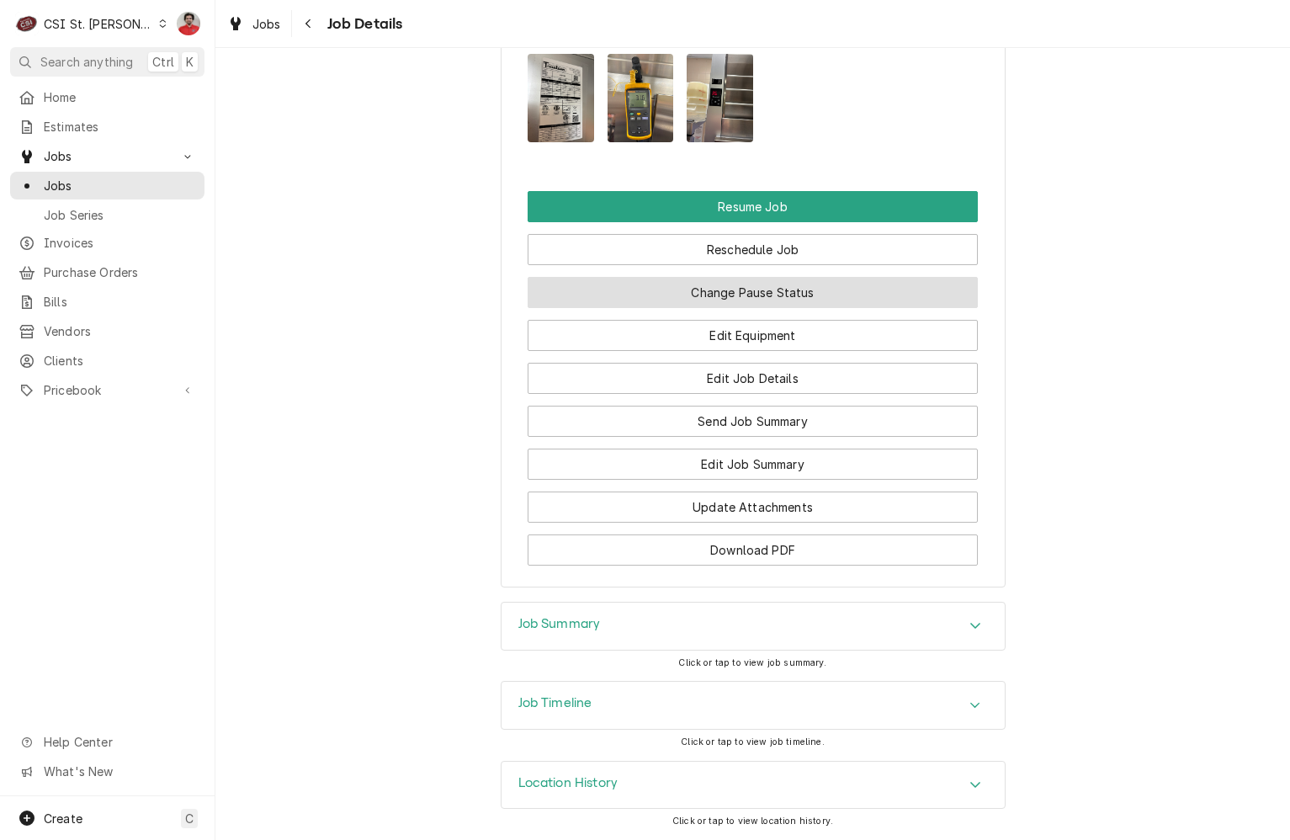
click at [767, 294] on button "Change Pause Status" at bounding box center [753, 292] width 450 height 31
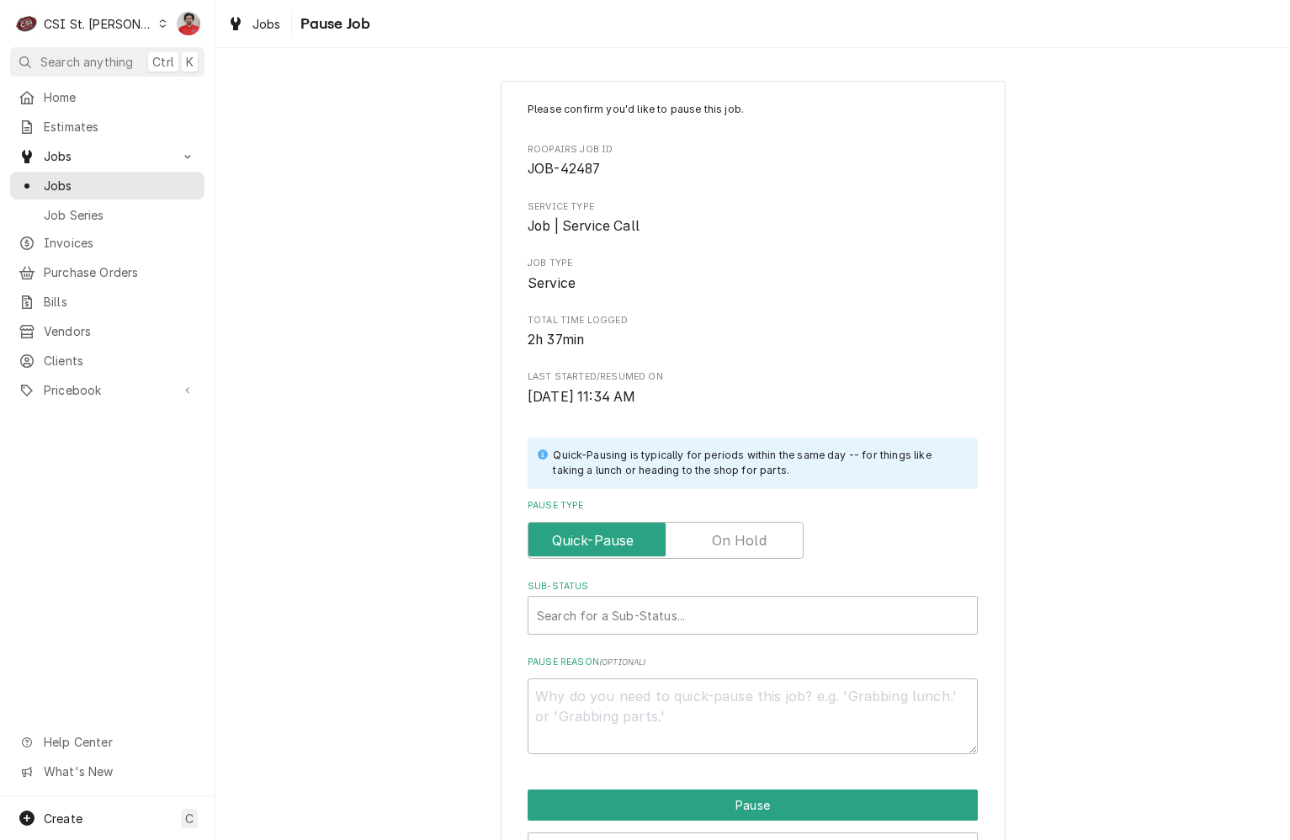
click at [751, 535] on label "Pause Type" at bounding box center [666, 540] width 276 height 37
click at [751, 535] on input "Pause Type" at bounding box center [665, 540] width 261 height 37
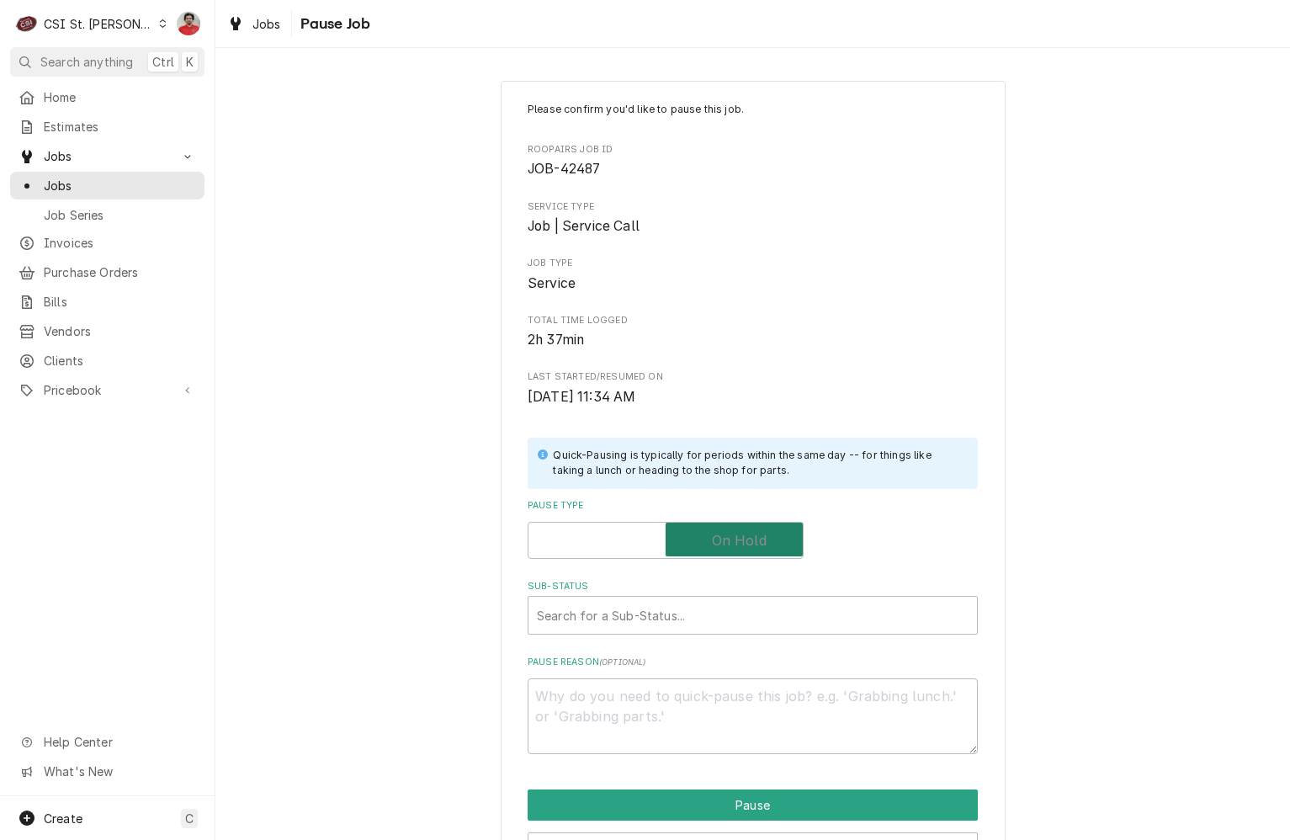
checkbox input "true"
click at [739, 618] on div "Sub-Status" at bounding box center [753, 615] width 432 height 30
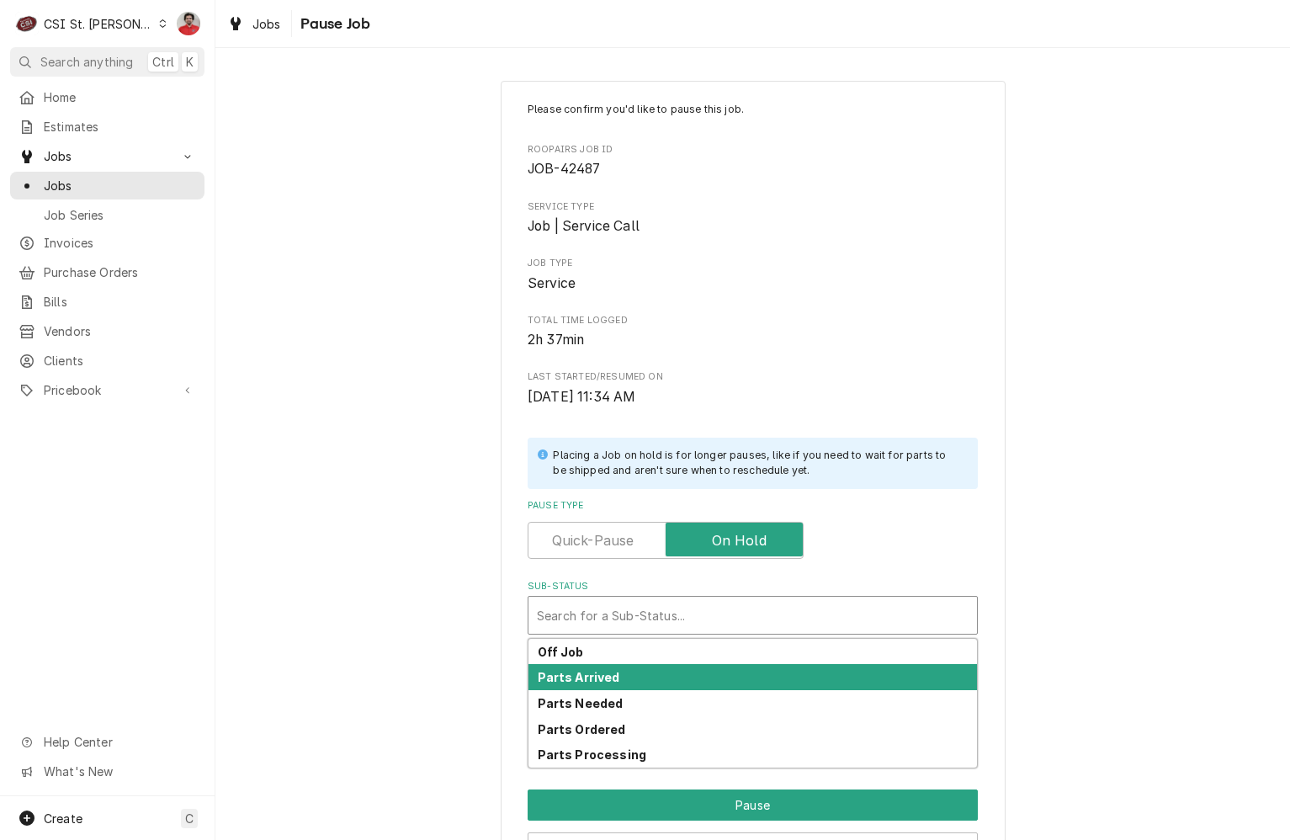
click at [732, 676] on div "Parts Arrived" at bounding box center [752, 677] width 448 height 26
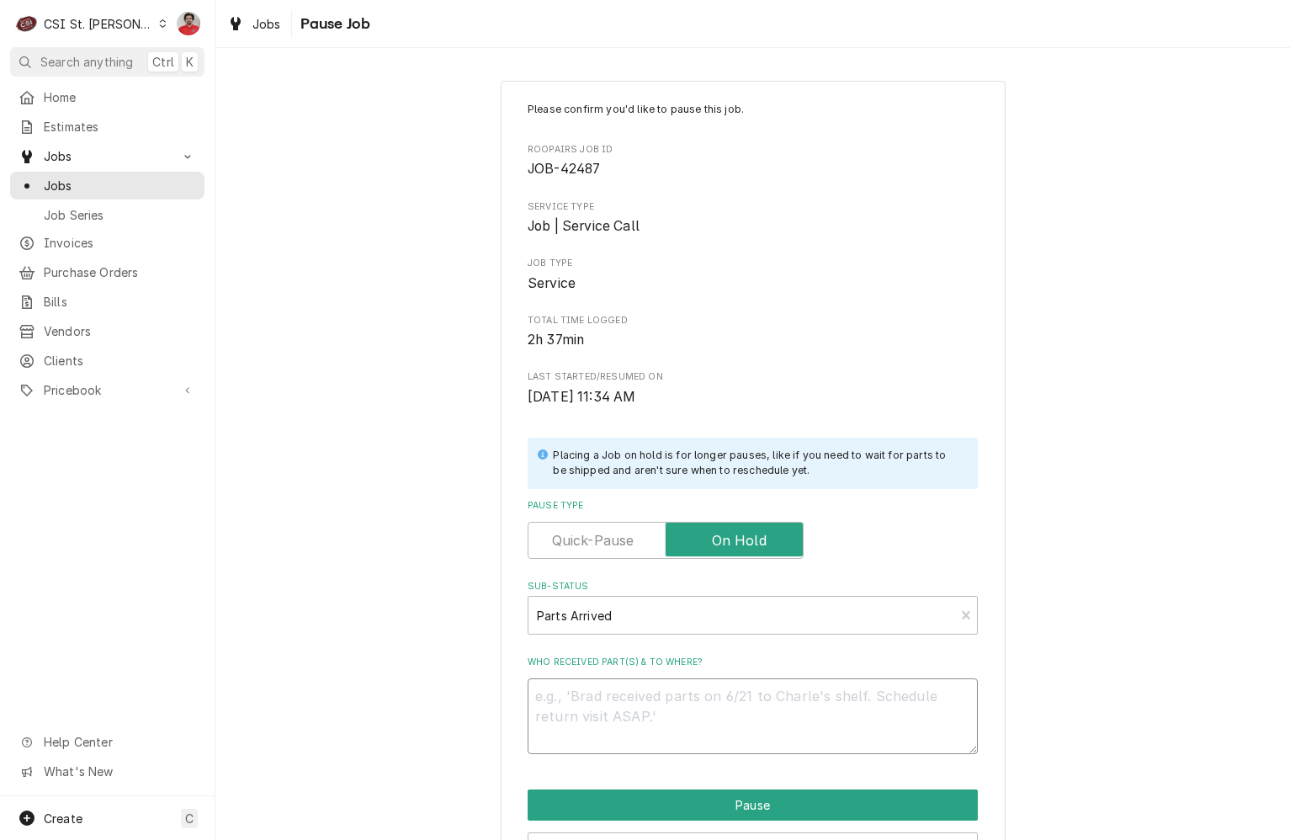
click at [725, 693] on textarea "Who received part(s) & to where?" at bounding box center [753, 716] width 450 height 76
type textarea "x"
type textarea "R"
type textarea "x"
type textarea "Re"
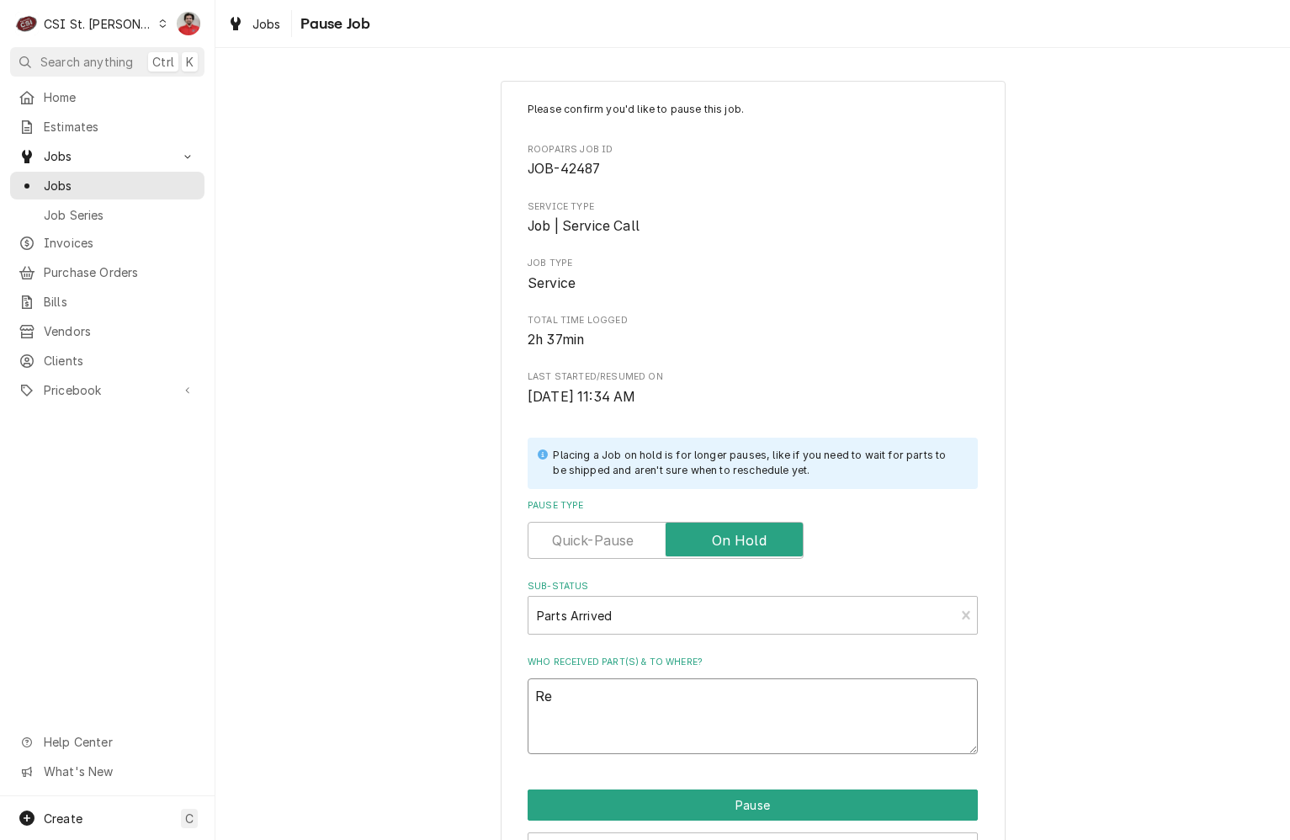
type textarea "x"
type textarea "Rec"
type textarea "x"
type textarea "Rec"
type textarea "x"
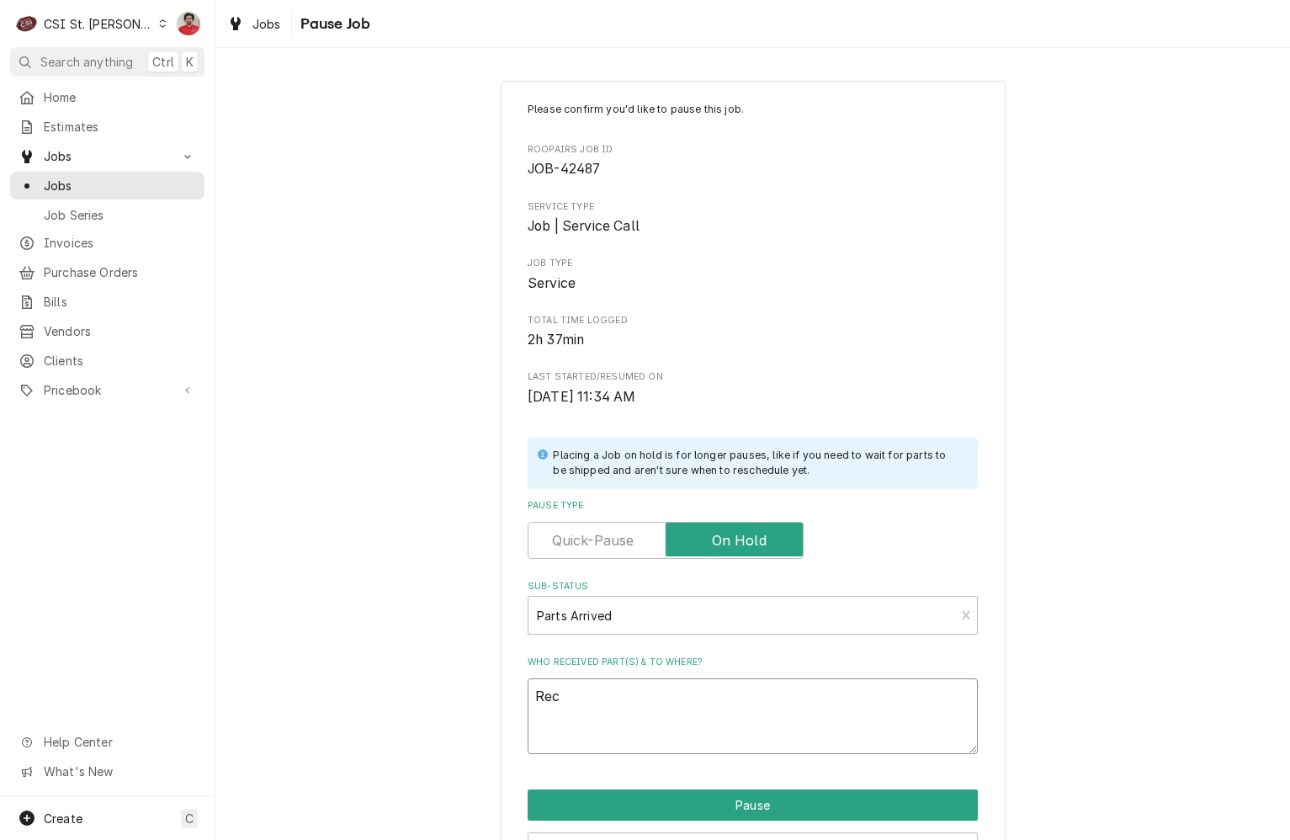
type textarea "Rec p"
type textarea "x"
type textarea "Rec pa"
type textarea "x"
type textarea "Rec par"
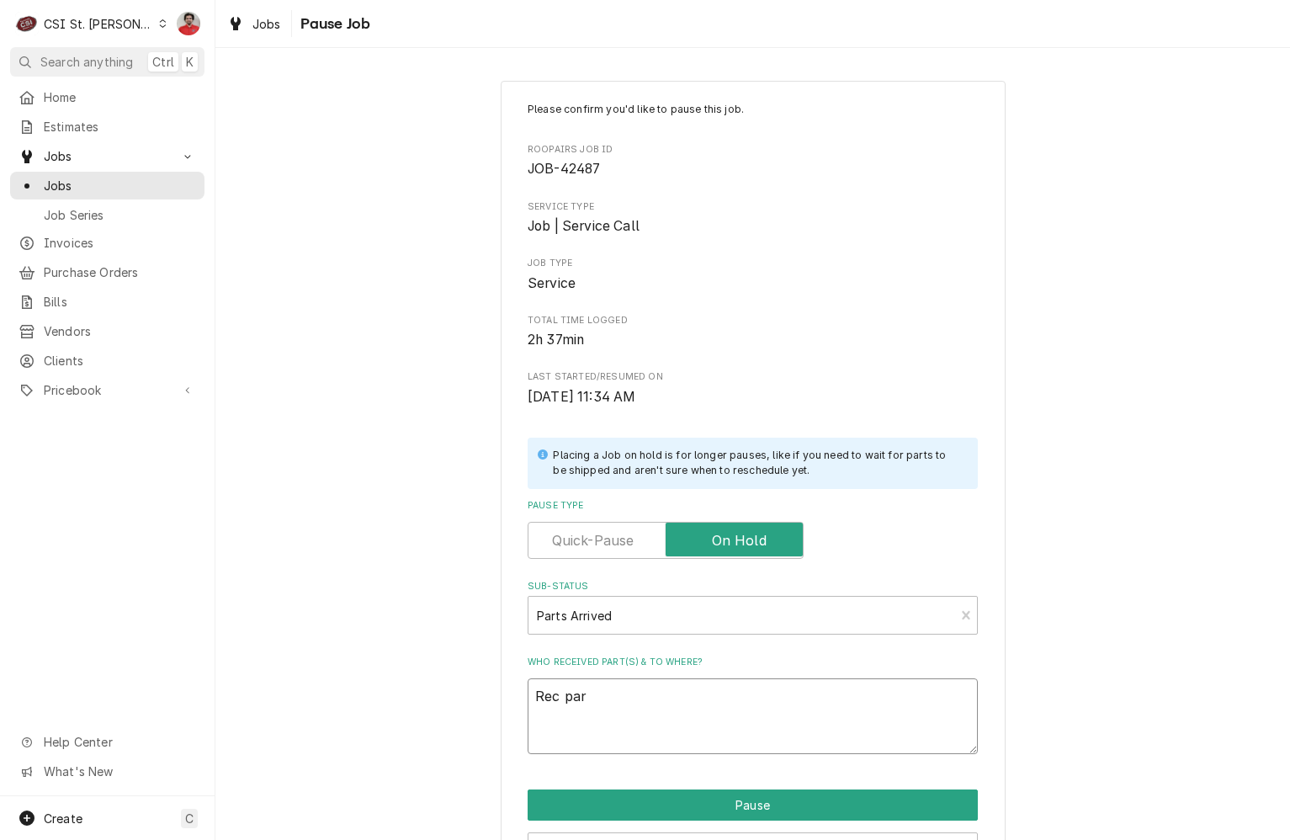
type textarea "x"
type textarea "Rec part"
type textarea "x"
type textarea "Rec parts"
type textarea "x"
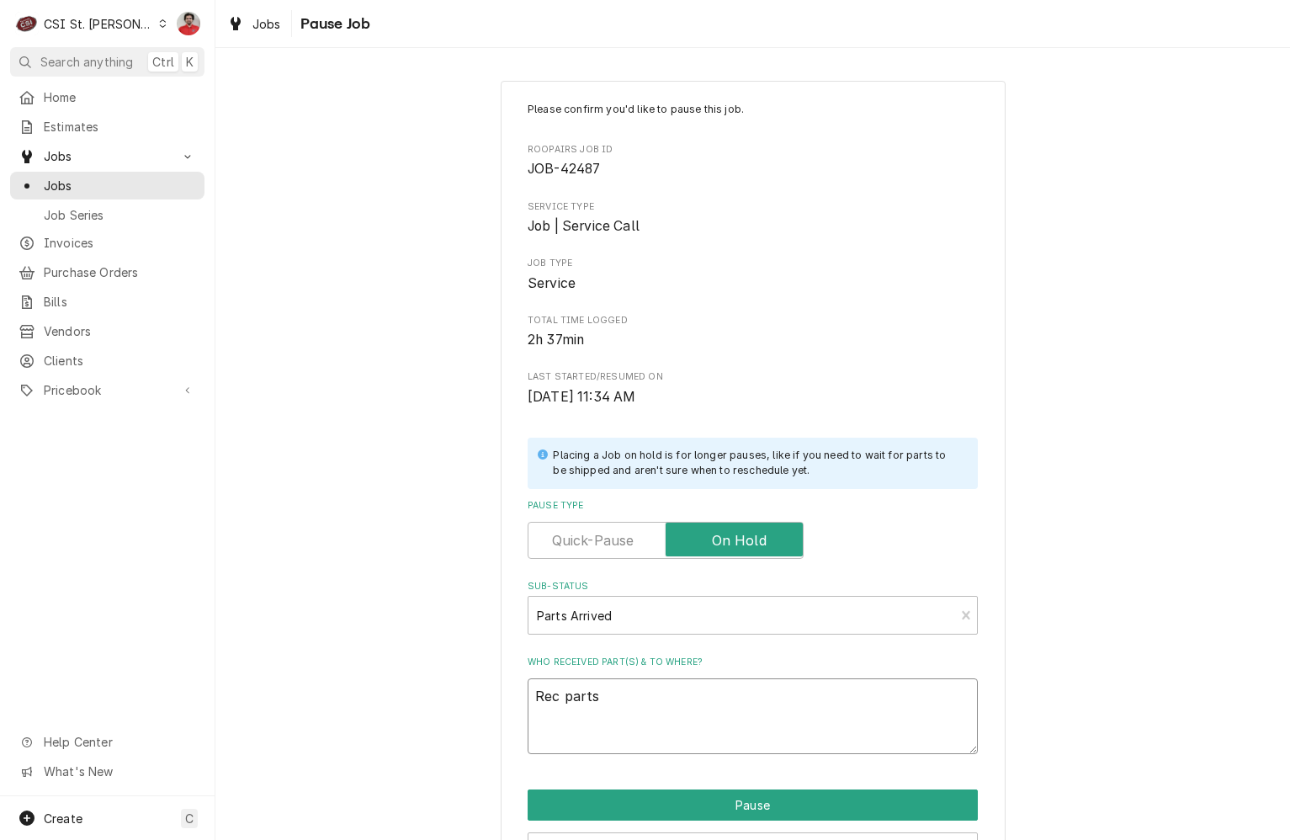
type textarea "Rec parts"
type textarea "x"
type textarea "Rec parts t"
type textarea "x"
type textarea "Rec parts to"
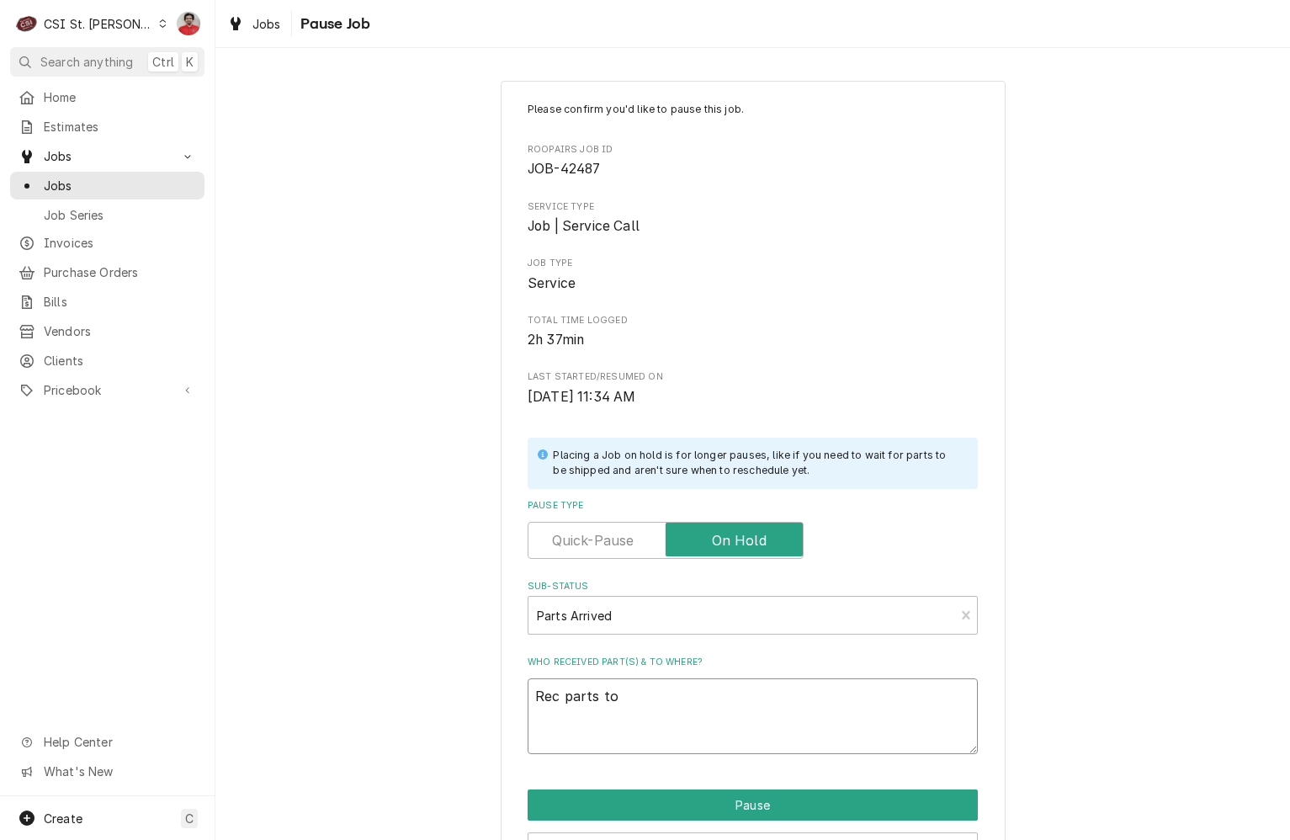
type textarea "x"
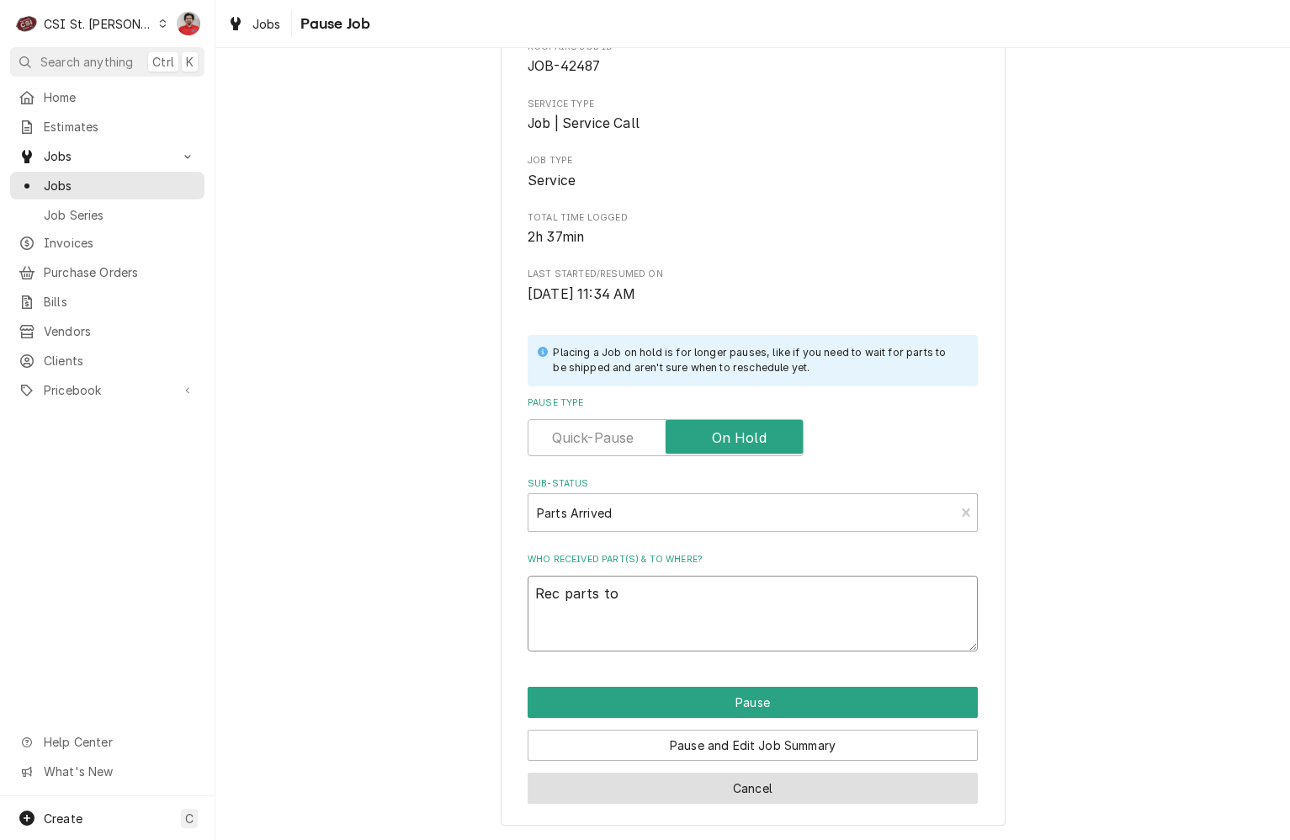
type textarea "Rec parts to"
click at [784, 782] on button "Cancel" at bounding box center [753, 787] width 450 height 31
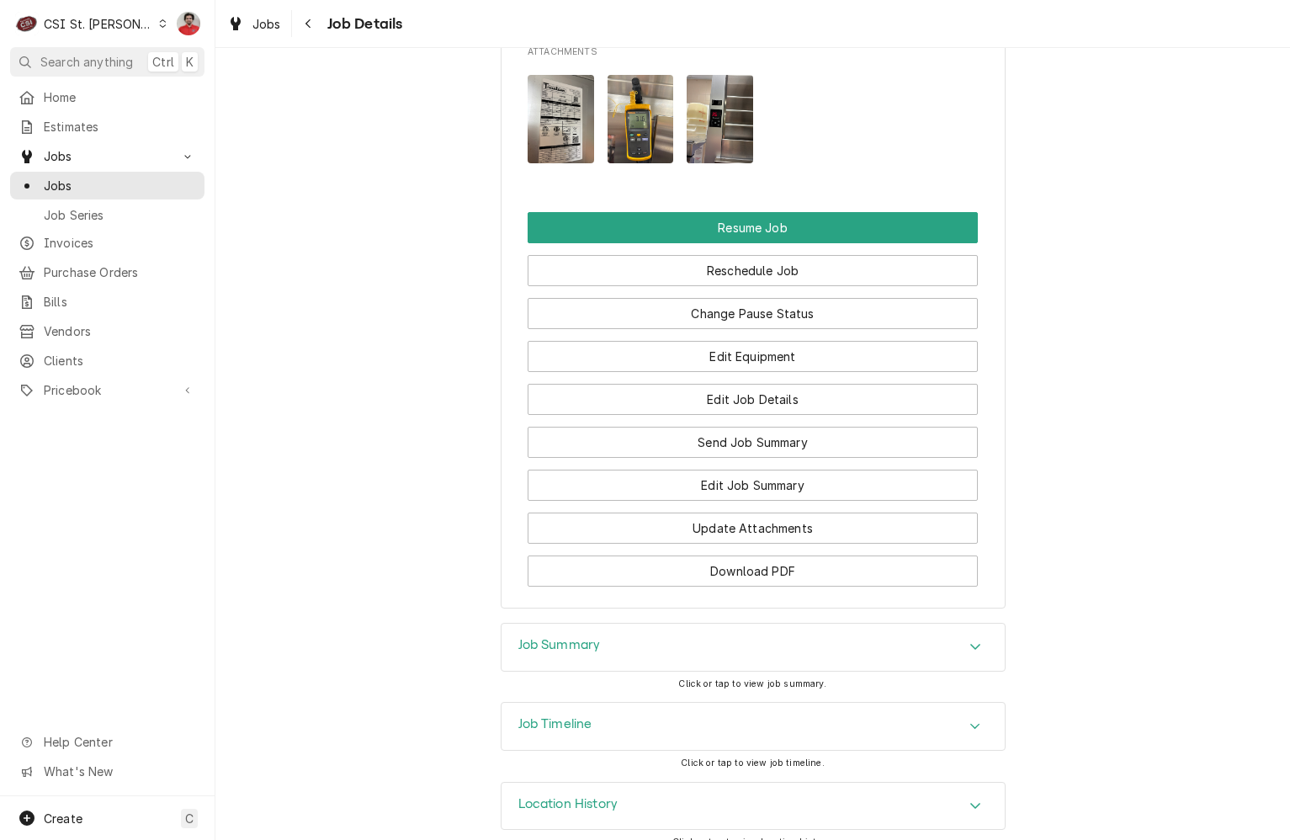
scroll to position [2058, 0]
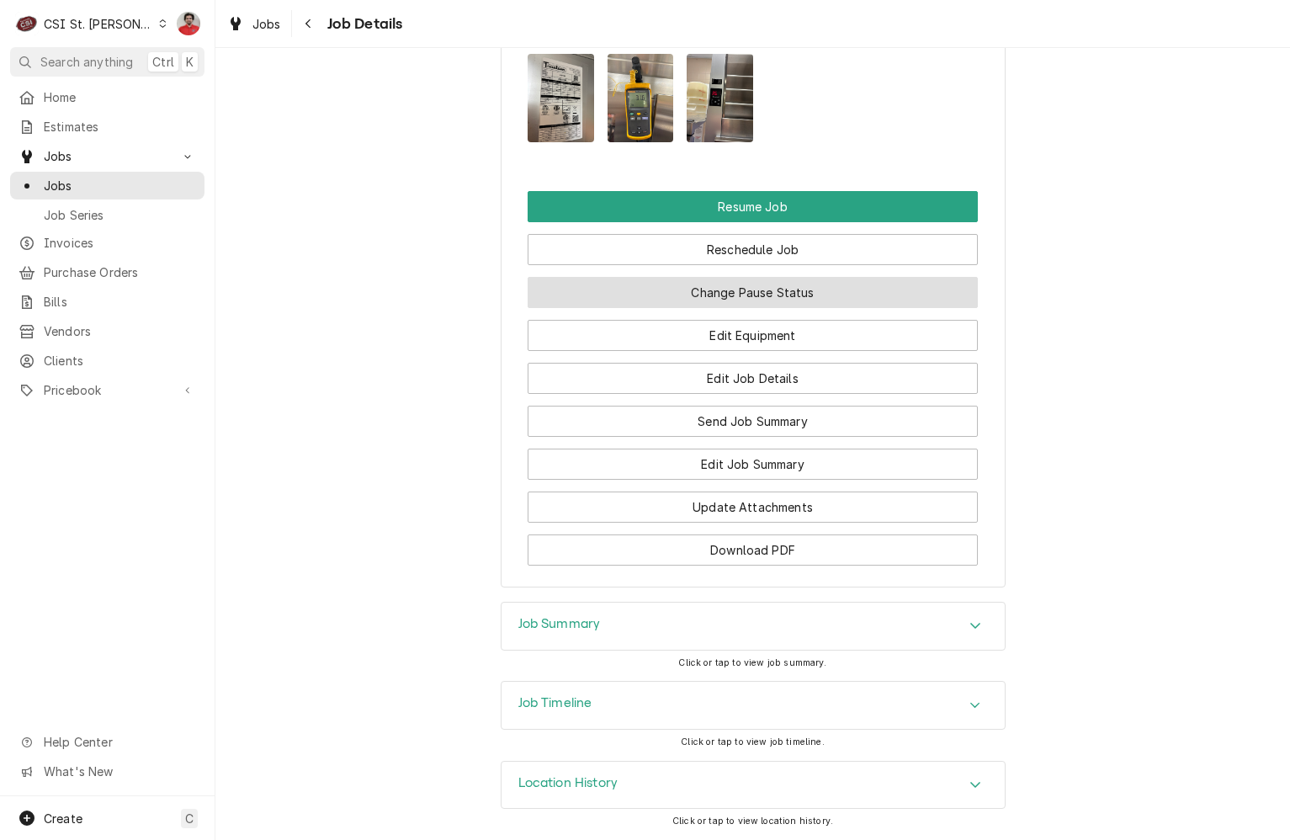
click at [753, 293] on button "Change Pause Status" at bounding box center [753, 292] width 450 height 31
type textarea "x"
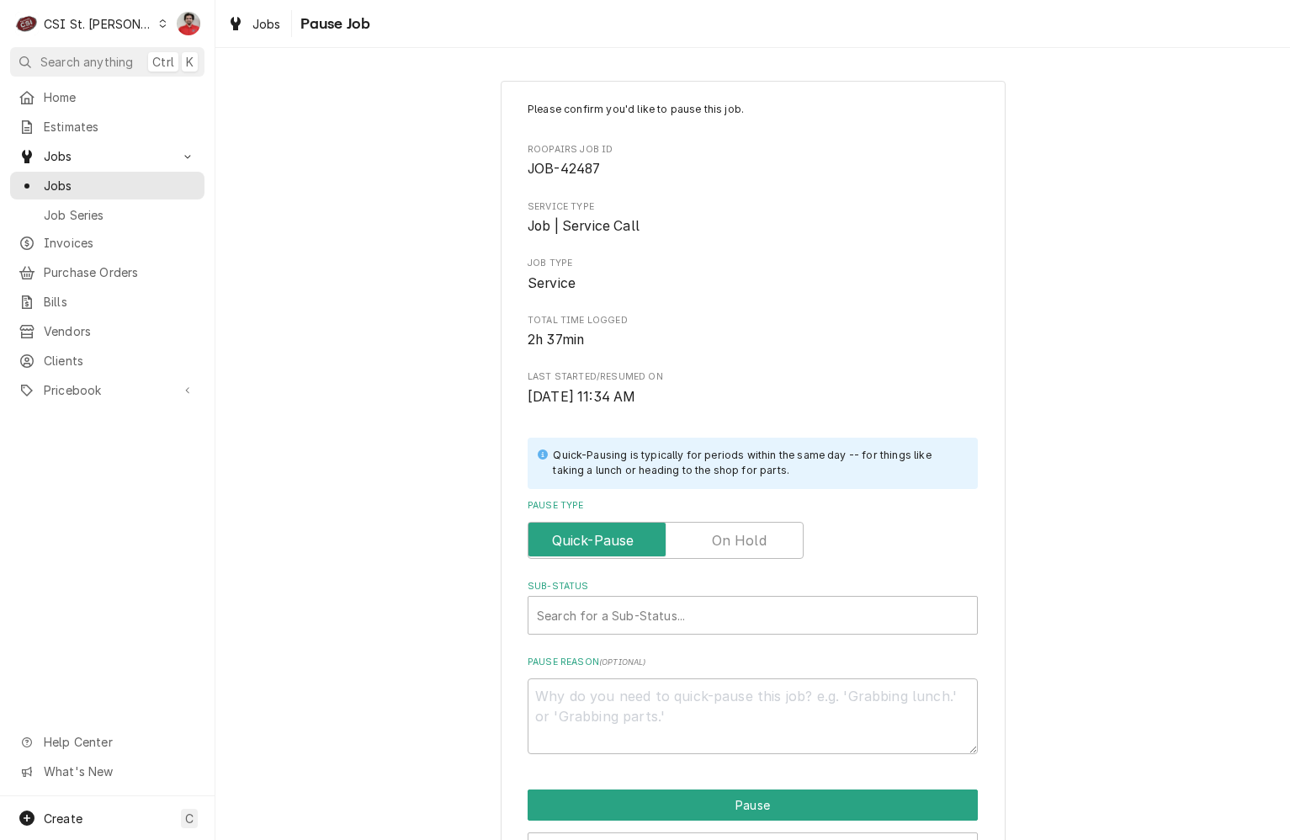
click at [719, 565] on div "Please confirm you'd like to pause this job. Roopairs Job ID JOB-42487 Service …" at bounding box center [753, 428] width 450 height 652
click at [719, 533] on label "Pause Type" at bounding box center [666, 540] width 276 height 37
click at [719, 533] on input "Pause Type" at bounding box center [665, 540] width 261 height 37
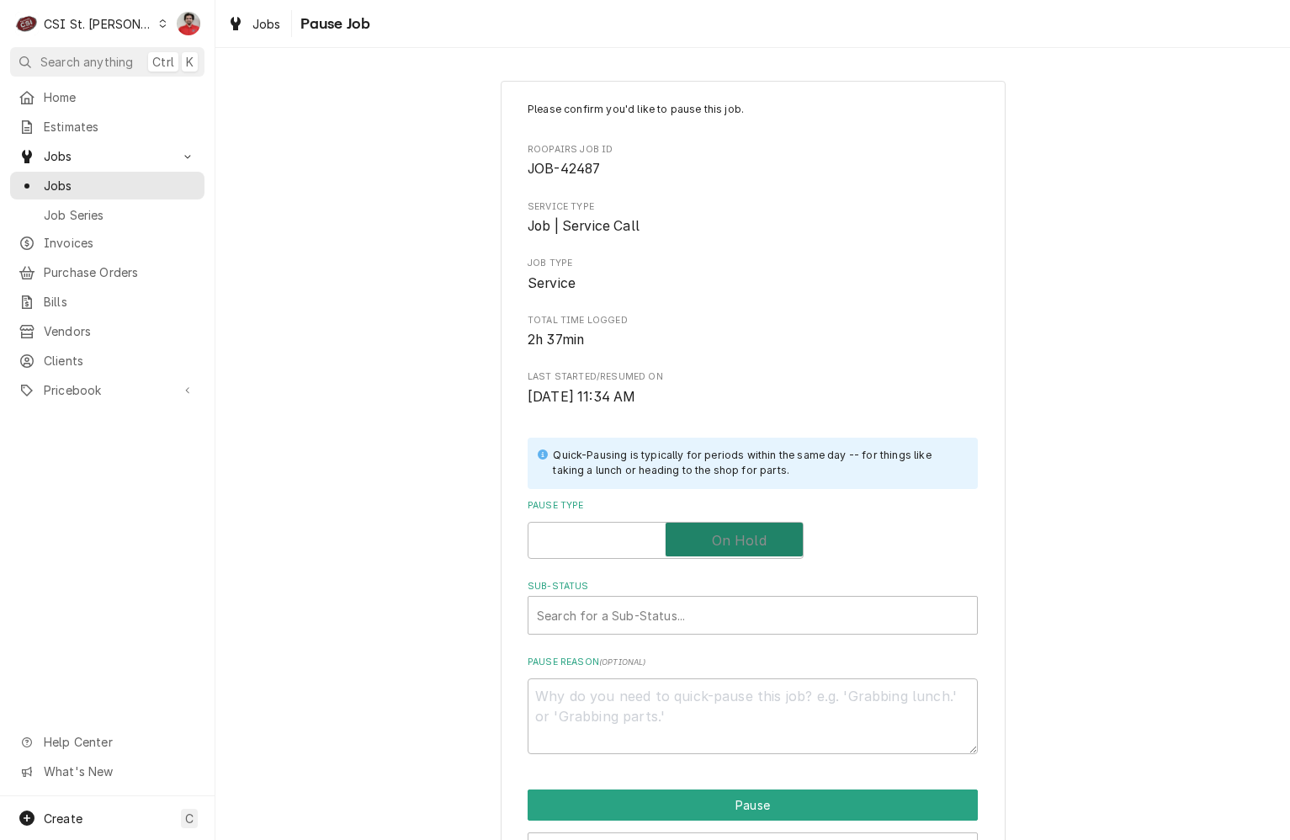
checkbox input "true"
click at [704, 588] on label "Sub-Status" at bounding box center [753, 586] width 450 height 13
click at [698, 604] on div "Sub-Status" at bounding box center [753, 615] width 432 height 30
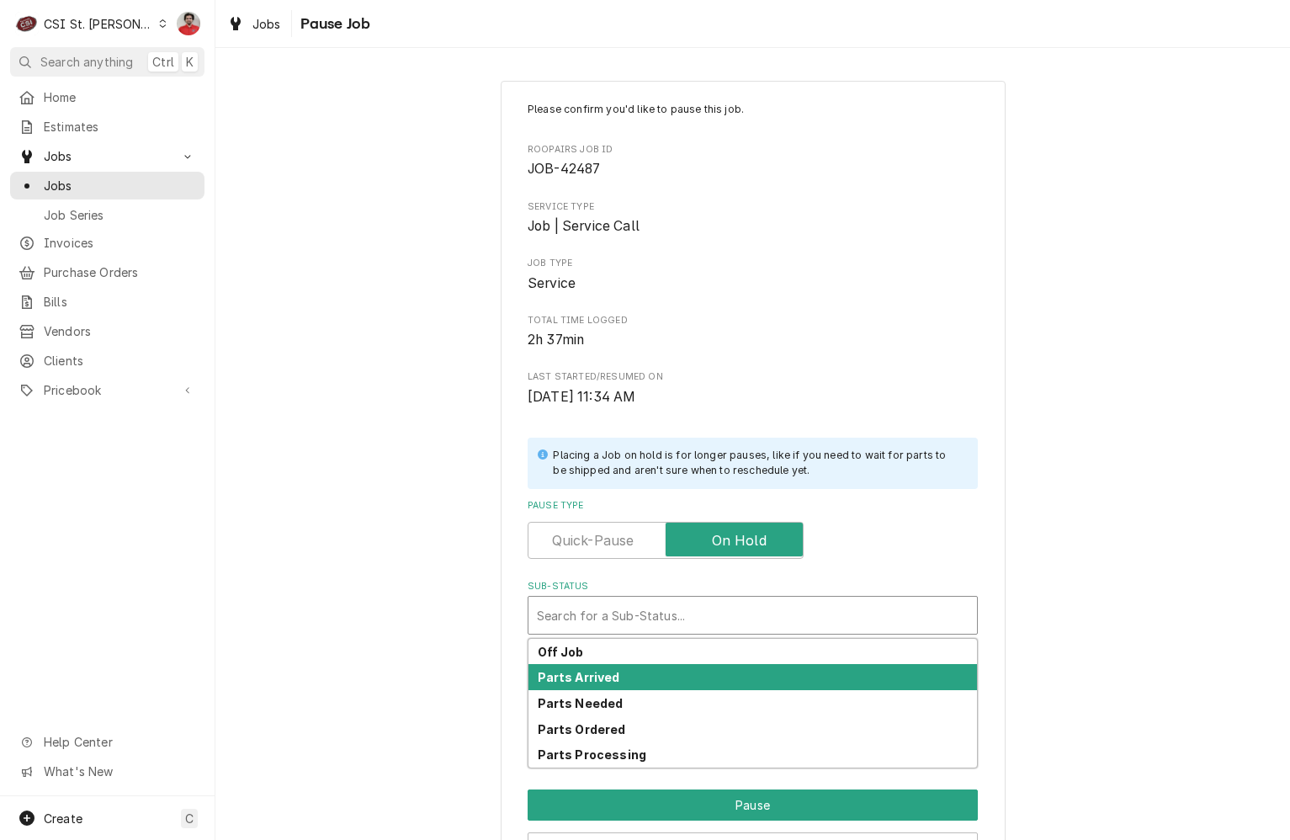
click at [703, 682] on div "Parts Arrived" at bounding box center [752, 677] width 448 height 26
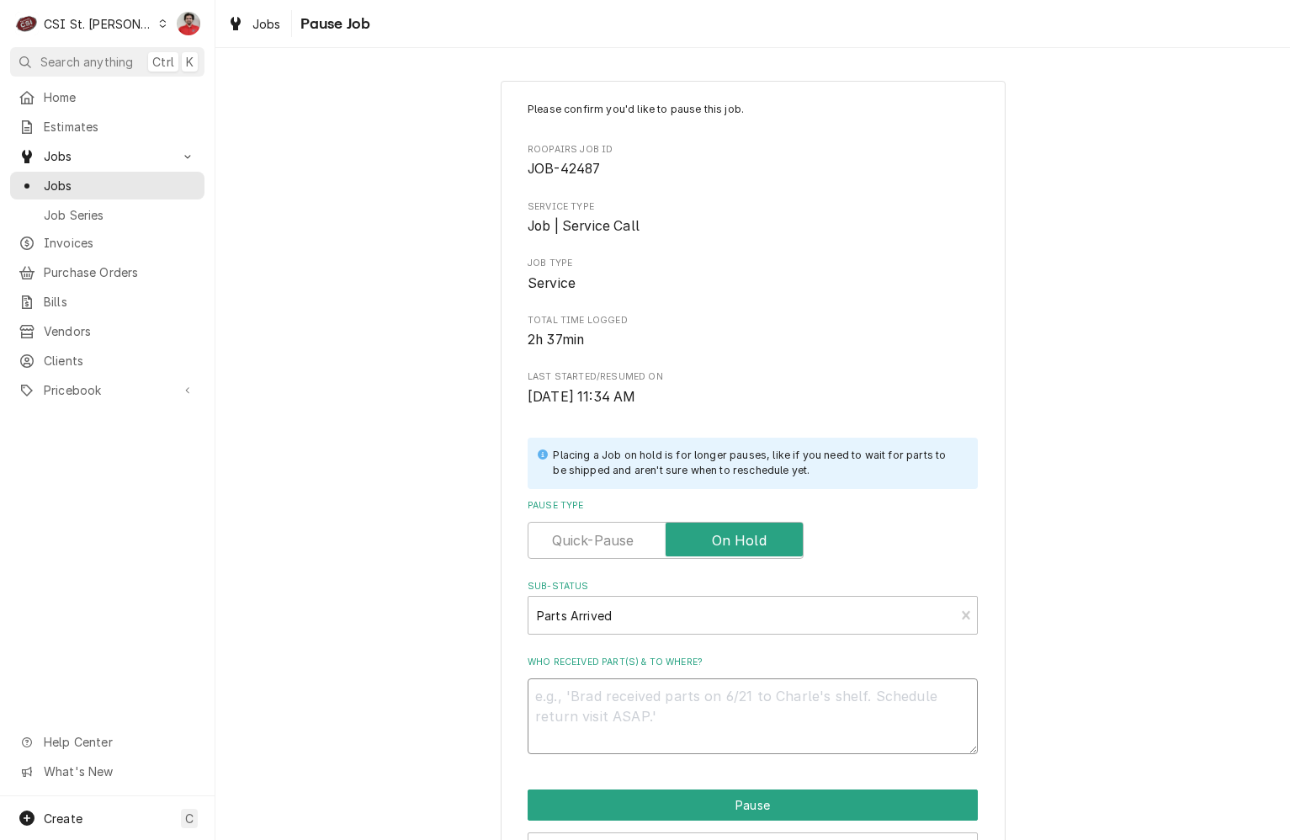
click at [692, 720] on textarea "Who received part(s) & to where?" at bounding box center [753, 716] width 450 height 76
type textarea "x"
type textarea "R"
type textarea "x"
type textarea "Re"
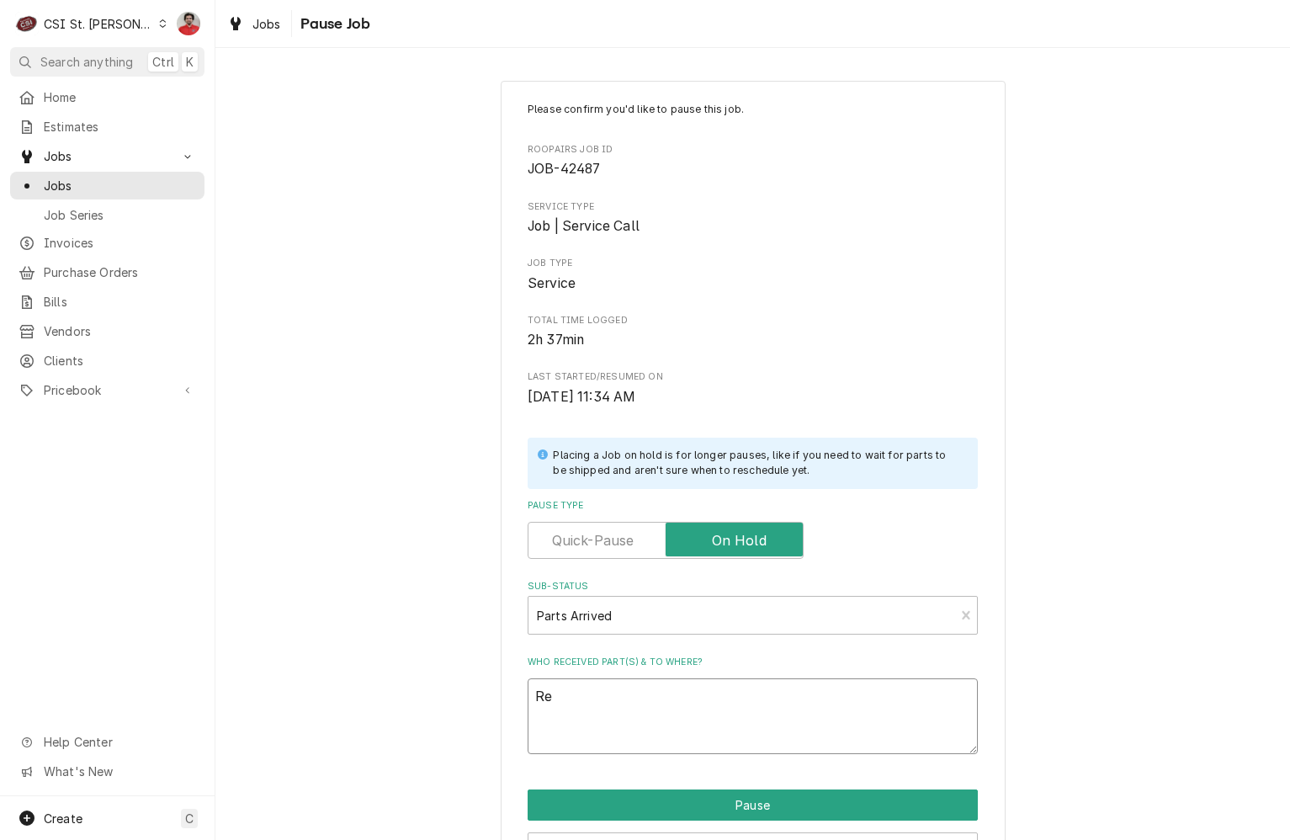
type textarea "x"
type textarea "Rec"
type textarea "x"
type textarea "Rec"
type textarea "x"
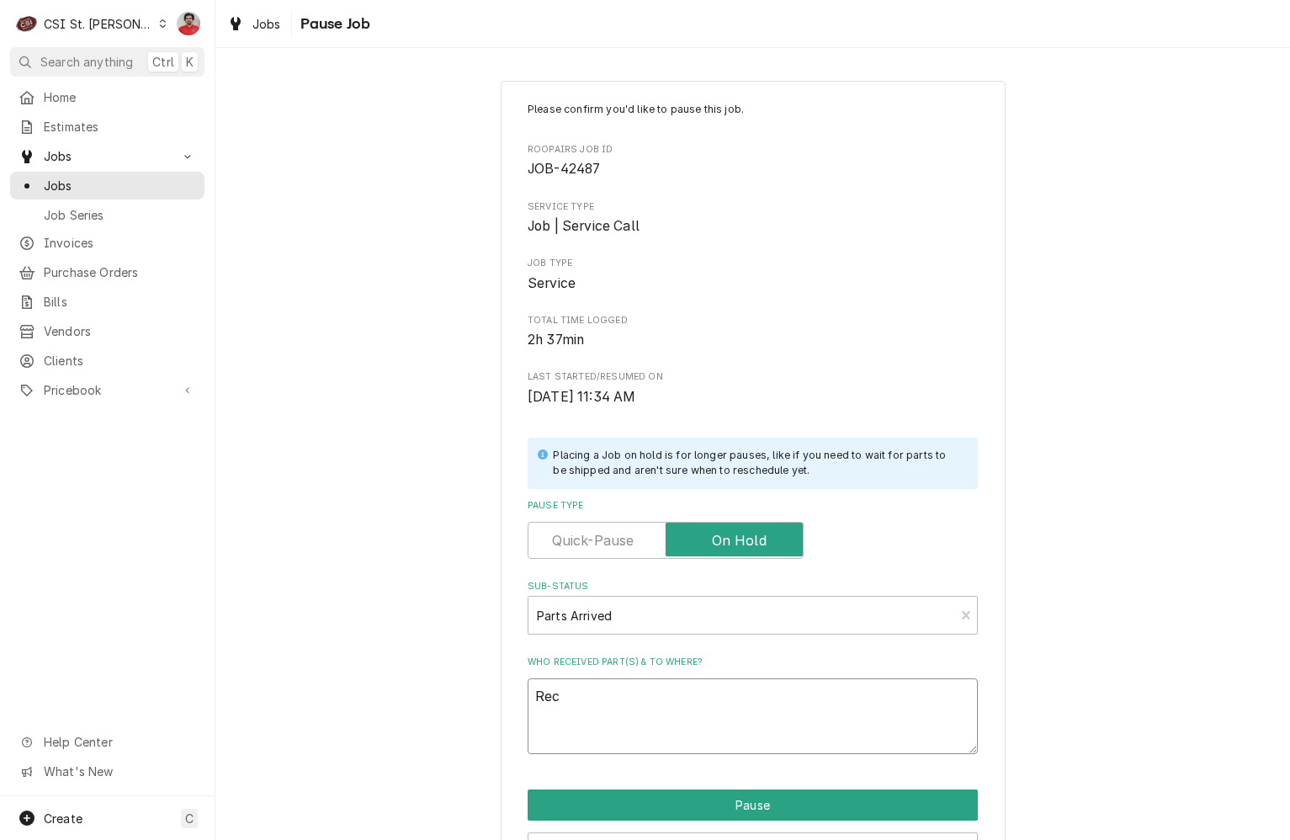
type textarea "Rec p"
type textarea "x"
type textarea "Rec pa"
type textarea "x"
type textarea "Rec par"
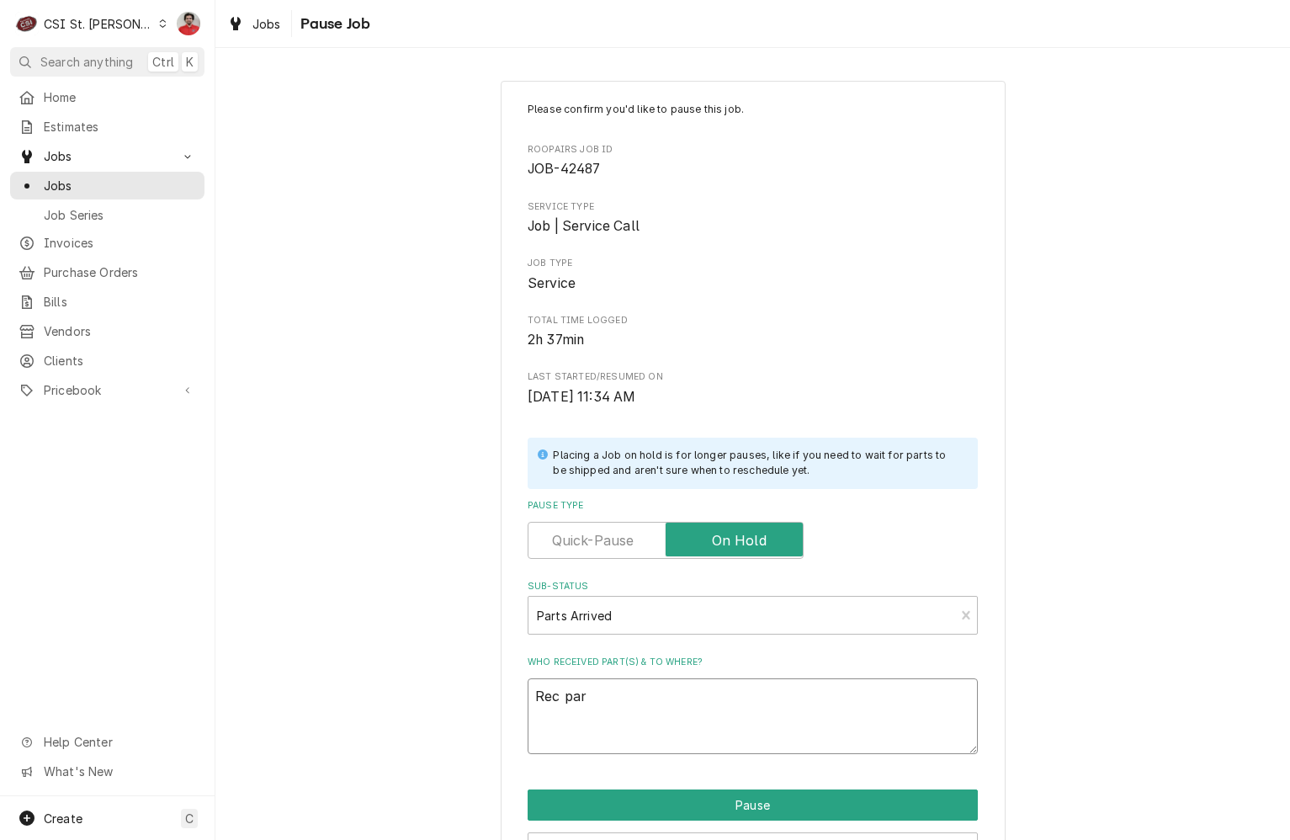
type textarea "x"
type textarea "Rec part"
type textarea "x"
type textarea "Rec parts"
type textarea "x"
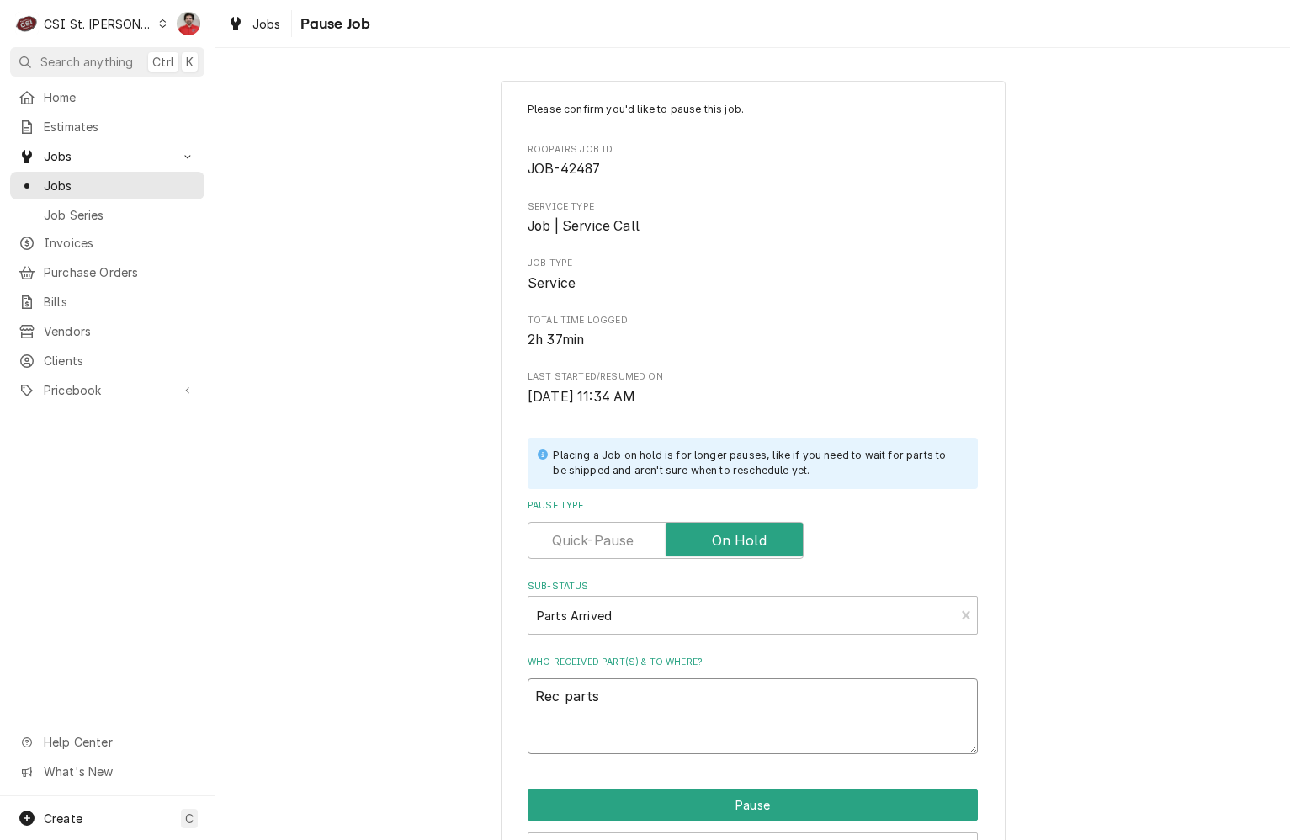
type textarea "Rec parts"
type textarea "x"
type textarea "Rec parts t"
type textarea "x"
type textarea "Rec parts to"
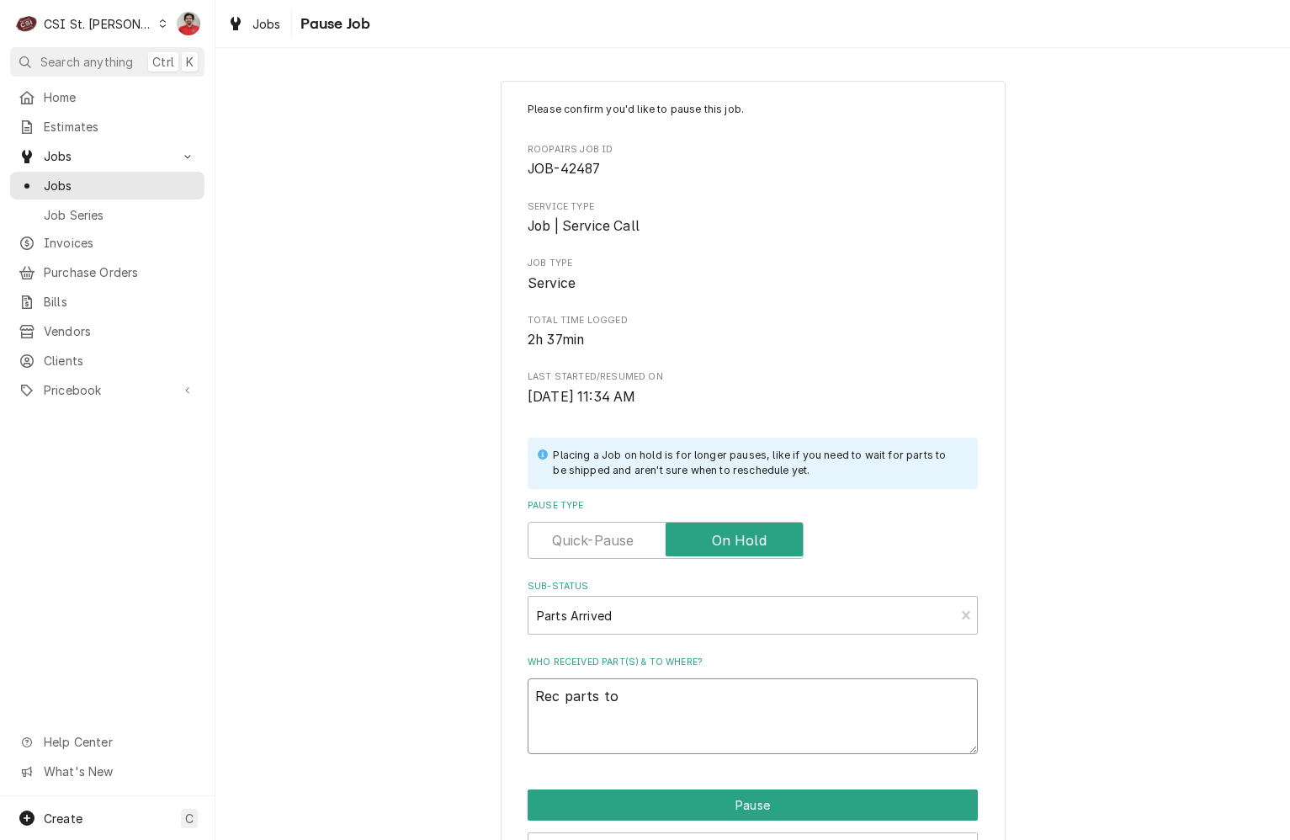
type textarea "x"
type textarea "Rec parts to"
type textarea "x"
type textarea "Rec parts to T"
type textarea "x"
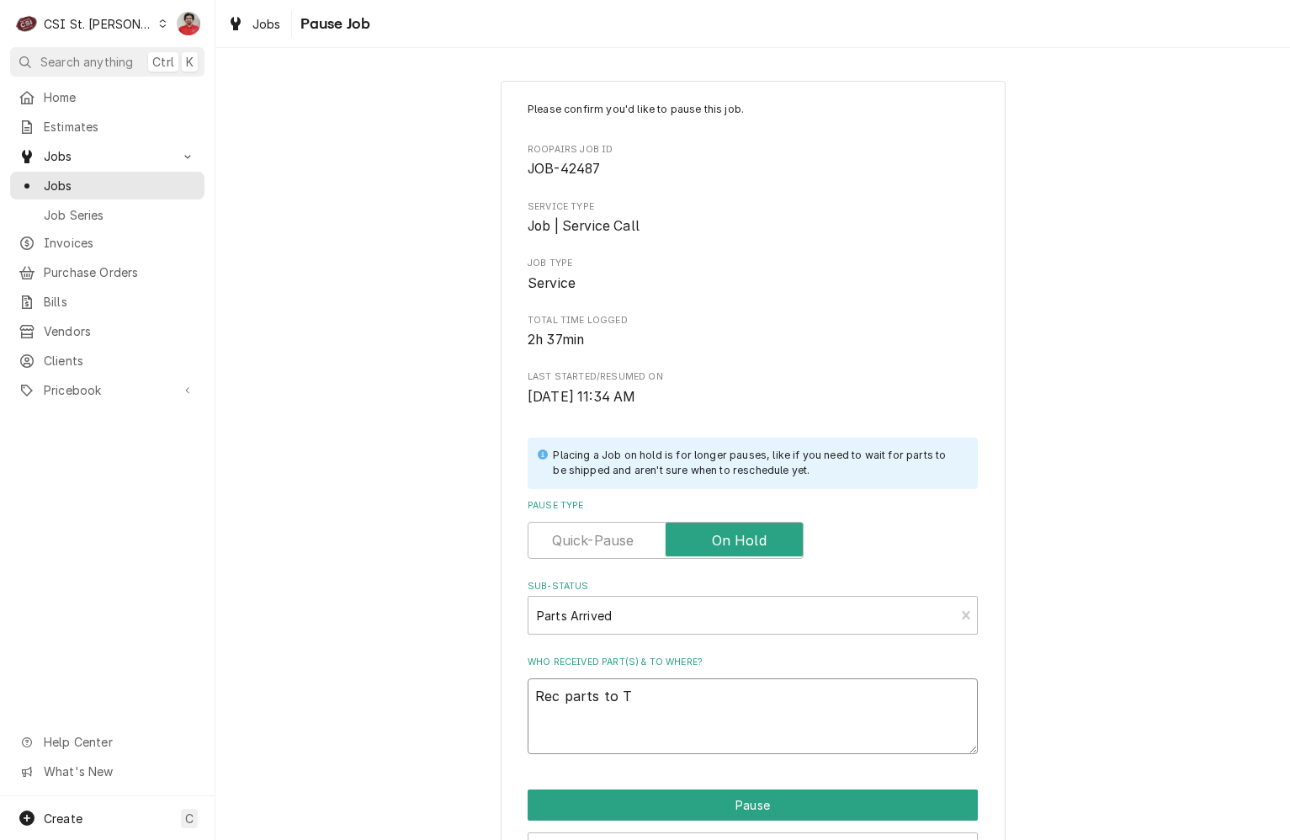
type textarea "Rec parts to Th"
type textarea "x"
type textarea "Rec parts to Tho"
type textarea "x"
type textarea "Rec parts to Thom"
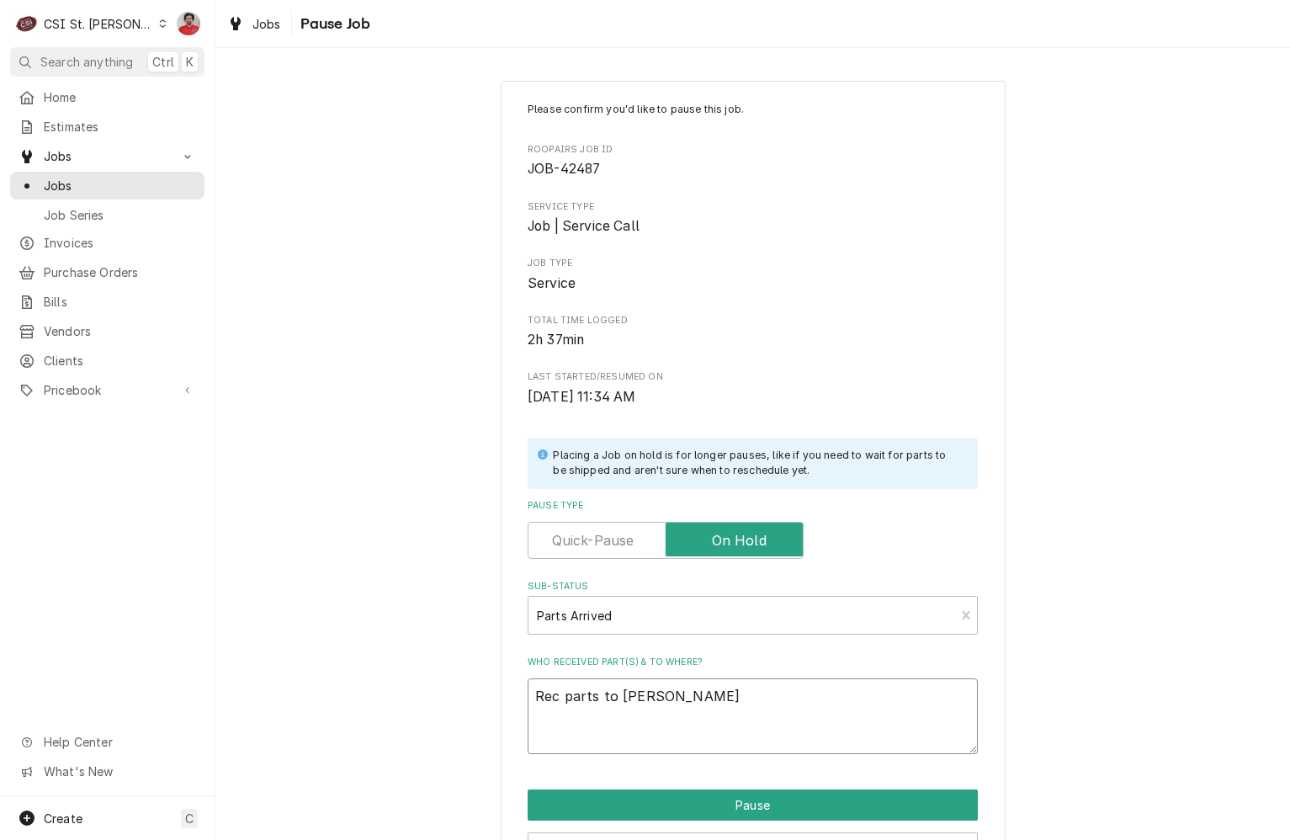
type textarea "x"
type textarea "Rec parts to Thoma"
type textarea "x"
type textarea "Rec parts to Thomas"
type textarea "x"
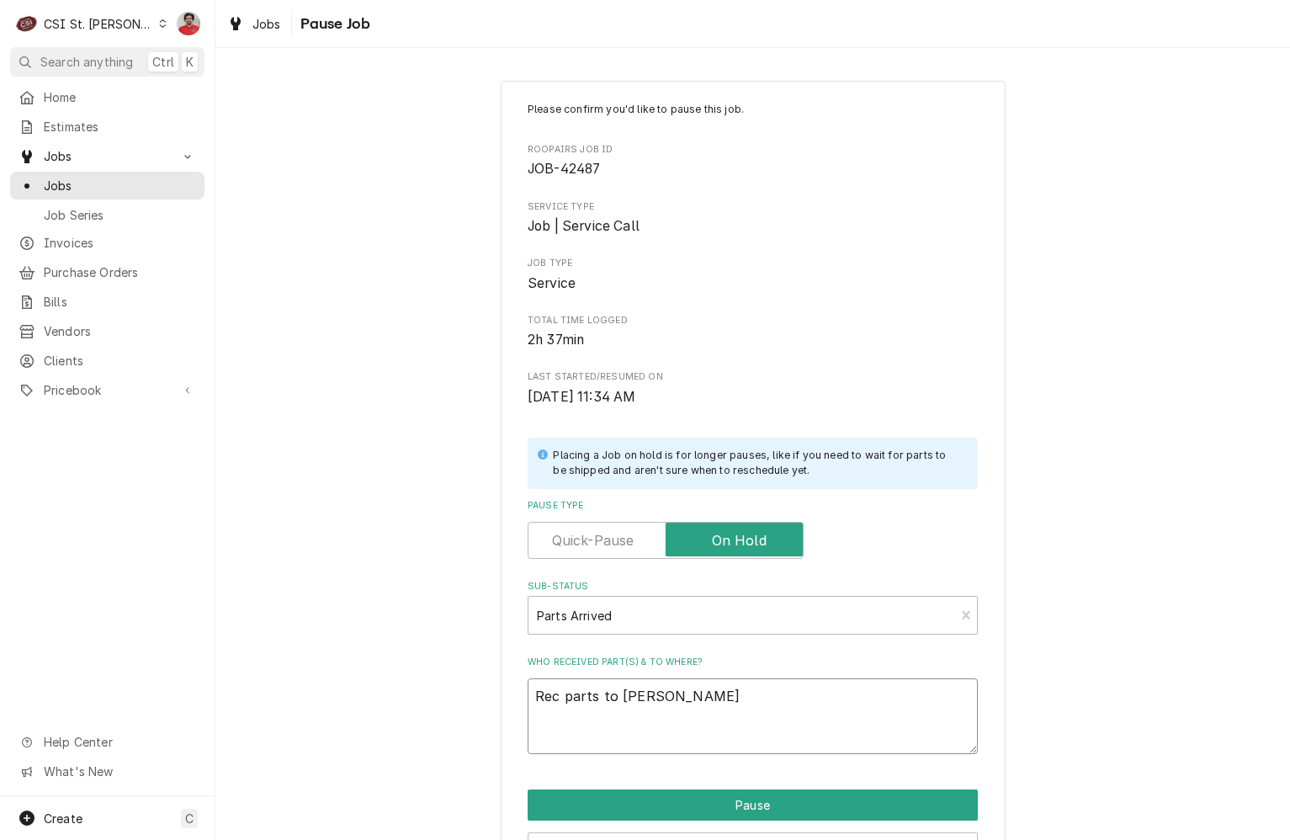
type textarea "Rec parts to Thomas'"
type textarea "x"
type textarea "Rec parts to Thomas'"
type textarea "x"
type textarea "Rec parts to Thomas' s"
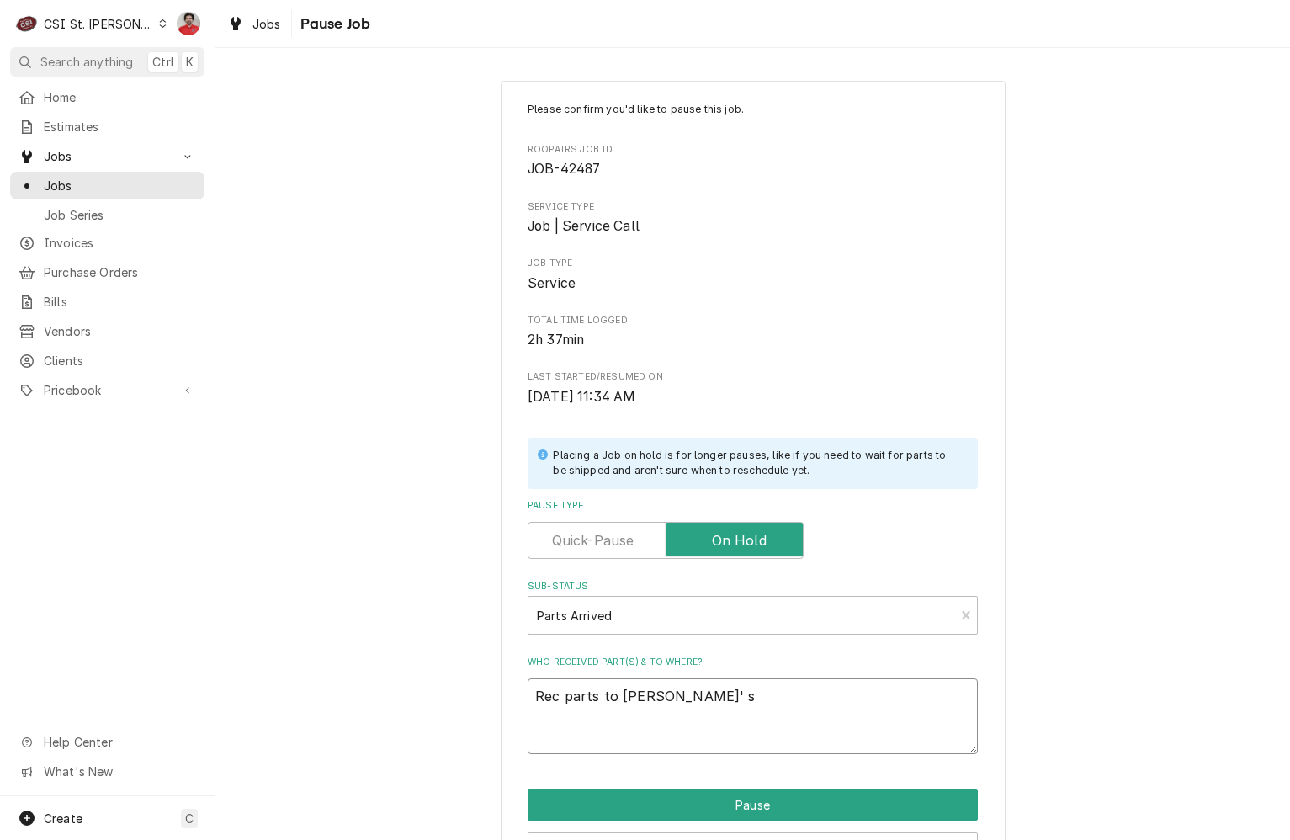
type textarea "x"
type textarea "Rec parts to Thomas' she"
type textarea "x"
type textarea "Rec parts to Thomas' shel"
type textarea "x"
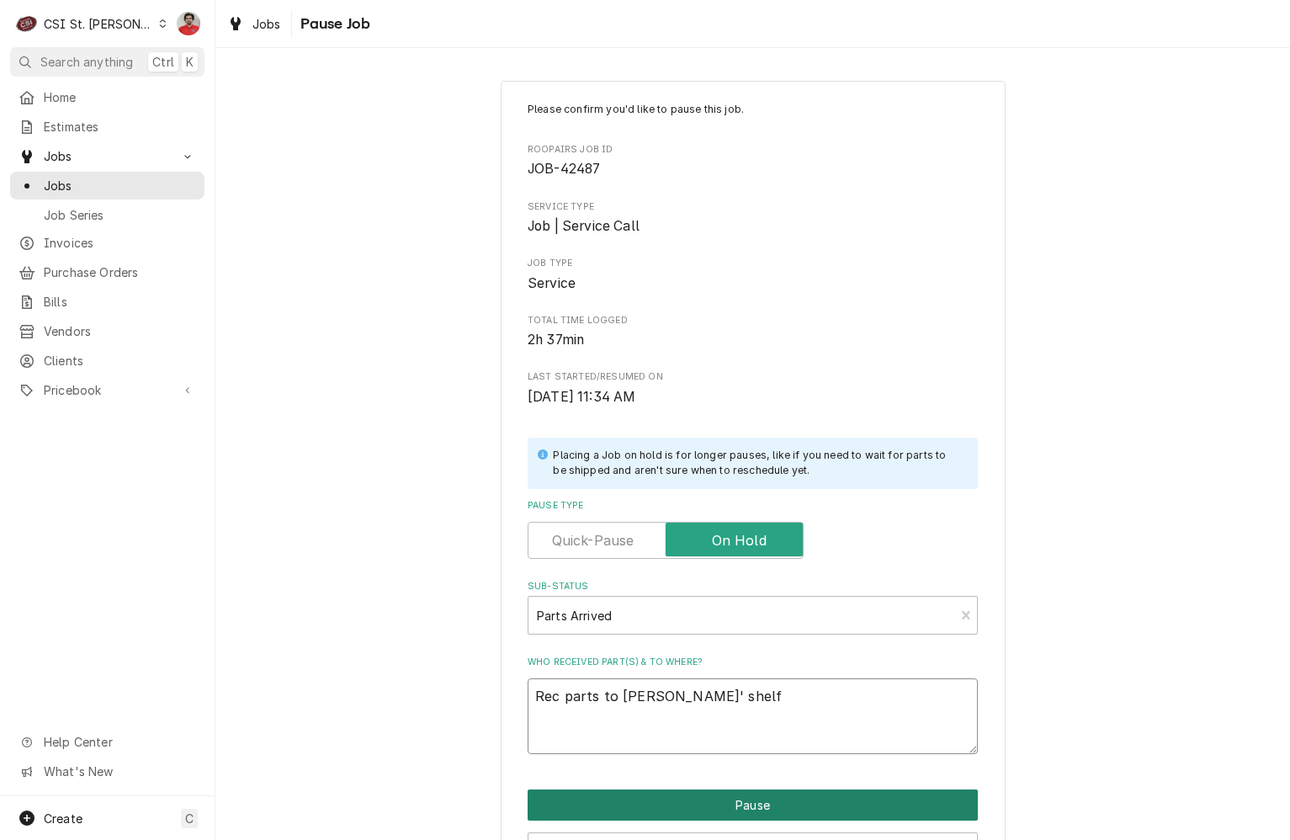
type textarea "Rec parts to [PERSON_NAME]' shelf"
click at [708, 800] on button "Pause" at bounding box center [753, 804] width 450 height 31
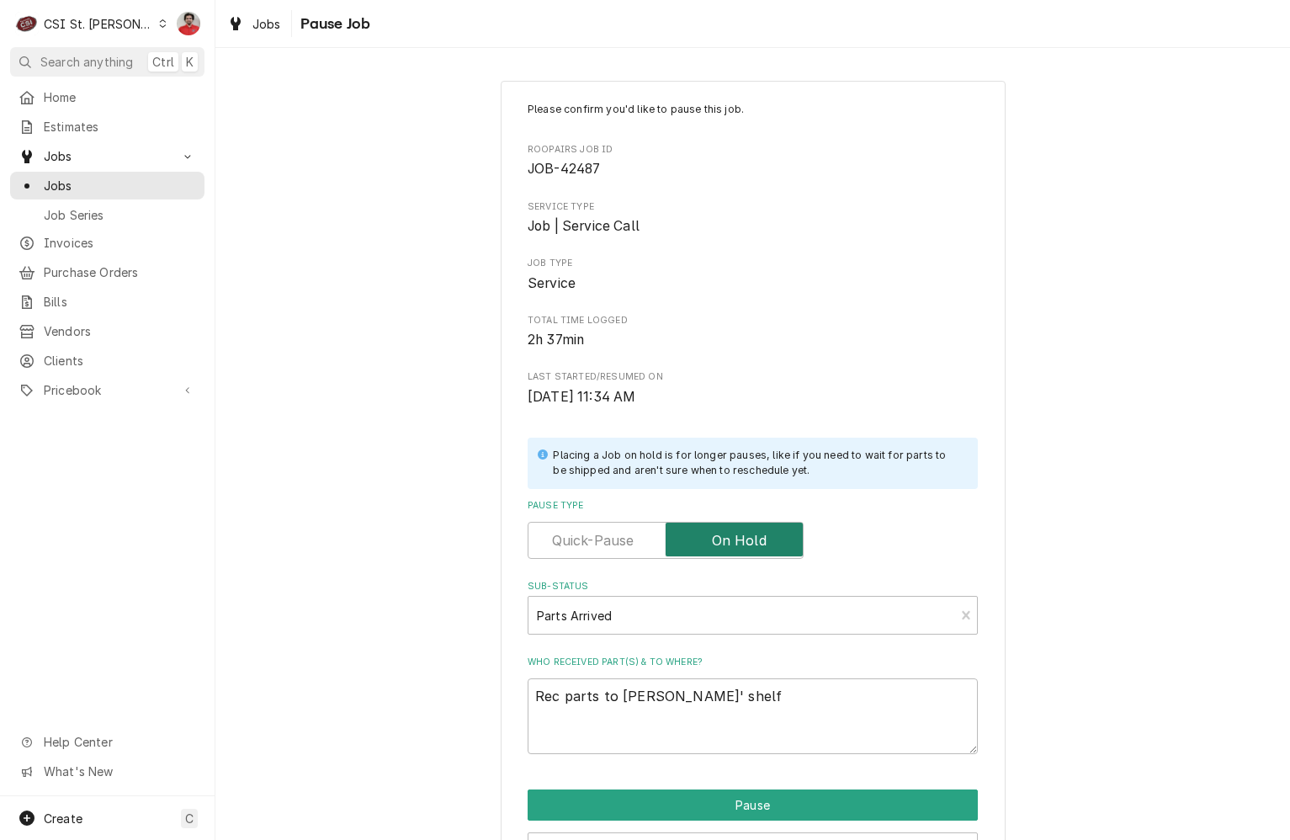
type textarea "x"
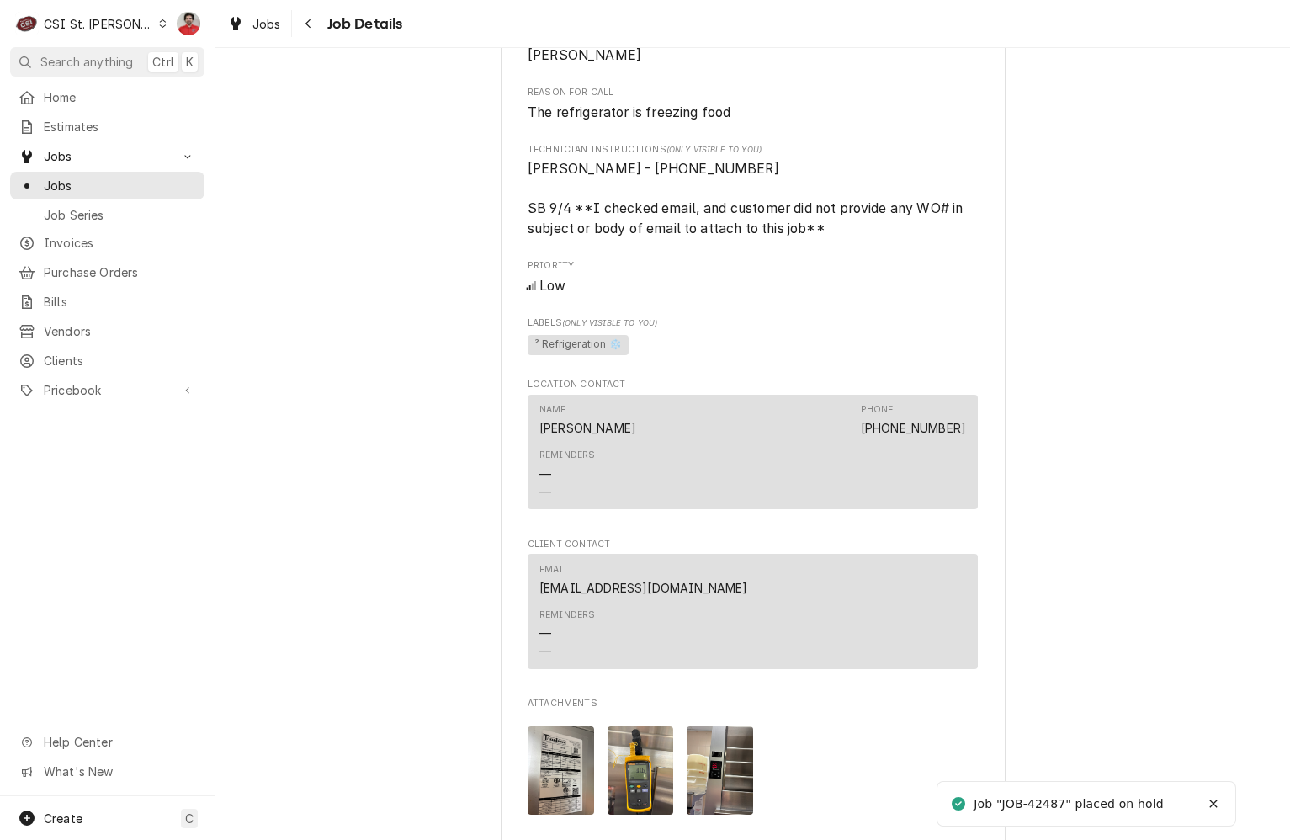
scroll to position [2019, 0]
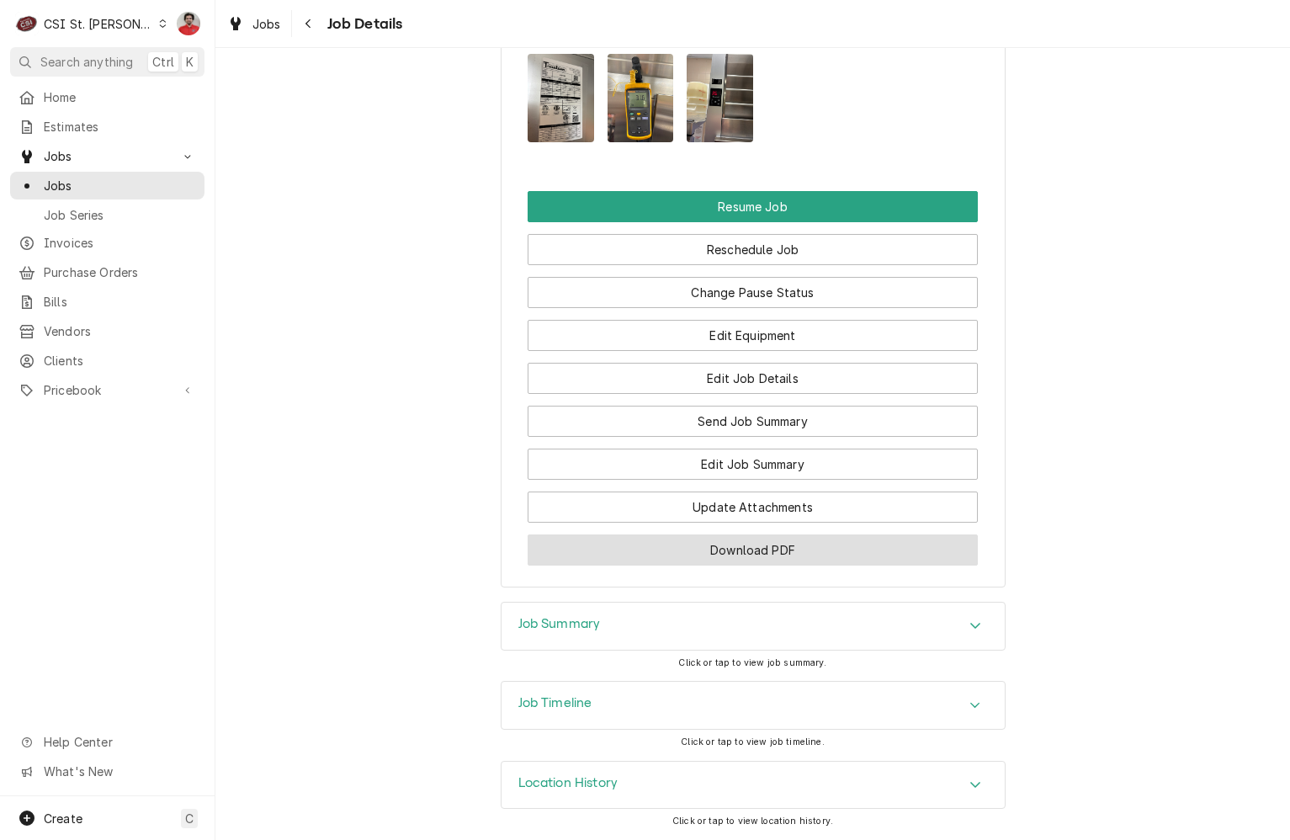
click at [714, 565] on button "Download PDF" at bounding box center [753, 549] width 450 height 31
